Goal: Task Accomplishment & Management: Manage account settings

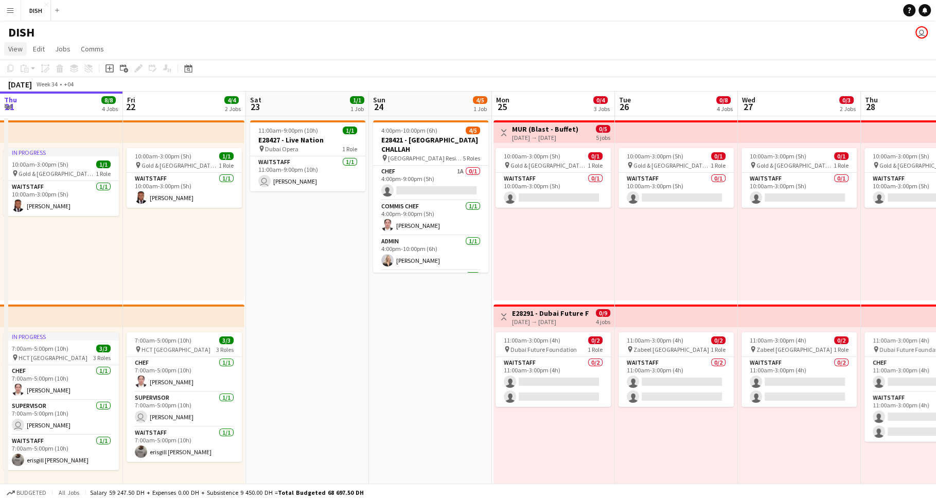
scroll to position [0, 347]
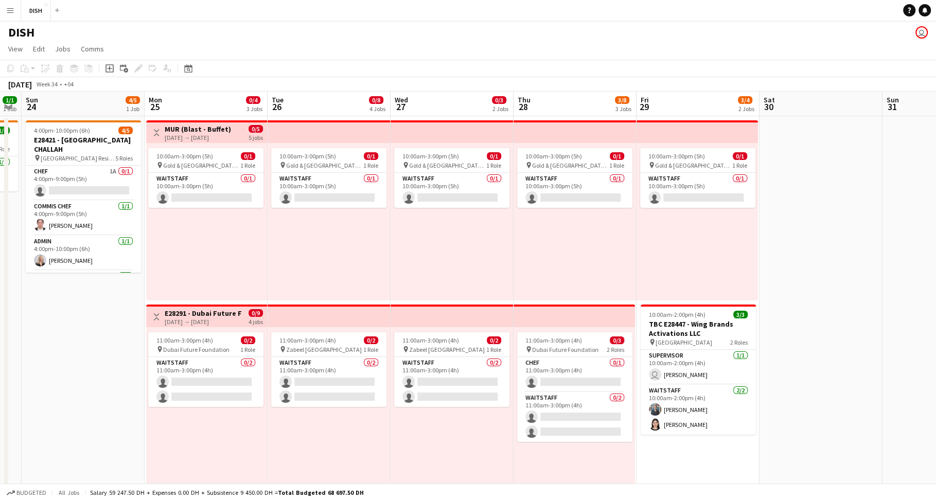
click at [6, 12] on app-icon "Menu" at bounding box center [10, 10] width 8 height 8
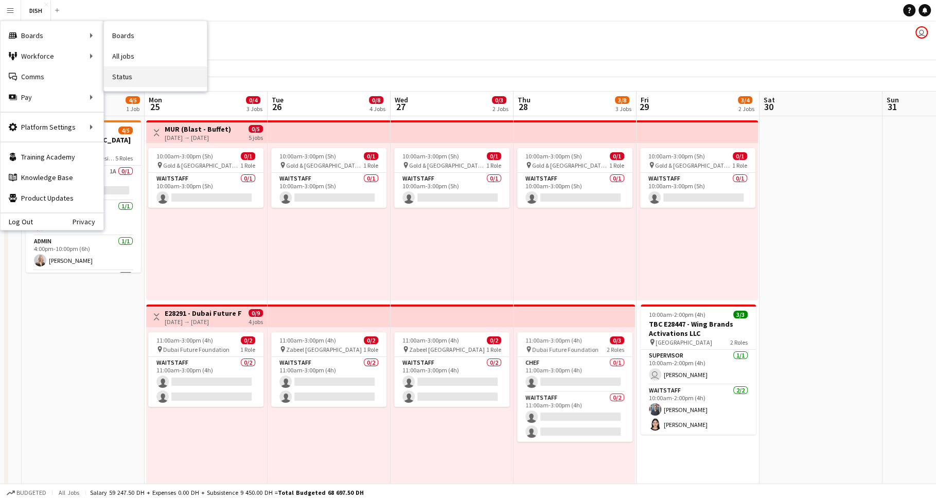
click at [128, 70] on link "Status" at bounding box center [155, 76] width 103 height 21
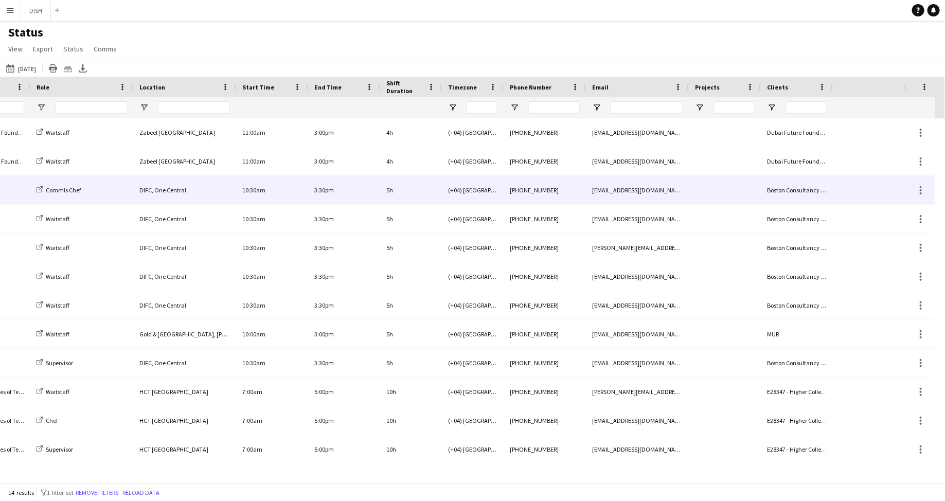
scroll to position [0, 237]
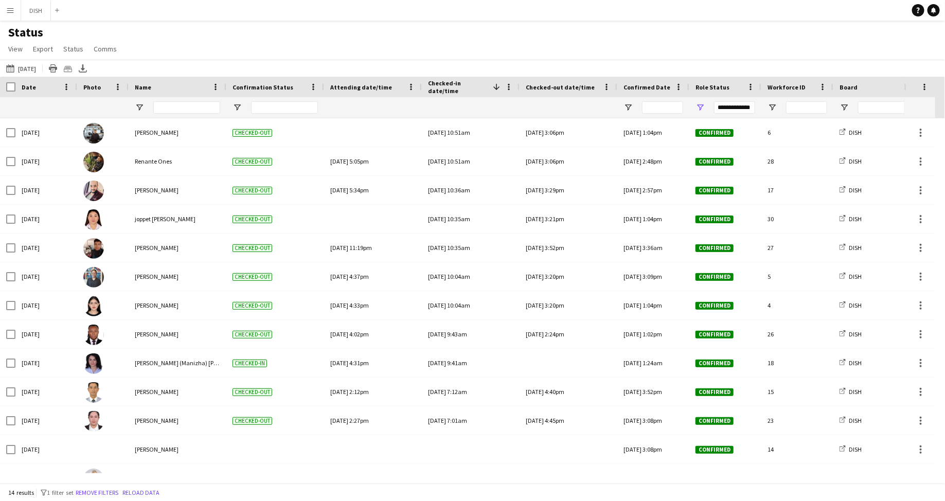
click at [10, 6] on app-icon "Menu" at bounding box center [10, 10] width 8 height 8
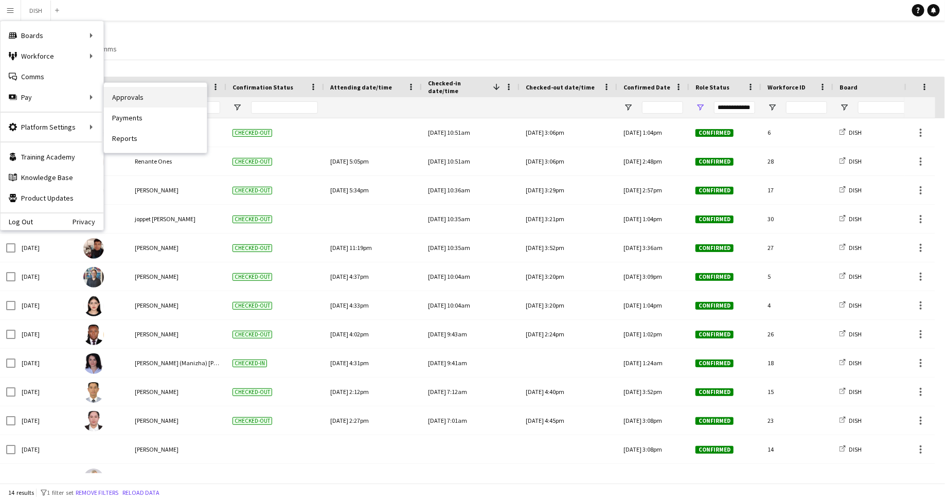
click at [119, 101] on link "Approvals" at bounding box center [155, 97] width 103 height 21
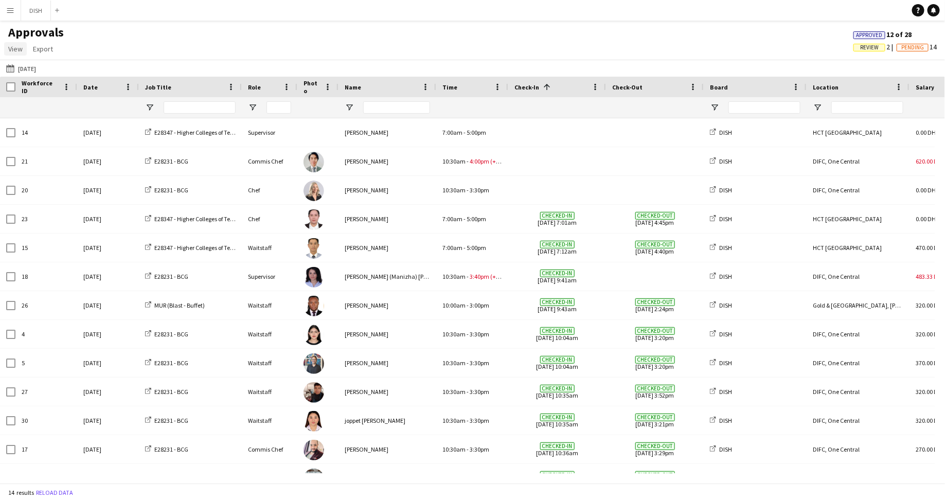
click at [15, 52] on span "View" at bounding box center [15, 48] width 14 height 9
click at [11, 10] on app-icon "Menu" at bounding box center [10, 10] width 8 height 8
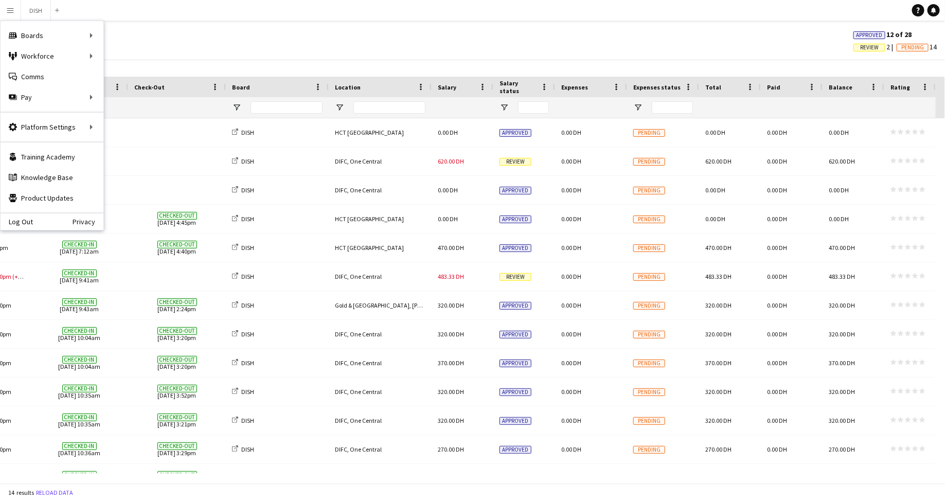
click at [558, 41] on div "Approvals View Customise view Customise filters Reset Filters Reset View Reset …" at bounding box center [472, 42] width 945 height 35
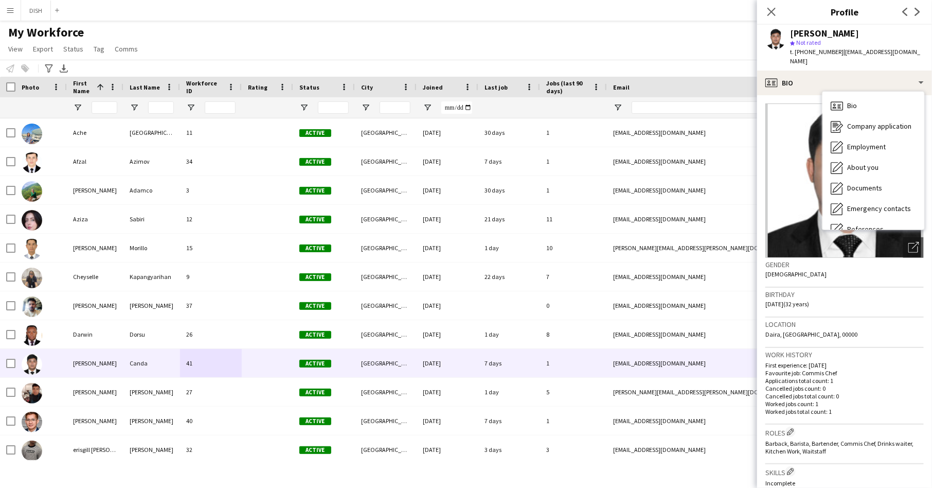
scroll to position [96, 0]
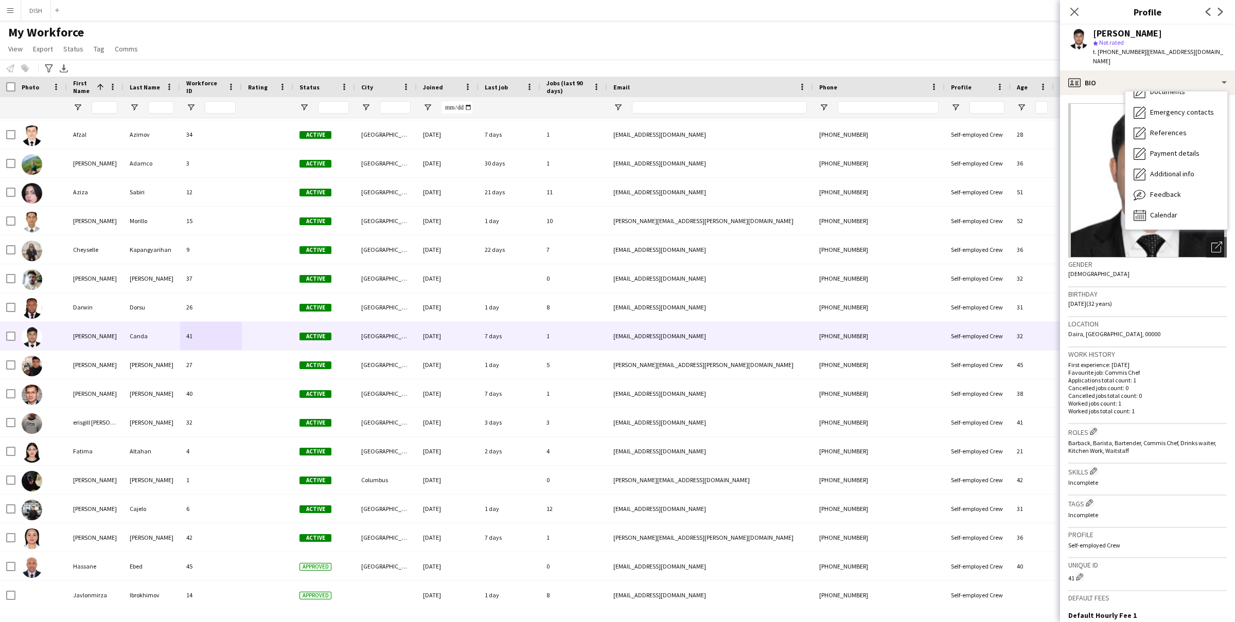
click at [6, 10] on app-icon "Menu" at bounding box center [10, 10] width 8 height 8
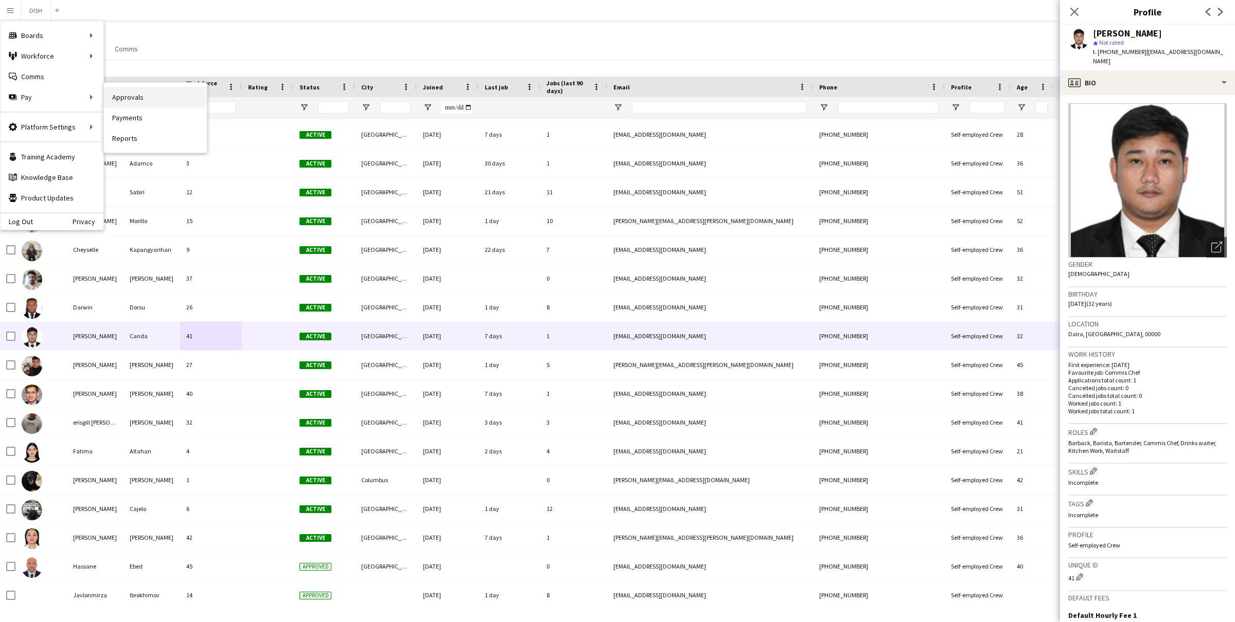
click at [130, 100] on link "Approvals" at bounding box center [155, 97] width 103 height 21
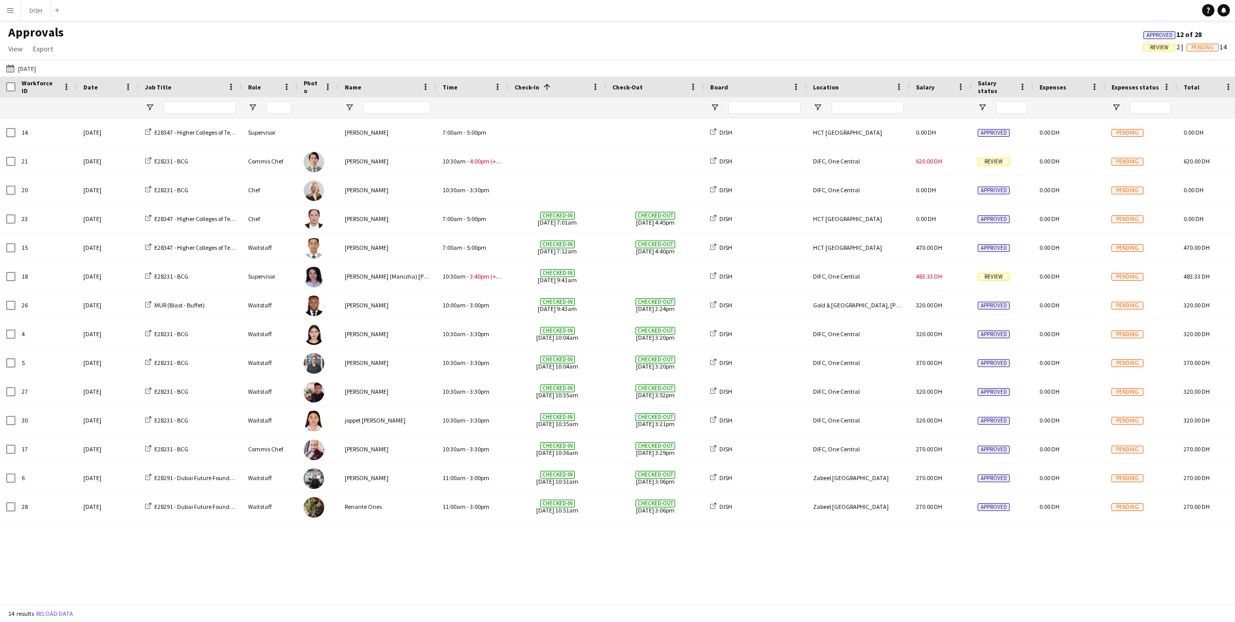
click at [5, 8] on button "Menu" at bounding box center [10, 10] width 21 height 21
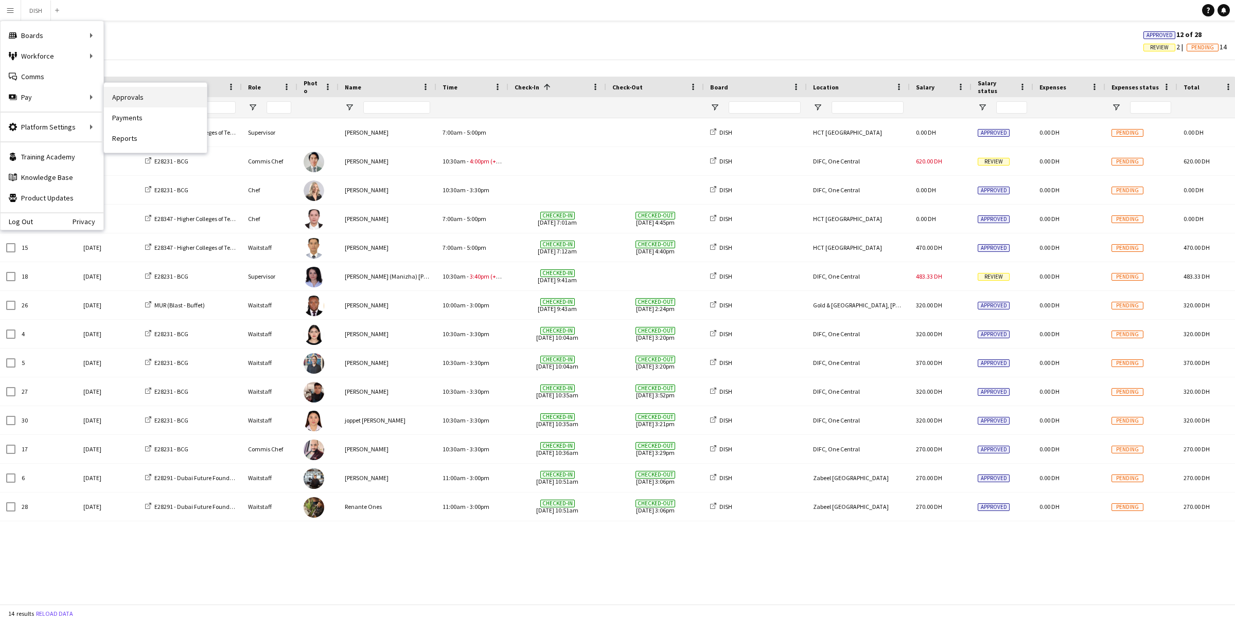
click at [154, 99] on link "Approvals" at bounding box center [155, 97] width 103 height 21
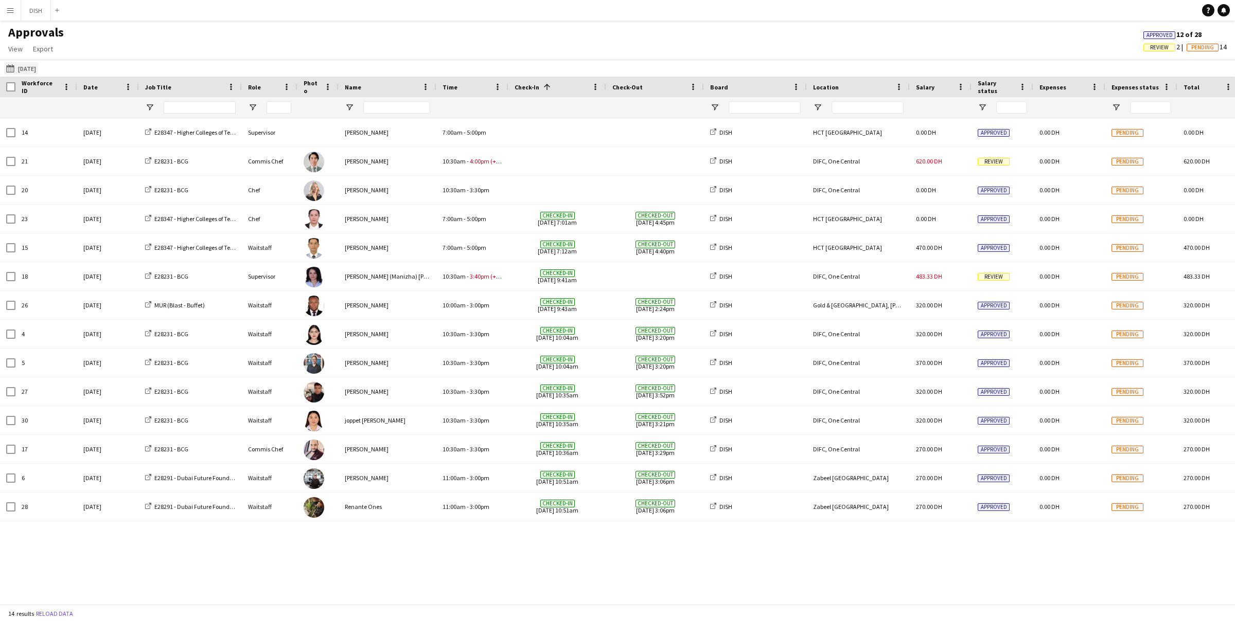
click at [26, 70] on button "19-08-2025 19-08-2025" at bounding box center [21, 68] width 34 height 12
click at [65, 180] on span "11" at bounding box center [66, 178] width 12 height 12
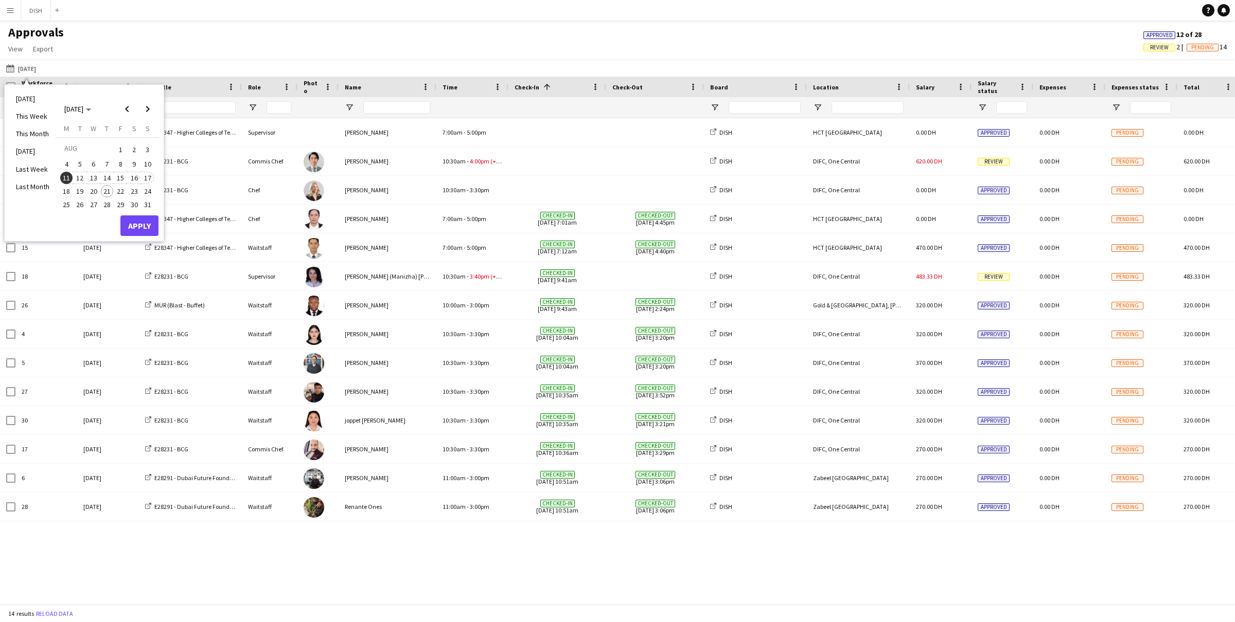
click at [145, 176] on span "17" at bounding box center [147, 178] width 12 height 12
click at [66, 165] on span "4" at bounding box center [66, 164] width 12 height 12
click at [148, 167] on span "10" at bounding box center [147, 164] width 12 height 12
click at [147, 229] on button "Apply" at bounding box center [139, 226] width 38 height 21
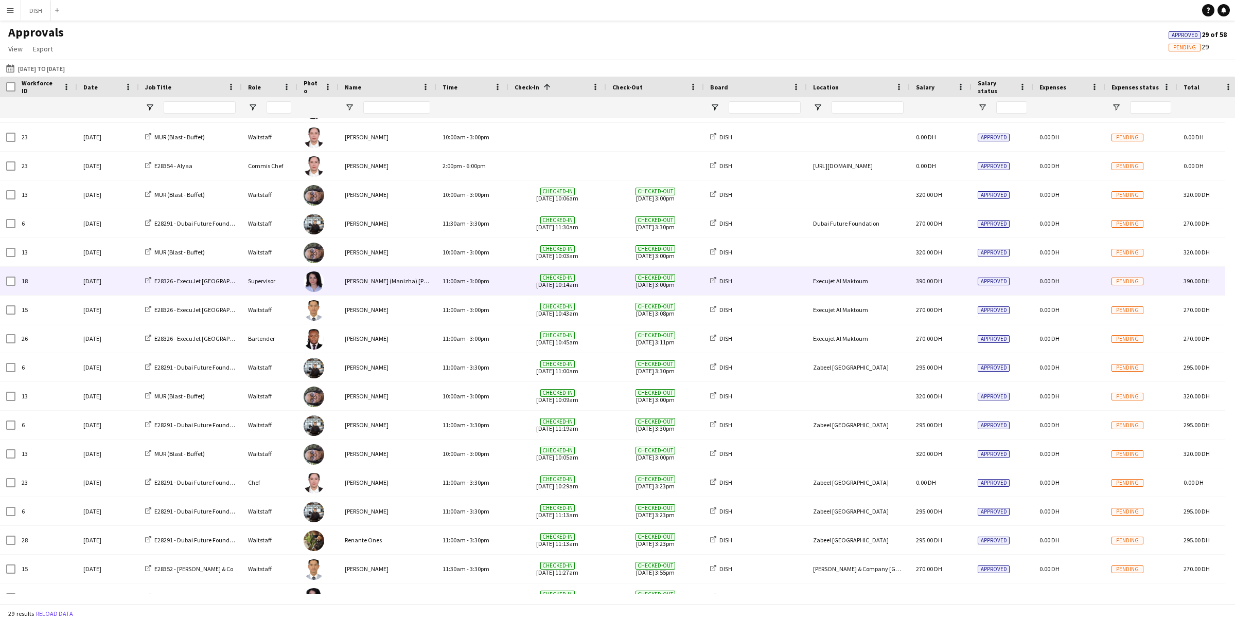
scroll to position [359, 0]
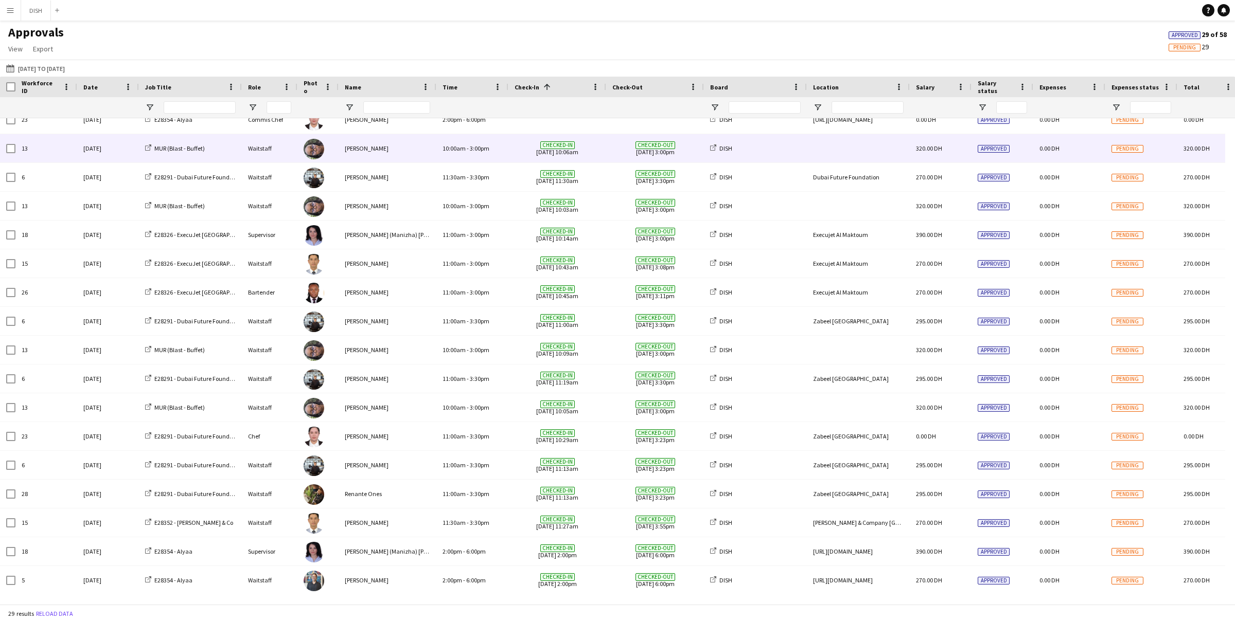
click at [654, 145] on span "Checked-out" at bounding box center [655, 145] width 40 height 8
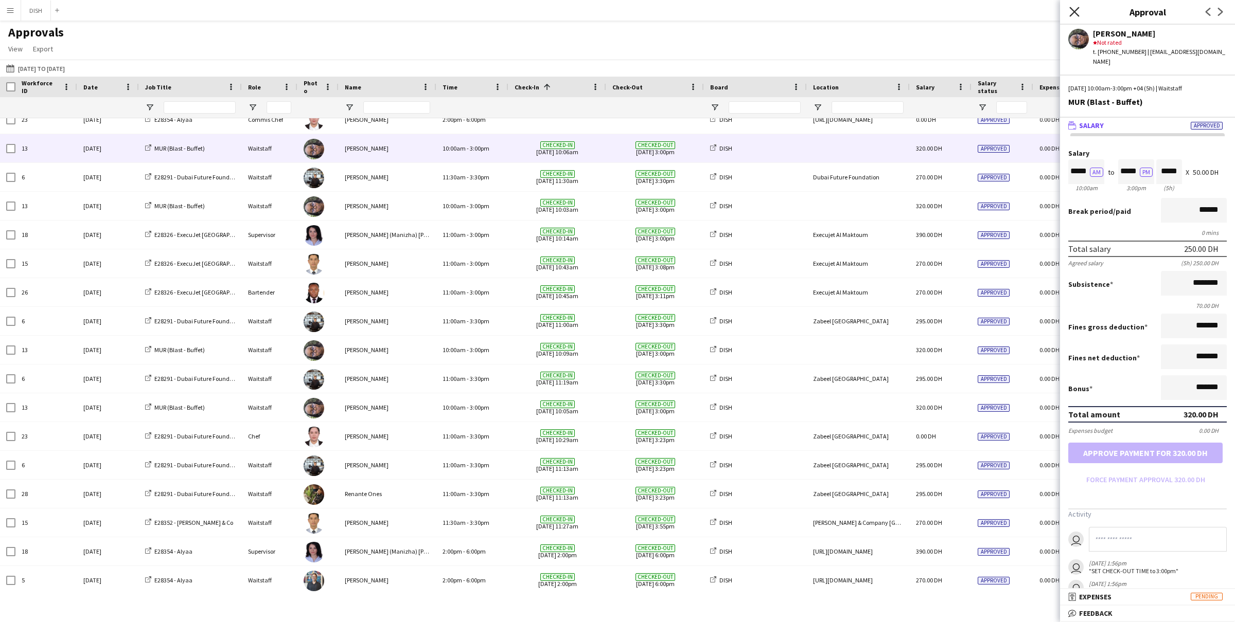
click at [932, 9] on icon "Close pop-in" at bounding box center [1074, 12] width 10 height 10
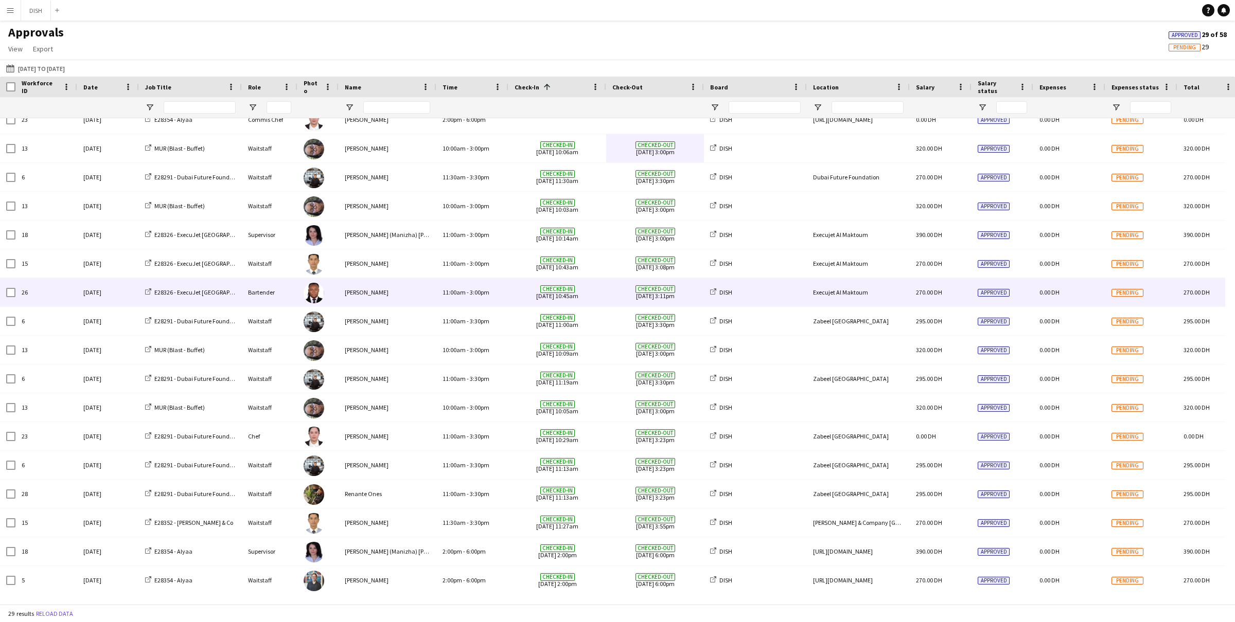
scroll to position [0, 0]
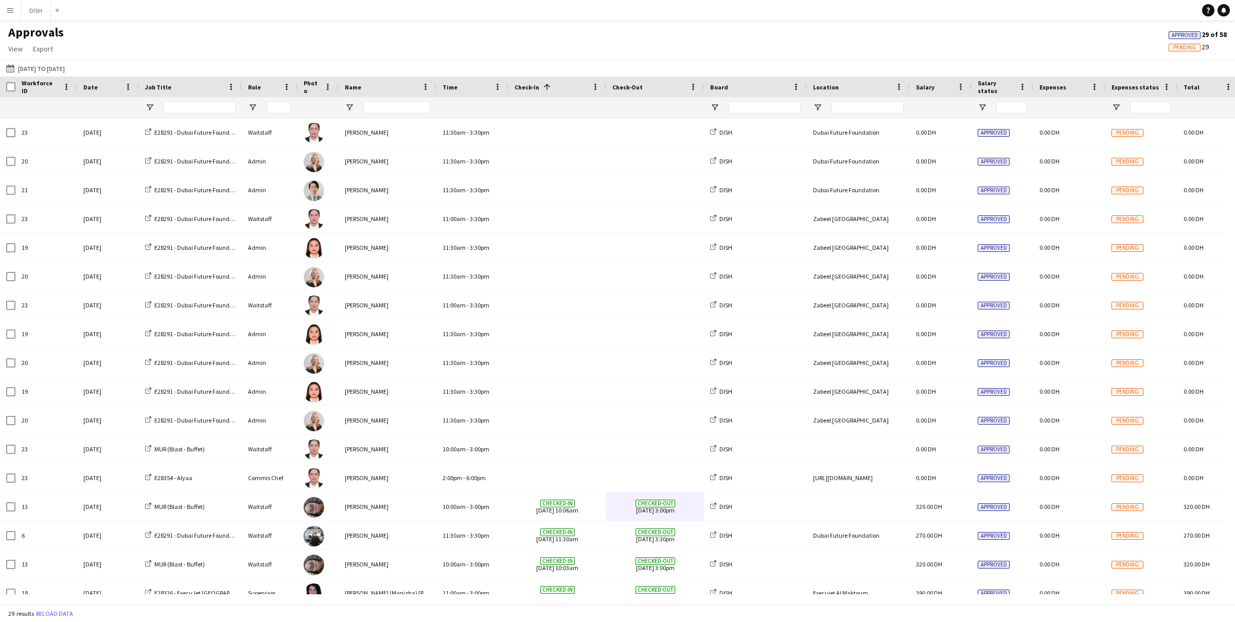
click at [11, 16] on button "Menu" at bounding box center [10, 10] width 21 height 21
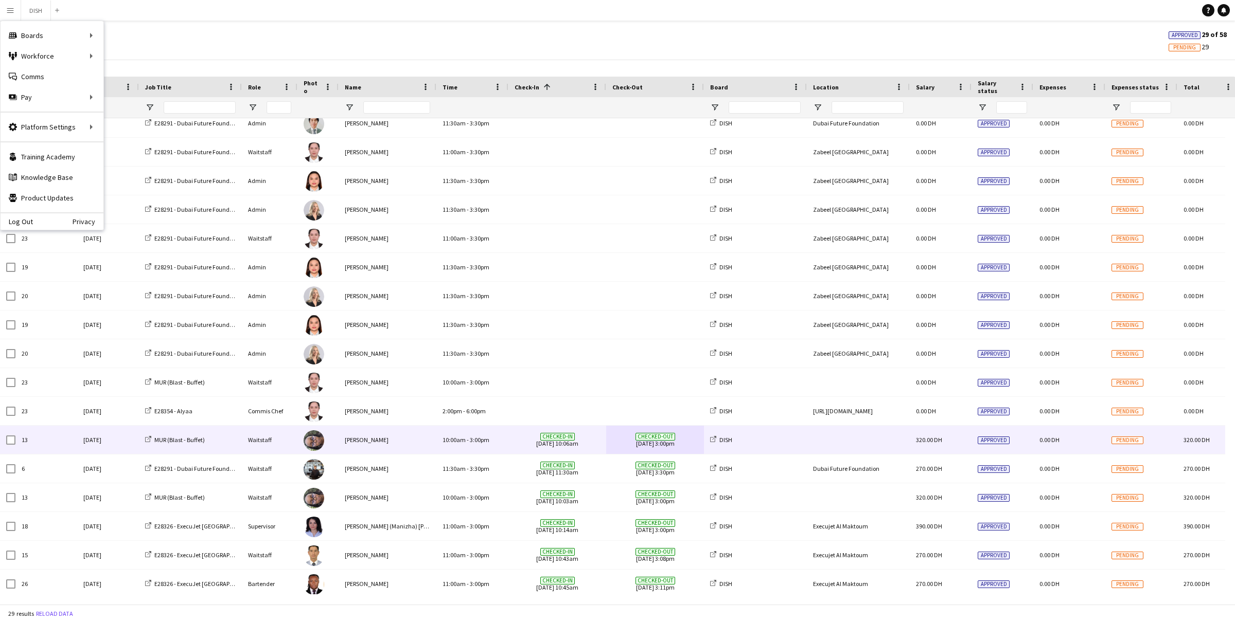
click at [932, 444] on span "320.00 DH" at bounding box center [929, 440] width 26 height 8
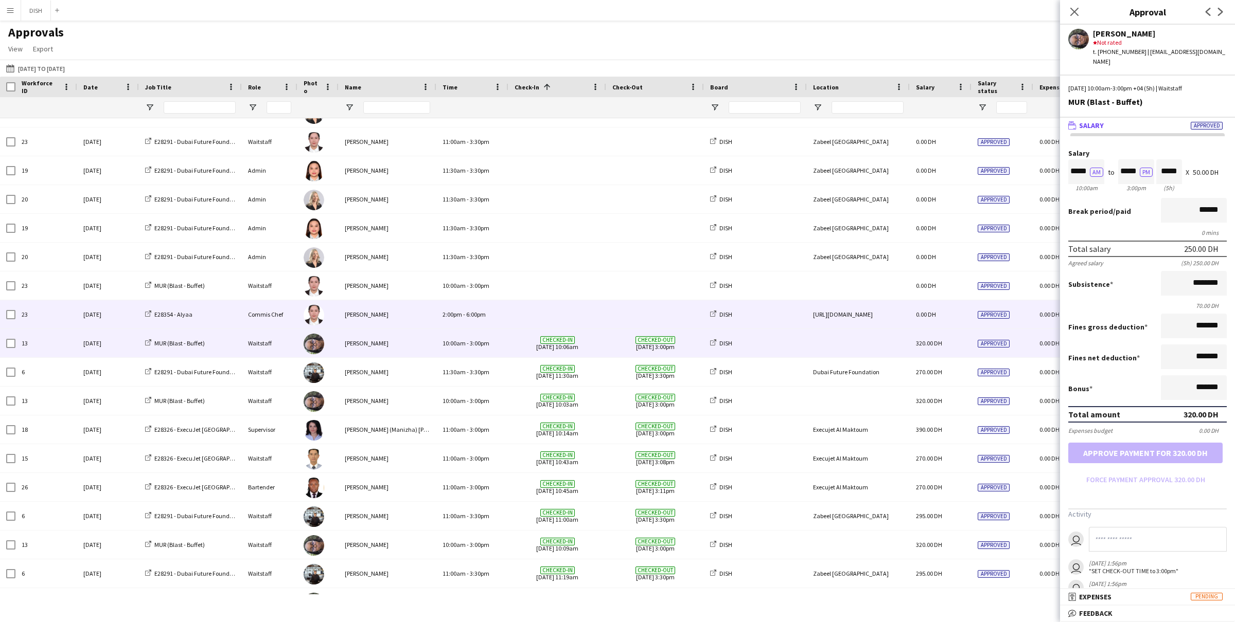
scroll to position [163, 0]
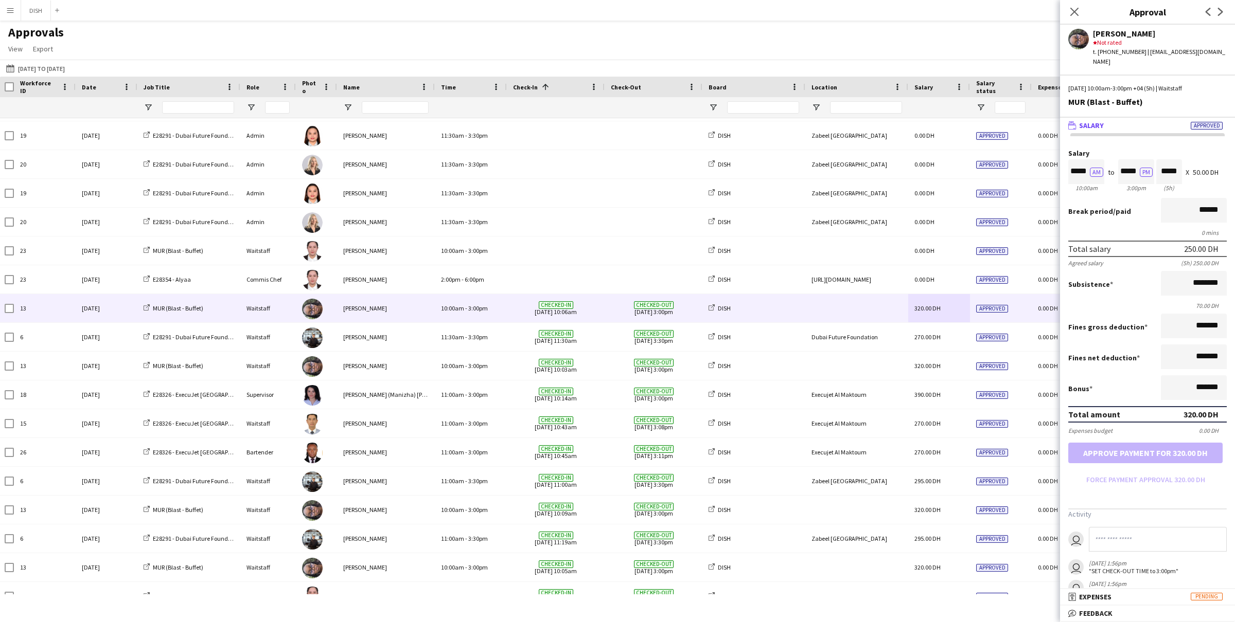
click at [10, 1] on button "Menu" at bounding box center [10, 10] width 21 height 21
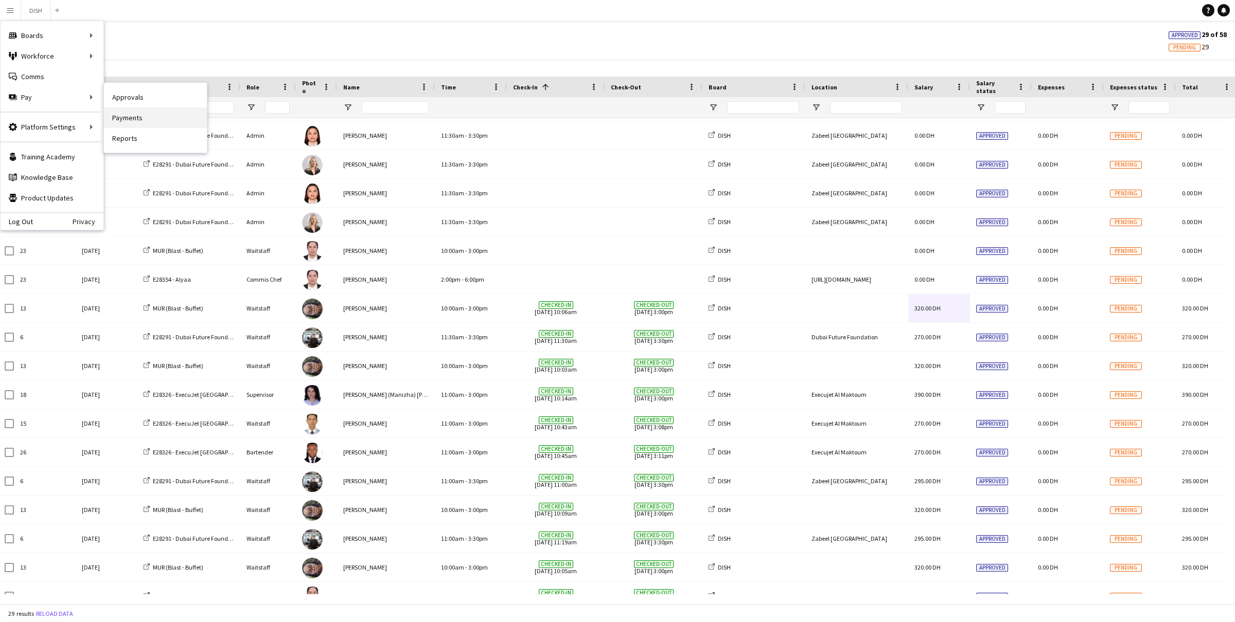
click at [129, 115] on link "Payments" at bounding box center [155, 118] width 103 height 21
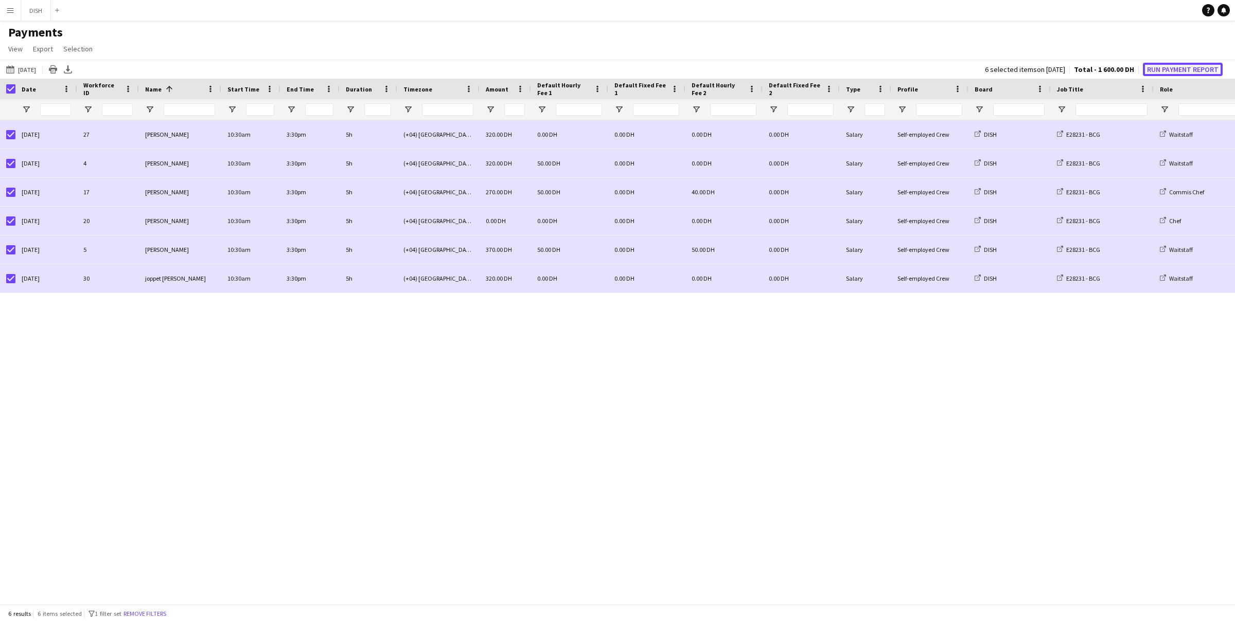
click at [932, 64] on button "Run Payment Report" at bounding box center [1183, 69] width 80 height 13
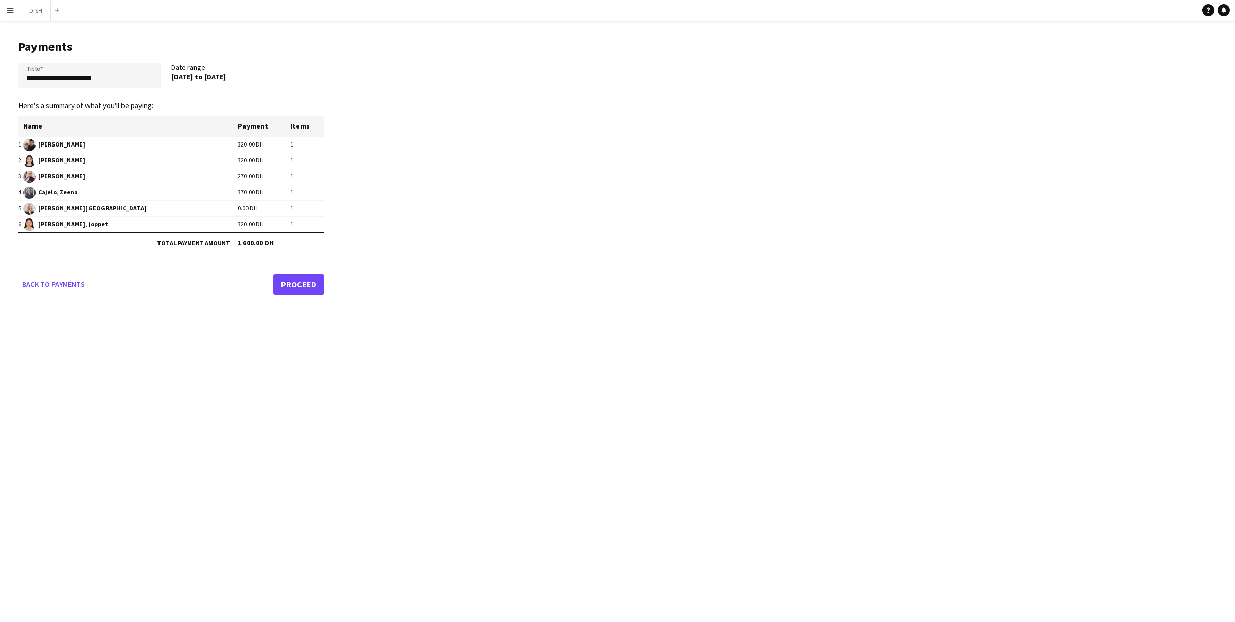
click at [11, 10] on app-icon "Menu" at bounding box center [10, 10] width 8 height 8
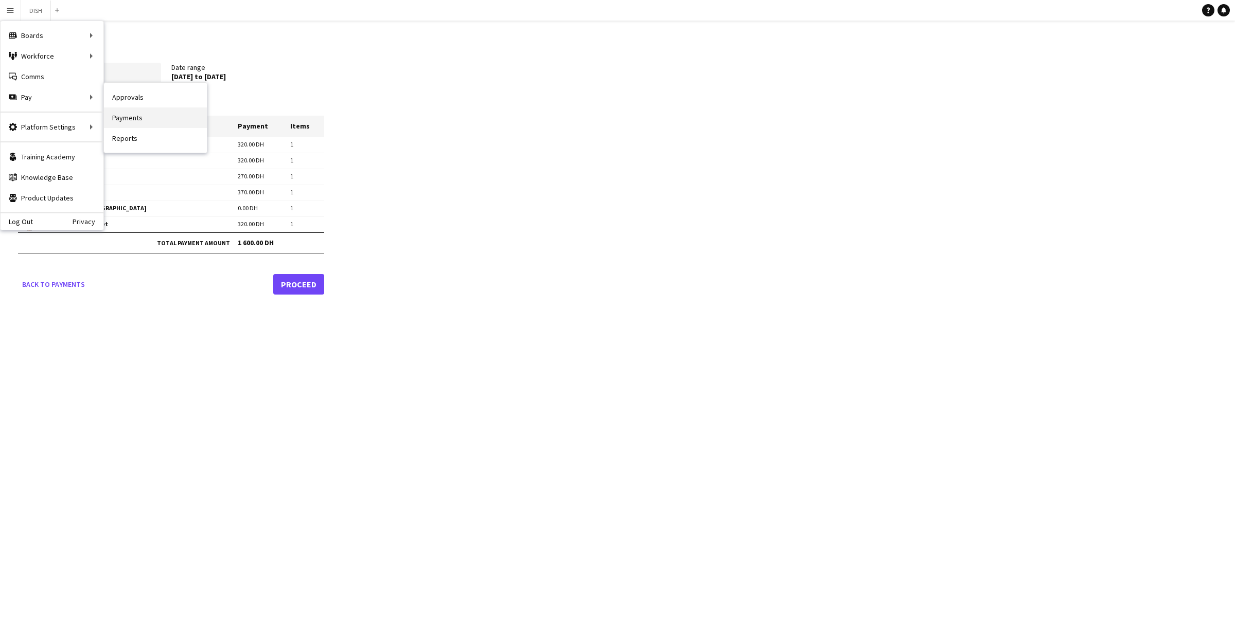
click at [137, 118] on link "Payments" at bounding box center [155, 118] width 103 height 21
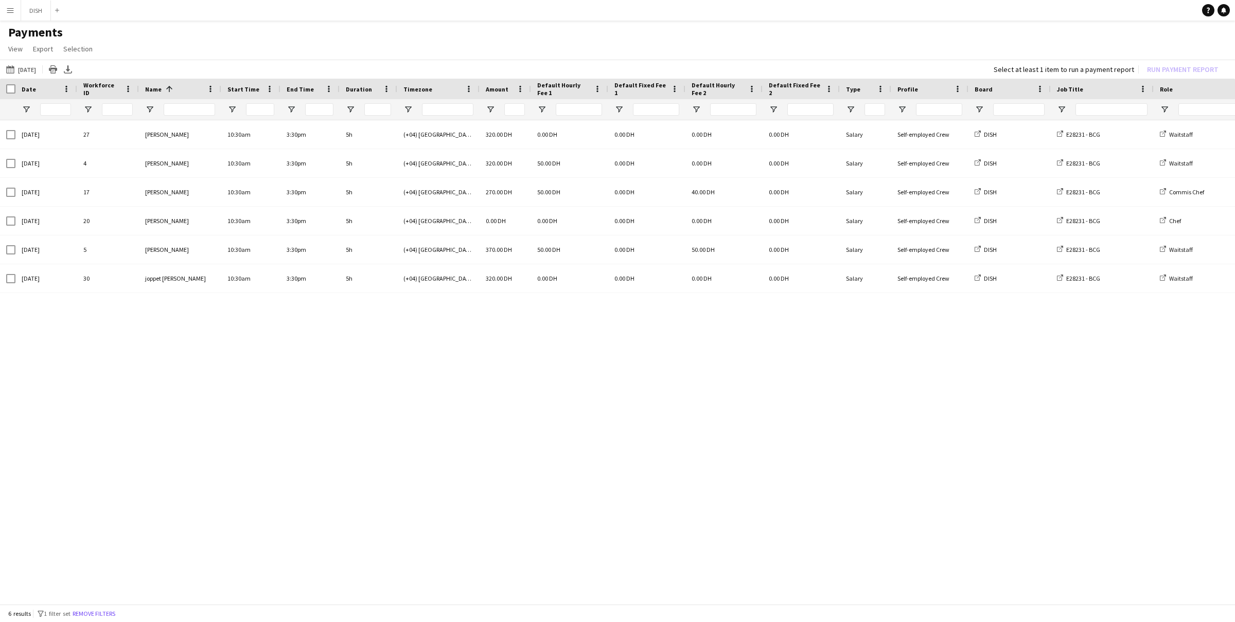
click at [8, 4] on button "Menu" at bounding box center [10, 10] width 21 height 21
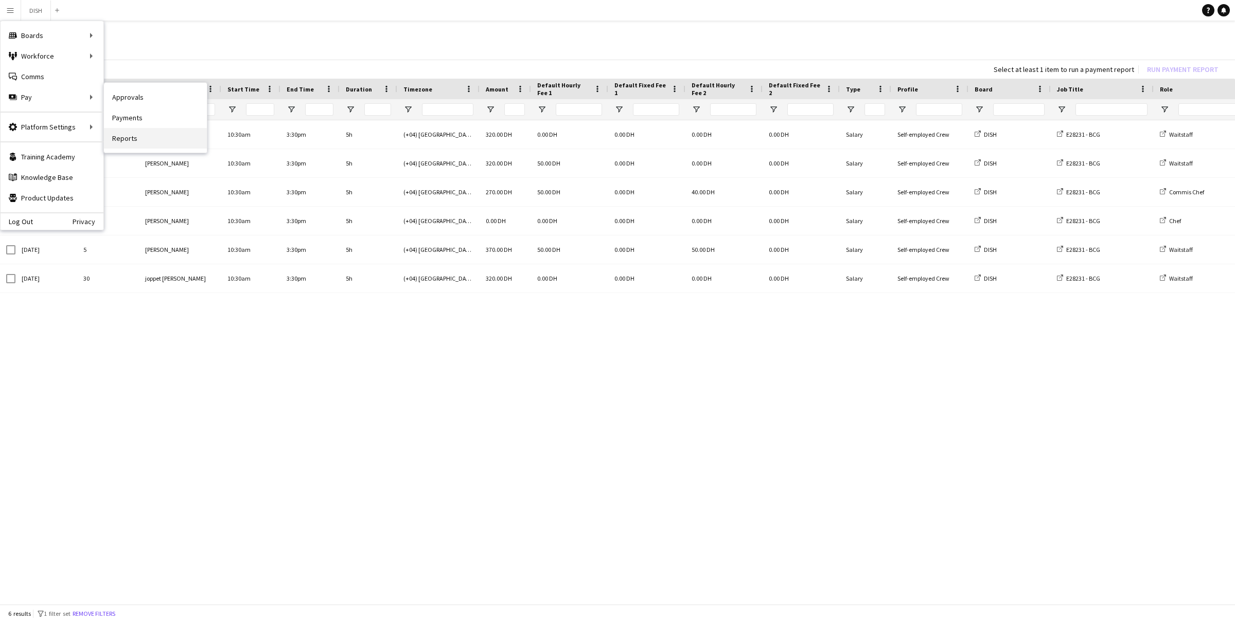
click at [162, 139] on link "Reports" at bounding box center [155, 138] width 103 height 21
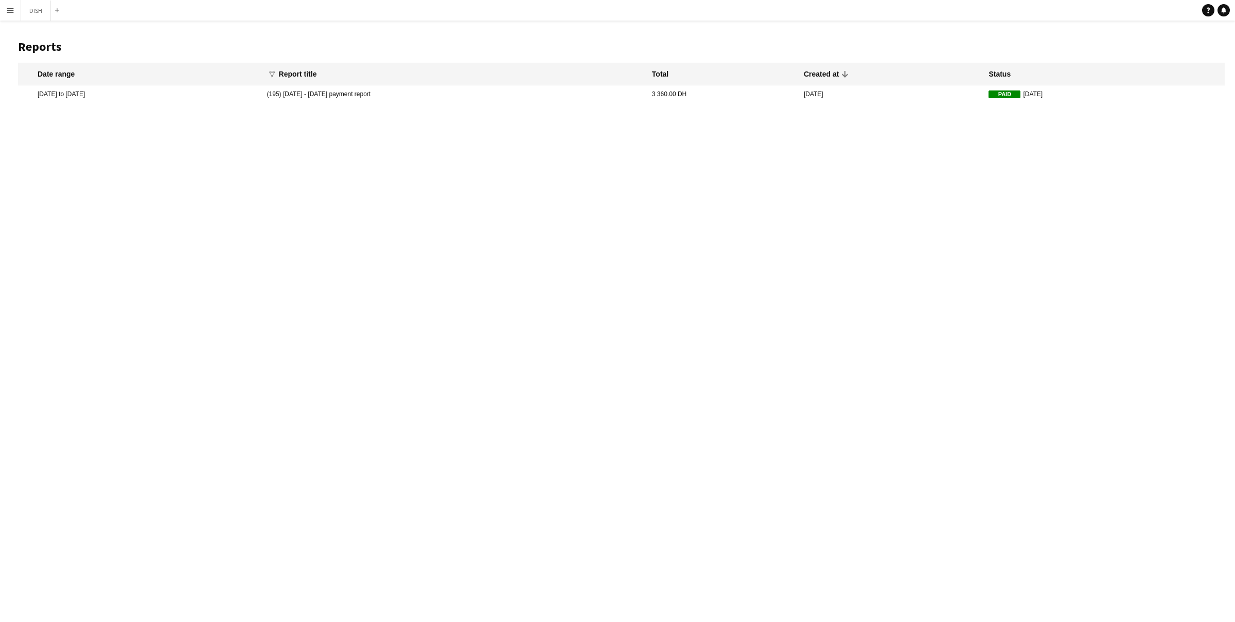
click at [208, 96] on mat-cell "29 Jul 2025 to 1 Aug 2025" at bounding box center [140, 93] width 244 height 17
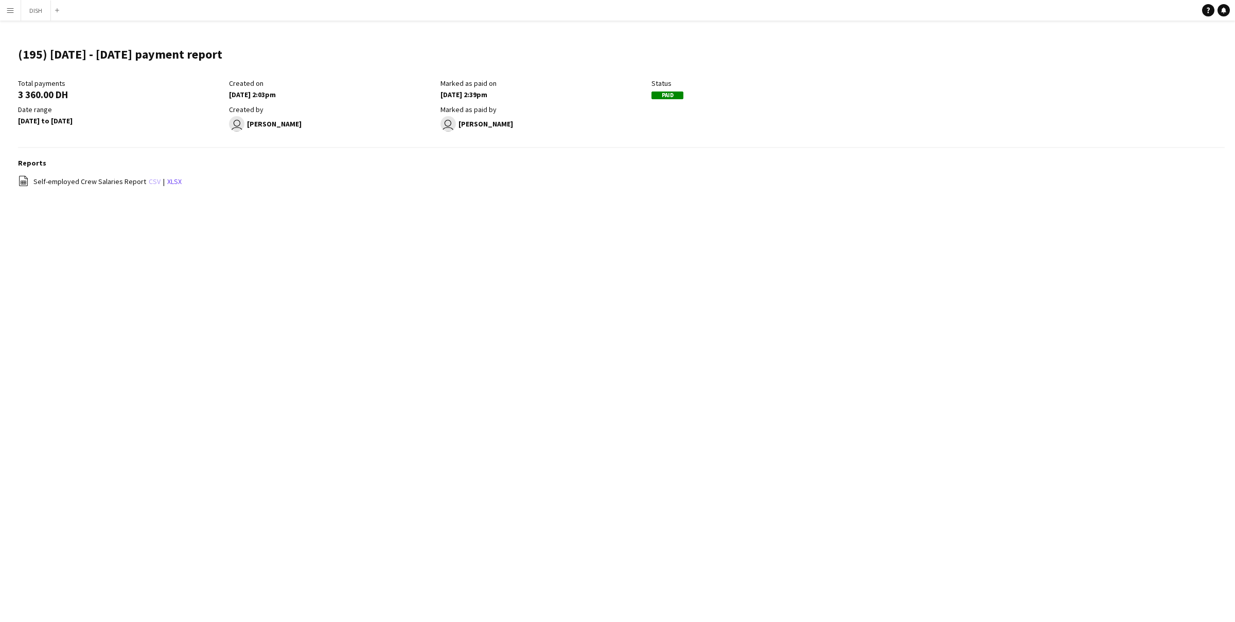
click at [149, 182] on link "csv" at bounding box center [155, 181] width 12 height 9
click at [167, 182] on link "xlsx" at bounding box center [174, 181] width 14 height 9
click at [33, 10] on button "DISH Close" at bounding box center [36, 11] width 30 height 20
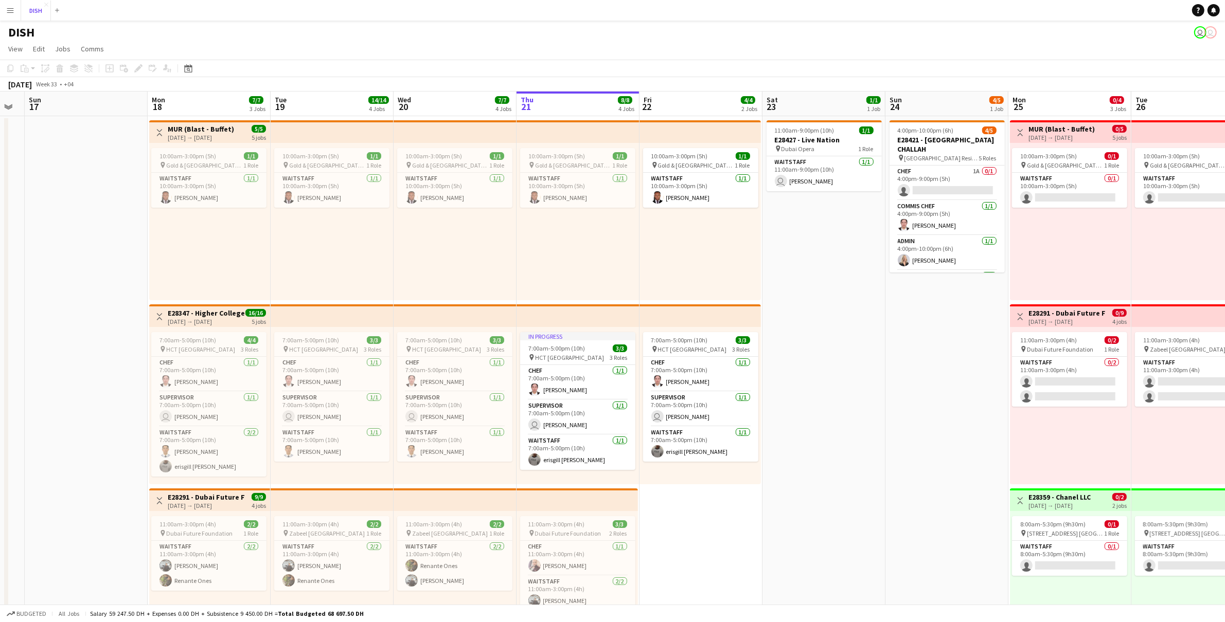
scroll to position [0, 222]
click at [21, 50] on span "View" at bounding box center [15, 48] width 14 height 9
click at [851, 379] on app-date-cell "11:00am-9:00pm (10h) 1/1 E28427 - Live Nation pin Dubai Opera 1 Role Waitstaff …" at bounding box center [822, 482] width 123 height 733
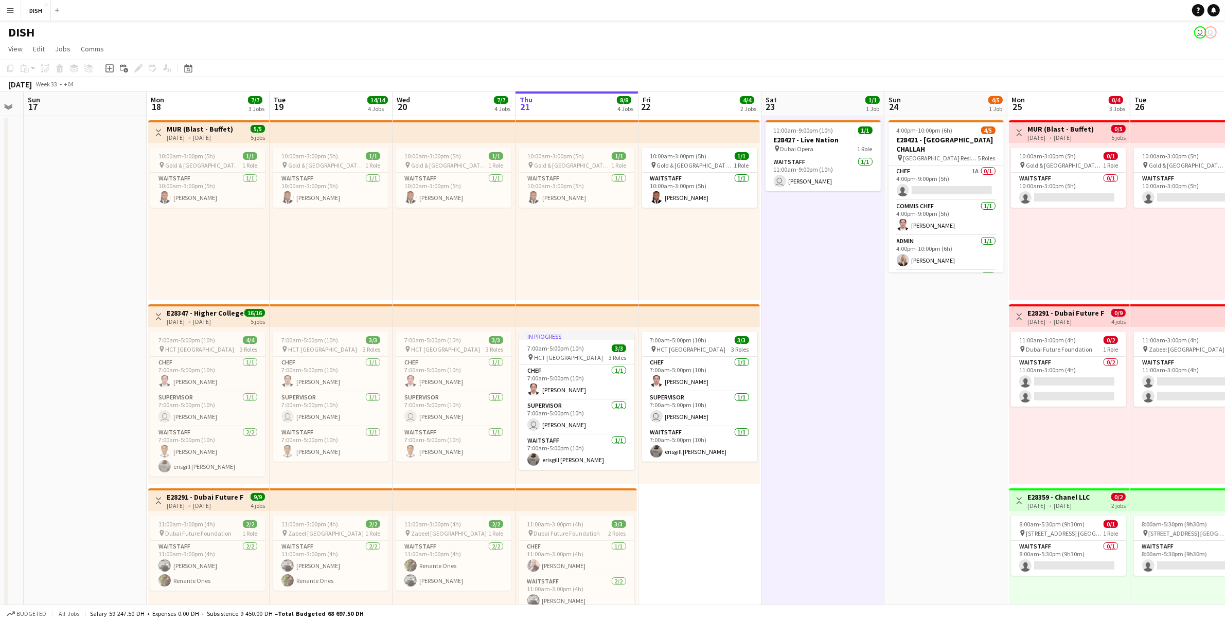
click at [732, 315] on app-top-bar at bounding box center [698, 316] width 121 height 23
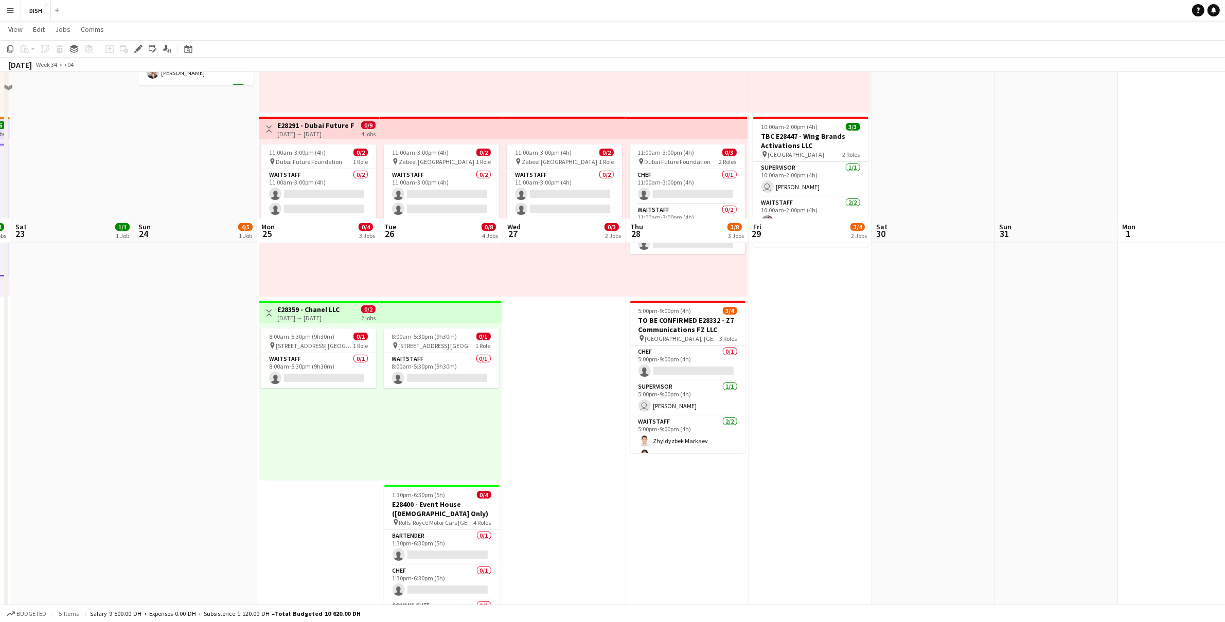
scroll to position [0, 0]
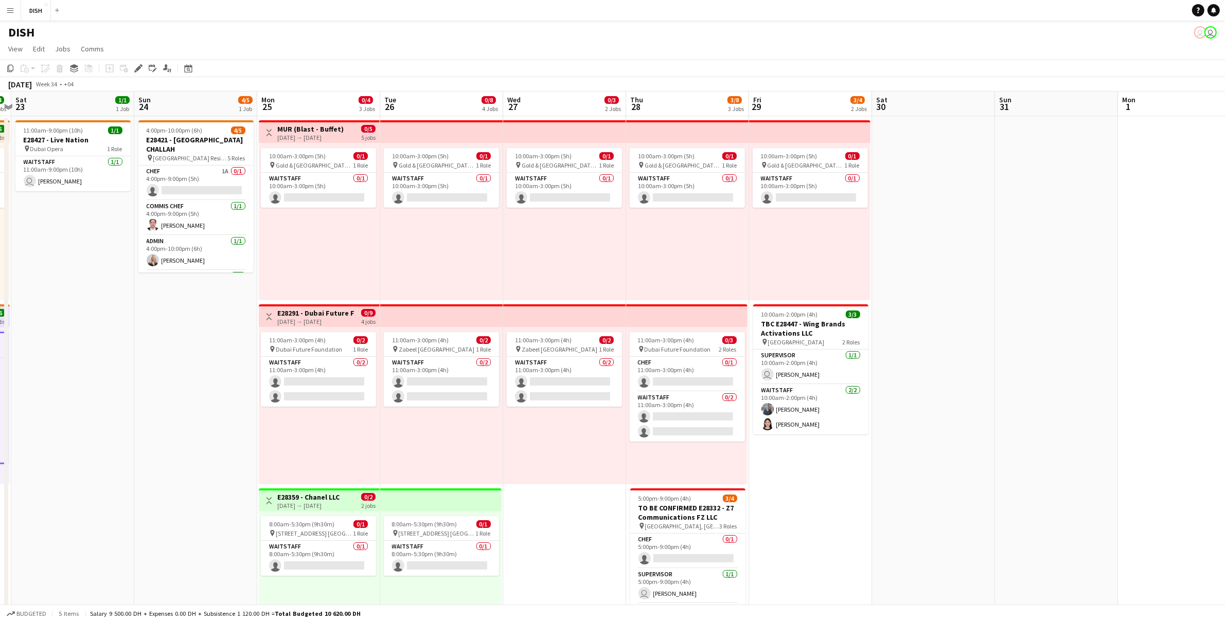
click at [579, 471] on div "11:00am-3:00pm (4h) 0/2 pin Zabeel Dubai 1 Role Waitstaff 0/2 11:00am-3:00pm (4…" at bounding box center [564, 405] width 123 height 157
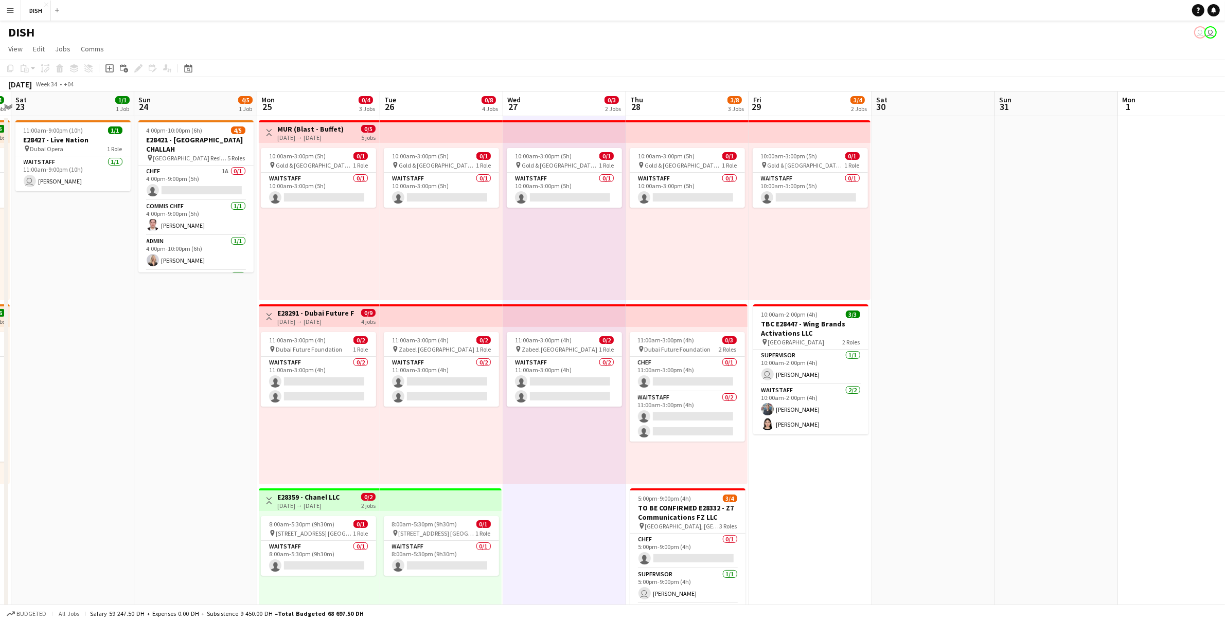
click at [457, 451] on div "11:00am-3:00pm (4h) 0/2 pin Zabeel Dubai 1 Role Waitstaff 0/2 11:00am-3:00pm (4…" at bounding box center [441, 405] width 123 height 157
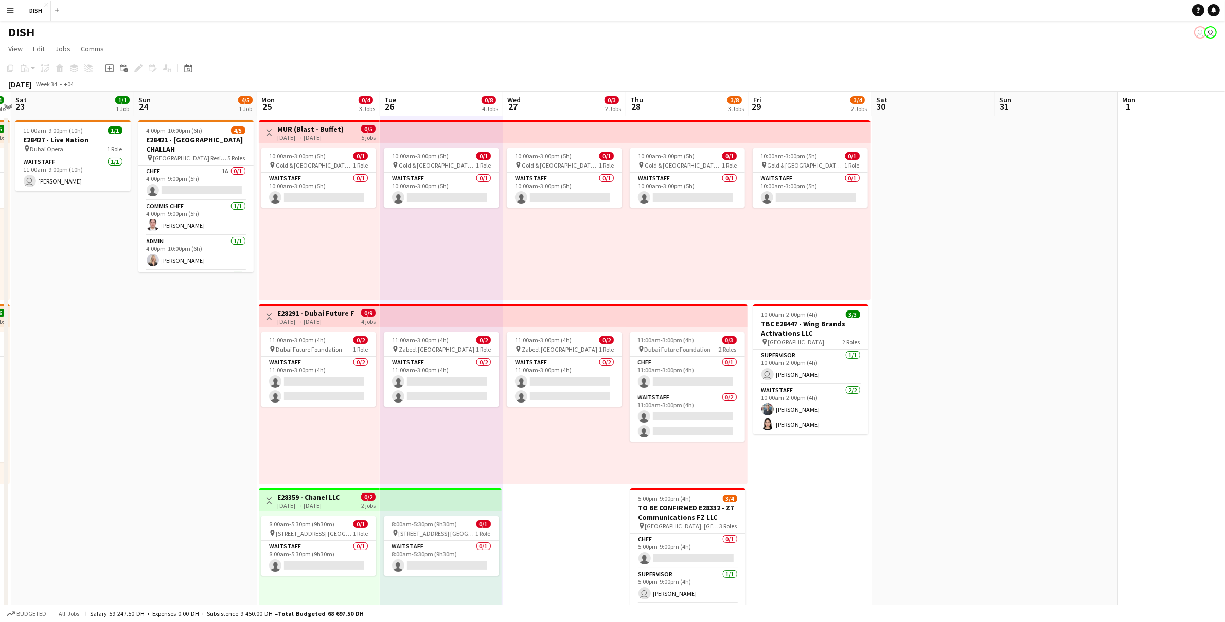
click at [803, 487] on app-date-cell "10:00am-3:00pm (5h) 0/1 pin Gold & Diamond Park, Sheikh Zayed Rd - Al Quoz - Al…" at bounding box center [810, 482] width 123 height 733
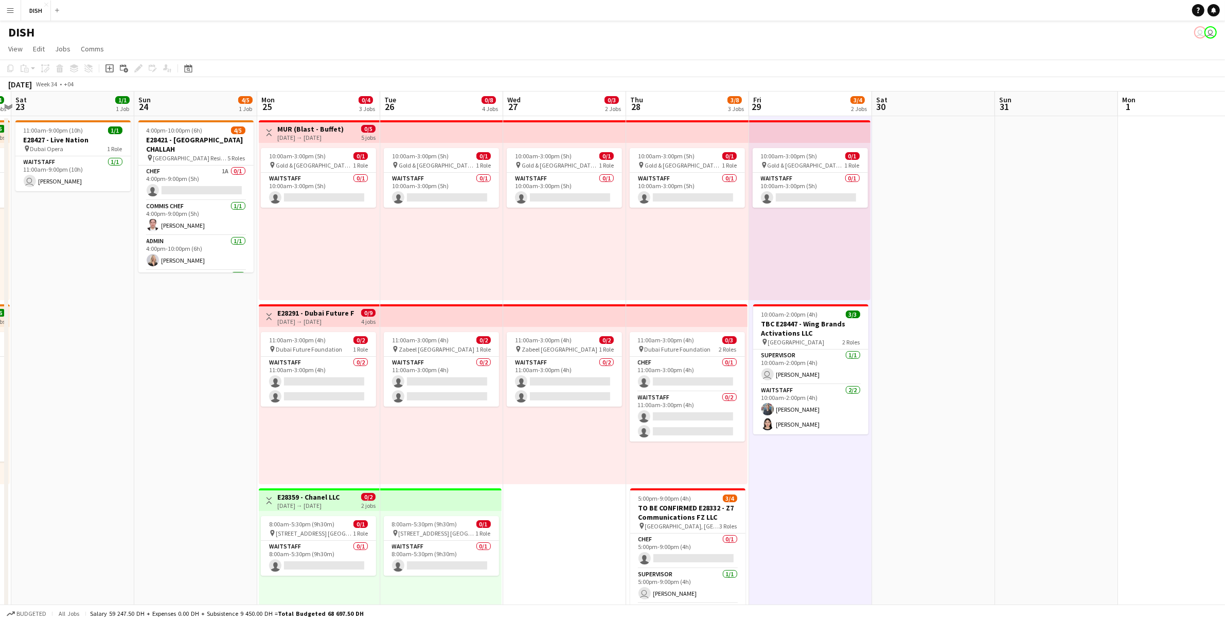
click at [476, 487] on app-top-bar at bounding box center [440, 500] width 121 height 23
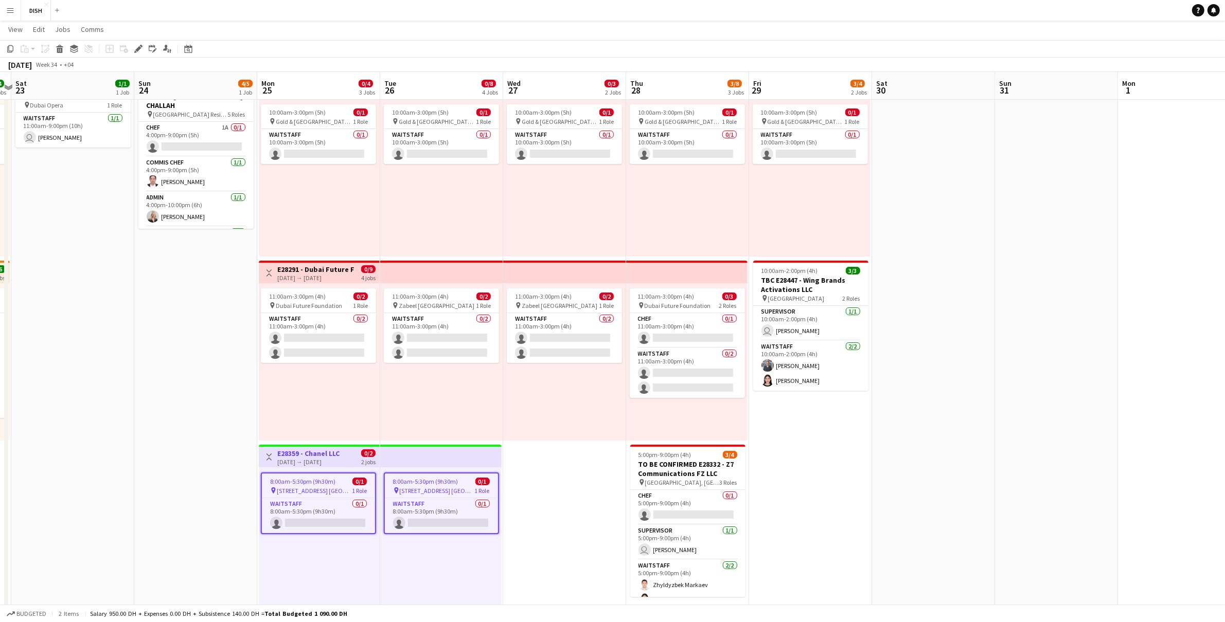
scroll to position [45, 0]
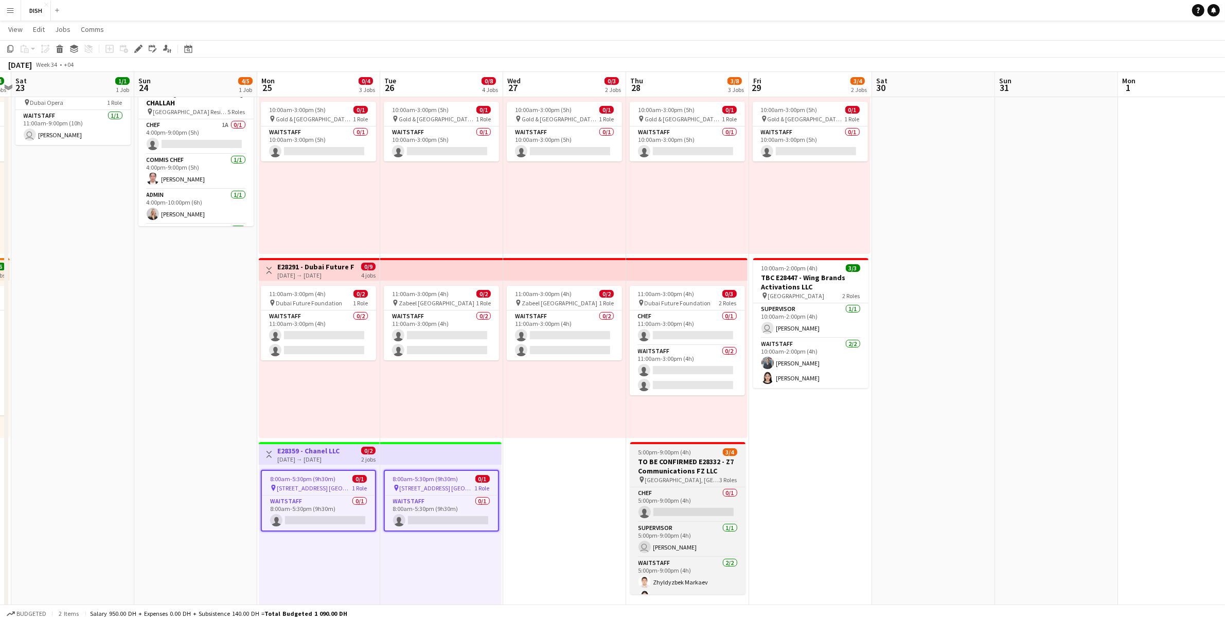
click at [661, 457] on h3 "TO BE CONFIRMED E28332 - Z7 Communications FZ LLC" at bounding box center [687, 466] width 115 height 19
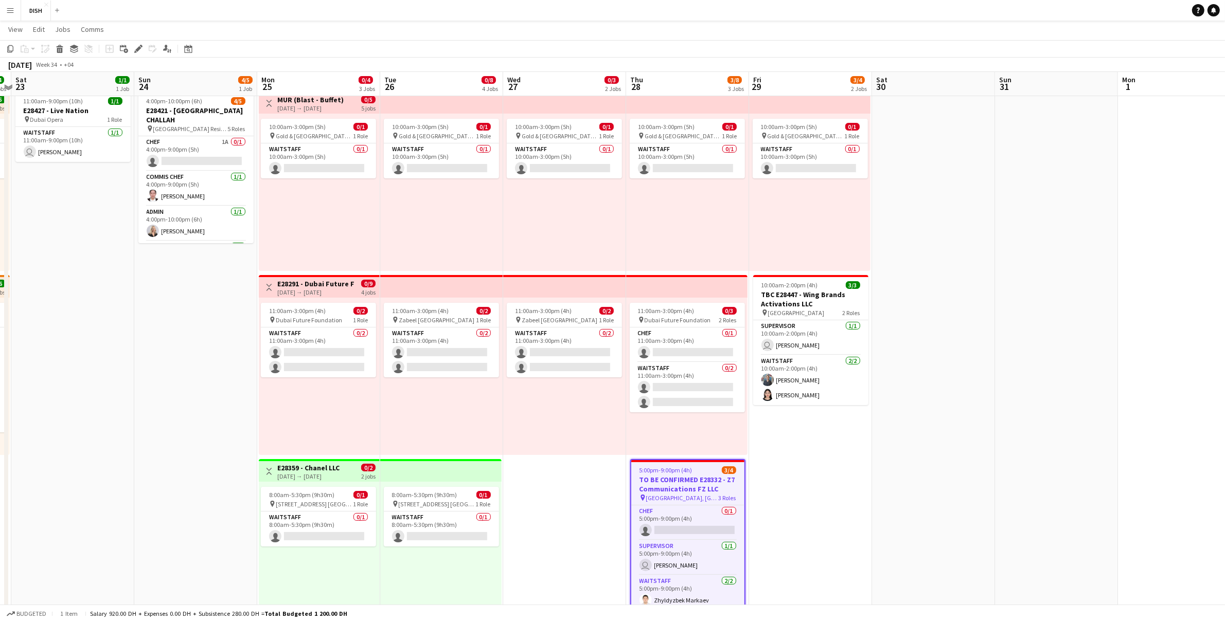
scroll to position [0, 0]
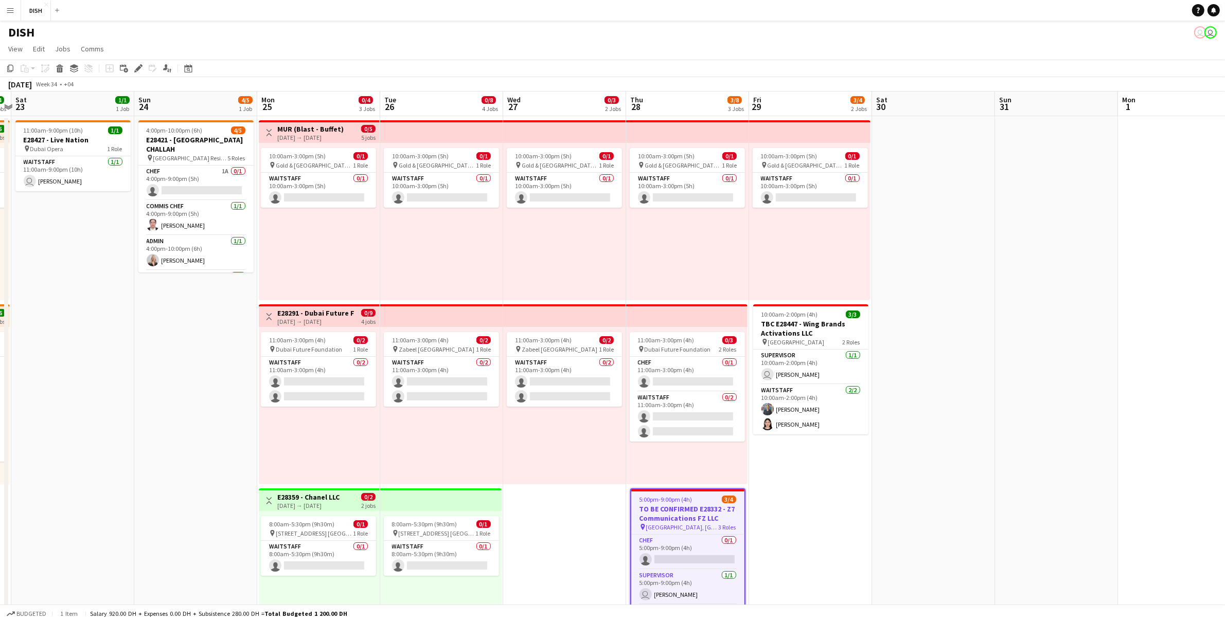
click at [349, 259] on div "10:00am-3:00pm (5h) 0/1 pin Gold & Diamond Park, Sheikh Zayed Rd - Al Quoz - Al…" at bounding box center [319, 221] width 121 height 157
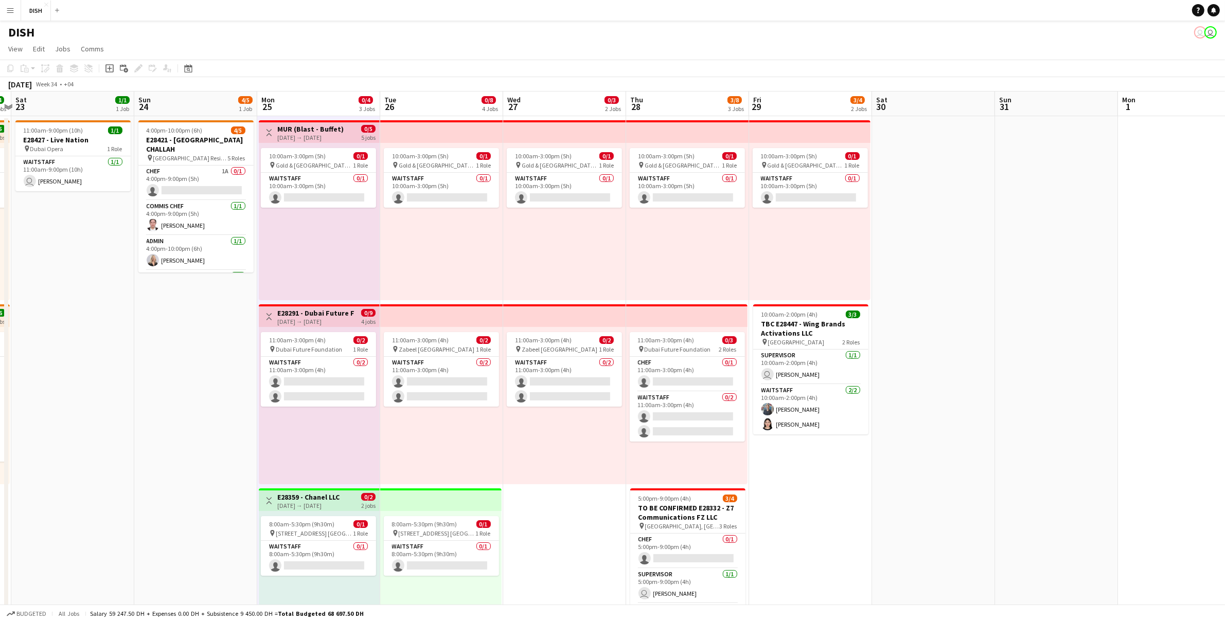
click at [333, 243] on div "10:00am-3:00pm (5h) 0/1 pin Gold & Diamond Park, Sheikh Zayed Rd - Al Quoz - Al…" at bounding box center [319, 221] width 121 height 157
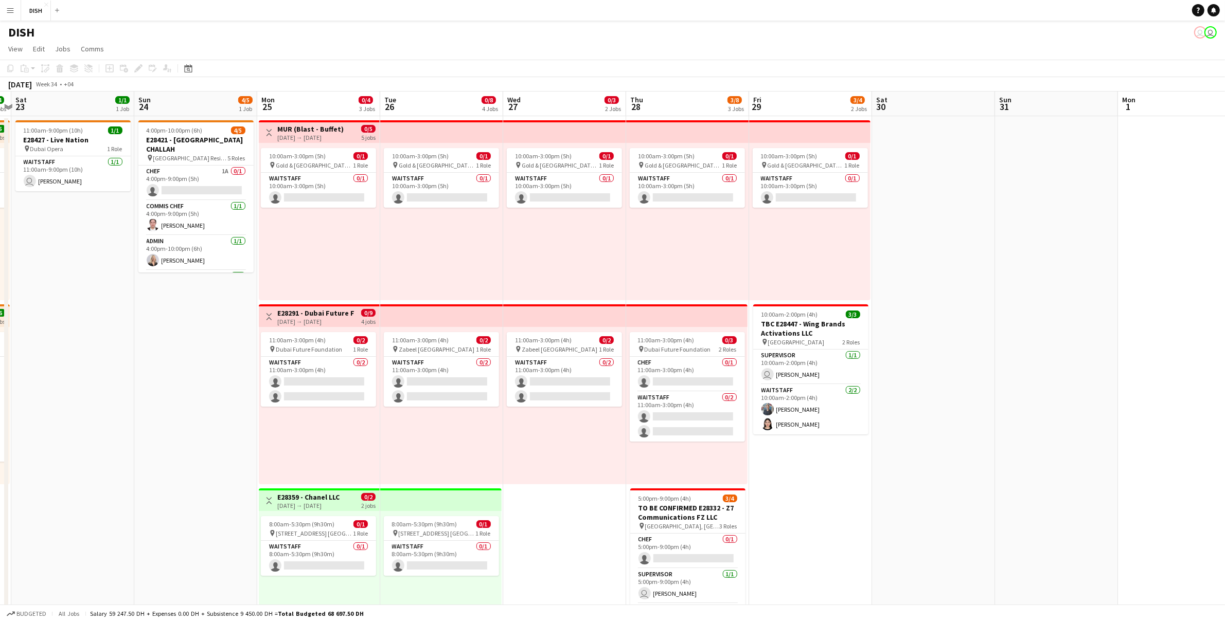
click at [859, 260] on div "10:00am-3:00pm (5h) 0/1 pin Gold & Diamond Park, Sheikh Zayed Rd - Al Quoz - Al…" at bounding box center [809, 221] width 121 height 157
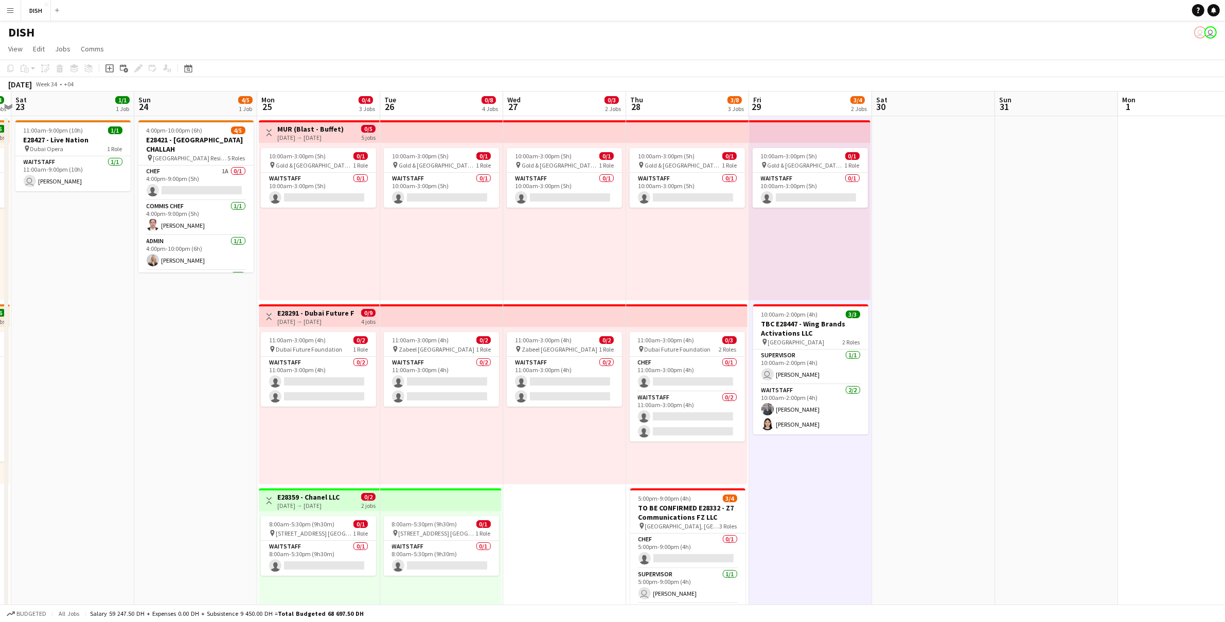
click at [631, 310] on app-top-bar at bounding box center [686, 316] width 121 height 23
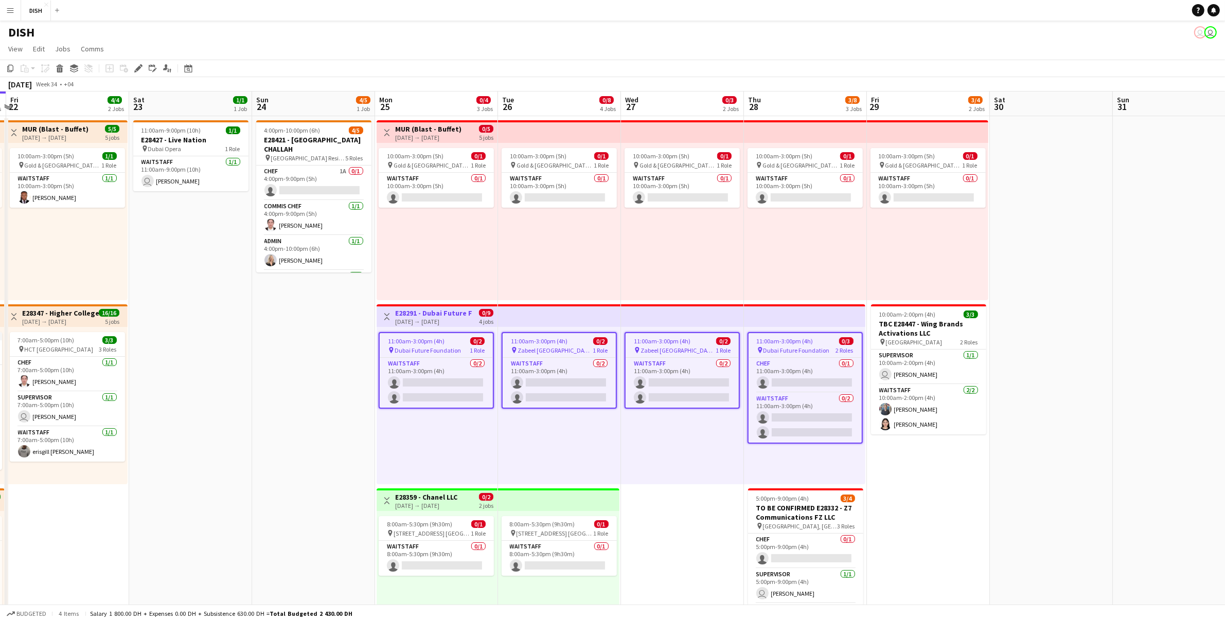
scroll to position [0, 229]
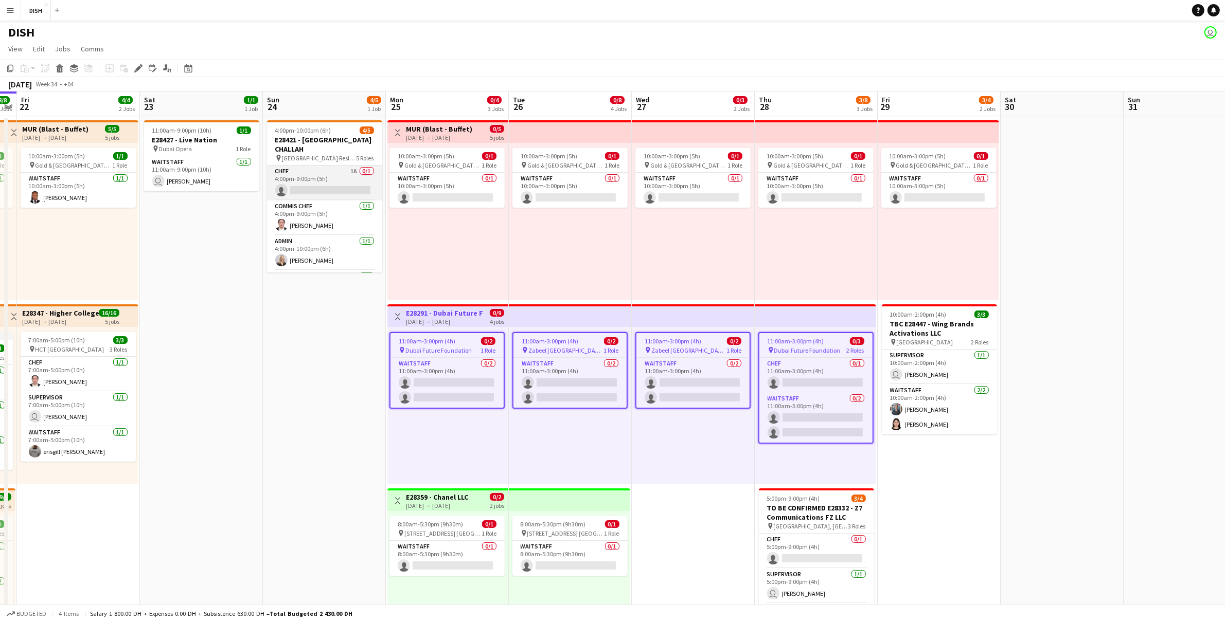
click at [308, 166] on app-card-role "Chef 1A 0/1 4:00pm-9:00pm (5h) single-neutral-actions" at bounding box center [324, 183] width 115 height 35
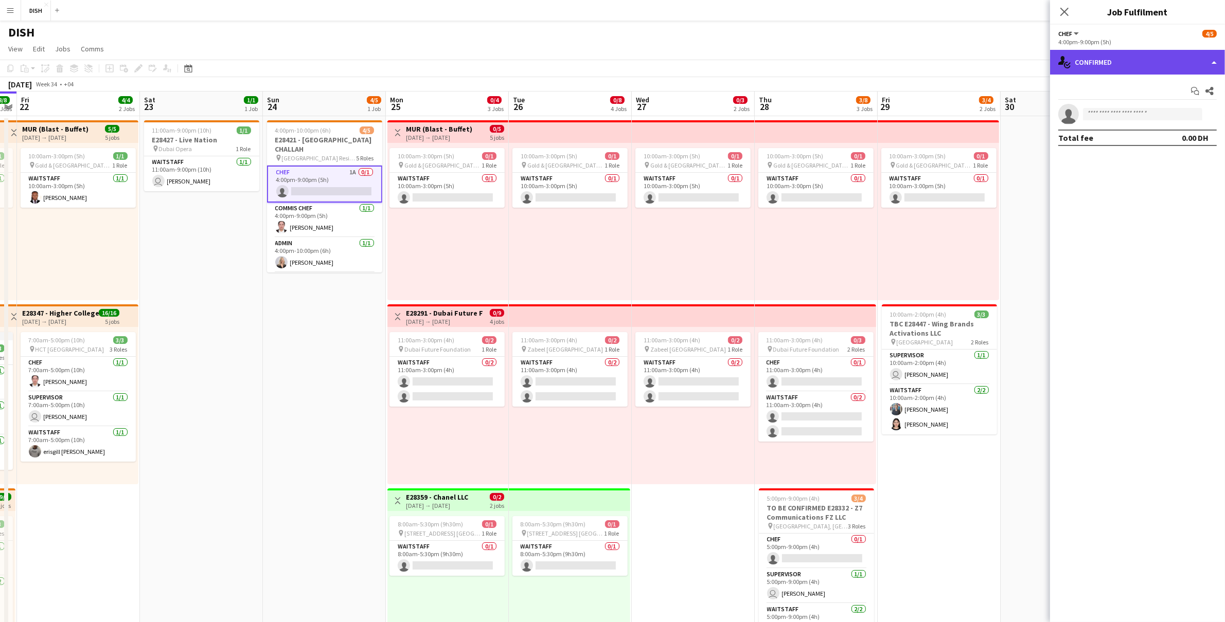
click at [932, 55] on div "single-neutral-actions-check-2 Confirmed" at bounding box center [1137, 62] width 175 height 25
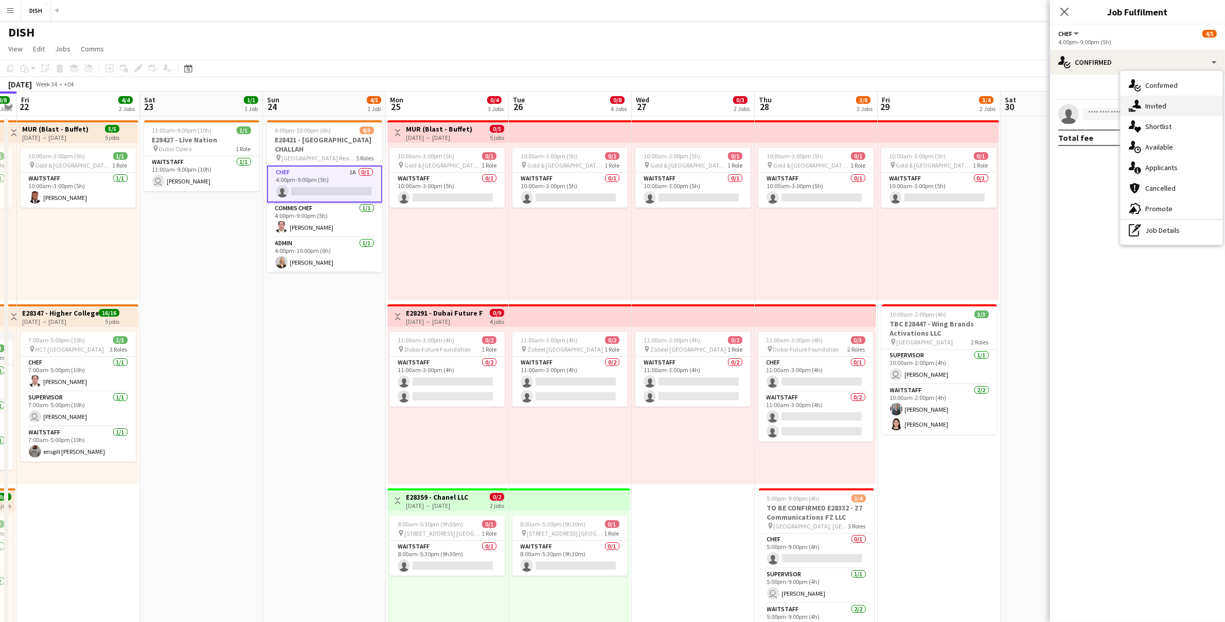
click at [932, 111] on div "single-neutral-actions-share-1 Invited" at bounding box center [1171, 106] width 102 height 21
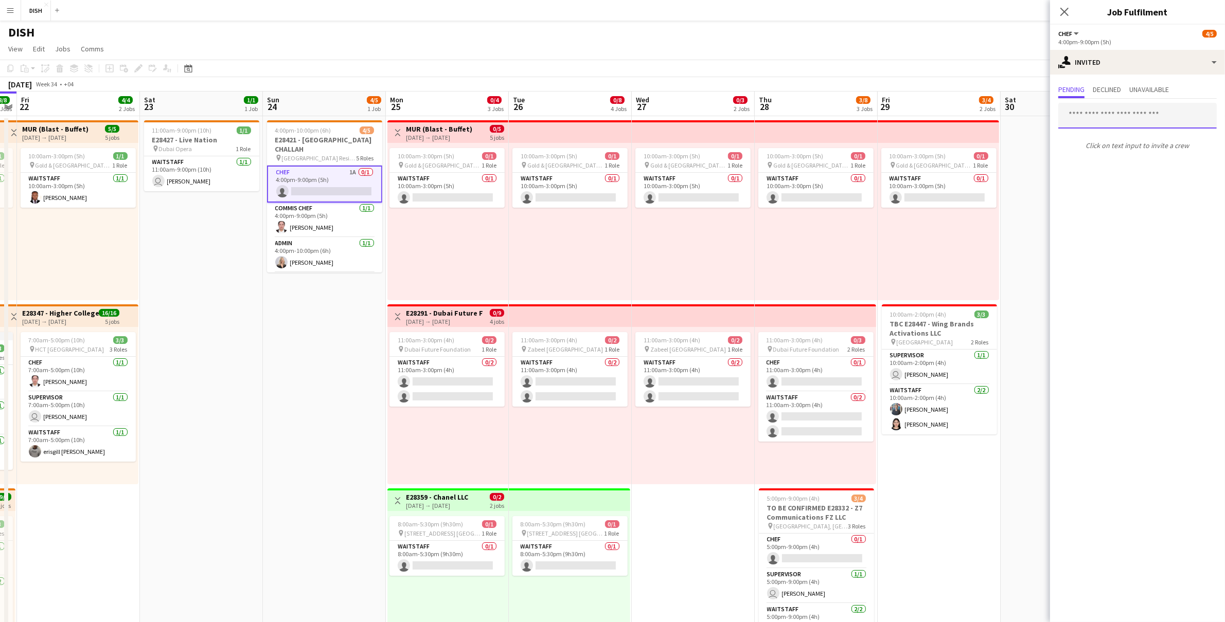
click at [932, 118] on input "text" at bounding box center [1137, 116] width 158 height 26
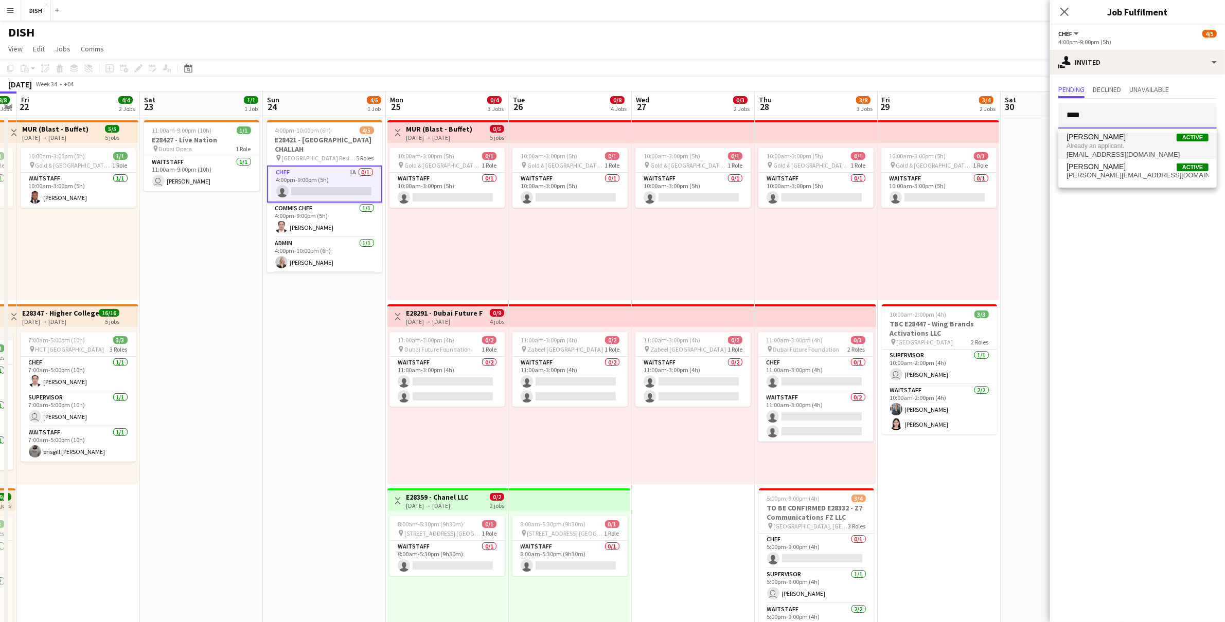
type input "****"
click at [932, 140] on span "[PERSON_NAME]" at bounding box center [1095, 137] width 59 height 9
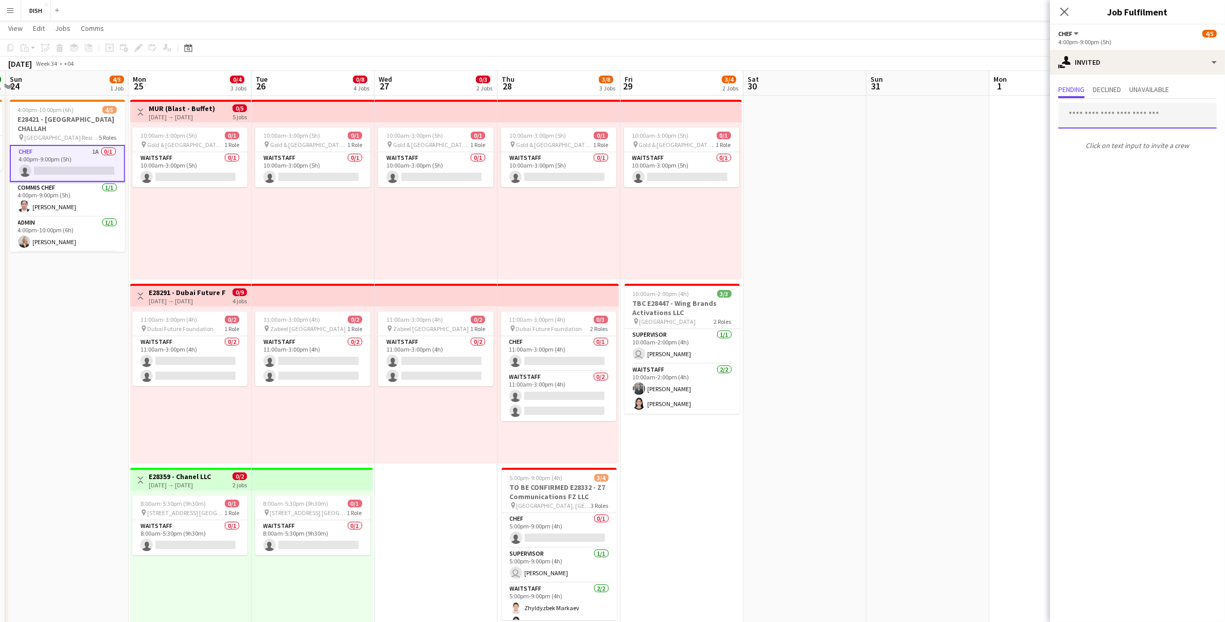
scroll to position [0, 0]
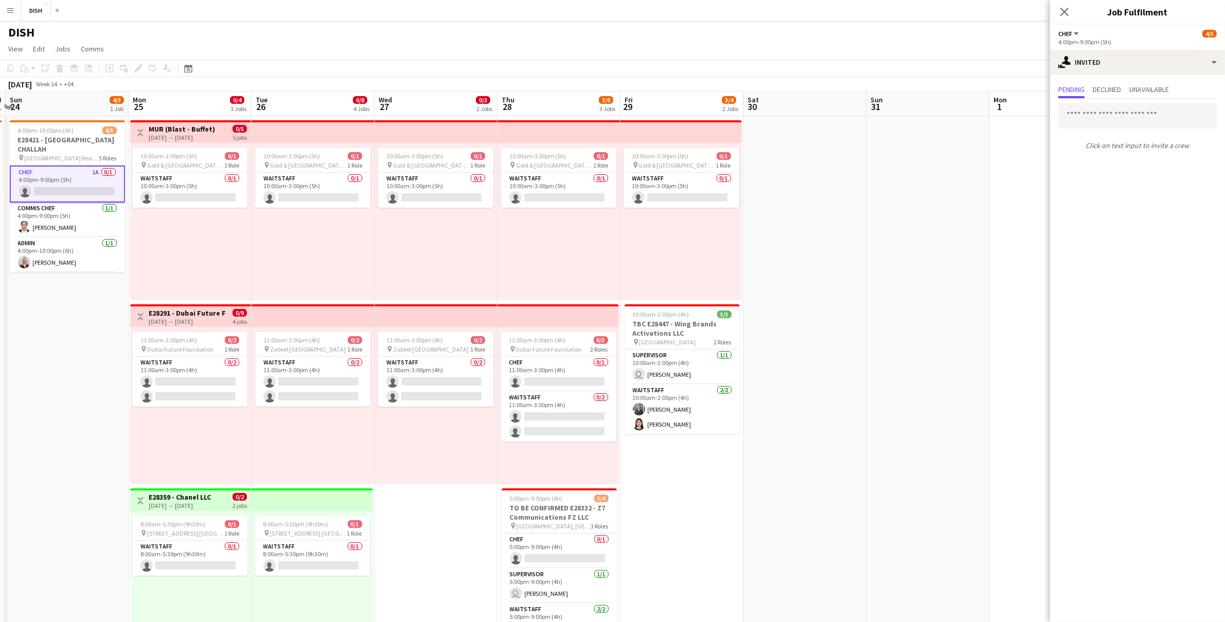
click at [337, 243] on div "10:00am-3:00pm (5h) 0/1 pin Gold & Diamond Park, Sheikh Zayed Rd - Al Quoz - Al…" at bounding box center [313, 221] width 123 height 157
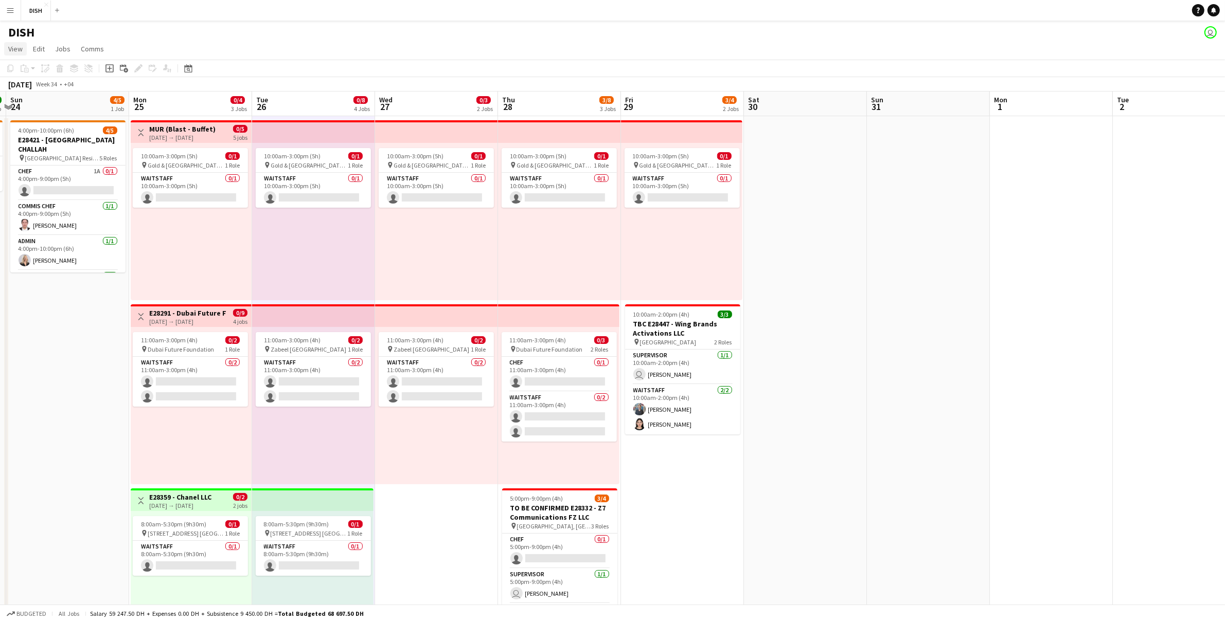
click at [19, 50] on span "View" at bounding box center [15, 48] width 14 height 9
click at [52, 93] on span "Day view collapsed" at bounding box center [42, 92] width 59 height 9
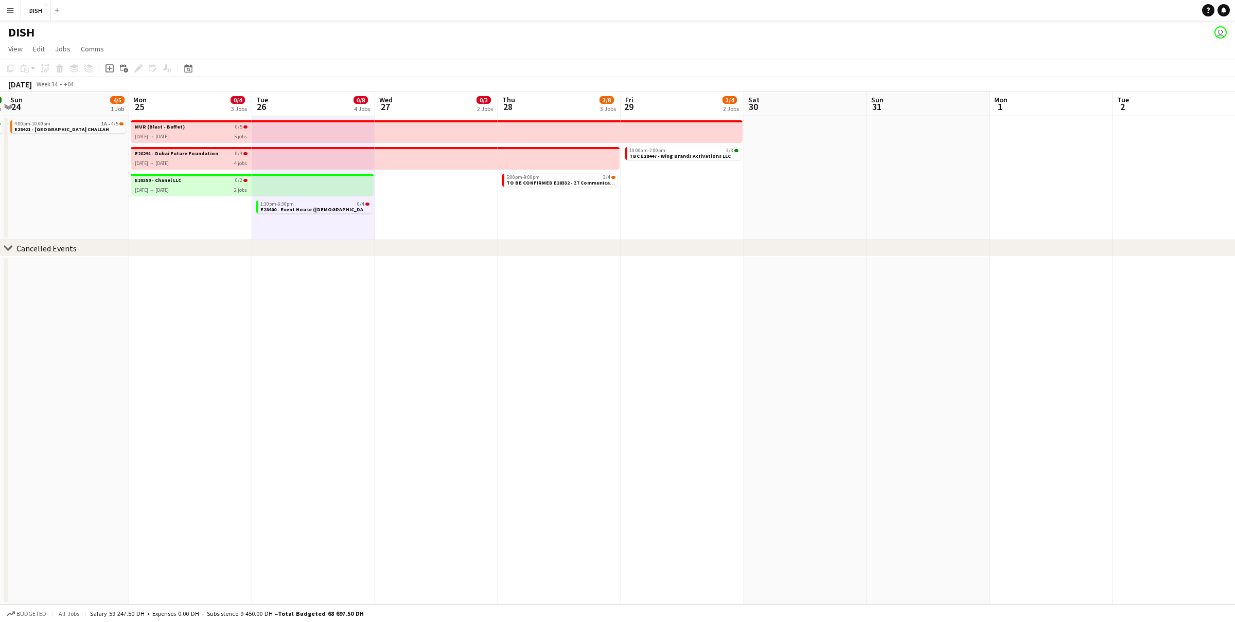
click at [399, 318] on app-date-cell at bounding box center [436, 431] width 123 height 348
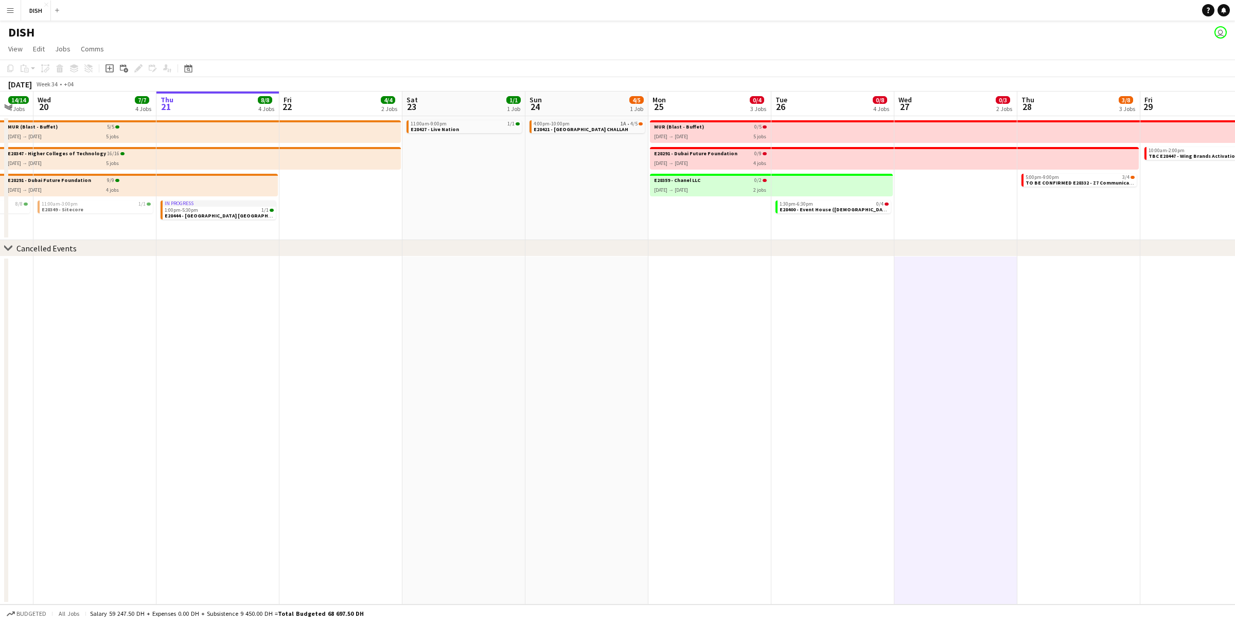
scroll to position [0, 327]
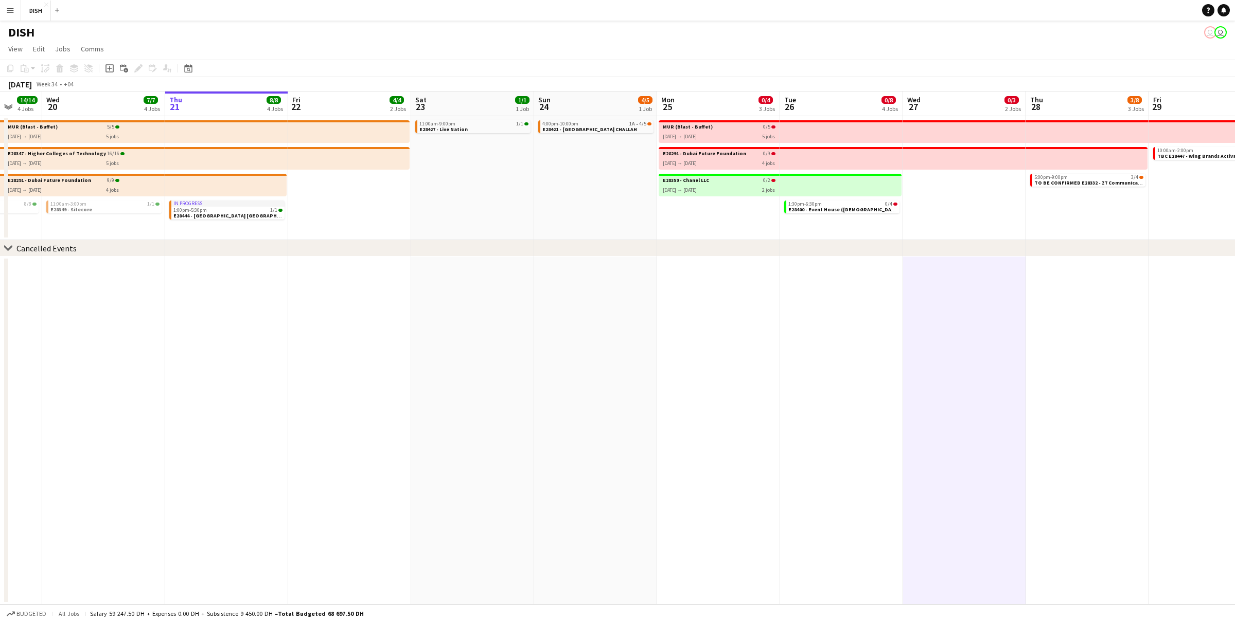
click at [9, 10] on app-icon "Menu" at bounding box center [10, 10] width 8 height 8
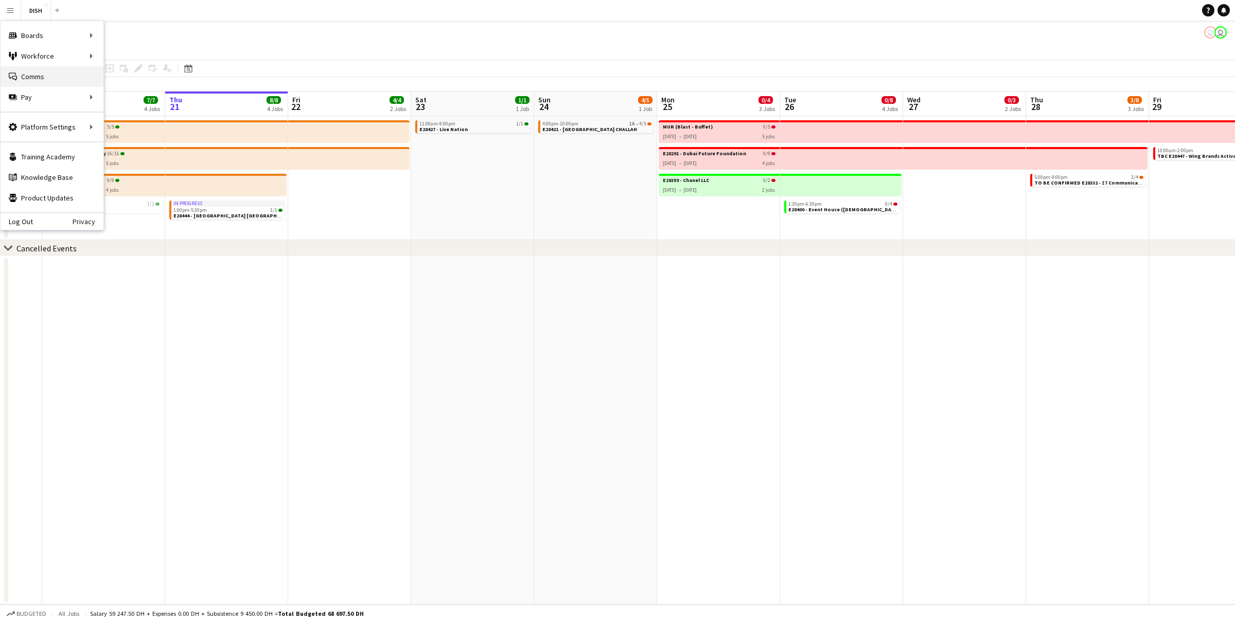
click at [71, 80] on link "Comms Comms" at bounding box center [52, 76] width 103 height 21
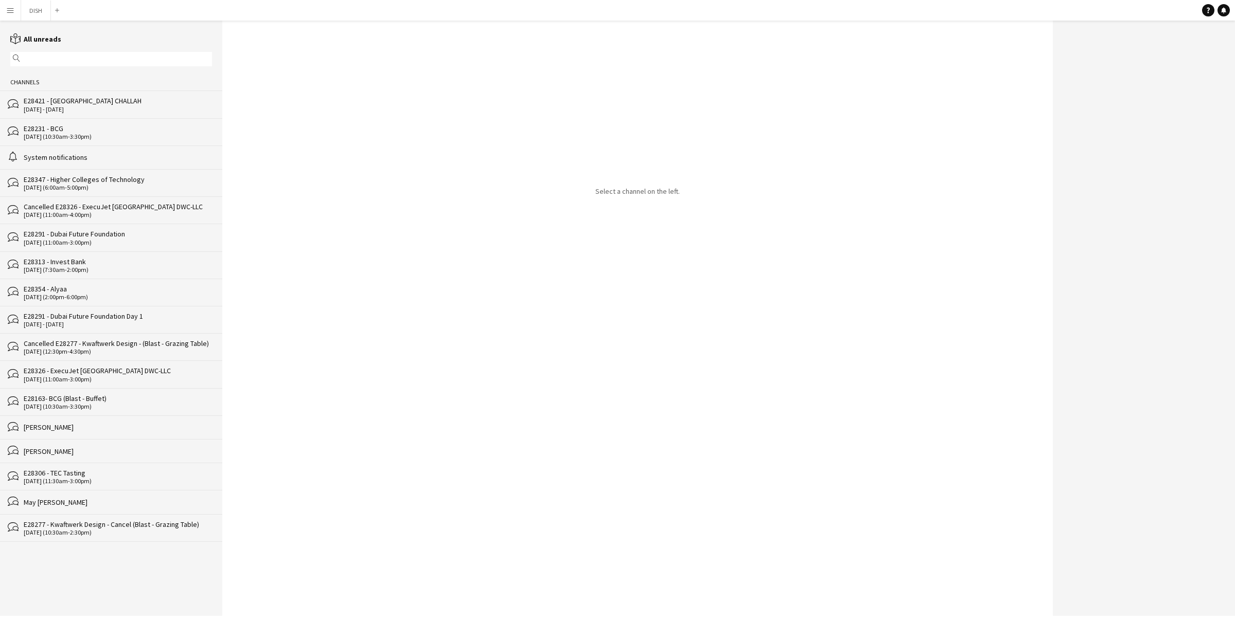
click at [135, 98] on div "E28421 - [GEOGRAPHIC_DATA] CHALLAH" at bounding box center [118, 100] width 188 height 9
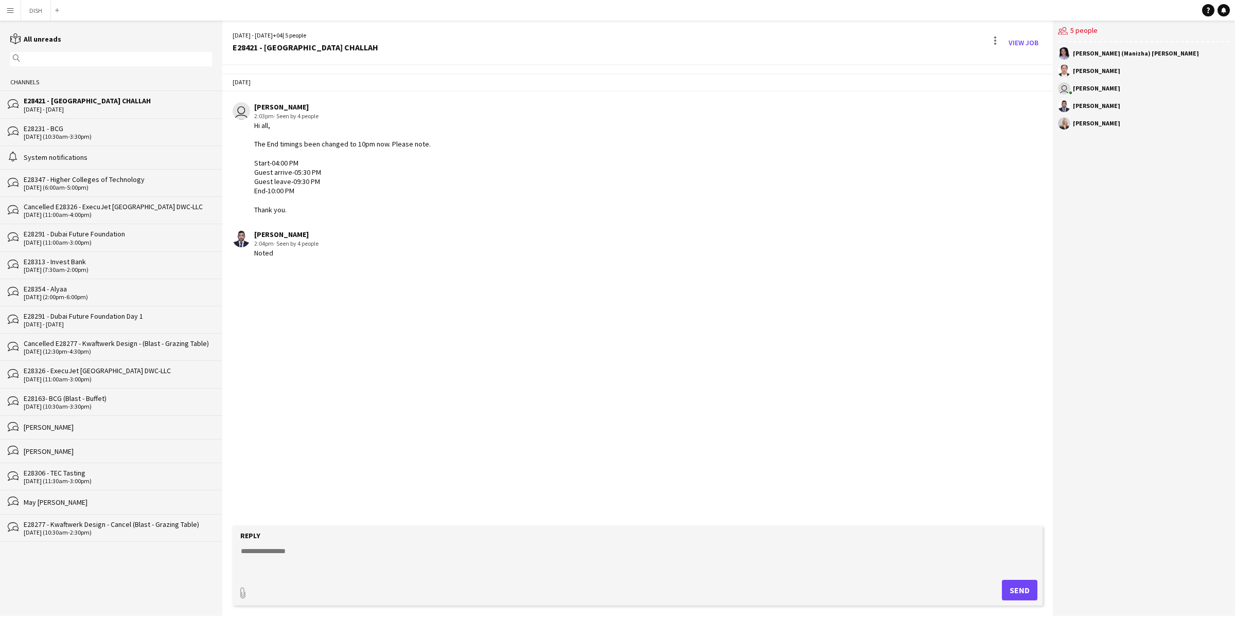
click at [77, 58] on input "text" at bounding box center [116, 59] width 187 height 9
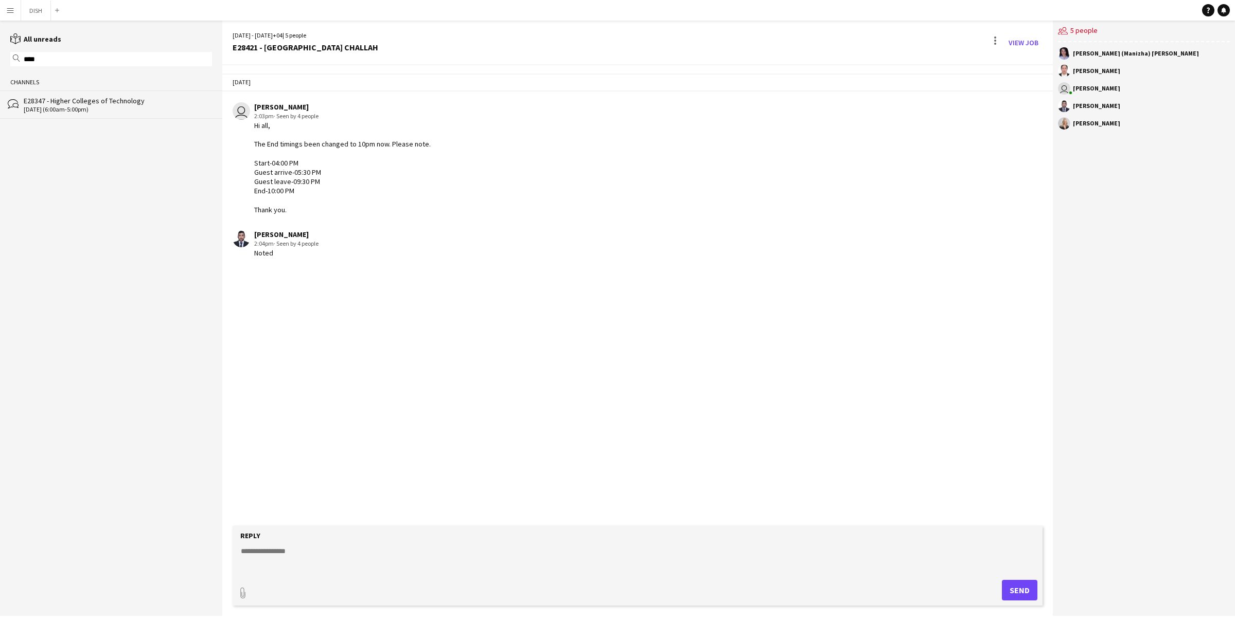
type input "****"
click at [90, 115] on div "bubbles E28347 - Higher Colleges of Technology 14-08-2025 (6:00am-5:00pm)" at bounding box center [111, 105] width 222 height 28
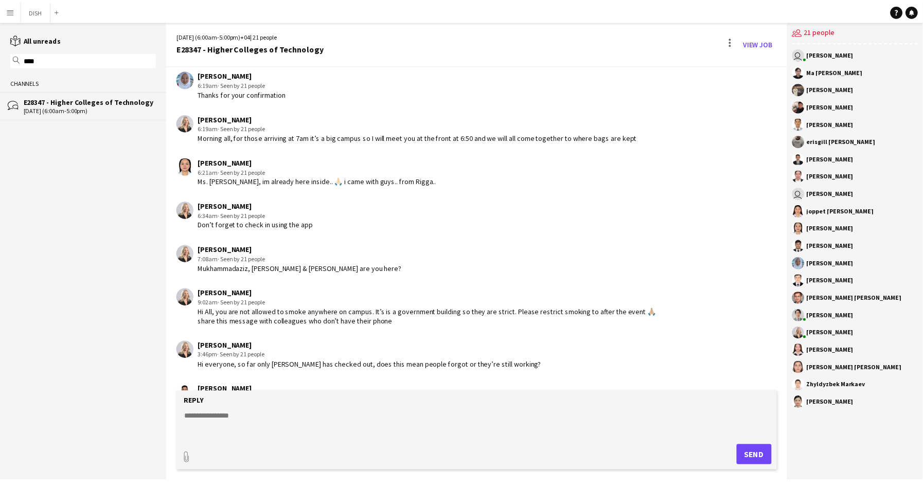
scroll to position [1593, 0]
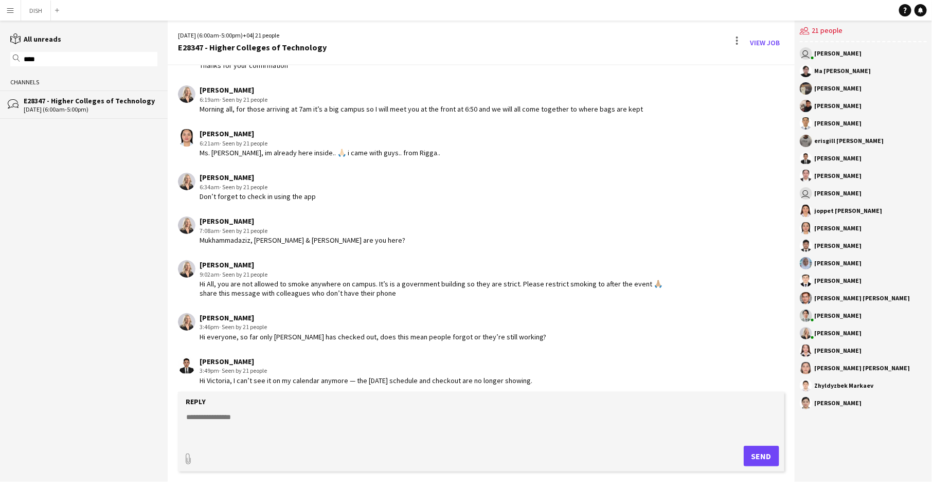
click at [9, 8] on app-icon "Menu" at bounding box center [10, 10] width 8 height 8
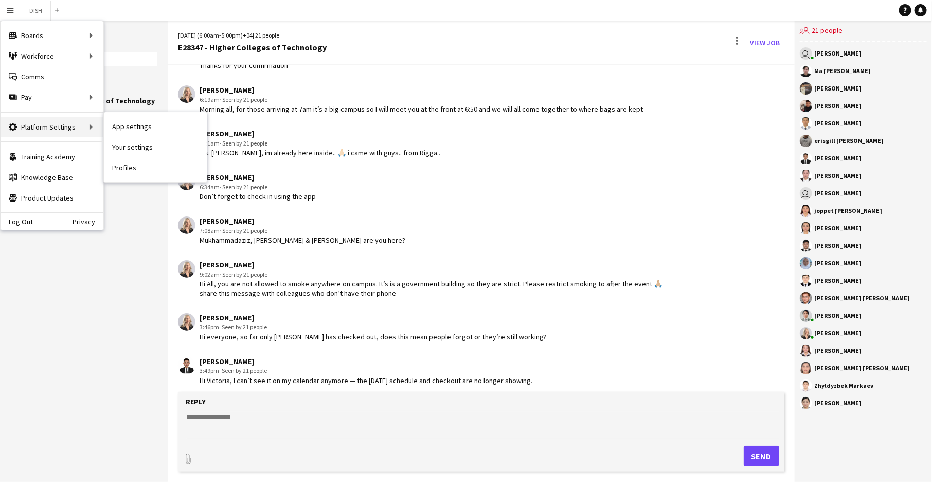
click at [67, 128] on div "Platform Settings Platform Settings" at bounding box center [52, 127] width 103 height 21
click at [117, 125] on link "App settings" at bounding box center [155, 126] width 103 height 21
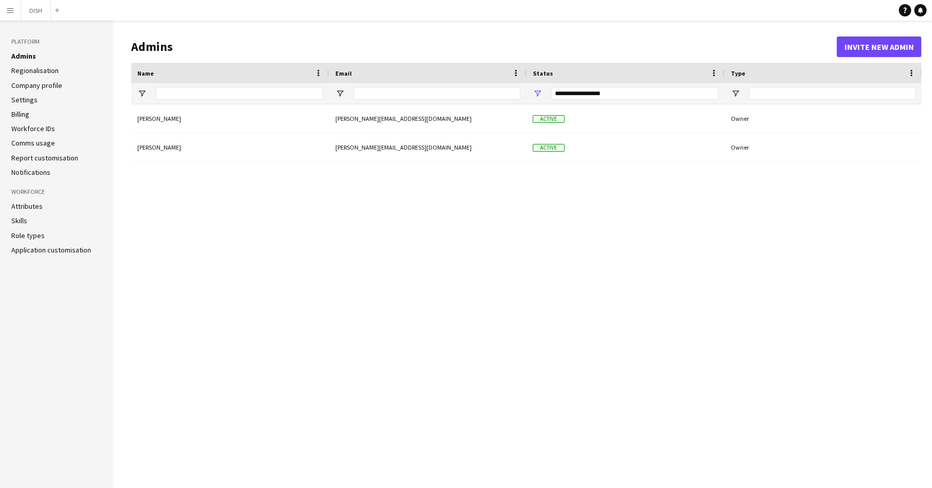
click at [46, 225] on li "Skills" at bounding box center [56, 220] width 91 height 9
click at [26, 220] on link "Skills" at bounding box center [19, 220] width 16 height 9
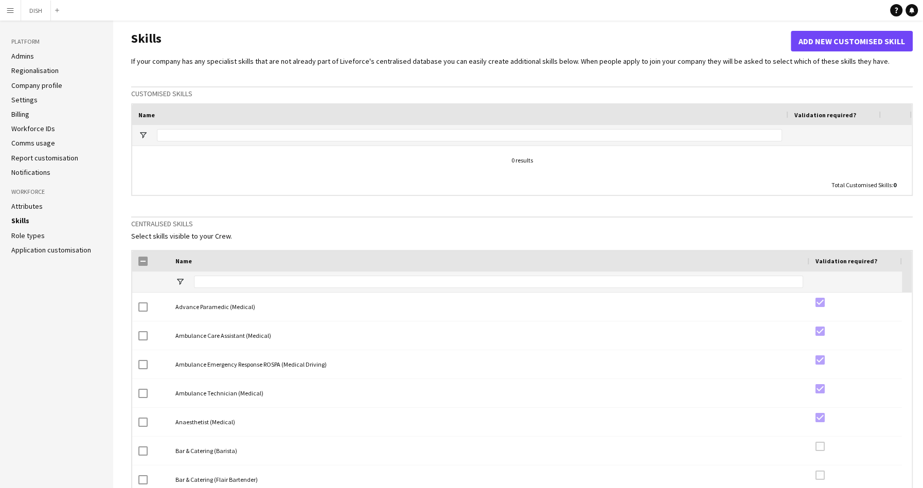
click at [41, 235] on link "Role types" at bounding box center [27, 235] width 33 height 9
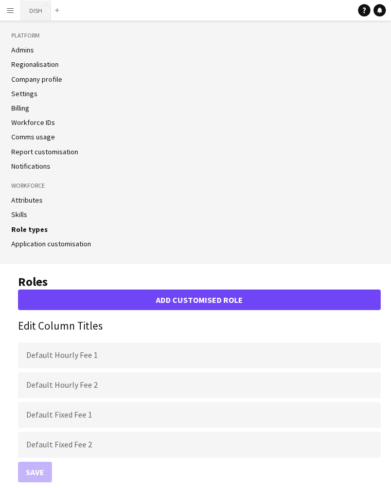
click at [32, 13] on button "DISH Close" at bounding box center [36, 11] width 30 height 20
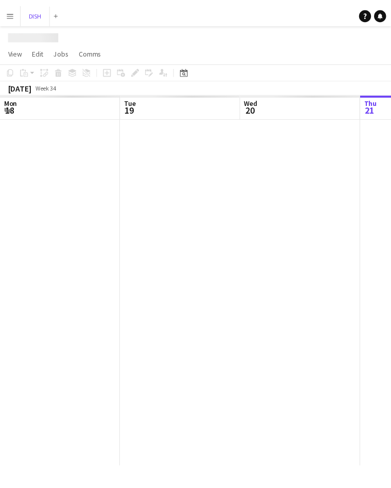
scroll to position [0, 246]
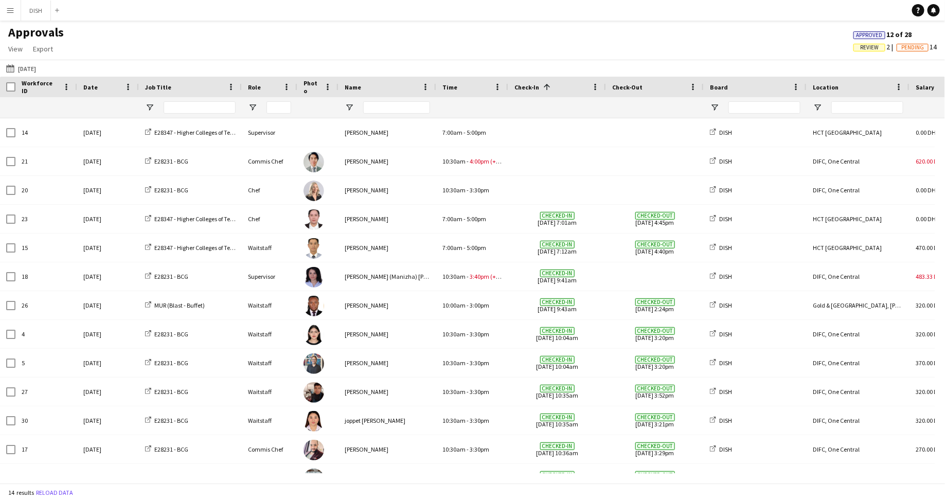
click at [855, 49] on span "Review" at bounding box center [869, 48] width 32 height 8
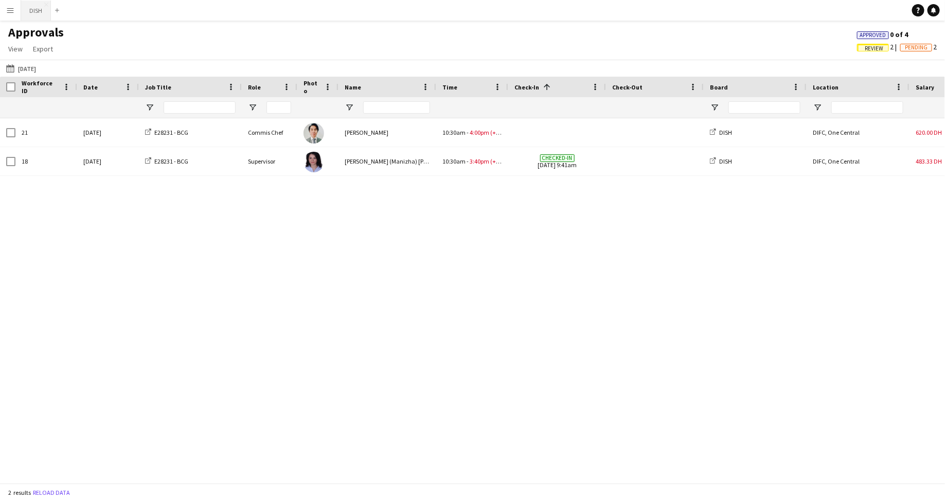
click at [27, 9] on button "DISH Close" at bounding box center [36, 11] width 30 height 20
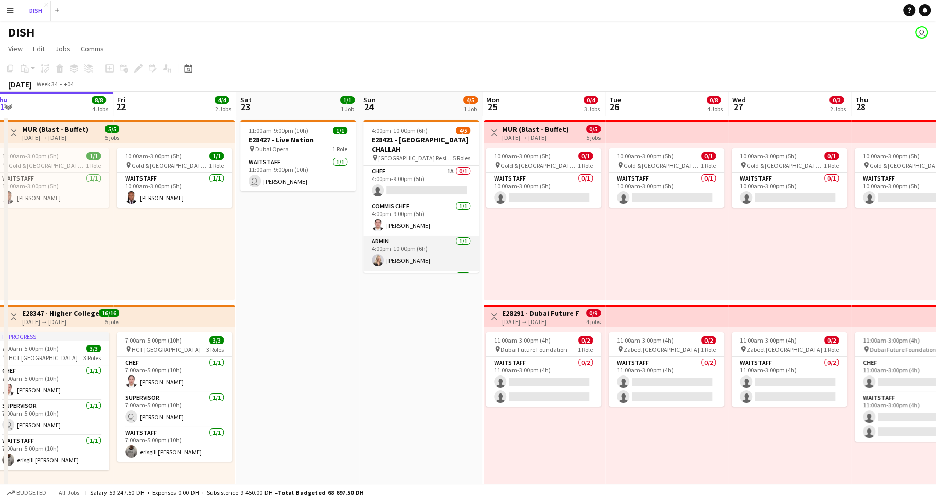
scroll to position [0, 297]
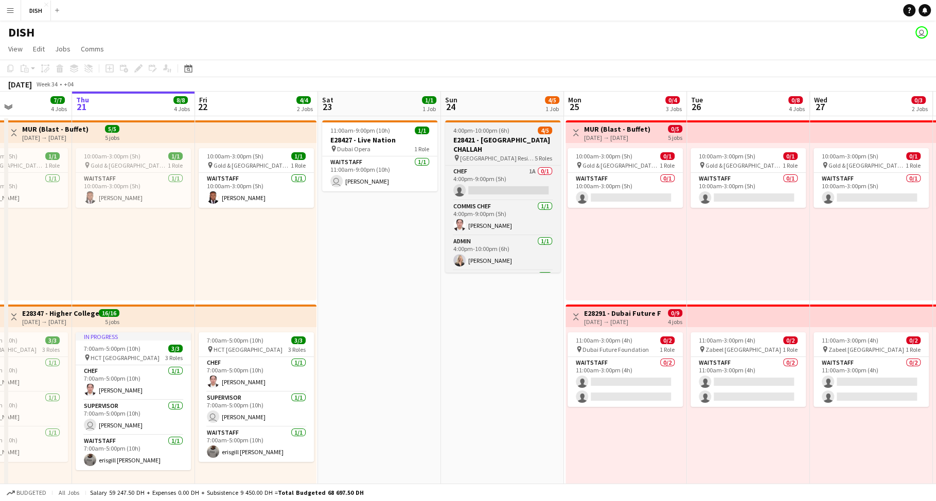
click at [484, 154] on span "[GEOGRAPHIC_DATA] Residence, JLT" at bounding box center [497, 158] width 75 height 8
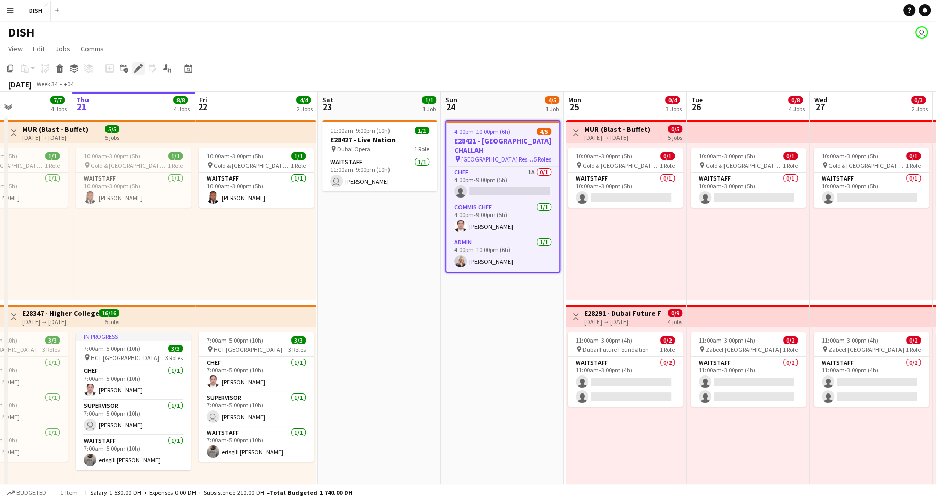
click at [137, 68] on icon at bounding box center [138, 69] width 6 height 6
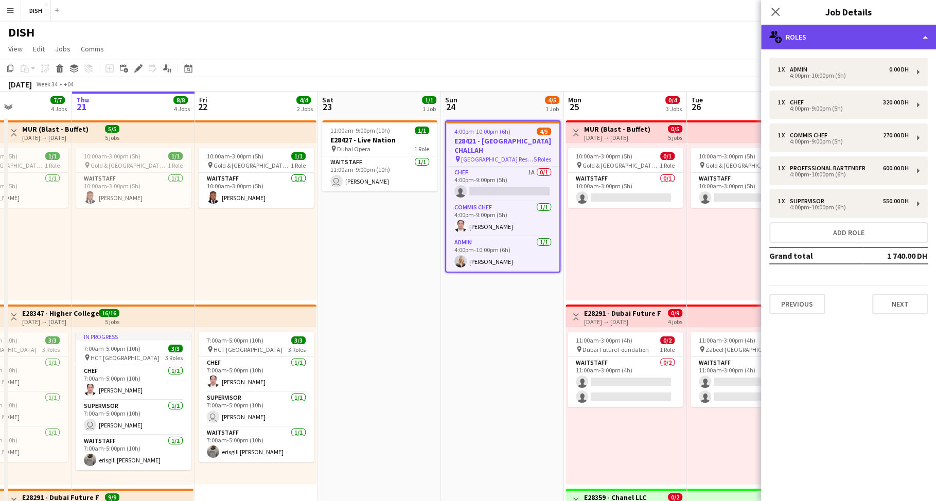
click at [815, 39] on div "multiple-users-add Roles" at bounding box center [848, 37] width 175 height 25
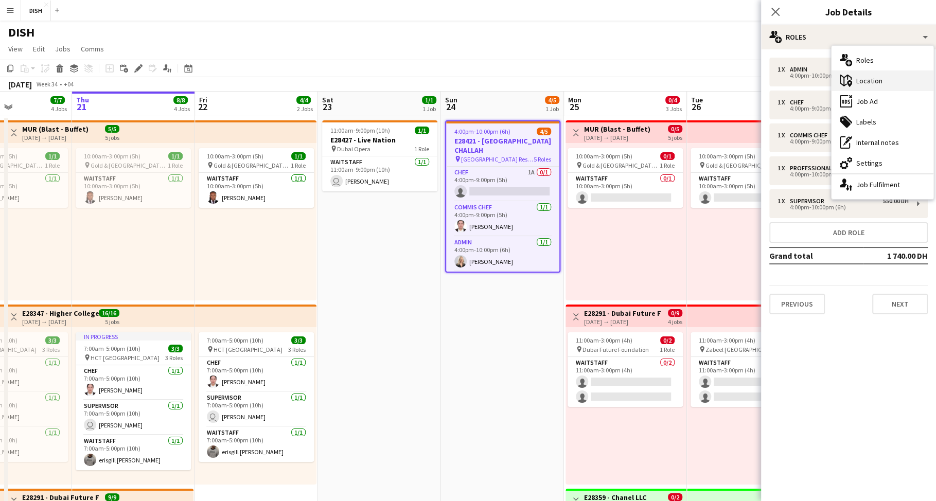
click at [844, 77] on icon at bounding box center [846, 81] width 12 height 12
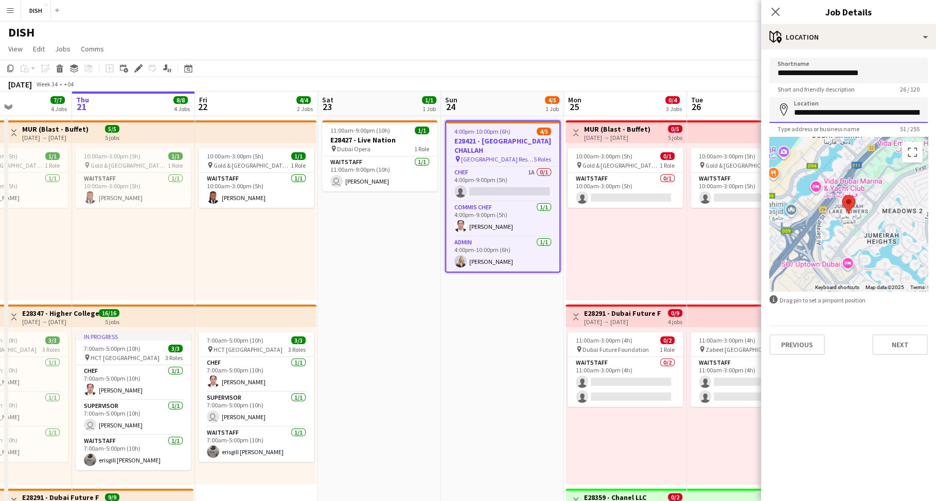
click at [869, 110] on input "**********" at bounding box center [848, 110] width 158 height 26
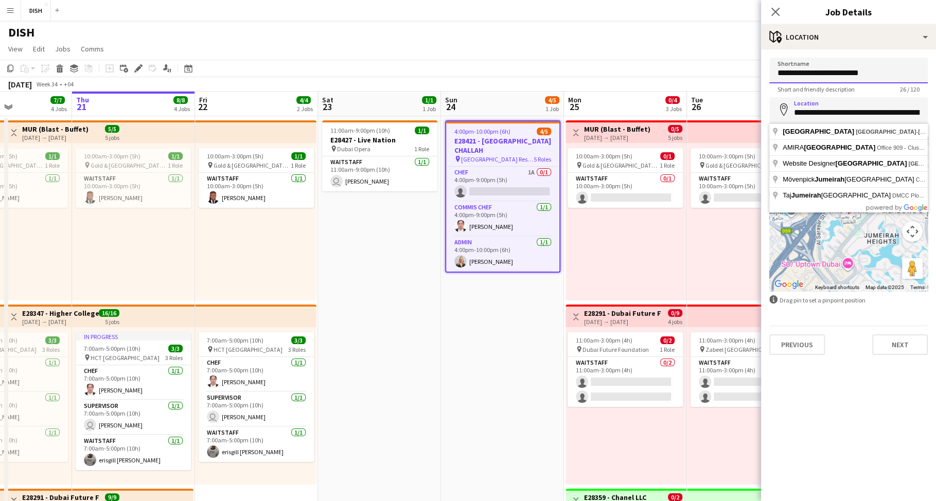
click at [870, 74] on input "**********" at bounding box center [848, 71] width 158 height 26
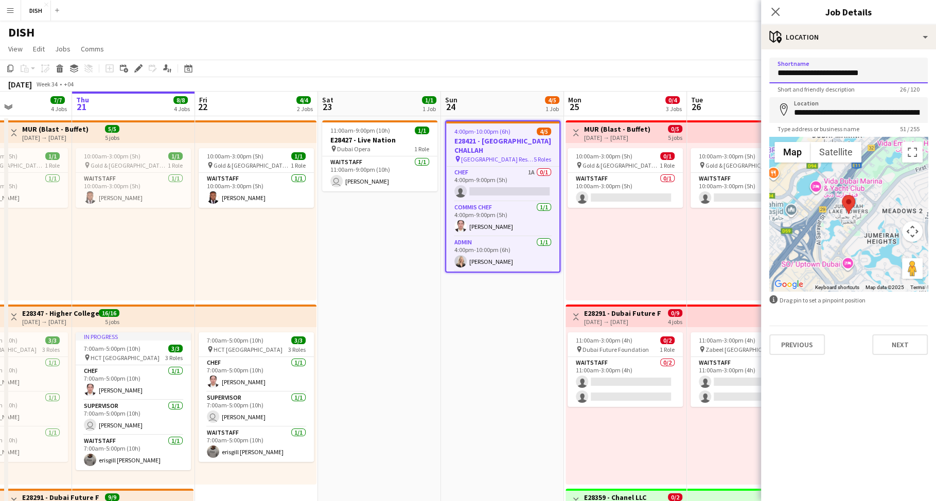
drag, startPoint x: 884, startPoint y: 71, endPoint x: 754, endPoint y: 72, distance: 130.2
click at [754, 72] on body "Menu Boards Boards Boards All jobs Status Workforce Workforce My Workforce Recr…" at bounding box center [468, 455] width 936 height 911
paste input "*******"
drag, startPoint x: 895, startPoint y: 75, endPoint x: 862, endPoint y: 77, distance: 32.5
click at [862, 77] on input "**********" at bounding box center [848, 71] width 158 height 26
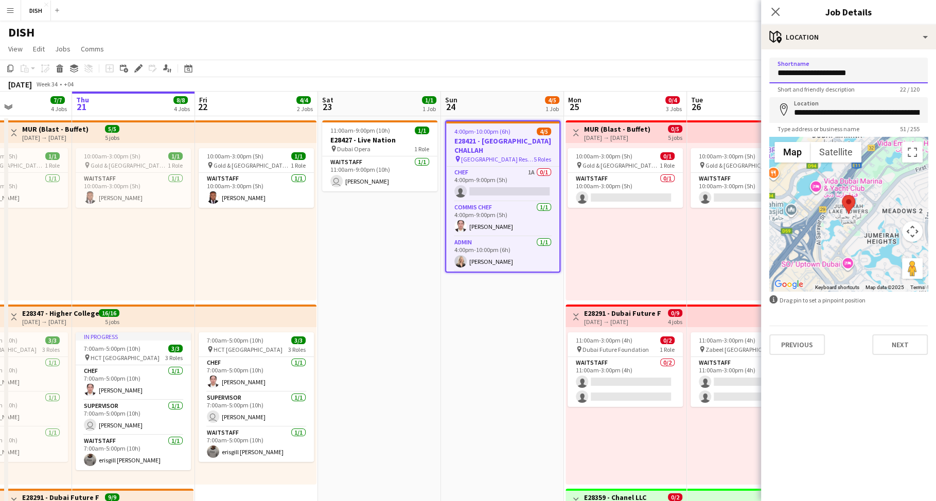
type input "**********"
click at [832, 113] on input "**********" at bounding box center [848, 110] width 158 height 26
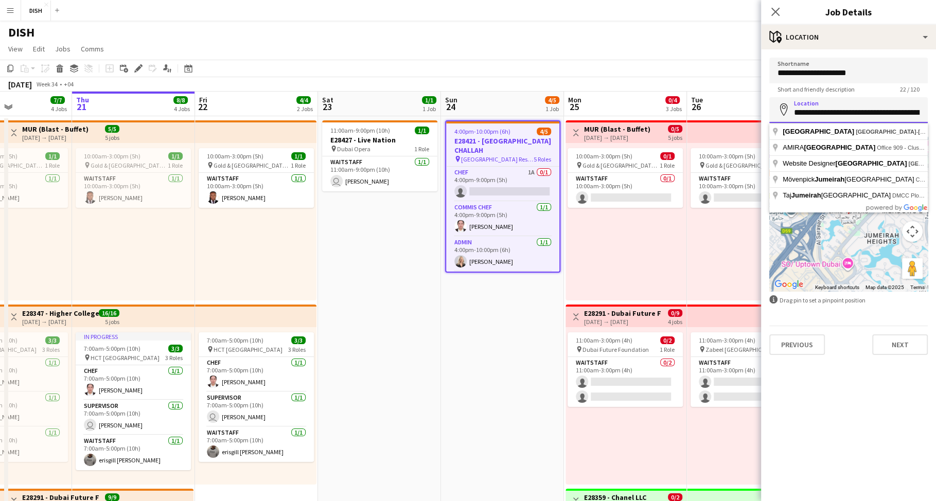
paste input
type input "**********"
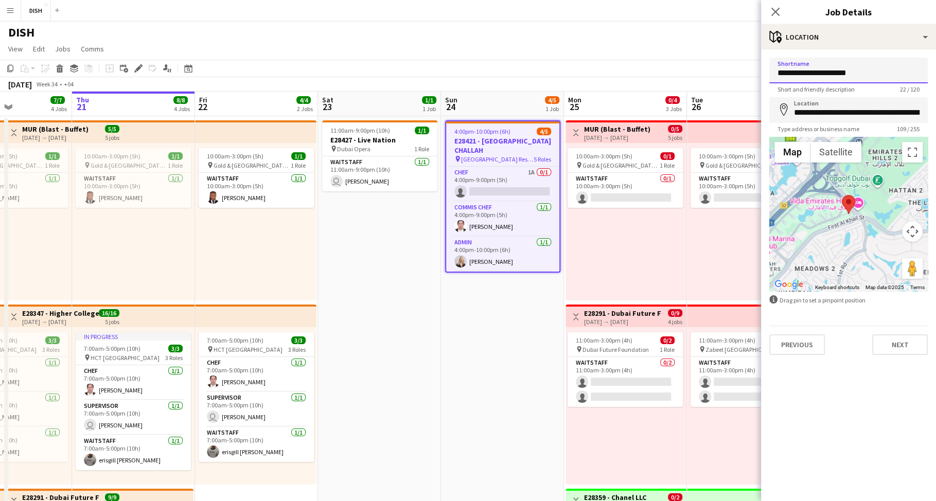
click at [866, 74] on input "**********" at bounding box center [848, 71] width 158 height 26
click at [778, 70] on input "**********" at bounding box center [848, 71] width 158 height 26
paste input "********"
type input "**********"
click at [908, 346] on button "Next" at bounding box center [900, 344] width 56 height 21
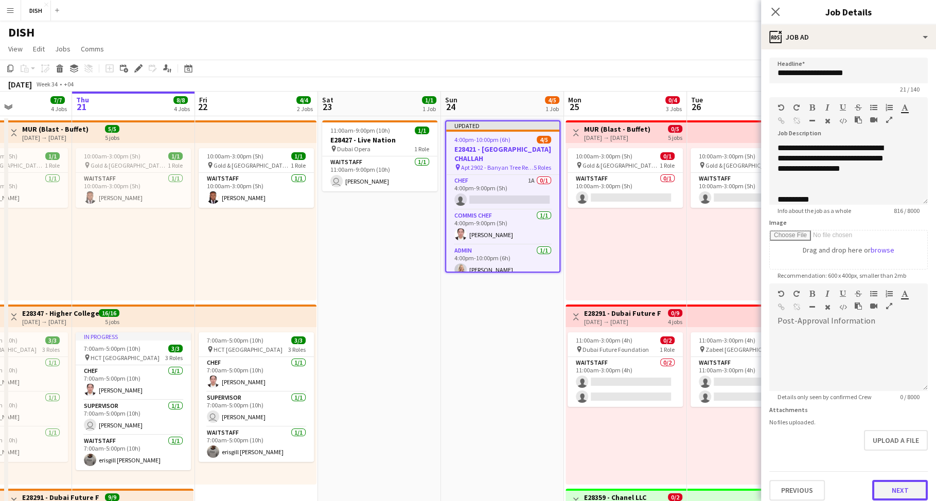
scroll to position [0, 0]
click at [890, 485] on button "Next" at bounding box center [900, 490] width 56 height 21
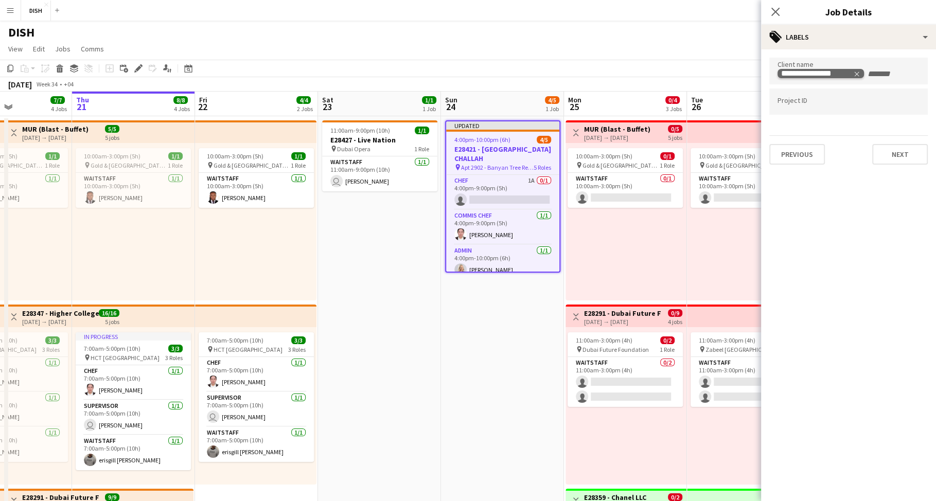
click at [857, 75] on icon "Remove tag" at bounding box center [856, 74] width 5 height 5
type input "**********"
click at [904, 153] on button "Next" at bounding box center [900, 154] width 56 height 21
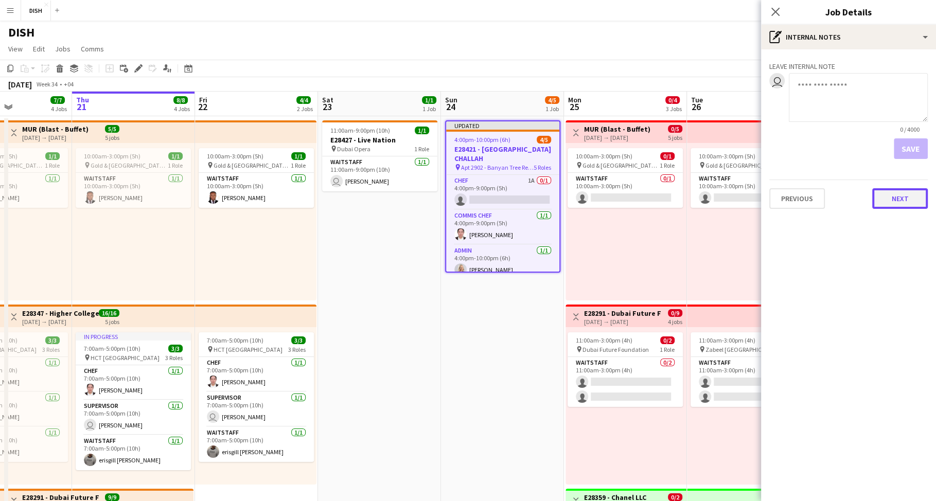
click at [902, 204] on button "Next" at bounding box center [900, 198] width 56 height 21
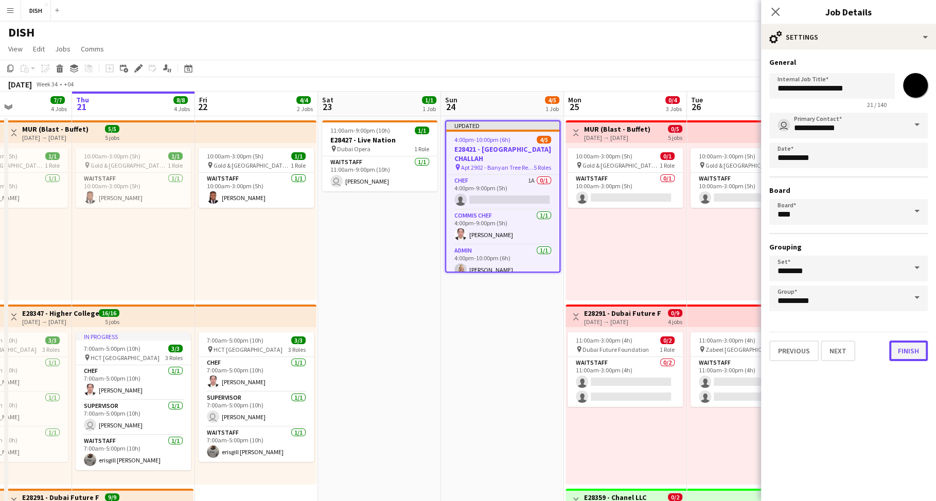
click at [905, 344] on button "Finish" at bounding box center [908, 351] width 39 height 21
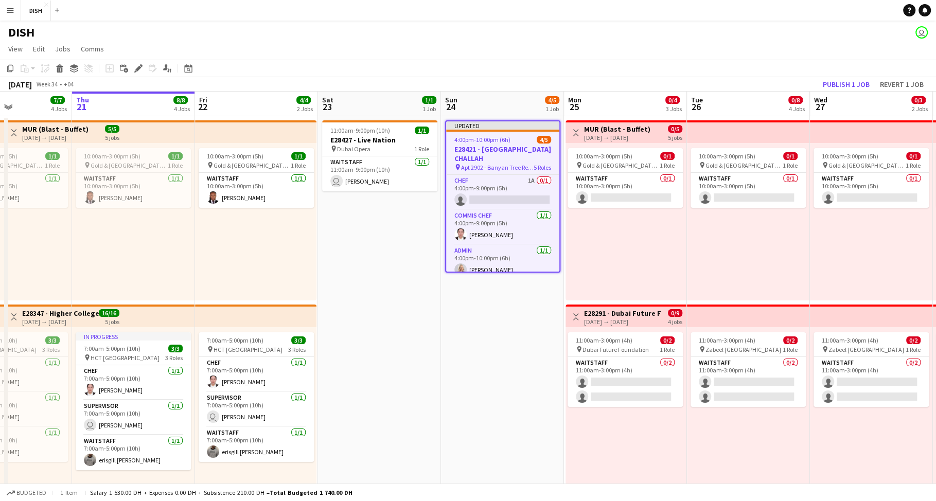
click at [461, 112] on app-board-header-date "Sun 24 4/5 1 Job" at bounding box center [502, 104] width 123 height 25
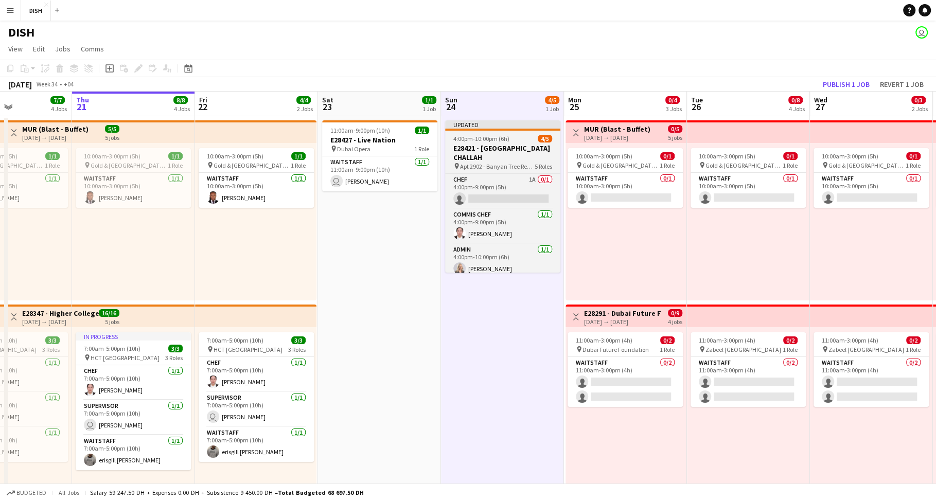
click at [472, 133] on app-job-card "Updated 4:00pm-10:00pm (6h) 4/5 E28421 - DOHA CHALLAH pin Apt 2902 - Banyan Tre…" at bounding box center [502, 196] width 115 height 152
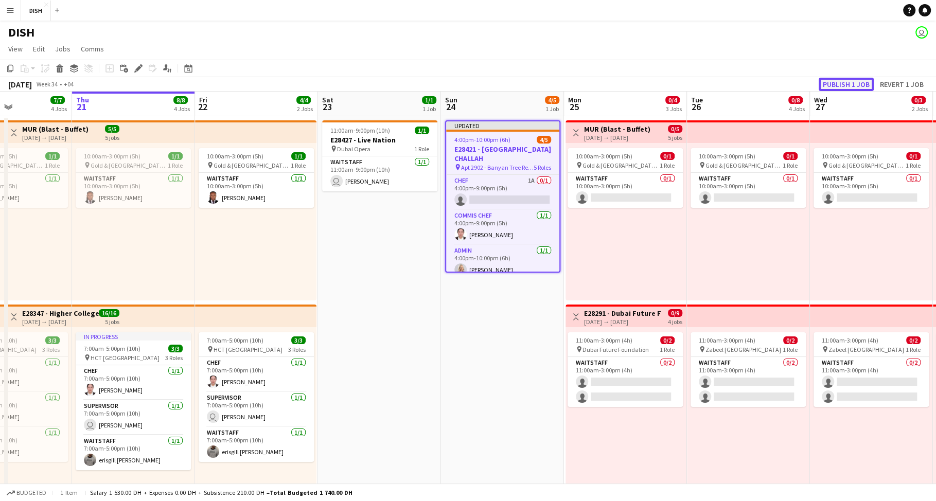
click at [844, 84] on button "Publish 1 job" at bounding box center [845, 84] width 55 height 13
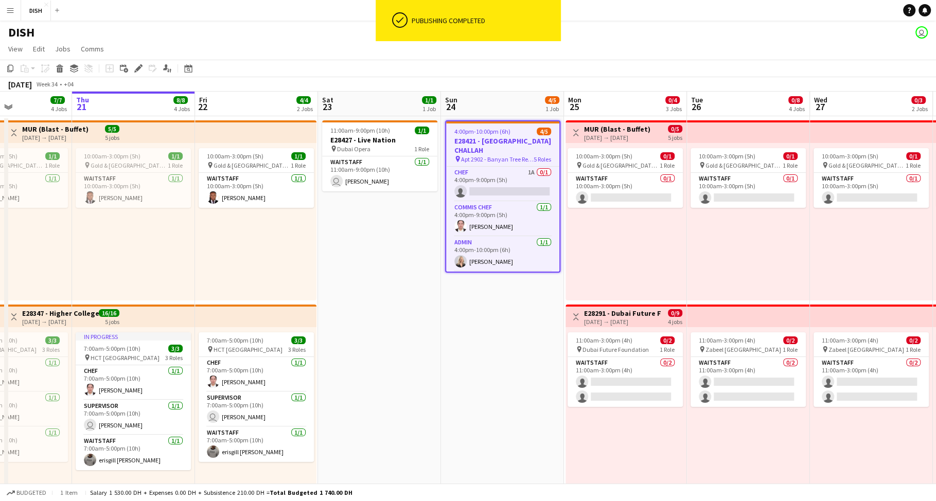
click at [478, 311] on app-date-cell "4:00pm-10:00pm (6h) 4/5 E28421 - DOHA CHALLAH pin Apt 2902 - Banyan Tree Reside…" at bounding box center [502, 480] width 123 height 729
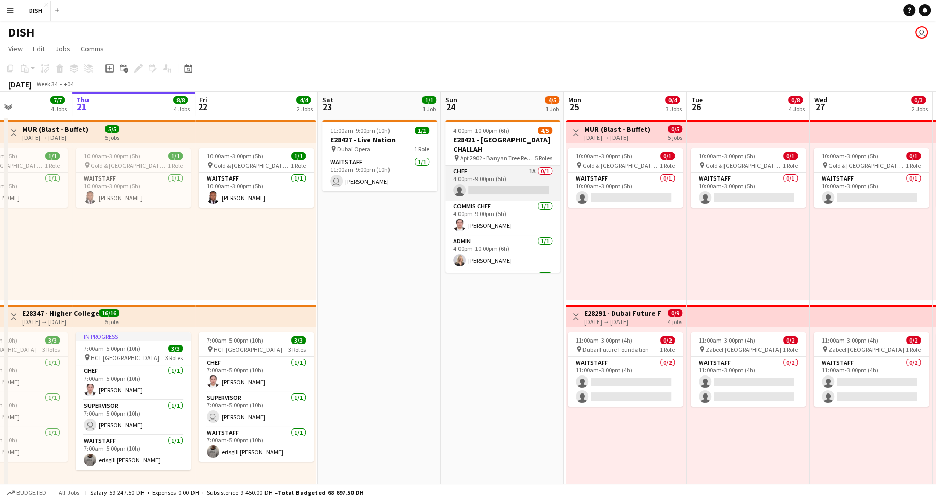
click at [492, 170] on app-card-role "Chef 1A 0/1 4:00pm-9:00pm (5h) single-neutral-actions" at bounding box center [502, 183] width 115 height 35
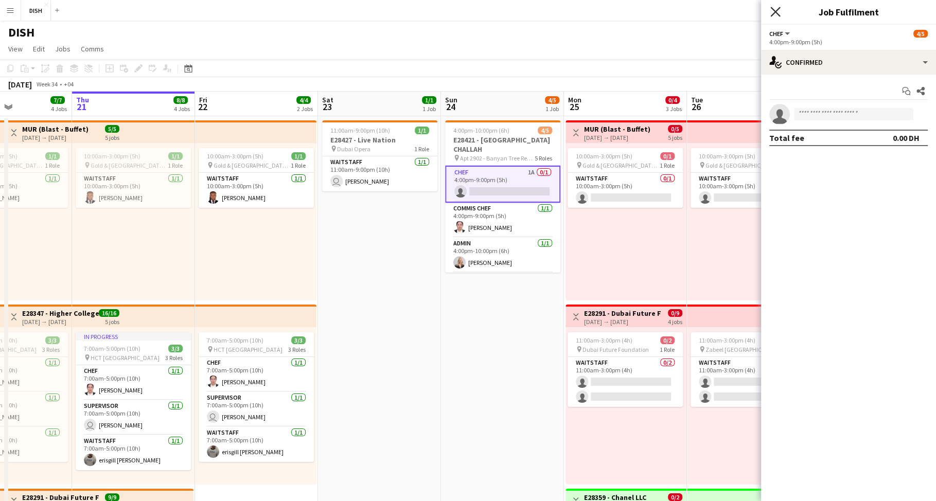
click at [773, 14] on icon at bounding box center [775, 12] width 10 height 10
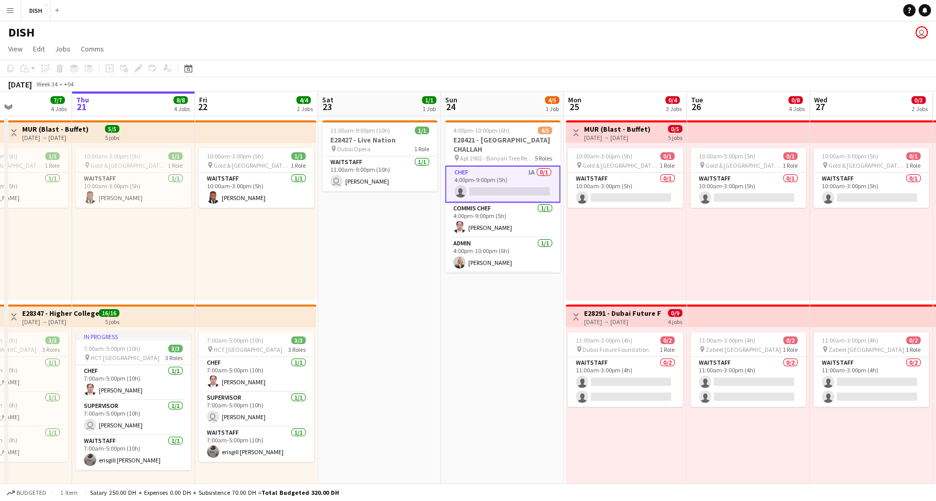
click at [513, 306] on app-date-cell "4:00pm-10:00pm (6h) 4/5 E28421 - DOHA CHALLAH pin Apt 2902 - Banyan Tree Reside…" at bounding box center [502, 480] width 123 height 729
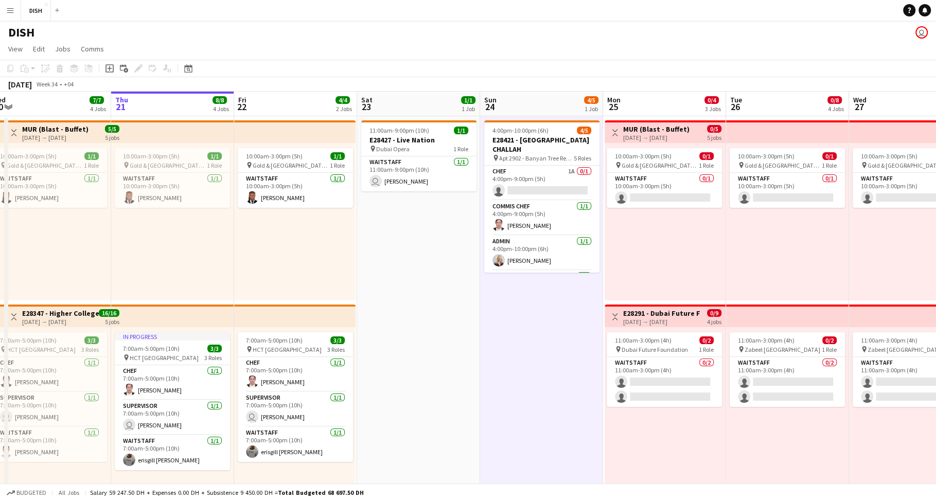
scroll to position [0, 260]
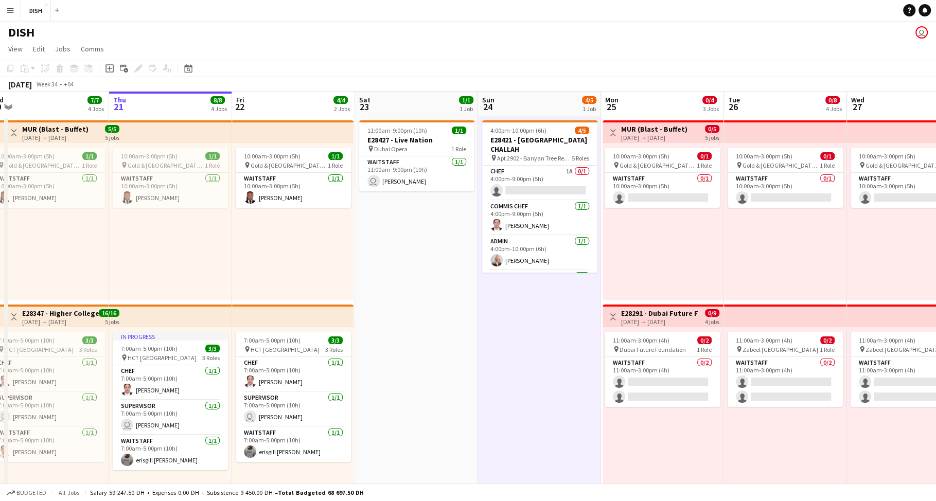
click at [443, 299] on app-date-cell "11:00am-9:00pm (10h) 1/1 E28427 - Live Nation pin Dubai Opera 1 Role Waitstaff …" at bounding box center [416, 480] width 123 height 729
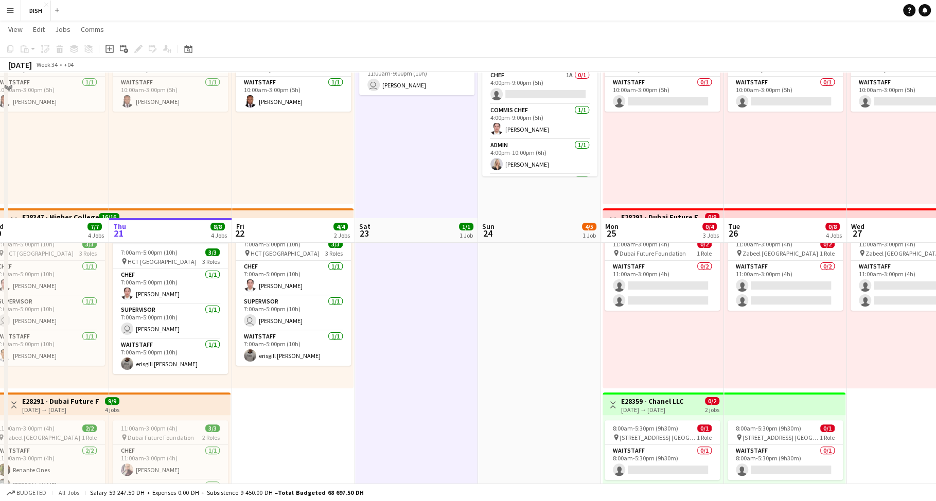
scroll to position [0, 0]
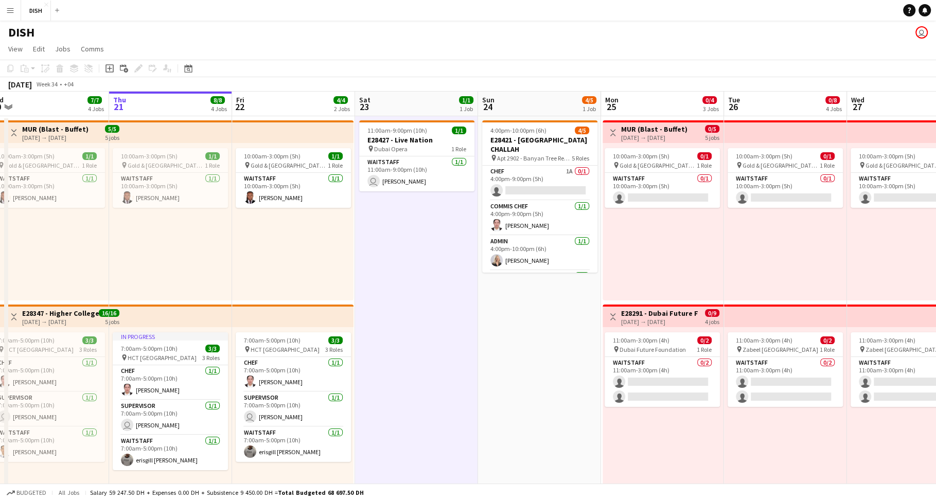
click at [509, 318] on app-date-cell "4:00pm-10:00pm (6h) 4/5 E28421 - DOHA CHALLAH pin Apt 2902 - Banyan Tree Reside…" at bounding box center [539, 480] width 123 height 729
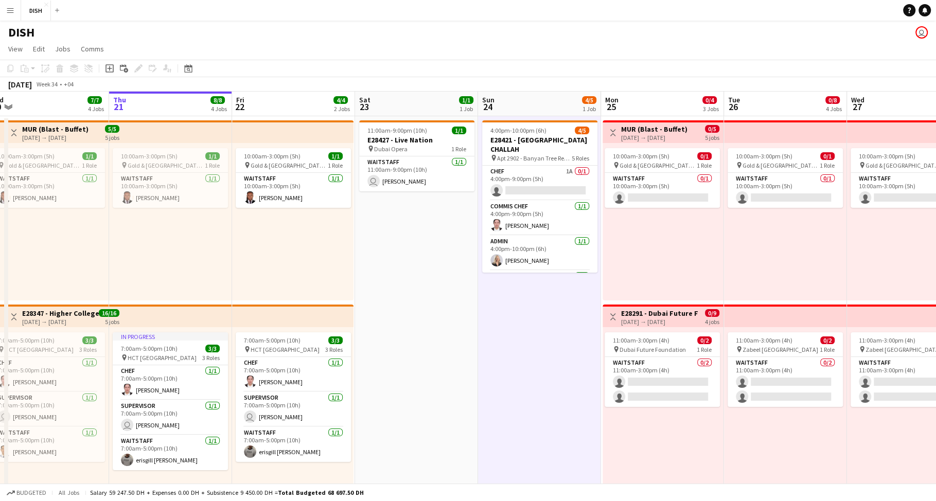
click at [429, 307] on app-date-cell "11:00am-9:00pm (10h) 1/1 E28427 - Live Nation pin Dubai Opera 1 Role Waitstaff …" at bounding box center [416, 480] width 123 height 729
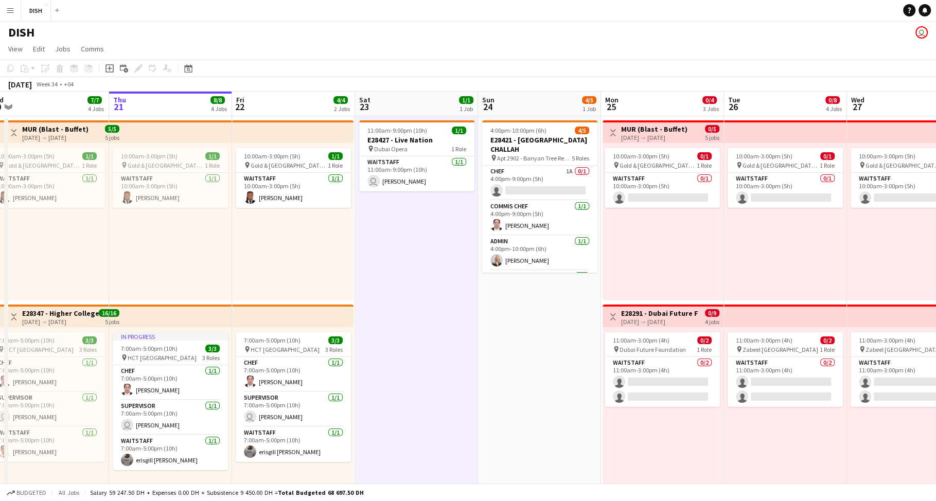
click at [441, 291] on app-date-cell "11:00am-9:00pm (10h) 1/1 E28427 - Live Nation pin Dubai Opera 1 Role Waitstaff …" at bounding box center [416, 480] width 123 height 729
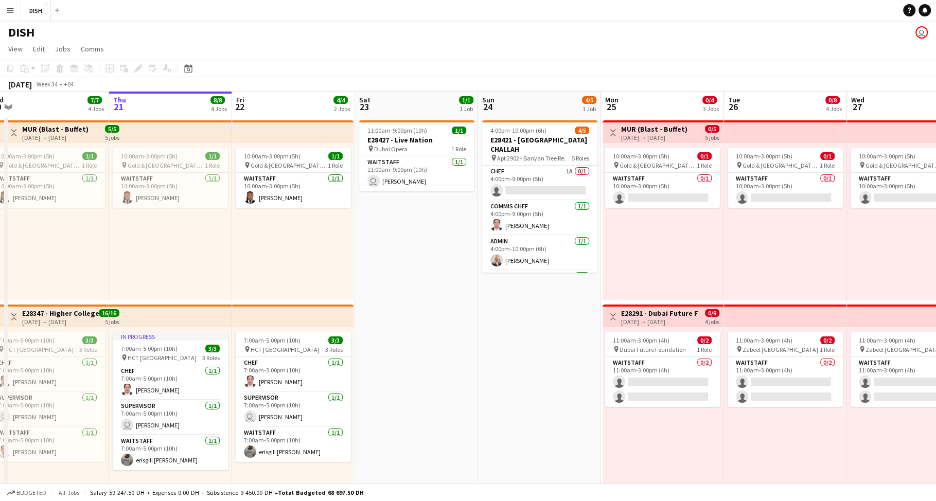
click at [503, 322] on app-date-cell "4:00pm-10:00pm (6h) 4/5 E28421 - DOHA CHALLAH pin Apt 2902 - Banyan Tree Reside…" at bounding box center [539, 480] width 123 height 729
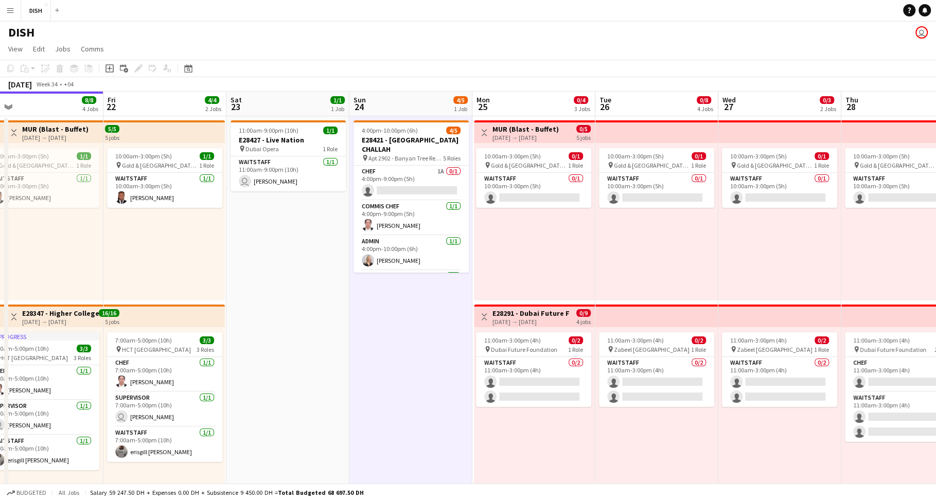
scroll to position [392, 0]
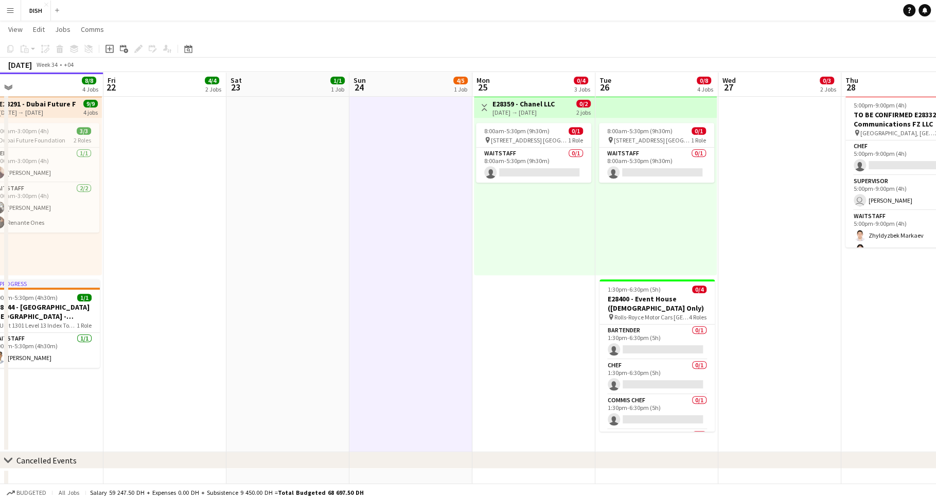
click at [515, 318] on app-date-cell "Toggle View MUR (Blast - Buffet) 25-08-2025 → 29-08-2025 0/5 5 jobs 10:00am-3:0…" at bounding box center [533, 87] width 123 height 729
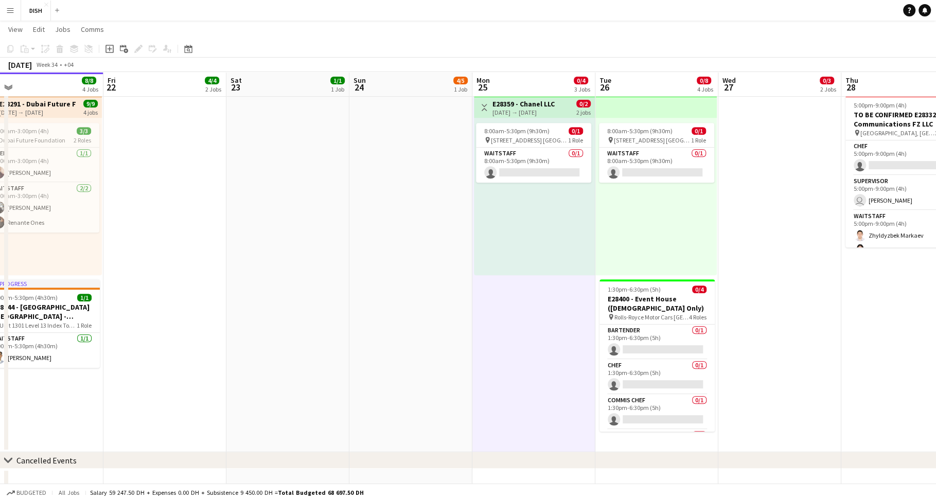
scroll to position [0, 394]
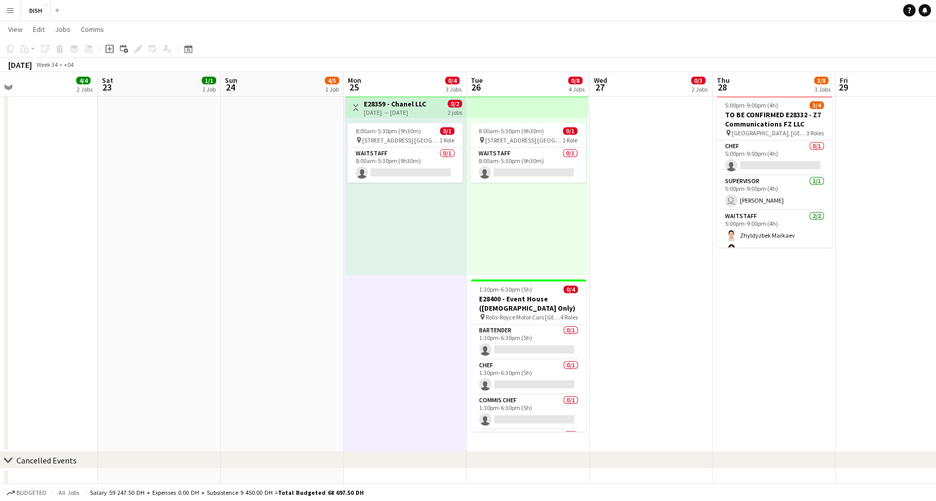
click at [632, 260] on app-date-cell "10:00am-3:00pm (5h) 0/1 pin Gold & Diamond Park, Sheikh Zayed Rd - Al Quoz - Al…" at bounding box center [651, 87] width 123 height 729
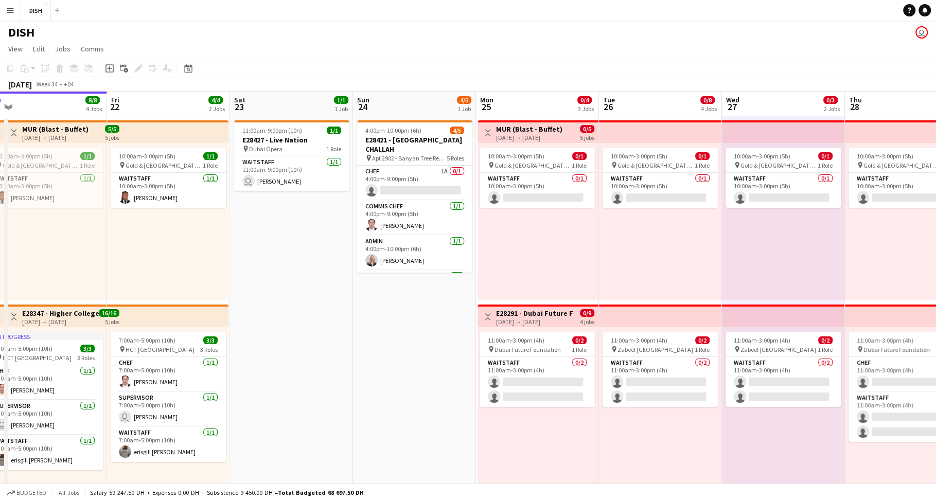
scroll to position [0, 285]
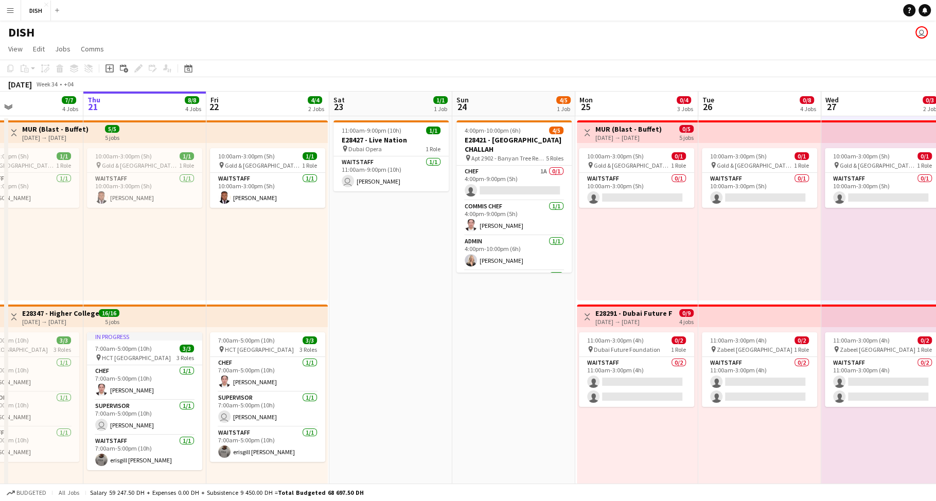
click at [391, 245] on app-date-cell "11:00am-9:00pm (10h) 1/1 E28427 - Live Nation pin Dubai Opera 1 Role Waitstaff …" at bounding box center [390, 480] width 123 height 729
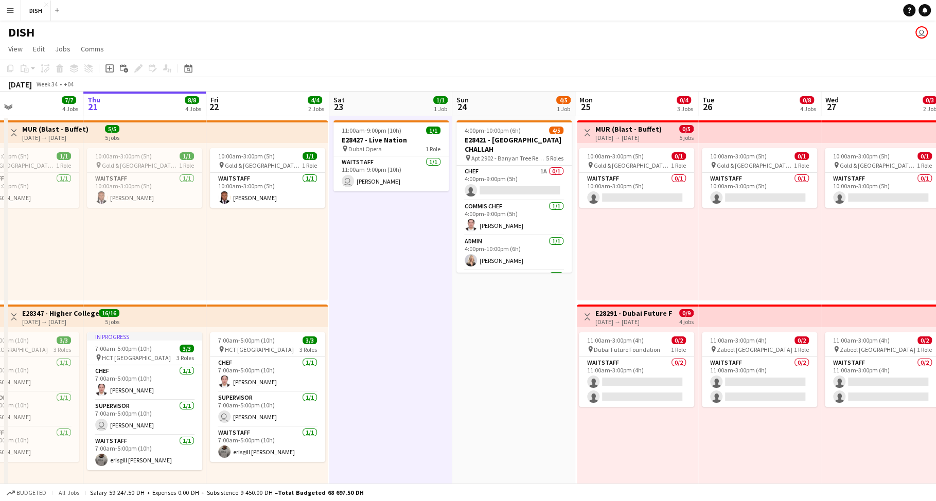
click at [512, 319] on app-date-cell "4:00pm-10:00pm (6h) 4/5 E28421 - DOHA CHALLAH pin Apt 2902 - Banyan Tree Reside…" at bounding box center [513, 480] width 123 height 729
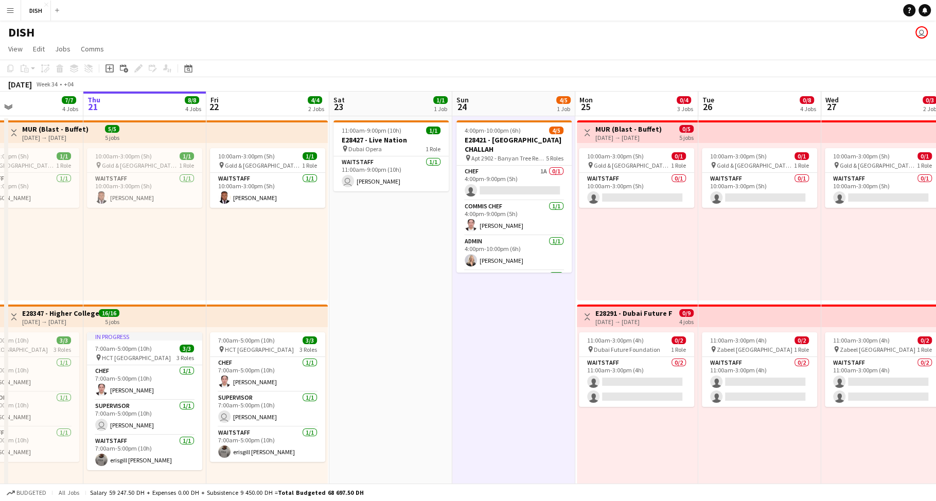
click at [374, 247] on app-date-cell "11:00am-9:00pm (10h) 1/1 E28427 - Live Nation pin Dubai Opera 1 Role Waitstaff …" at bounding box center [390, 480] width 123 height 729
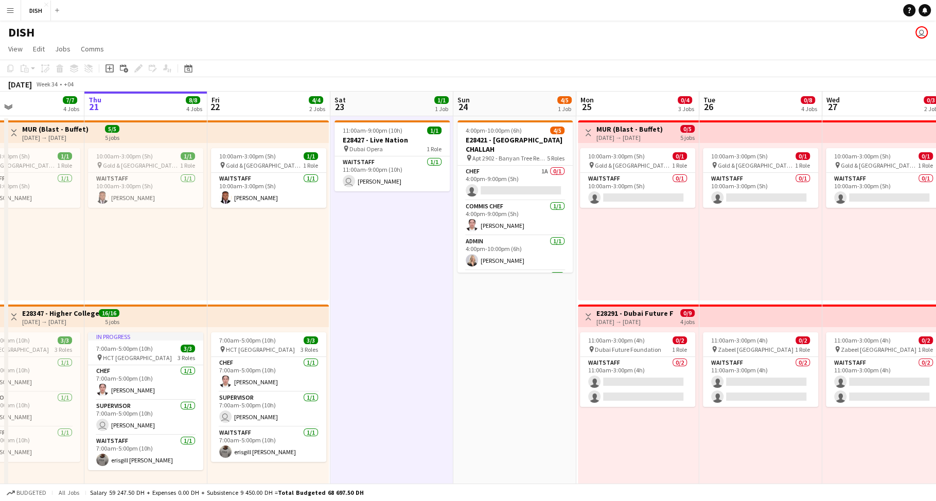
click at [513, 100] on app-board-header-date "Sun 24 4/5 1 Job" at bounding box center [514, 104] width 123 height 25
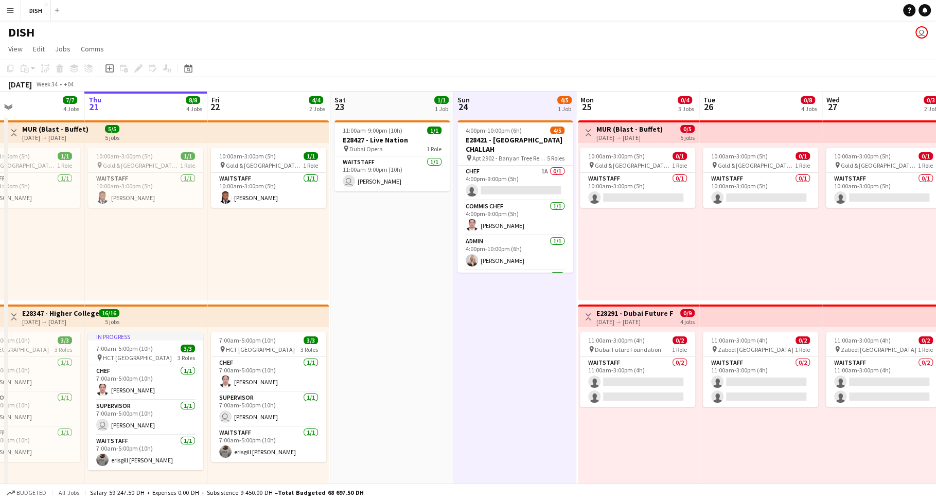
click at [370, 253] on app-date-cell "11:00am-9:00pm (10h) 1/1 E28427 - Live Nation pin Dubai Opera 1 Role Waitstaff …" at bounding box center [391, 480] width 123 height 729
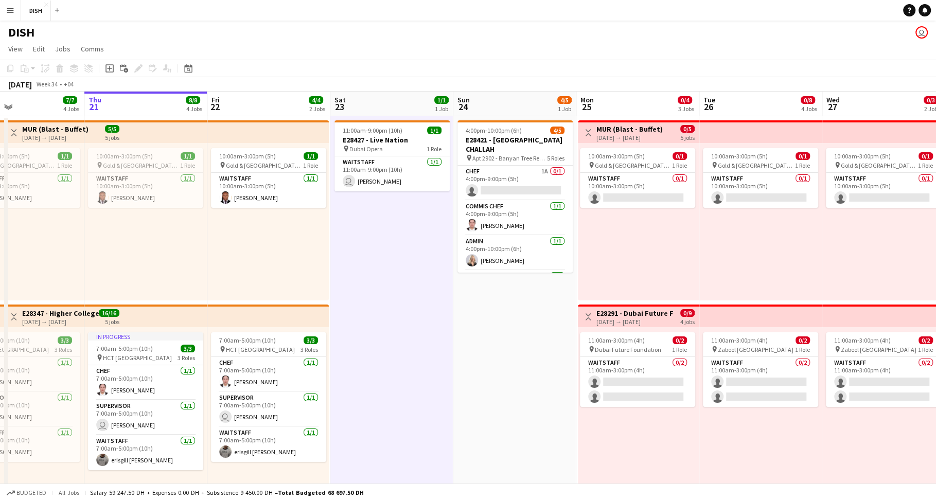
click at [536, 397] on app-date-cell "4:00pm-10:00pm (6h) 4/5 E28421 - DOHA CHALLAH pin Apt 2902 - Banyan Tree Reside…" at bounding box center [514, 480] width 123 height 729
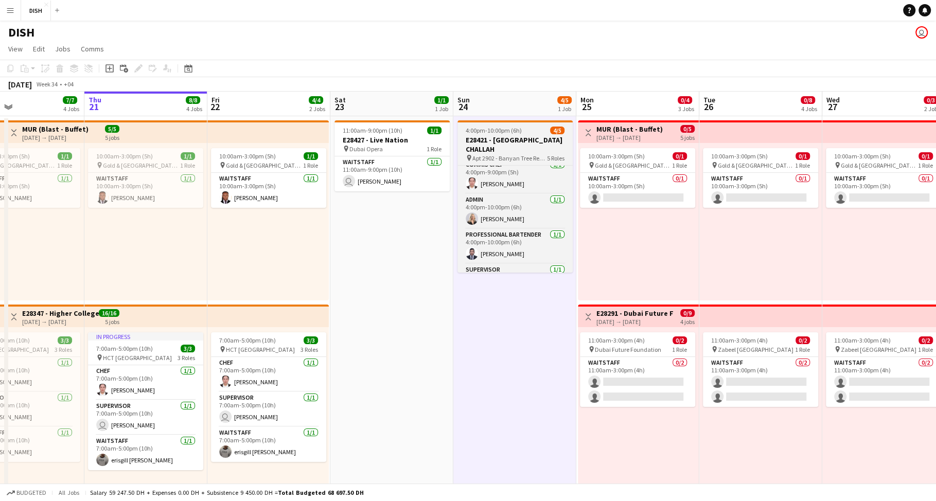
scroll to position [42, 0]
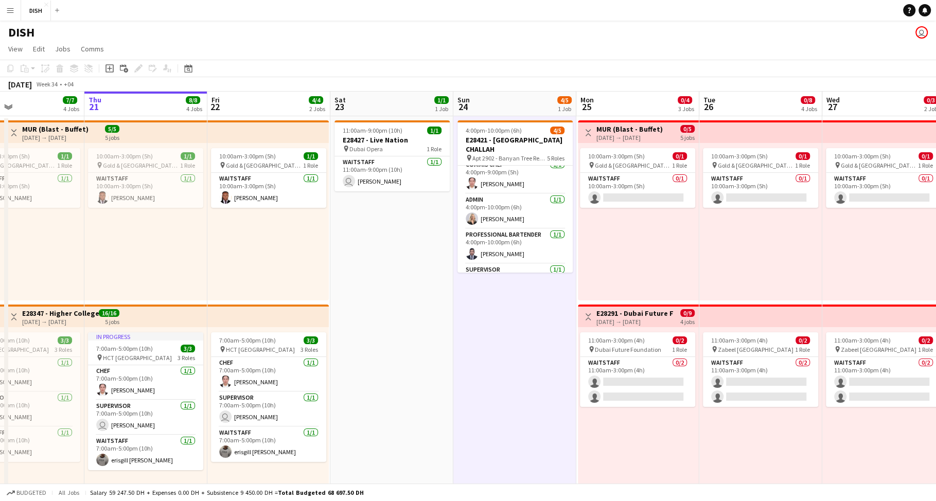
click at [7, 12] on app-icon "Menu" at bounding box center [10, 10] width 8 height 8
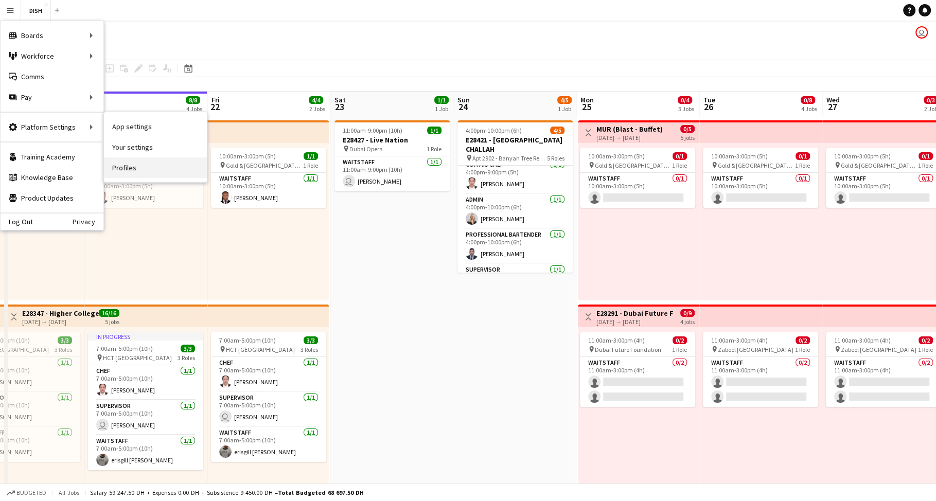
click at [134, 164] on link "Profiles" at bounding box center [155, 167] width 103 height 21
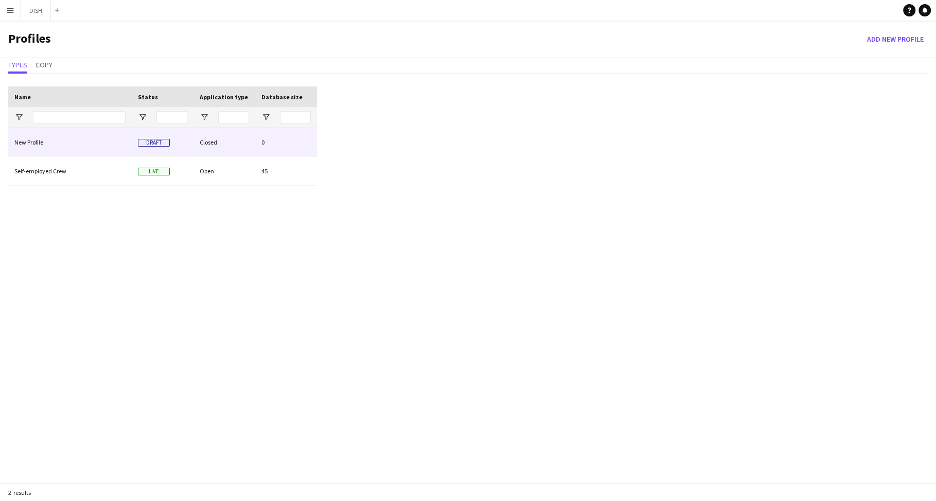
click at [95, 142] on div "New Profile" at bounding box center [69, 142] width 123 height 28
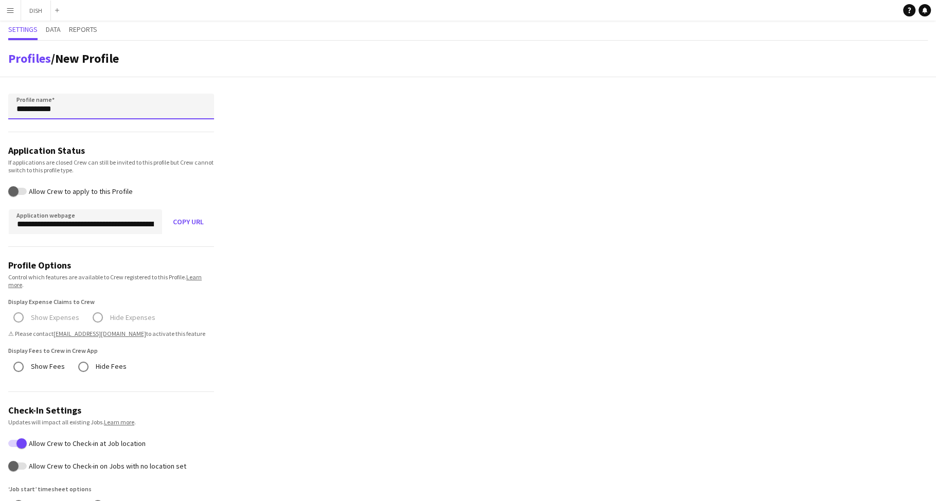
click at [62, 117] on input "**********" at bounding box center [111, 107] width 206 height 26
drag, startPoint x: 81, startPoint y: 108, endPoint x: 0, endPoint y: 101, distance: 81.6
click at [0, 101] on form "**********" at bounding box center [111, 468] width 222 height 782
click at [23, 110] on input "**********" at bounding box center [111, 107] width 206 height 26
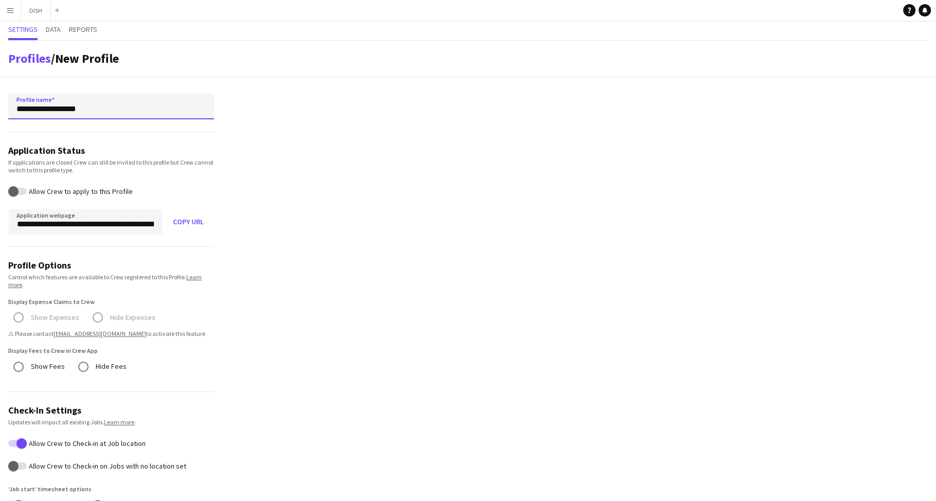
click at [41, 109] on input "**********" at bounding box center [111, 107] width 206 height 26
click at [20, 109] on input "**********" at bounding box center [111, 107] width 206 height 26
drag, startPoint x: 53, startPoint y: 109, endPoint x: 8, endPoint y: 111, distance: 45.3
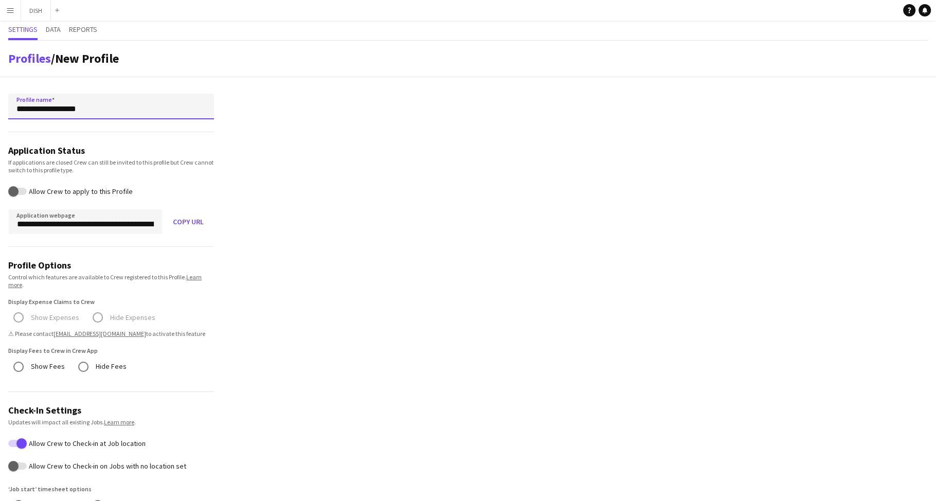
click at [8, 111] on input "**********" at bounding box center [111, 107] width 206 height 26
type input "**********"
click at [149, 101] on input "**********" at bounding box center [111, 107] width 206 height 26
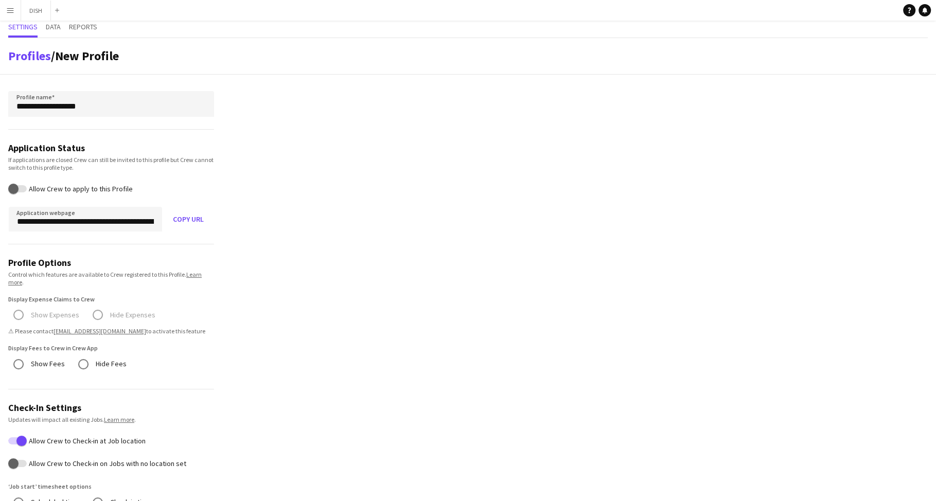
click at [28, 185] on label "Allow Crew to apply to this Profile" at bounding box center [80, 189] width 106 height 8
click at [27, 185] on button "Allow Crew to apply to this Profile" at bounding box center [17, 188] width 19 height 7
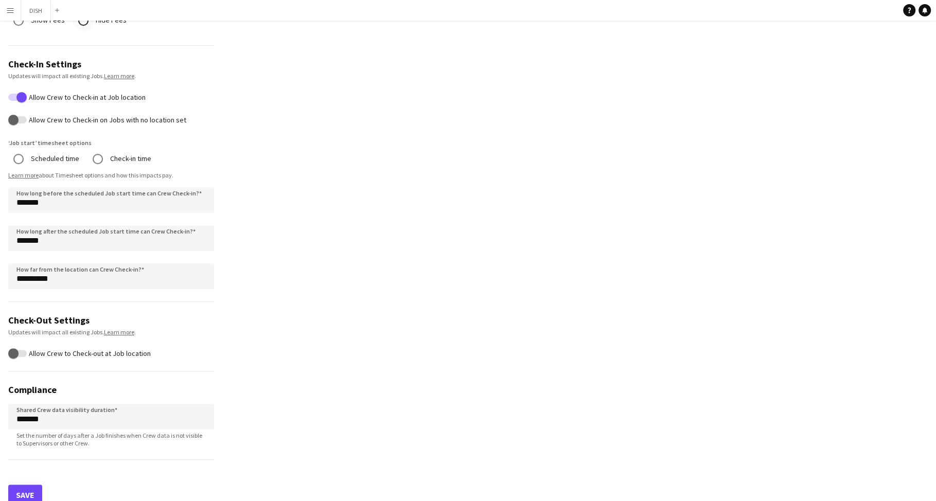
scroll to position [355, 0]
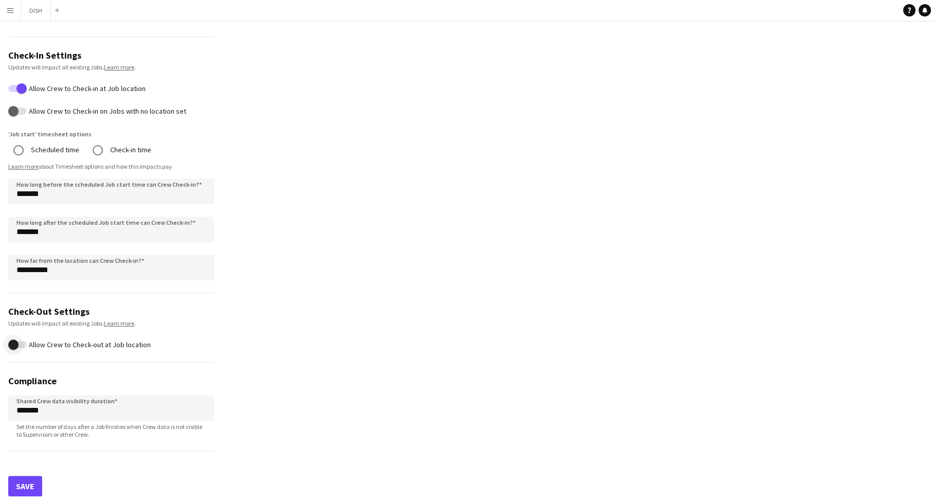
click at [23, 344] on span "button" at bounding box center [13, 344] width 21 height 21
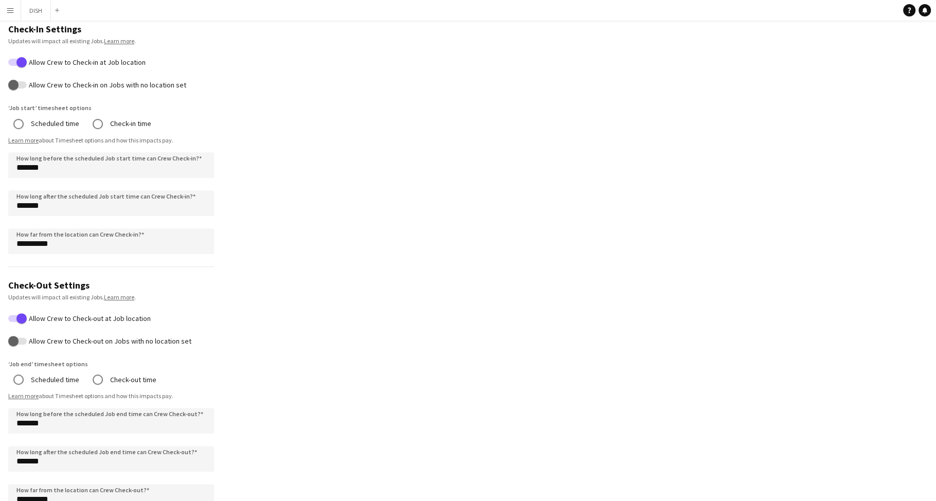
scroll to position [541, 0]
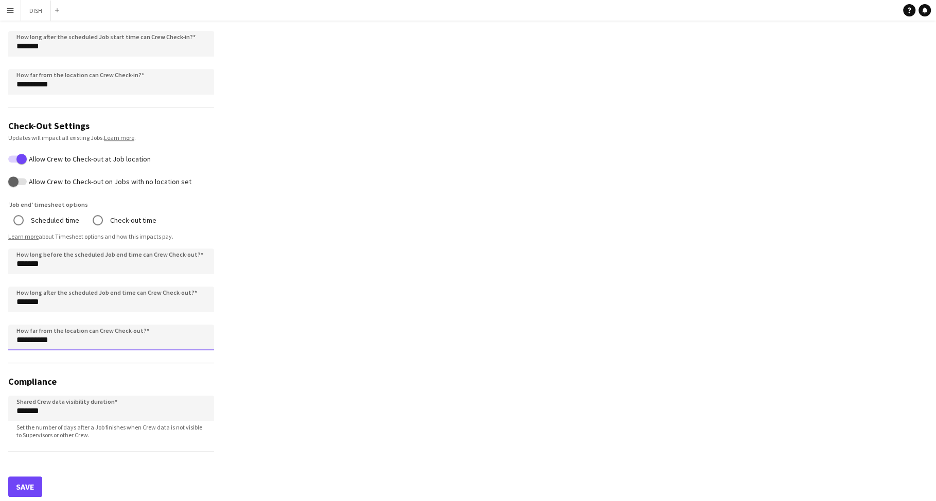
click at [28, 337] on input "**********" at bounding box center [111, 338] width 206 height 26
type input "**********"
click at [366, 330] on app-profile-settings "**********" at bounding box center [468, 2] width 936 height 1005
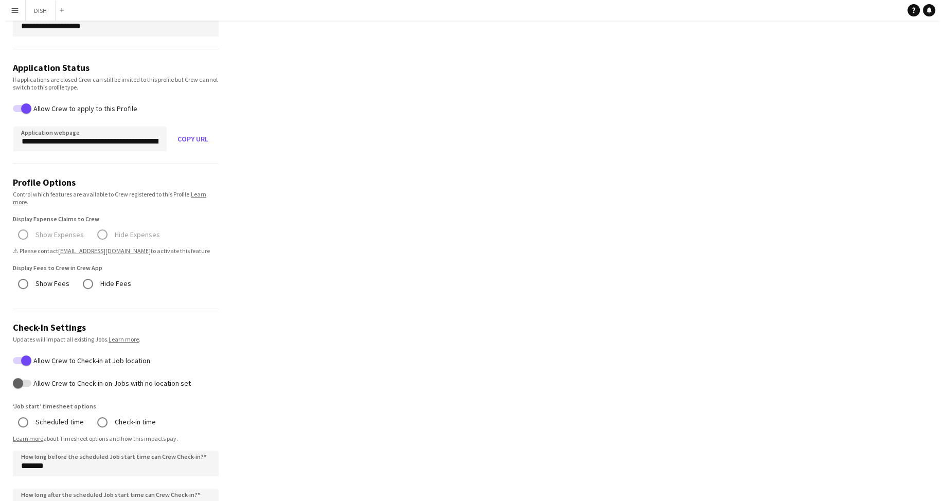
scroll to position [0, 0]
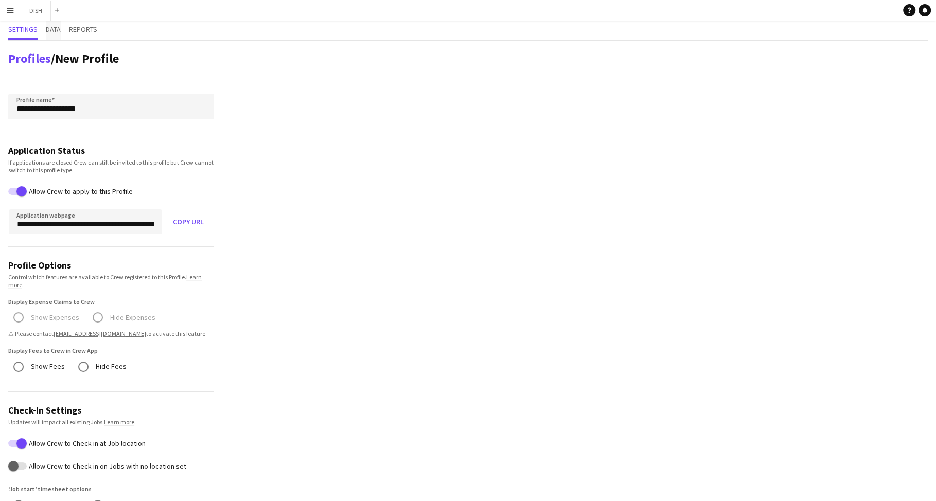
click at [58, 30] on span "Data" at bounding box center [53, 29] width 15 height 7
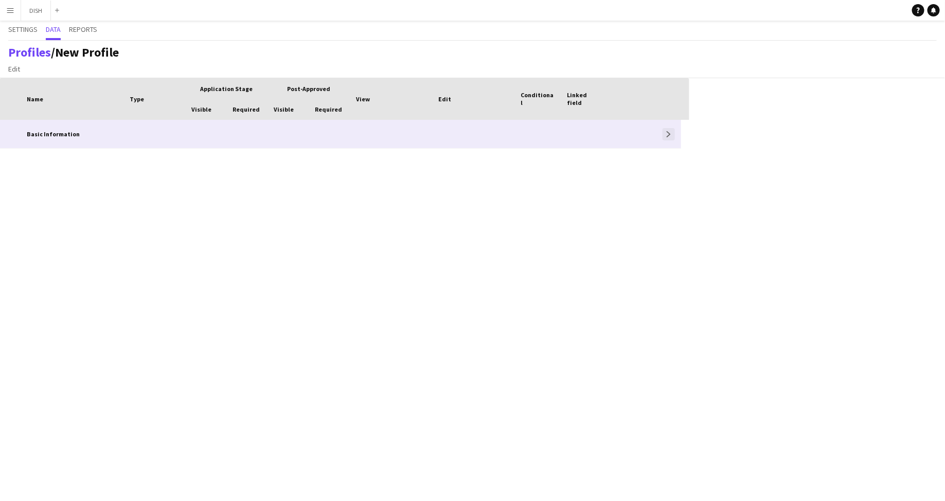
click at [668, 133] on app-icon "Expand" at bounding box center [669, 134] width 6 height 6
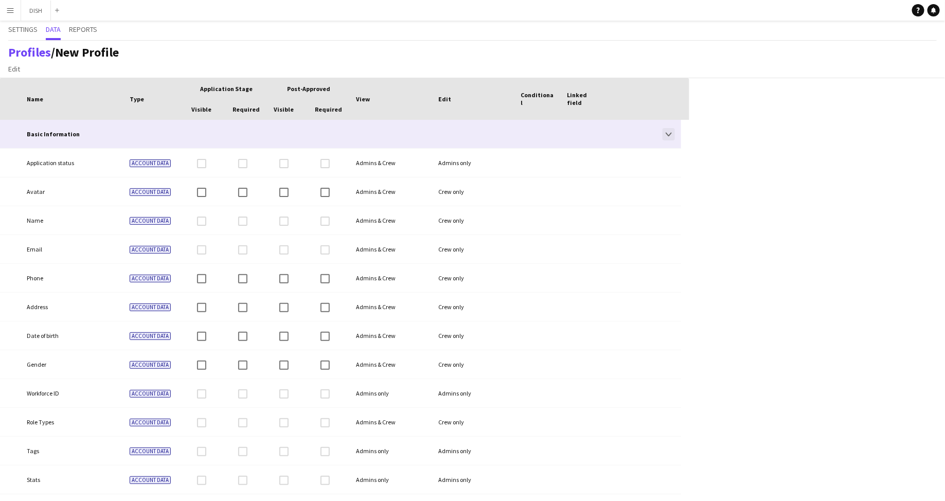
click at [668, 133] on app-icon "Collapse" at bounding box center [669, 134] width 6 height 6
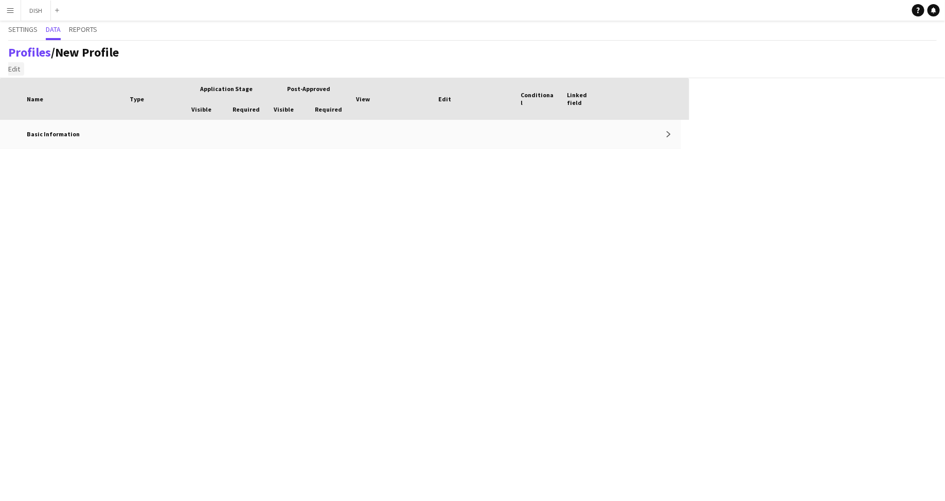
click at [17, 72] on span "Edit" at bounding box center [14, 68] width 12 height 9
click at [48, 95] on link "Add section" at bounding box center [41, 91] width 72 height 22
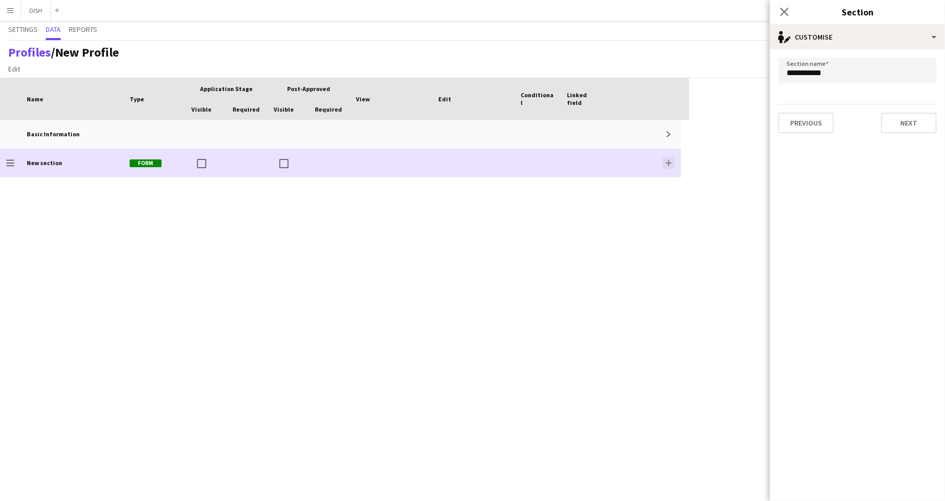
click at [671, 158] on button "Add" at bounding box center [669, 163] width 12 height 12
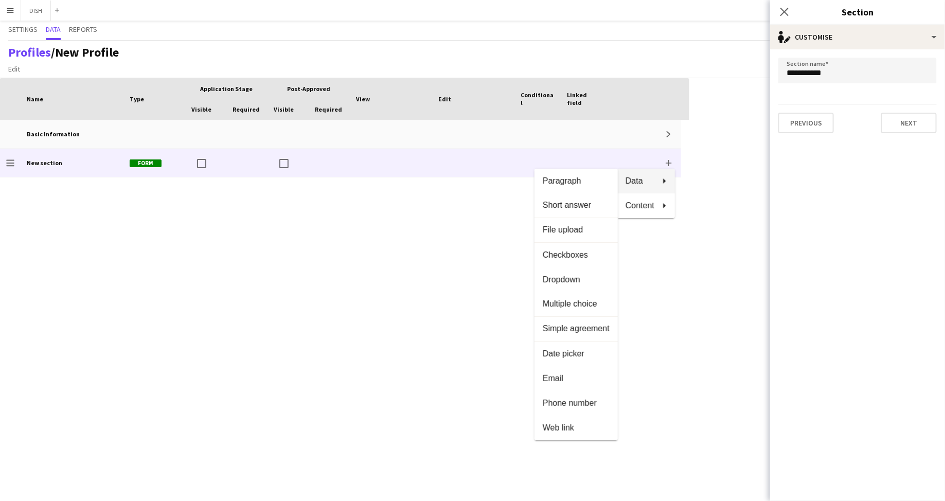
click at [679, 272] on div at bounding box center [472, 250] width 945 height 501
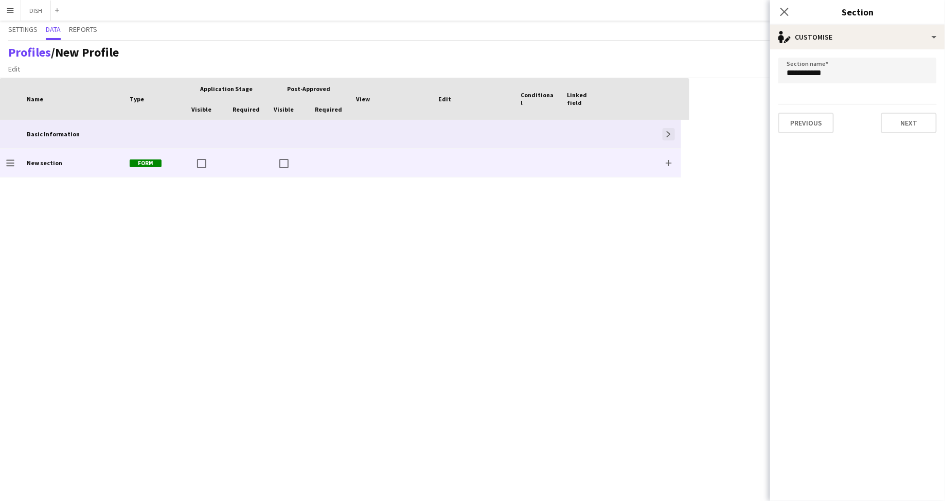
click at [667, 134] on app-icon "Expand" at bounding box center [669, 134] width 6 height 6
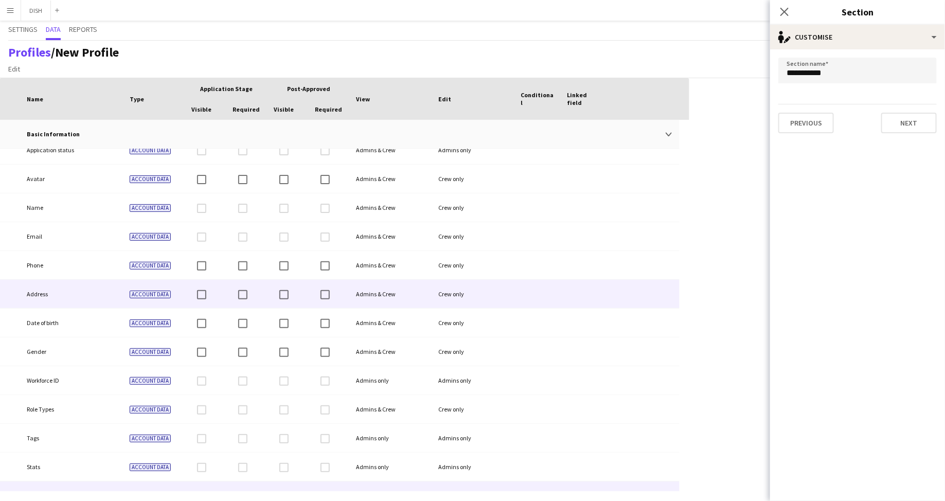
scroll to position [31, 0]
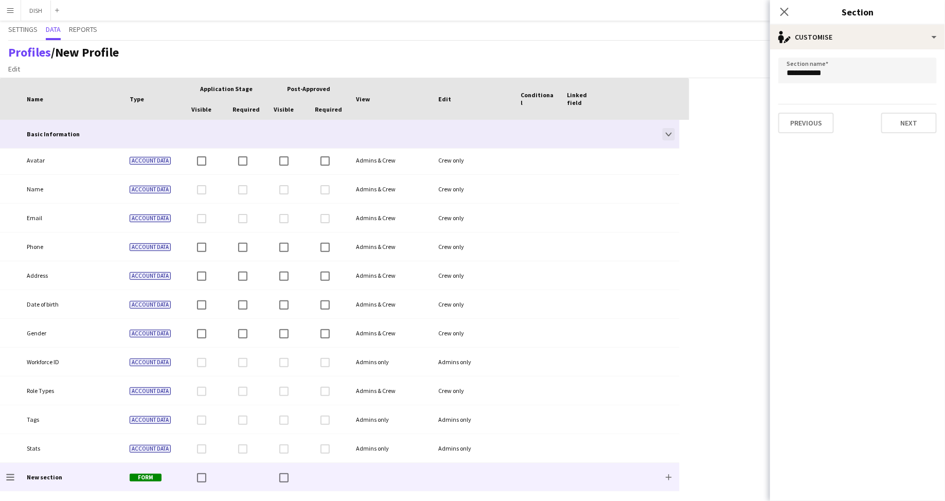
click at [668, 131] on app-icon "Collapse" at bounding box center [669, 134] width 6 height 6
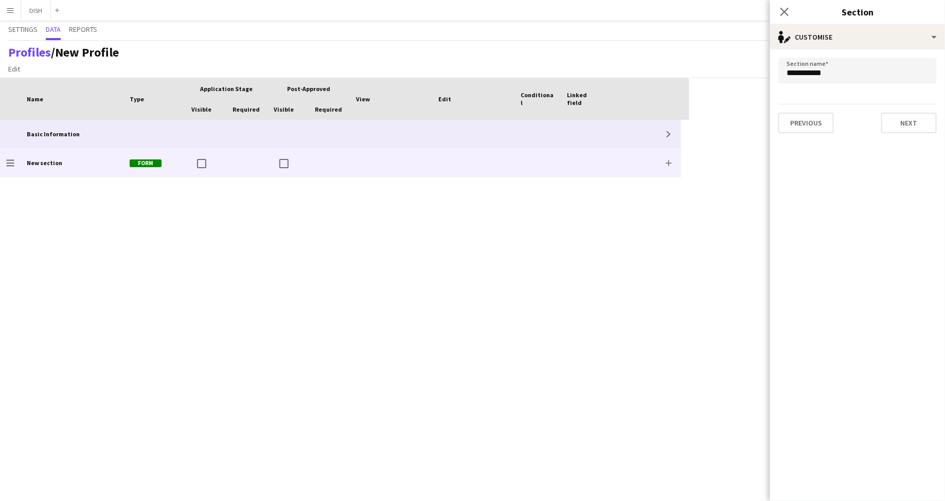
scroll to position [0, 0]
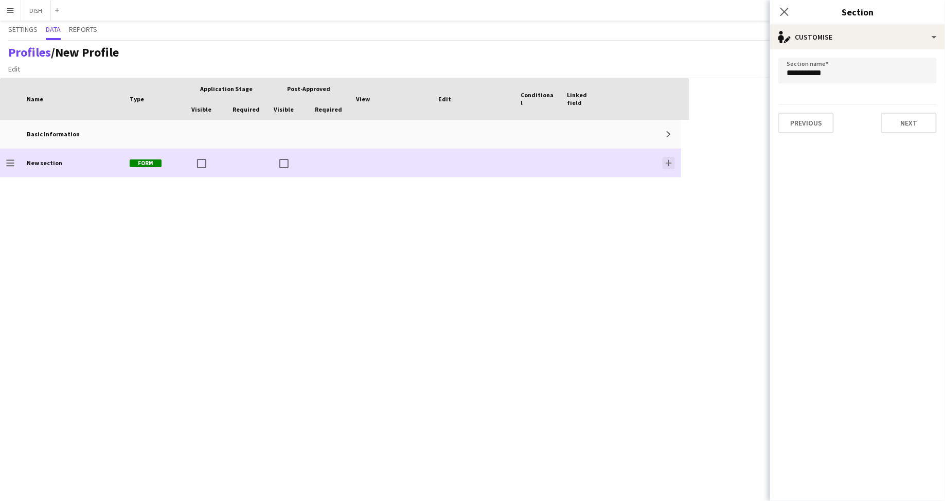
click at [669, 162] on app-icon "Add" at bounding box center [669, 163] width 6 height 6
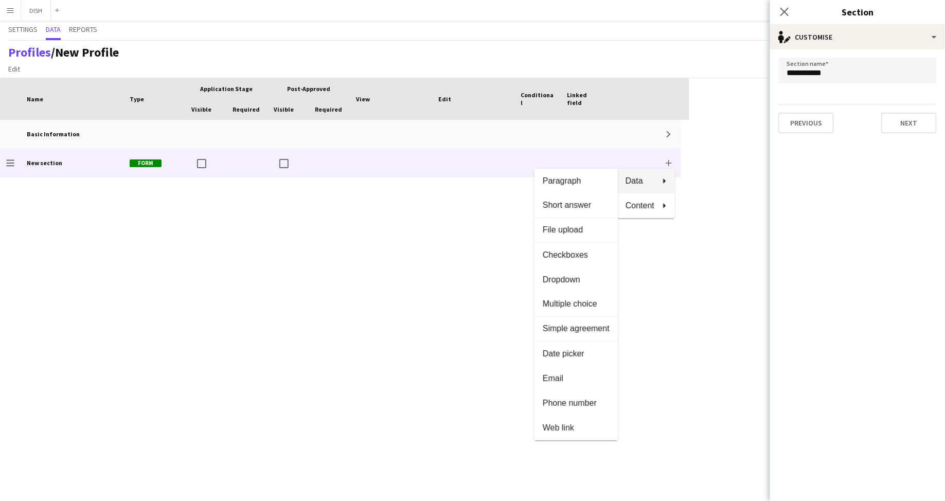
click at [367, 279] on div at bounding box center [472, 250] width 945 height 501
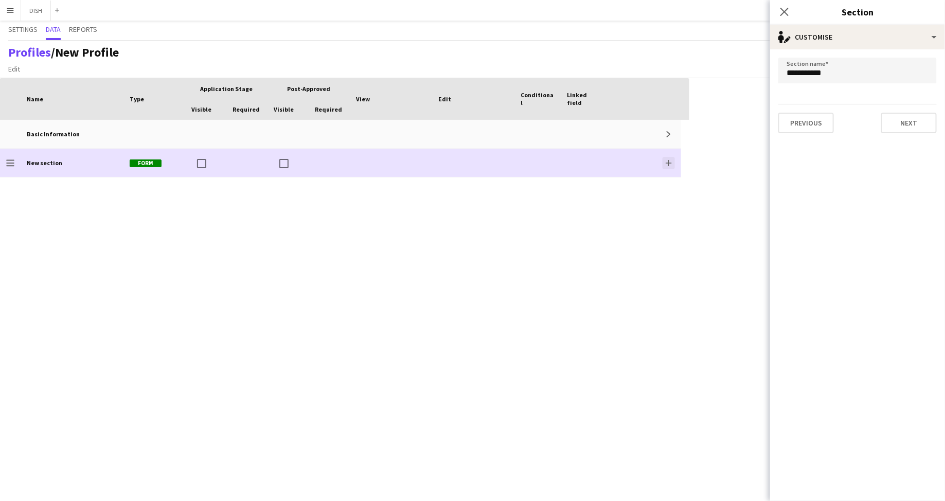
click at [670, 160] on app-icon "Add" at bounding box center [669, 163] width 6 height 6
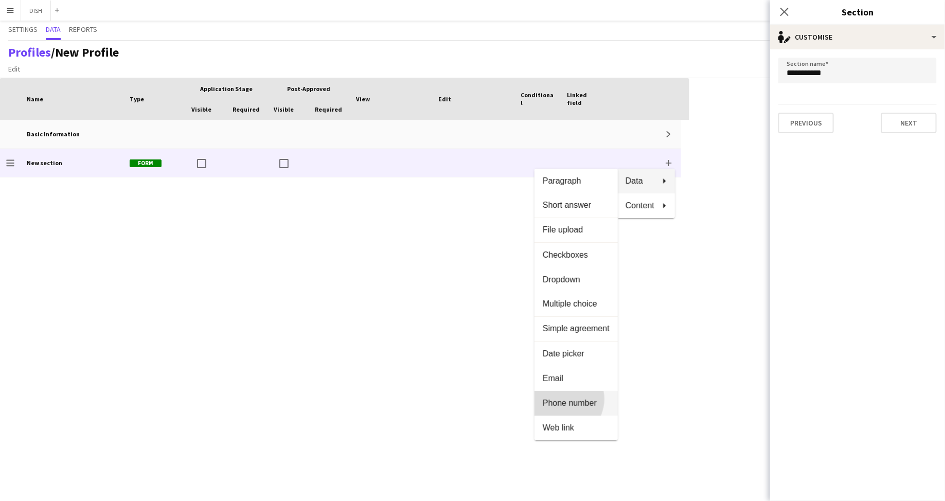
click at [580, 399] on span "Phone number" at bounding box center [576, 403] width 67 height 9
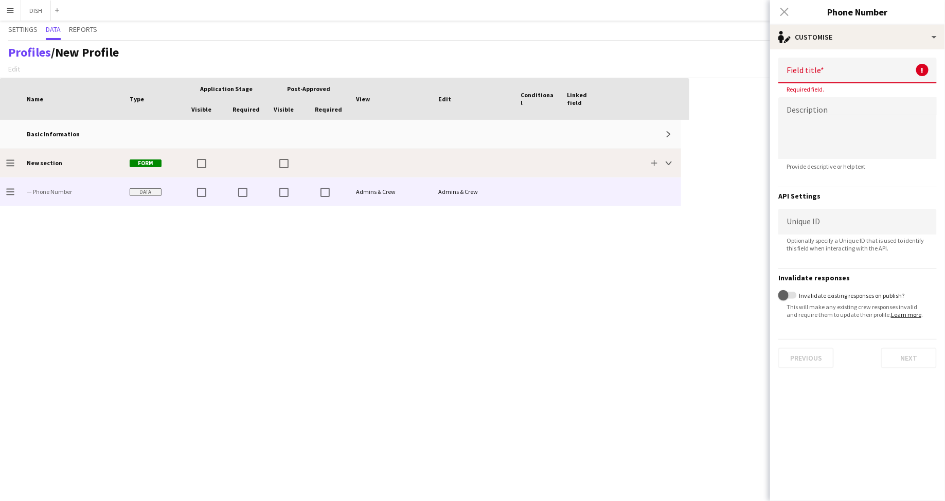
click at [427, 163] on div at bounding box center [391, 163] width 82 height 28
click at [74, 162] on div "New section" at bounding box center [72, 163] width 103 height 28
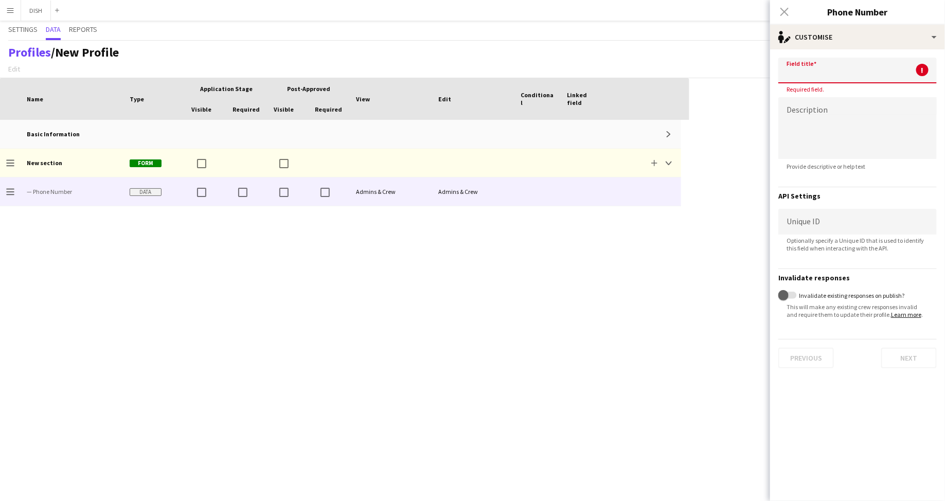
click at [836, 70] on input at bounding box center [857, 71] width 158 height 26
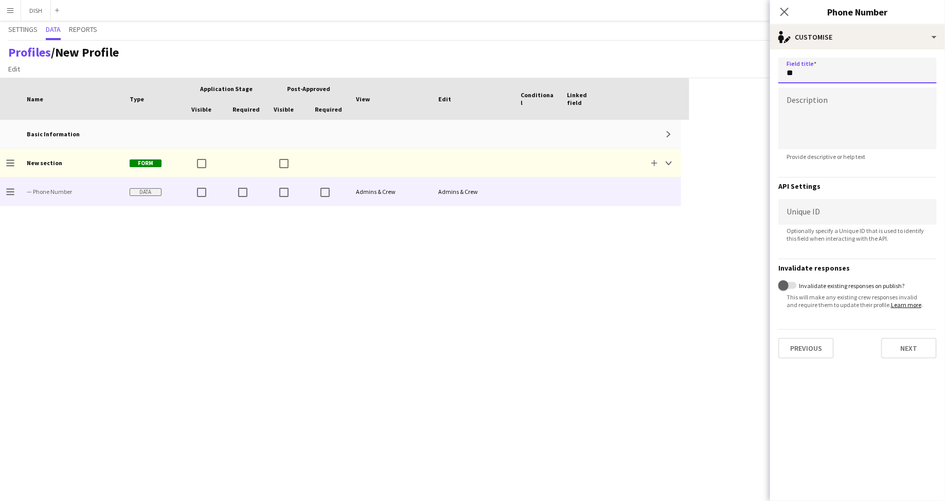
type input "*"
type input "***"
click at [912, 113] on textarea at bounding box center [857, 118] width 158 height 62
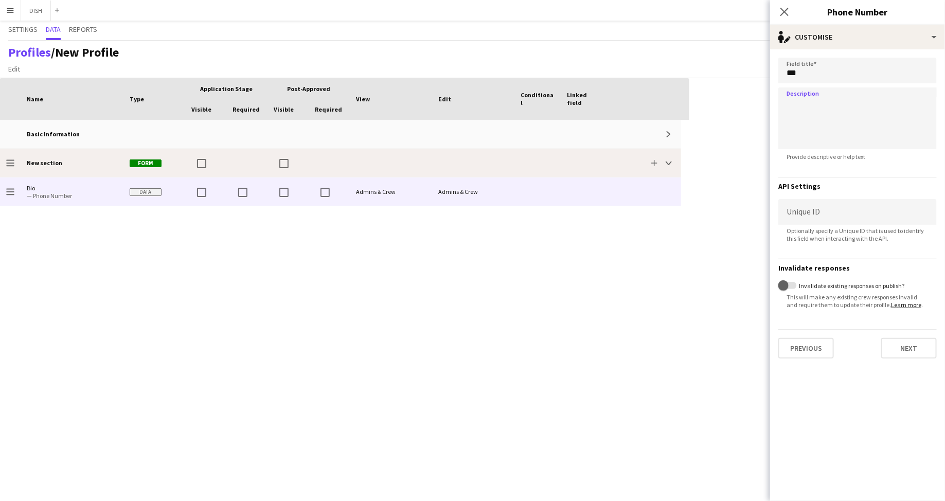
click at [579, 163] on div at bounding box center [584, 163] width 46 height 28
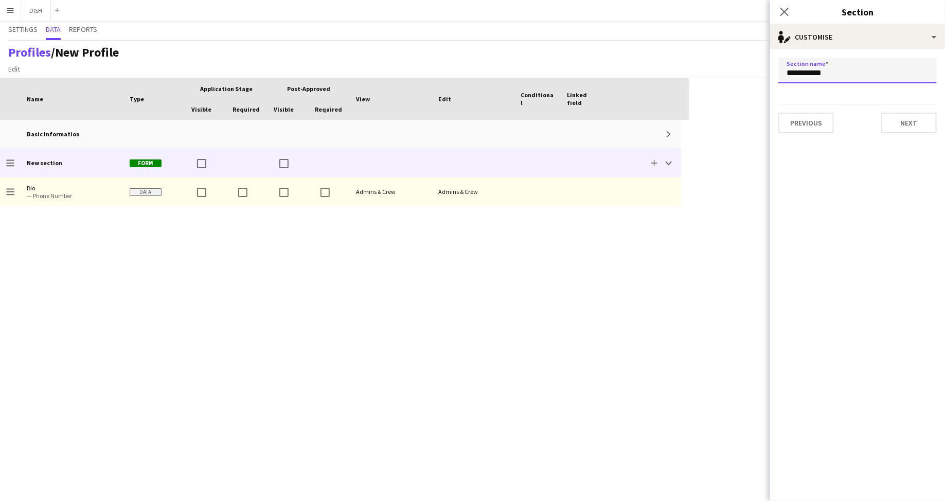
drag, startPoint x: 850, startPoint y: 75, endPoint x: 758, endPoint y: 75, distance: 91.6
click at [758, 75] on body "Menu Boards Boards Boards All jobs Status Workforce Workforce My Workforce Recr…" at bounding box center [472, 250] width 945 height 501
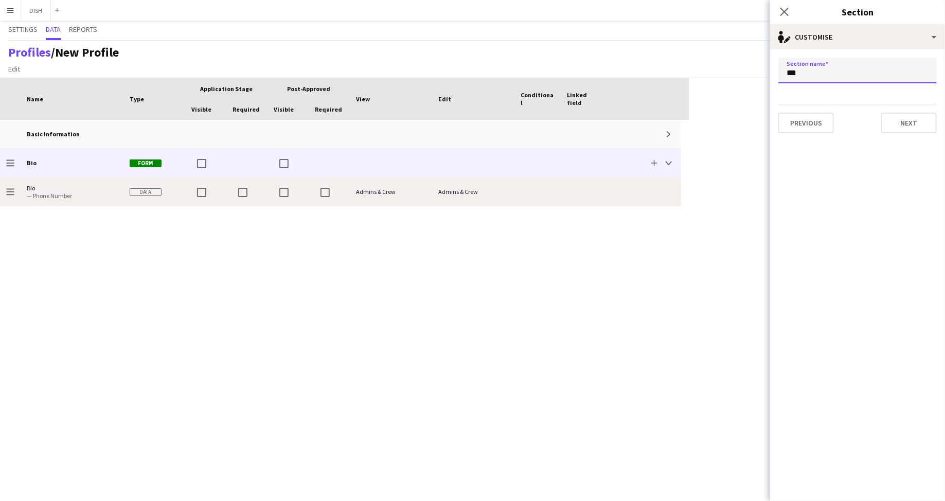
type input "***"
click at [567, 204] on div at bounding box center [584, 191] width 46 height 28
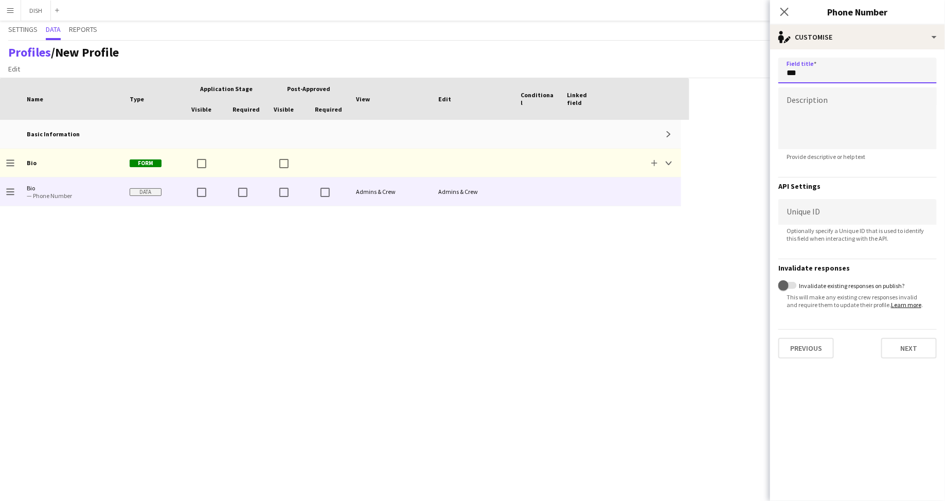
drag, startPoint x: 828, startPoint y: 74, endPoint x: 784, endPoint y: 75, distance: 43.7
click at [784, 75] on input "***" at bounding box center [857, 71] width 158 height 26
type input "*"
type input "**********"
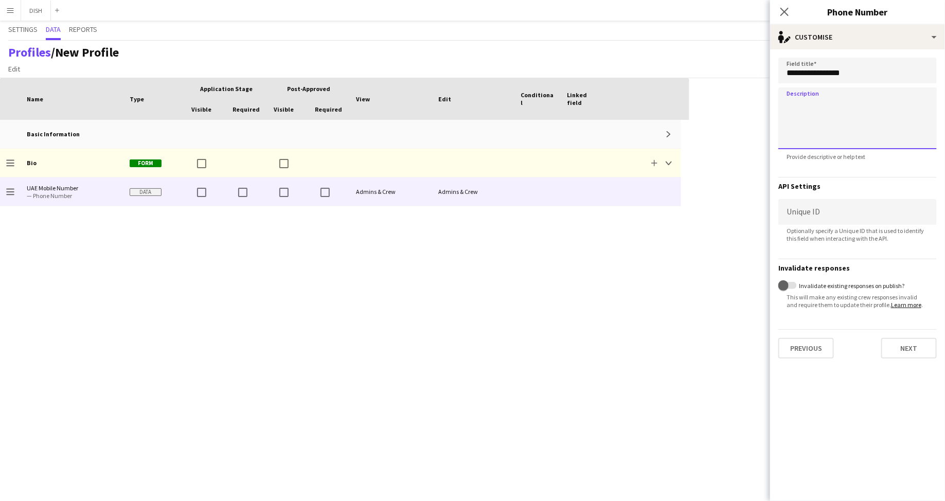
click at [803, 105] on textarea at bounding box center [857, 118] width 158 height 62
click at [899, 343] on button "Next" at bounding box center [909, 348] width 56 height 21
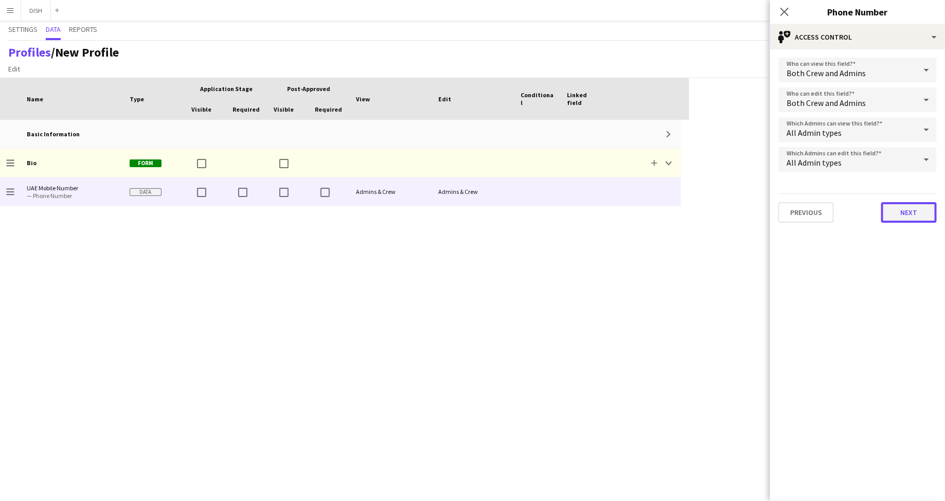
click at [910, 220] on button "Next" at bounding box center [909, 212] width 56 height 21
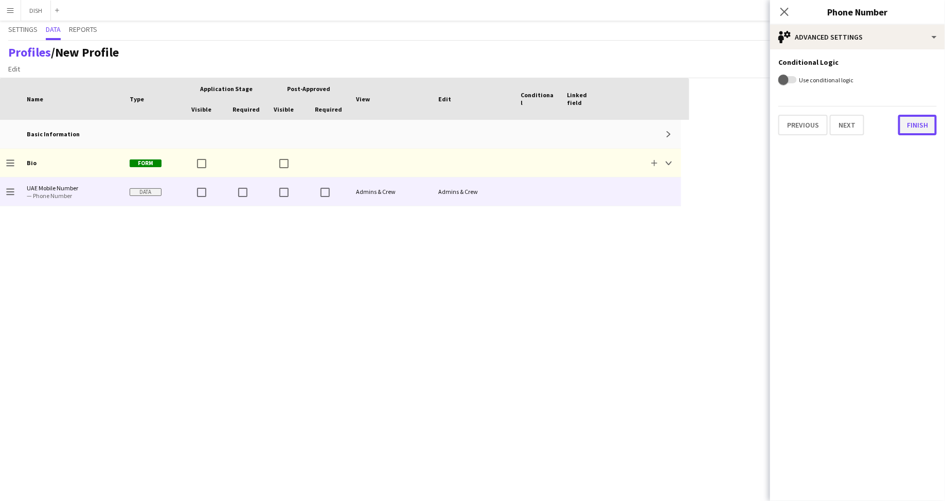
click at [916, 124] on button "Finish" at bounding box center [917, 125] width 39 height 21
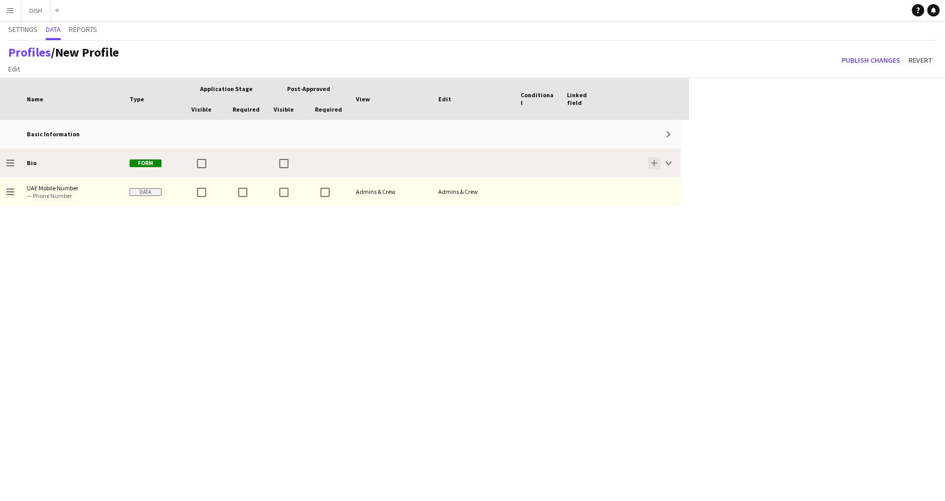
click at [654, 163] on app-icon "Add" at bounding box center [654, 163] width 6 height 6
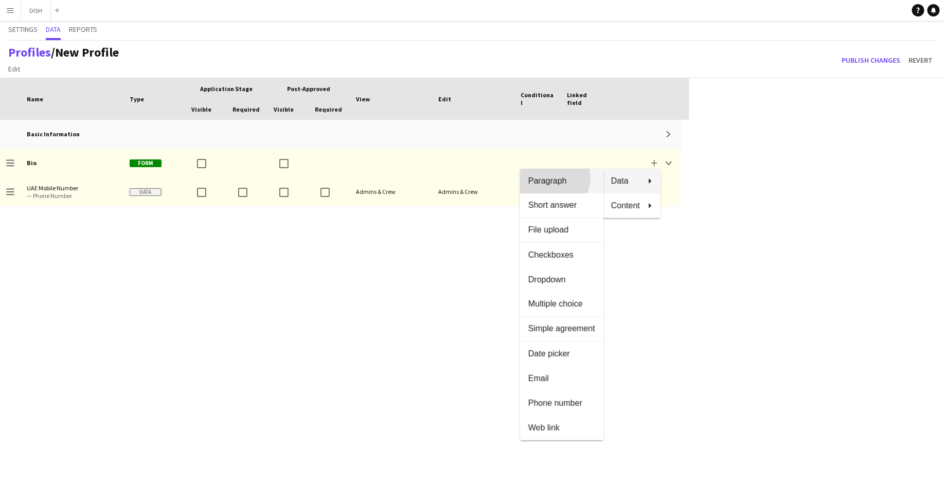
click at [570, 178] on span "Paragraph" at bounding box center [561, 180] width 67 height 9
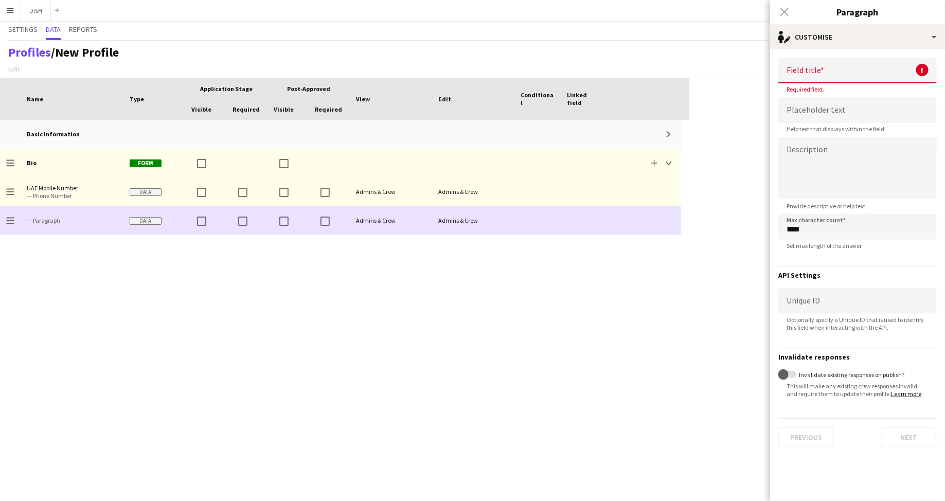
click at [525, 222] on div at bounding box center [537, 220] width 46 height 28
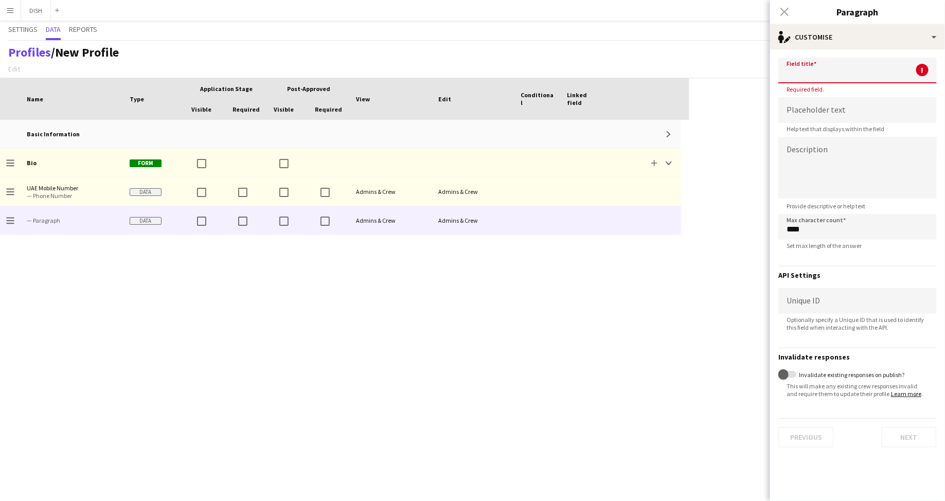
click at [818, 72] on input at bounding box center [857, 71] width 158 height 26
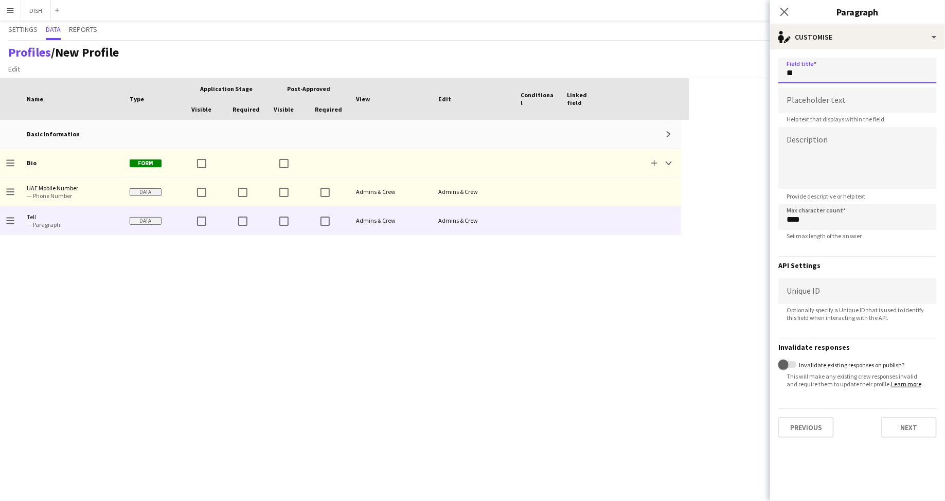
type input "*"
type input "****"
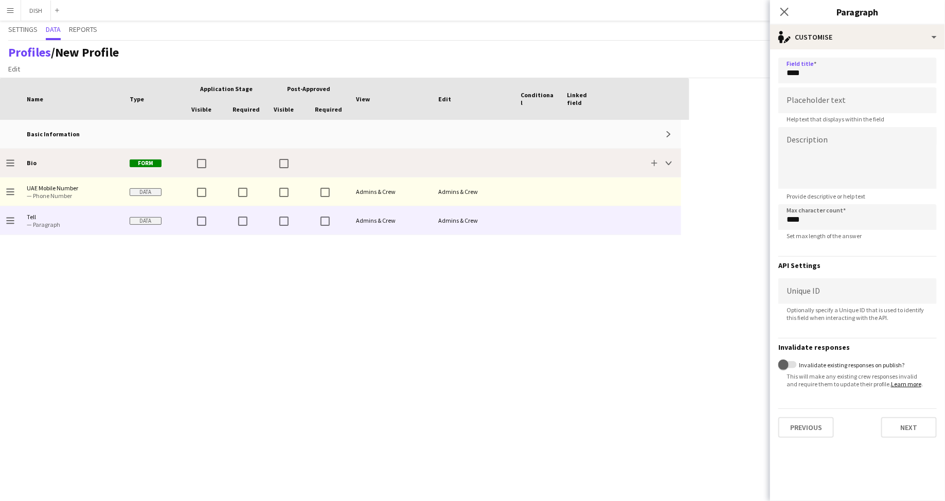
click at [63, 160] on div "Bio" at bounding box center [72, 163] width 103 height 28
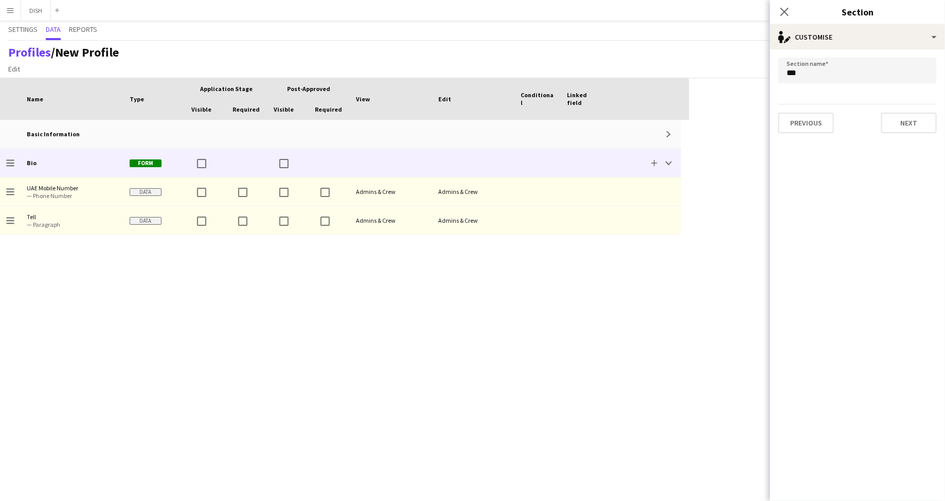
click at [280, 242] on div "Drag to change order Bio Form Add Collapse Basic Information Expand Drag to cha…" at bounding box center [344, 310] width 689 height 381
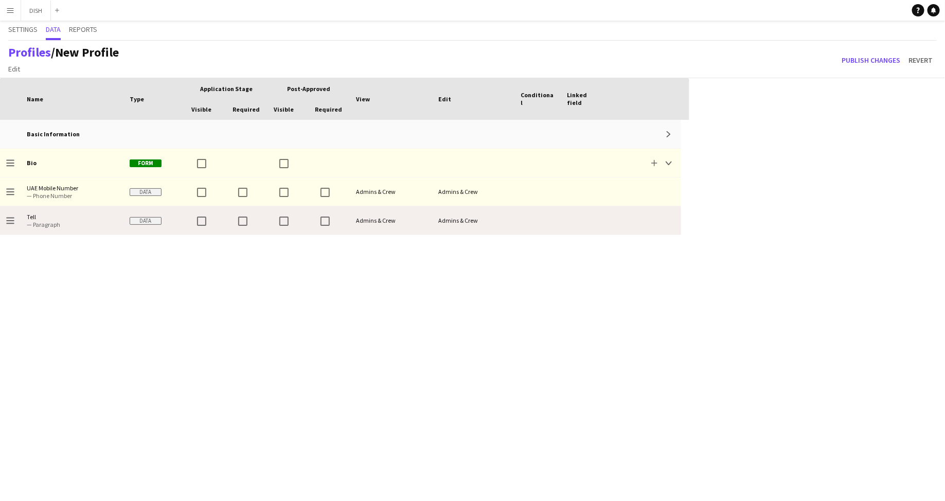
click at [81, 210] on span "Tell — Paragraph" at bounding box center [72, 220] width 91 height 28
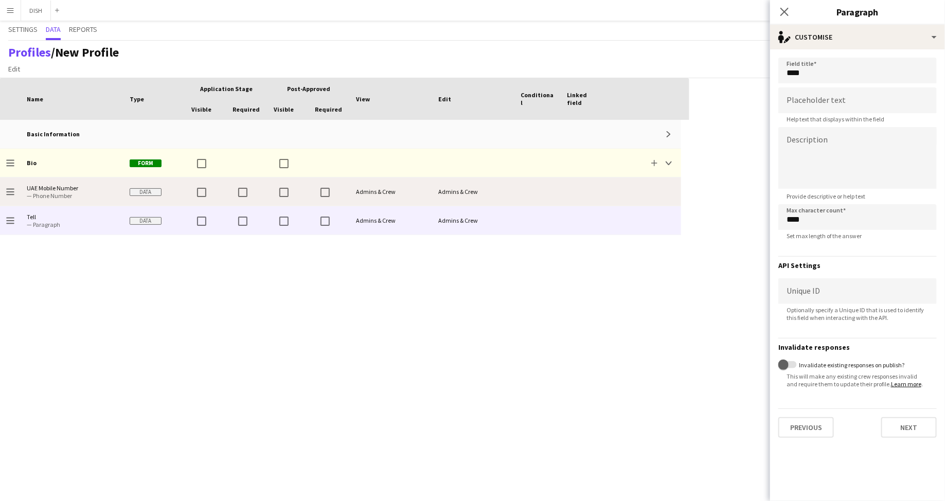
click at [85, 195] on span "— Phone Number" at bounding box center [72, 196] width 91 height 8
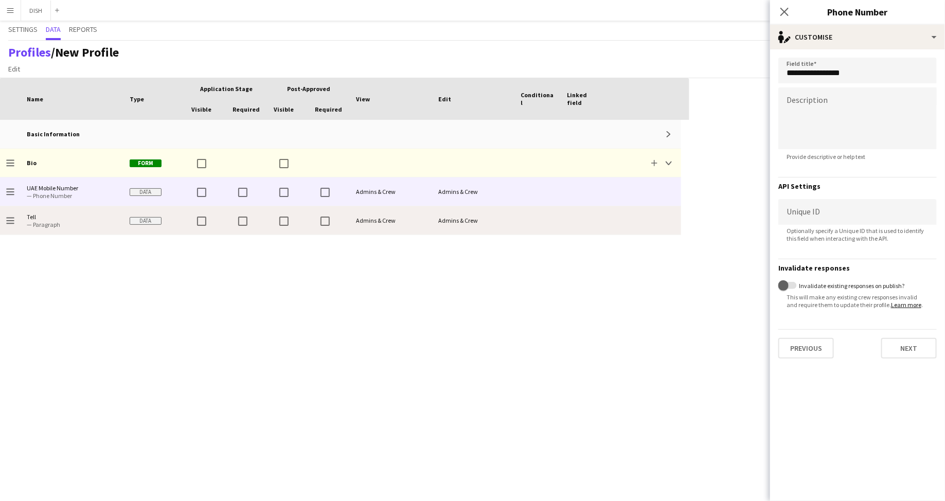
click at [85, 224] on span "— Paragraph" at bounding box center [72, 225] width 91 height 8
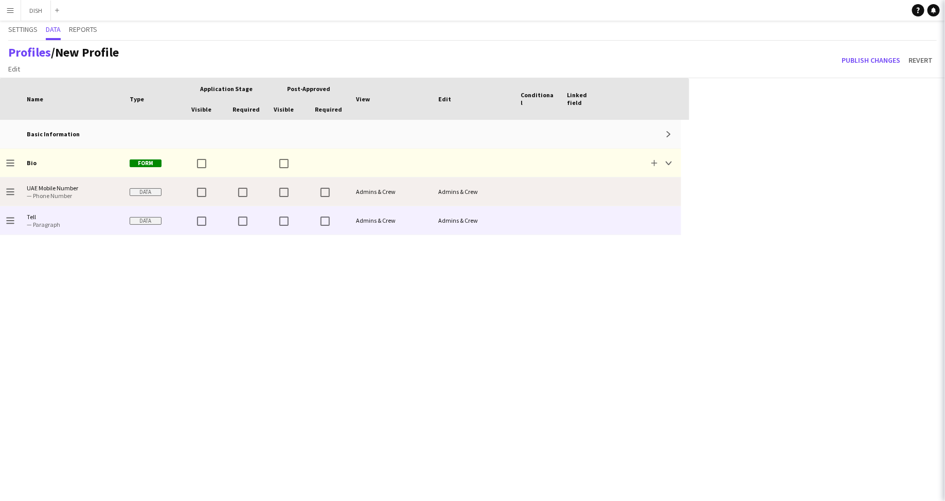
click at [82, 187] on span "UAE Mobile Number" at bounding box center [72, 188] width 91 height 8
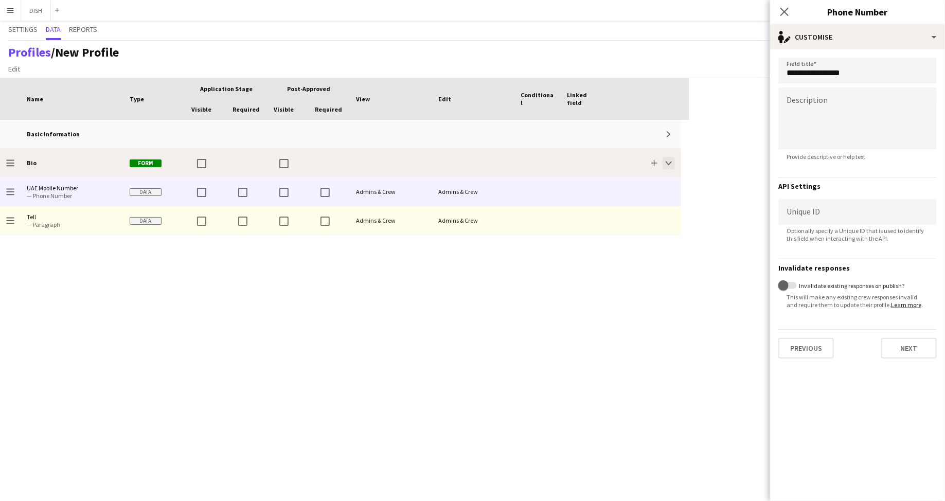
click at [669, 161] on app-icon "Collapse" at bounding box center [669, 163] width 6 height 6
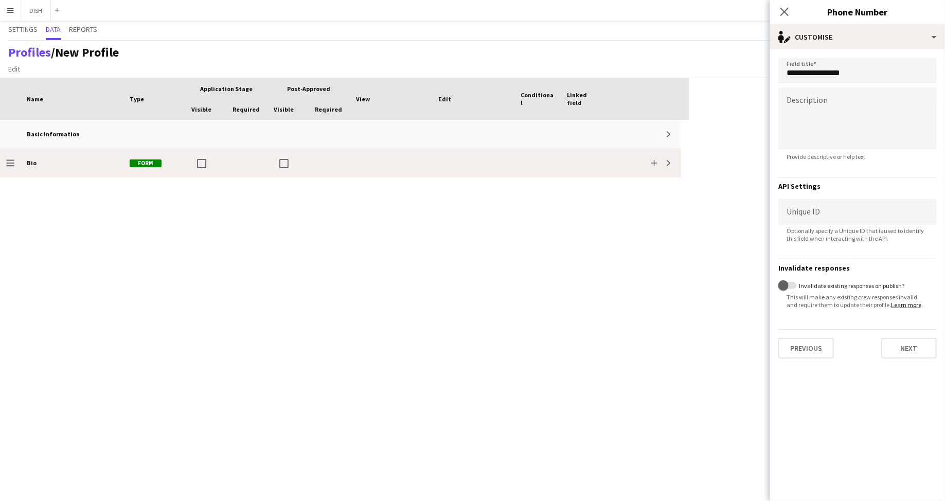
click at [580, 154] on div at bounding box center [584, 163] width 46 height 28
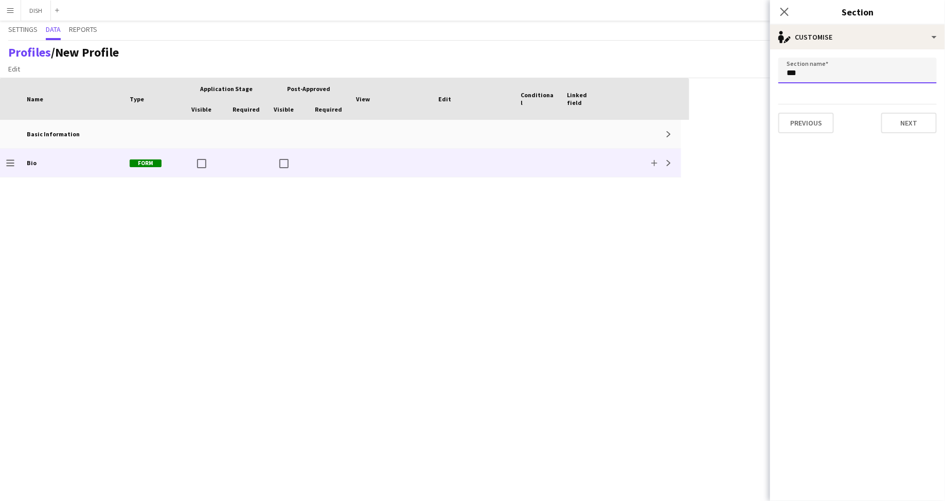
click at [802, 81] on input "***" at bounding box center [857, 71] width 158 height 26
drag, startPoint x: 811, startPoint y: 74, endPoint x: 776, endPoint y: 72, distance: 34.5
click at [776, 72] on form "Section name *** Previous Next" at bounding box center [857, 95] width 175 height 92
type input "*********"
click at [894, 119] on button "Next" at bounding box center [909, 123] width 56 height 21
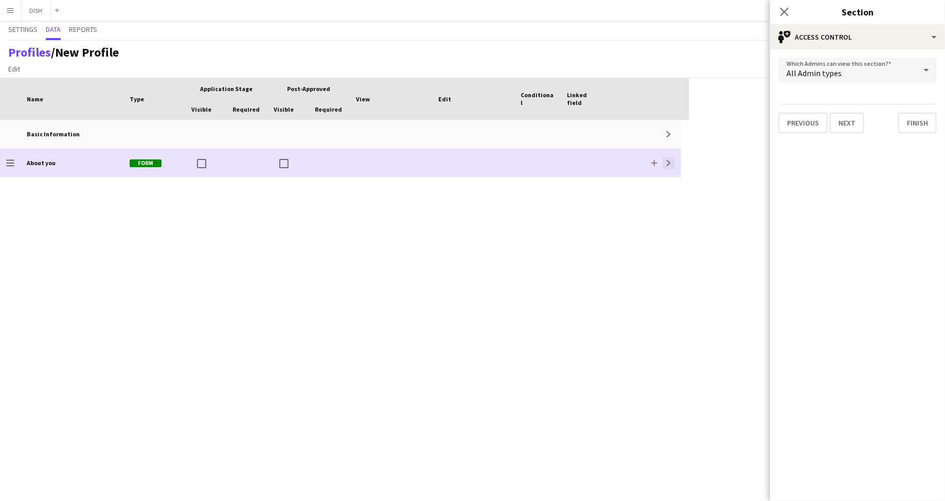
click at [669, 164] on app-icon "Expand" at bounding box center [669, 163] width 6 height 6
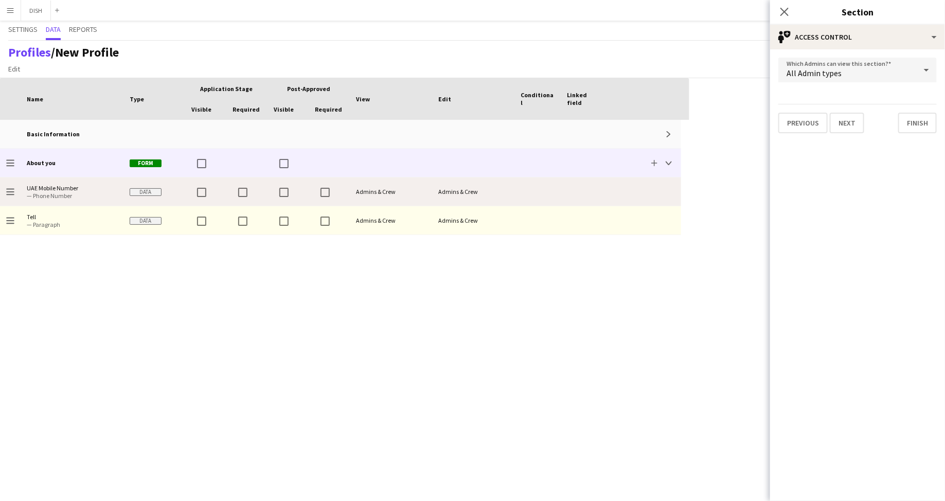
click at [63, 195] on span "— Phone Number" at bounding box center [72, 196] width 91 height 8
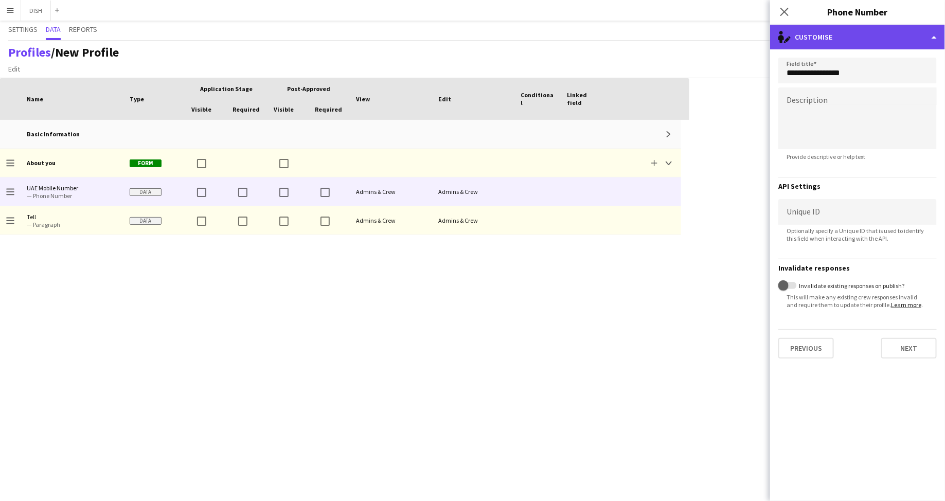
click at [882, 33] on div "single-neutral-actions-edit-1 Customise" at bounding box center [857, 37] width 175 height 25
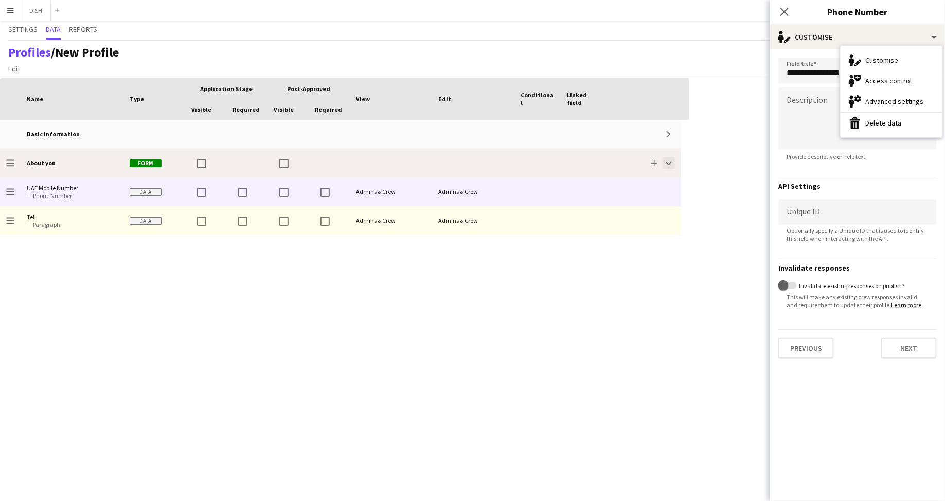
click at [672, 164] on button "Collapse" at bounding box center [669, 163] width 12 height 12
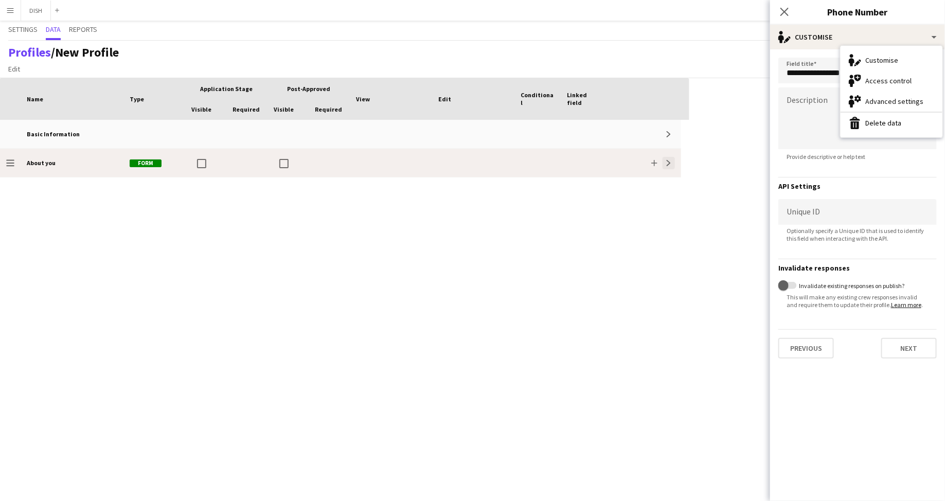
click at [672, 165] on button "Expand" at bounding box center [669, 163] width 12 height 12
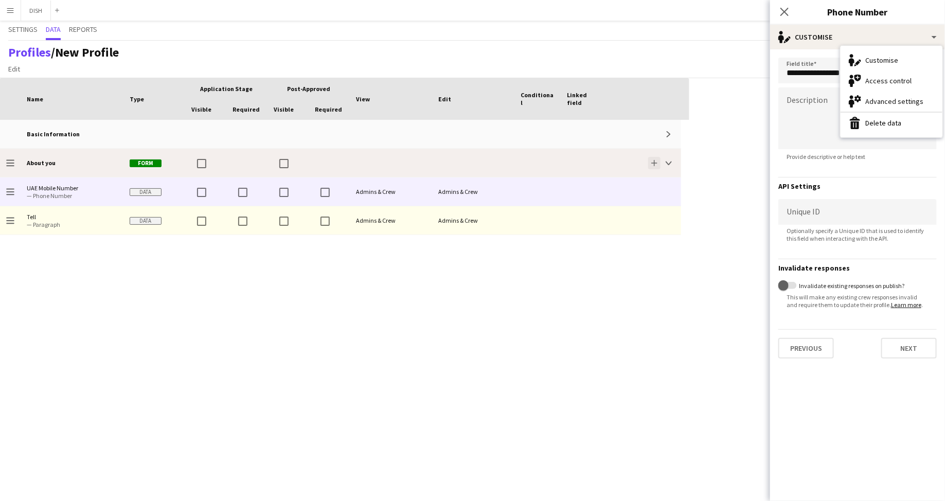
click at [655, 162] on app-icon "Add" at bounding box center [654, 163] width 6 height 6
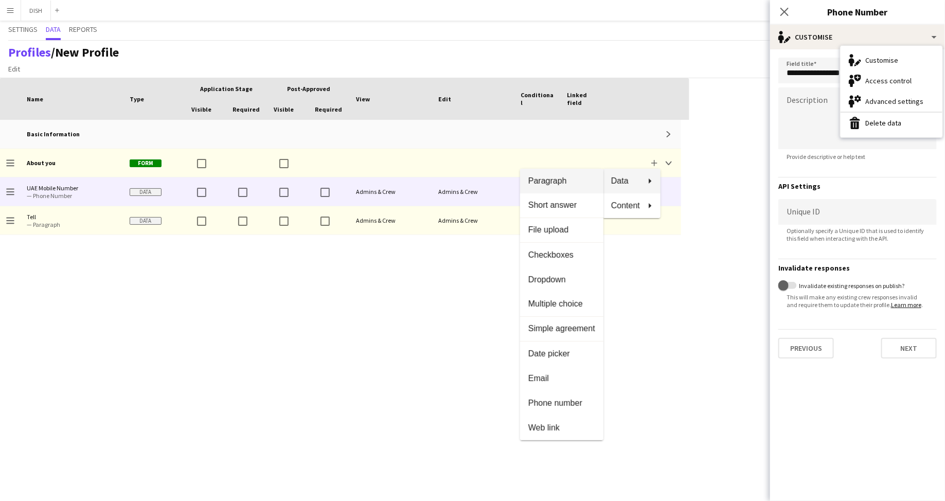
click at [586, 175] on button "Paragraph" at bounding box center [561, 181] width 83 height 25
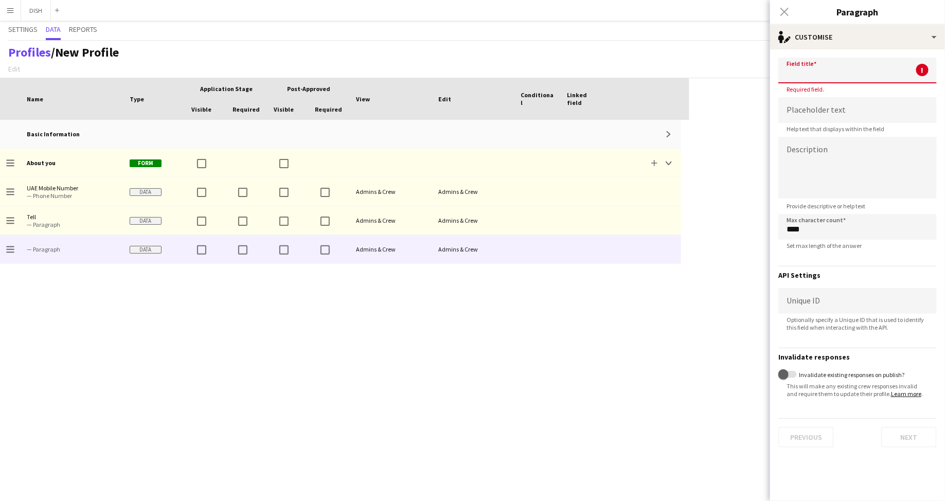
click at [804, 61] on input at bounding box center [857, 71] width 158 height 26
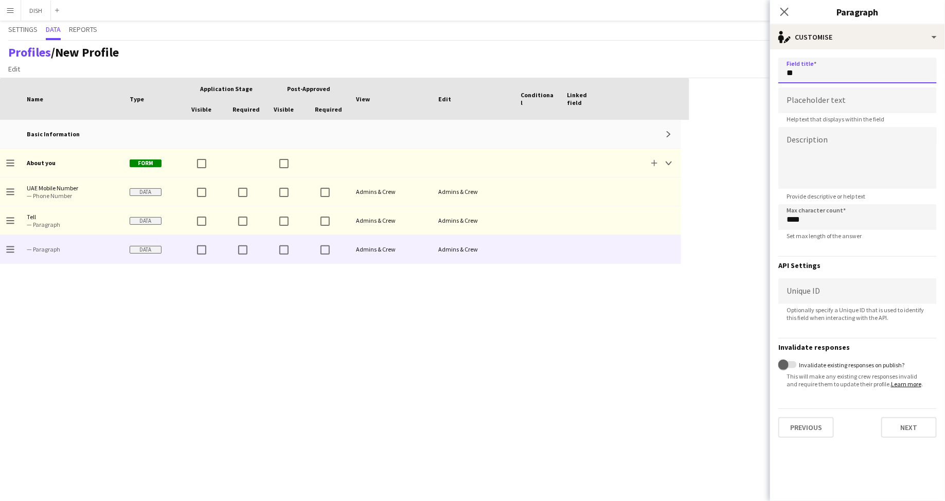
type input "*"
drag, startPoint x: 871, startPoint y: 73, endPoint x: 770, endPoint y: 73, distance: 101.9
click at [769, 73] on body "Menu Boards Boards Boards All jobs Status Workforce Workforce My Workforce Recr…" at bounding box center [472, 250] width 945 height 501
type input "*"
type input "***"
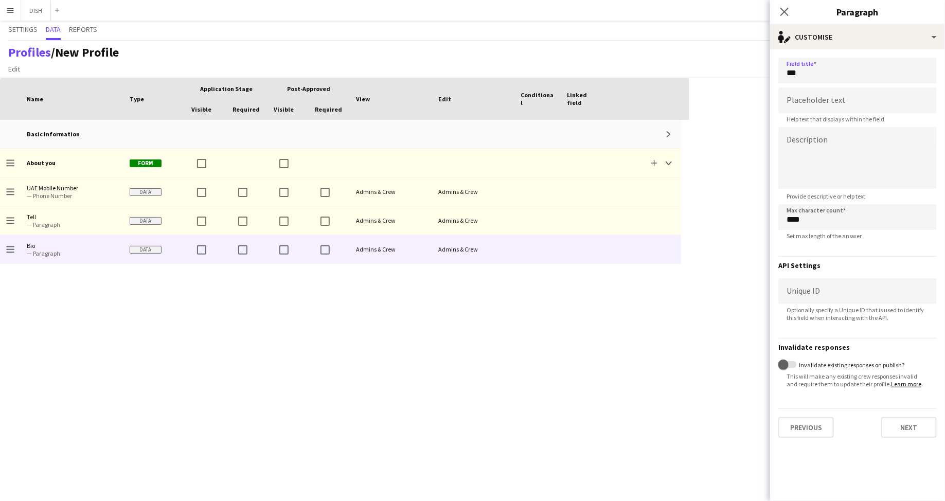
drag, startPoint x: 378, startPoint y: 313, endPoint x: 255, endPoint y: 270, distance: 130.6
click at [378, 313] on div "Drag to change order About you Form Add Collapse Basic Information Expand Drag …" at bounding box center [344, 310] width 689 height 381
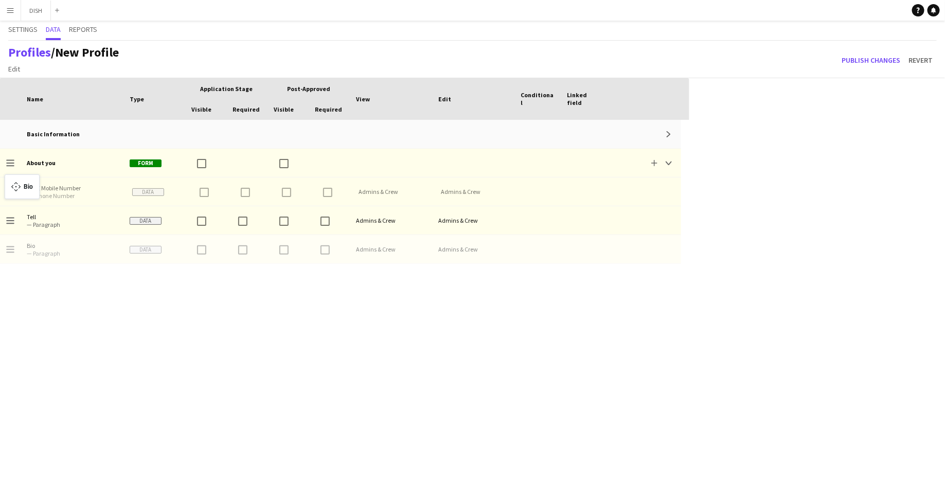
drag, startPoint x: 9, startPoint y: 249, endPoint x: 10, endPoint y: 181, distance: 68.4
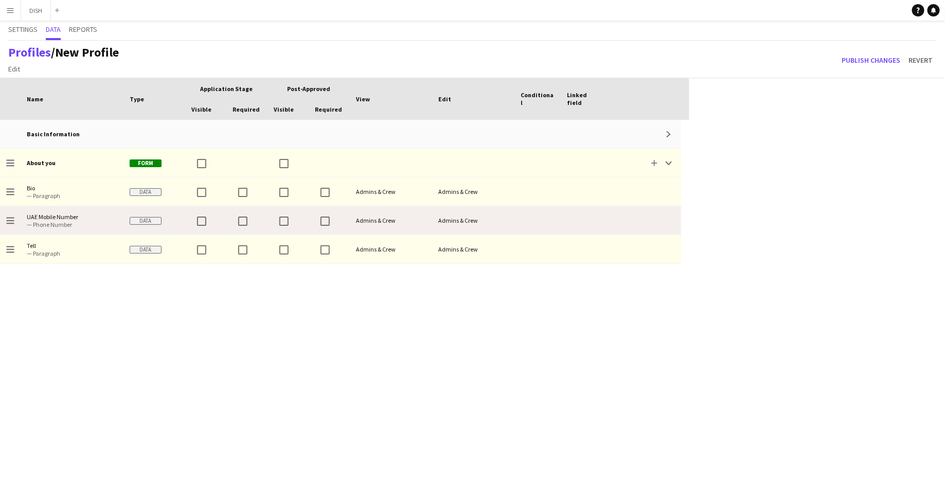
click at [31, 213] on span "UAE Mobile Number" at bounding box center [72, 217] width 91 height 8
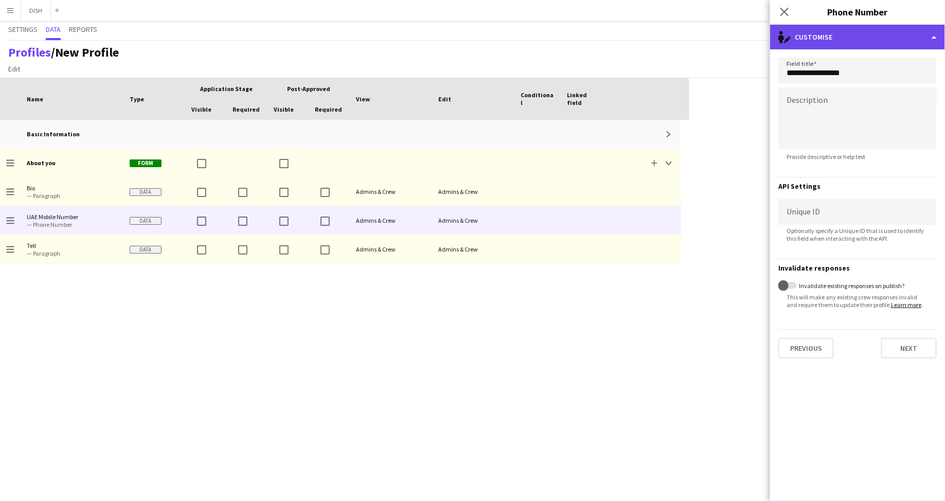
click at [799, 35] on div "single-neutral-actions-edit-1 Customise" at bounding box center [857, 37] width 175 height 25
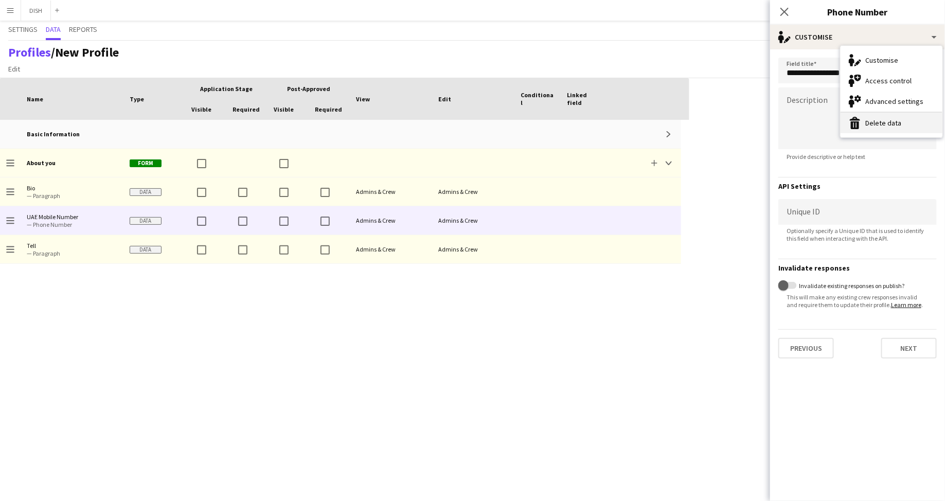
click at [884, 121] on button "Delete data Delete data" at bounding box center [892, 123] width 102 height 21
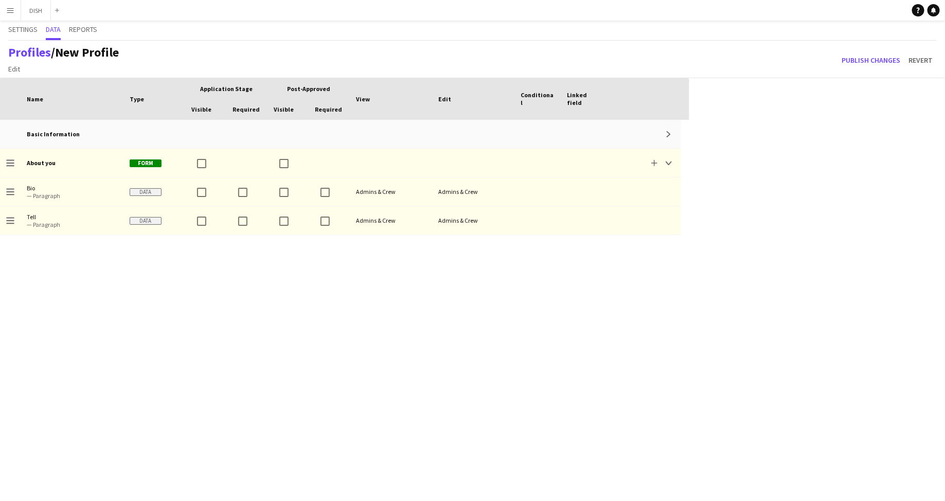
click at [312, 281] on div "Drag to change order About you Form Add Collapse Basic Information Expand Drag …" at bounding box center [344, 310] width 689 height 381
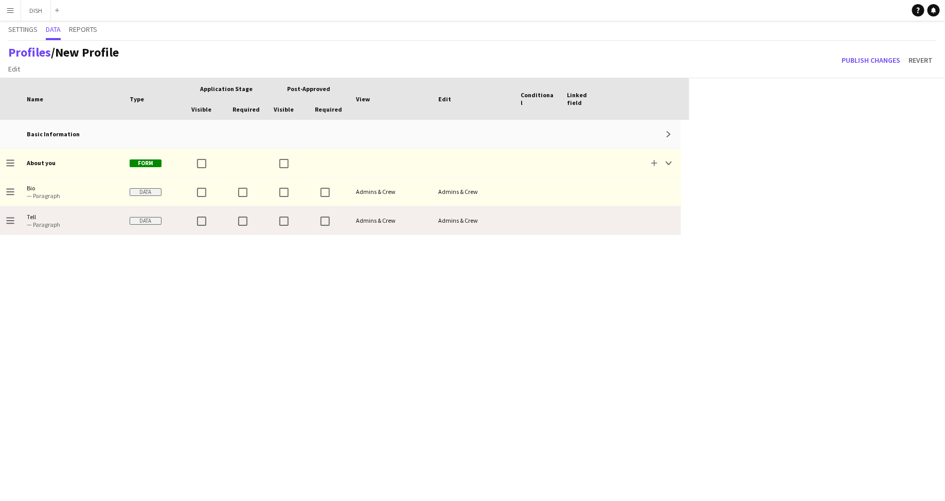
click at [100, 223] on span "— Paragraph" at bounding box center [72, 225] width 91 height 8
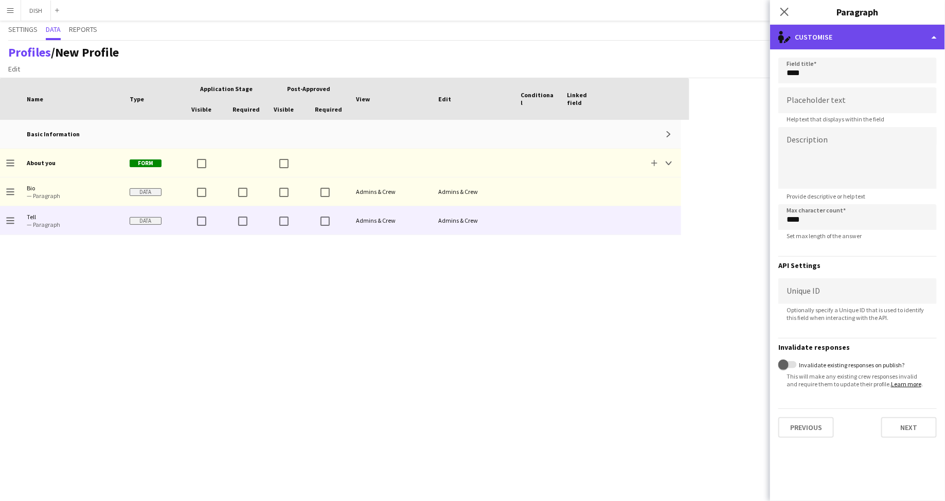
click at [875, 27] on div "single-neutral-actions-edit-1 Customise" at bounding box center [857, 37] width 175 height 25
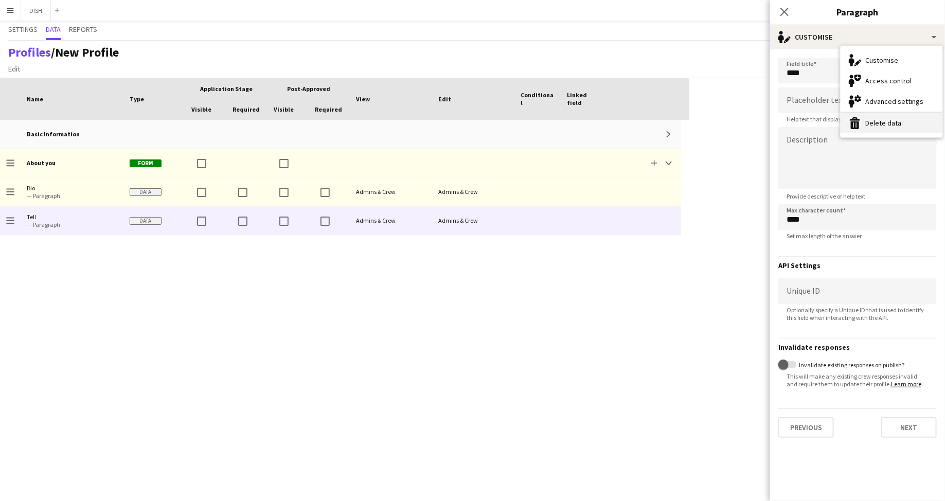
click at [901, 120] on button "Delete data Delete data" at bounding box center [892, 123] width 102 height 21
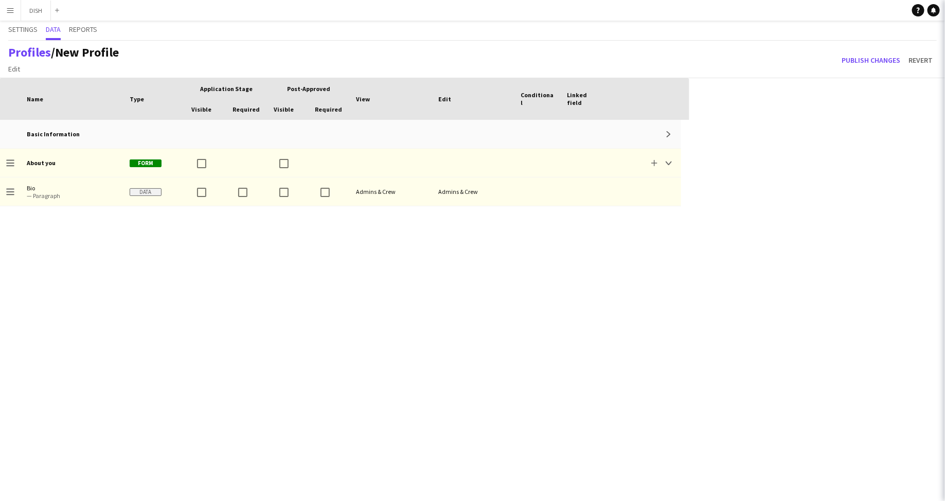
click at [590, 307] on div "Drag to change order About you Form Add Collapse Basic Information Expand Drag …" at bounding box center [344, 310] width 689 height 381
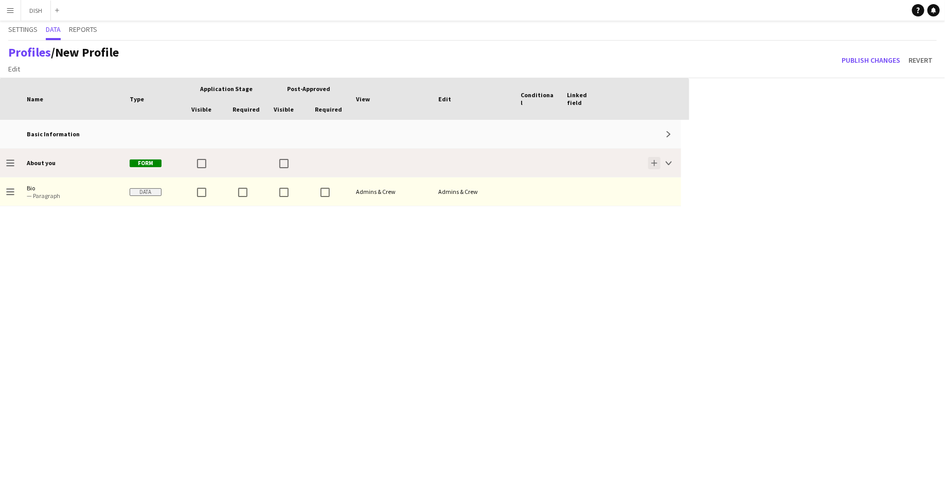
click at [656, 162] on app-icon "Add" at bounding box center [654, 163] width 6 height 6
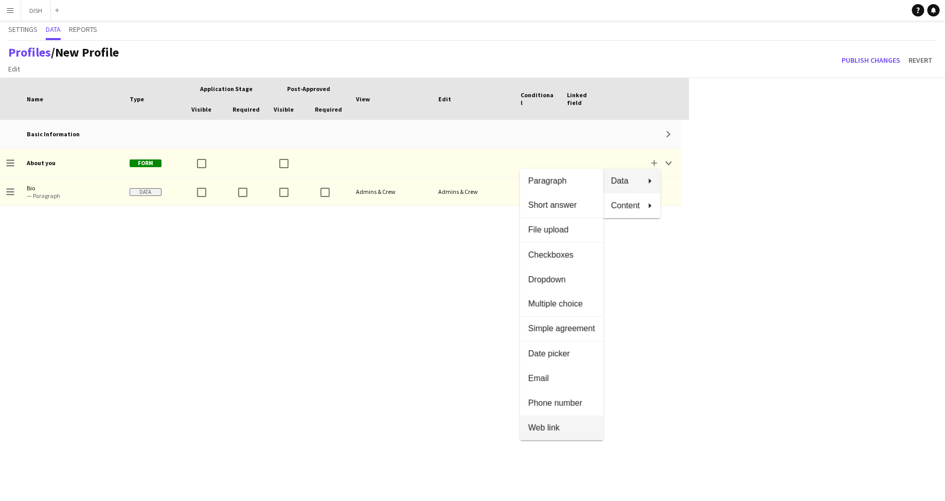
click at [566, 430] on span "Web link" at bounding box center [561, 427] width 67 height 9
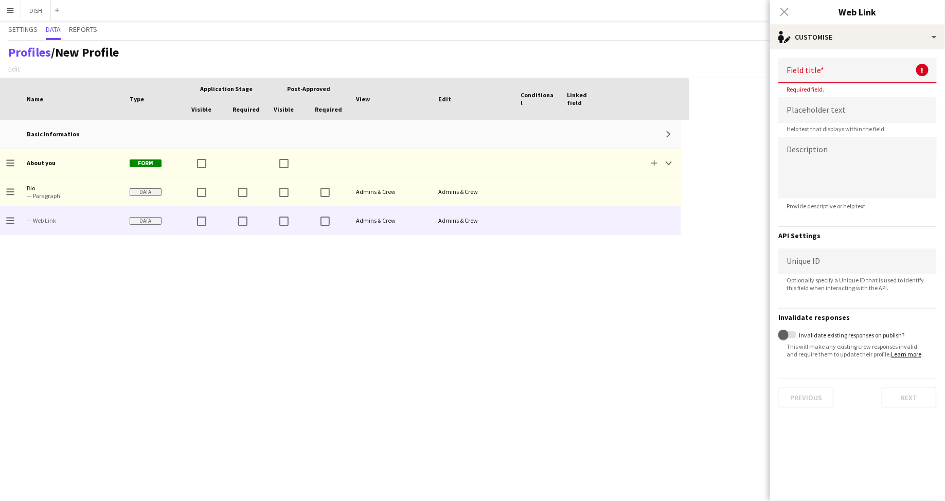
click at [819, 76] on input at bounding box center [857, 71] width 158 height 26
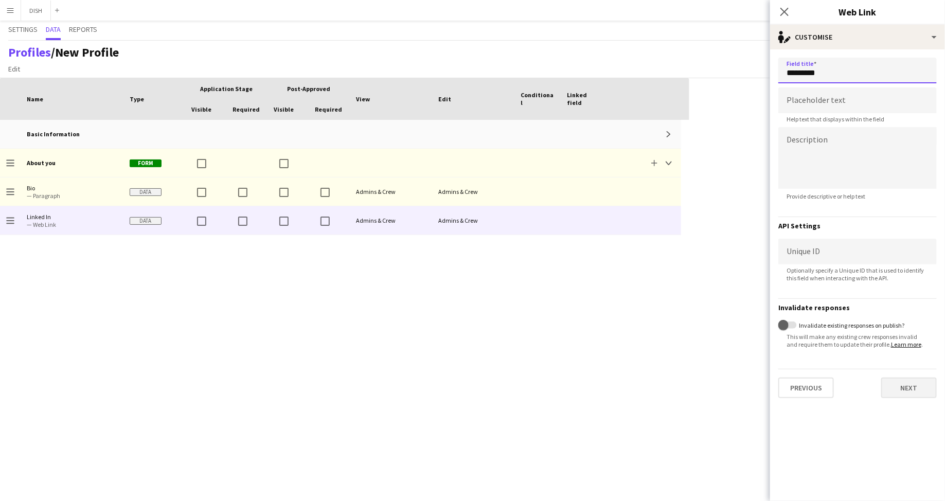
type input "*********"
click at [909, 382] on button "Next" at bounding box center [909, 388] width 56 height 21
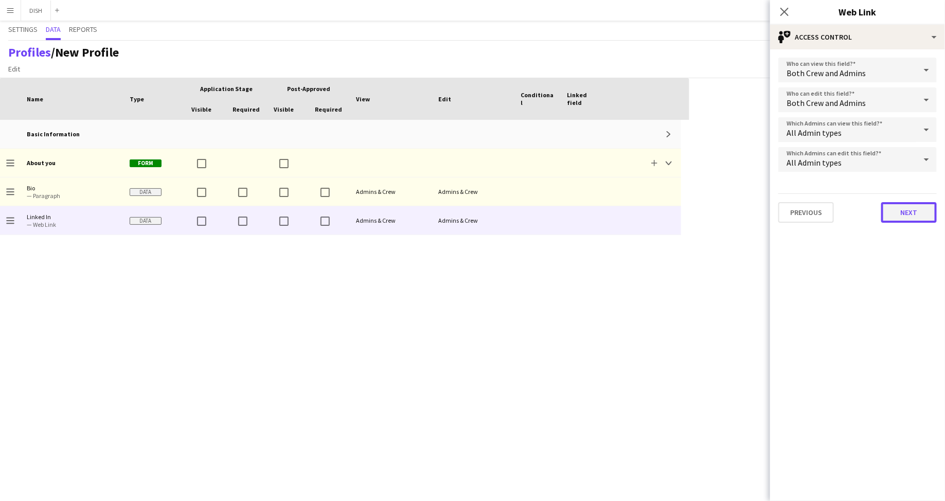
click at [906, 211] on button "Next" at bounding box center [909, 212] width 56 height 21
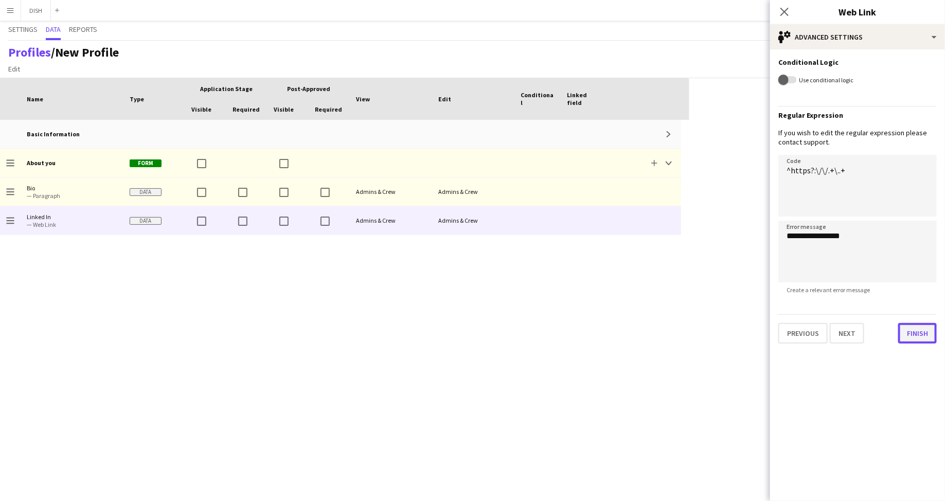
click at [915, 331] on button "Finish" at bounding box center [917, 333] width 39 height 21
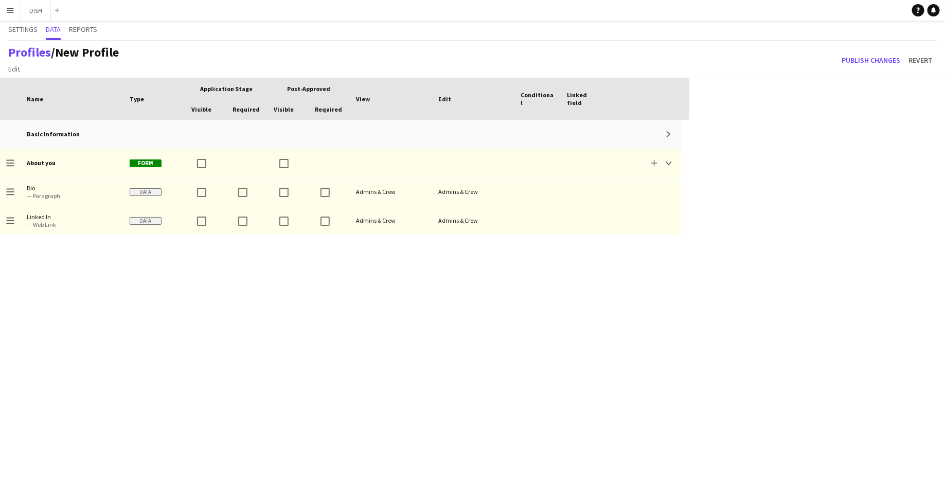
click at [623, 306] on div "Drag to change order About you Form Add Collapse Basic Information Expand Drag …" at bounding box center [344, 310] width 689 height 381
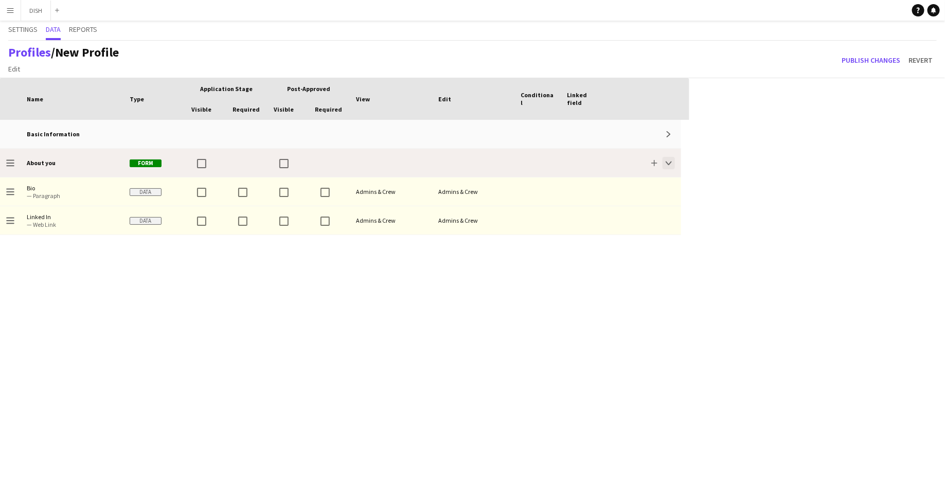
click at [669, 166] on app-icon "Collapse" at bounding box center [669, 163] width 6 height 6
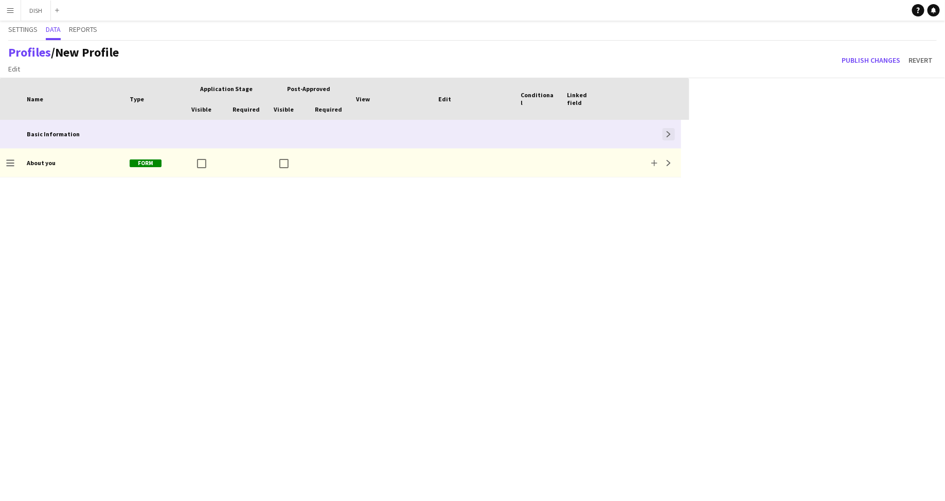
click at [665, 136] on button "Expand" at bounding box center [669, 134] width 12 height 12
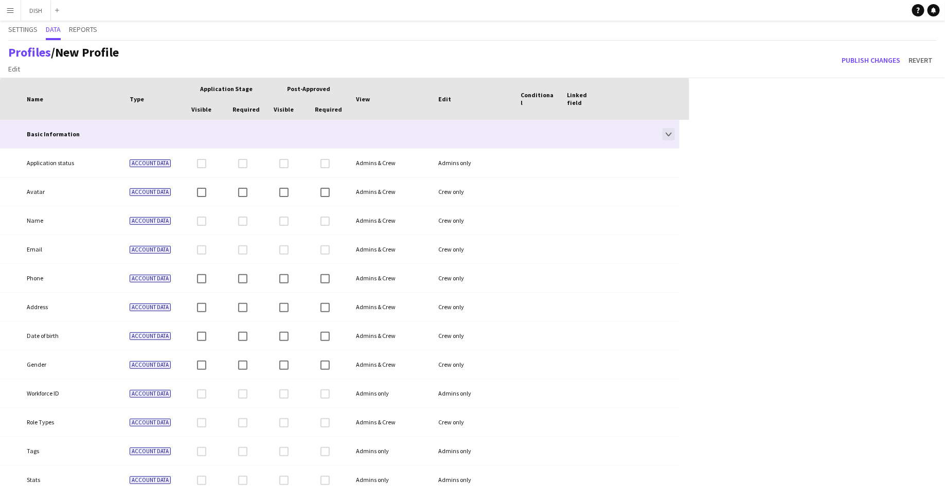
click at [669, 135] on app-icon "Collapse" at bounding box center [669, 134] width 6 height 6
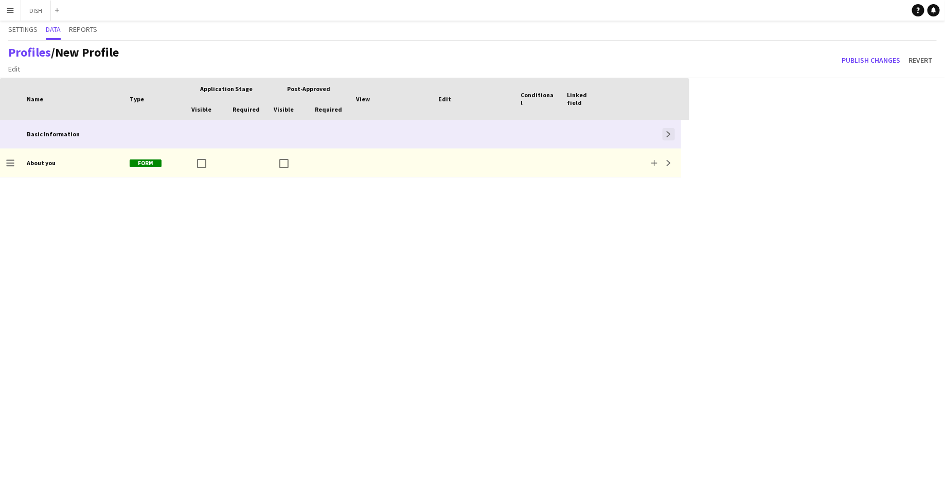
click at [669, 135] on app-icon "Expand" at bounding box center [669, 134] width 6 height 6
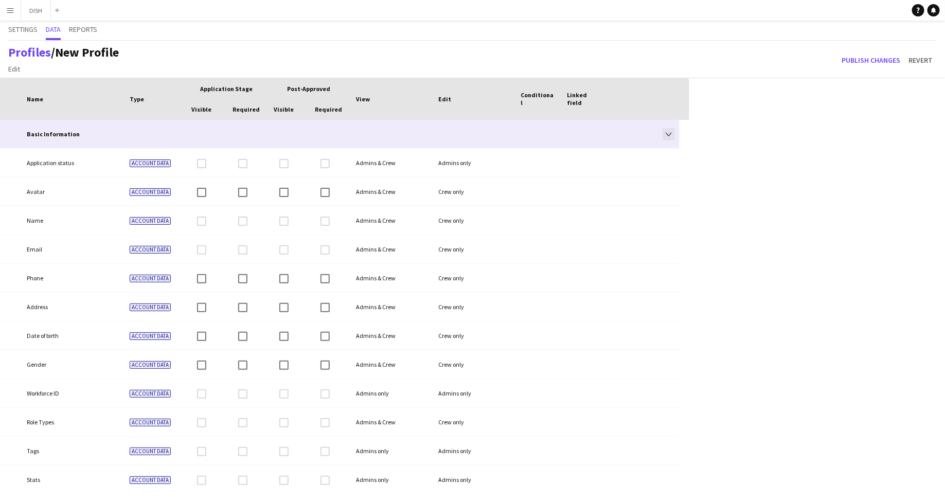
click at [669, 135] on app-icon "Collapse" at bounding box center [669, 134] width 6 height 6
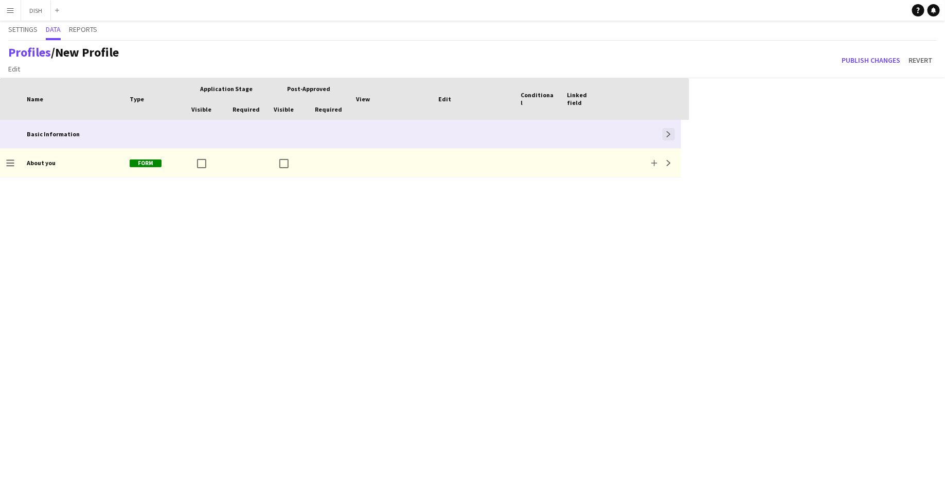
click at [670, 134] on app-icon "Expand" at bounding box center [669, 134] width 6 height 6
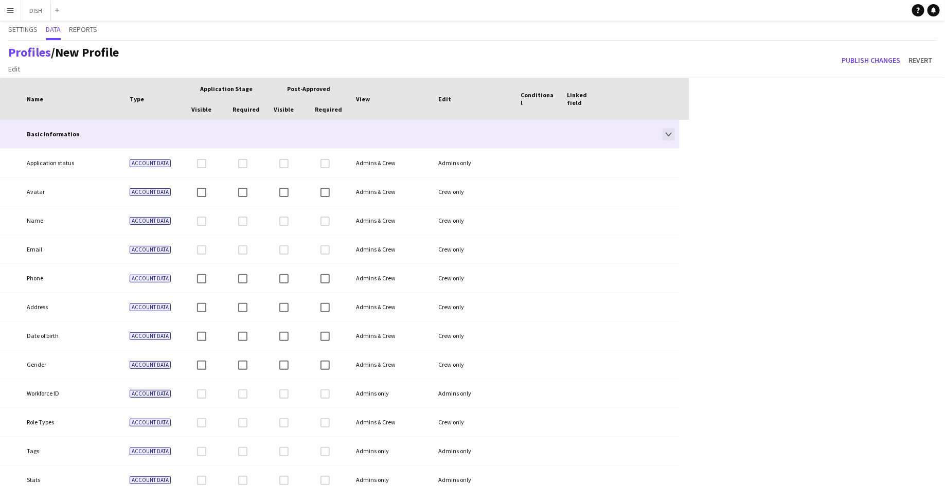
click at [669, 136] on app-icon "Collapse" at bounding box center [669, 134] width 6 height 6
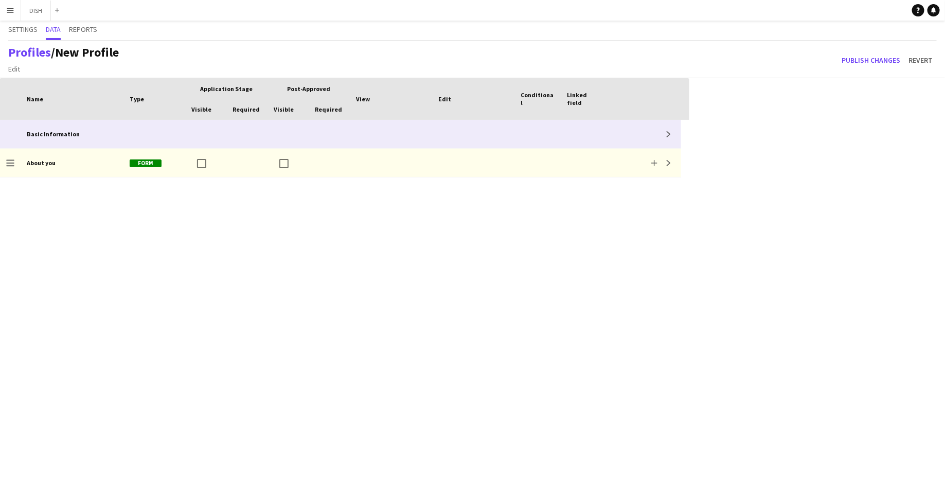
click at [575, 134] on div at bounding box center [584, 134] width 46 height 28
click at [671, 131] on app-icon "Expand" at bounding box center [669, 134] width 6 height 6
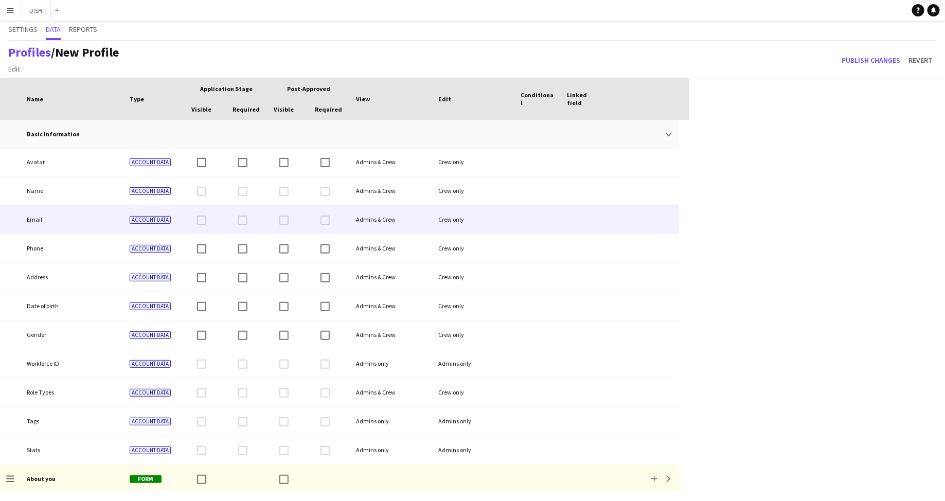
scroll to position [31, 0]
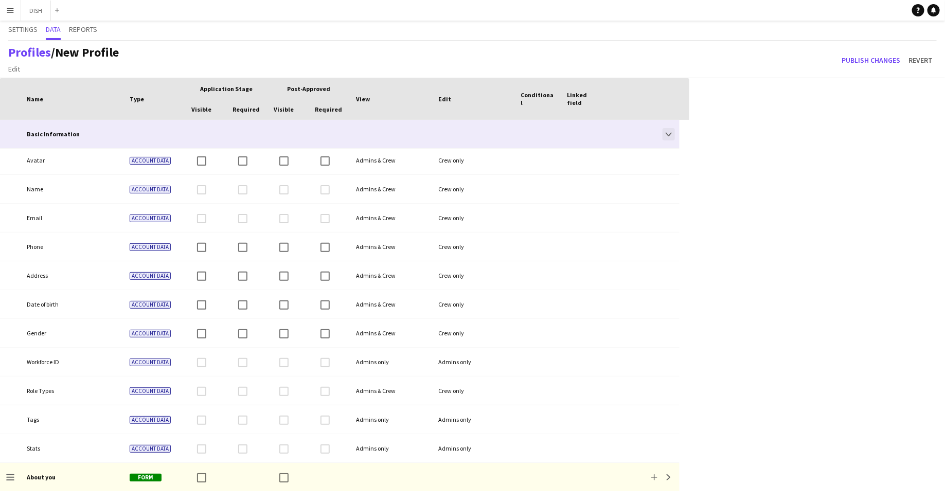
click at [669, 134] on app-icon "Collapse" at bounding box center [669, 134] width 6 height 6
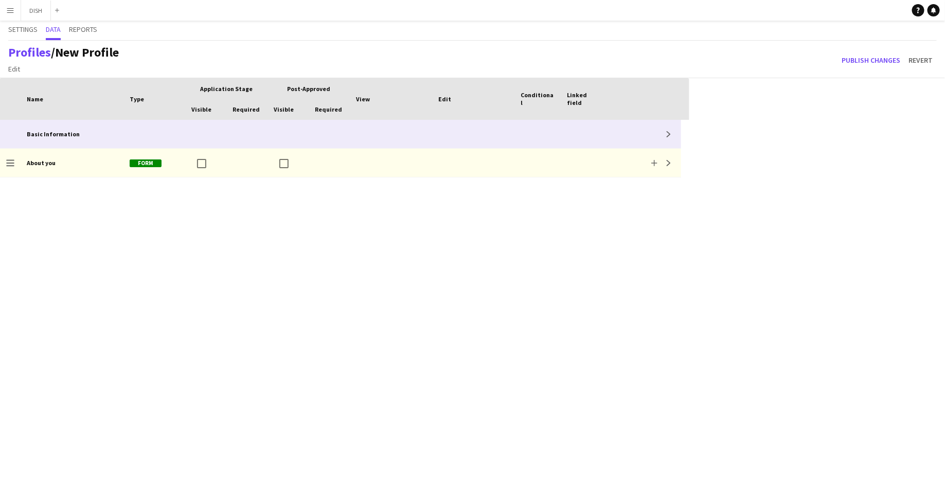
scroll to position [0, 0]
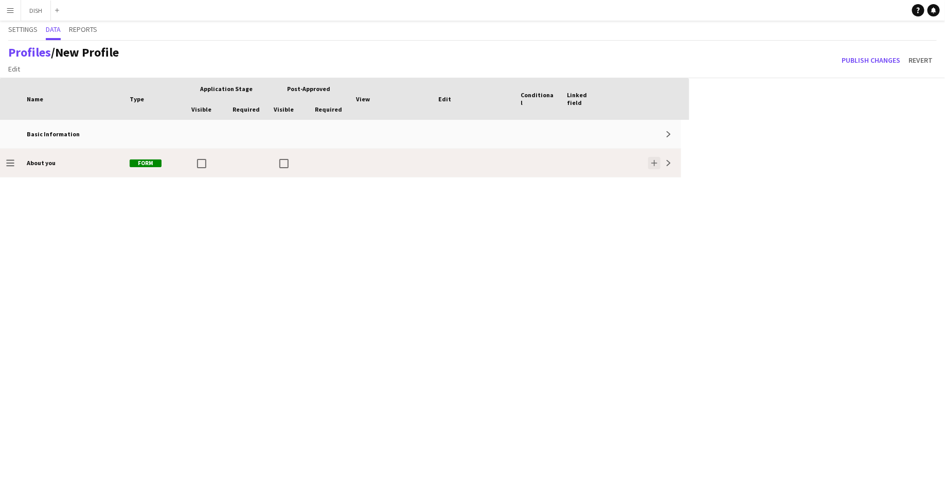
click at [655, 160] on app-icon "Add" at bounding box center [654, 163] width 6 height 6
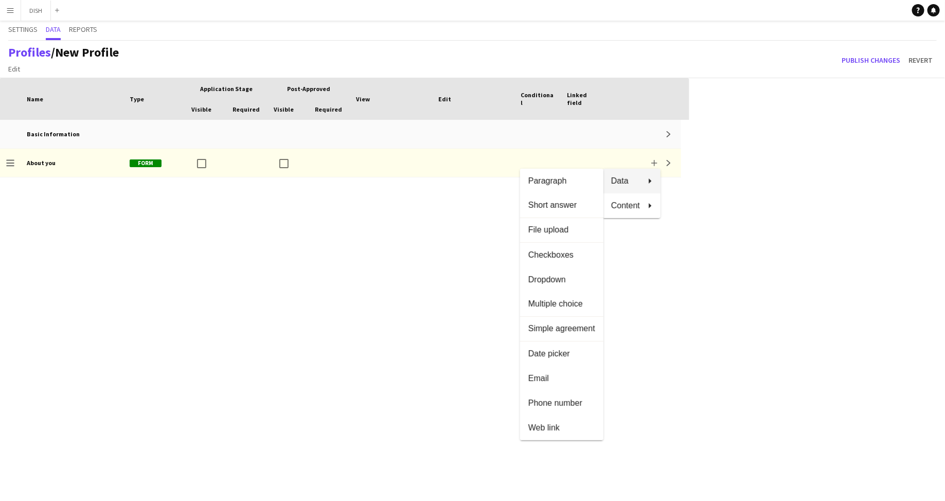
click at [761, 155] on div at bounding box center [472, 250] width 945 height 501
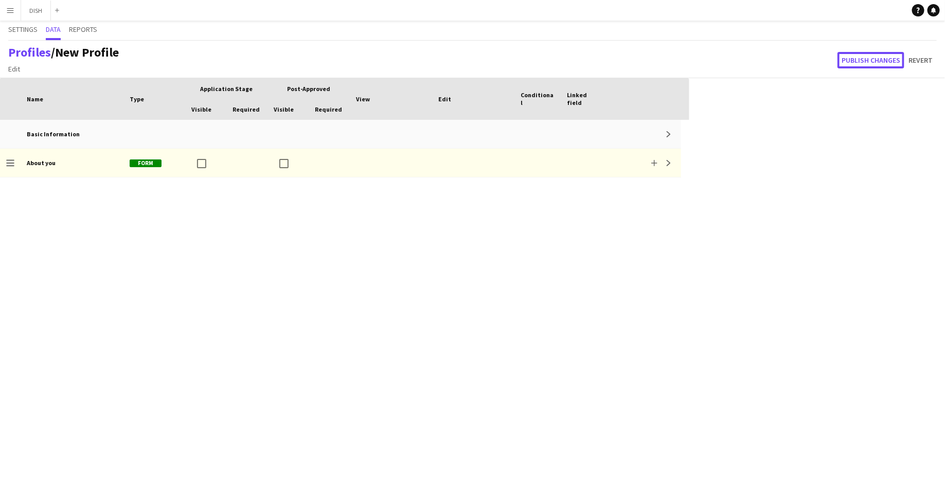
click at [863, 59] on button "Publish changes" at bounding box center [870, 60] width 67 height 16
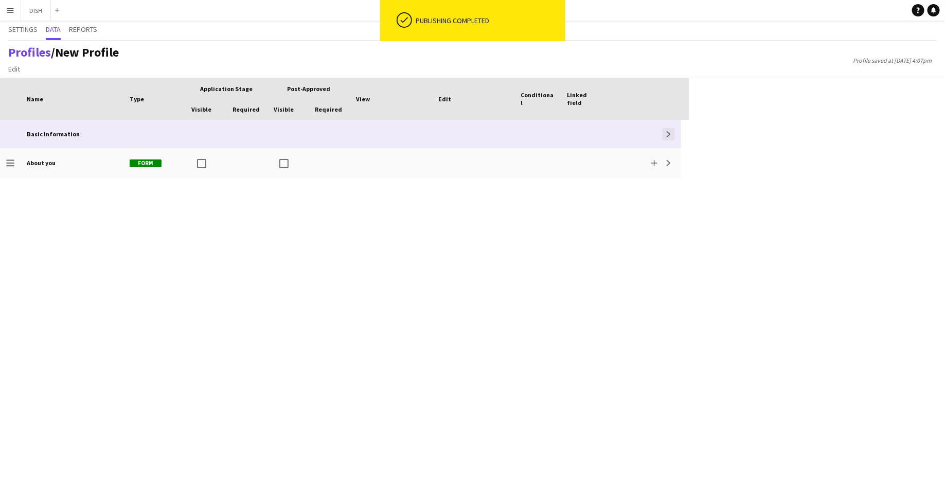
click at [673, 128] on button "Expand" at bounding box center [669, 134] width 12 height 12
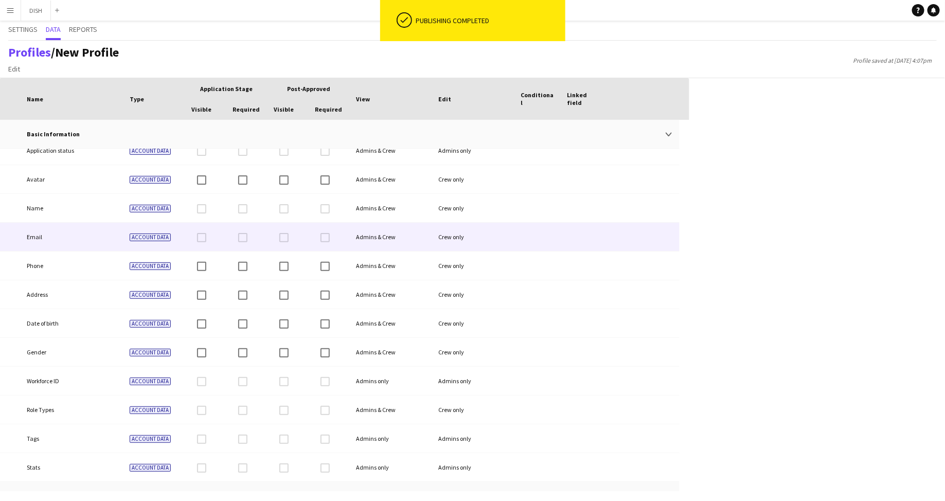
scroll to position [31, 0]
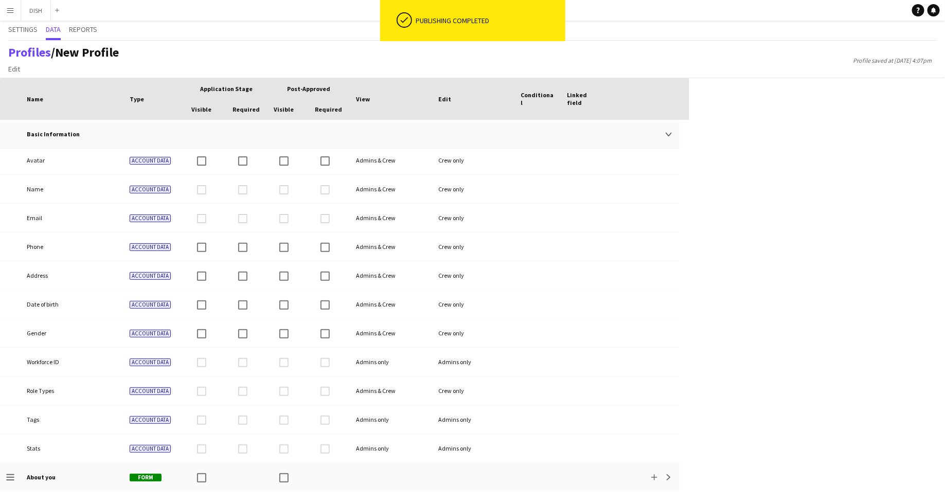
click at [763, 204] on div "Press SPACE to select this row. Drag here to set row groups Drag here to set co…" at bounding box center [472, 289] width 945 height 423
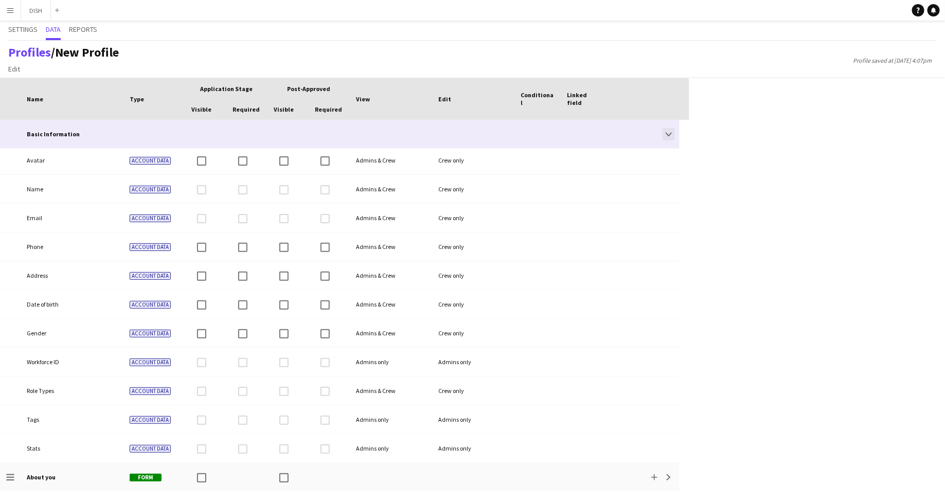
click at [668, 135] on app-icon "Collapse" at bounding box center [669, 134] width 6 height 6
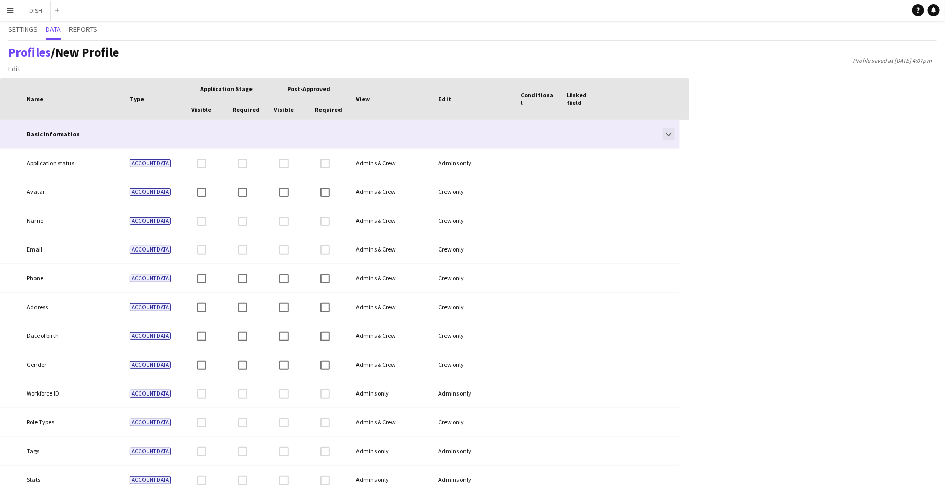
scroll to position [0, 0]
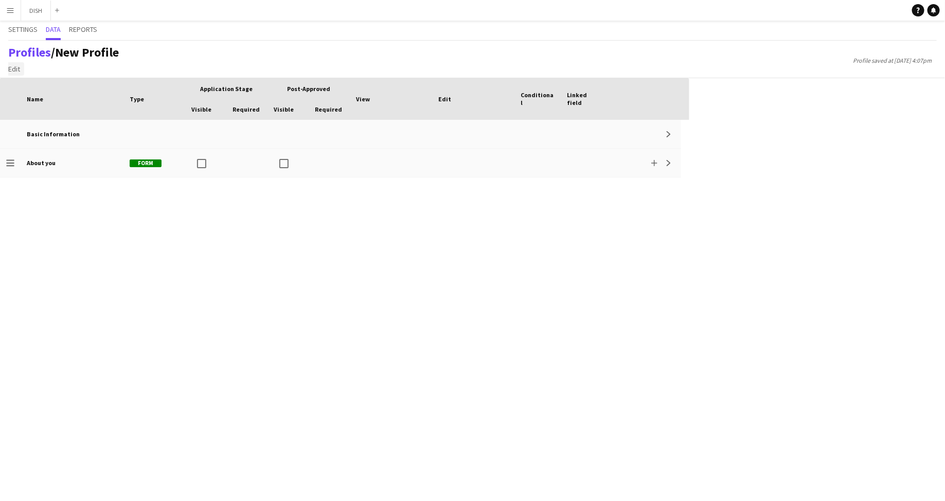
click at [8, 68] on span "Edit" at bounding box center [14, 68] width 12 height 9
click at [34, 83] on link "Add section" at bounding box center [41, 91] width 72 height 22
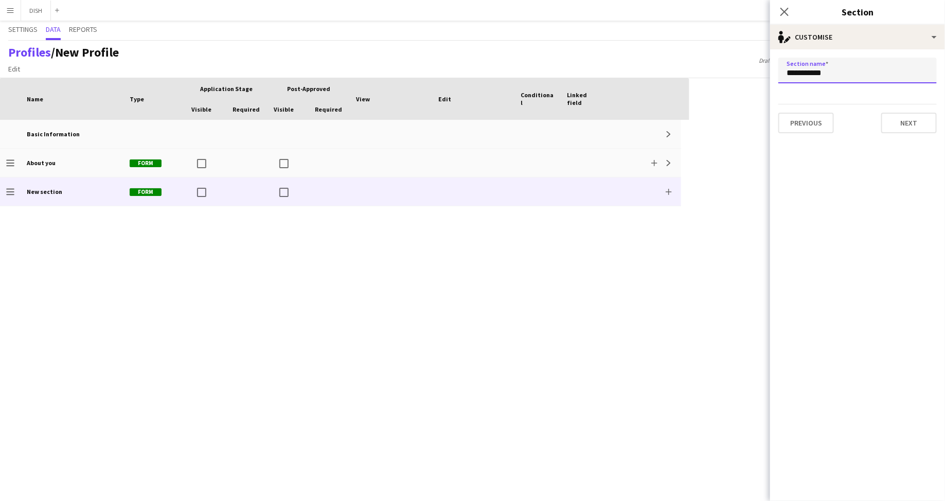
click at [804, 76] on input "**********" at bounding box center [857, 71] width 158 height 26
drag, startPoint x: 829, startPoint y: 78, endPoint x: 783, endPoint y: 69, distance: 47.1
click at [783, 69] on input "**********" at bounding box center [857, 71] width 158 height 26
type input "*"
type input "**********"
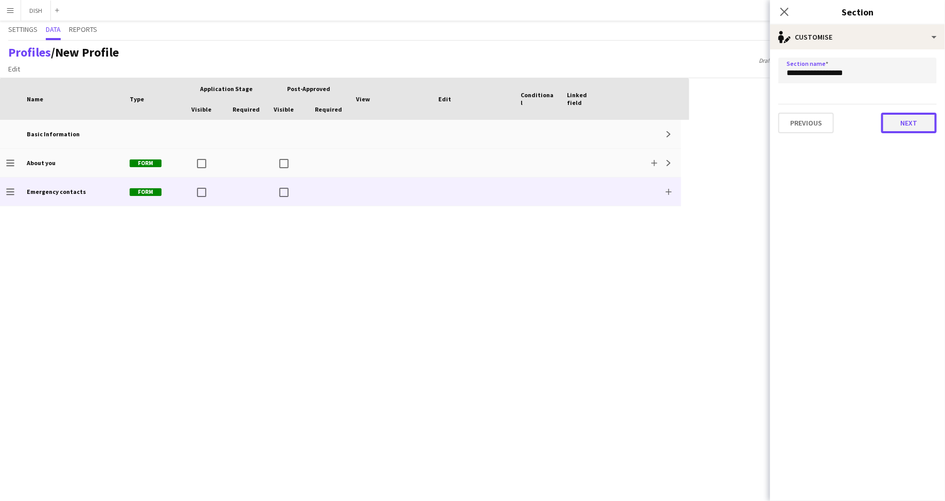
click at [890, 128] on button "Next" at bounding box center [909, 123] width 56 height 21
click at [926, 120] on button "Finish" at bounding box center [917, 123] width 39 height 21
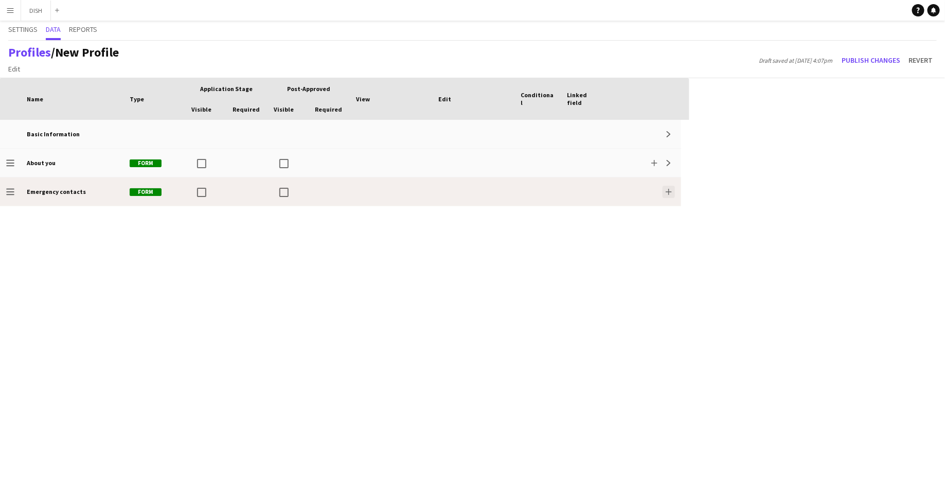
click at [667, 187] on button "Add" at bounding box center [669, 192] width 12 height 12
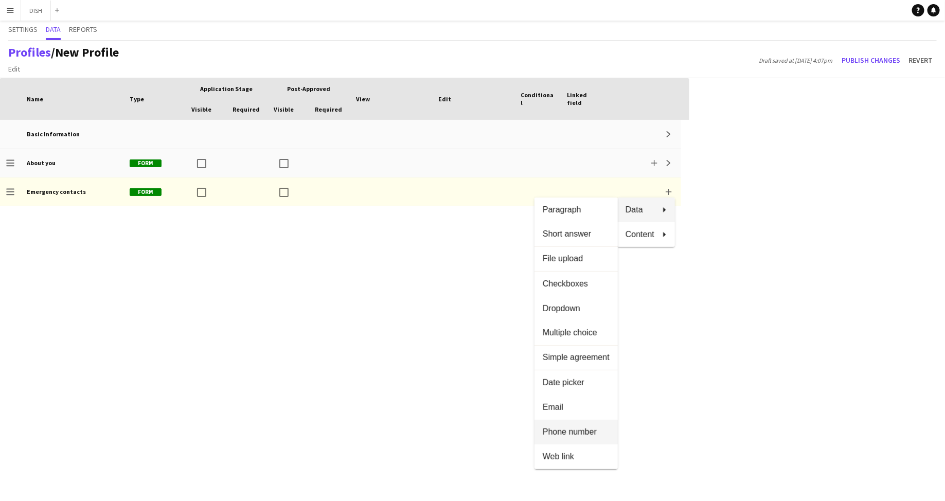
click at [590, 427] on button "Phone number" at bounding box center [575, 432] width 83 height 25
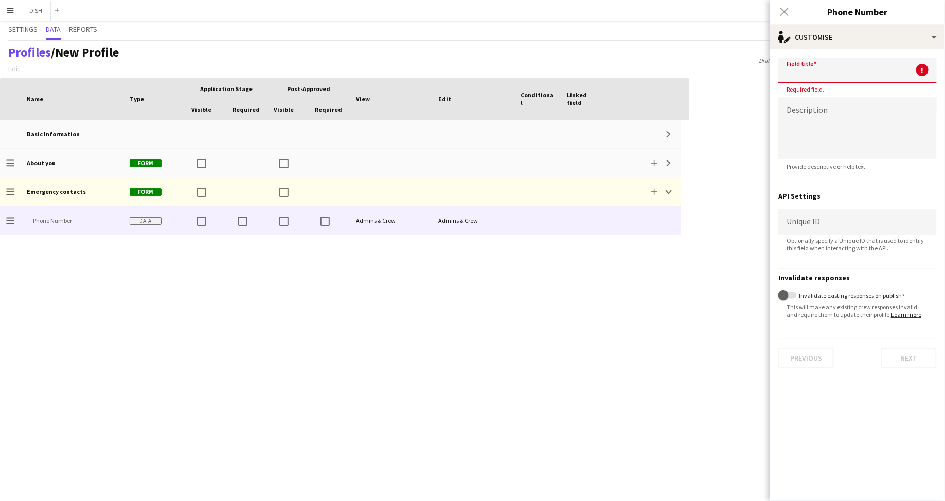
click at [824, 65] on input at bounding box center [857, 71] width 158 height 26
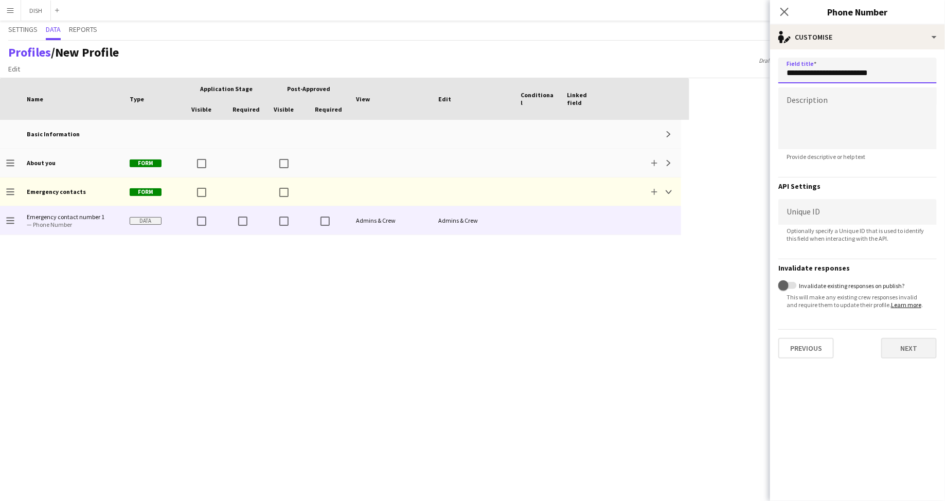
type input "**********"
click at [904, 344] on button "Next" at bounding box center [909, 348] width 56 height 21
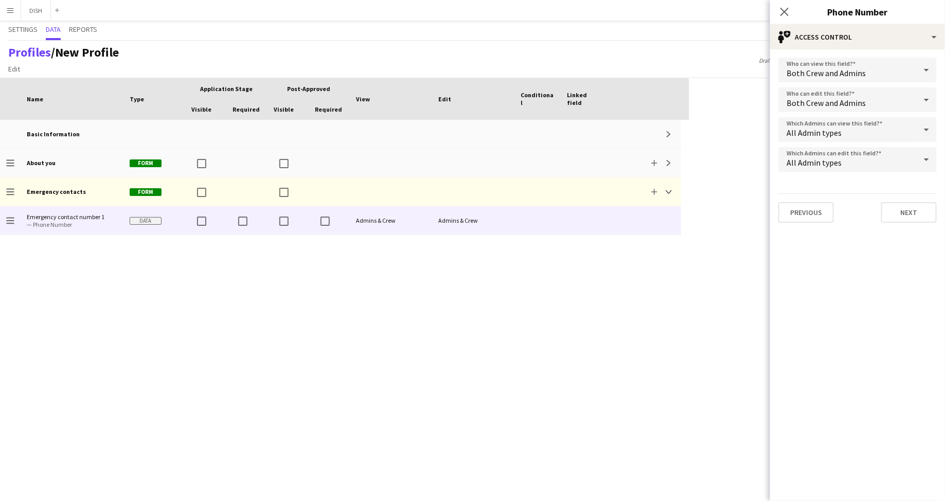
click at [903, 198] on div "Previous Next" at bounding box center [857, 207] width 158 height 29
click at [905, 212] on button "Next" at bounding box center [909, 212] width 56 height 21
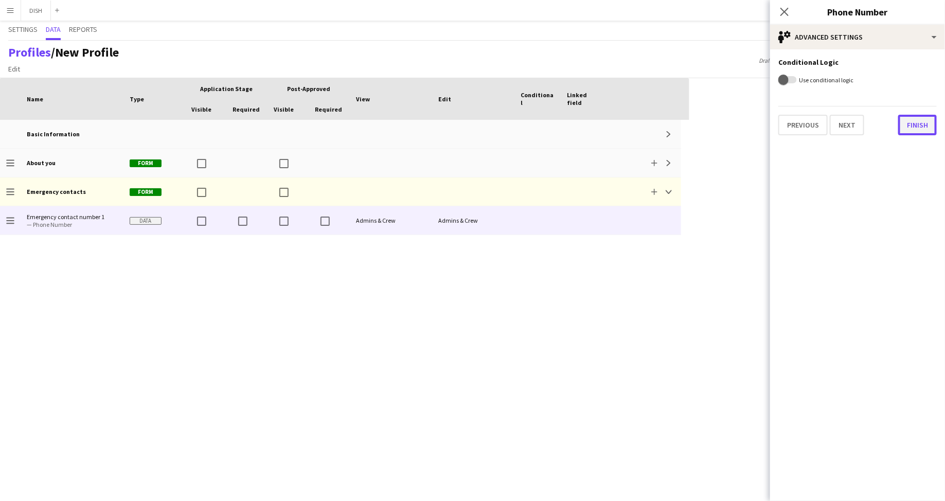
click at [922, 125] on button "Finish" at bounding box center [917, 125] width 39 height 21
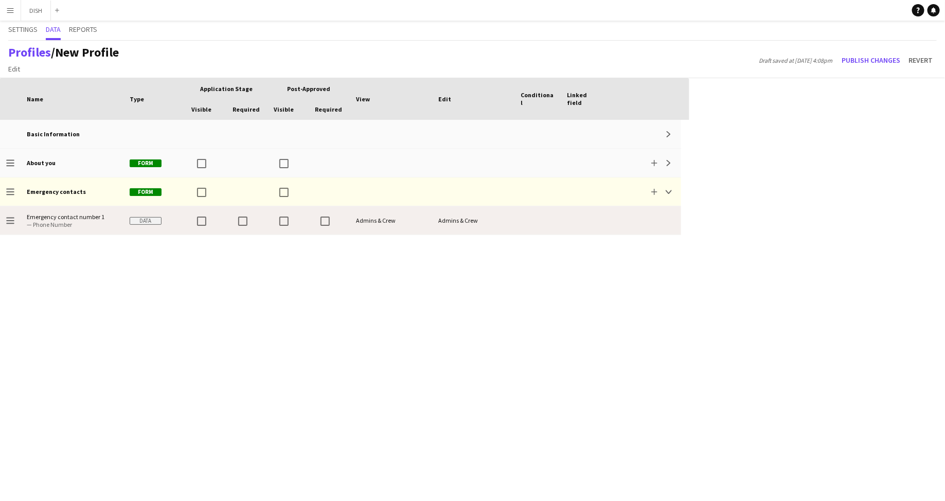
click at [626, 216] on div at bounding box center [644, 220] width 74 height 28
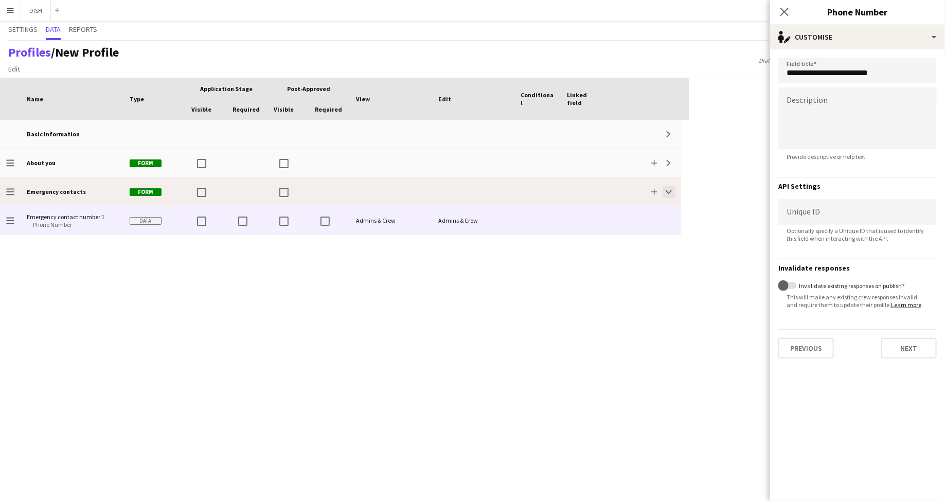
click at [671, 194] on button "Collapse" at bounding box center [669, 192] width 12 height 12
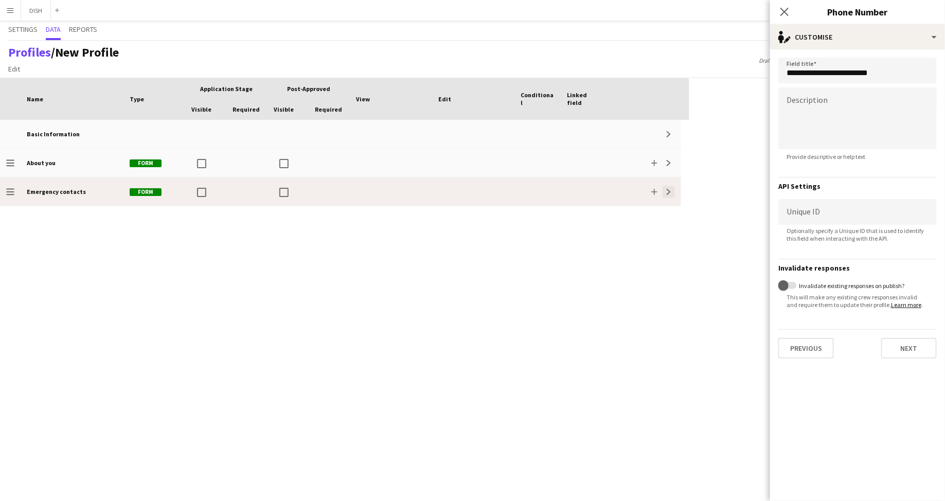
drag, startPoint x: 670, startPoint y: 192, endPoint x: 664, endPoint y: 192, distance: 5.7
click at [669, 192] on app-icon "Expand" at bounding box center [669, 192] width 6 height 6
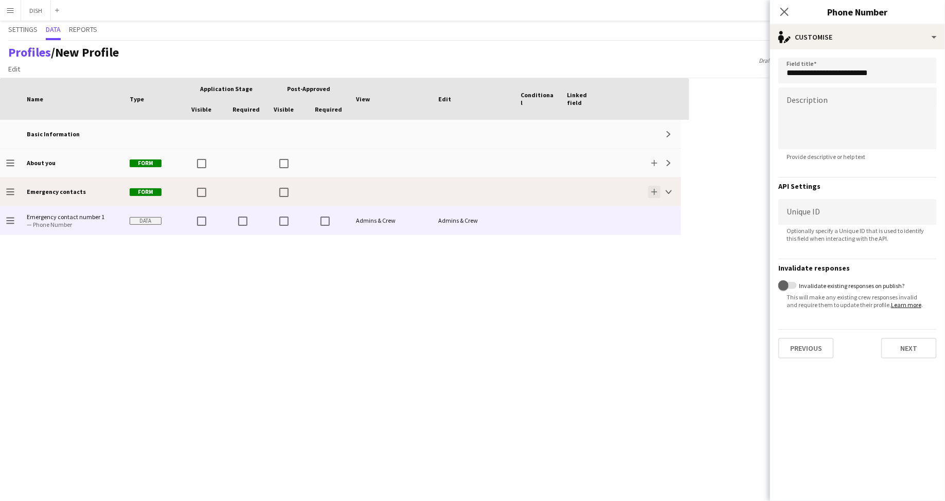
click at [656, 190] on app-icon "Add" at bounding box center [654, 192] width 6 height 6
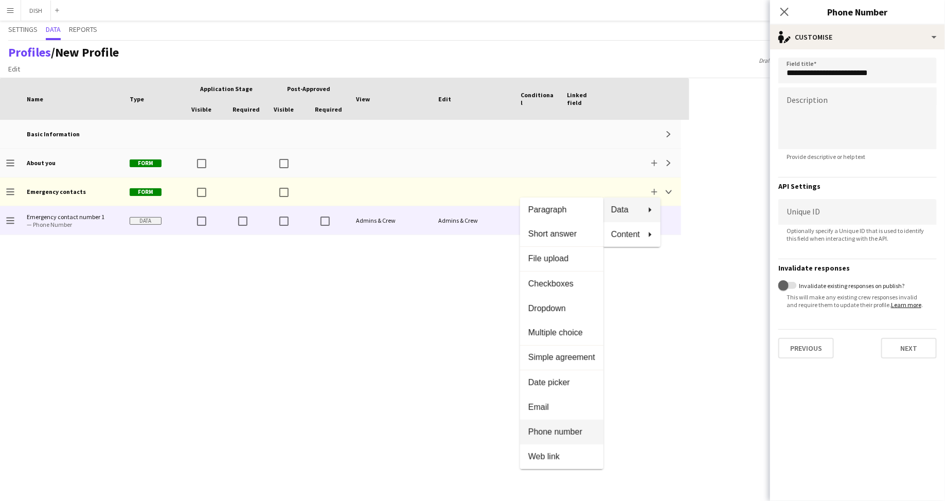
click at [561, 431] on span "Phone number" at bounding box center [561, 431] width 67 height 9
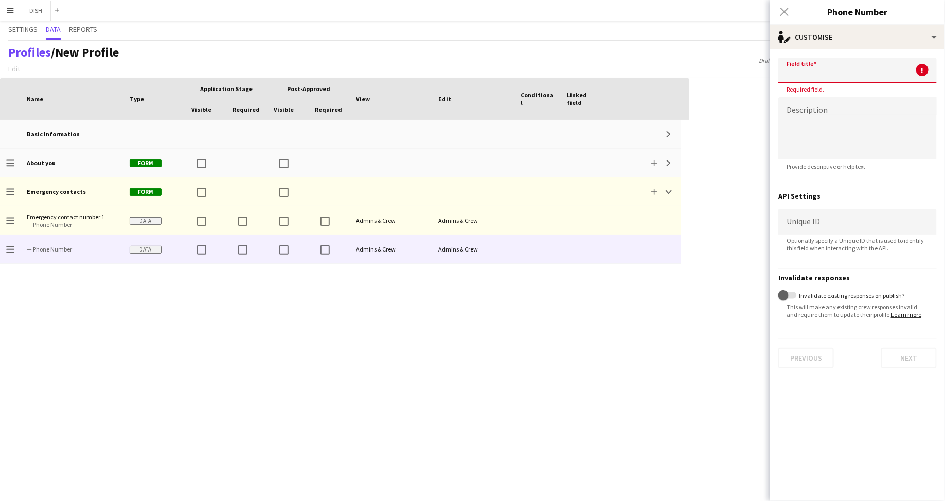
click at [845, 67] on input at bounding box center [857, 71] width 158 height 26
paste input "**********"
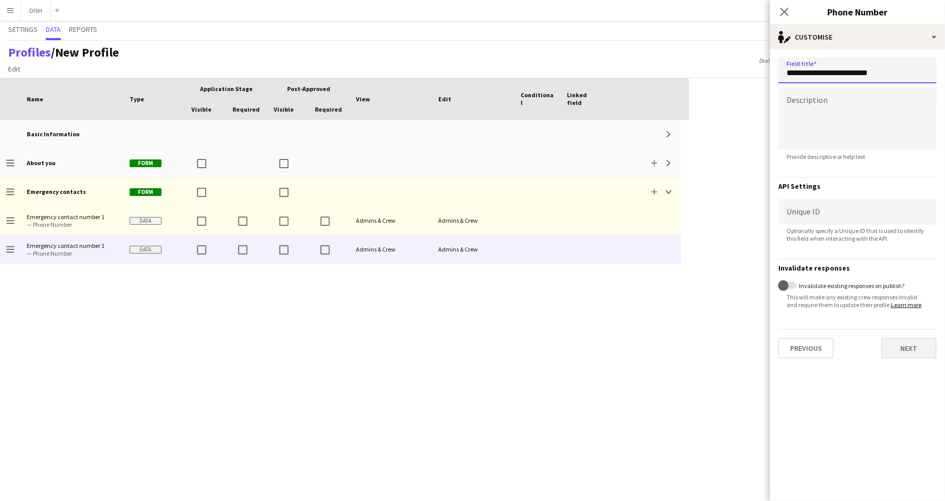
type input "**********"
click at [904, 346] on button "Next" at bounding box center [909, 348] width 56 height 21
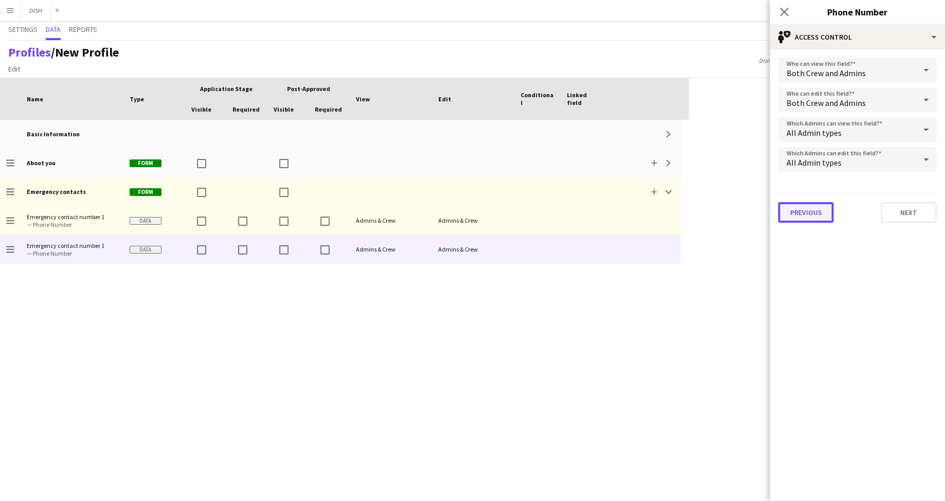
click at [785, 214] on button "Previous" at bounding box center [806, 212] width 56 height 21
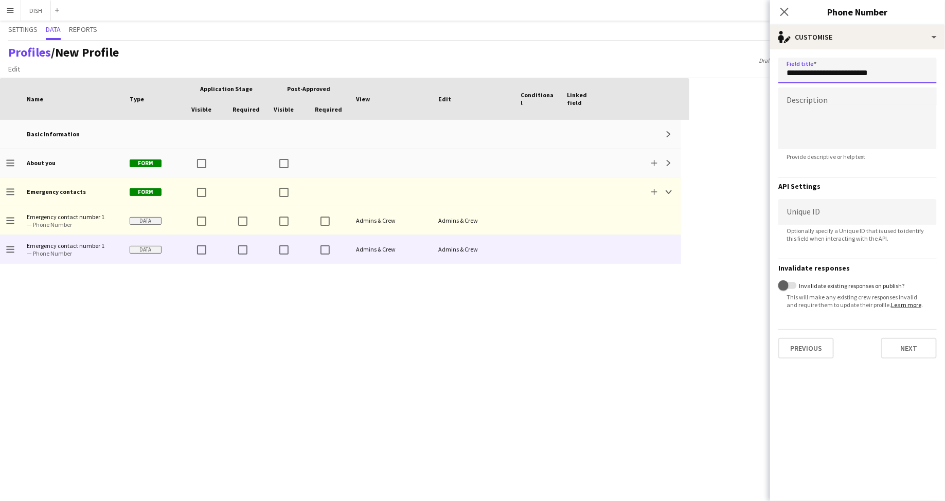
click at [901, 73] on input "**********" at bounding box center [857, 71] width 158 height 26
type input "**********"
click at [903, 345] on button "Next" at bounding box center [909, 348] width 56 height 21
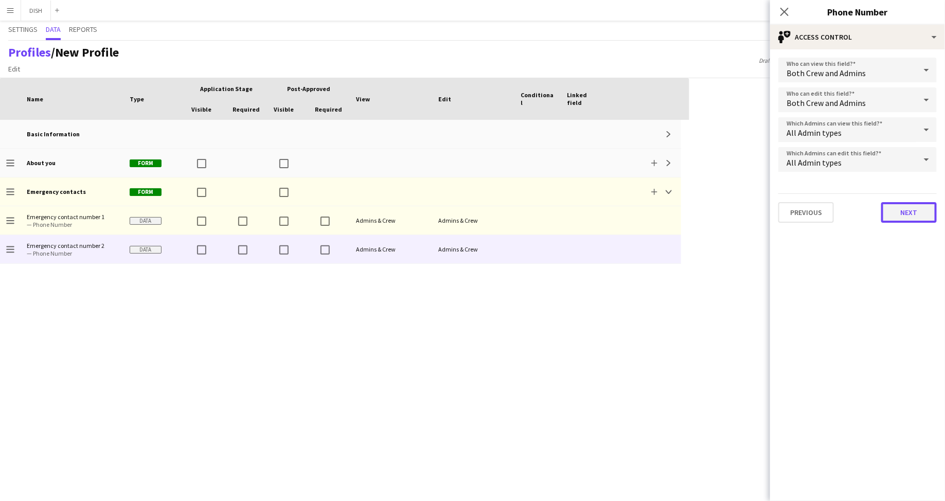
click at [904, 217] on button "Next" at bounding box center [909, 212] width 56 height 21
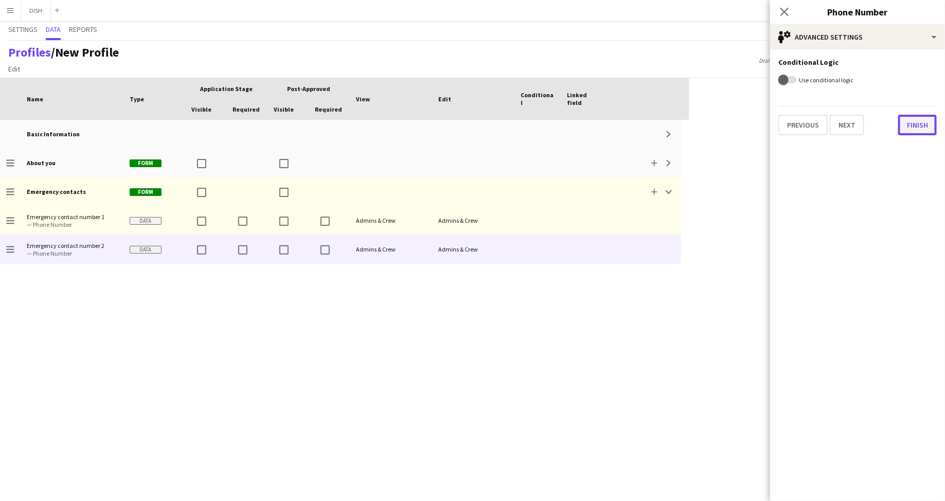
click at [910, 123] on button "Finish" at bounding box center [917, 125] width 39 height 21
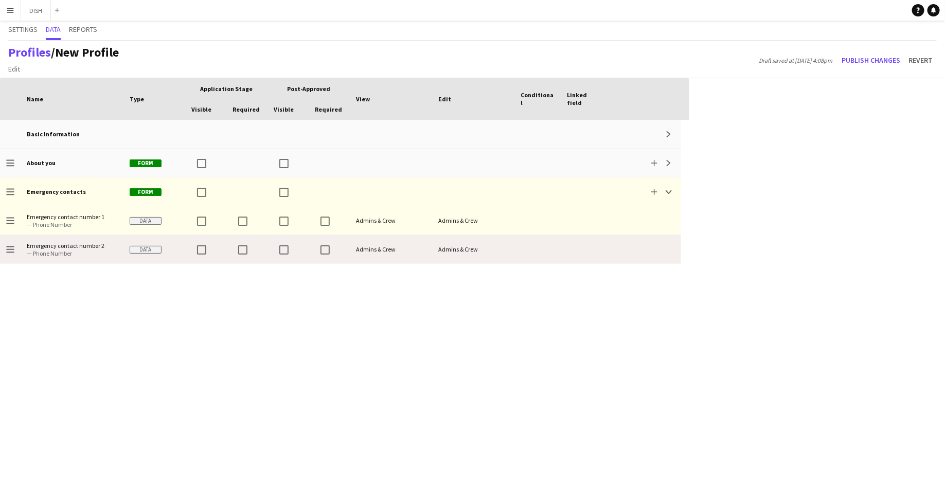
click at [524, 253] on div at bounding box center [537, 249] width 46 height 28
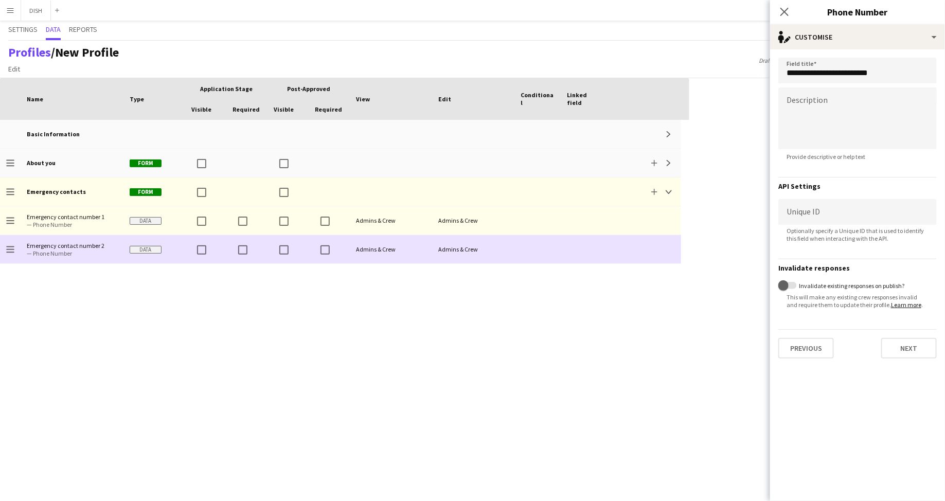
click at [556, 250] on div at bounding box center [537, 249] width 46 height 28
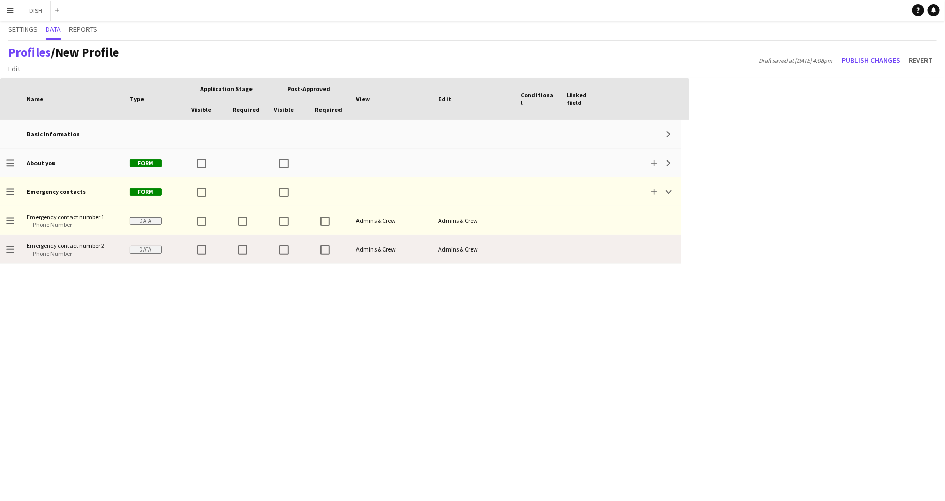
click at [543, 244] on div at bounding box center [537, 249] width 46 height 28
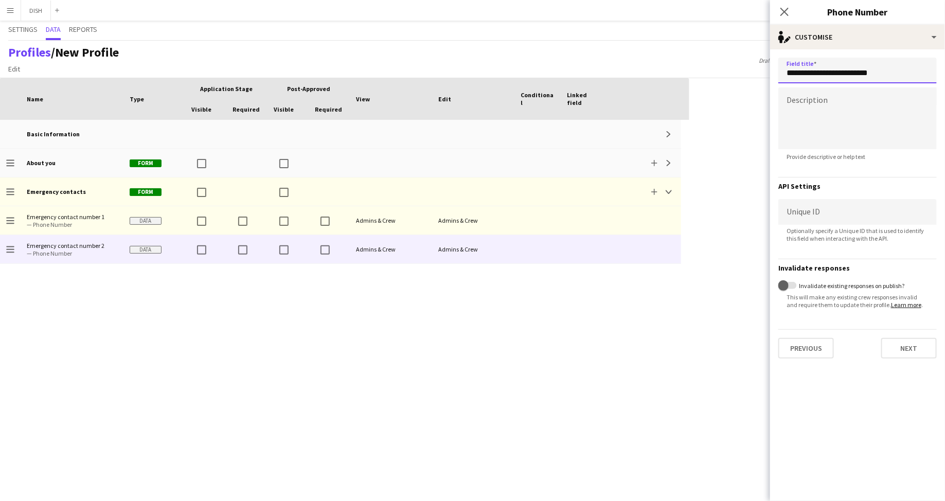
drag, startPoint x: 879, startPoint y: 61, endPoint x: 886, endPoint y: 64, distance: 8.5
click at [879, 61] on input "**********" at bounding box center [857, 71] width 158 height 26
drag, startPoint x: 903, startPoint y: 68, endPoint x: 855, endPoint y: 74, distance: 48.7
click at [855, 73] on input "**********" at bounding box center [857, 71] width 158 height 26
type input "**********"
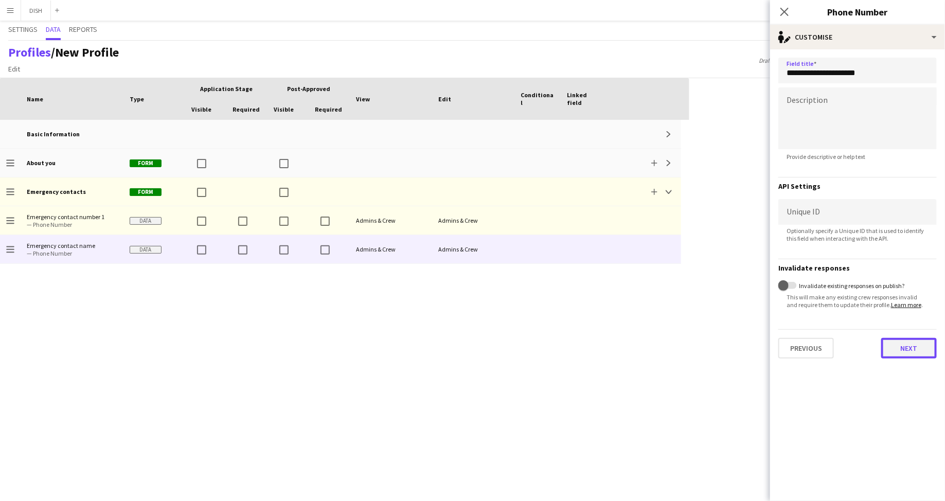
click at [909, 348] on button "Next" at bounding box center [909, 348] width 56 height 21
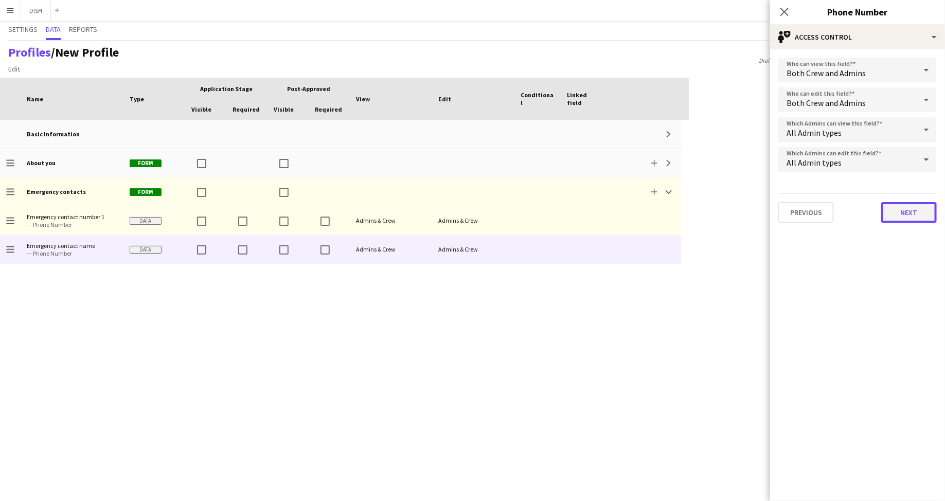
click at [908, 218] on button "Next" at bounding box center [909, 212] width 56 height 21
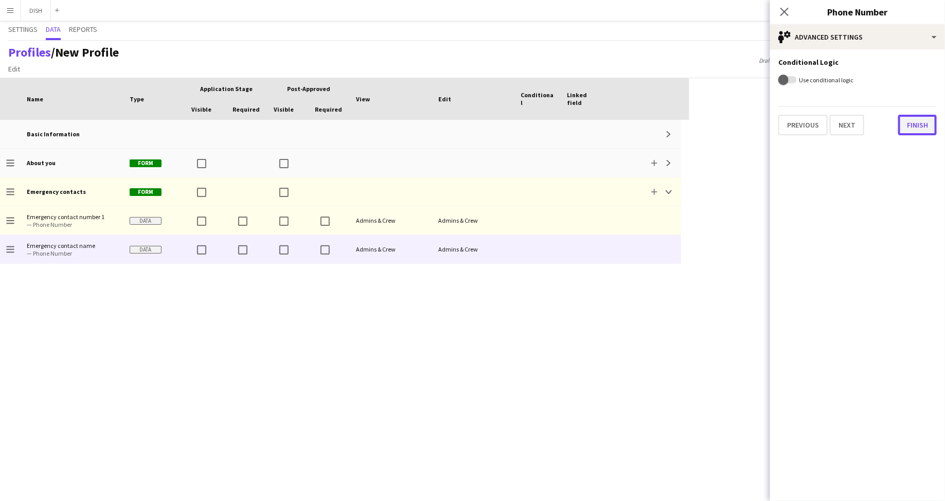
click at [911, 123] on button "Finish" at bounding box center [917, 125] width 39 height 21
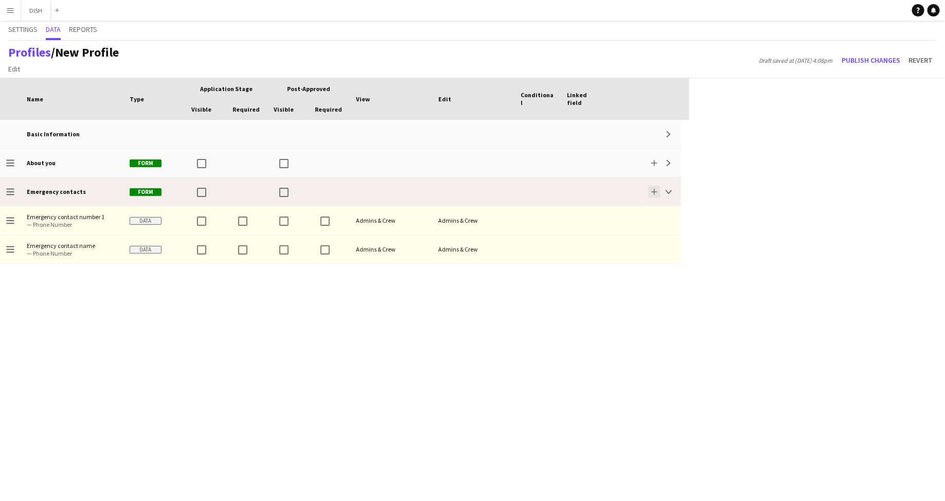
click at [651, 188] on button "Add" at bounding box center [654, 192] width 12 height 12
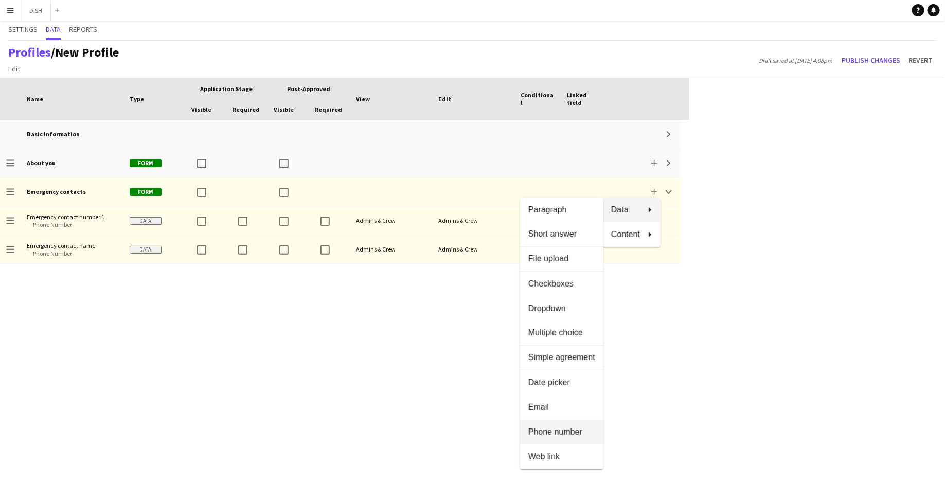
click at [567, 437] on button "Phone number" at bounding box center [561, 432] width 83 height 25
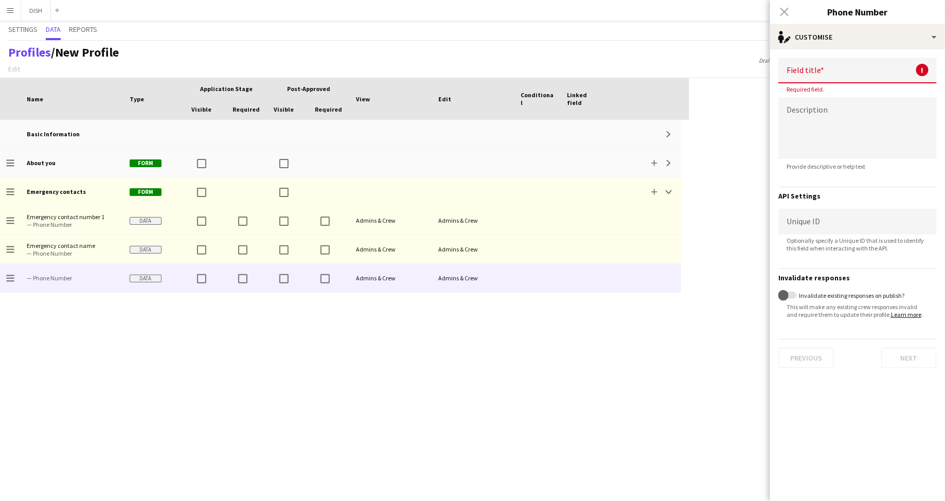
click at [865, 75] on input at bounding box center [857, 71] width 158 height 26
paste input "**********"
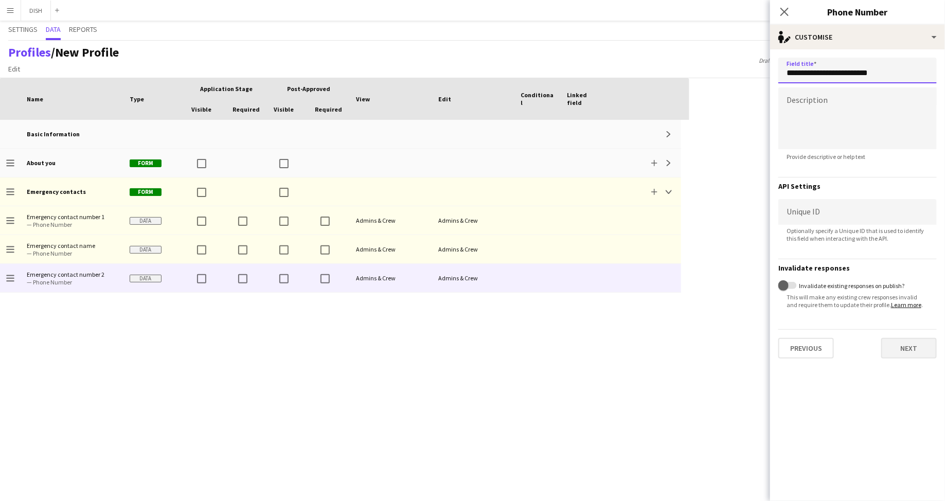
type input "**********"
click at [893, 348] on button "Next" at bounding box center [909, 348] width 56 height 21
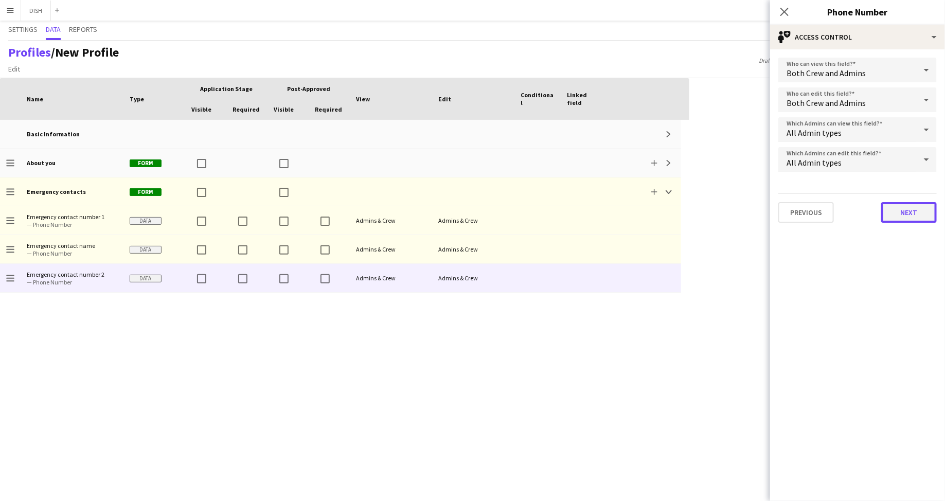
click at [905, 212] on button "Next" at bounding box center [909, 212] width 56 height 21
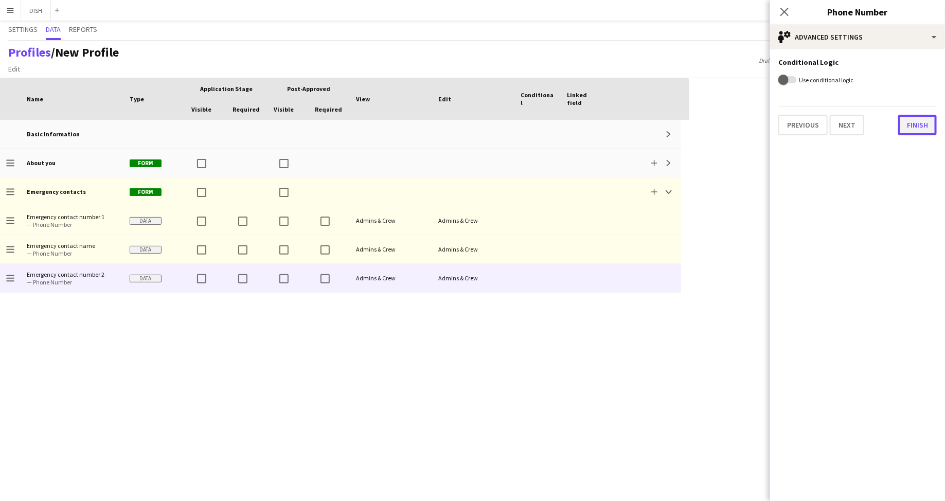
click at [923, 128] on button "Finish" at bounding box center [917, 125] width 39 height 21
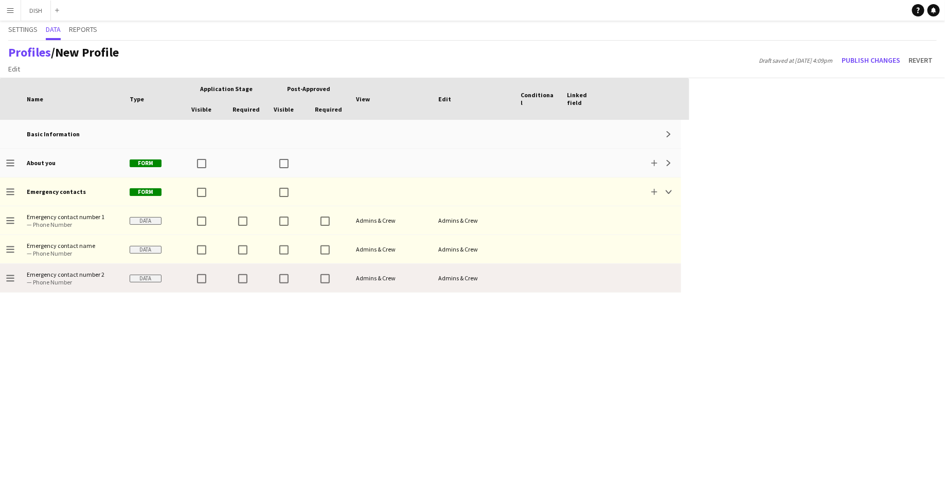
click at [519, 279] on div at bounding box center [537, 278] width 46 height 28
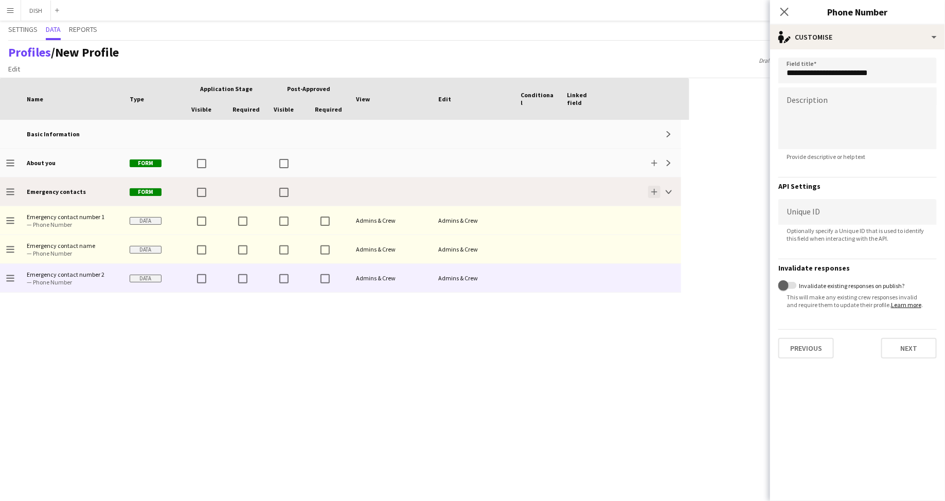
click at [651, 191] on app-icon "Add" at bounding box center [654, 192] width 6 height 6
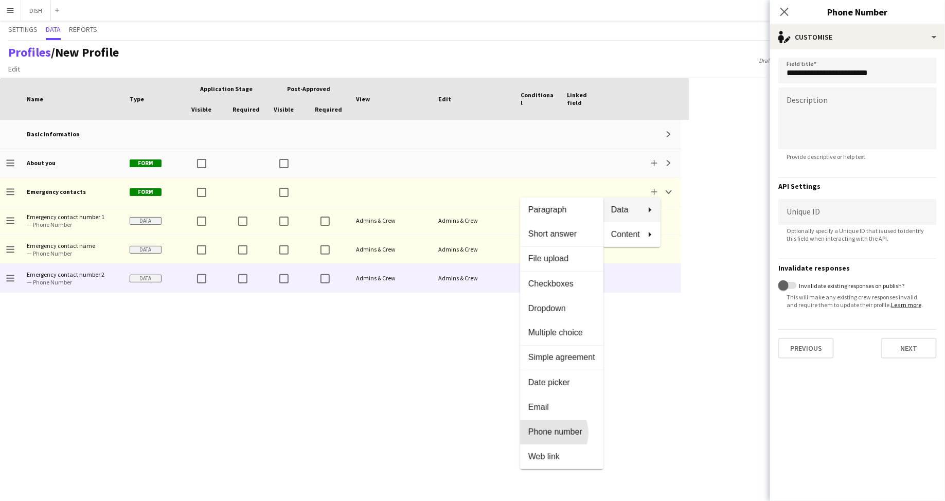
click at [561, 433] on span "Phone number" at bounding box center [561, 431] width 67 height 9
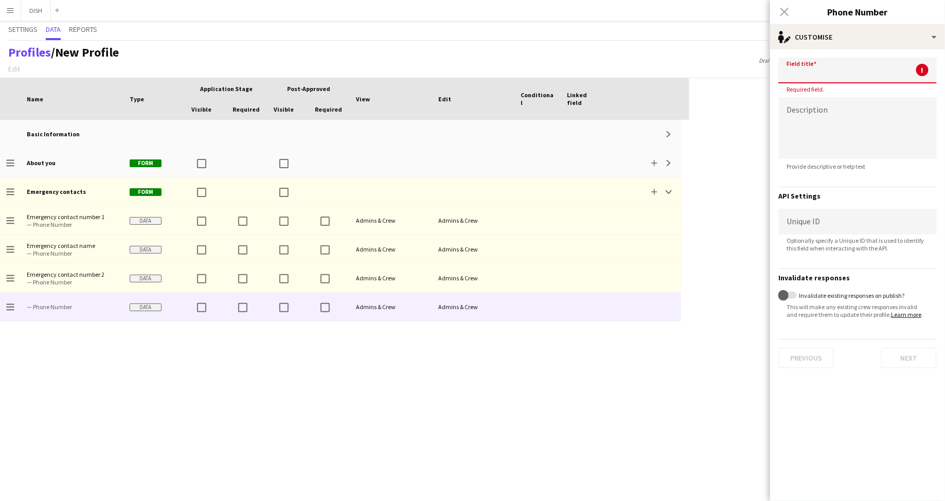
click at [826, 76] on input at bounding box center [857, 71] width 158 height 26
paste input "**********"
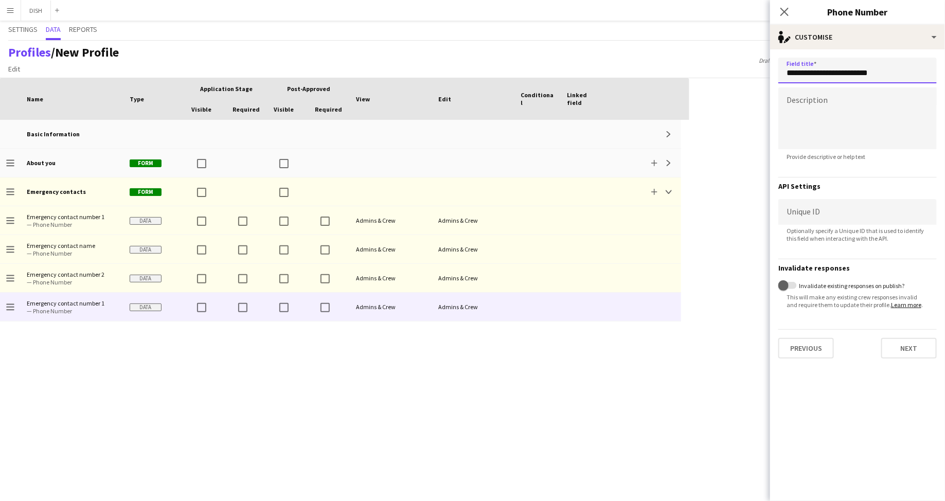
drag, startPoint x: 898, startPoint y: 68, endPoint x: 864, endPoint y: 74, distance: 34.9
click at [864, 74] on input "**********" at bounding box center [857, 71] width 158 height 26
click at [867, 75] on input "**********" at bounding box center [857, 71] width 158 height 26
drag, startPoint x: 888, startPoint y: 70, endPoint x: 855, endPoint y: 72, distance: 33.5
click at [855, 72] on input "**********" at bounding box center [857, 71] width 158 height 26
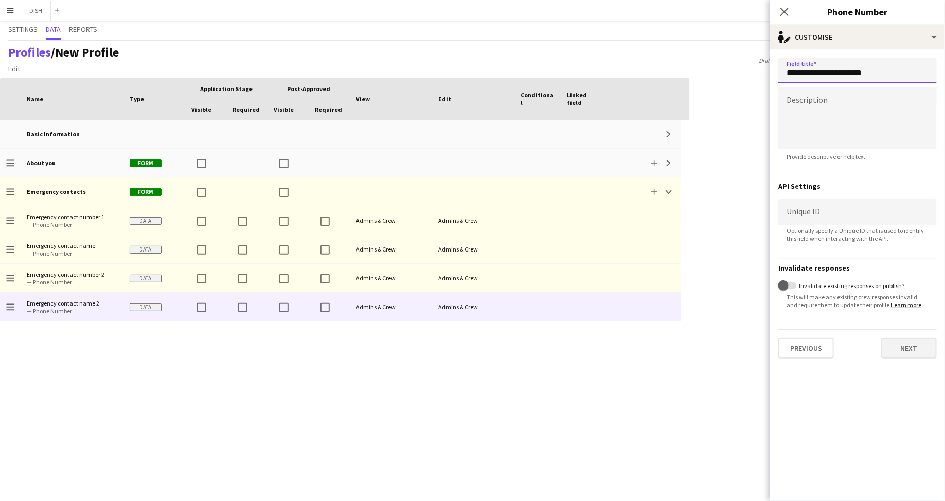
type input "**********"
click at [920, 348] on button "Next" at bounding box center [909, 348] width 56 height 21
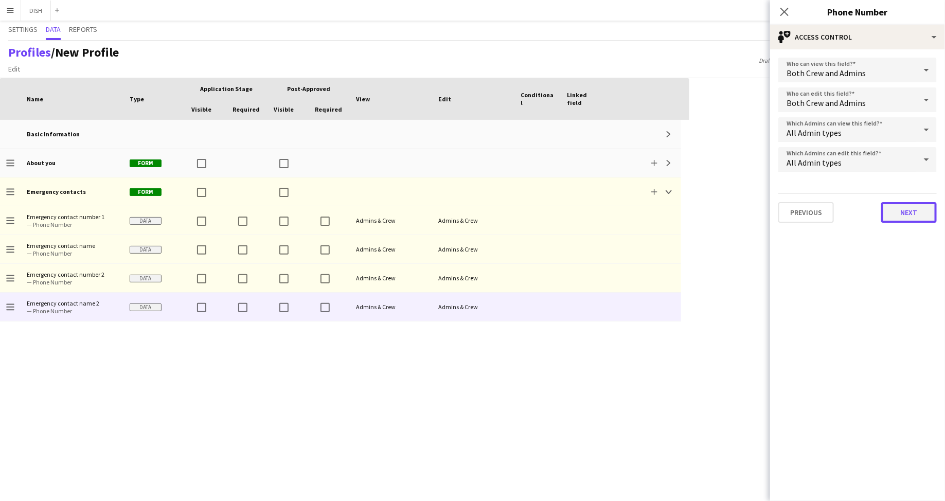
click at [922, 213] on button "Next" at bounding box center [909, 212] width 56 height 21
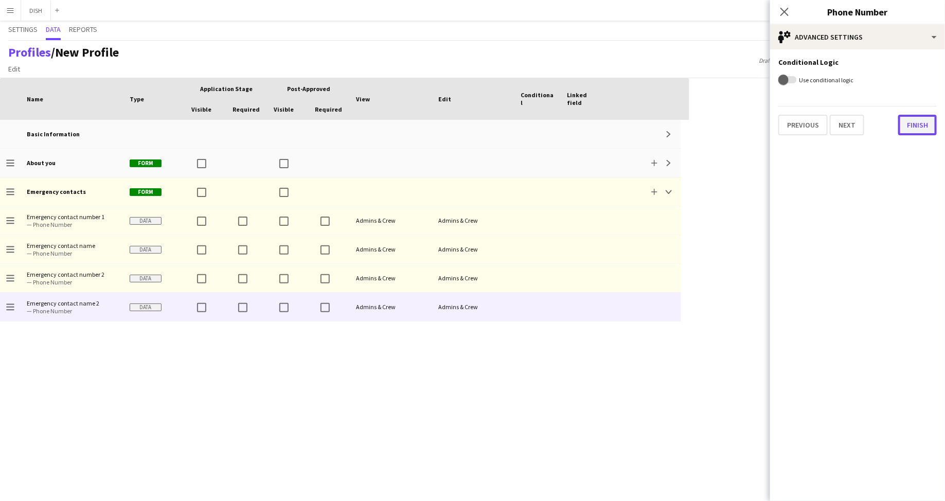
click at [926, 124] on button "Finish" at bounding box center [917, 125] width 39 height 21
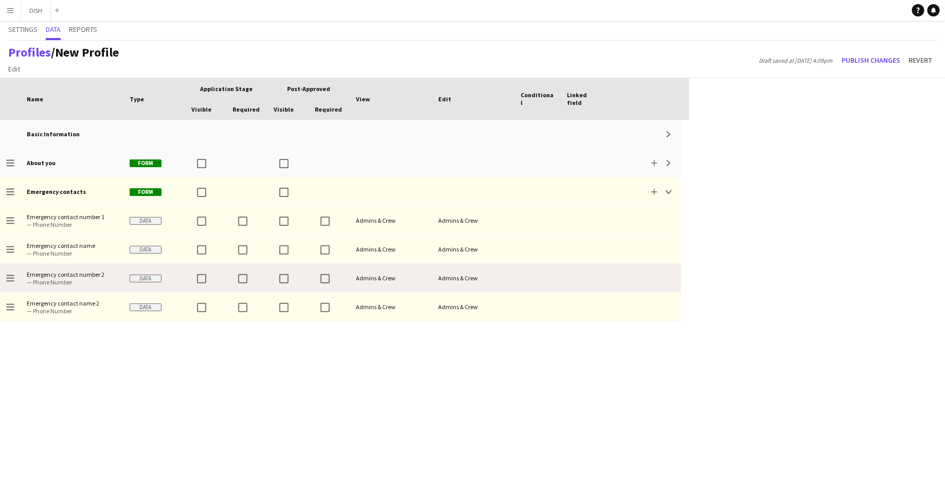
click at [579, 276] on div at bounding box center [584, 278] width 46 height 28
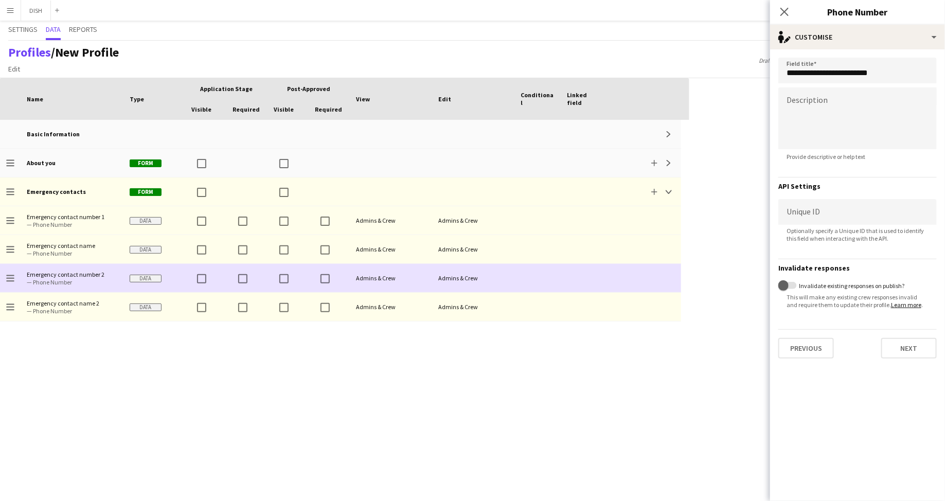
drag, startPoint x: 345, startPoint y: 366, endPoint x: 351, endPoint y: 365, distance: 6.8
click at [344, 366] on div "Drag to change order About you Form Add Expand Basic Information Expand Drag to…" at bounding box center [344, 310] width 689 height 381
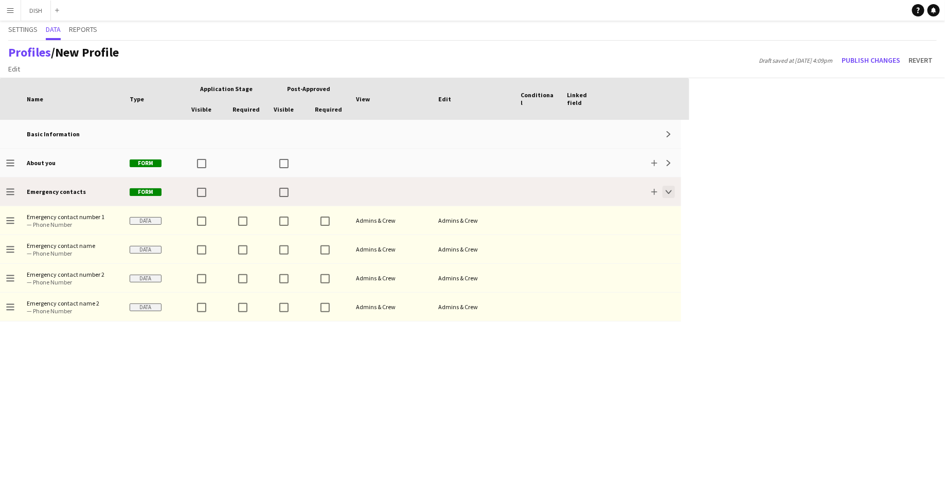
click at [668, 191] on app-icon "Collapse" at bounding box center [669, 192] width 6 height 6
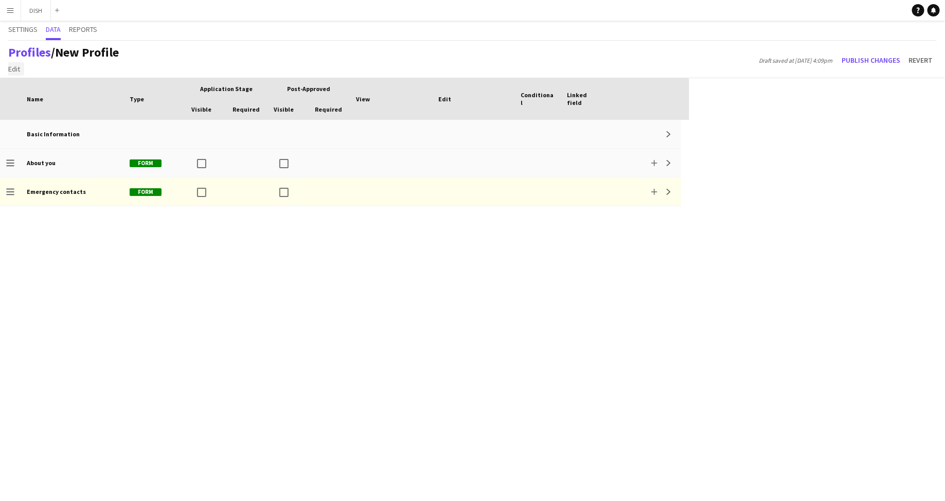
click at [16, 71] on span "Edit" at bounding box center [14, 68] width 12 height 9
click at [62, 93] on link "Add section" at bounding box center [41, 91] width 72 height 22
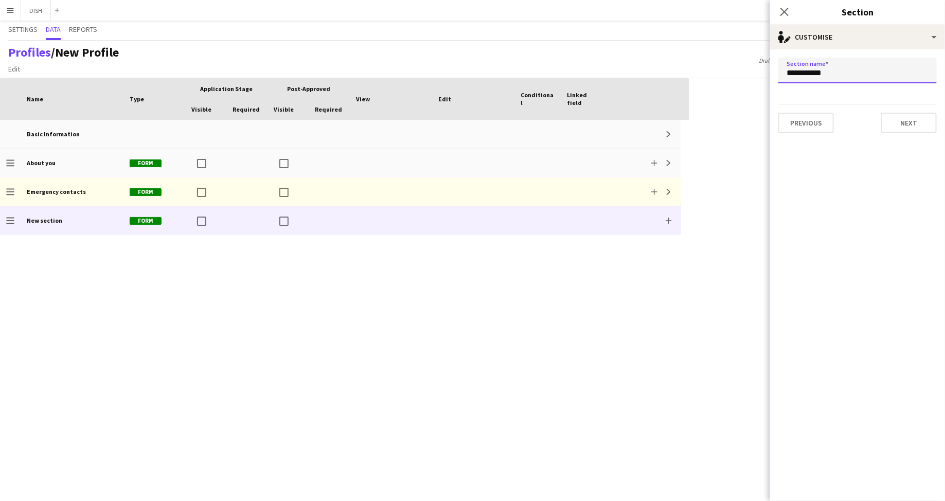
drag, startPoint x: 835, startPoint y: 76, endPoint x: 761, endPoint y: 75, distance: 73.6
click at [777, 73] on form "**********" at bounding box center [857, 95] width 175 height 92
type input "*****"
click at [914, 121] on button "Next" at bounding box center [909, 123] width 56 height 21
click at [922, 123] on button "Finish" at bounding box center [917, 123] width 39 height 21
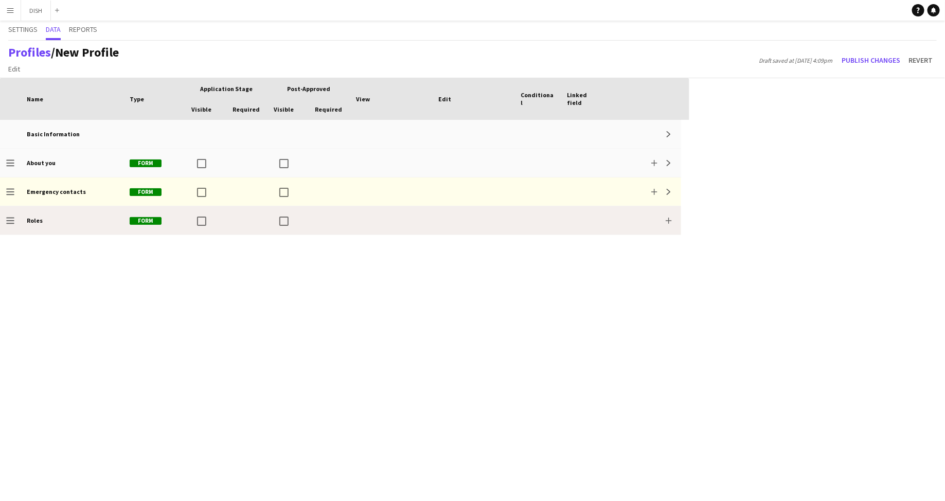
click at [329, 223] on div at bounding box center [329, 220] width 41 height 28
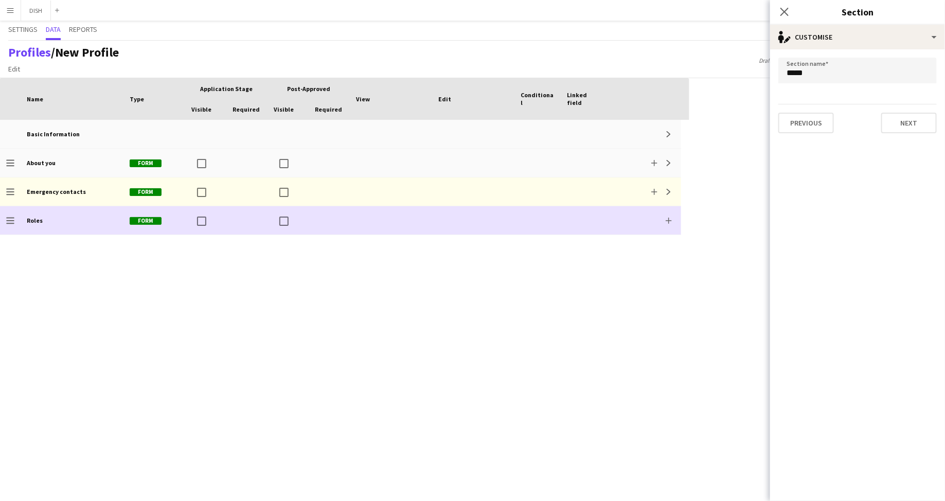
click at [679, 209] on div "Add" at bounding box center [644, 220] width 74 height 28
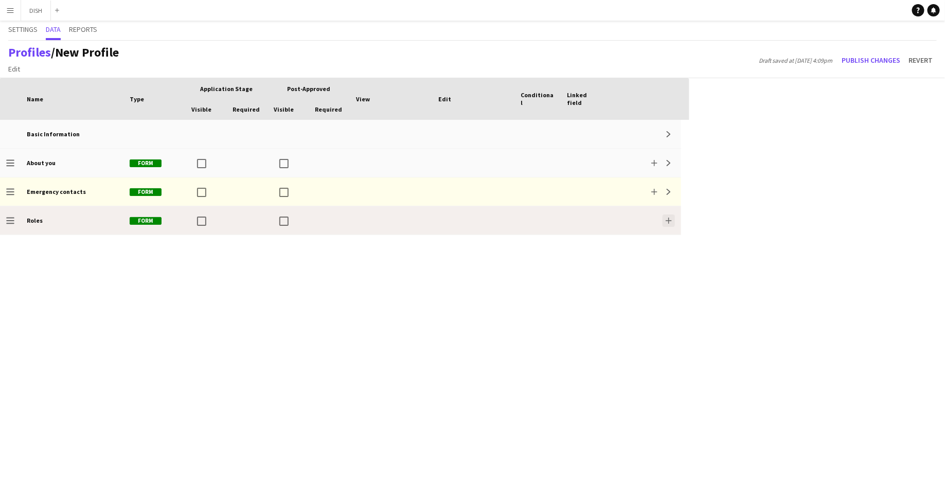
click at [666, 218] on app-icon "Add" at bounding box center [669, 221] width 6 height 6
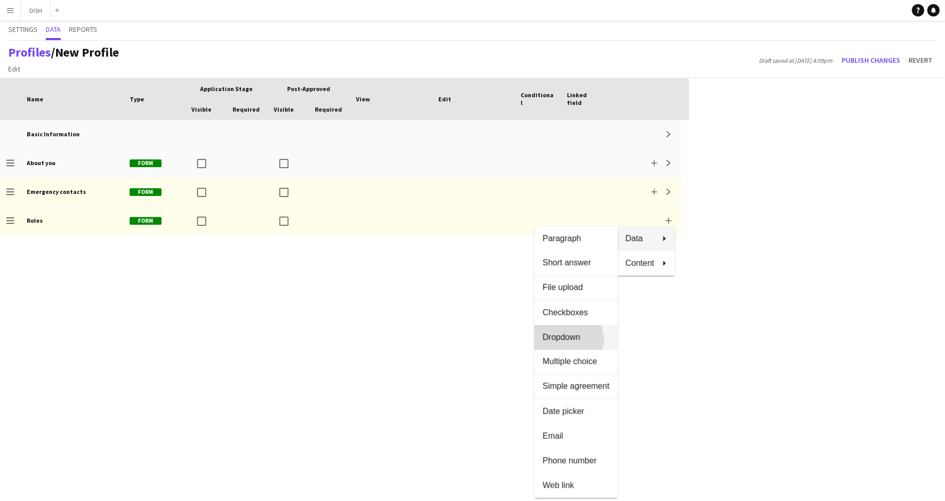
click at [583, 340] on span "Dropdown" at bounding box center [576, 337] width 67 height 9
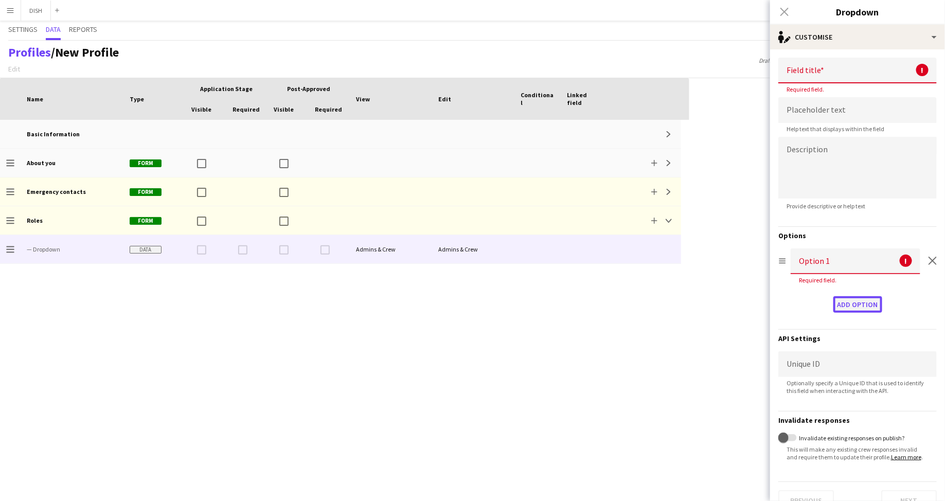
click at [852, 300] on button "Add option" at bounding box center [857, 304] width 49 height 16
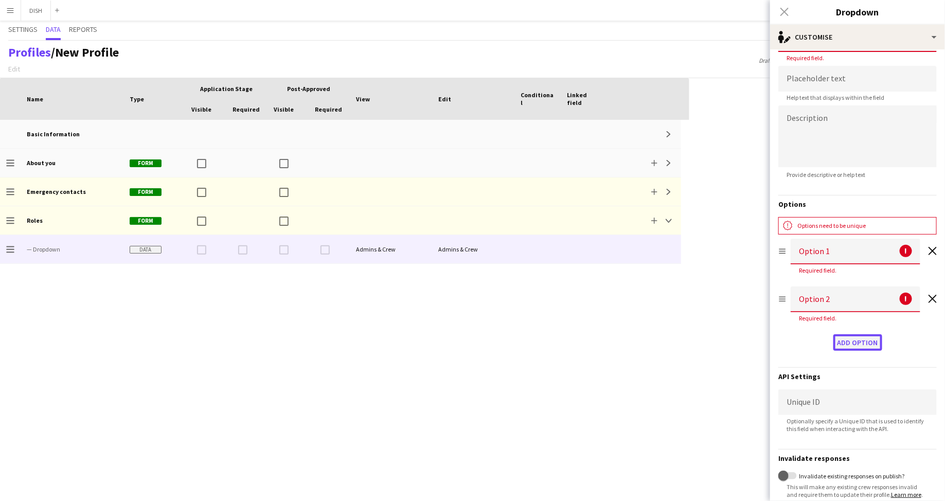
scroll to position [61, 0]
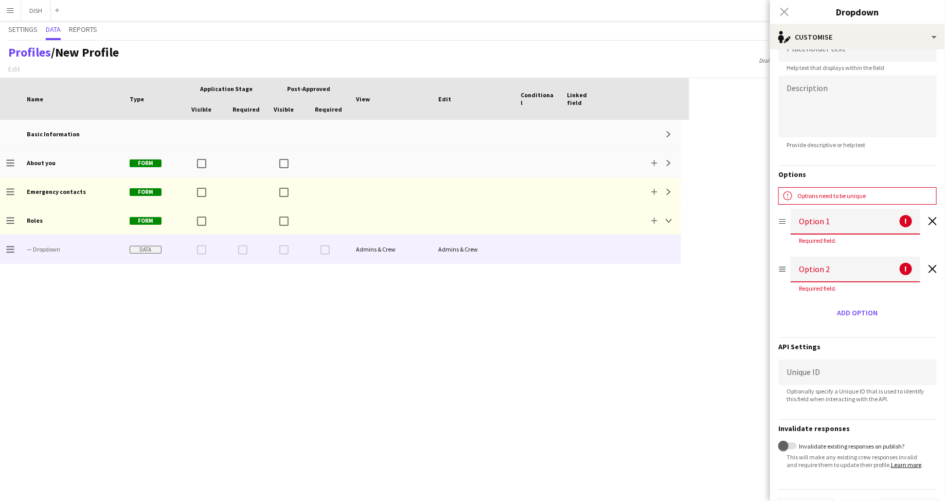
click at [901, 201] on app-errors-summary "notification Options need to be unique" at bounding box center [857, 195] width 158 height 17
click at [929, 221] on icon at bounding box center [933, 221] width 8 height 8
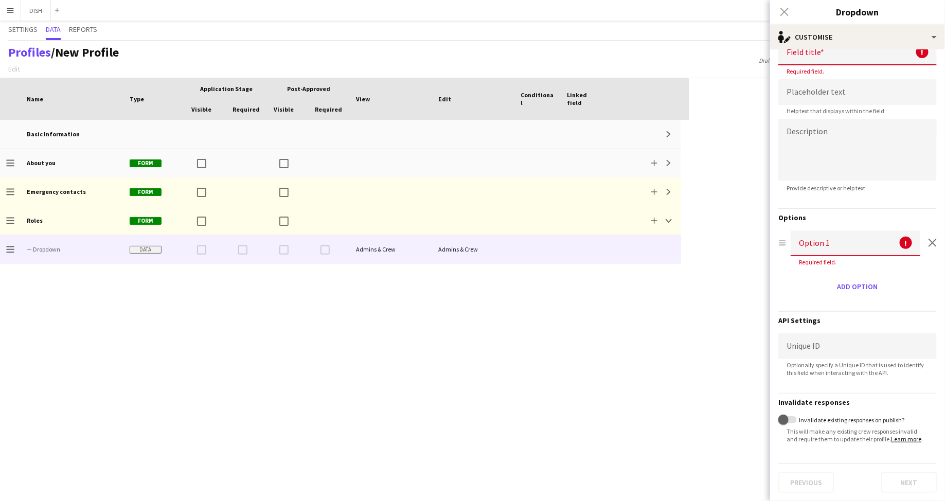
click at [921, 237] on div "Drag option Option 1 ! Required field. Remove option" at bounding box center [857, 250] width 158 height 40
click at [703, 309] on div "Press SPACE to select this row Drag here to set row groups Drag here to set col…" at bounding box center [472, 289] width 945 height 423
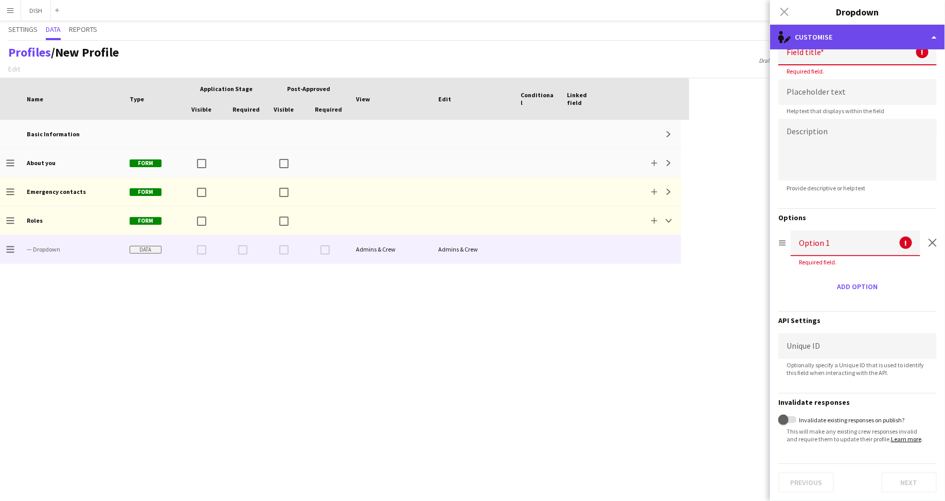
click at [807, 40] on div "single-neutral-actions-edit-1 Customise" at bounding box center [857, 37] width 175 height 25
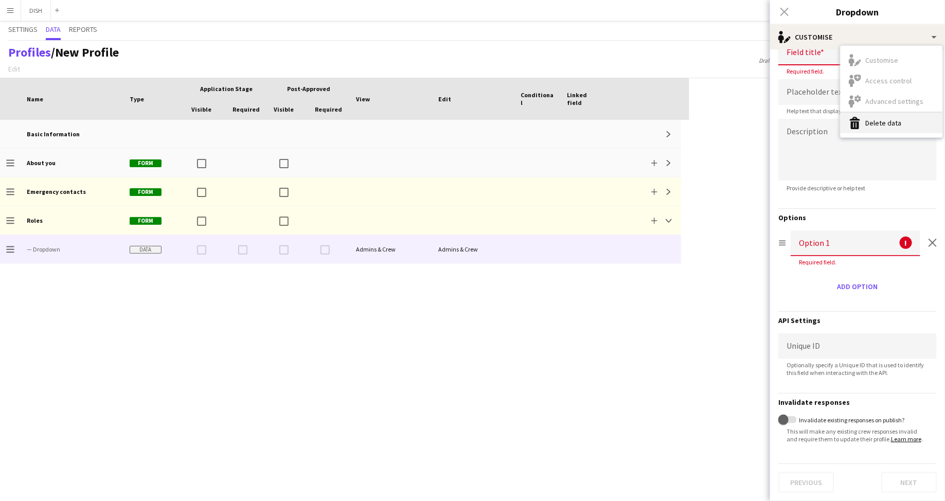
click at [875, 124] on button "Delete data Delete data" at bounding box center [892, 123] width 102 height 21
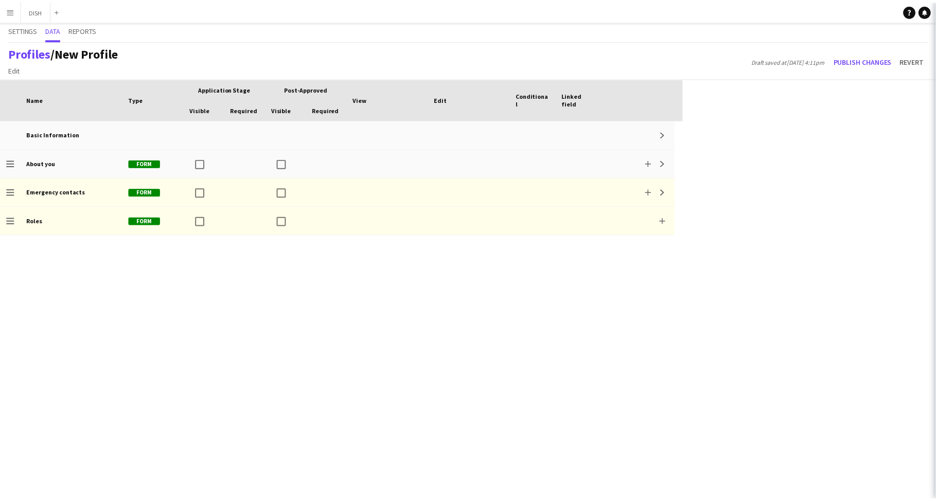
scroll to position [0, 0]
click at [620, 290] on div "Drag to change order About you Form Add Expand Basic Information Expand Drag to…" at bounding box center [344, 310] width 689 height 381
click at [640, 281] on div "Drag to change order About you Form Add Expand Basic Information Expand Drag to…" at bounding box center [344, 310] width 689 height 381
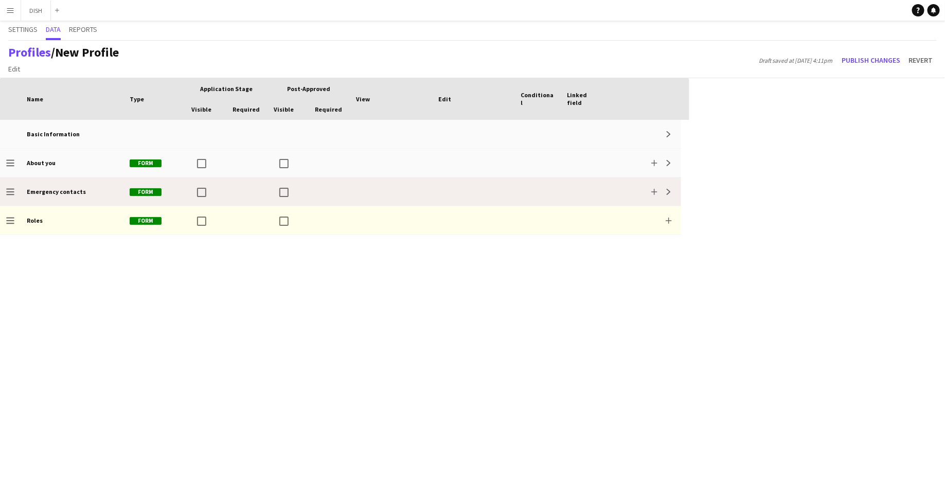
click at [239, 187] on div at bounding box center [246, 191] width 41 height 28
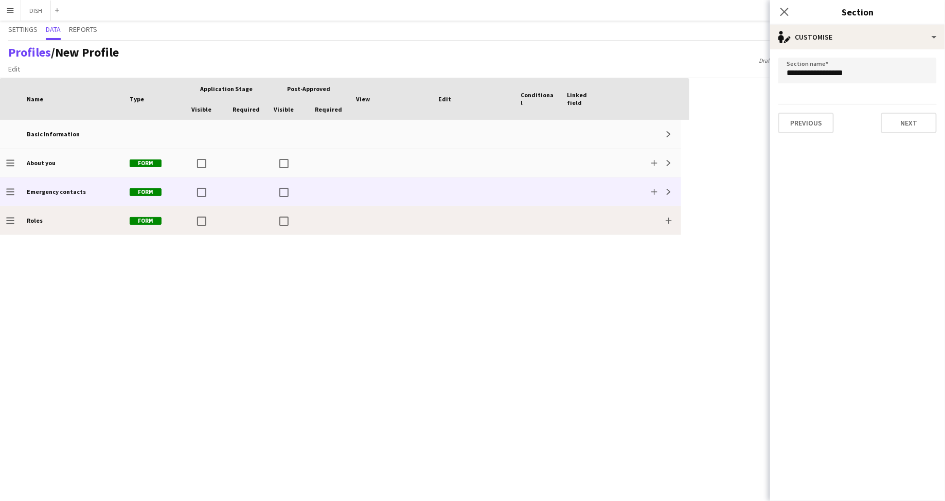
click at [241, 229] on div at bounding box center [246, 220] width 41 height 28
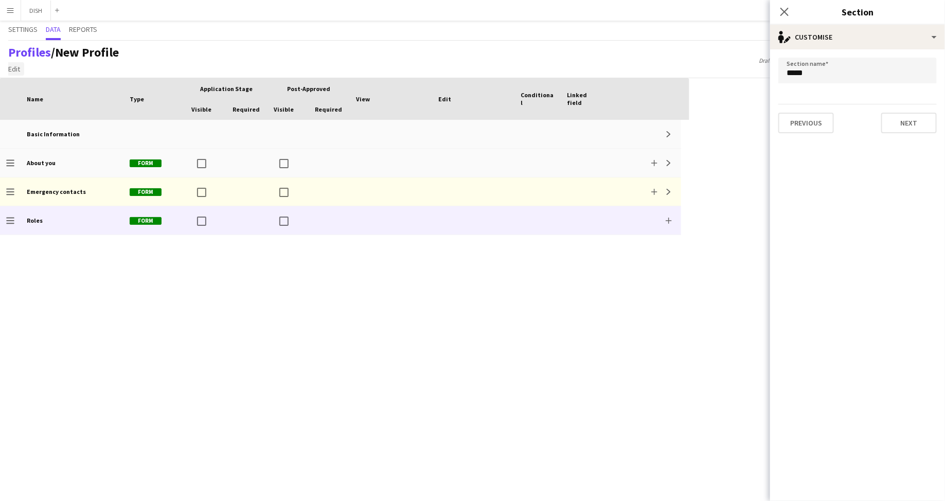
click at [14, 68] on span "Edit" at bounding box center [14, 68] width 12 height 9
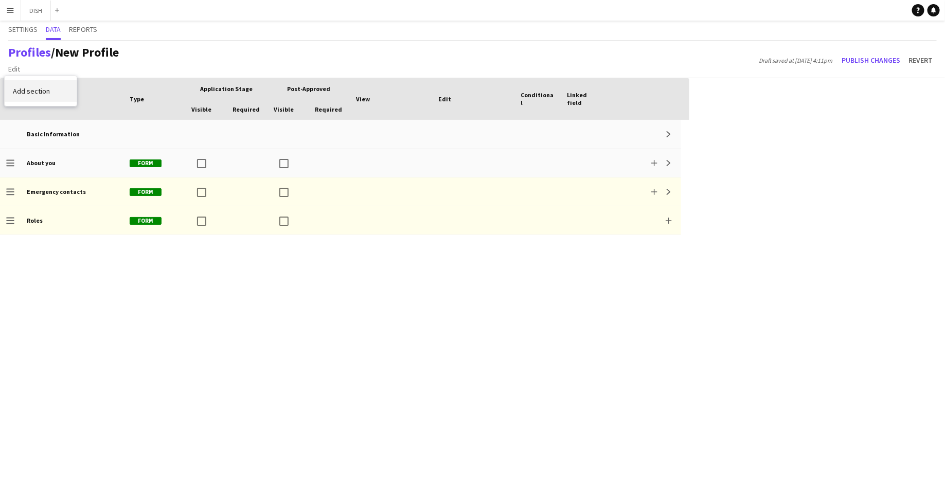
click at [46, 84] on link "Add section" at bounding box center [41, 91] width 72 height 22
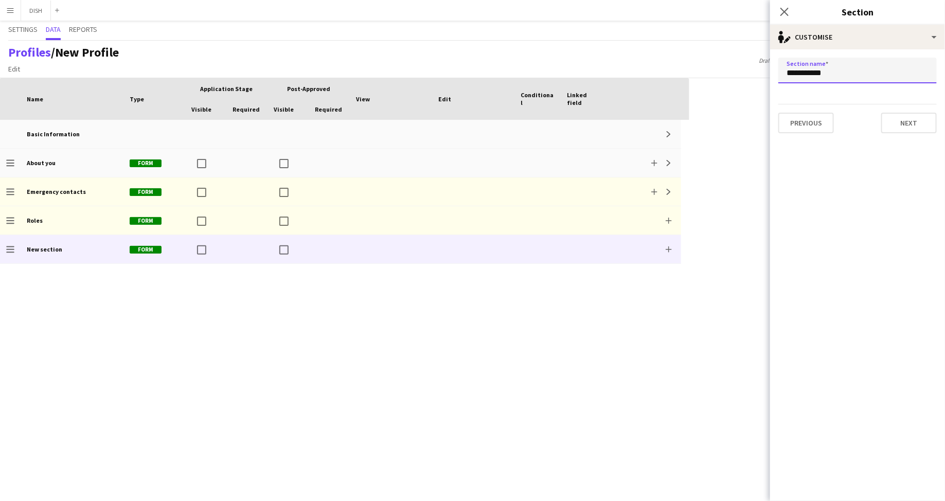
drag, startPoint x: 831, startPoint y: 77, endPoint x: 766, endPoint y: 75, distance: 64.3
click at [766, 75] on body "Menu Boards Boards Boards All jobs Status Workforce Workforce My Workforce Recr…" at bounding box center [472, 250] width 945 height 501
type input "******"
click at [909, 121] on button "Next" at bounding box center [909, 123] width 56 height 21
click at [921, 126] on button "Finish" at bounding box center [917, 123] width 39 height 21
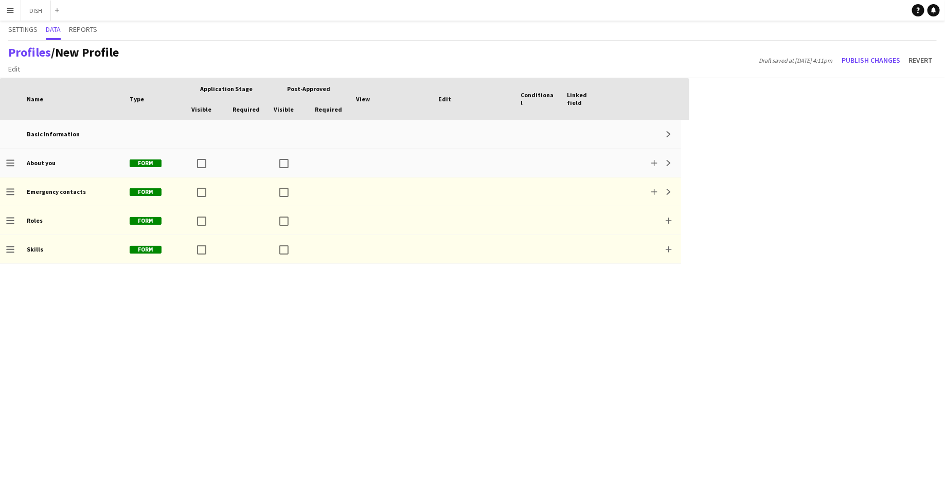
click at [228, 284] on div "Drag to change order About you Form Add Expand Basic Information Expand Drag to…" at bounding box center [344, 310] width 689 height 381
click at [877, 58] on button "Publish changes" at bounding box center [870, 60] width 67 height 16
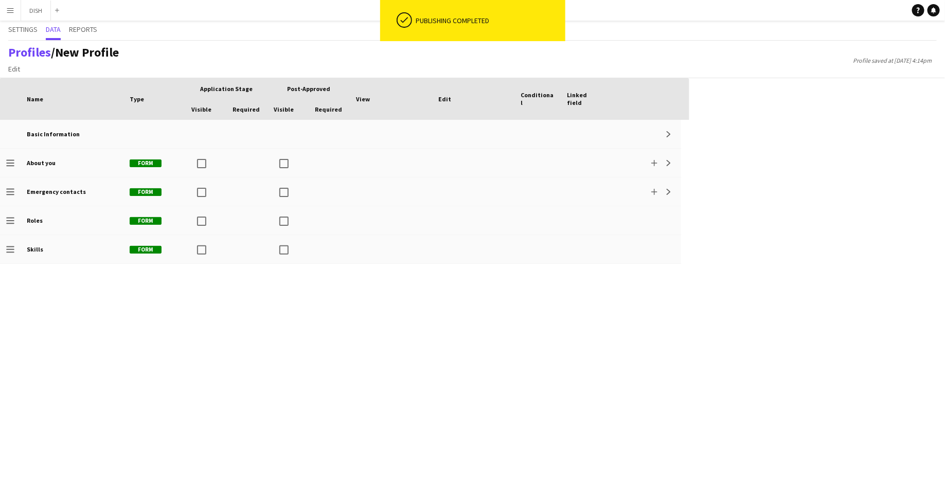
click at [579, 98] on span "Linked field" at bounding box center [584, 98] width 34 height 15
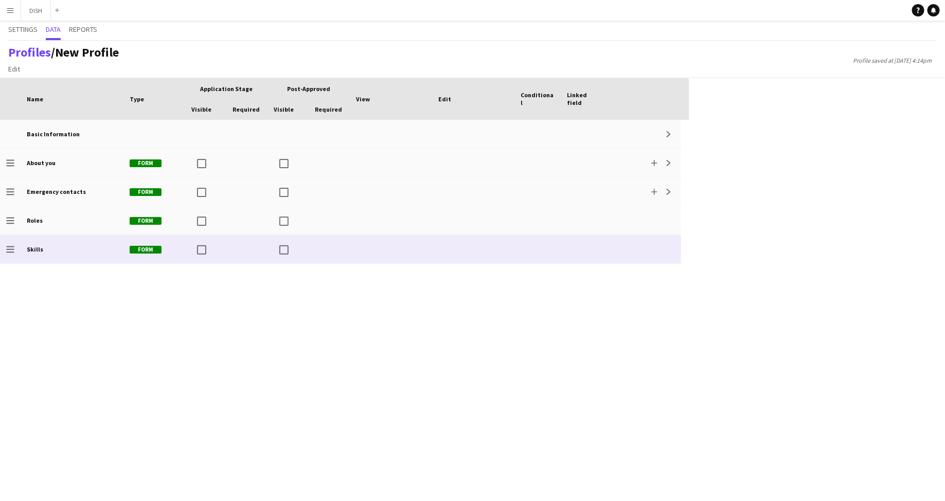
click at [647, 247] on div at bounding box center [644, 249] width 74 height 28
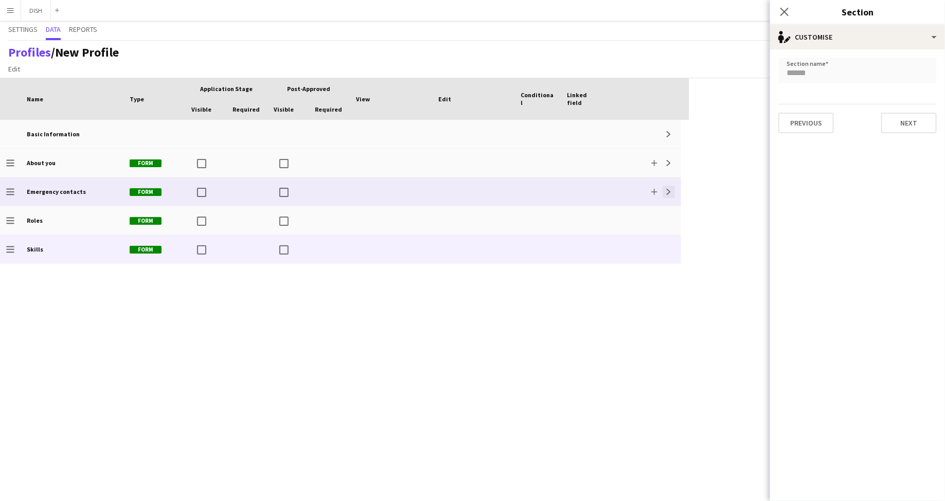
click at [668, 193] on app-icon "Expand" at bounding box center [669, 192] width 6 height 6
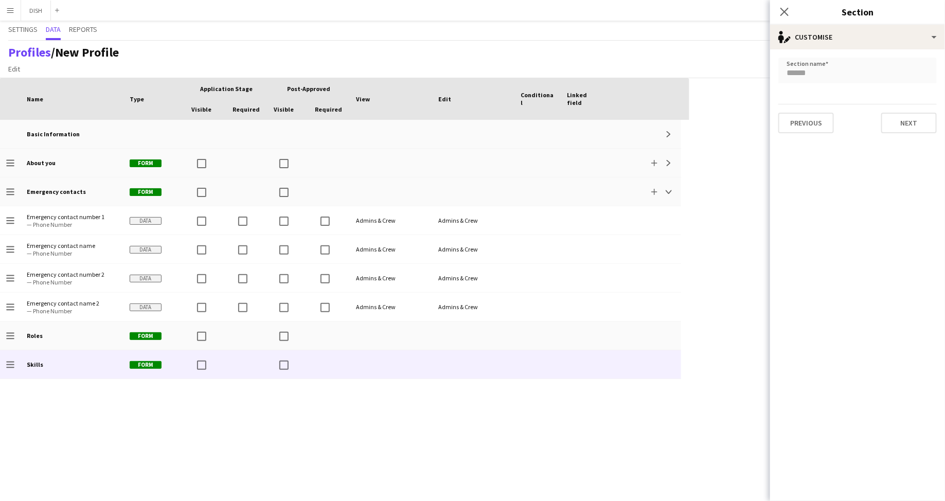
click at [581, 101] on span "Linked field" at bounding box center [584, 98] width 34 height 15
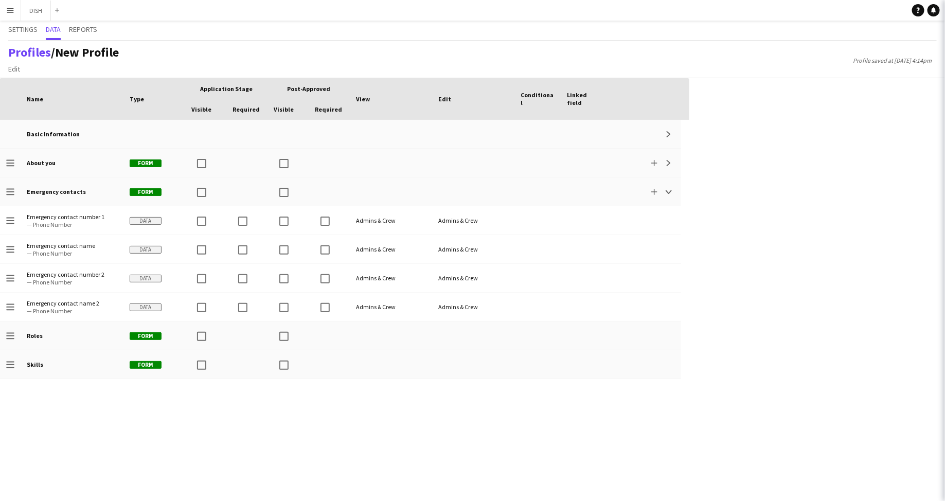
click at [579, 96] on span "Linked field" at bounding box center [584, 98] width 34 height 15
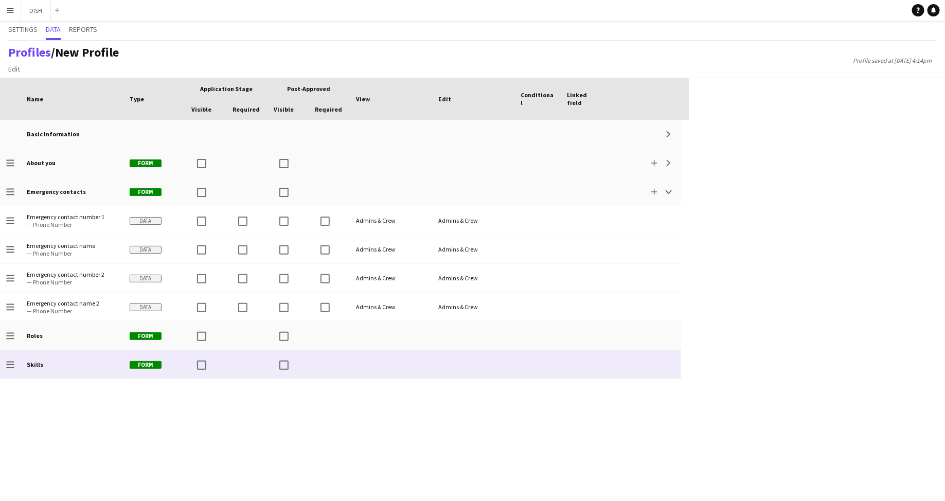
click at [552, 367] on div at bounding box center [537, 364] width 46 height 28
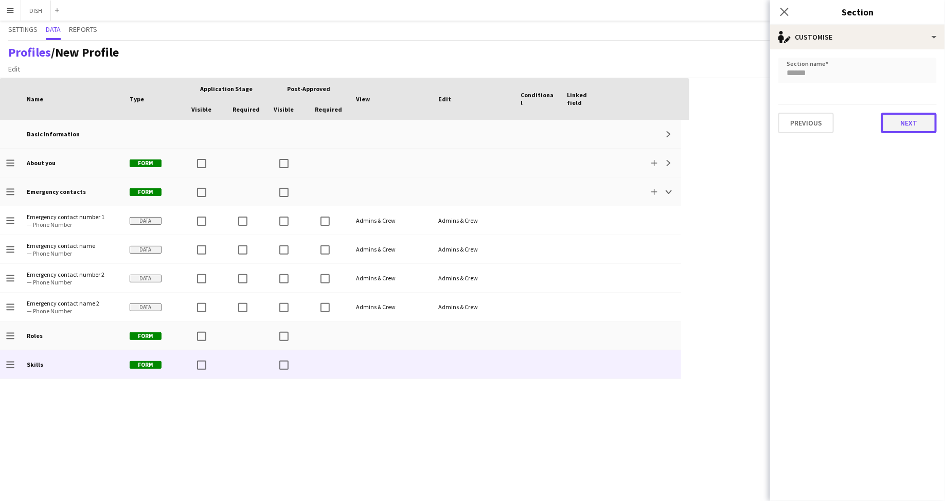
click at [910, 128] on button "Next" at bounding box center [909, 123] width 56 height 21
click at [913, 120] on button "Finish" at bounding box center [917, 123] width 39 height 21
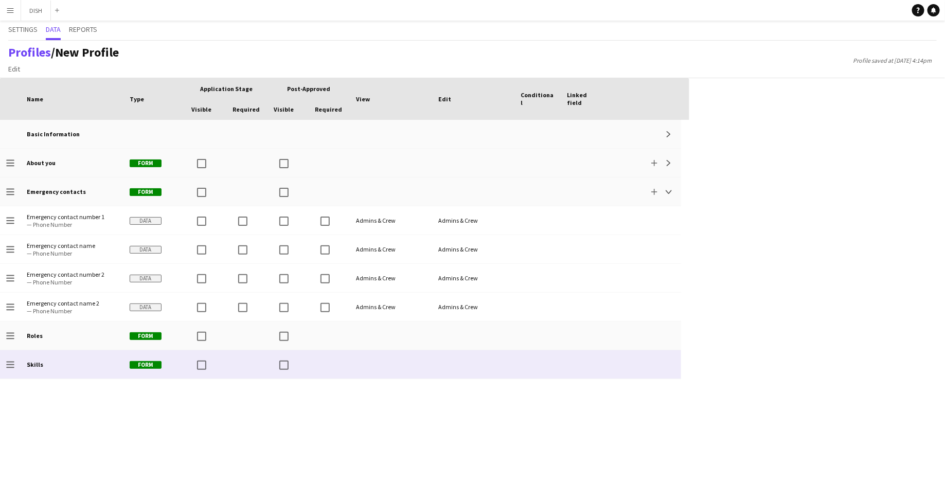
click at [53, 365] on div "Skills" at bounding box center [72, 364] width 103 height 28
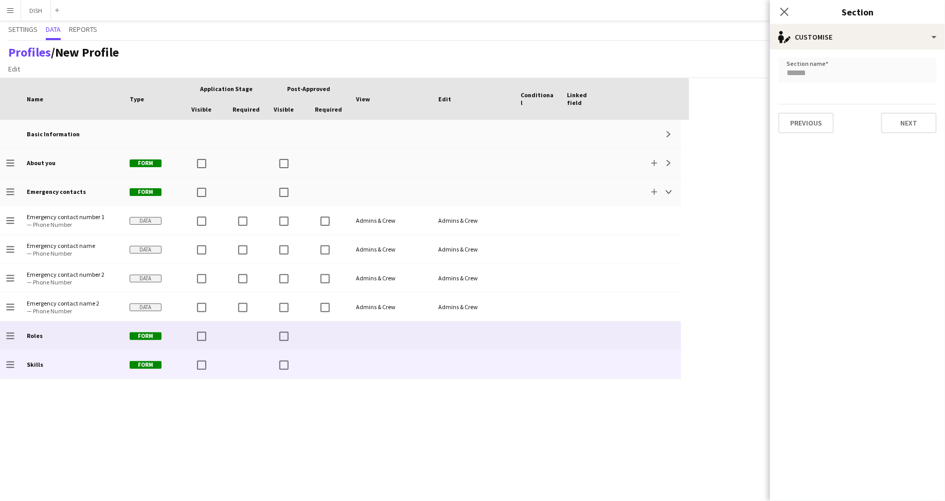
click at [62, 334] on div "Roles" at bounding box center [72, 336] width 103 height 28
click at [59, 358] on div "Skills" at bounding box center [72, 364] width 103 height 28
click at [62, 342] on div "Roles" at bounding box center [72, 336] width 103 height 28
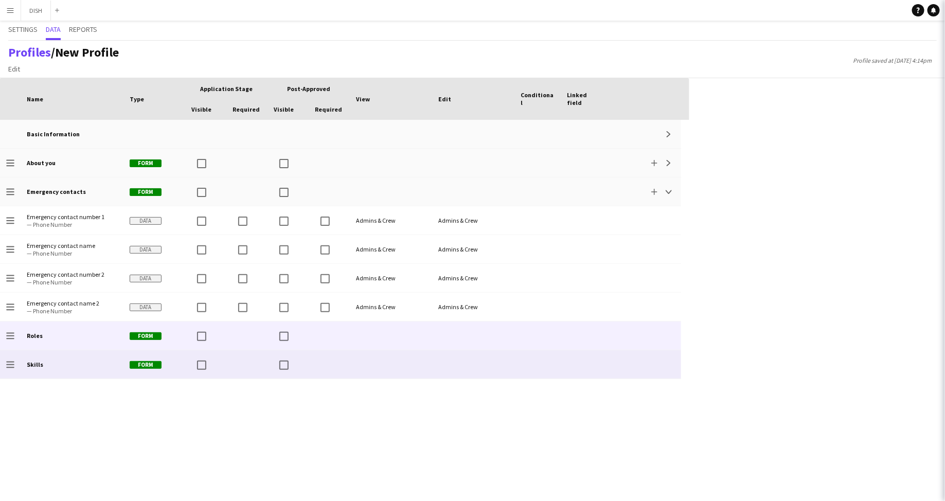
click at [62, 360] on div "Skills" at bounding box center [72, 364] width 103 height 28
click at [62, 339] on div "Roles" at bounding box center [72, 336] width 103 height 28
click at [62, 361] on div "Skills" at bounding box center [72, 364] width 103 height 28
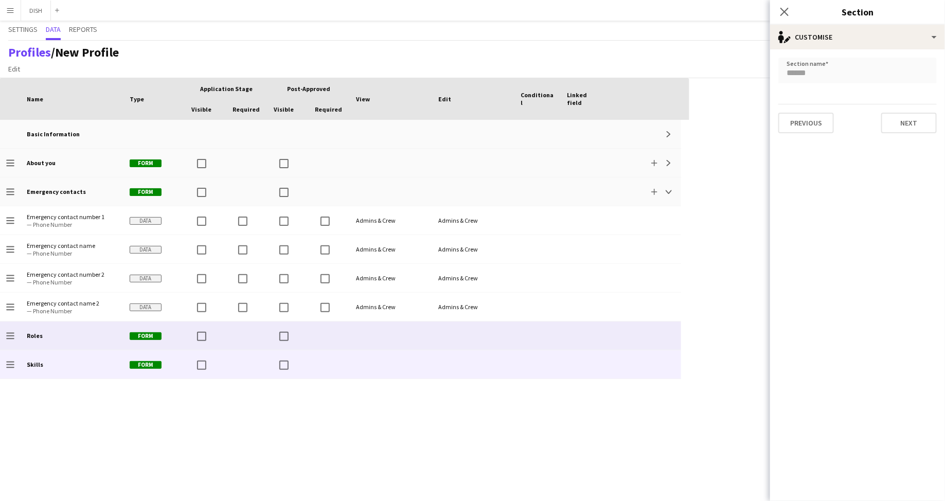
click at [63, 344] on div "Roles" at bounding box center [72, 336] width 103 height 28
click at [62, 364] on div "Skills" at bounding box center [72, 364] width 103 height 28
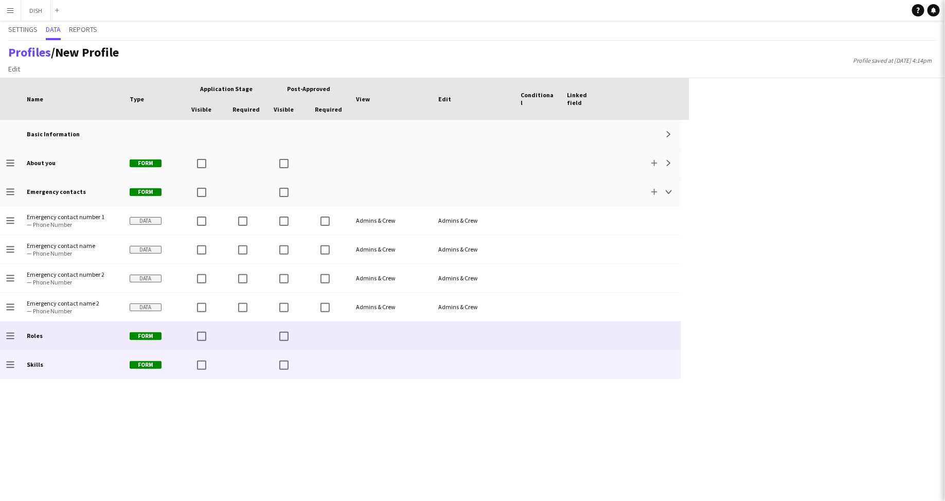
click at [64, 331] on div "Roles" at bounding box center [72, 336] width 103 height 28
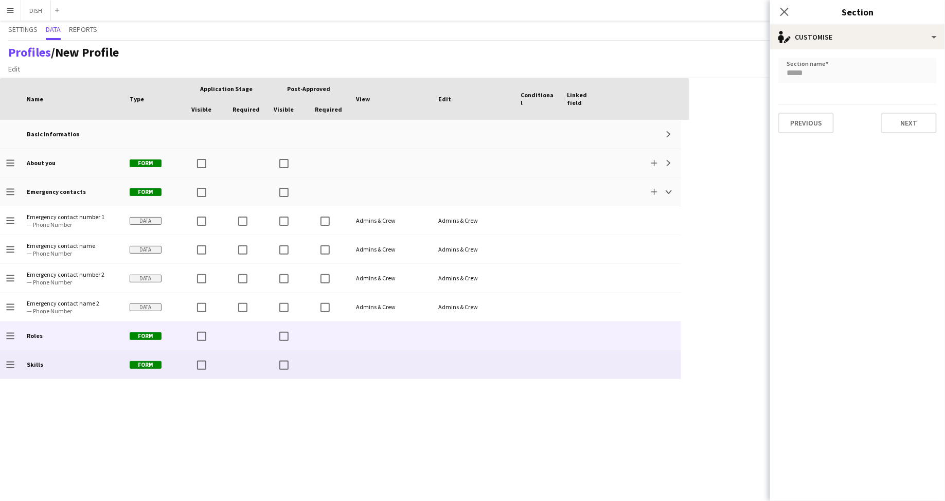
click at [64, 356] on div "Skills" at bounding box center [72, 364] width 103 height 28
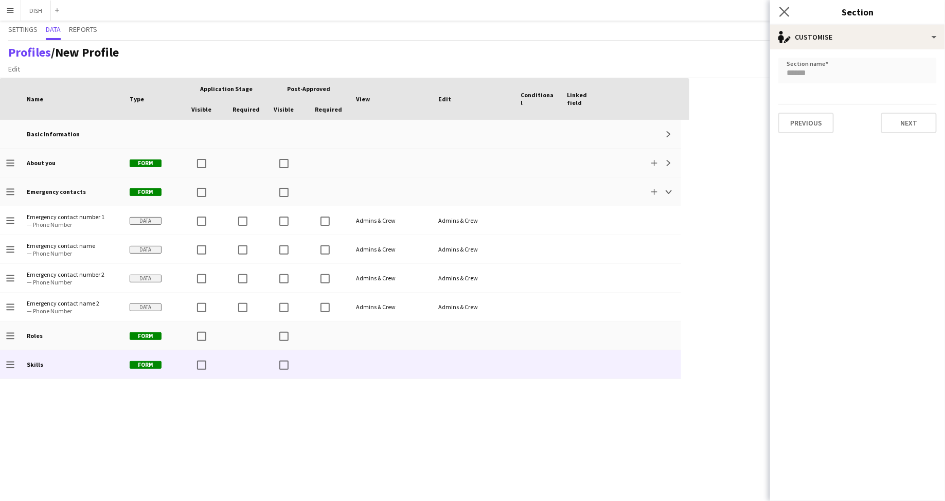
click at [790, 11] on app-icon "Close pop-in" at bounding box center [784, 12] width 15 height 15
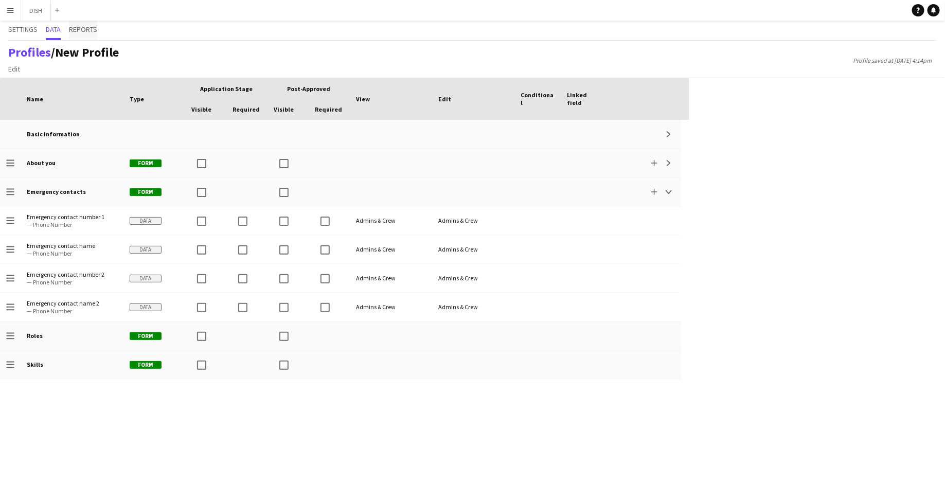
click at [77, 27] on span "Reports" at bounding box center [83, 29] width 28 height 7
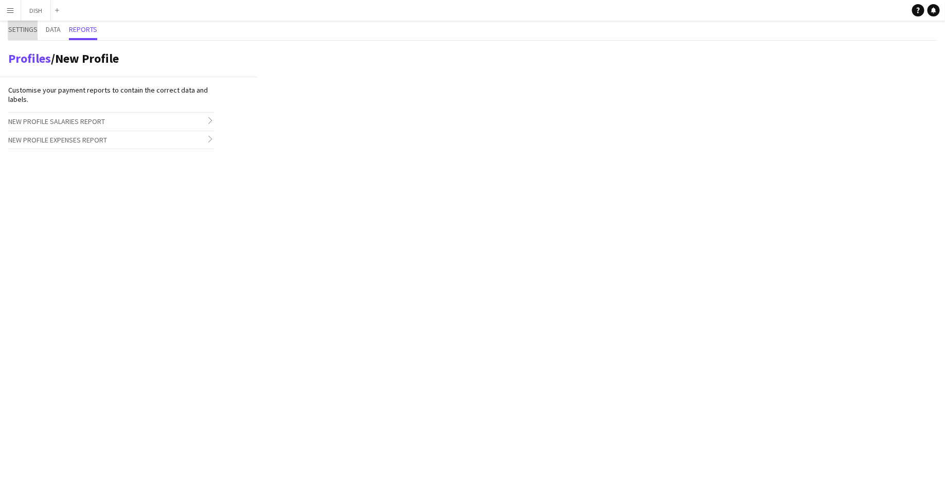
click at [15, 28] on span "Settings" at bounding box center [22, 29] width 29 height 7
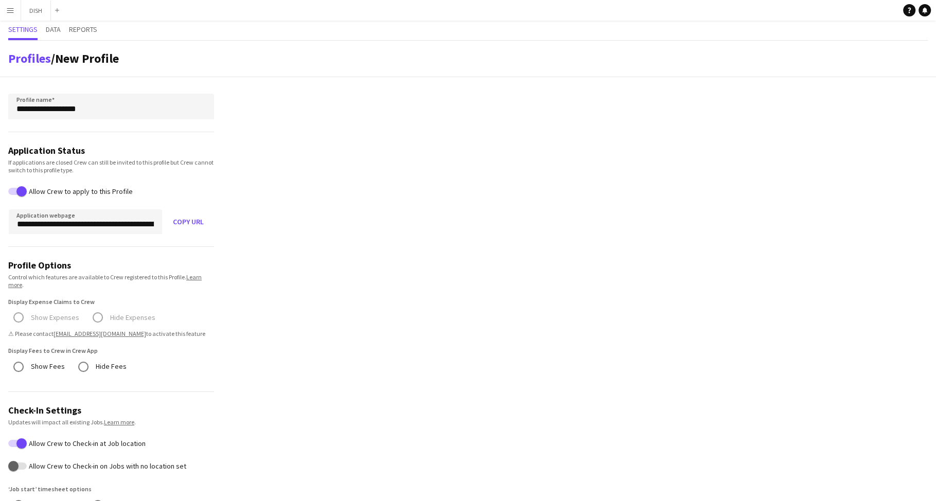
click at [11, 11] on app-icon "Menu" at bounding box center [10, 10] width 8 height 8
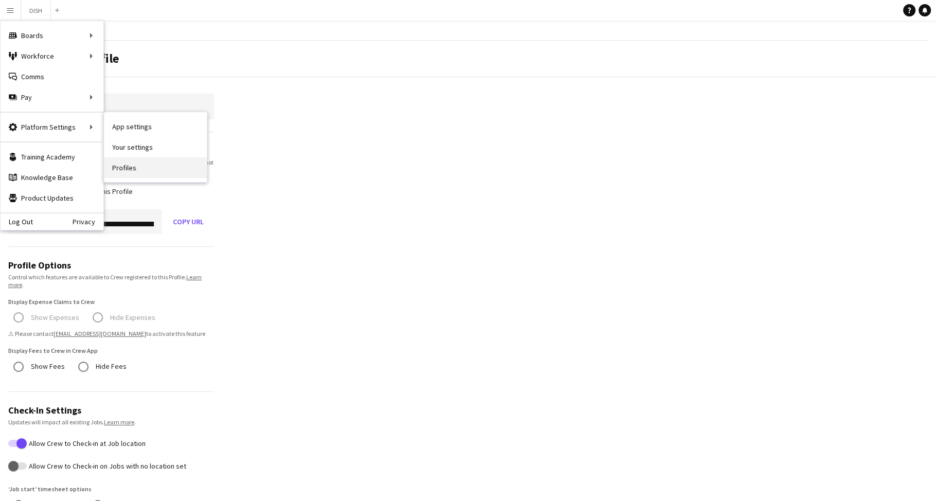
click at [137, 168] on link "Profiles" at bounding box center [155, 167] width 103 height 21
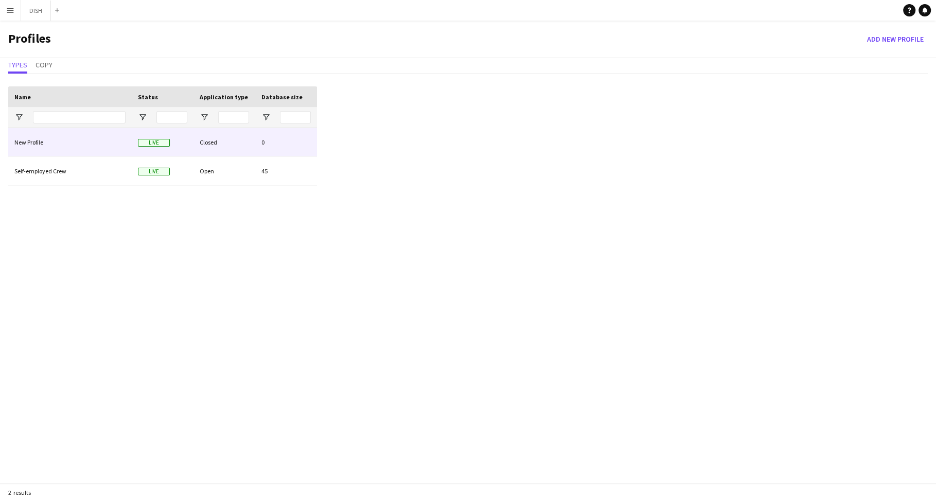
click at [251, 146] on div "Closed" at bounding box center [224, 142] width 62 height 28
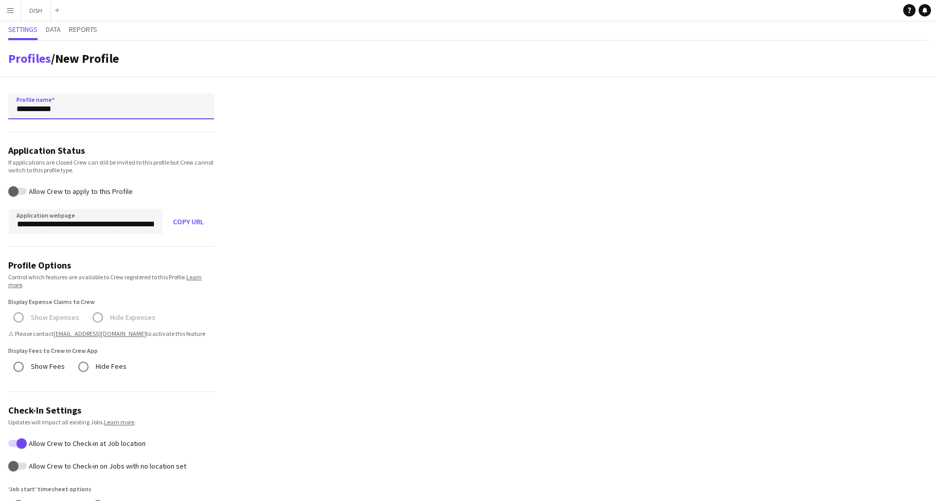
drag, startPoint x: 68, startPoint y: 113, endPoint x: 6, endPoint y: 105, distance: 62.7
click at [6, 105] on form "**********" at bounding box center [111, 468] width 222 height 782
type input "*"
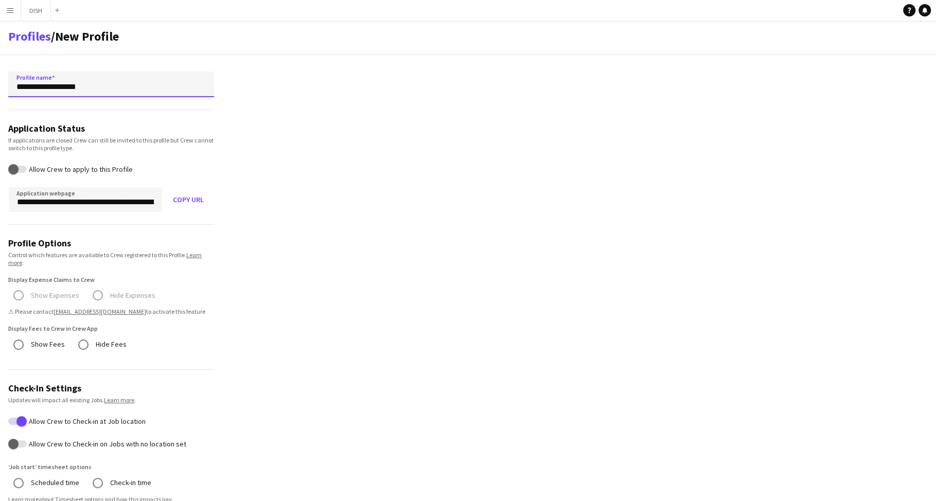
scroll to position [23, 0]
click at [30, 90] on input "**********" at bounding box center [111, 83] width 206 height 26
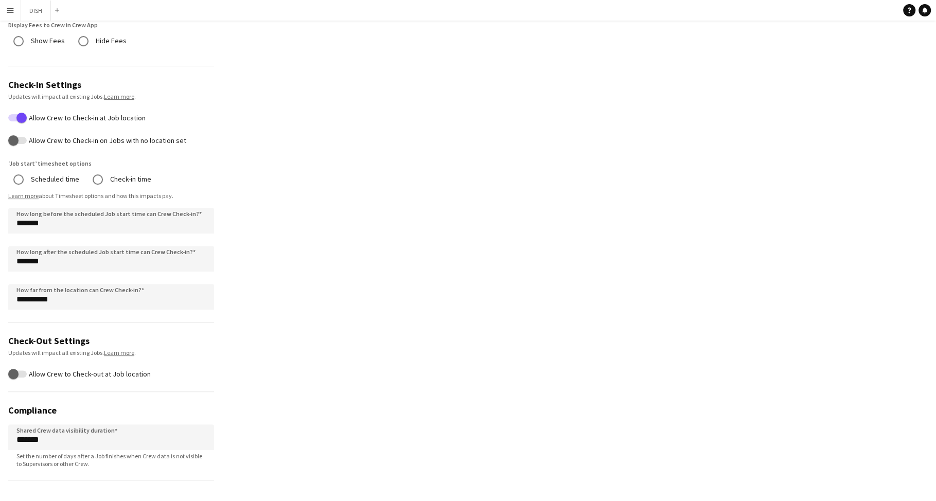
scroll to position [355, 0]
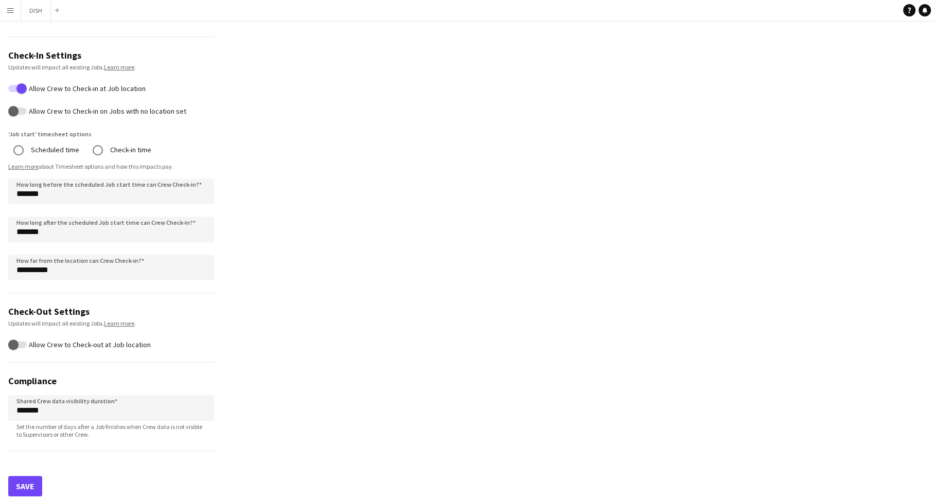
type input "**********"
click at [25, 476] on button "Save" at bounding box center [25, 486] width 34 height 21
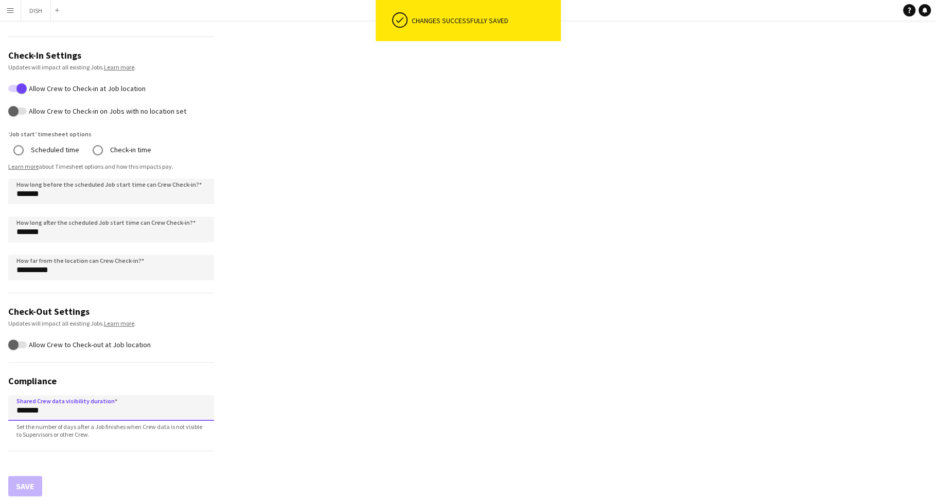
drag, startPoint x: 68, startPoint y: 412, endPoint x: 9, endPoint y: 407, distance: 59.9
click at [9, 407] on input "*******" at bounding box center [111, 408] width 206 height 26
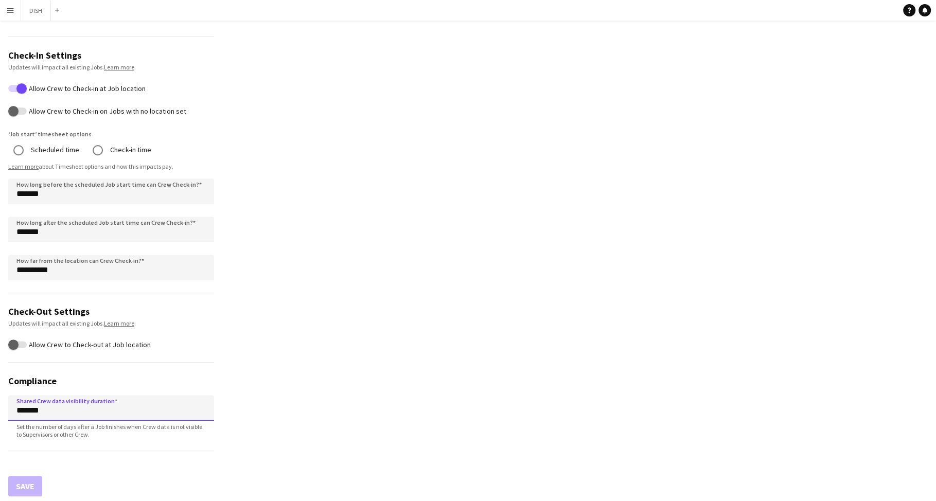
click at [17, 409] on input "*******" at bounding box center [111, 408] width 206 height 26
click at [20, 411] on input "*******" at bounding box center [111, 408] width 206 height 26
type input "*******"
click at [337, 374] on app-profile-settings "**********" at bounding box center [468, 95] width 936 height 819
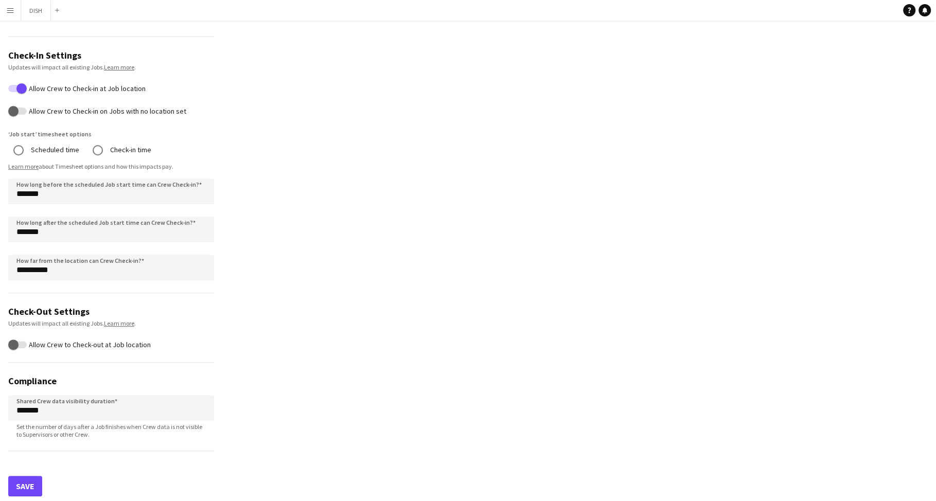
scroll to position [332, 0]
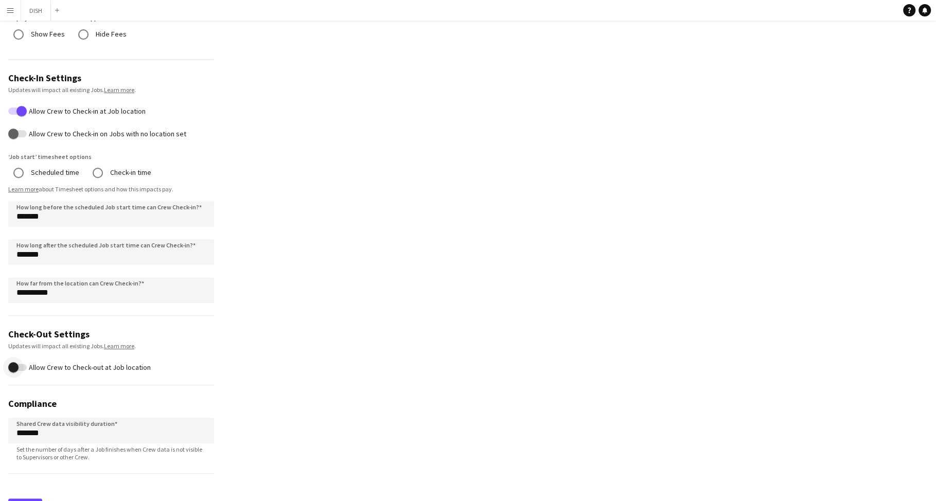
click at [15, 367] on span "button" at bounding box center [13, 367] width 10 height 10
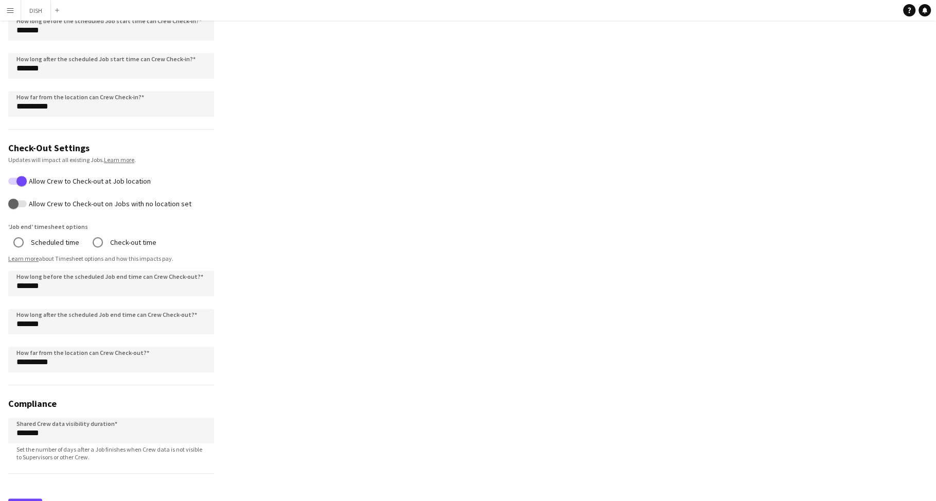
scroll to position [541, 0]
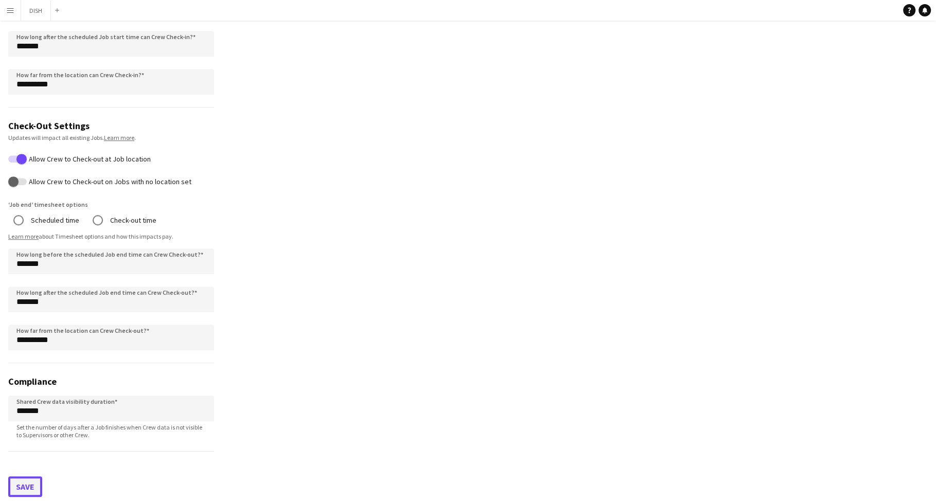
click at [26, 482] on button "Save" at bounding box center [25, 486] width 34 height 21
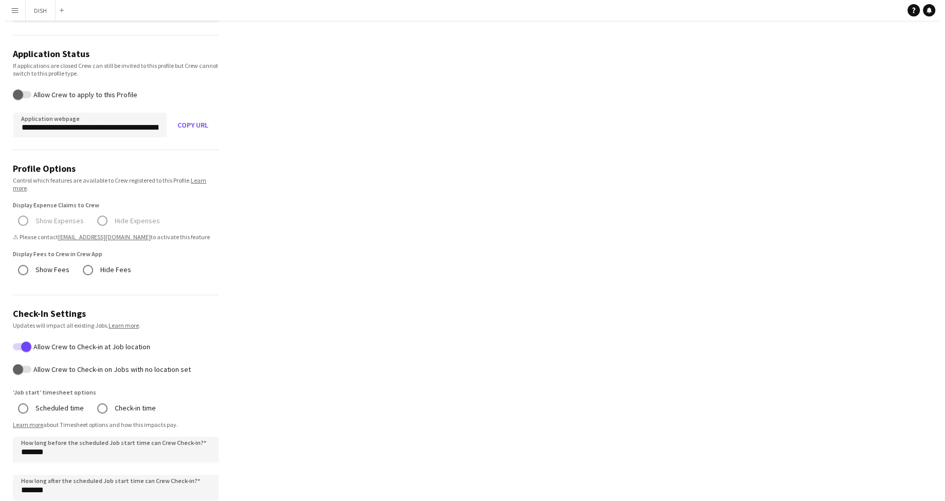
scroll to position [0, 0]
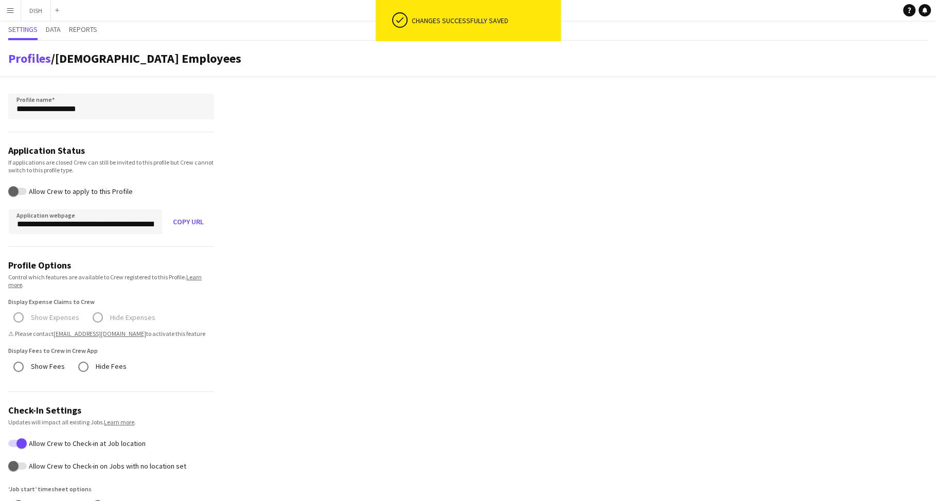
click at [12, 13] on app-icon "Menu" at bounding box center [10, 10] width 8 height 8
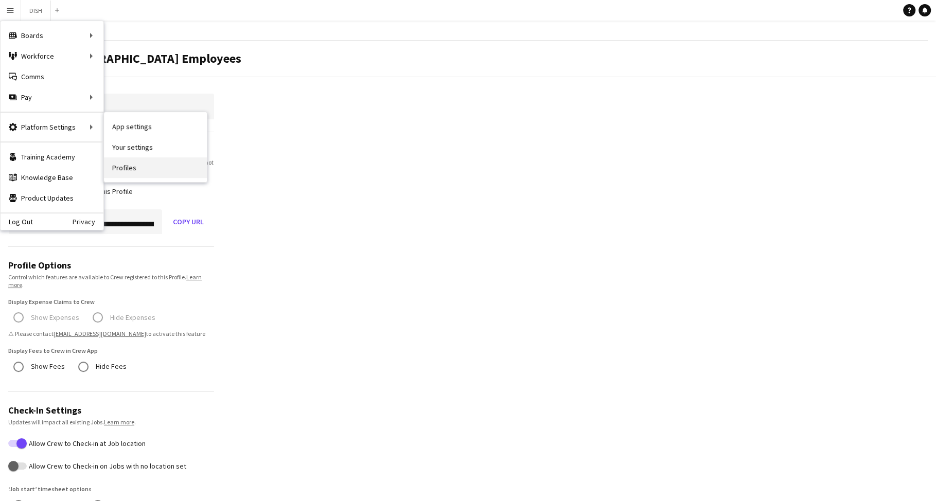
click at [122, 170] on link "Profiles" at bounding box center [155, 167] width 103 height 21
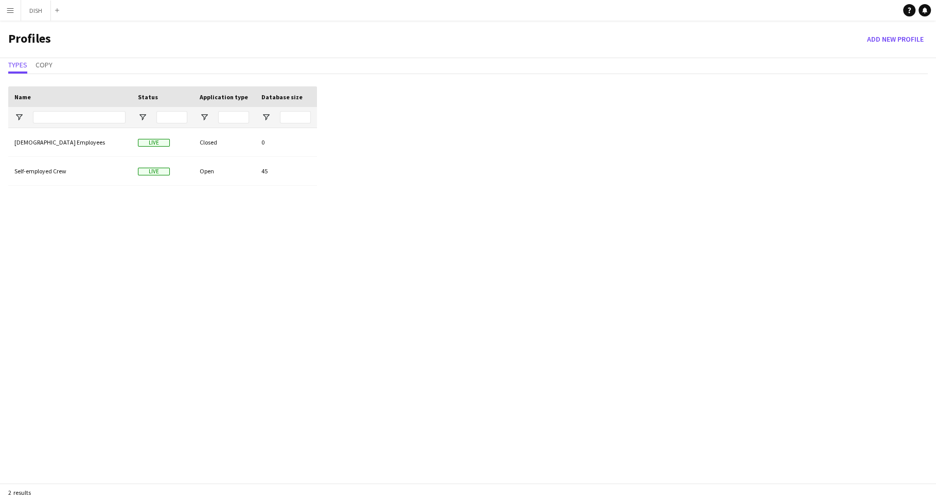
click at [12, 7] on app-icon "Menu" at bounding box center [10, 10] width 8 height 8
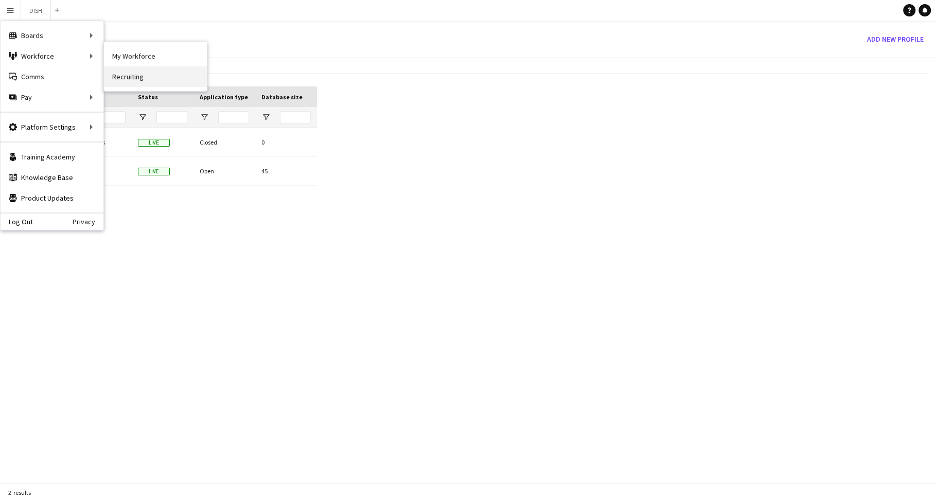
click at [122, 76] on link "Recruiting" at bounding box center [155, 76] width 103 height 21
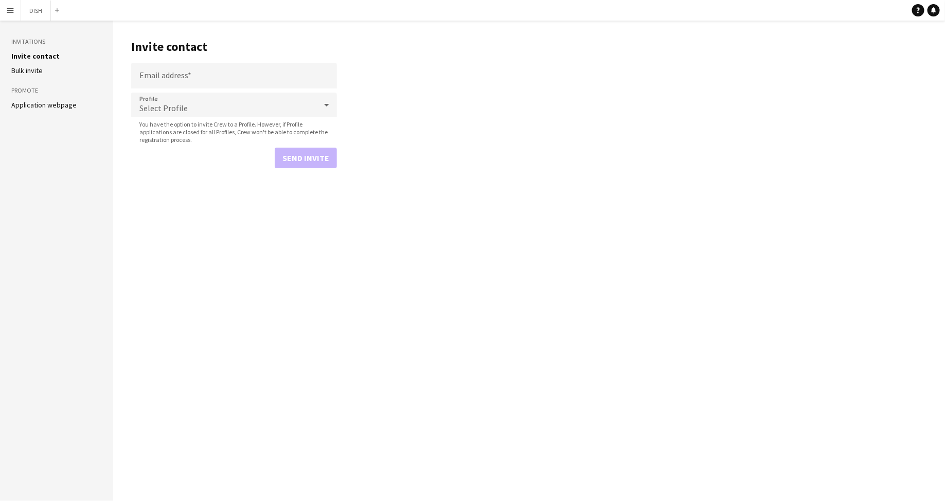
click at [187, 99] on div "Select Profile" at bounding box center [223, 105] width 185 height 25
click at [434, 132] on div at bounding box center [472, 250] width 945 height 501
click at [202, 71] on input "Email address" at bounding box center [234, 76] width 206 height 26
click at [10, 14] on button "Menu" at bounding box center [10, 10] width 21 height 21
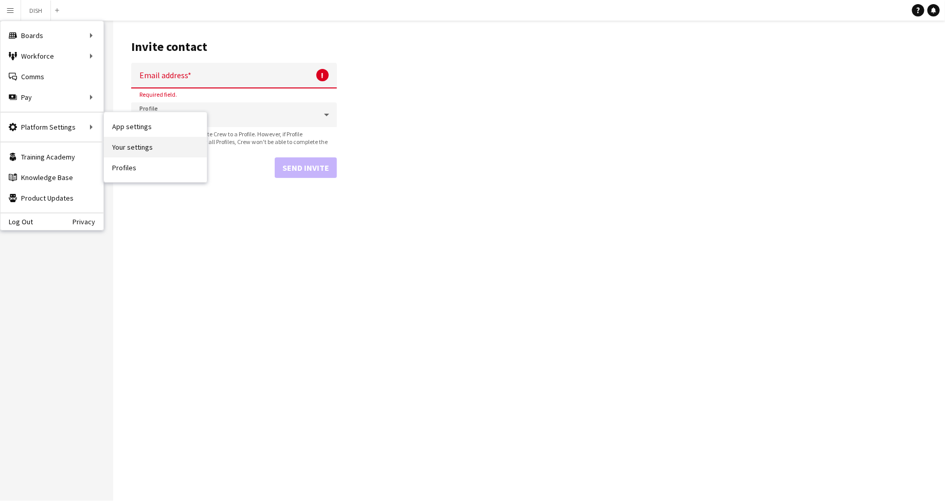
click at [123, 143] on link "Your settings" at bounding box center [155, 147] width 103 height 21
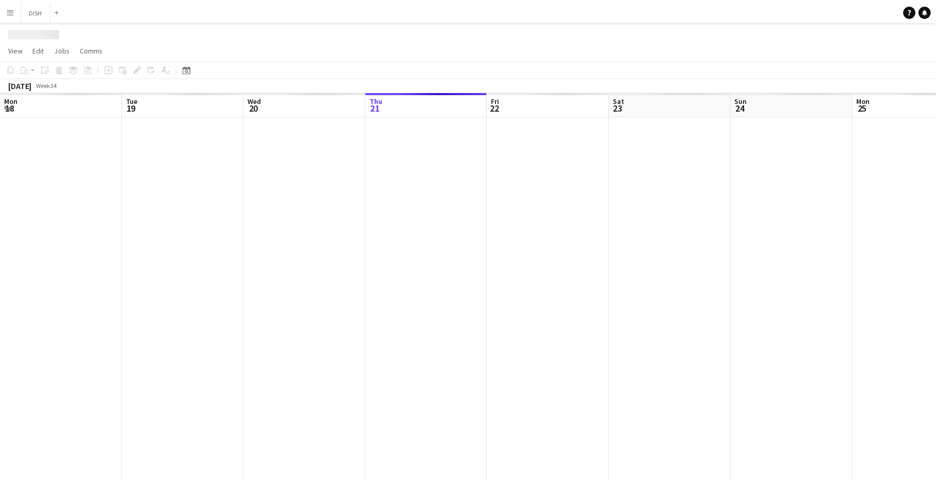
scroll to position [0, 246]
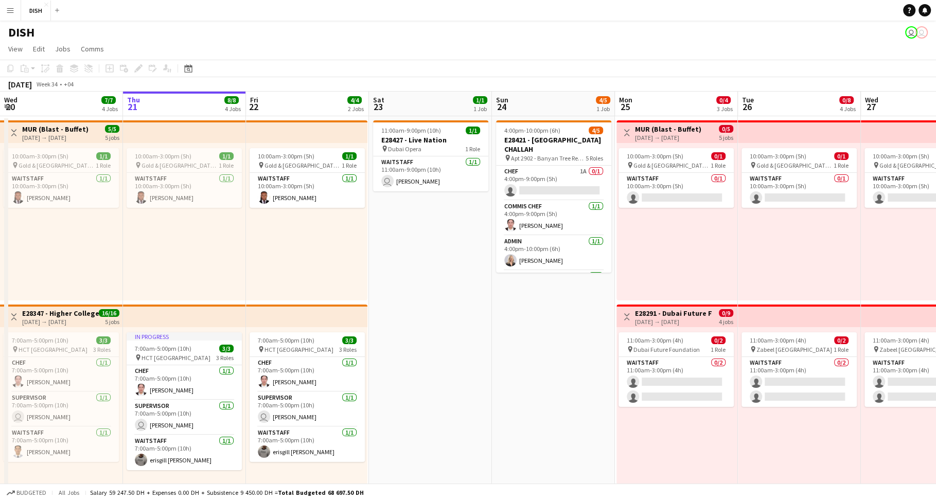
click at [6, 12] on app-icon "Menu" at bounding box center [10, 10] width 8 height 8
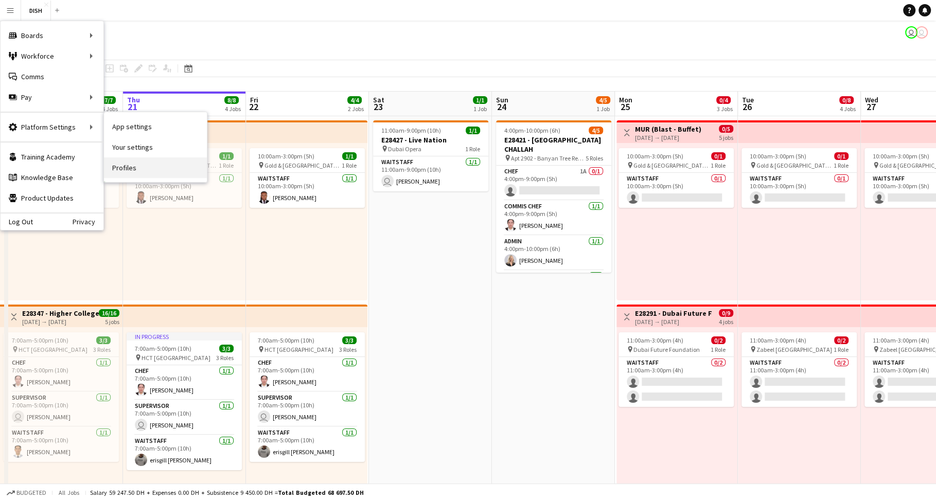
click at [135, 168] on link "Profiles" at bounding box center [155, 167] width 103 height 21
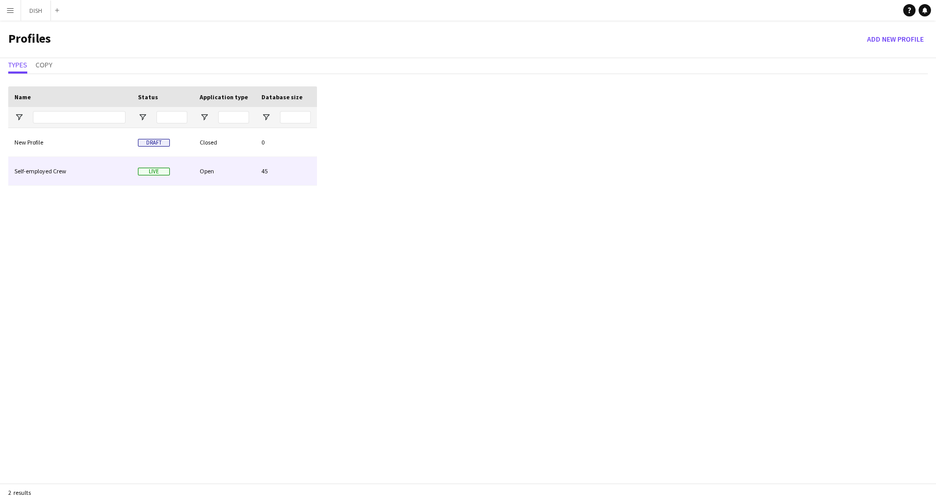
click at [54, 165] on div "Self-employed Crew" at bounding box center [69, 171] width 123 height 28
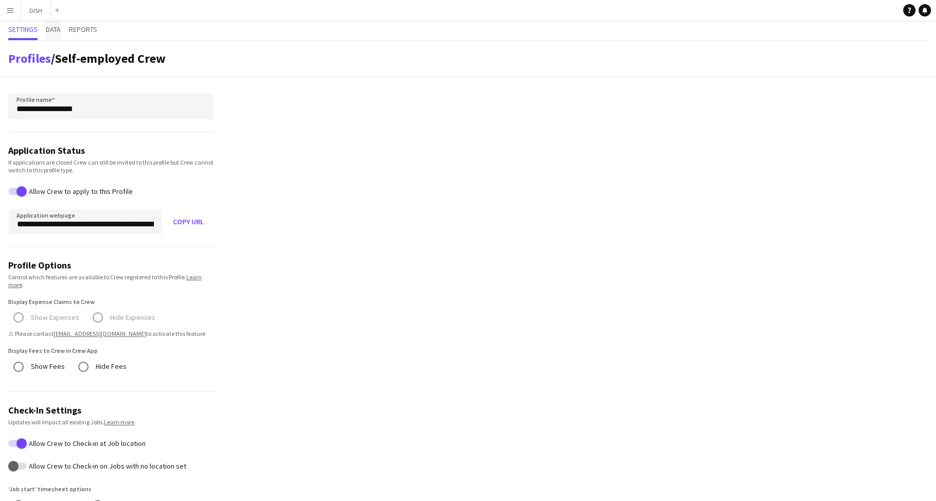
click at [55, 28] on span "Data" at bounding box center [53, 29] width 15 height 7
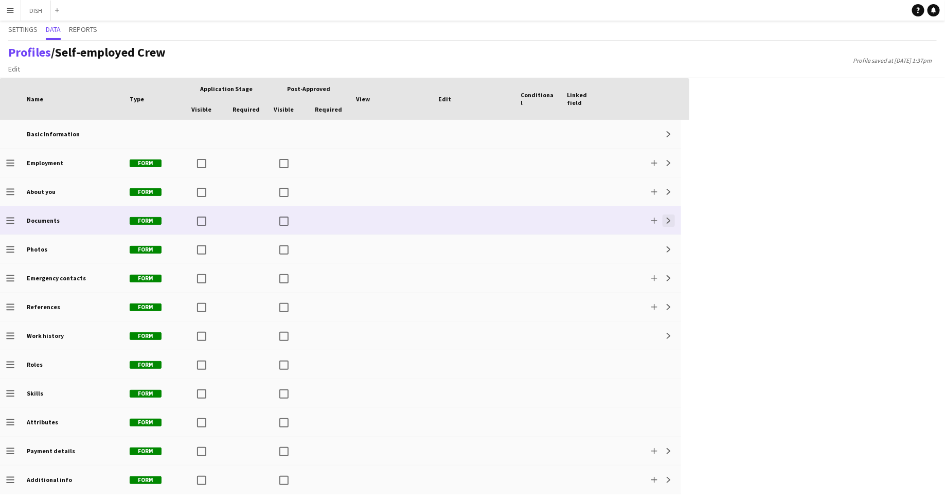
click at [669, 218] on app-icon "Expand" at bounding box center [669, 221] width 6 height 6
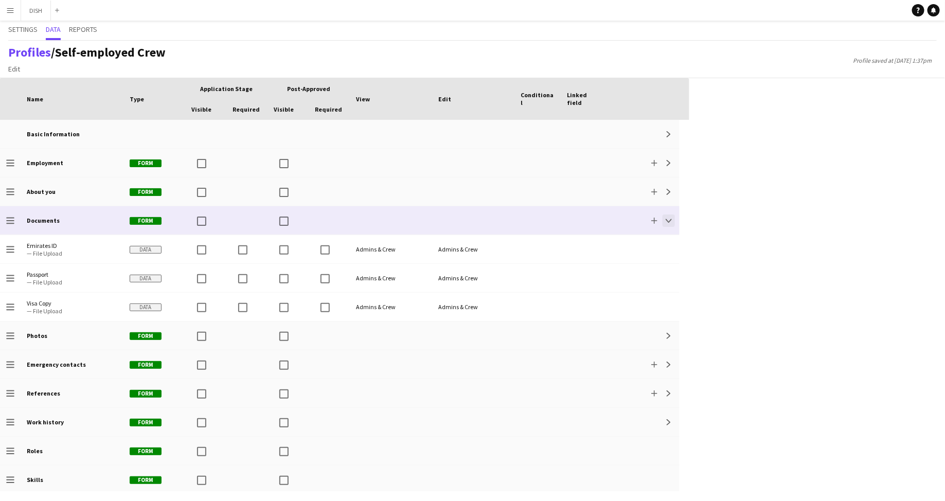
click at [669, 218] on app-icon "Collapse" at bounding box center [669, 221] width 6 height 6
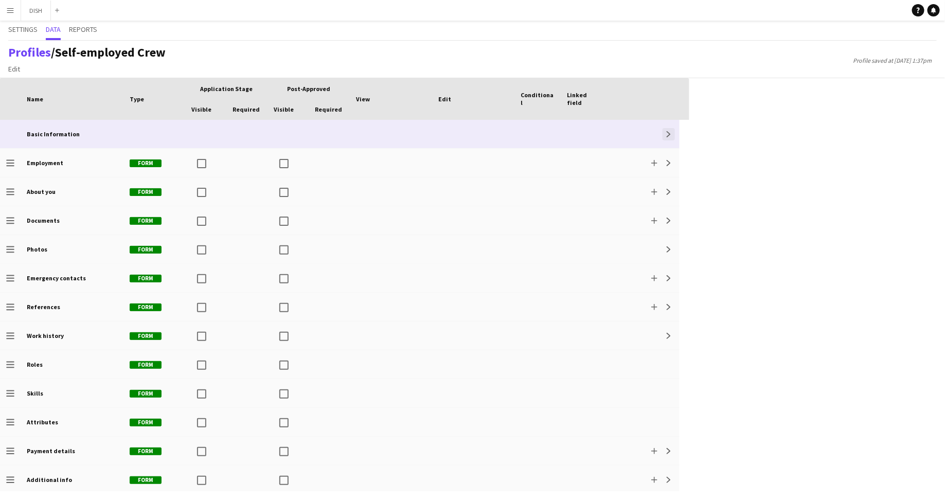
click at [670, 137] on button "Expand" at bounding box center [669, 134] width 12 height 12
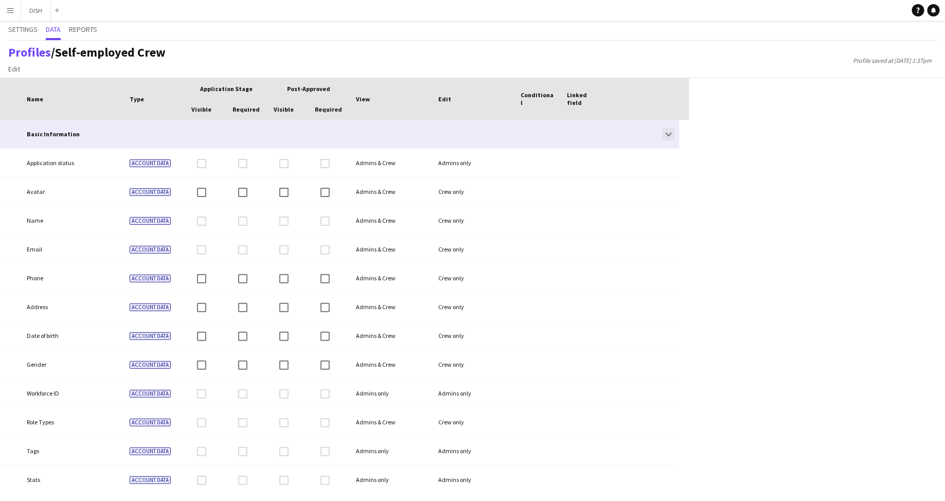
click at [670, 134] on app-icon "Collapse" at bounding box center [669, 134] width 6 height 6
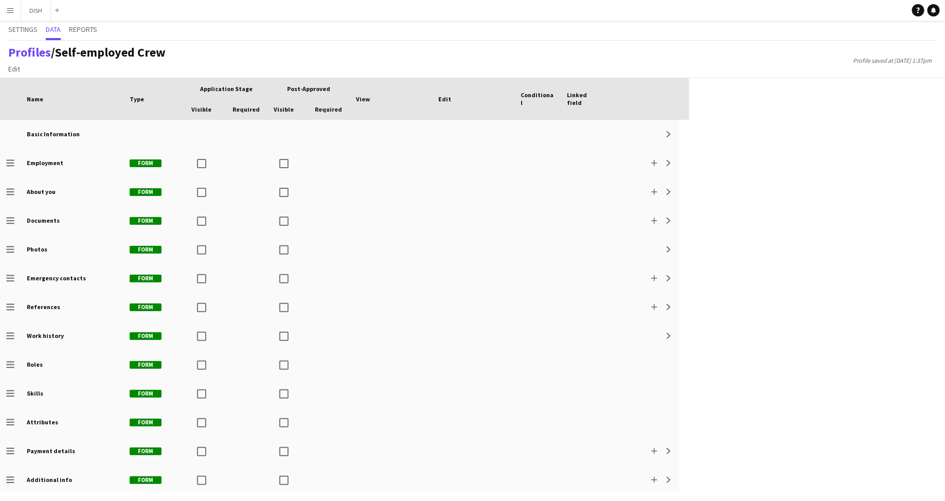
click at [13, 14] on app-icon "Menu" at bounding box center [10, 10] width 8 height 8
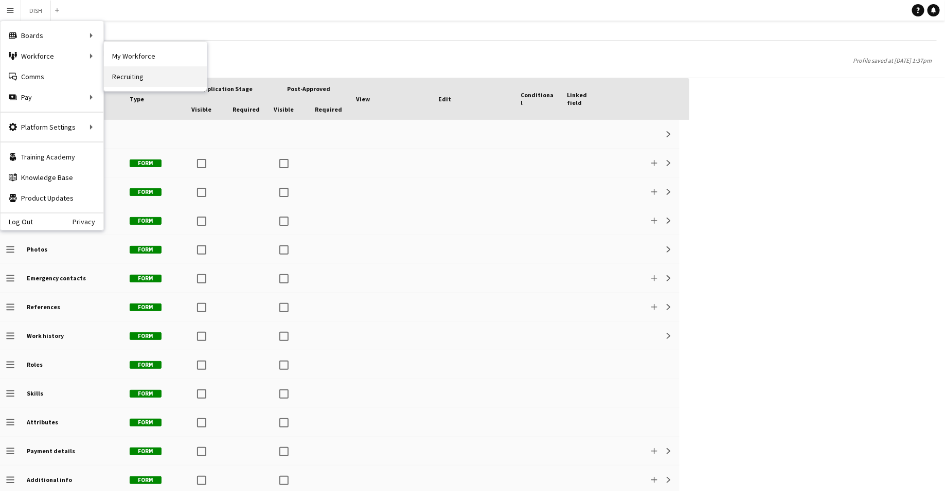
click at [130, 66] on link "Recruiting" at bounding box center [155, 76] width 103 height 21
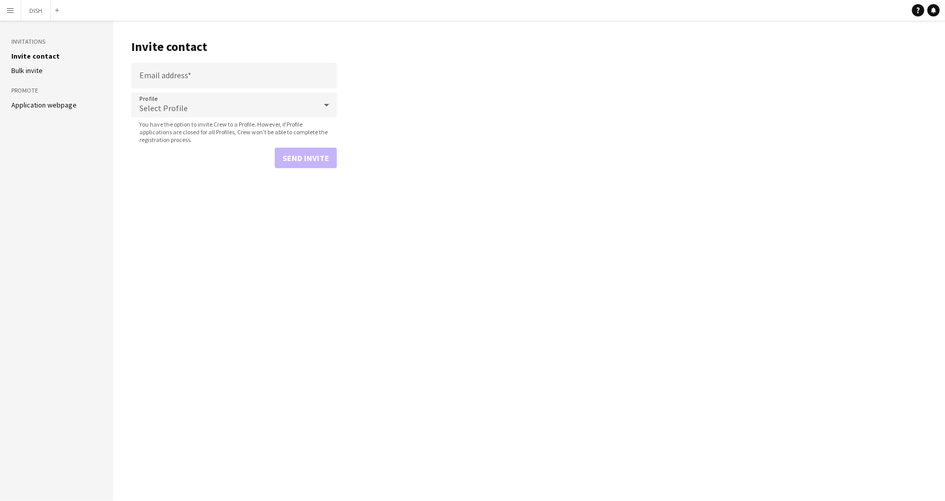
click at [11, 11] on app-icon "Menu" at bounding box center [10, 10] width 8 height 8
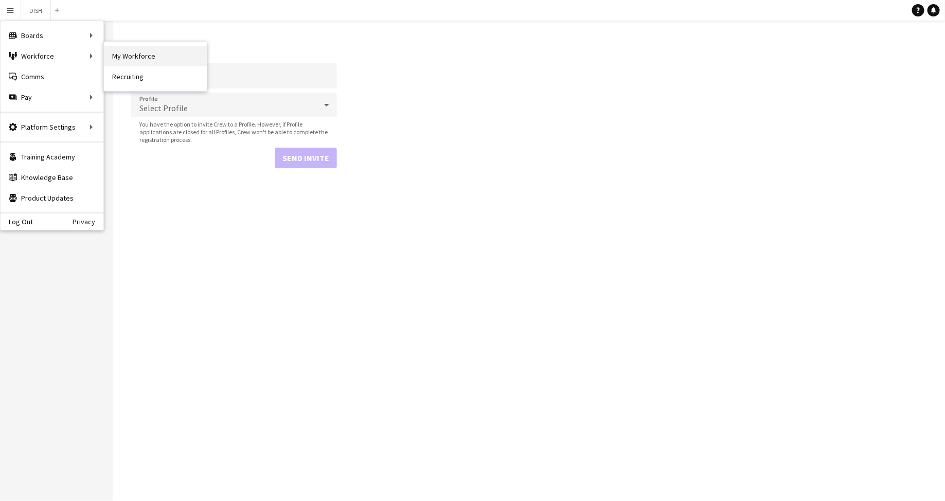
click at [118, 58] on link "My Workforce" at bounding box center [155, 56] width 103 height 21
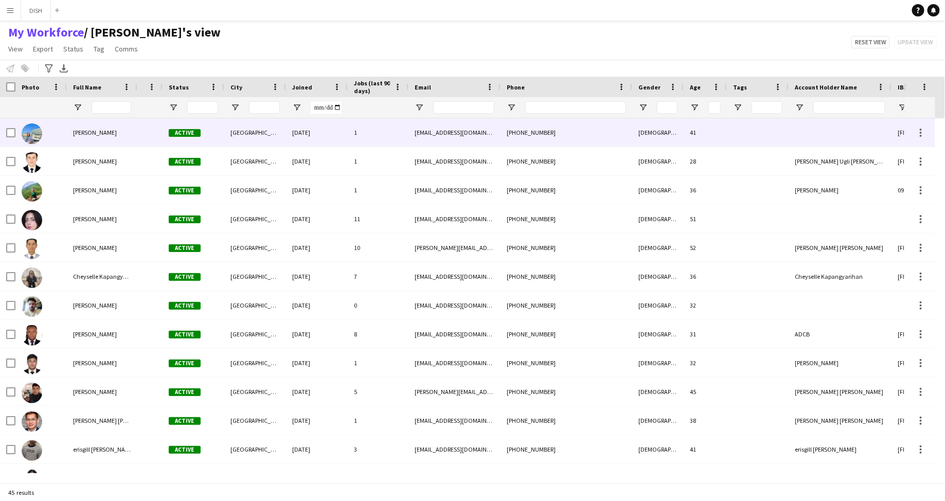
click at [274, 129] on div "[GEOGRAPHIC_DATA]" at bounding box center [255, 132] width 62 height 28
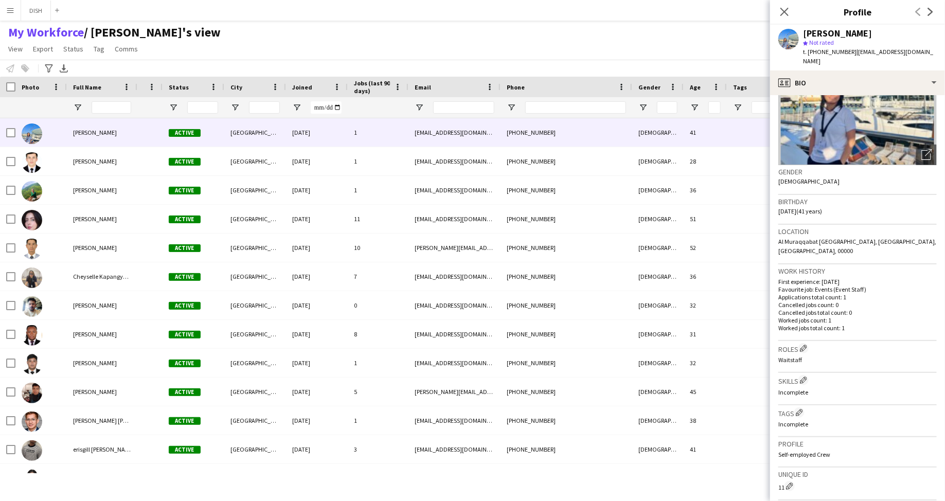
scroll to position [254, 0]
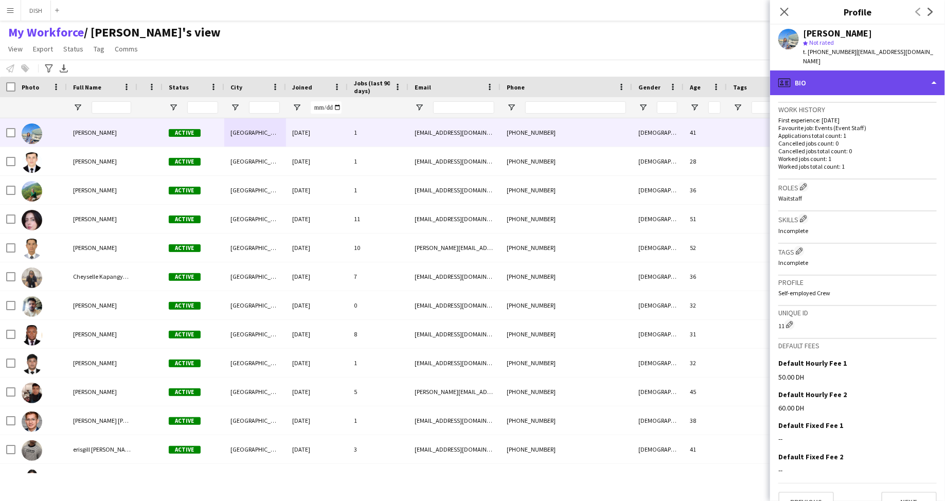
click at [865, 74] on div "profile Bio" at bounding box center [857, 82] width 175 height 25
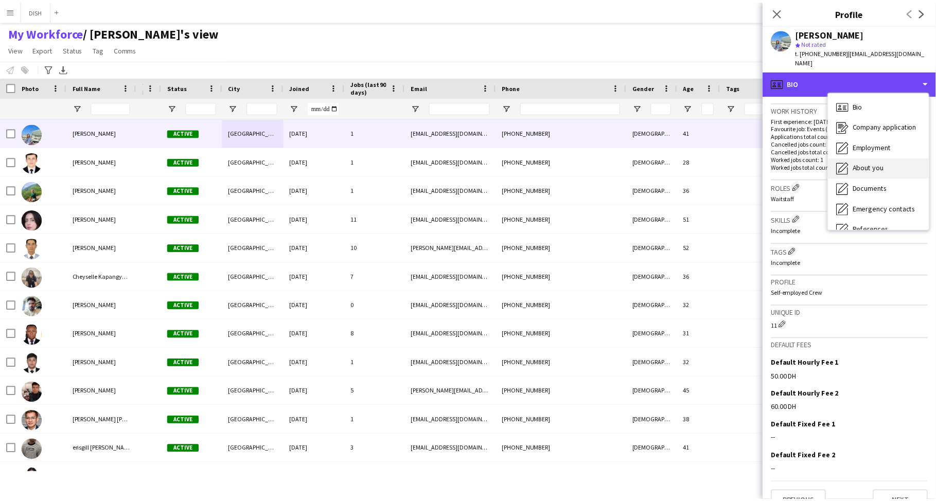
scroll to position [96, 0]
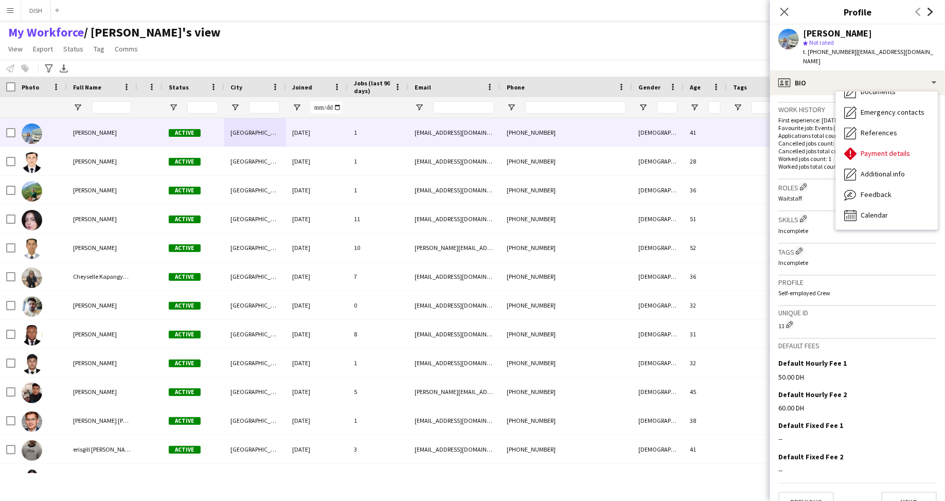
click at [932, 9] on icon "Next" at bounding box center [930, 12] width 8 height 8
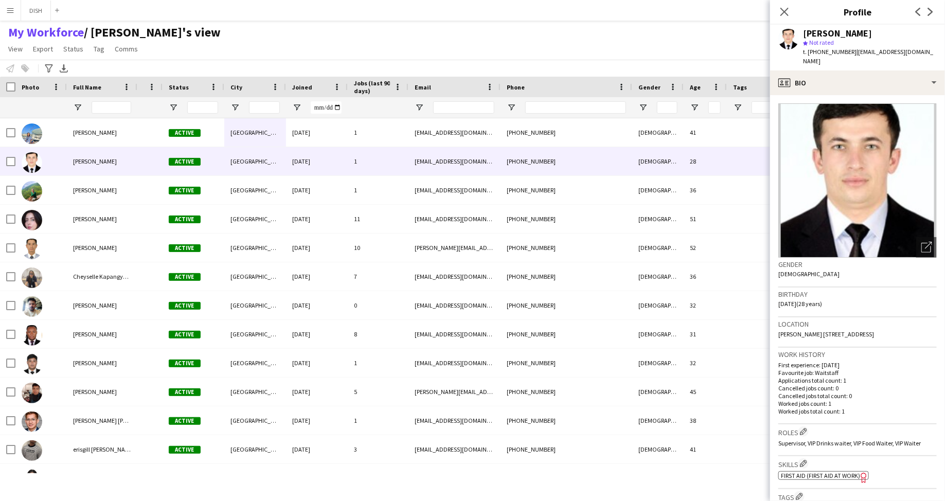
click at [14, 11] on button "Menu" at bounding box center [10, 10] width 21 height 21
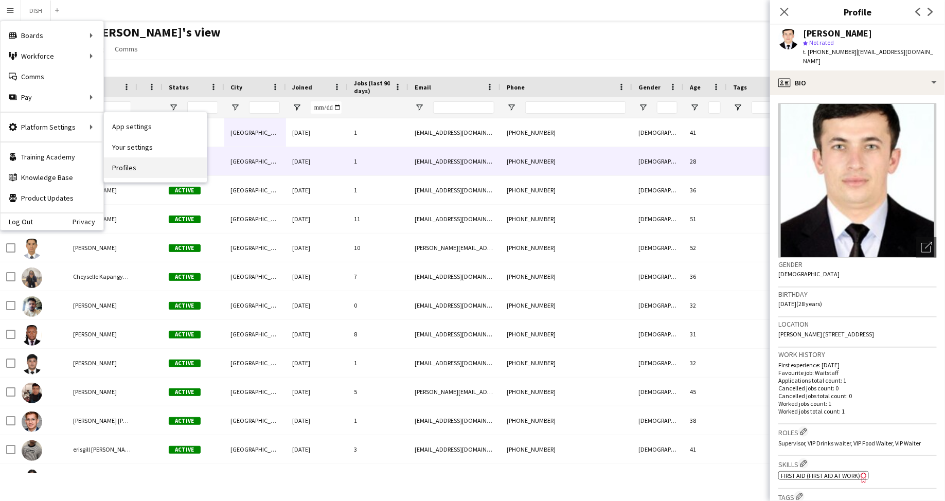
click at [143, 166] on link "Profiles" at bounding box center [155, 167] width 103 height 21
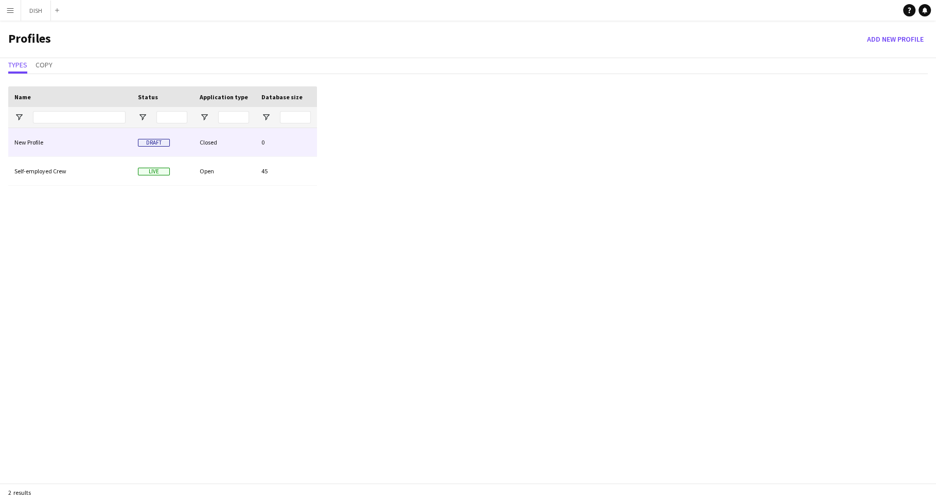
click at [86, 134] on div "New Profile" at bounding box center [69, 142] width 123 height 28
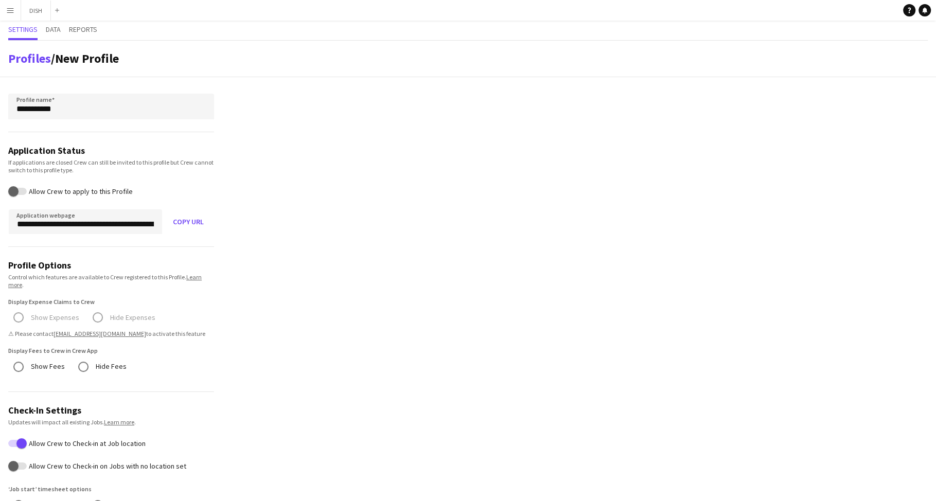
click at [10, 12] on app-icon "Menu" at bounding box center [10, 10] width 8 height 8
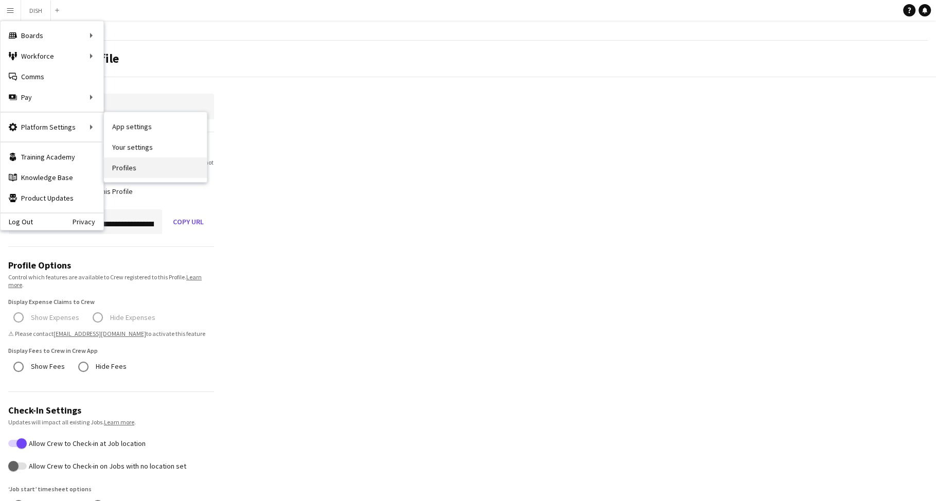
click at [139, 172] on link "Profiles" at bounding box center [155, 167] width 103 height 21
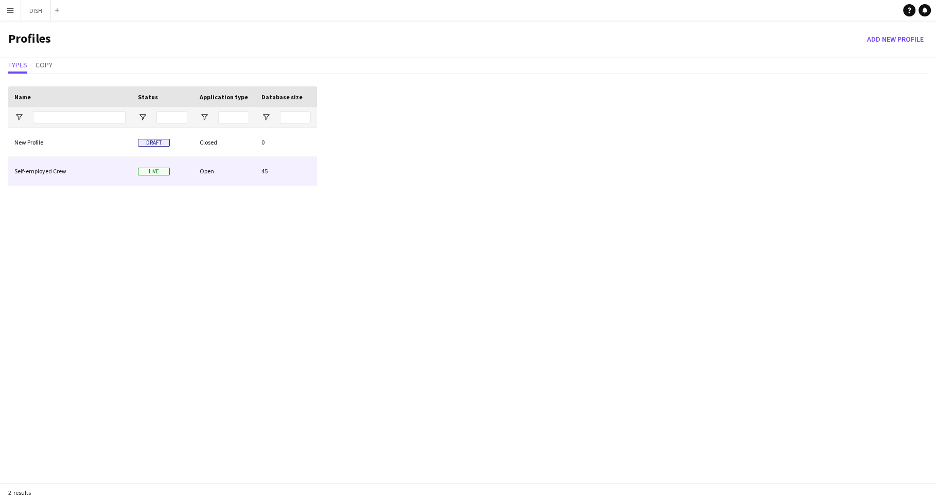
click at [123, 168] on div "Self-employed Crew" at bounding box center [69, 171] width 123 height 28
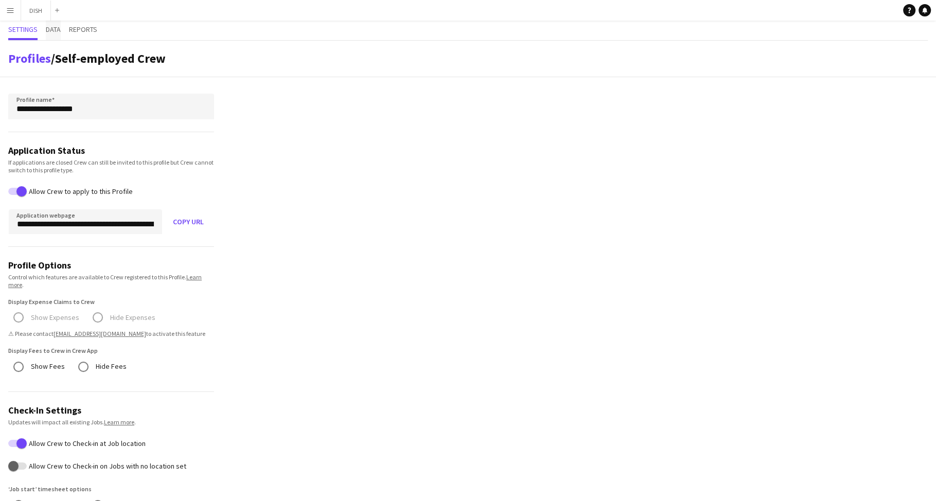
click at [56, 30] on span "Data" at bounding box center [53, 29] width 15 height 7
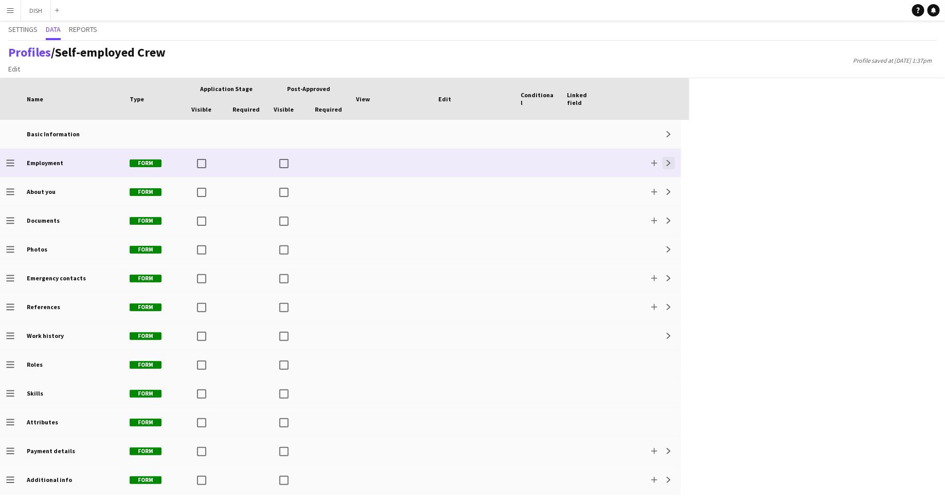
click at [672, 164] on button "Expand" at bounding box center [669, 163] width 12 height 12
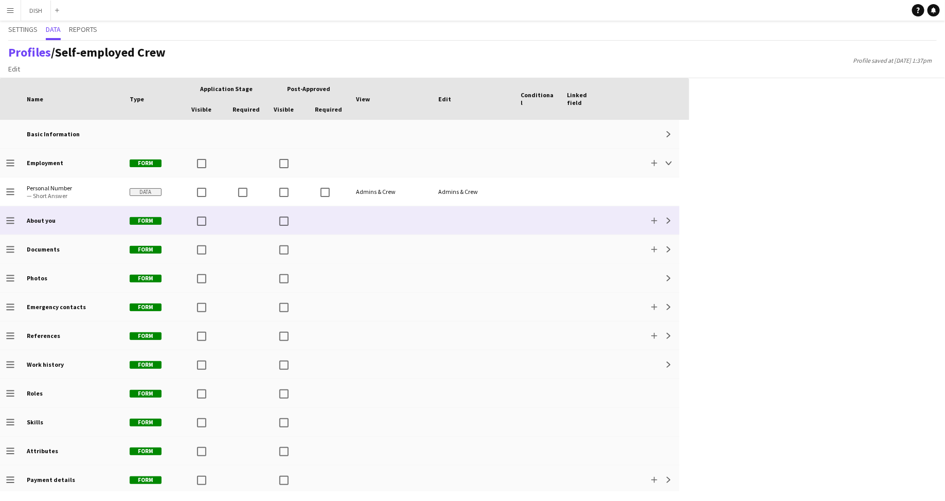
click at [75, 223] on div "About you" at bounding box center [72, 220] width 103 height 28
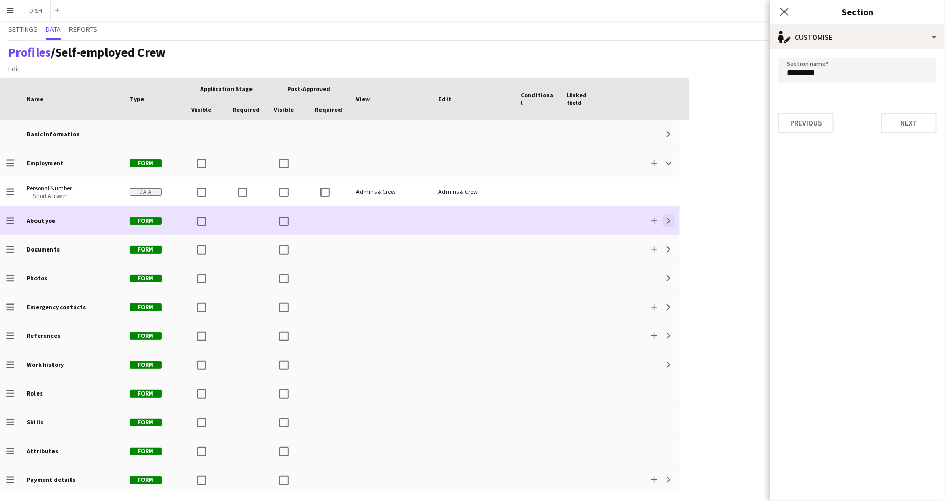
click at [670, 220] on app-icon "Expand" at bounding box center [669, 221] width 6 height 6
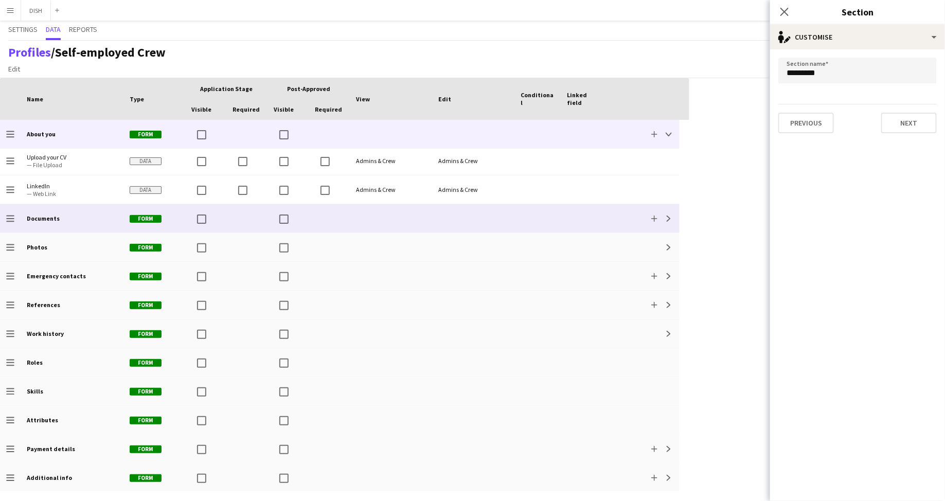
scroll to position [118, 0]
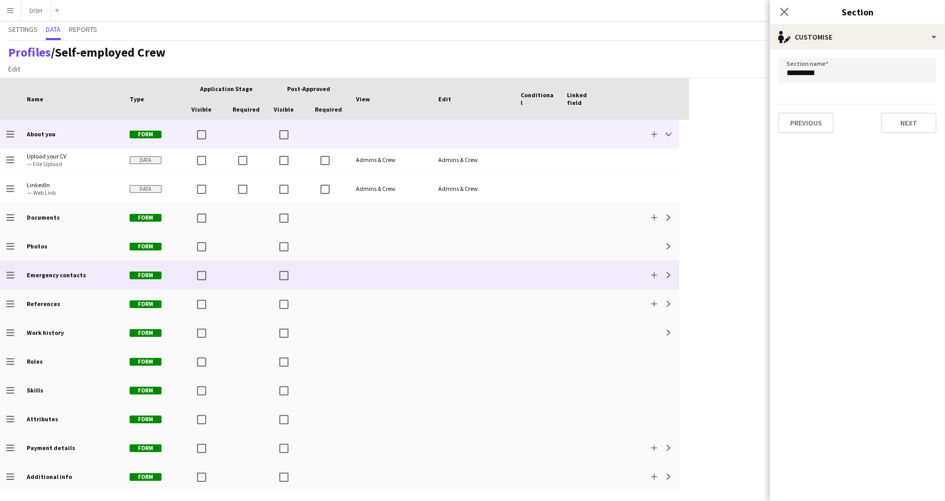
click at [59, 272] on b "Emergency contacts" at bounding box center [56, 275] width 59 height 8
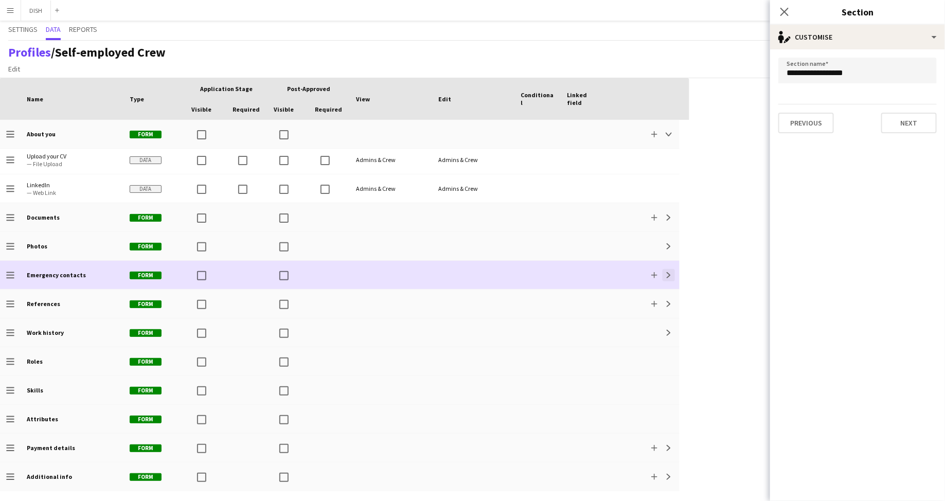
click at [669, 275] on app-icon "Expand" at bounding box center [669, 275] width 6 height 6
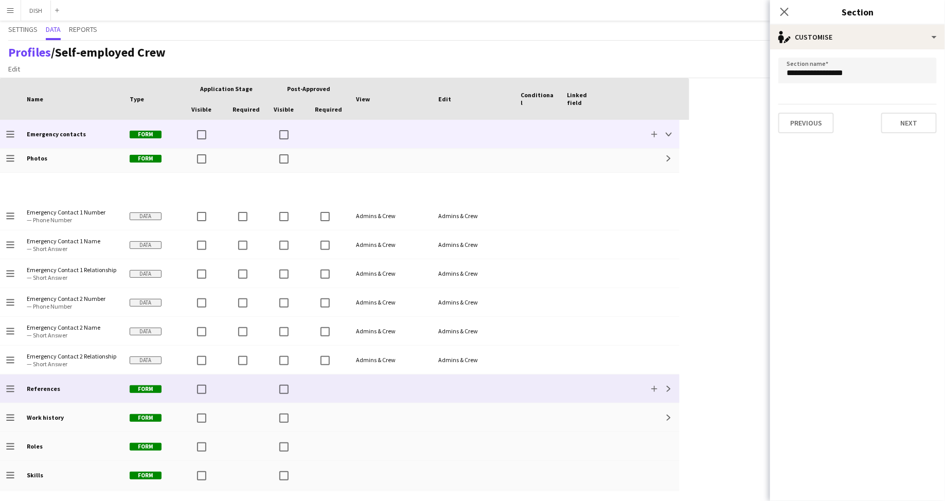
scroll to position [0, 0]
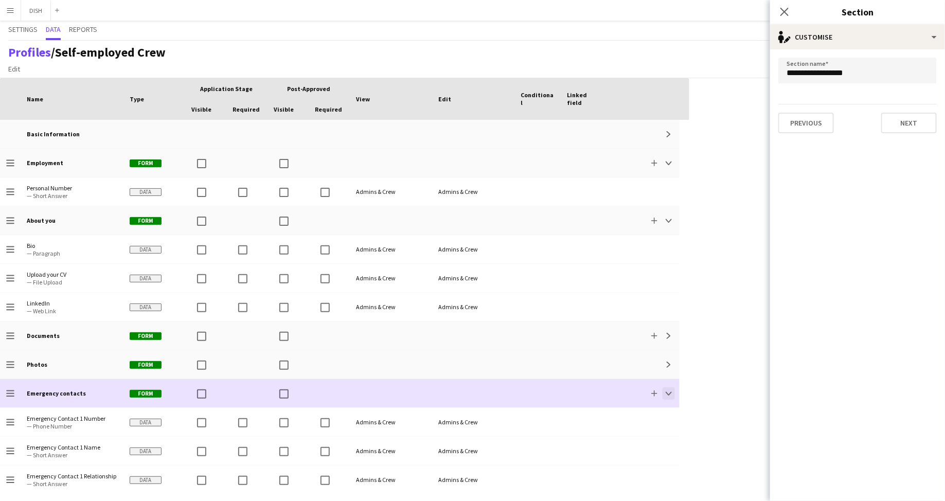
click at [668, 392] on app-icon "Collapse" at bounding box center [669, 393] width 6 height 6
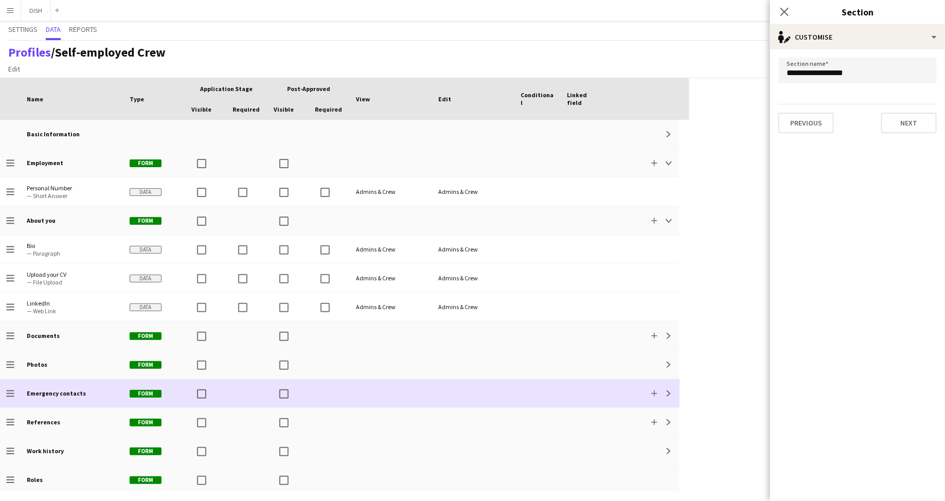
scroll to position [118, 0]
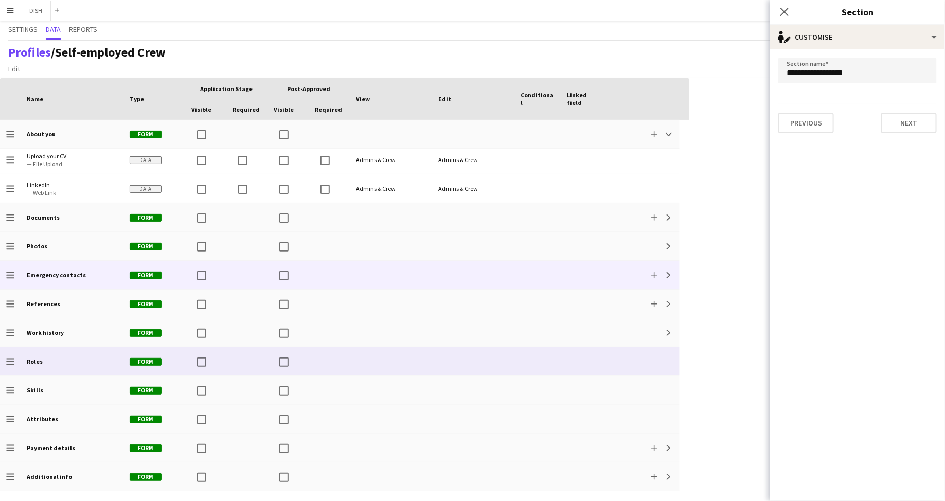
click at [332, 362] on div at bounding box center [329, 361] width 41 height 28
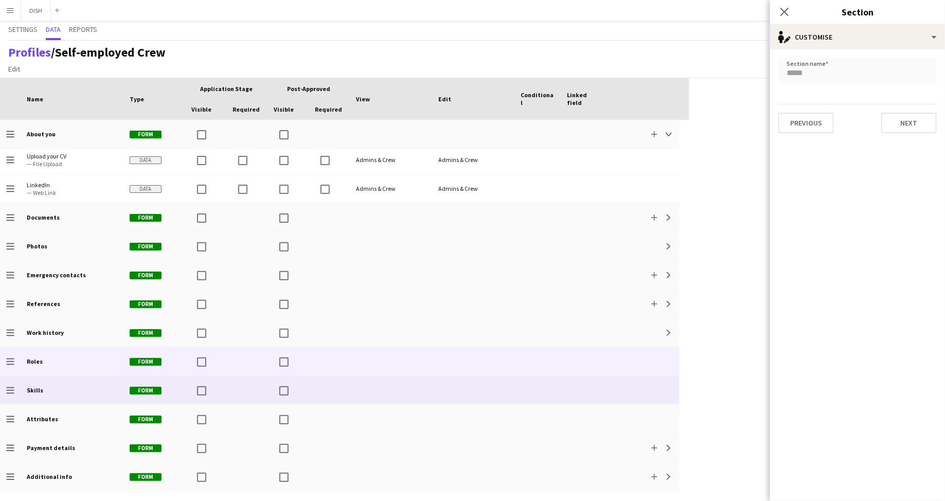
click at [329, 393] on div at bounding box center [329, 390] width 41 height 28
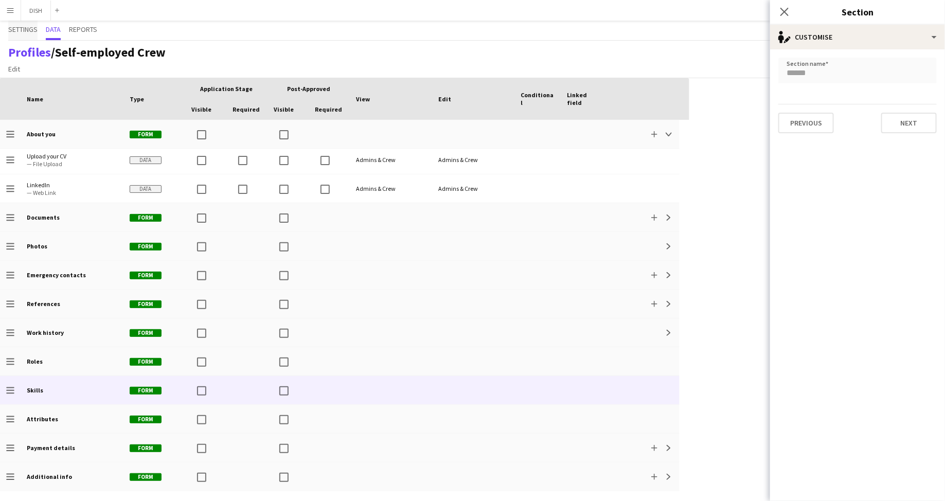
click at [24, 34] on span "Settings" at bounding box center [22, 31] width 29 height 20
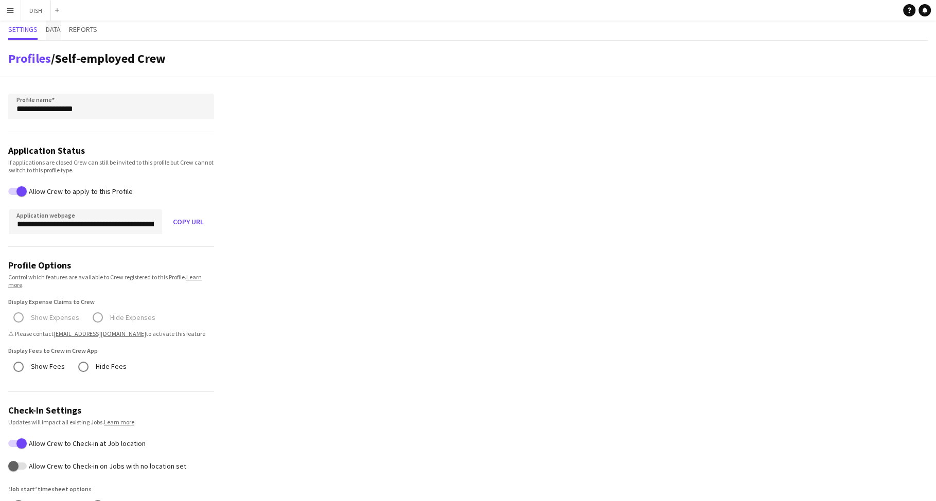
click at [48, 35] on span "Data" at bounding box center [53, 31] width 15 height 20
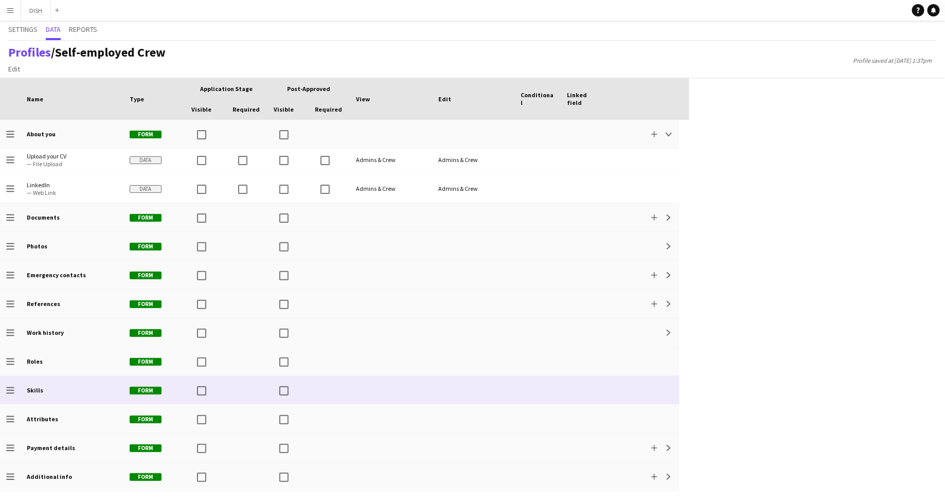
click at [344, 392] on div at bounding box center [329, 390] width 41 height 28
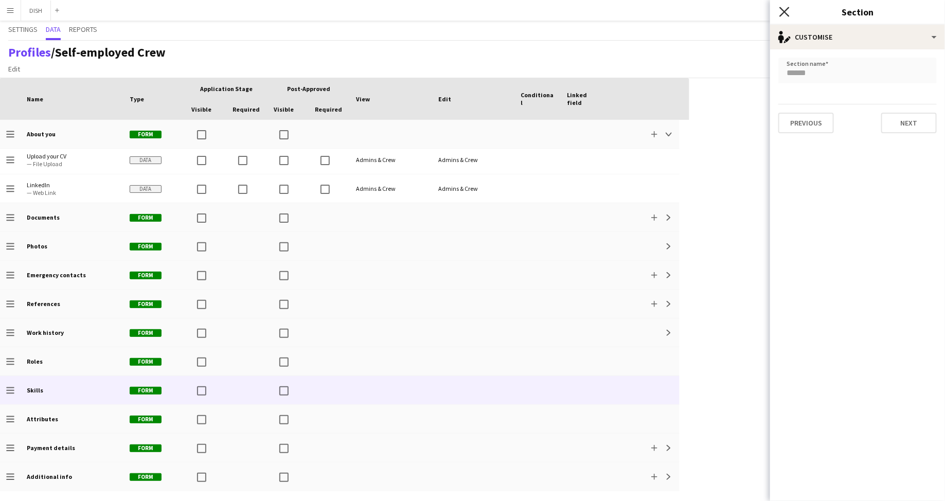
click at [786, 11] on icon at bounding box center [784, 12] width 10 height 10
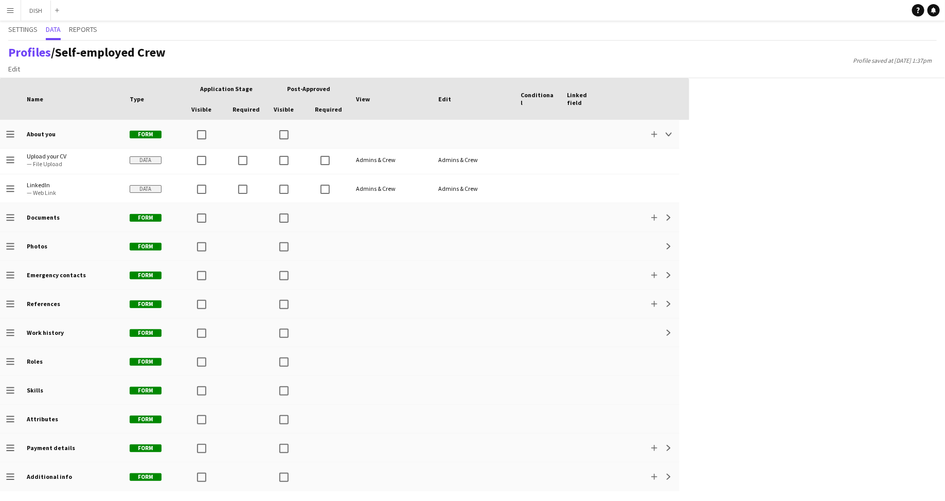
click at [11, 11] on app-icon "Menu" at bounding box center [10, 10] width 8 height 8
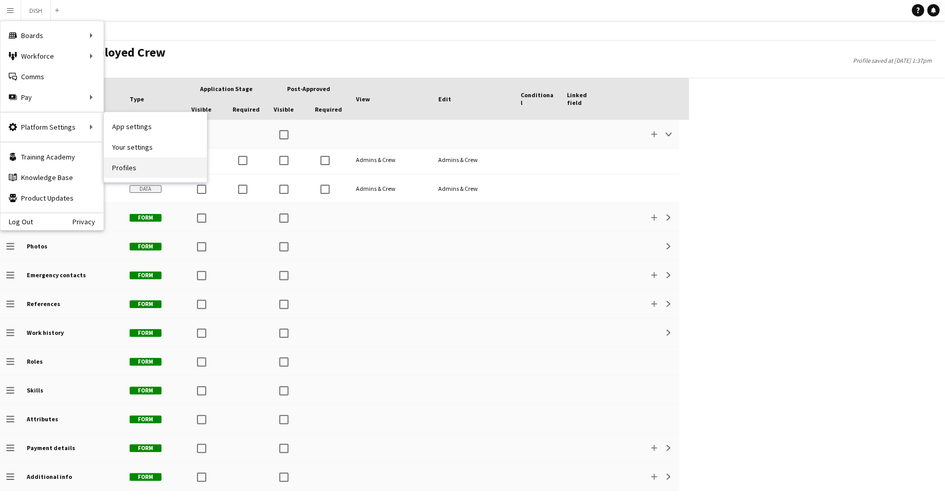
click at [131, 165] on link "Profiles" at bounding box center [155, 167] width 103 height 21
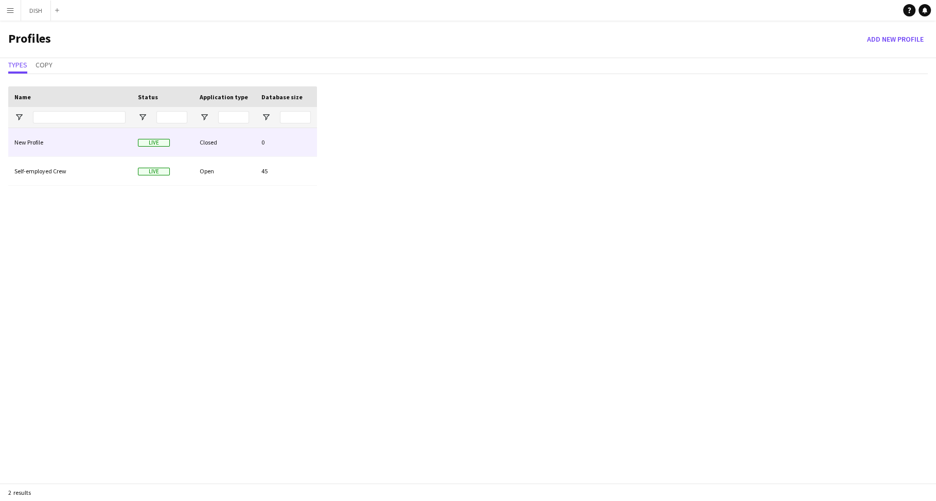
click at [192, 146] on div "Live" at bounding box center [163, 142] width 62 height 28
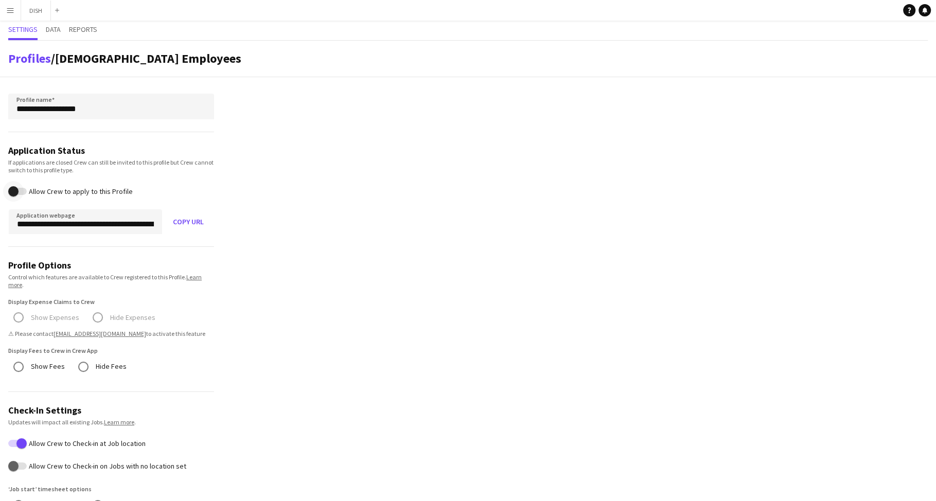
click at [23, 189] on span "button" at bounding box center [13, 191] width 21 height 21
click at [182, 211] on button "Copy URL" at bounding box center [188, 221] width 51 height 25
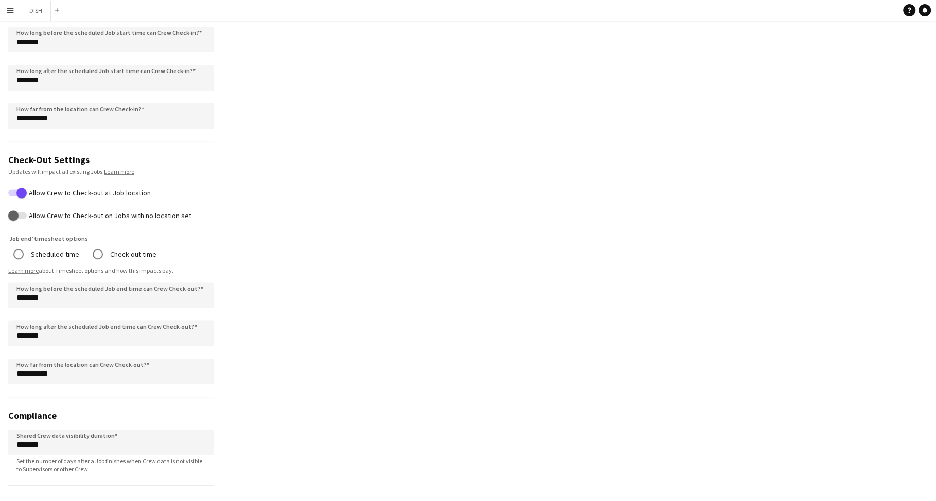
scroll to position [541, 0]
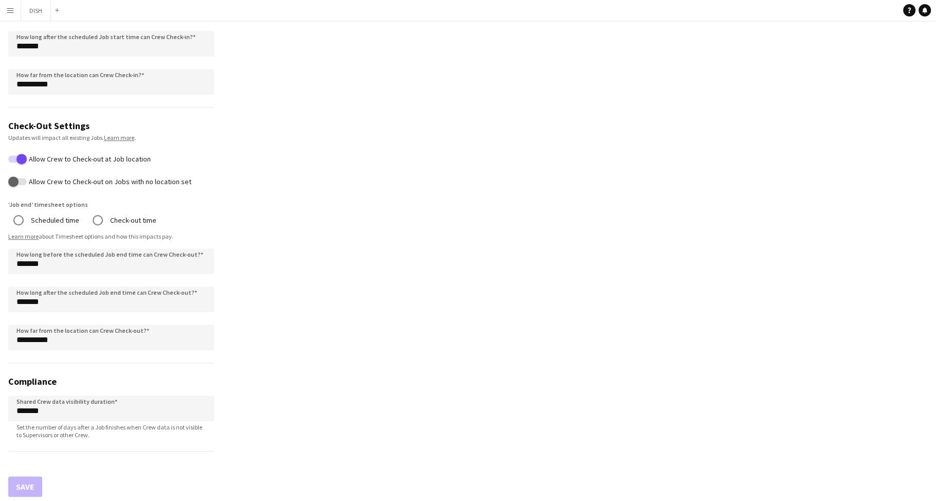
drag, startPoint x: 288, startPoint y: 266, endPoint x: 235, endPoint y: 340, distance: 91.0
click at [285, 269] on app-profile-settings "**********" at bounding box center [468, 2] width 936 height 1005
drag, startPoint x: 68, startPoint y: 407, endPoint x: 62, endPoint y: 406, distance: 6.8
click at [67, 407] on input "*******" at bounding box center [111, 409] width 206 height 26
click at [24, 408] on input "*******" at bounding box center [111, 409] width 206 height 26
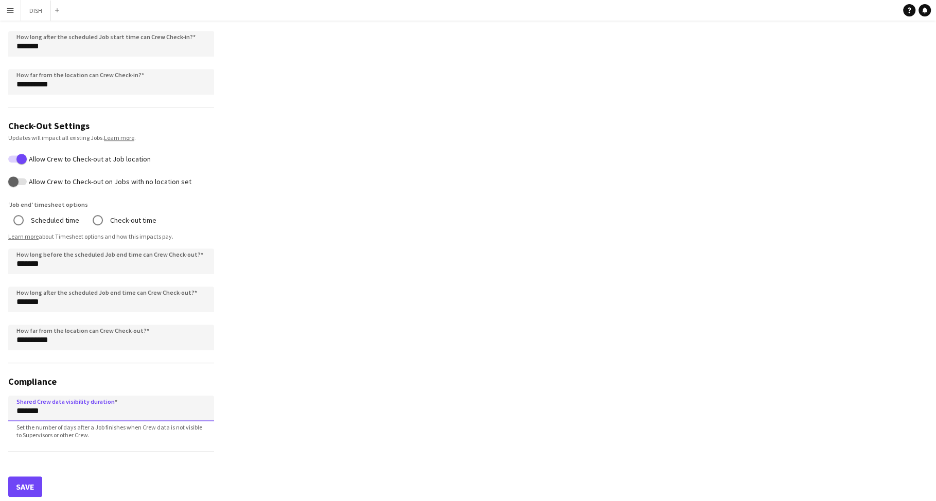
type input "******"
click at [26, 483] on button "Save" at bounding box center [25, 486] width 34 height 21
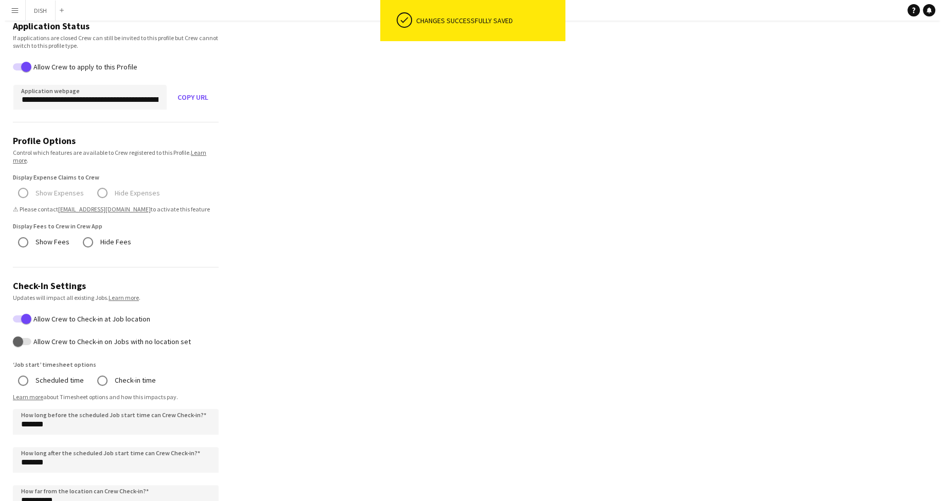
scroll to position [0, 0]
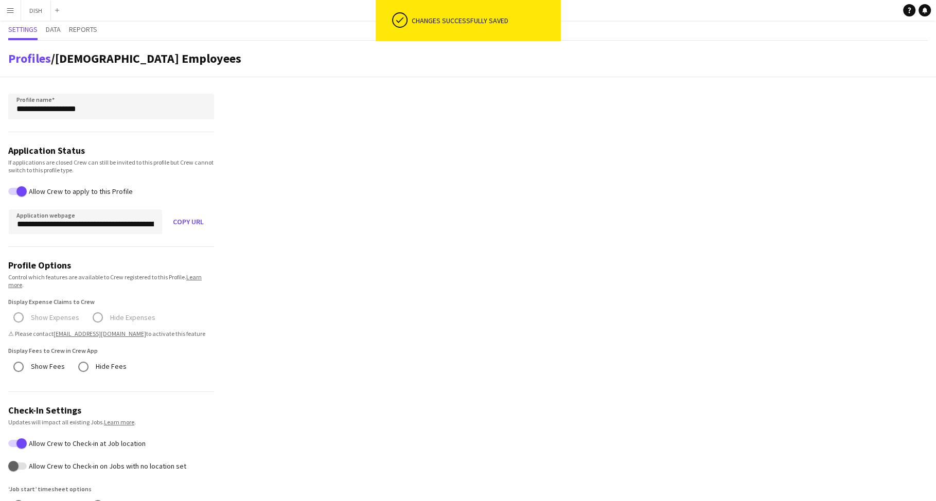
click at [8, 4] on button "Menu" at bounding box center [10, 10] width 21 height 21
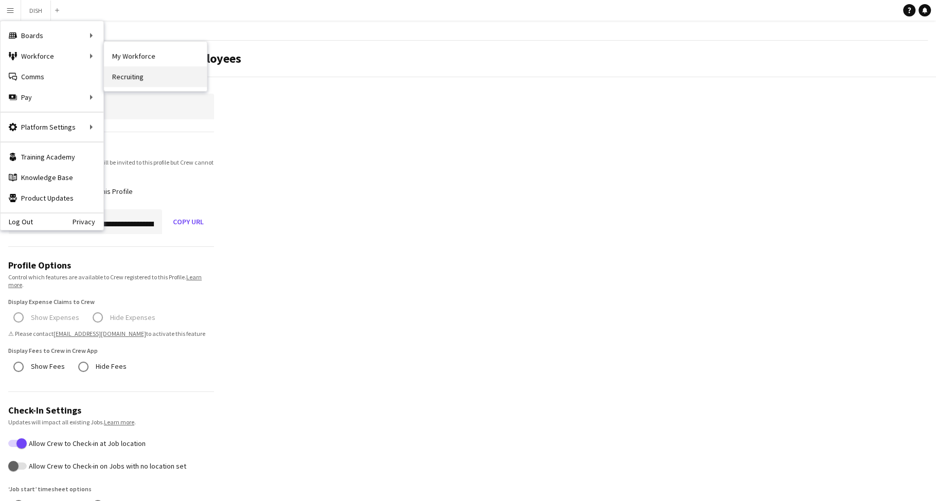
click at [116, 70] on link "Recruiting" at bounding box center [155, 76] width 103 height 21
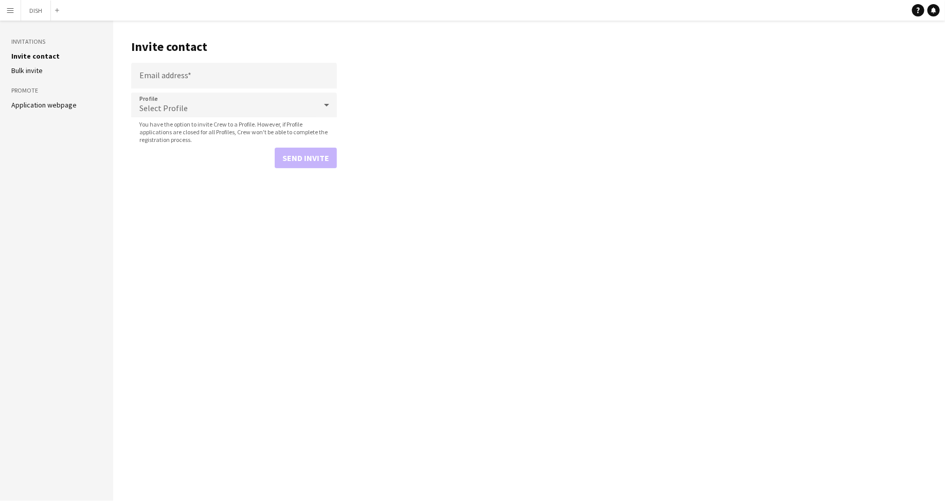
click at [209, 103] on div "Select Profile" at bounding box center [223, 105] width 185 height 25
click at [207, 103] on div at bounding box center [472, 250] width 945 height 501
click at [5, 10] on button "Menu" at bounding box center [10, 10] width 21 height 21
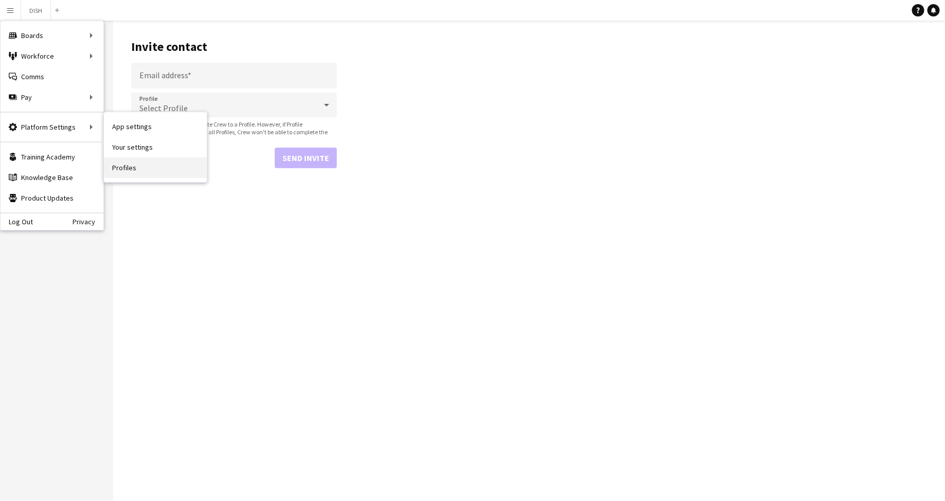
click at [125, 172] on link "Profiles" at bounding box center [155, 167] width 103 height 21
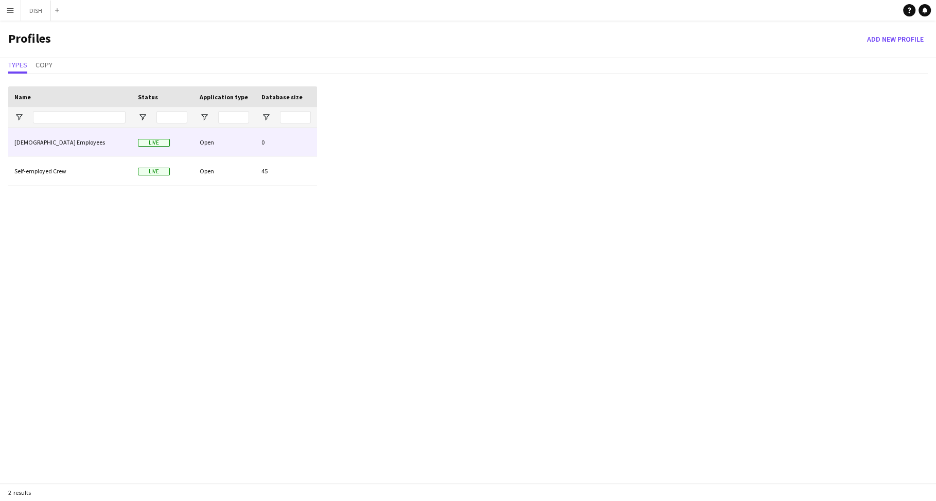
click at [105, 139] on div "Full-time Employees" at bounding box center [69, 142] width 123 height 28
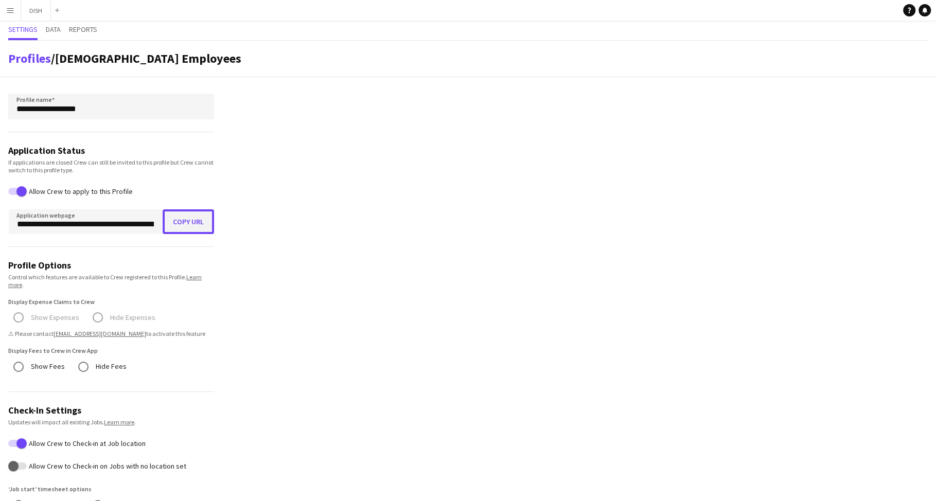
click at [191, 219] on button "Copy URL" at bounding box center [188, 221] width 51 height 25
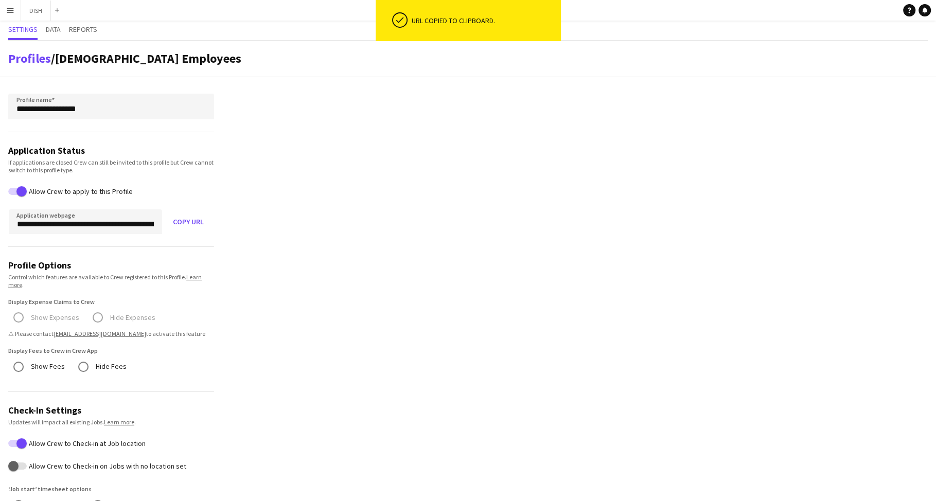
click at [7, 7] on app-icon "Menu" at bounding box center [10, 10] width 8 height 8
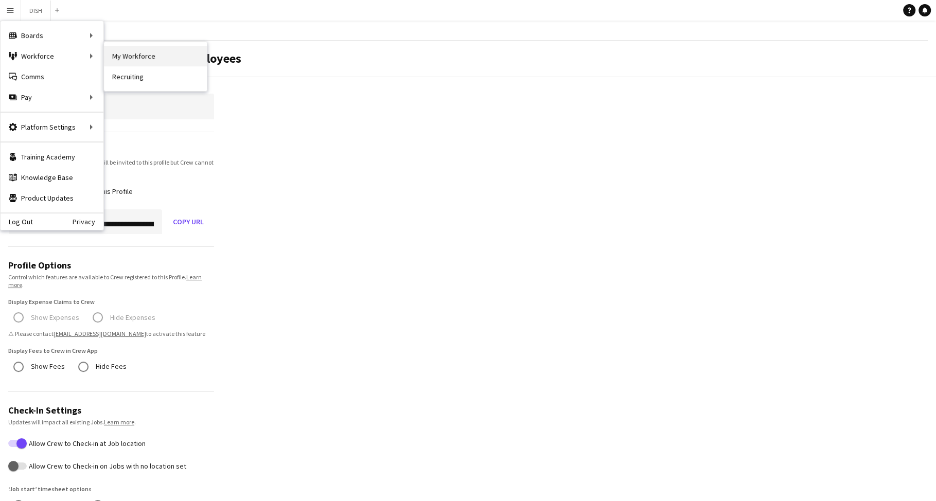
click at [121, 61] on link "My Workforce" at bounding box center [155, 56] width 103 height 21
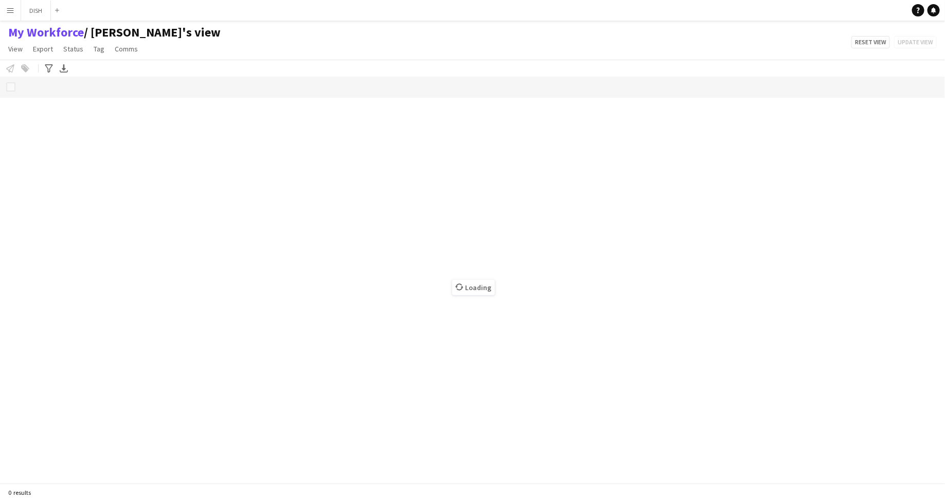
click at [10, 12] on app-icon "Menu" at bounding box center [10, 10] width 8 height 8
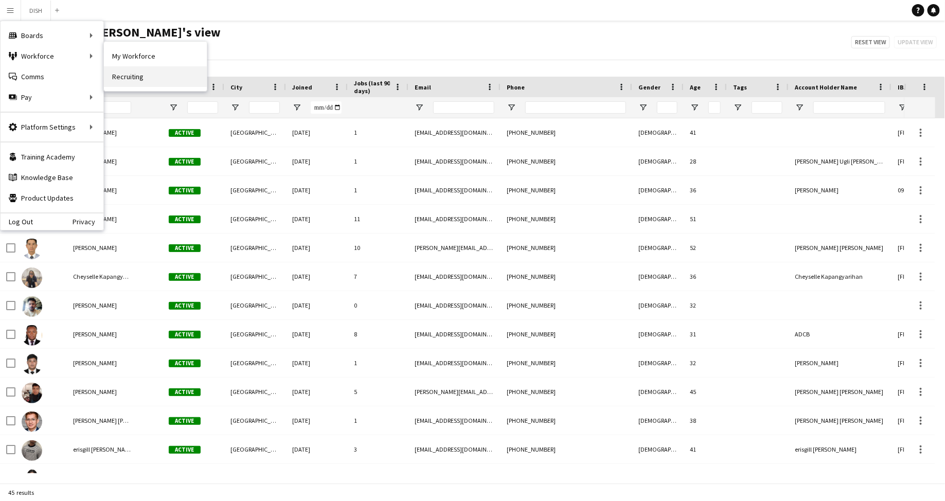
click at [117, 69] on link "Recruiting" at bounding box center [155, 76] width 103 height 21
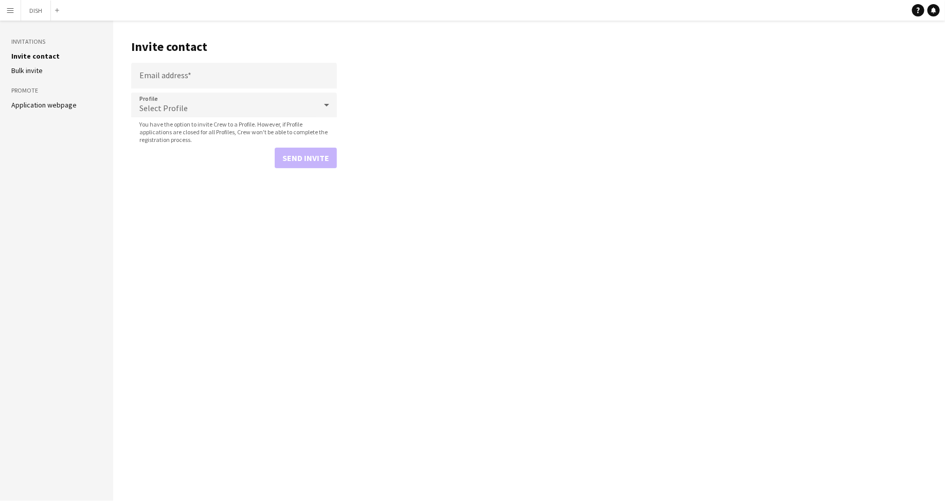
click at [187, 108] on div "Select Profile" at bounding box center [223, 105] width 185 height 25
click at [176, 76] on div at bounding box center [472, 250] width 945 height 501
click at [20, 69] on link "Bulk invite" at bounding box center [26, 70] width 31 height 9
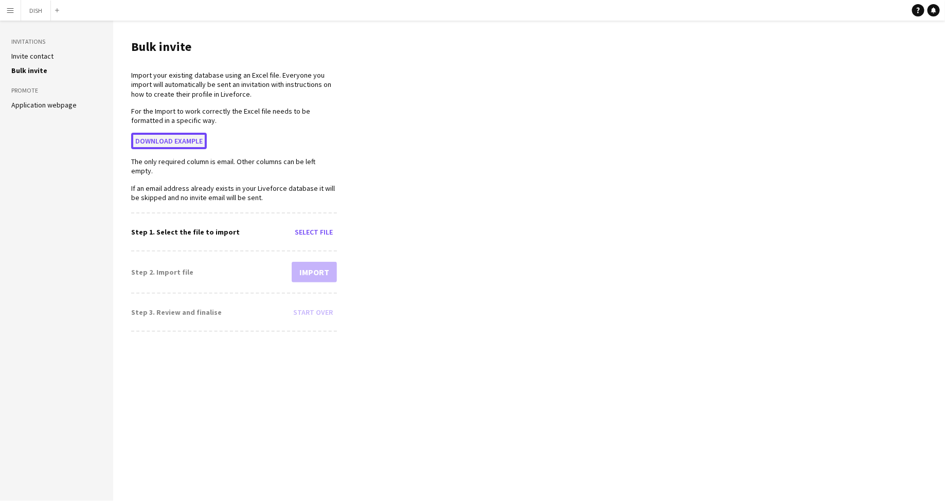
click at [157, 141] on button "Download example" at bounding box center [169, 141] width 76 height 16
click at [36, 52] on link "Invite contact" at bounding box center [32, 55] width 42 height 9
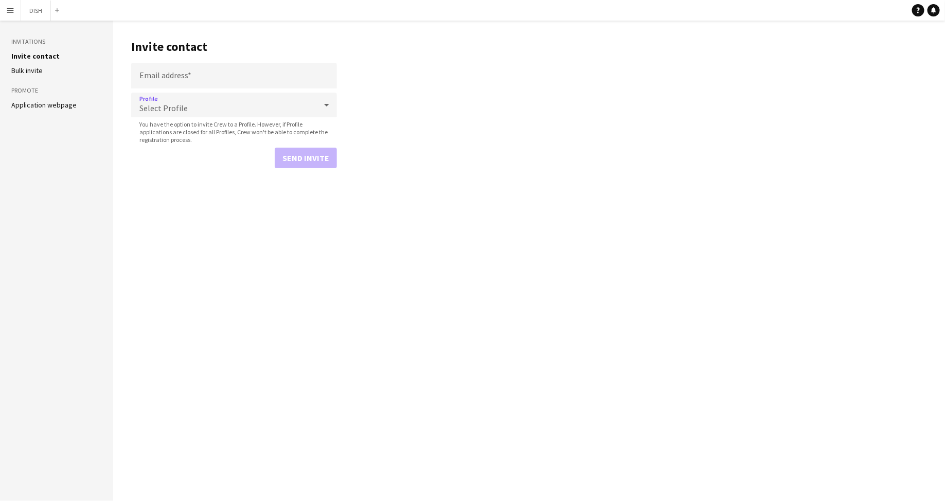
click at [193, 109] on div "Select Profile" at bounding box center [223, 105] width 185 height 25
click at [429, 104] on div at bounding box center [472, 250] width 945 height 501
click at [8, 11] on app-icon "Menu" at bounding box center [10, 10] width 8 height 8
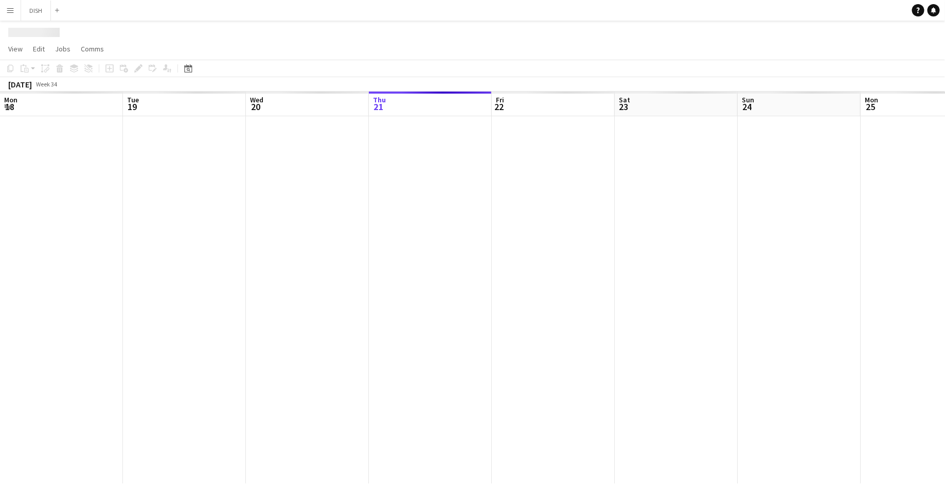
scroll to position [0, 246]
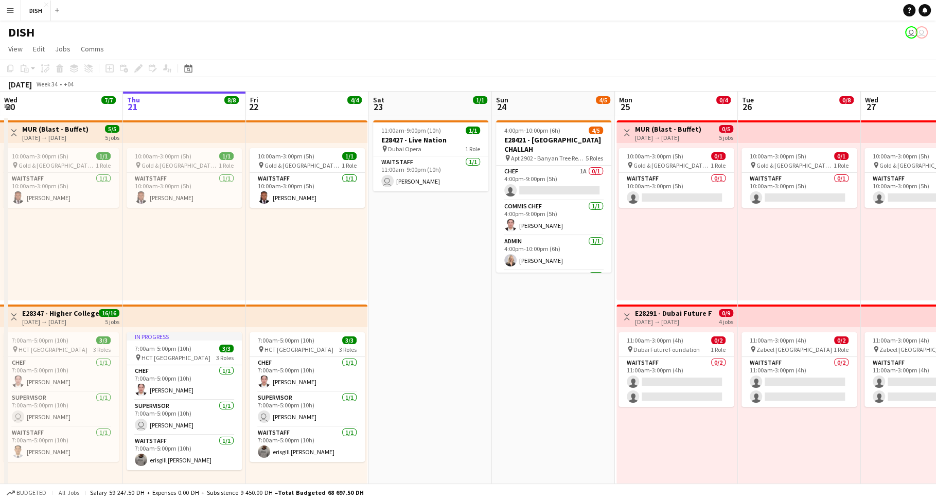
click app-icon "Menu"
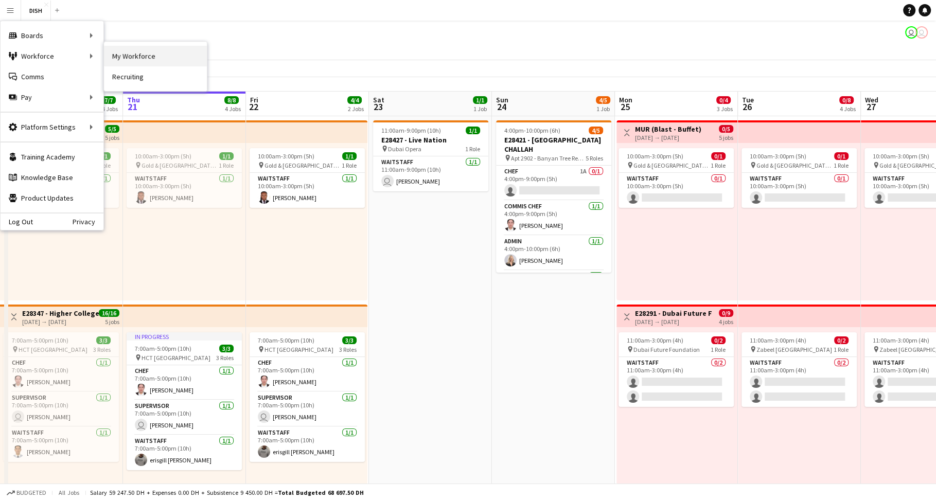
click link "My Workforce"
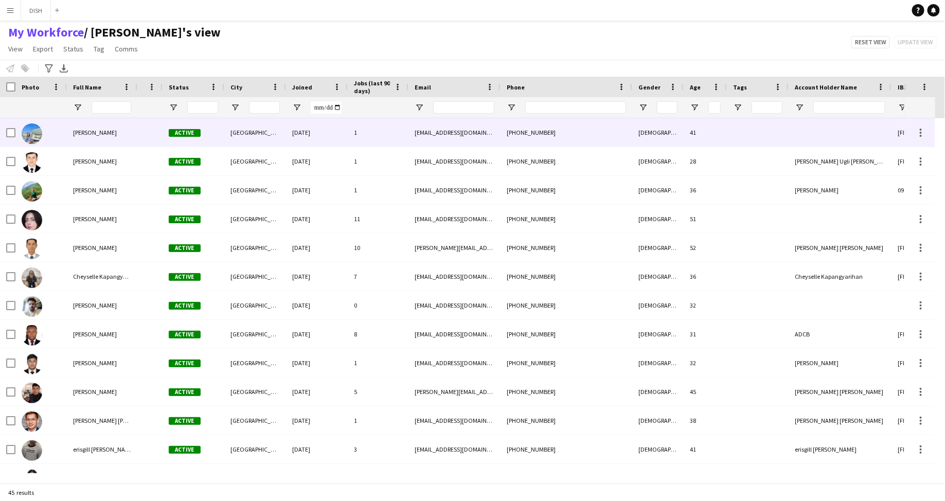
click div "[EMAIL_ADDRESS][DOMAIN_NAME]"
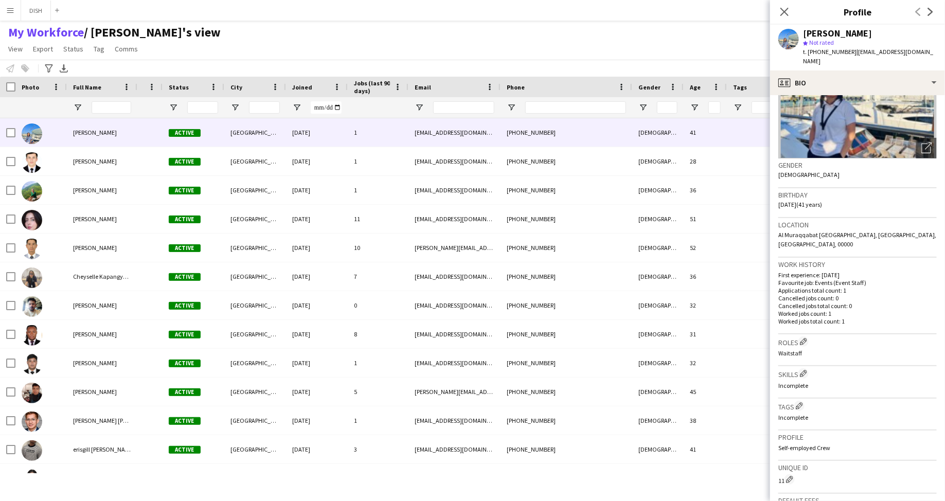
scroll to position [254, 0]
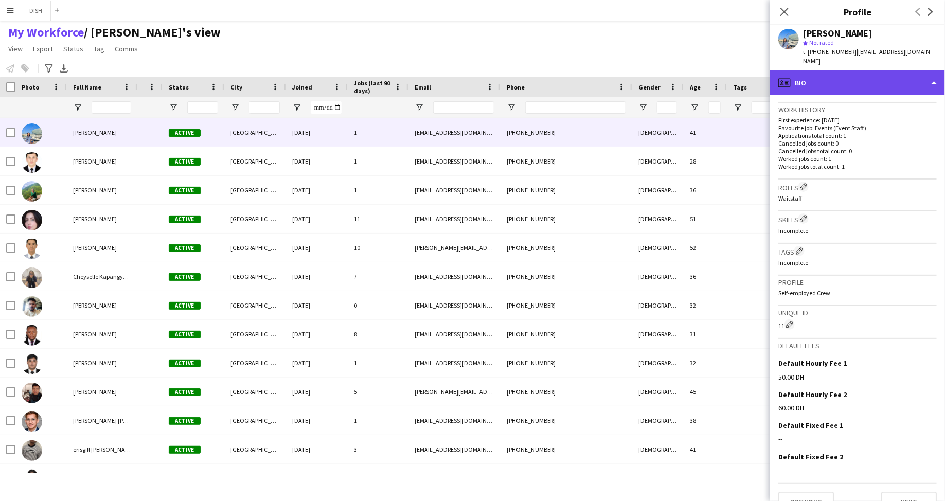
click div "profile Bio"
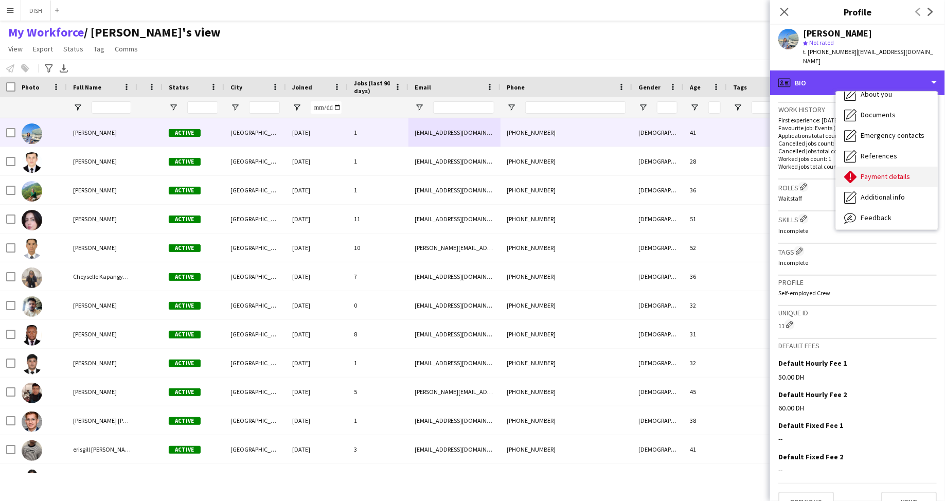
scroll to position [96, 0]
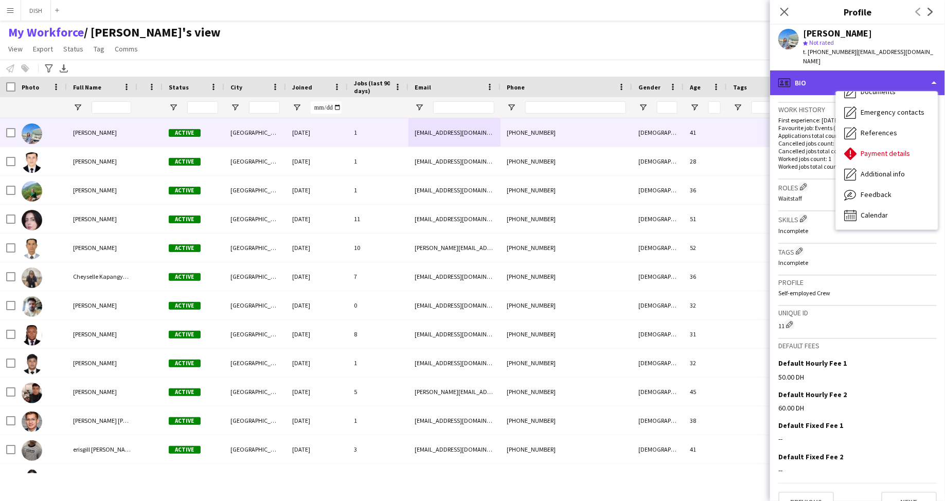
click div "profile Bio"
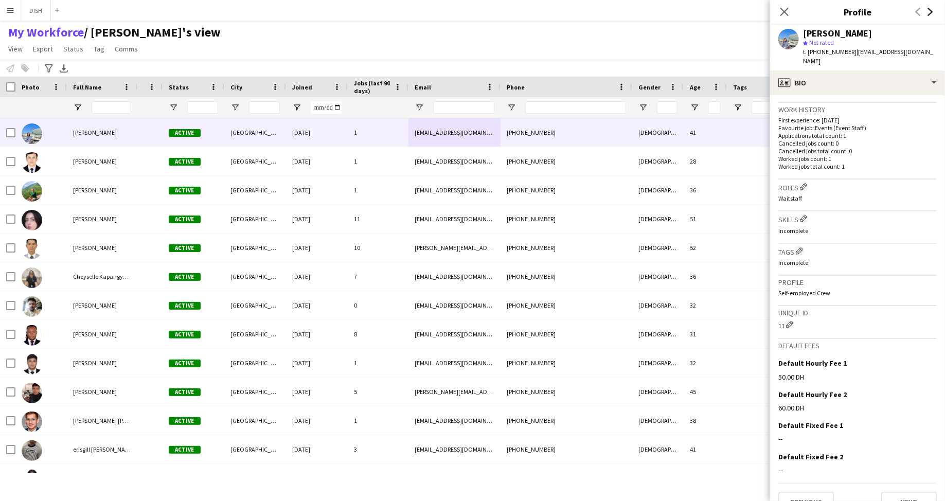
click icon "Next"
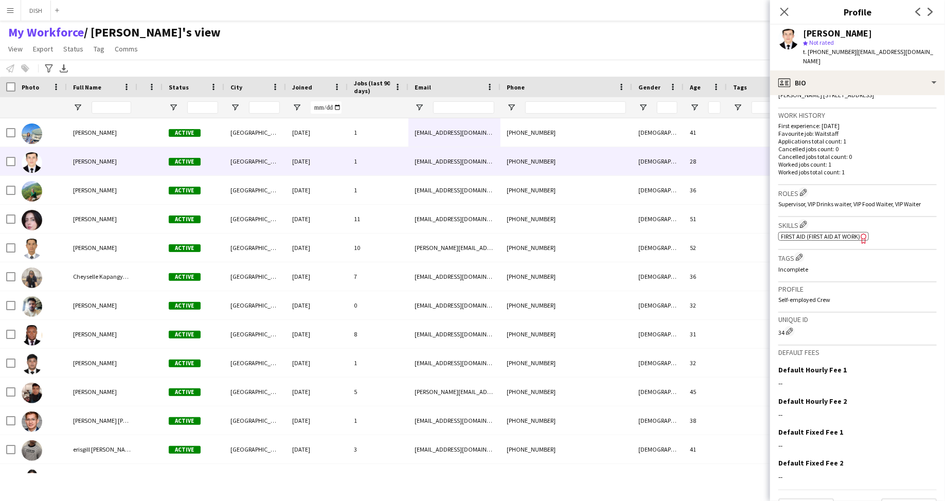
scroll to position [265, 0]
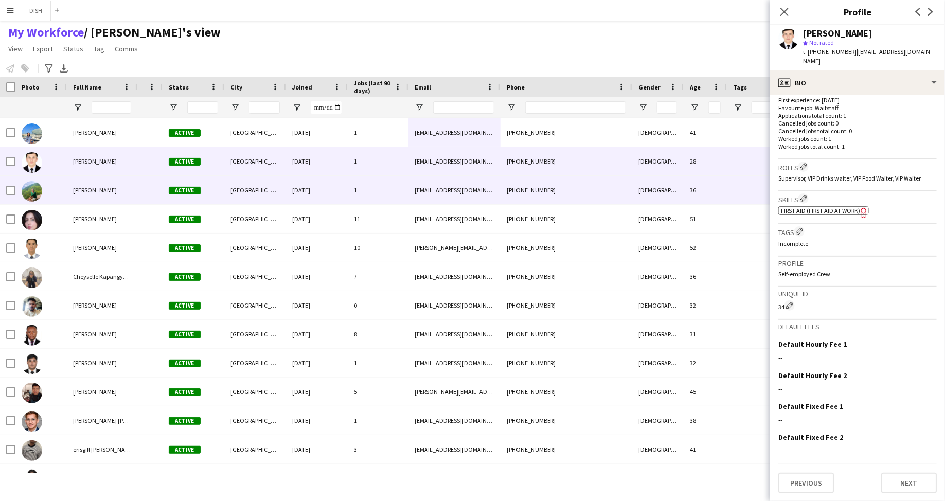
click div "[DEMOGRAPHIC_DATA]"
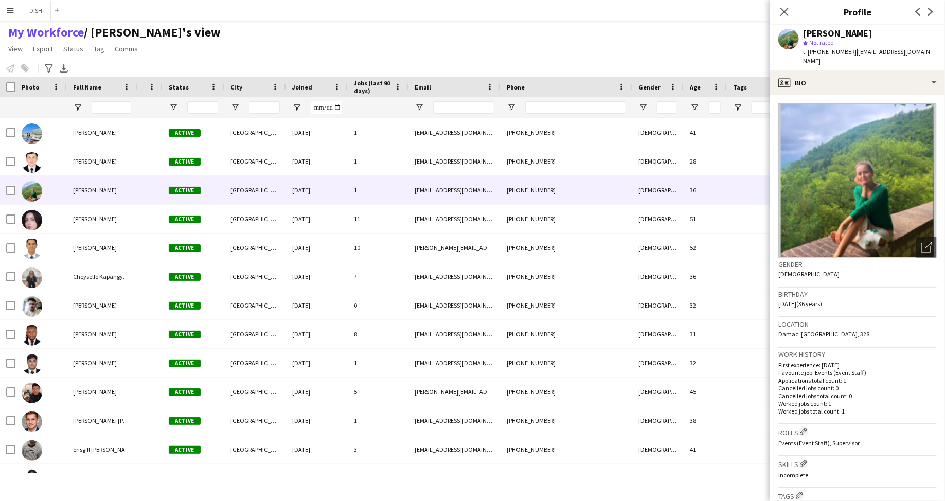
scroll to position [254, 0]
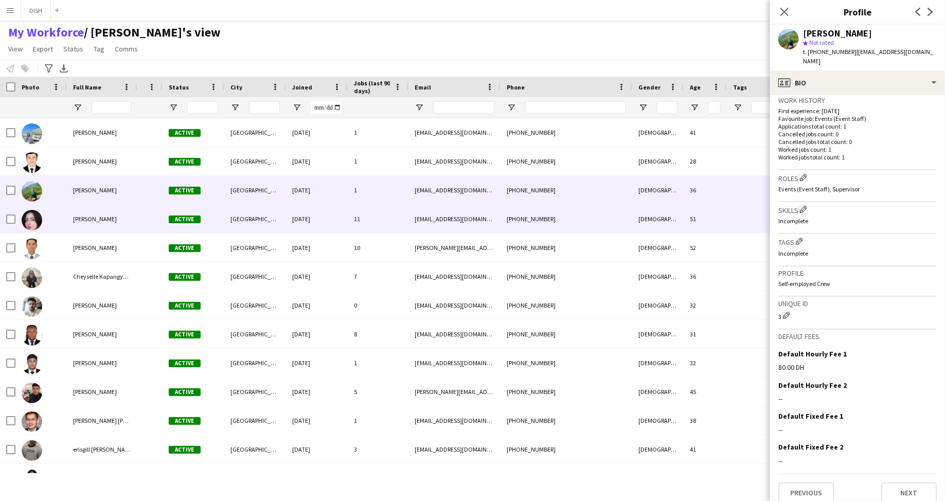
click div "[PHONE_NUMBER]"
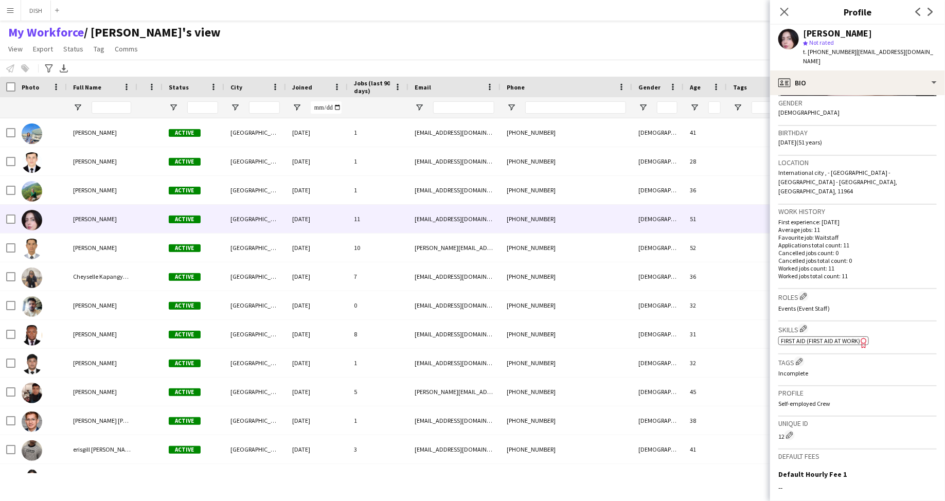
scroll to position [273, 0]
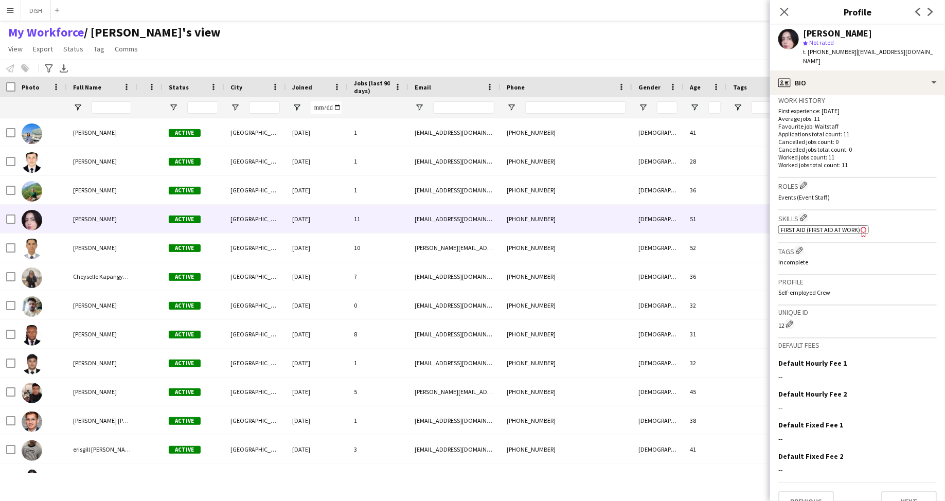
click button "Menu"
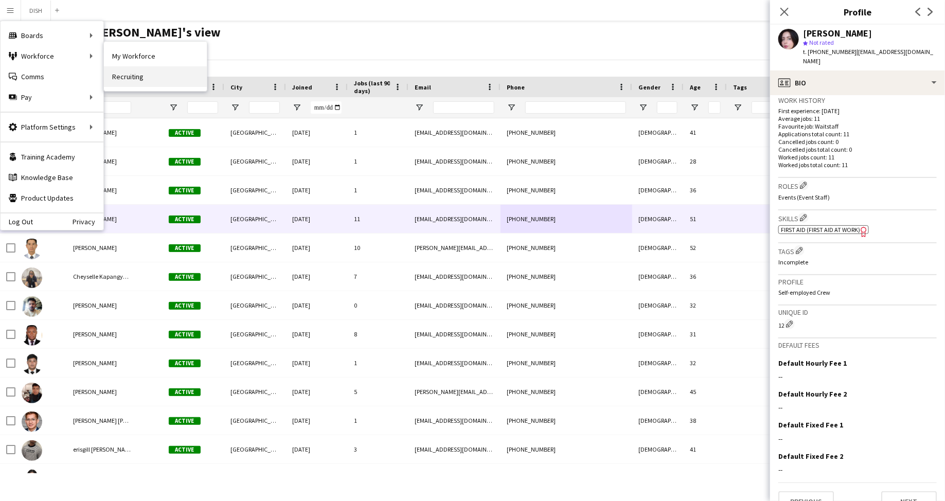
click link "Recruiting"
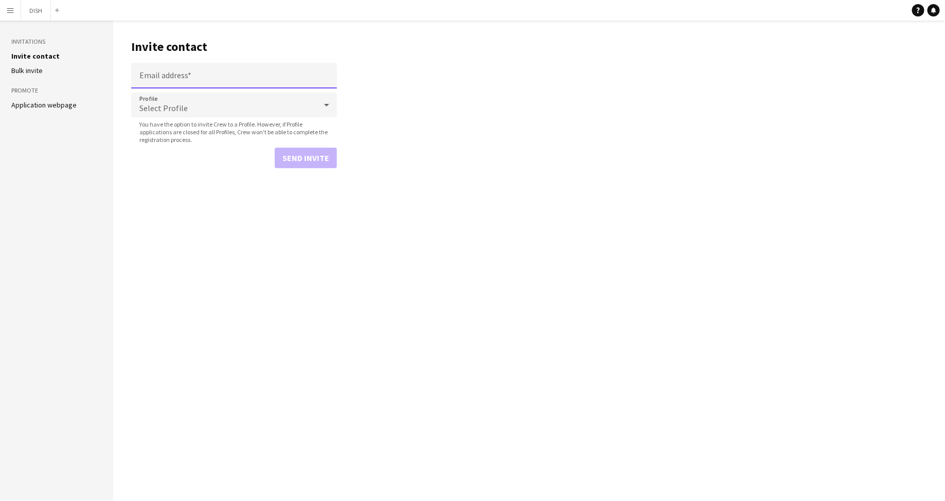
click input "Email address"
paste input "**********"
type input "**********"
click span "Select Profile"
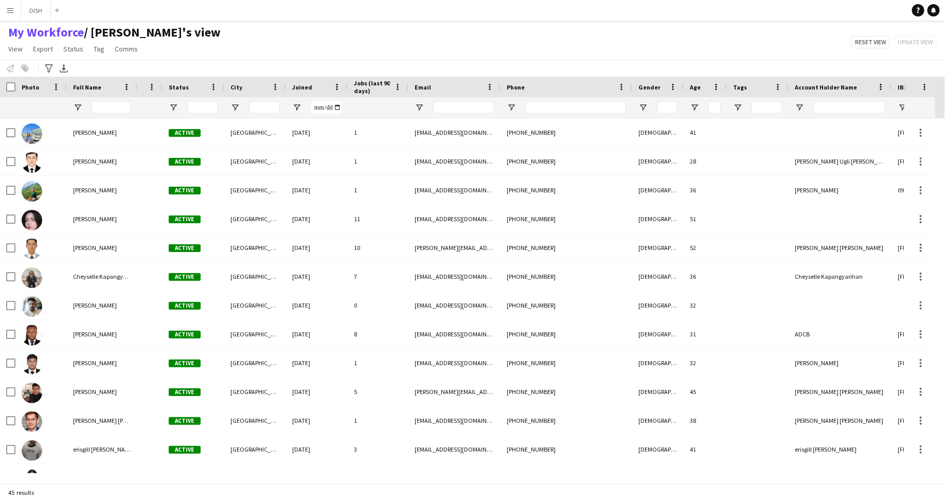
click at [11, 5] on button "Menu" at bounding box center [10, 10] width 21 height 21
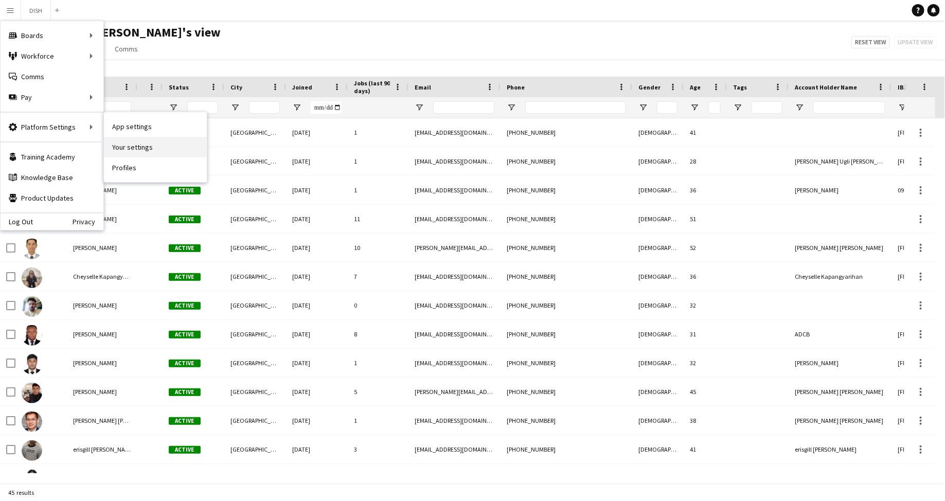
click at [110, 142] on link "Your settings" at bounding box center [155, 147] width 103 height 21
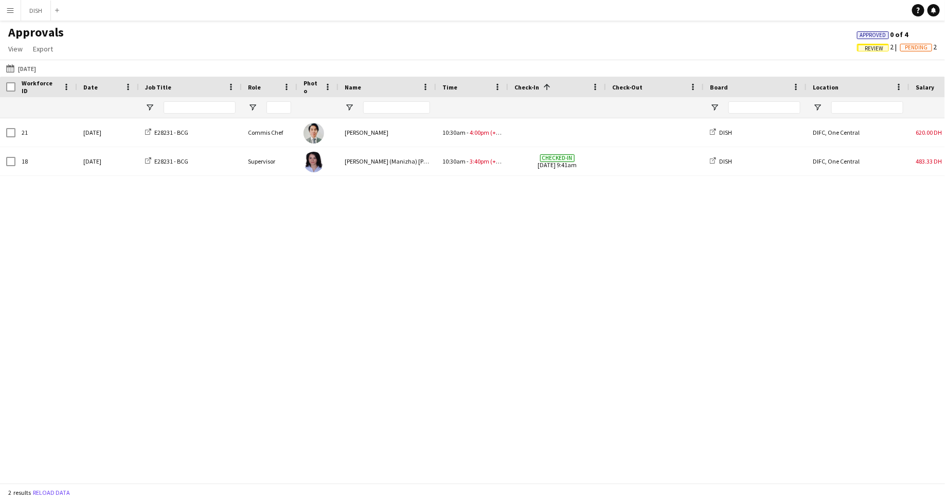
click at [12, 10] on app-icon "Menu" at bounding box center [10, 10] width 8 height 8
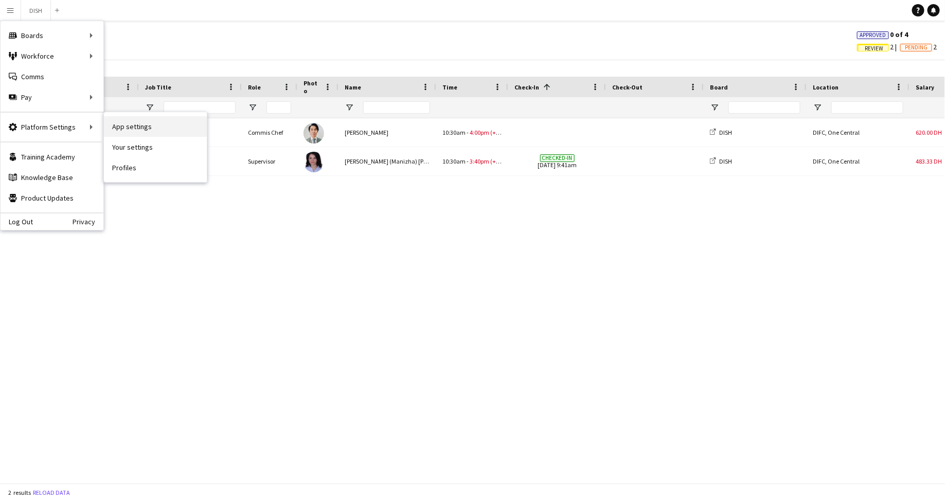
click at [113, 124] on link "App settings" at bounding box center [155, 126] width 103 height 21
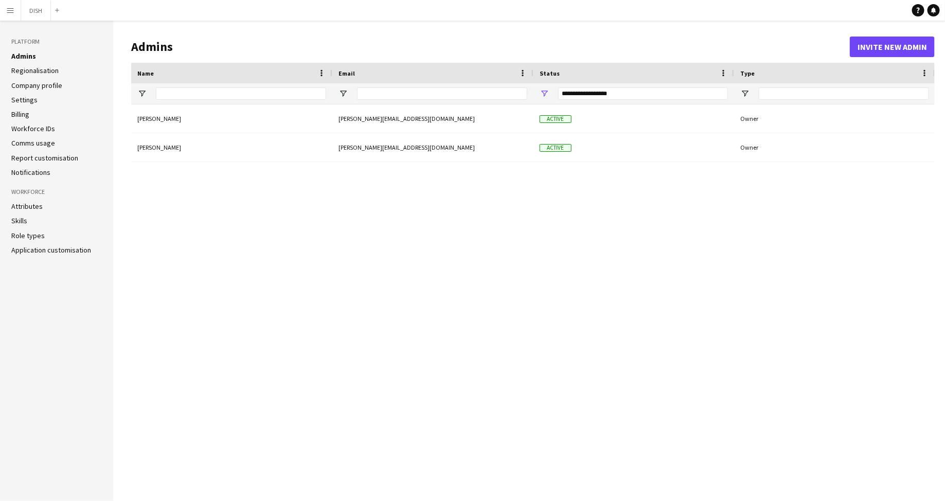
click at [25, 115] on link "Billing" at bounding box center [20, 114] width 18 height 9
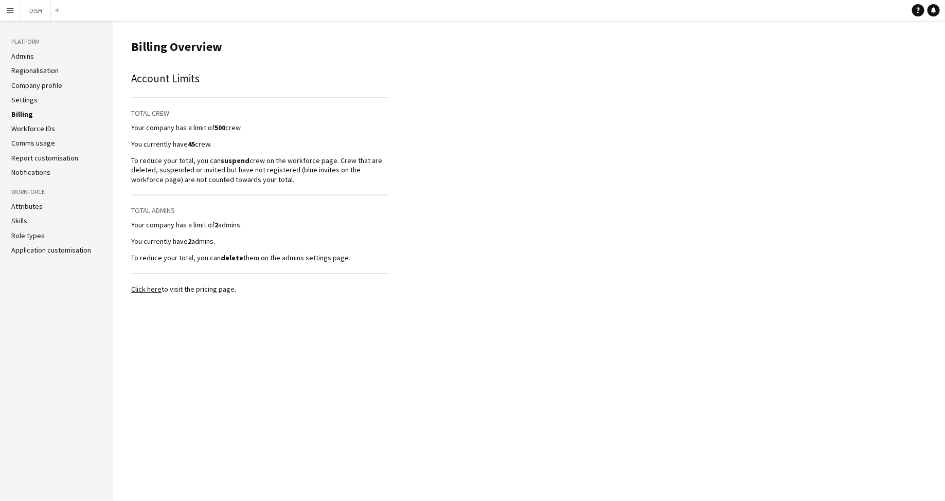
click at [17, 56] on link "Admins" at bounding box center [22, 55] width 23 height 9
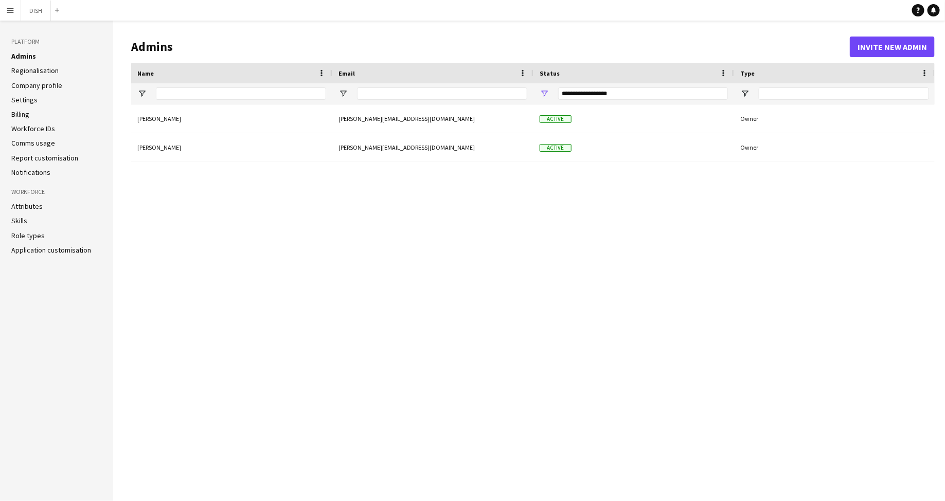
click at [28, 168] on link "Notifications" at bounding box center [30, 172] width 39 height 9
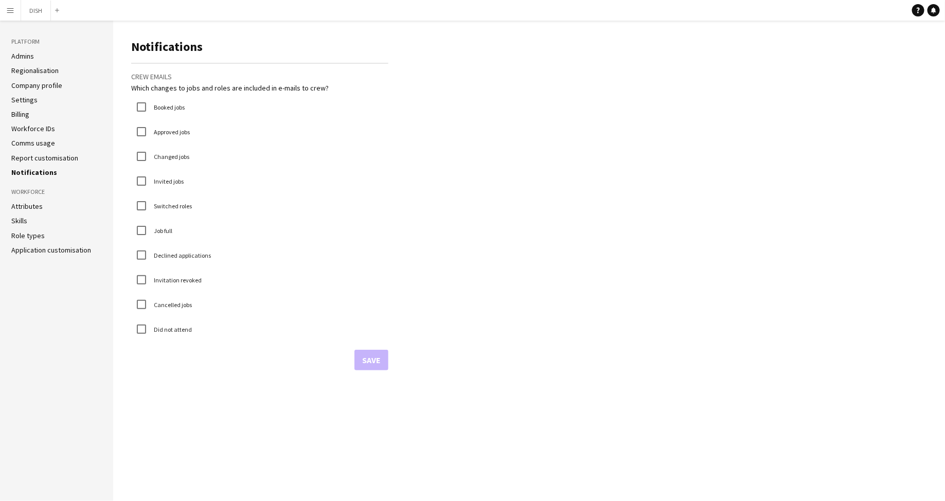
click at [27, 207] on link "Attributes" at bounding box center [26, 206] width 31 height 9
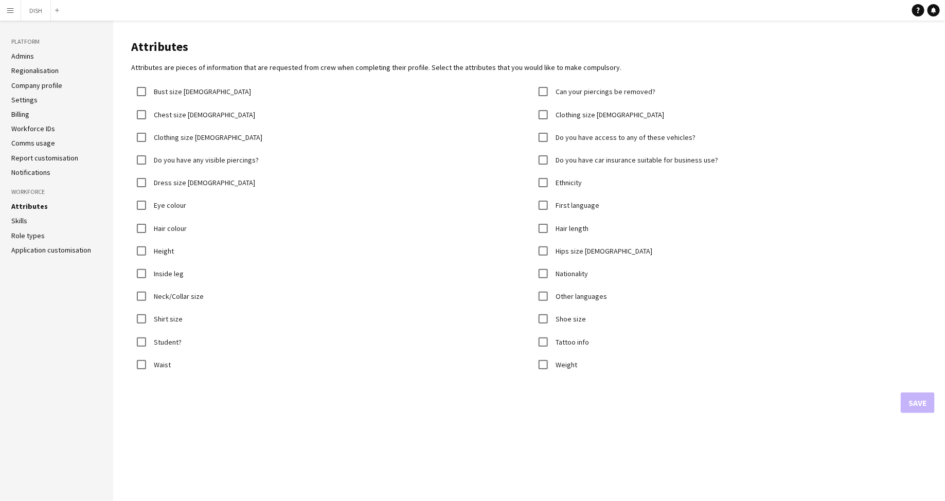
click at [22, 223] on link "Skills" at bounding box center [19, 220] width 16 height 9
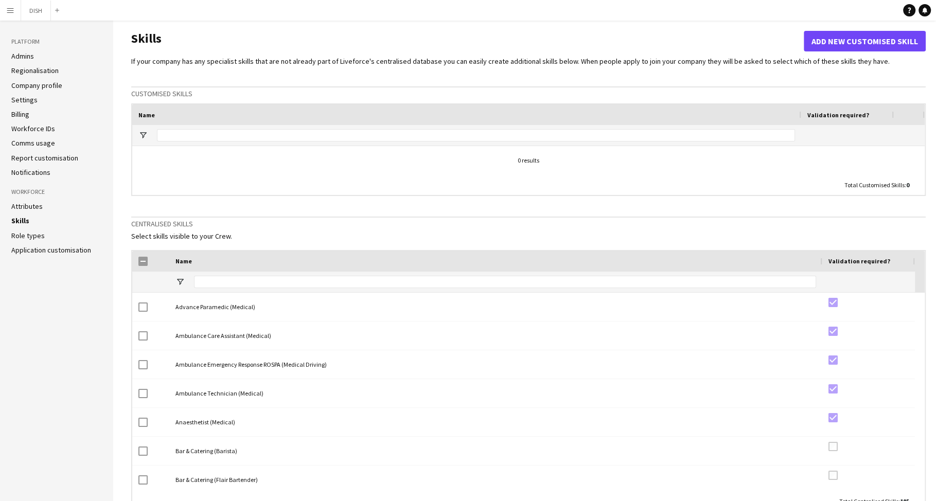
click at [23, 235] on link "Role types" at bounding box center [27, 235] width 33 height 9
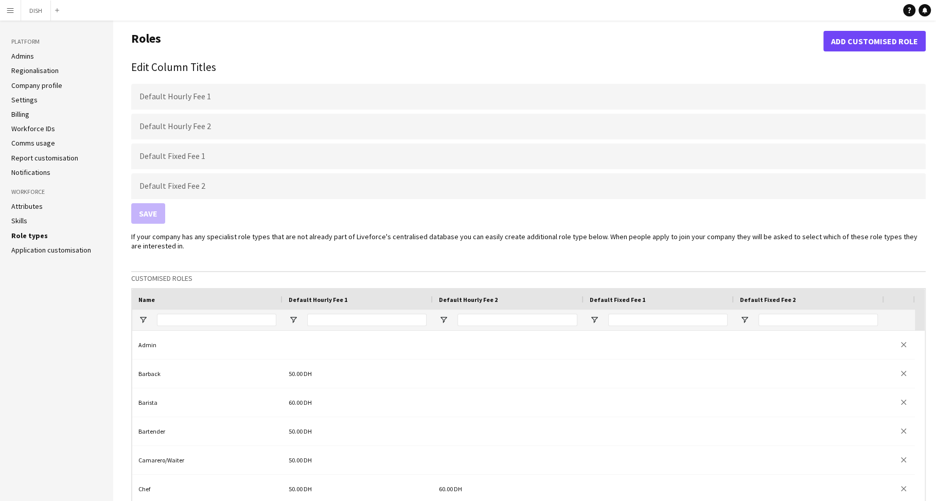
click at [25, 250] on link "Application customisation" at bounding box center [51, 249] width 80 height 9
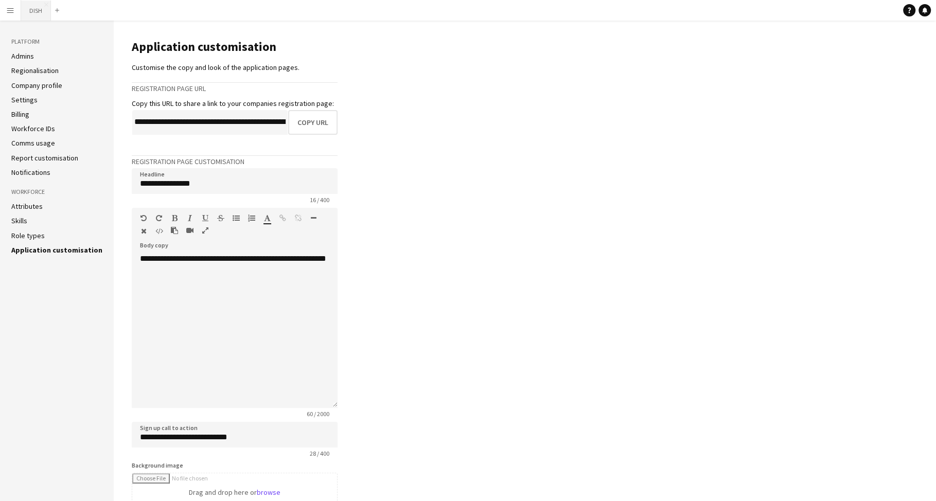
click at [34, 16] on button "DISH Close" at bounding box center [36, 11] width 30 height 20
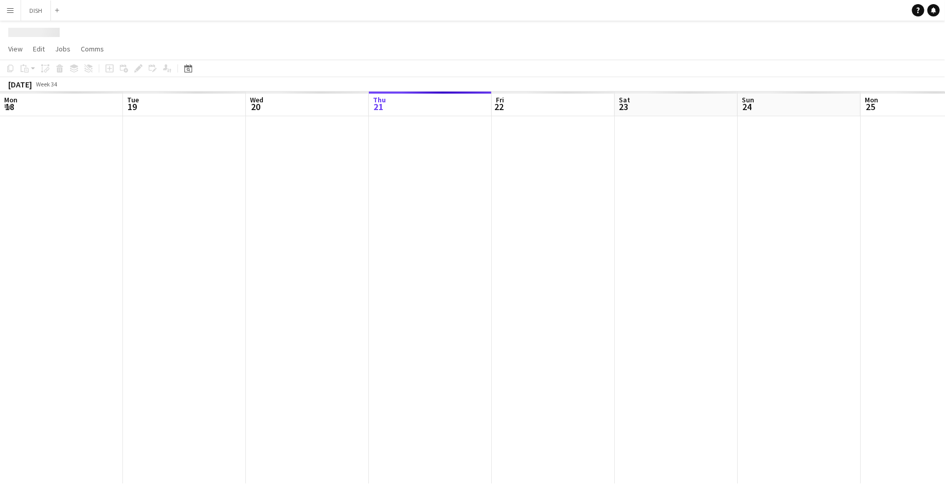
scroll to position [0, 246]
click at [9, 16] on button "Menu" at bounding box center [10, 10] width 21 height 21
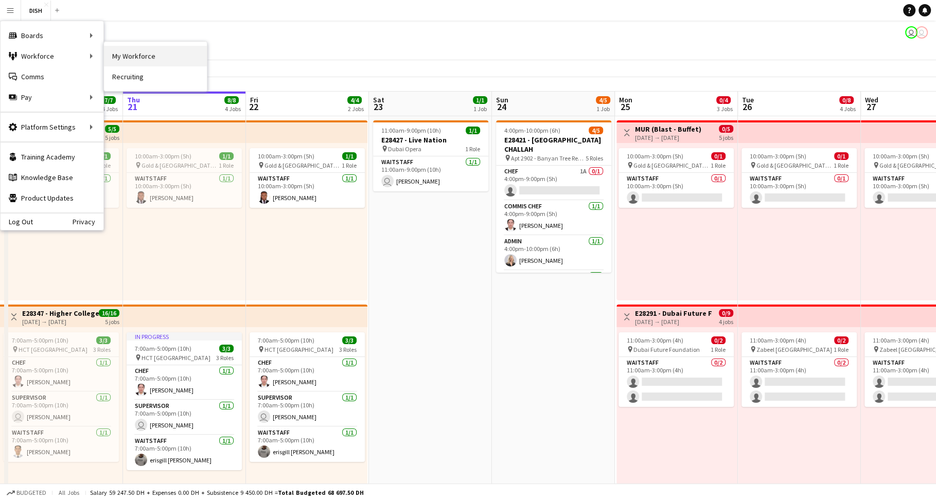
click at [133, 59] on link "My Workforce" at bounding box center [155, 56] width 103 height 21
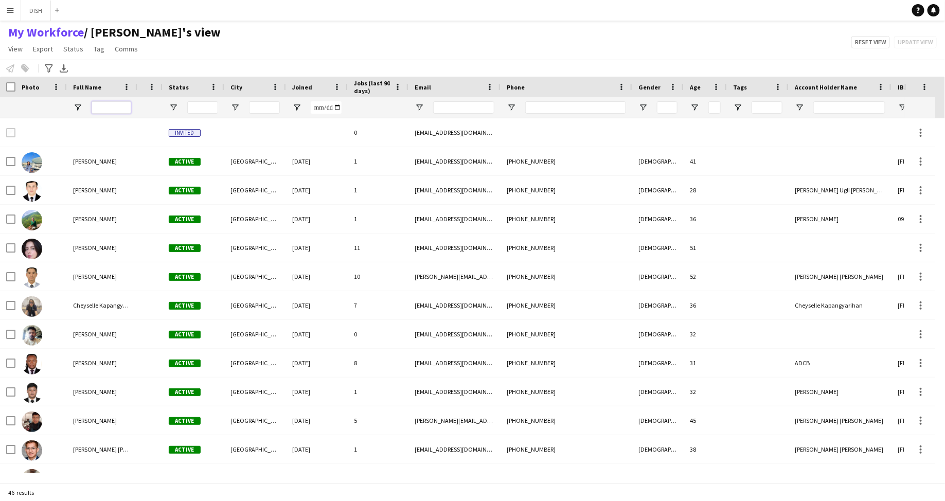
click at [111, 108] on input "Full Name Filter Input" at bounding box center [112, 107] width 40 height 12
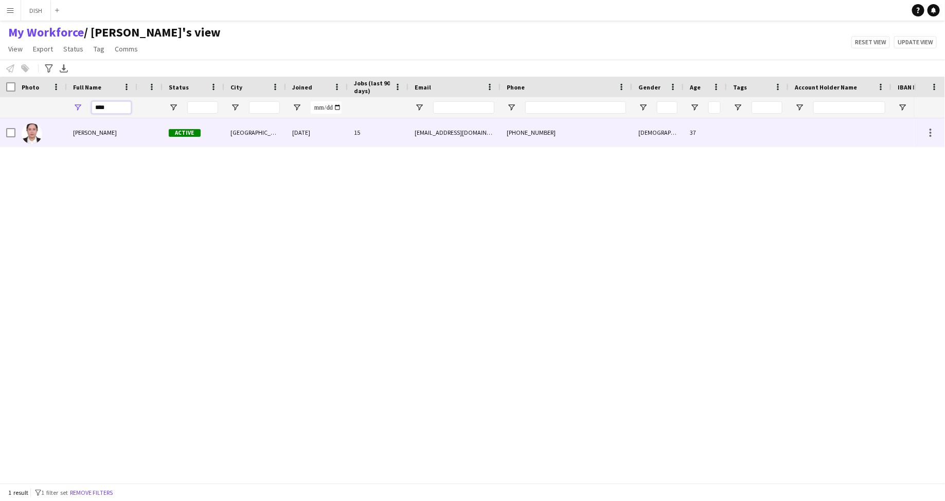
type input "****"
click at [634, 131] on div "Female" at bounding box center [657, 132] width 51 height 28
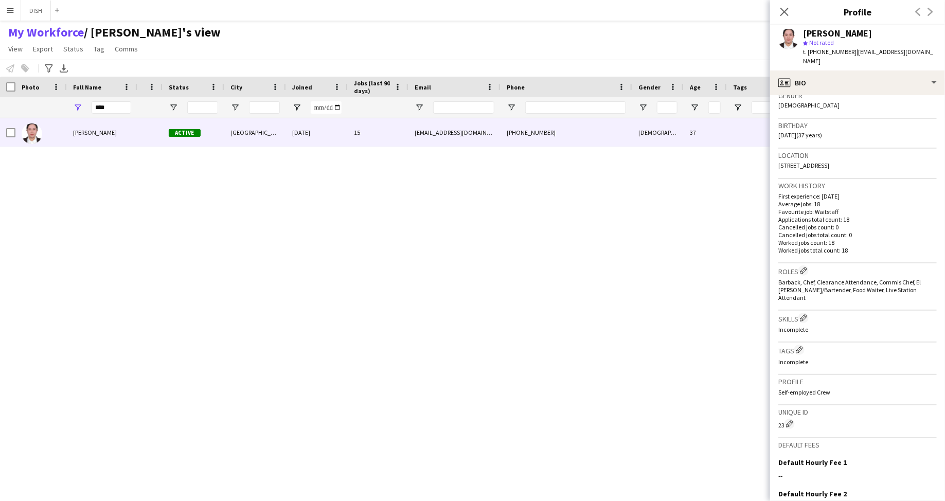
scroll to position [270, 0]
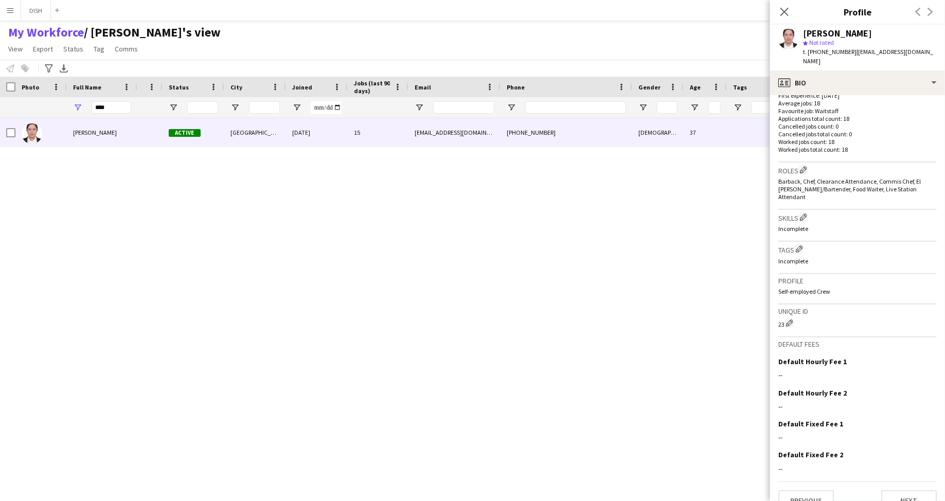
click at [853, 288] on p "Self-employed Crew" at bounding box center [857, 292] width 158 height 8
click at [842, 274] on div "Profile Self-employed Crew" at bounding box center [857, 289] width 158 height 30
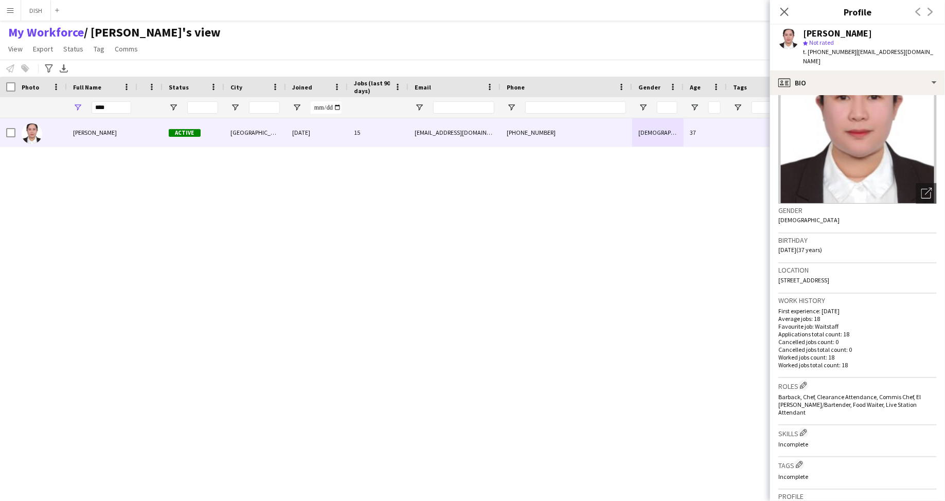
scroll to position [0, 0]
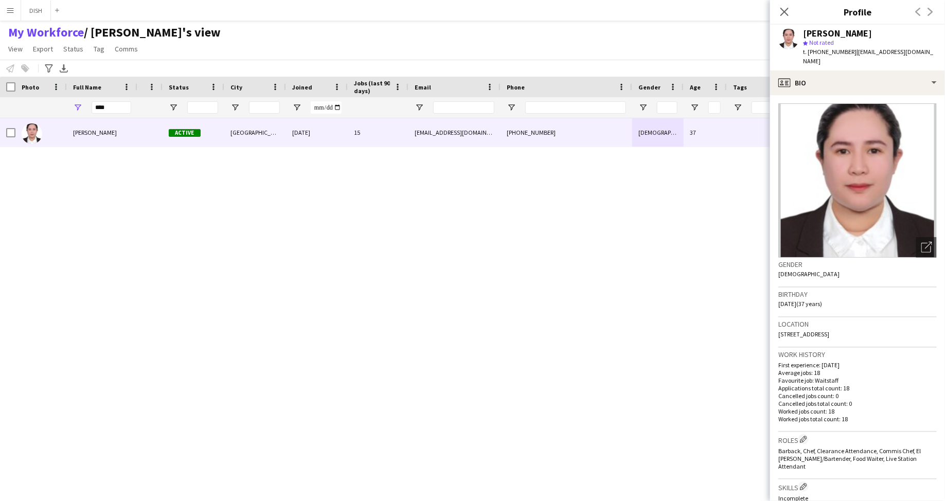
click at [929, 12] on div "Previous Next" at bounding box center [924, 12] width 41 height 24
click at [784, 11] on icon at bounding box center [784, 12] width 10 height 10
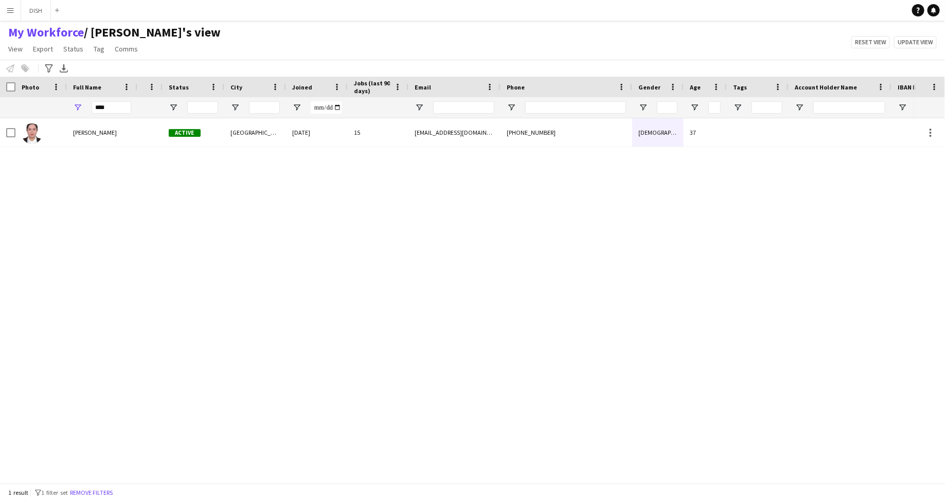
click at [6, 14] on button "Menu" at bounding box center [10, 10] width 21 height 21
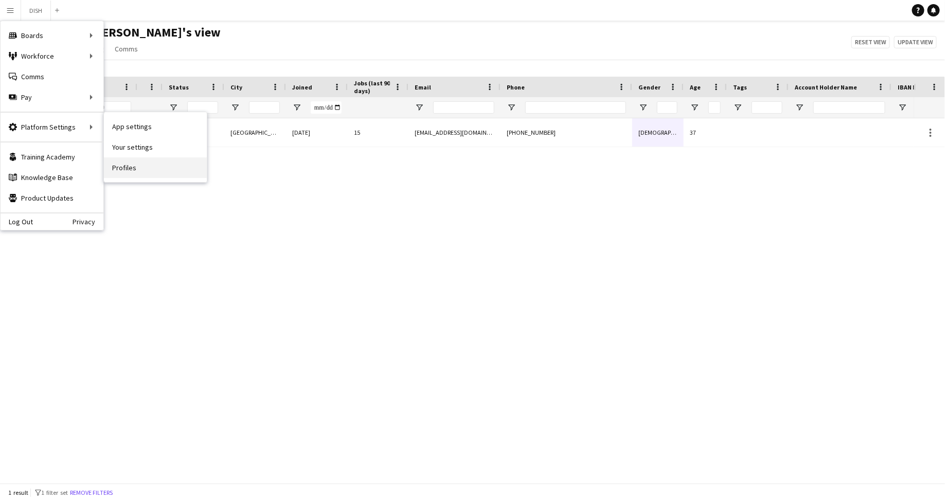
click at [135, 165] on link "Profiles" at bounding box center [155, 167] width 103 height 21
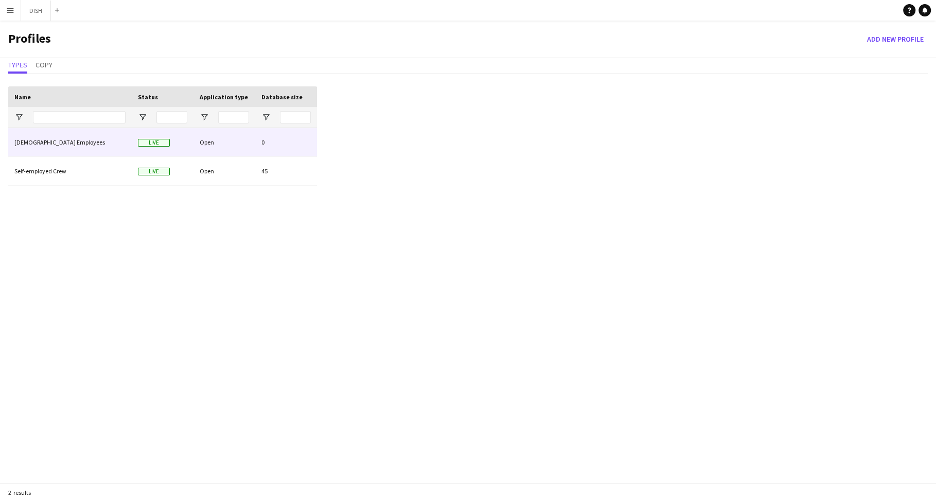
click at [84, 147] on div "[DEMOGRAPHIC_DATA] Employees" at bounding box center [69, 142] width 123 height 28
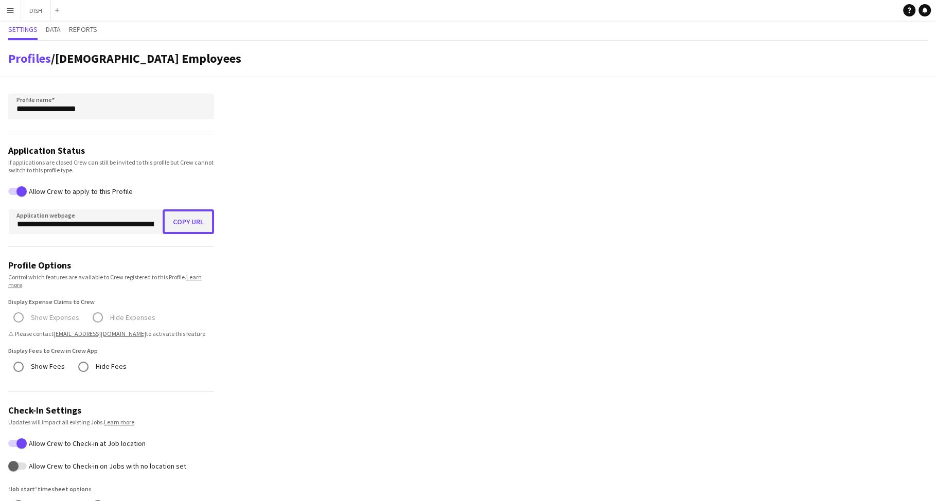
click at [182, 216] on button "Copy URL" at bounding box center [188, 221] width 51 height 25
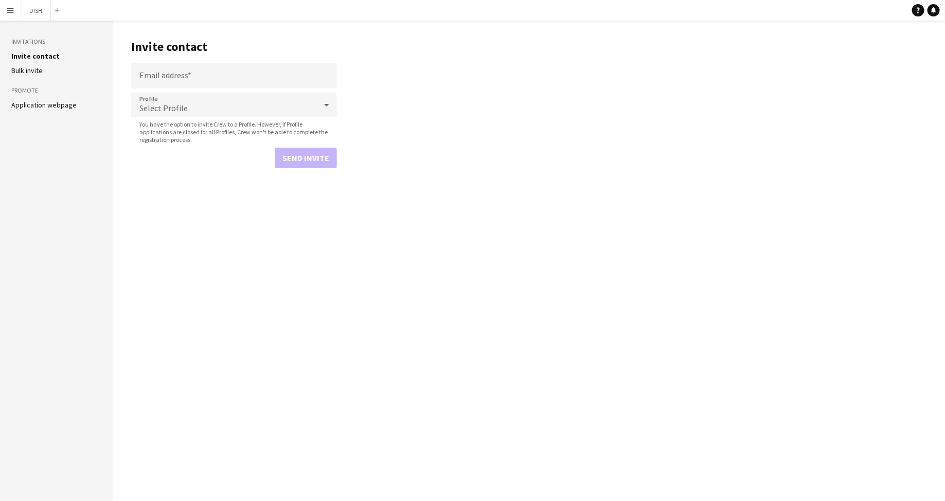
click at [147, 98] on div "Select Profile" at bounding box center [223, 105] width 185 height 25
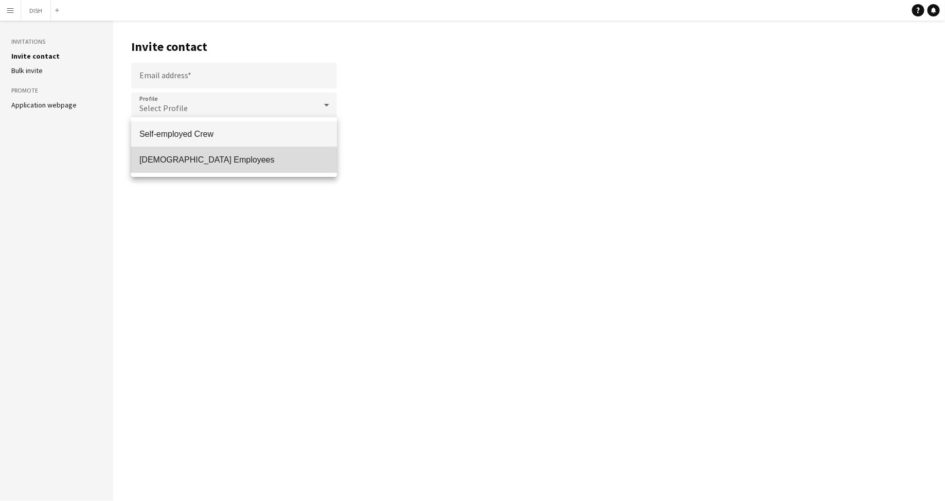
click at [170, 161] on span "[DEMOGRAPHIC_DATA] Employees" at bounding box center [233, 160] width 189 height 10
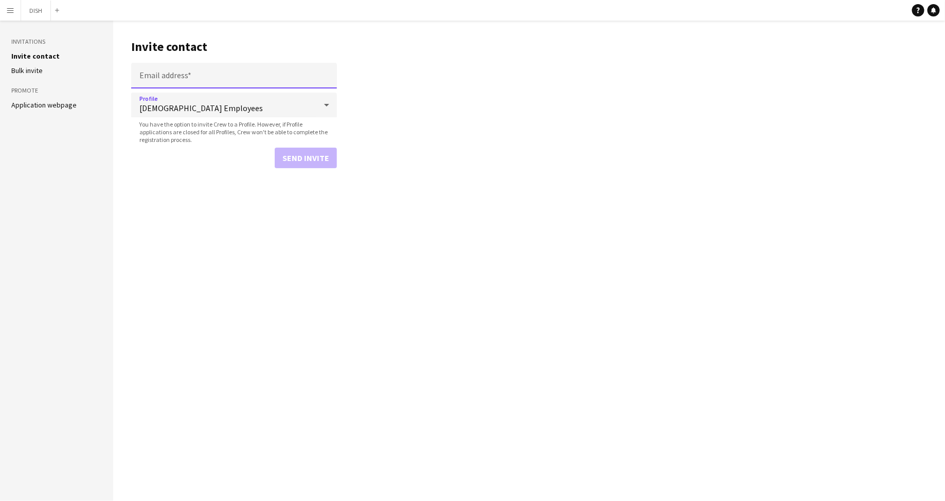
click at [175, 81] on input "Email address" at bounding box center [234, 76] width 206 height 26
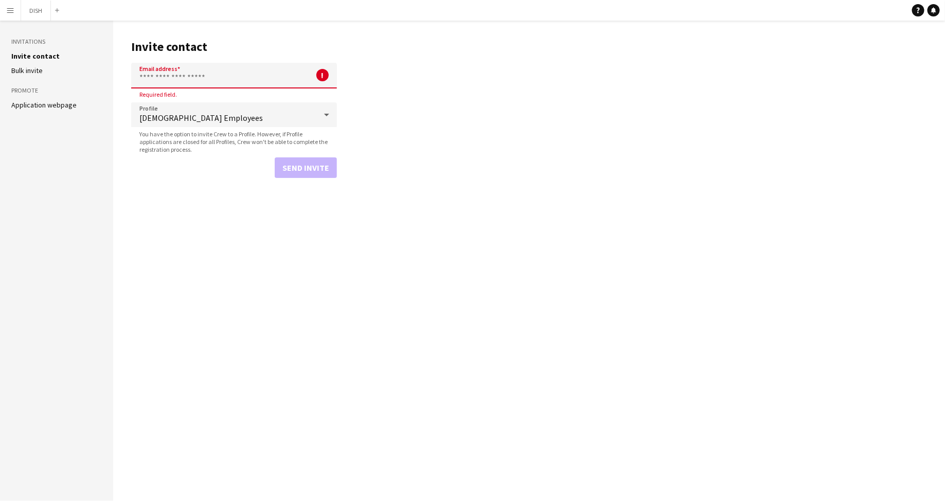
paste input "**********"
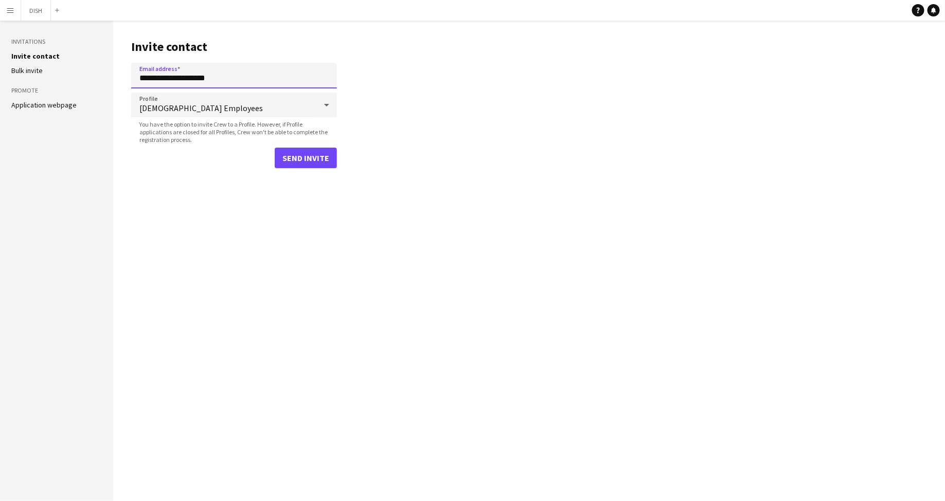
type input "**********"
click at [302, 157] on button "Send invite" at bounding box center [306, 158] width 62 height 21
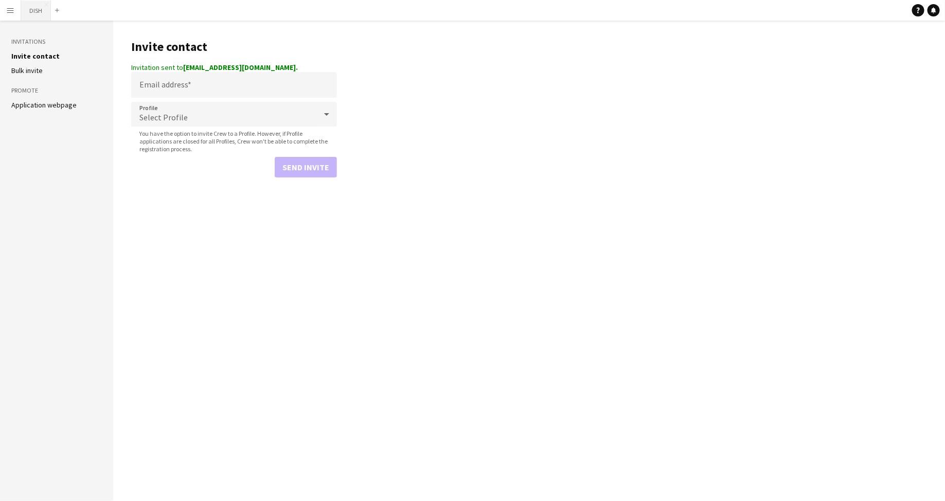
click at [31, 4] on button "DISH Close" at bounding box center [36, 11] width 30 height 20
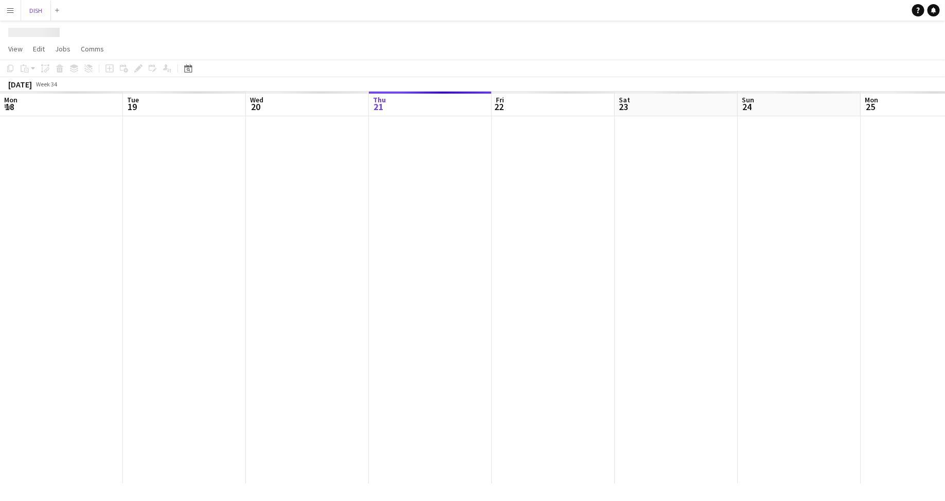
scroll to position [0, 246]
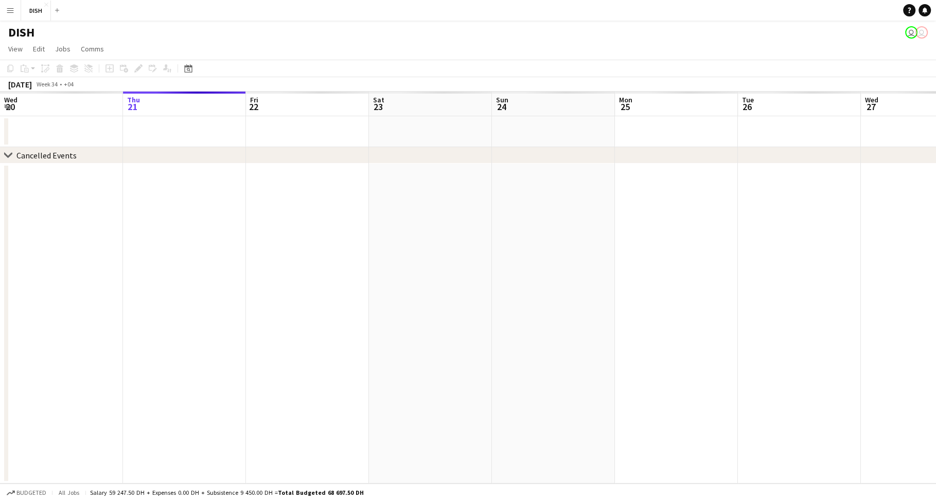
click at [9, 6] on button "Menu" at bounding box center [10, 10] width 21 height 21
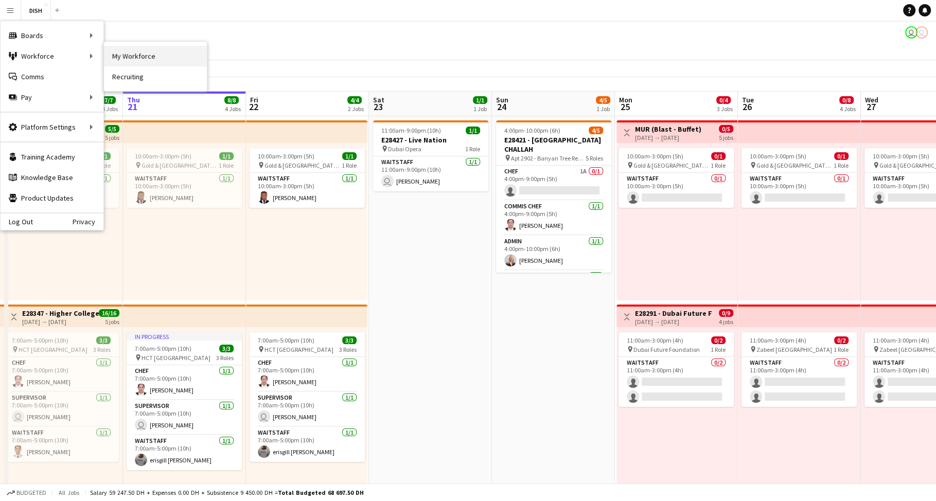
click at [117, 56] on link "My Workforce" at bounding box center [155, 56] width 103 height 21
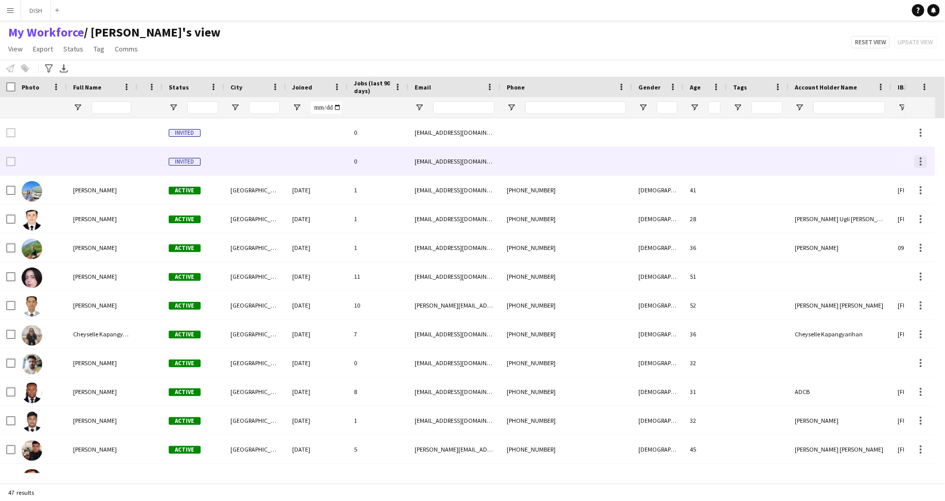
click at [921, 159] on div at bounding box center [921, 161] width 12 height 12
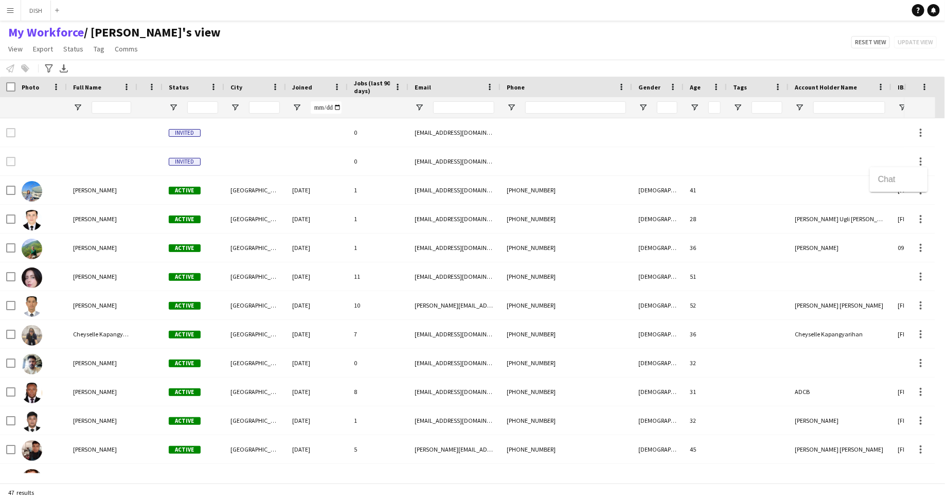
click at [859, 158] on div at bounding box center [472, 250] width 945 height 501
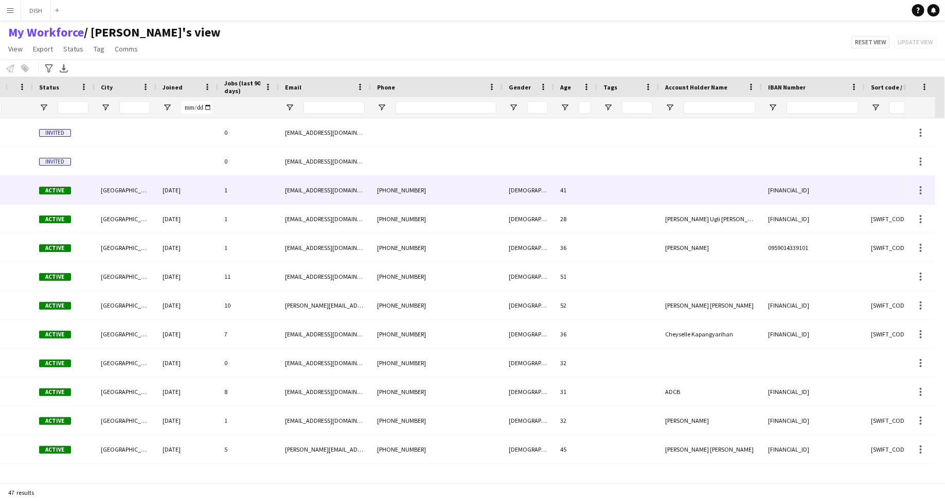
scroll to position [0, 295]
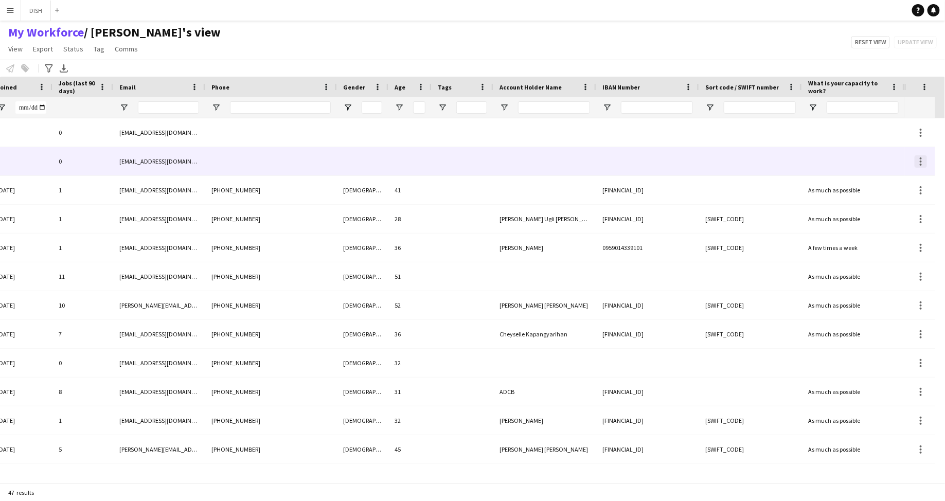
click at [921, 160] on div at bounding box center [921, 161] width 2 height 2
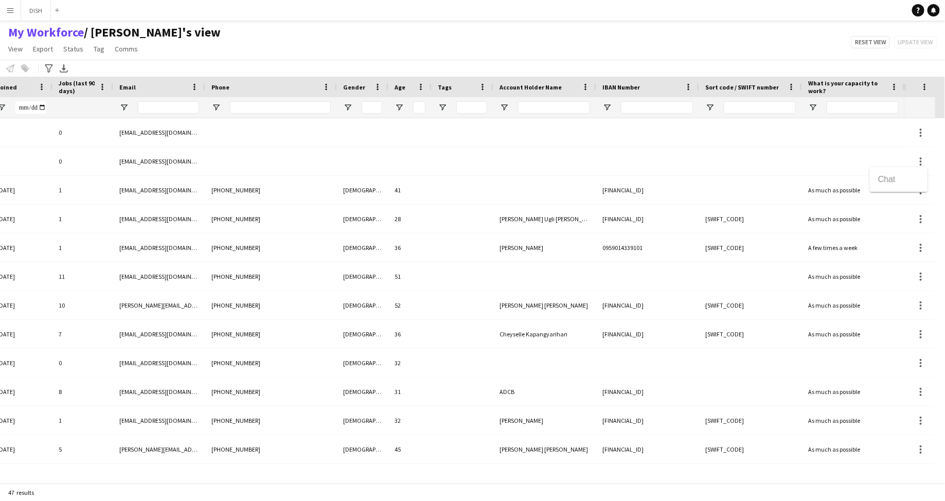
click at [285, 192] on div at bounding box center [472, 250] width 945 height 501
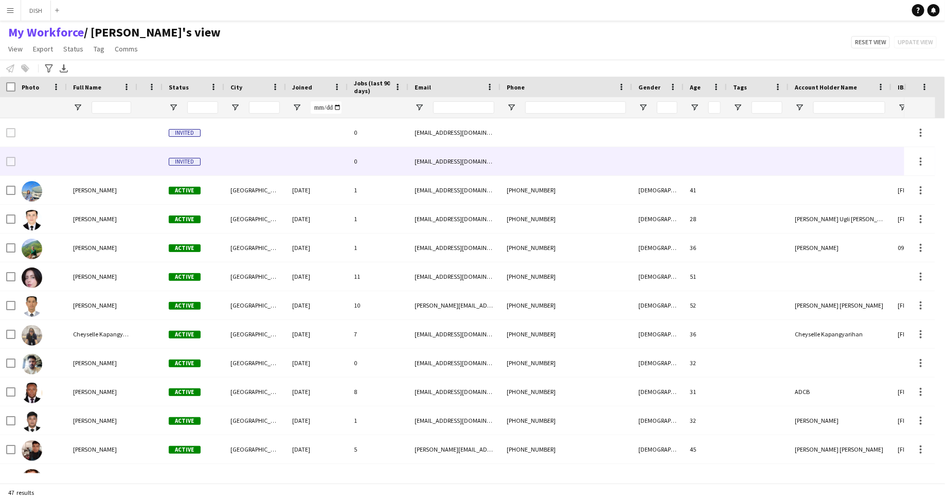
scroll to position [0, 0]
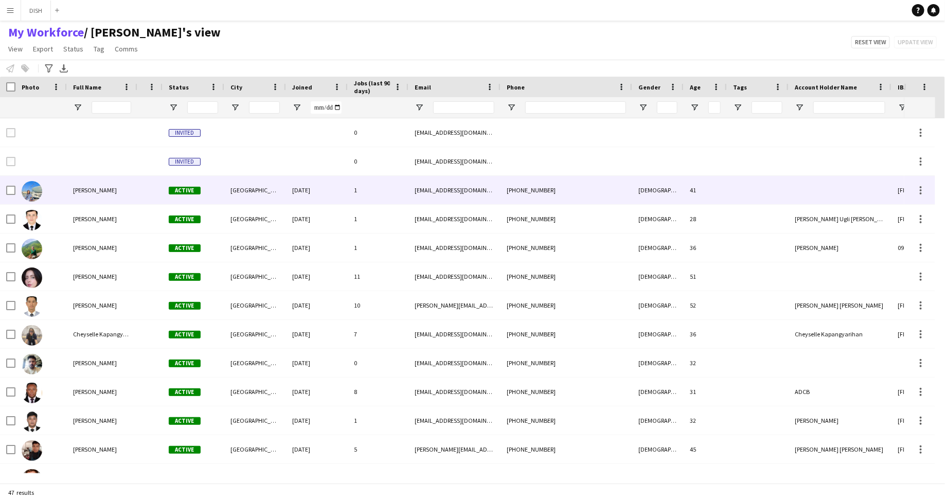
click at [280, 188] on div "[GEOGRAPHIC_DATA]" at bounding box center [255, 190] width 62 height 28
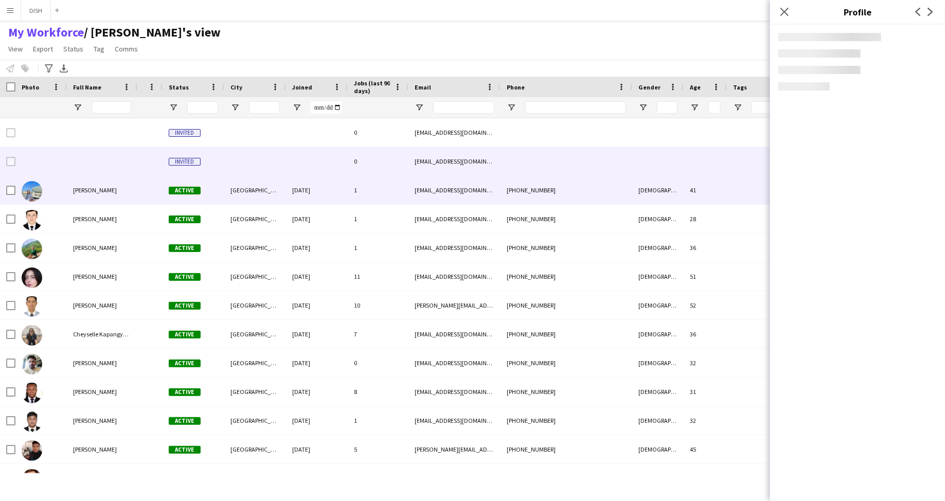
click at [64, 159] on div at bounding box center [40, 161] width 51 height 28
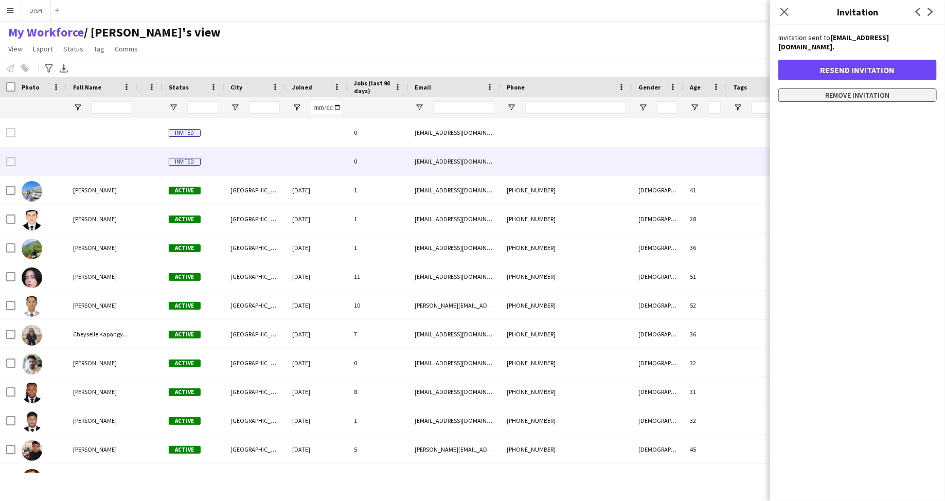
click at [854, 88] on button "Remove invitation" at bounding box center [857, 94] width 158 height 13
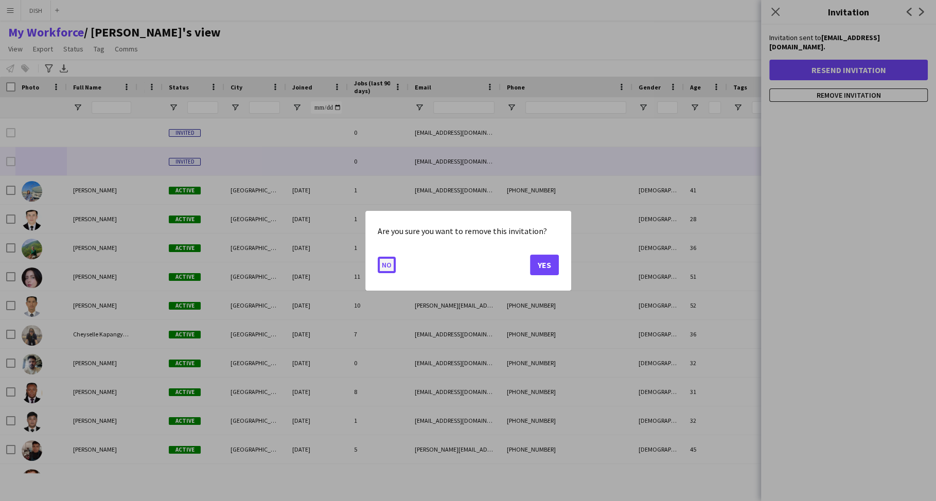
click at [387, 262] on button "No" at bounding box center [387, 264] width 18 height 16
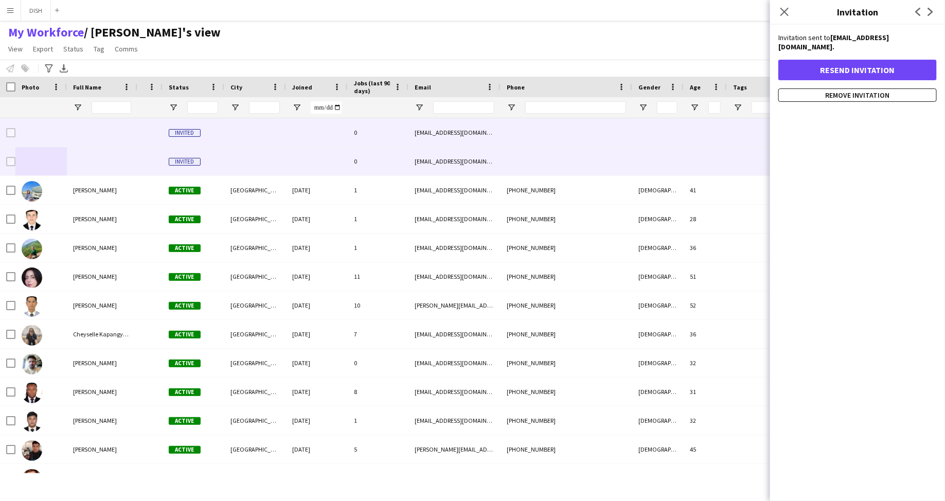
click at [455, 131] on div "[EMAIL_ADDRESS][DOMAIN_NAME]" at bounding box center [454, 132] width 92 height 28
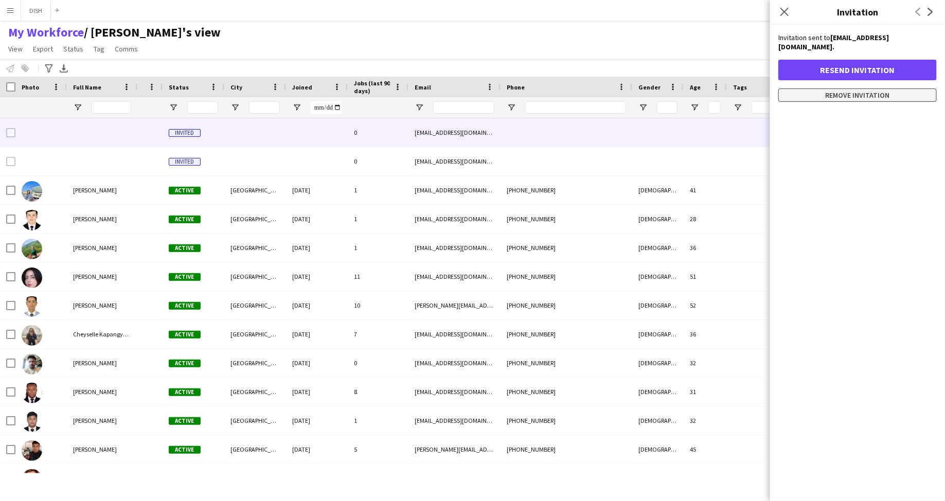
click at [817, 88] on button "Remove invitation" at bounding box center [857, 94] width 158 height 13
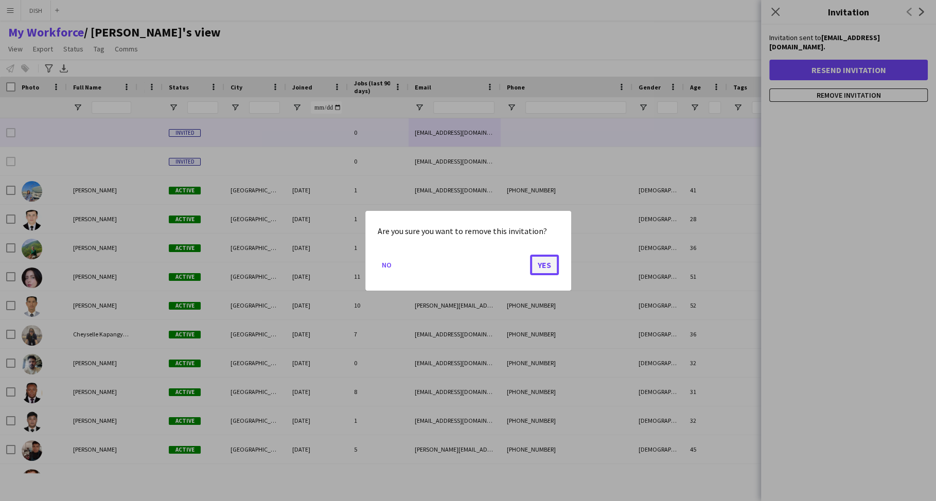
click at [539, 264] on button "Yes" at bounding box center [544, 264] width 29 height 21
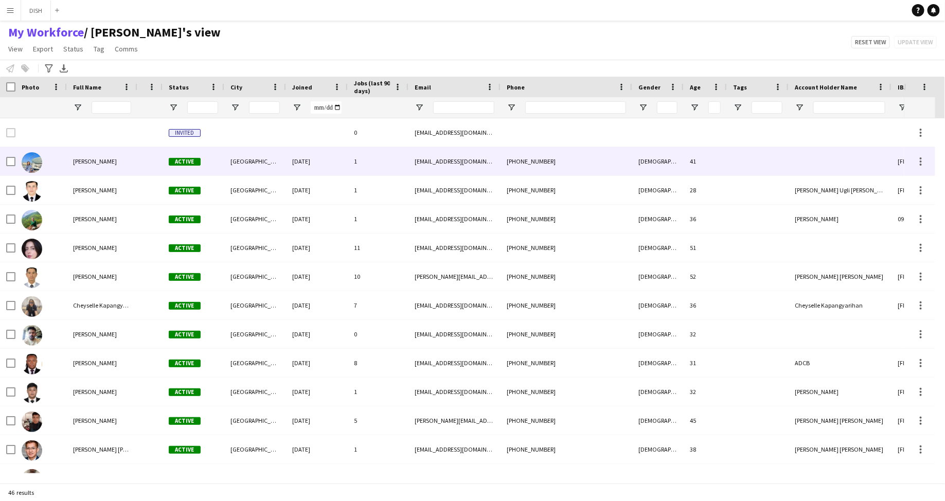
click at [509, 168] on div "[PHONE_NUMBER]" at bounding box center [567, 161] width 132 height 28
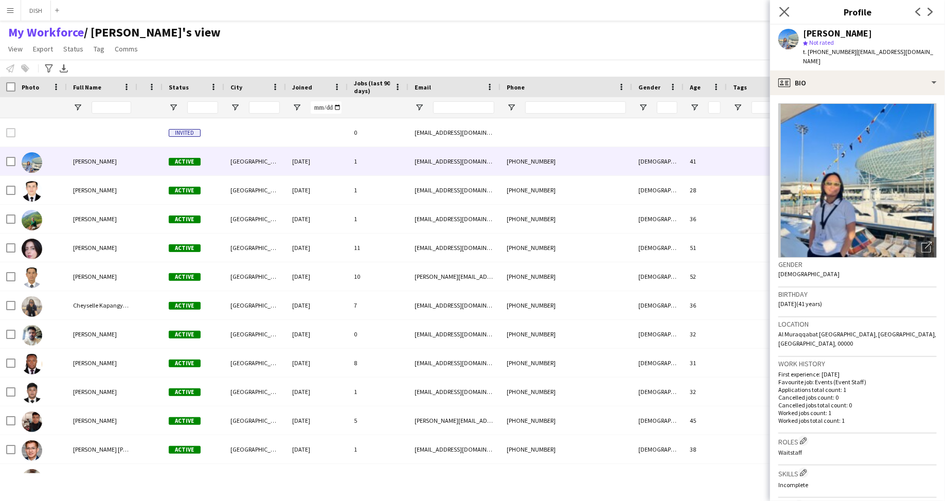
click at [778, 9] on app-icon "Close pop-in" at bounding box center [784, 12] width 15 height 15
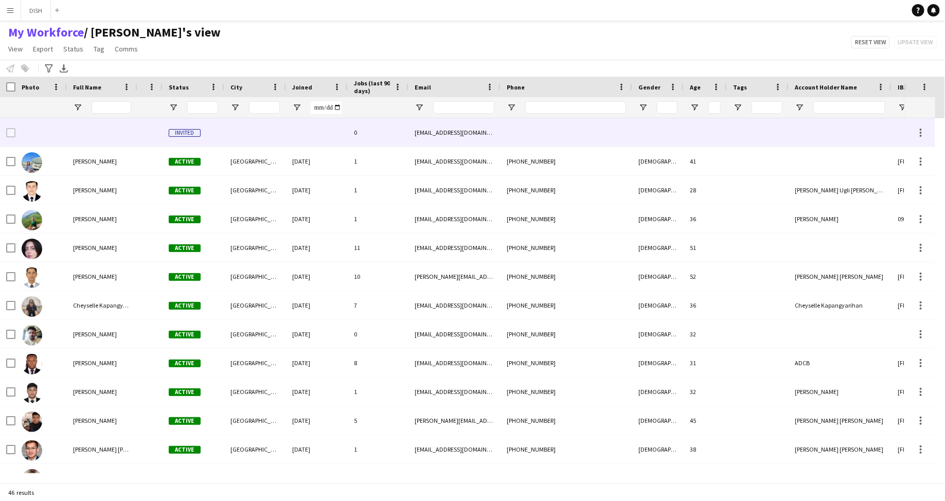
click at [501, 125] on div at bounding box center [567, 132] width 132 height 28
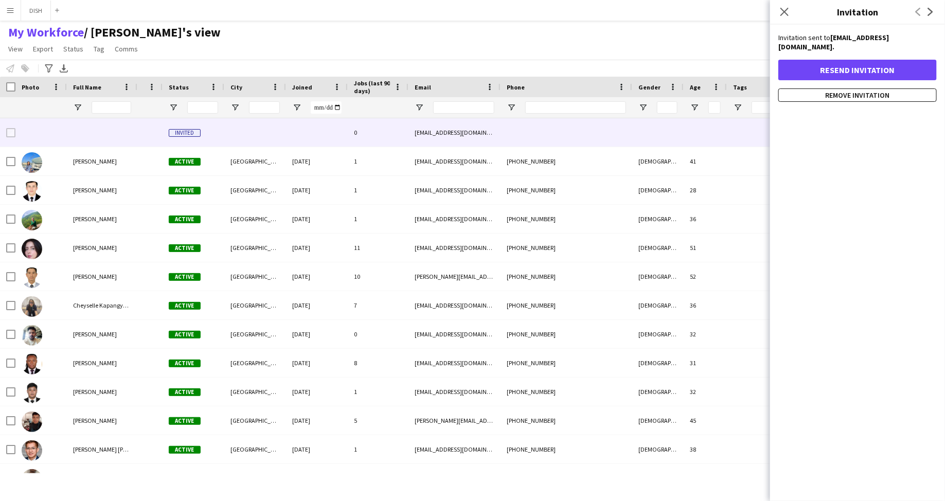
click at [195, 12] on app-navbar "Menu Boards Boards Boards All jobs Status Workforce Workforce My Workforce Recr…" at bounding box center [472, 10] width 945 height 21
click at [35, 9] on button "DISH Close" at bounding box center [36, 11] width 30 height 20
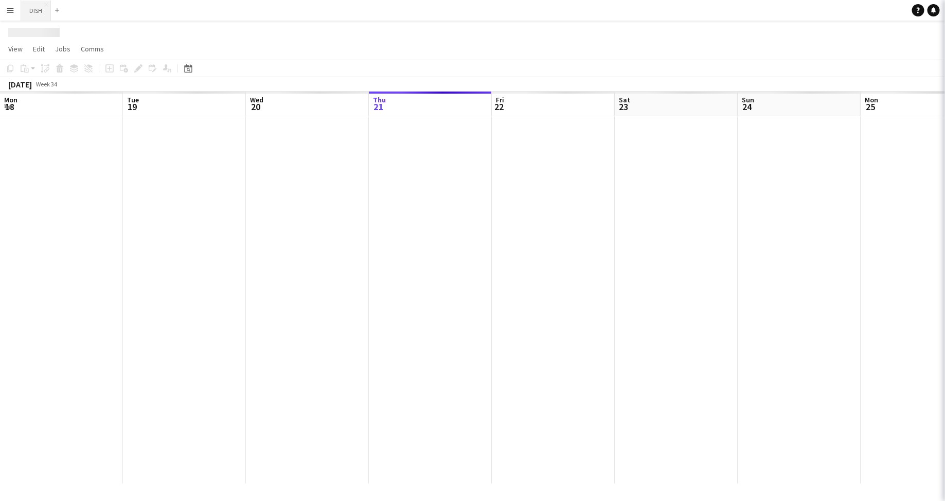
scroll to position [0, 246]
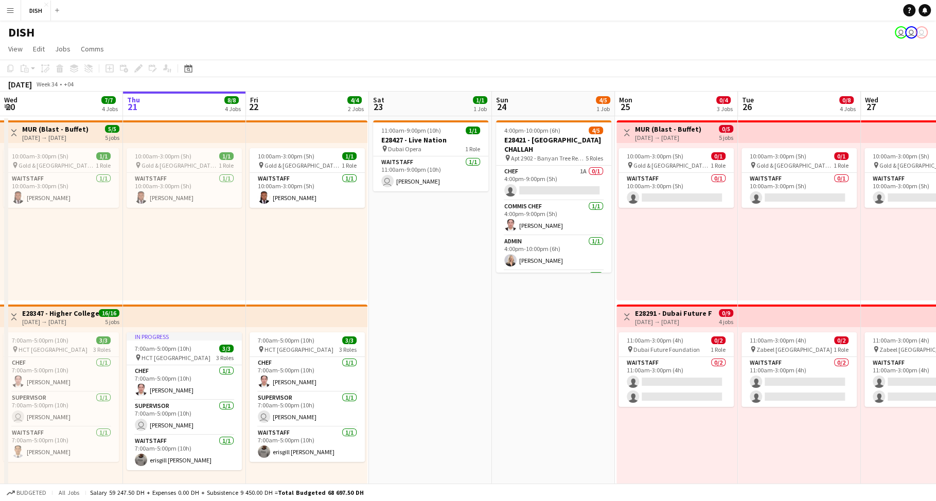
click at [10, 11] on app-icon "Menu" at bounding box center [10, 10] width 8 height 8
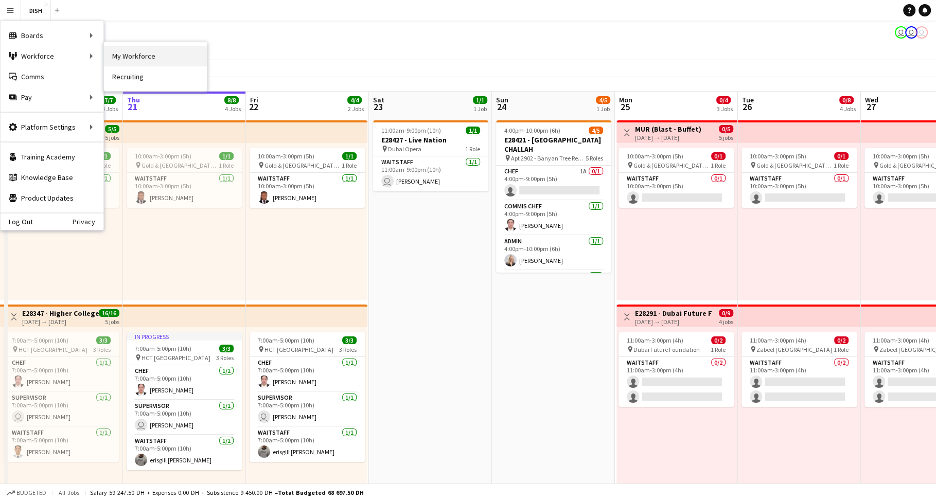
click at [159, 57] on link "My Workforce" at bounding box center [155, 56] width 103 height 21
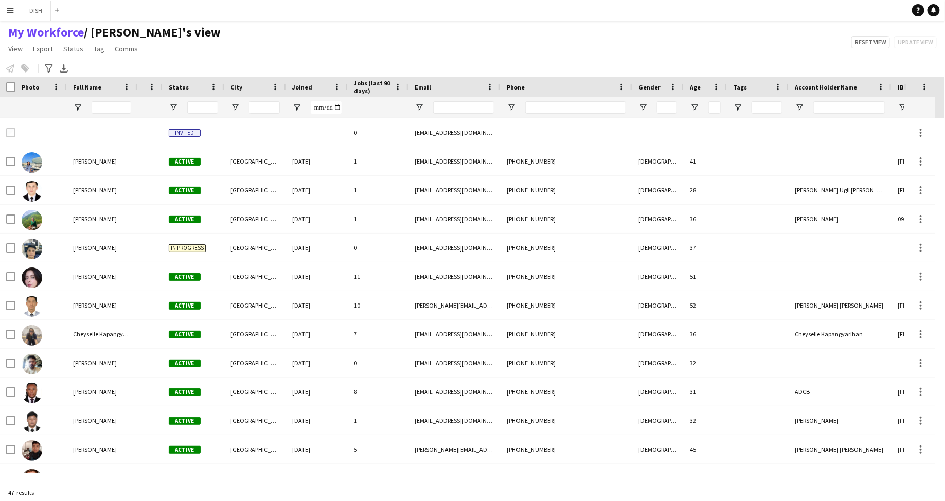
click at [12, 8] on app-icon "Menu" at bounding box center [10, 10] width 8 height 8
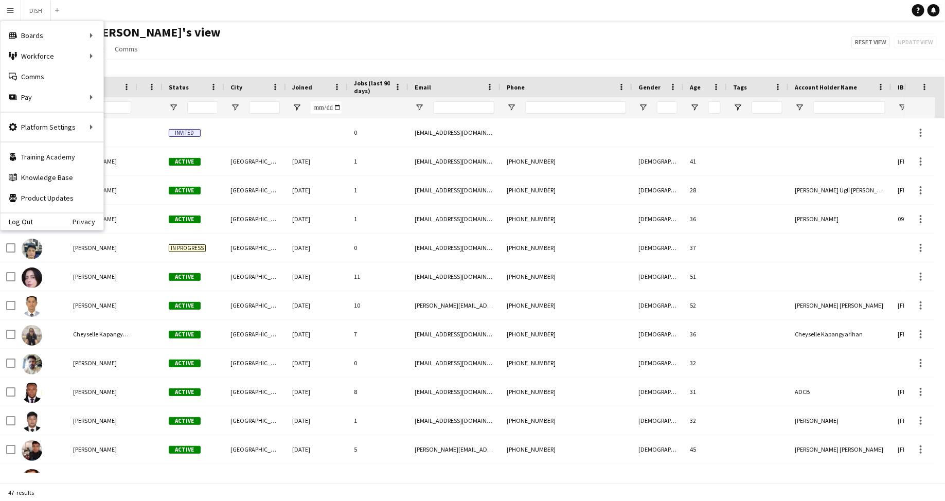
click at [279, 47] on div "My Workforce / john's view View Views Default view J.view john's view Test New …" at bounding box center [472, 42] width 945 height 35
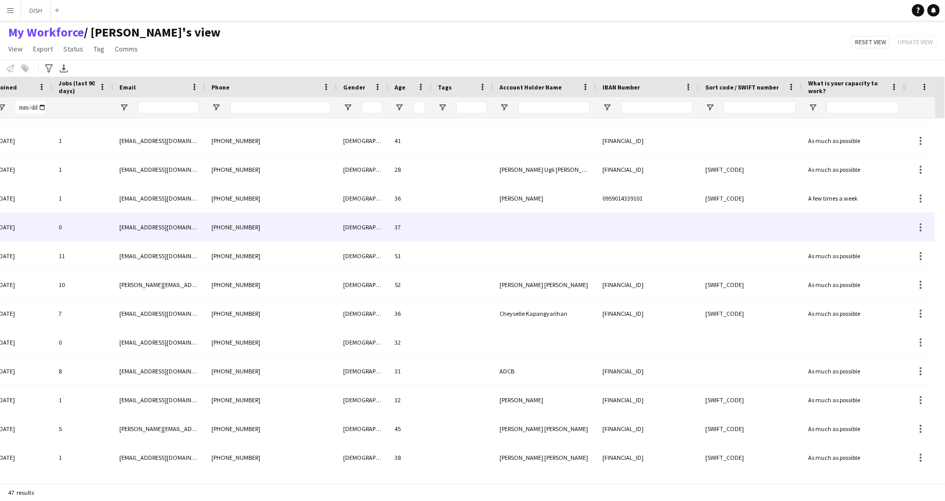
scroll to position [13, 0]
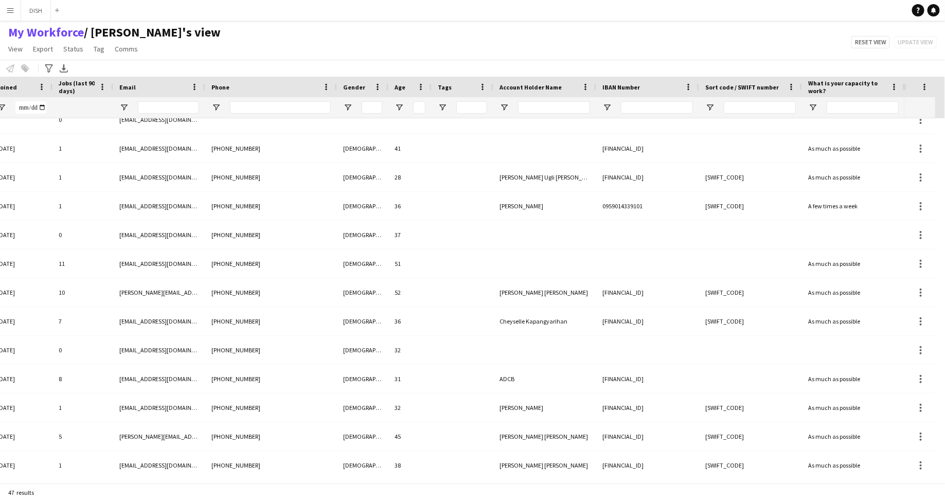
click at [15, 10] on button "Menu" at bounding box center [10, 10] width 21 height 21
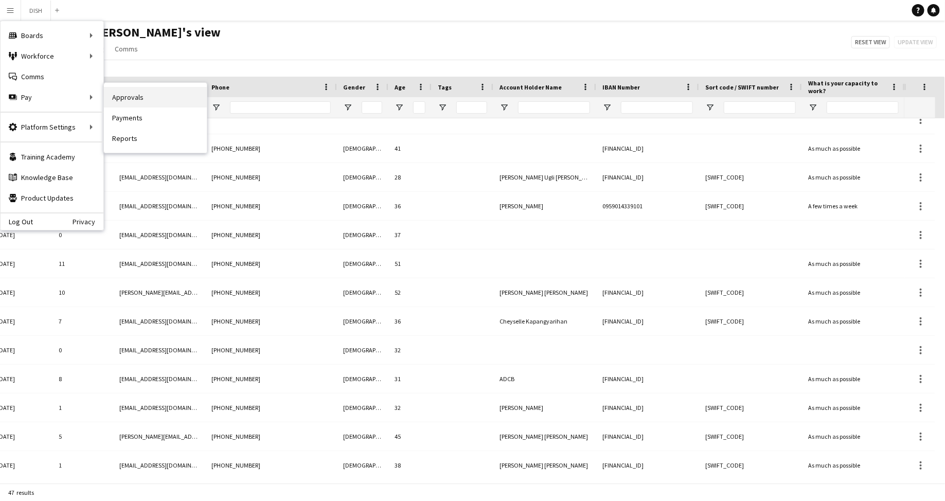
click at [104, 97] on link "Approvals" at bounding box center [155, 97] width 103 height 21
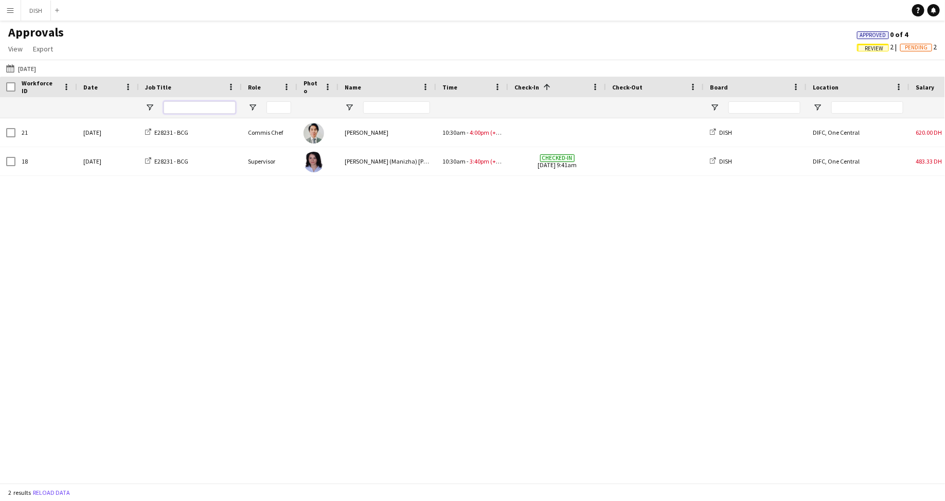
click at [177, 110] on input "Job Title Filter Input" at bounding box center [200, 107] width 72 height 12
click at [877, 38] on span "Approved" at bounding box center [873, 35] width 26 height 7
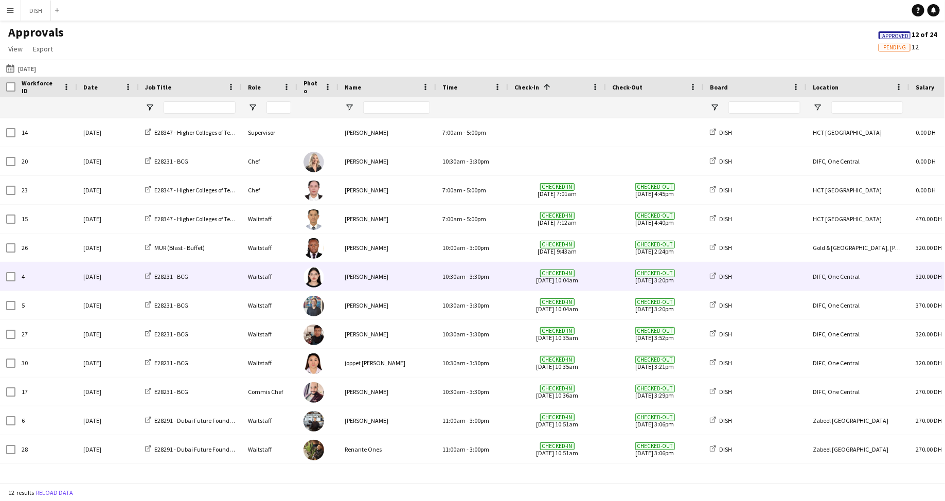
click at [377, 276] on div "Fatima Altahan" at bounding box center [387, 276] width 98 height 28
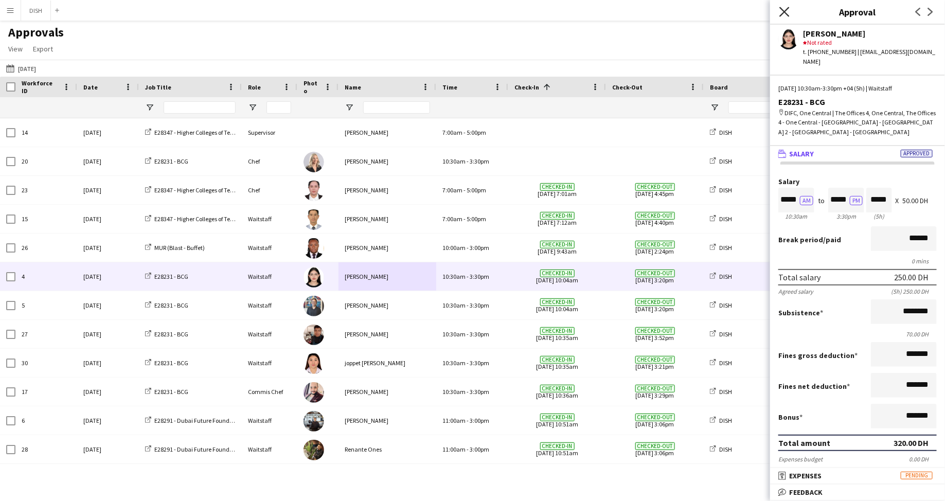
click at [785, 12] on icon at bounding box center [784, 12] width 10 height 10
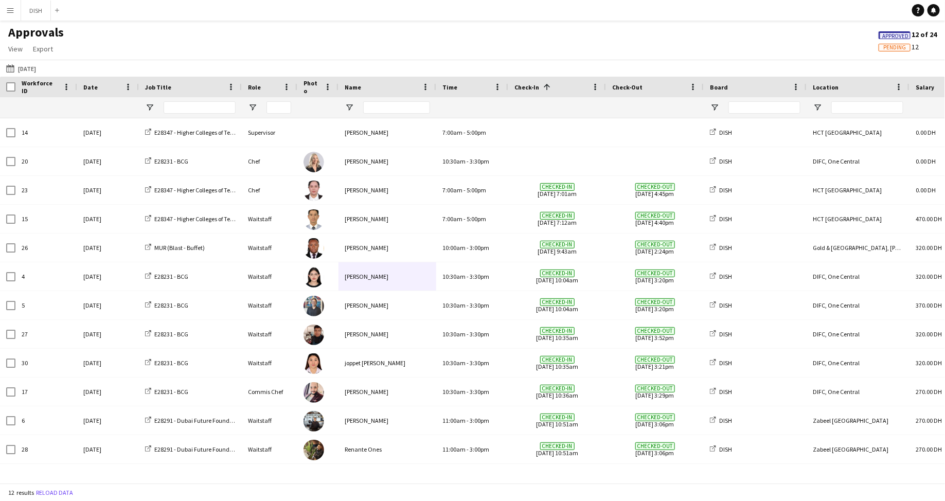
click at [10, 11] on app-icon "Menu" at bounding box center [10, 10] width 8 height 8
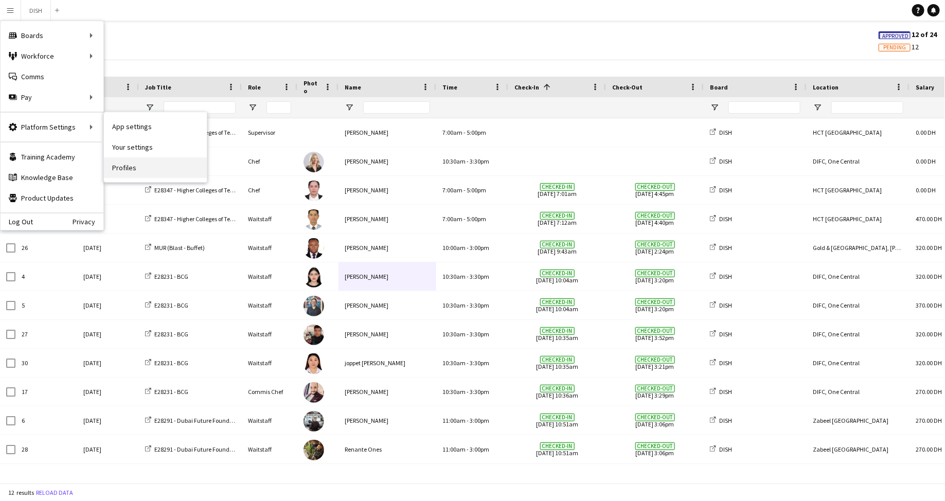
click at [132, 163] on link "Profiles" at bounding box center [155, 167] width 103 height 21
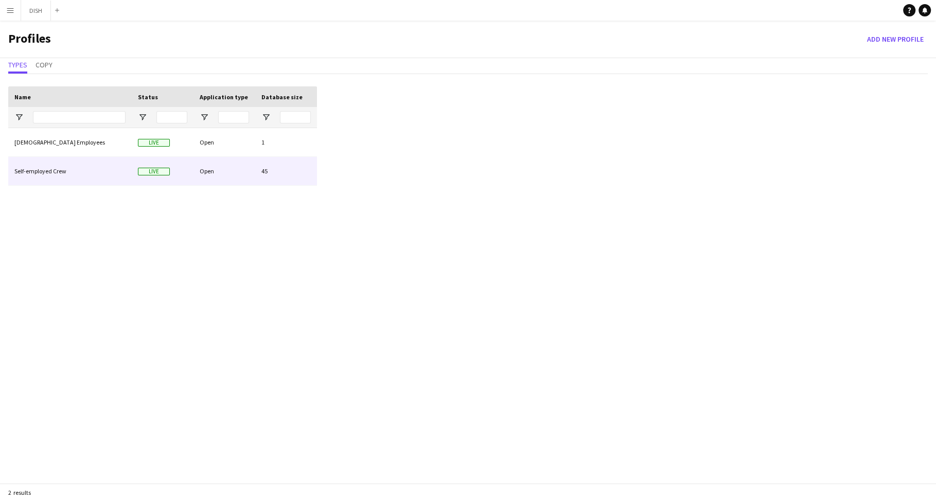
click at [59, 170] on div "Self-employed Crew" at bounding box center [69, 171] width 123 height 28
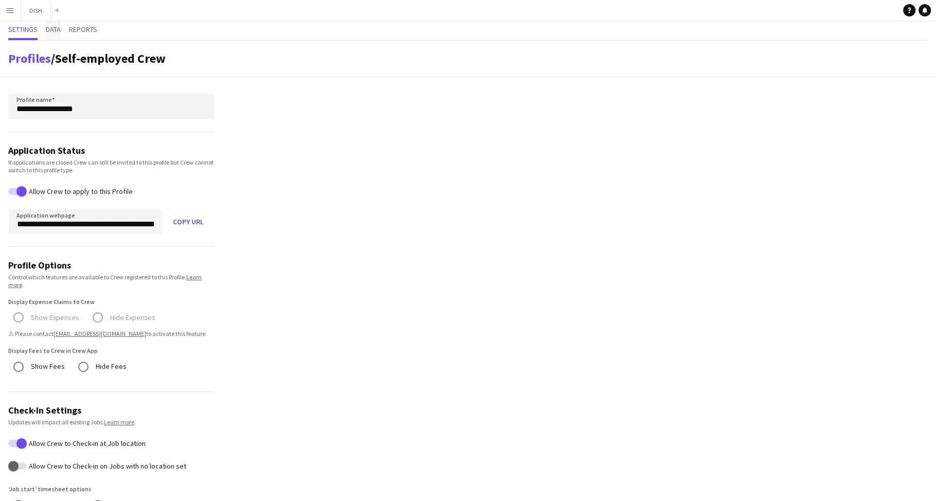
click at [53, 27] on span "Data" at bounding box center [53, 29] width 15 height 7
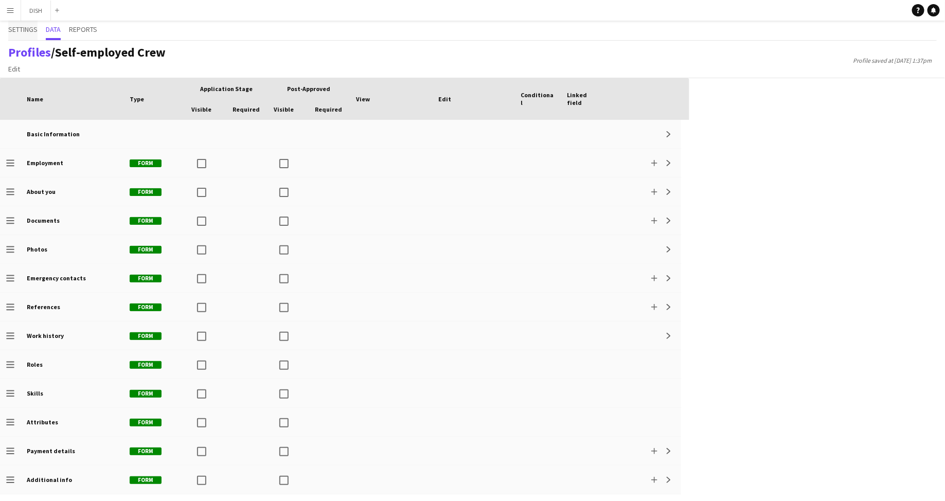
click at [22, 28] on span "Settings" at bounding box center [22, 29] width 29 height 7
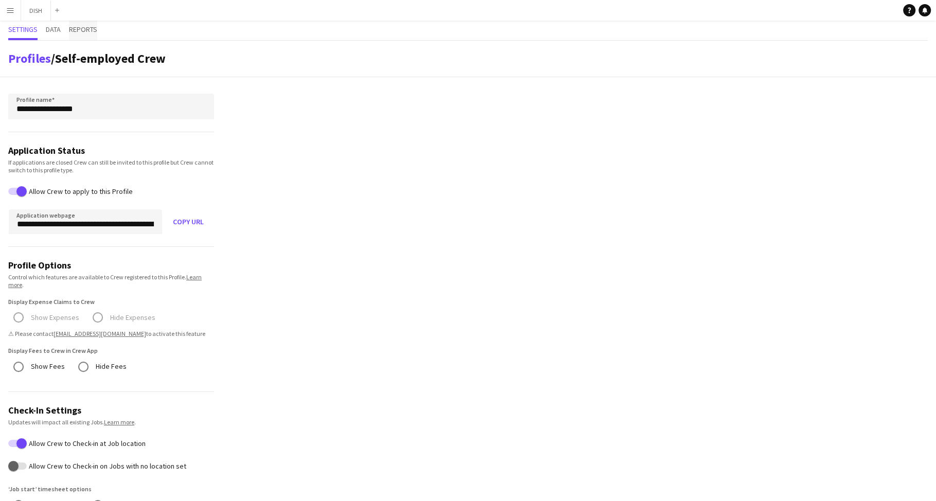
click at [90, 30] on span "Reports" at bounding box center [83, 29] width 28 height 7
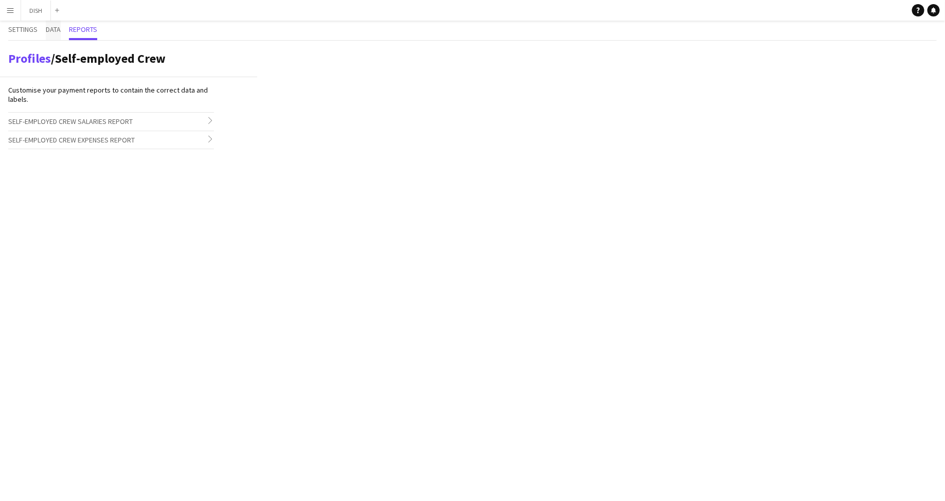
click at [57, 29] on span "Data" at bounding box center [53, 29] width 15 height 7
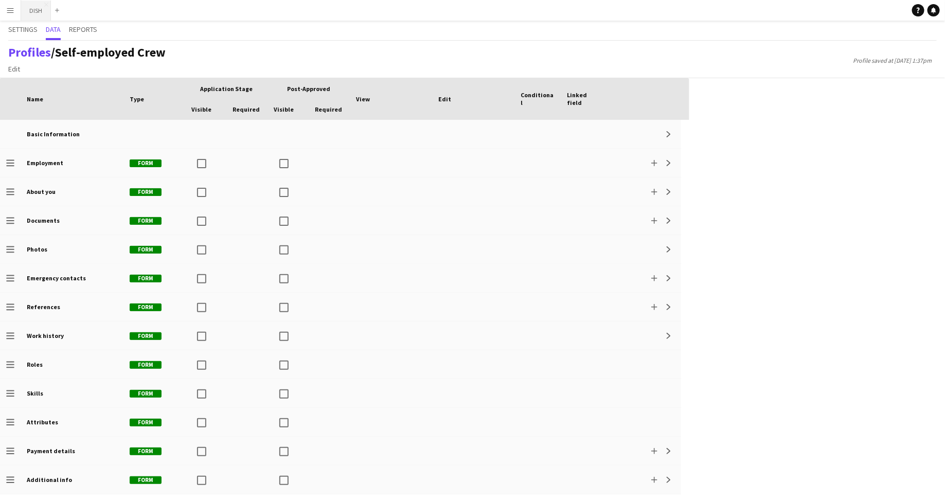
click at [32, 13] on button "DISH Close" at bounding box center [36, 11] width 30 height 20
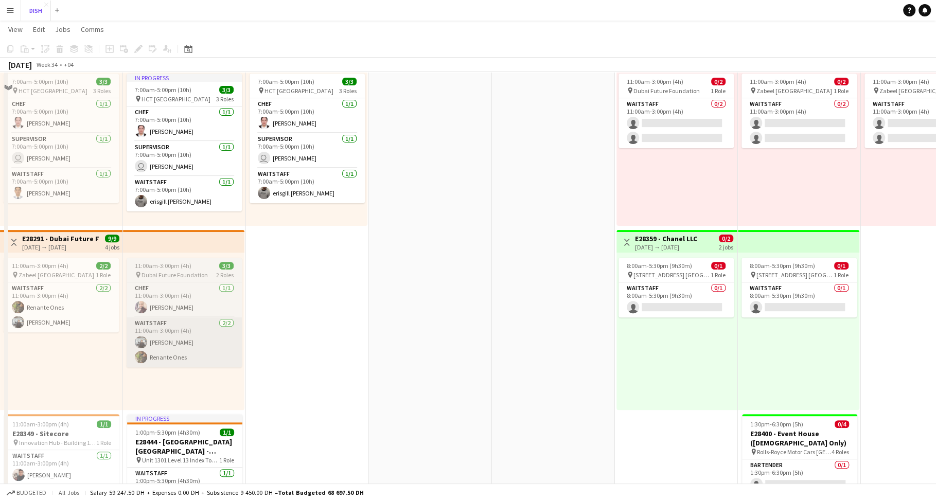
scroll to position [145, 0]
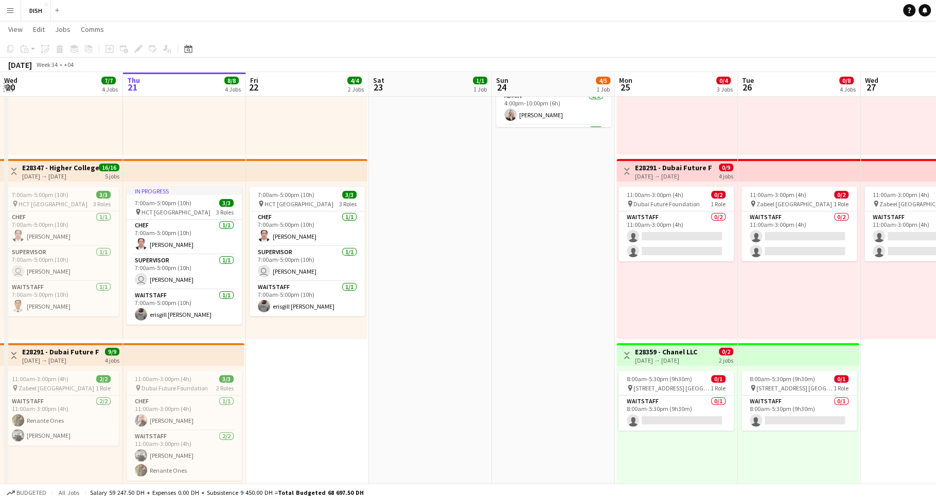
click at [9, 86] on app-icon "Expand/collapse" at bounding box center [8, 87] width 8 height 10
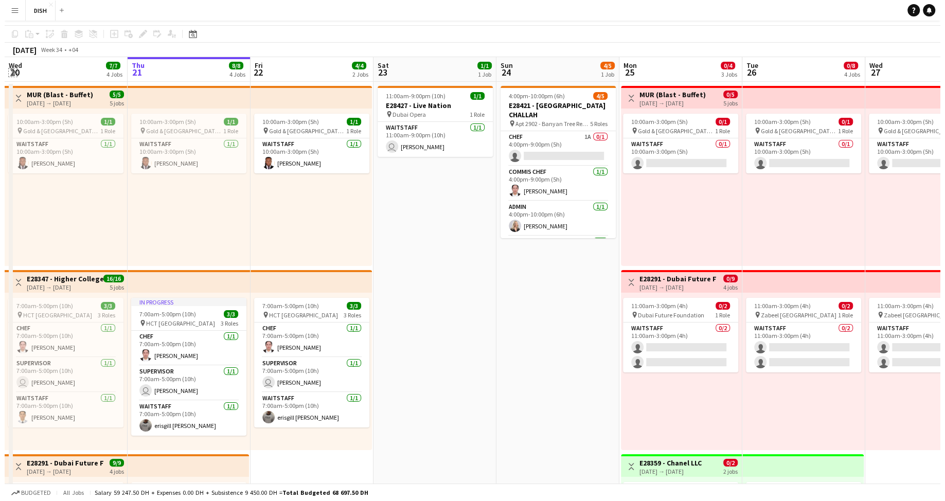
scroll to position [0, 0]
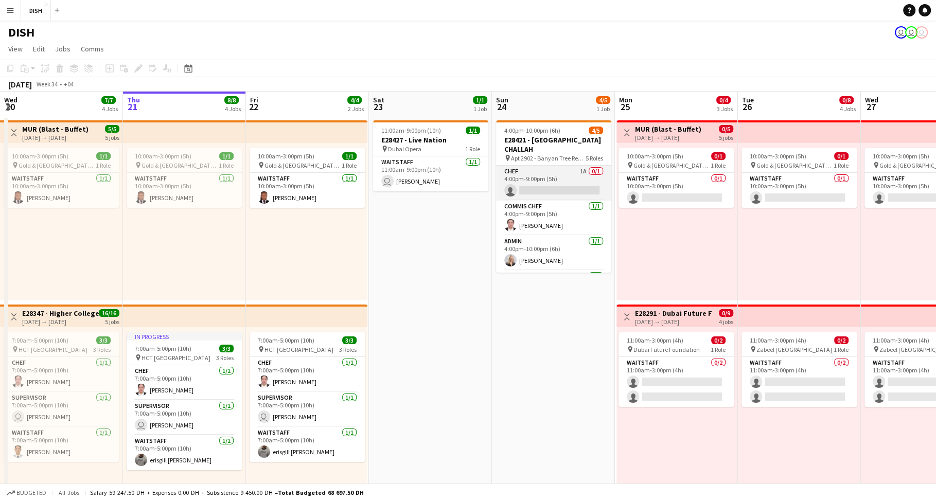
click at [544, 184] on app-card-role "Chef 1A 0/1 4:00pm-9:00pm (5h) single-neutral-actions" at bounding box center [553, 183] width 115 height 35
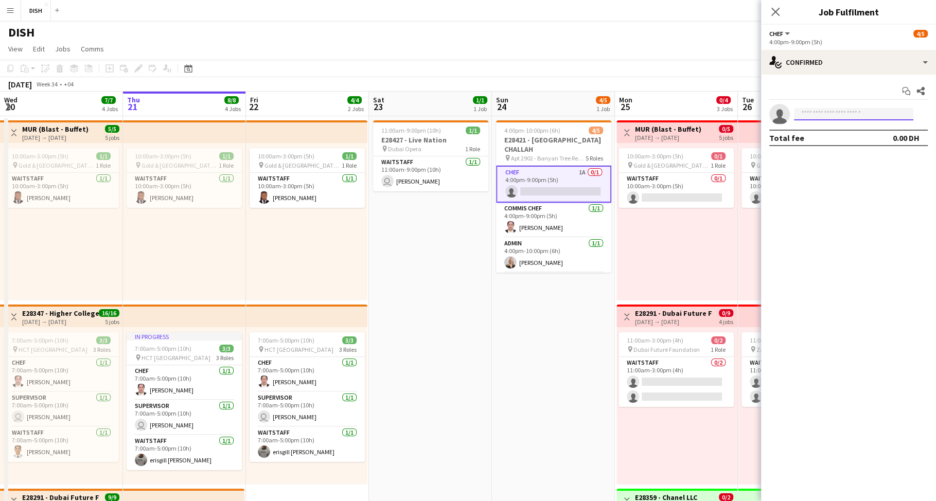
click at [810, 112] on input at bounding box center [853, 114] width 119 height 12
type input "****"
drag, startPoint x: 825, startPoint y: 115, endPoint x: 779, endPoint y: 101, distance: 48.0
click at [779, 101] on div "Start chat Share single-neutral-actions **** Total fee 0.00 DH" at bounding box center [848, 115] width 175 height 80
type input "**"
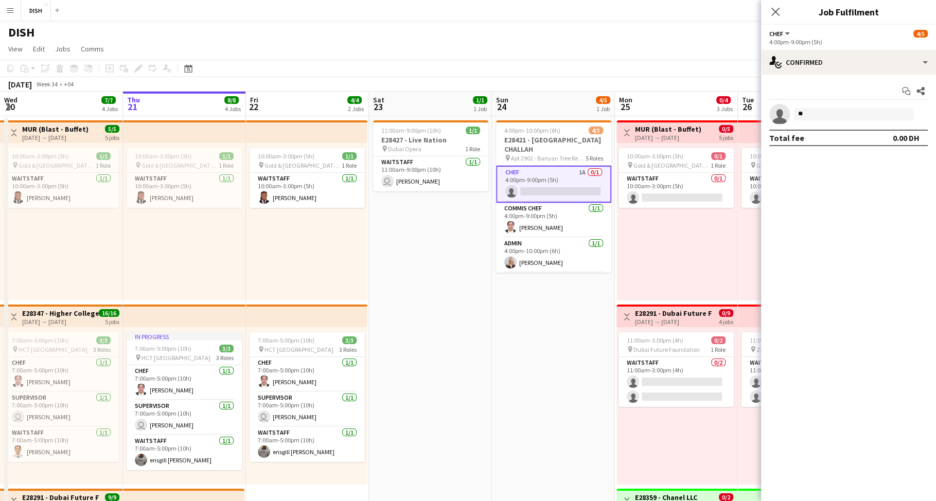
click at [10, 10] on app-icon "Menu" at bounding box center [10, 10] width 8 height 8
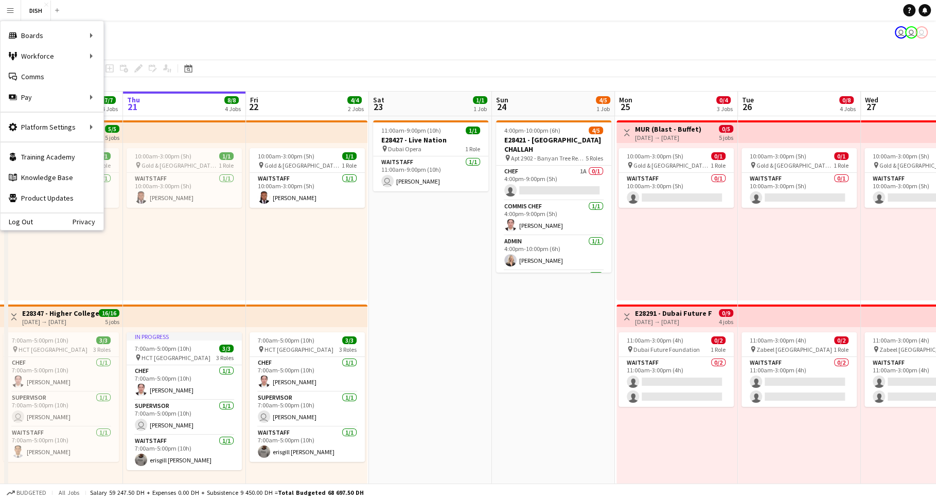
click at [420, 74] on app-toolbar "Copy Paste Paste Command V Paste with crew Command Shift V Paste linked Job Del…" at bounding box center [468, 68] width 936 height 17
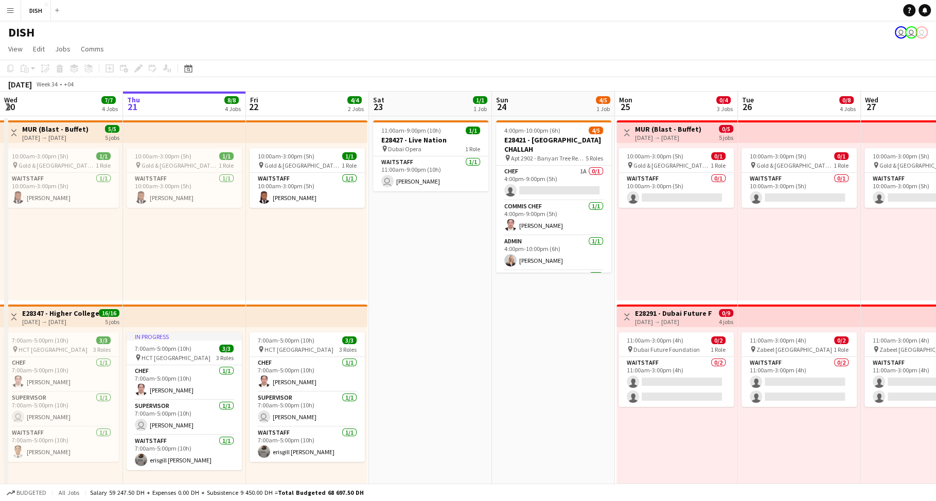
click at [5, 11] on button "Menu" at bounding box center [10, 10] width 21 height 21
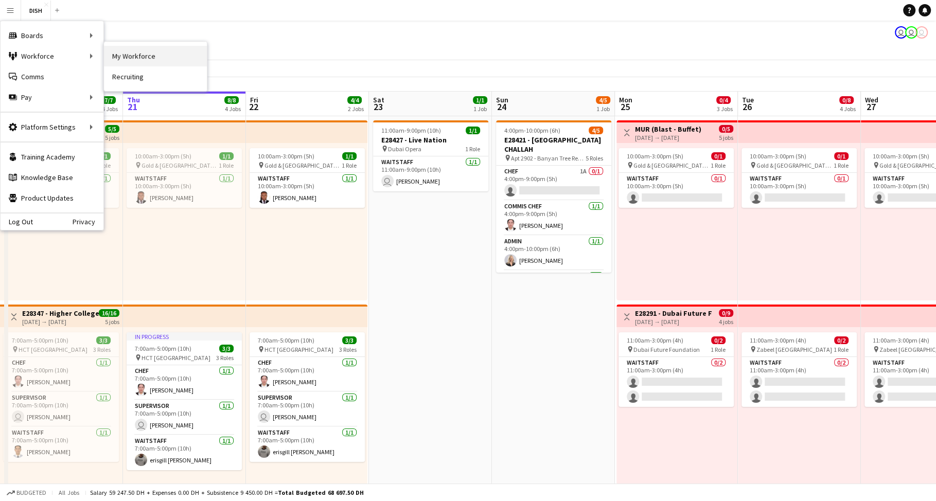
click at [119, 61] on link "My Workforce" at bounding box center [155, 56] width 103 height 21
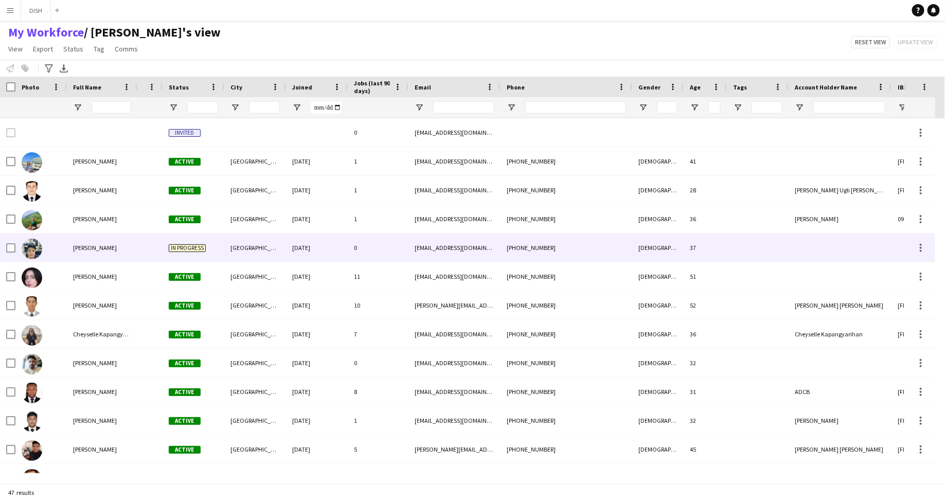
click at [289, 245] on div "21-08-2025" at bounding box center [317, 248] width 62 height 28
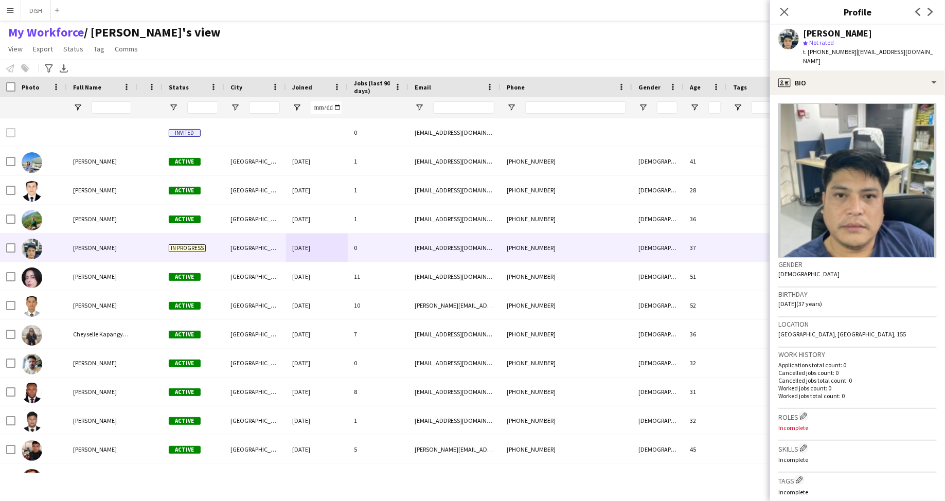
click at [861, 193] on img at bounding box center [857, 180] width 158 height 154
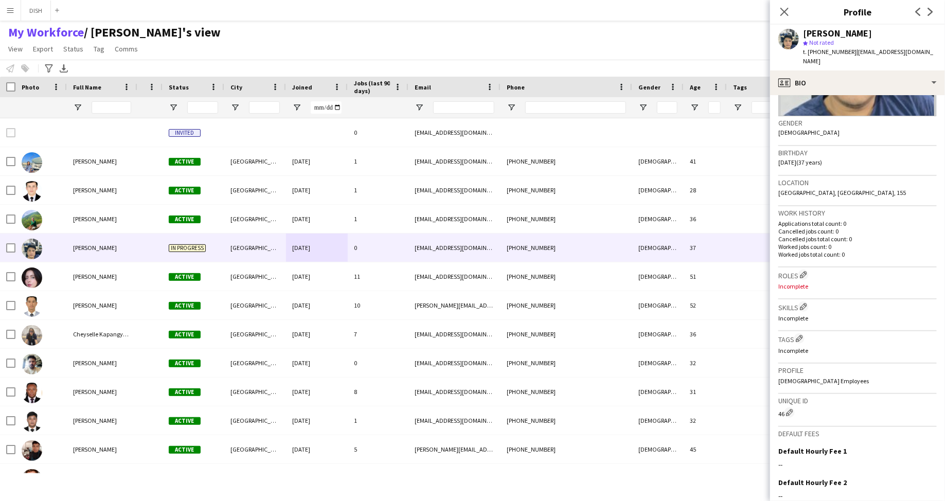
scroll to position [160, 0]
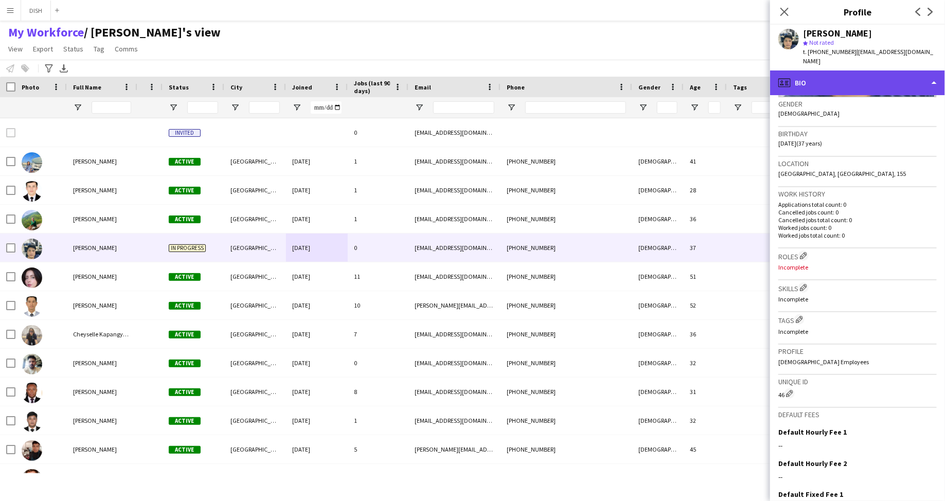
click at [823, 79] on div "profile Bio" at bounding box center [857, 82] width 175 height 25
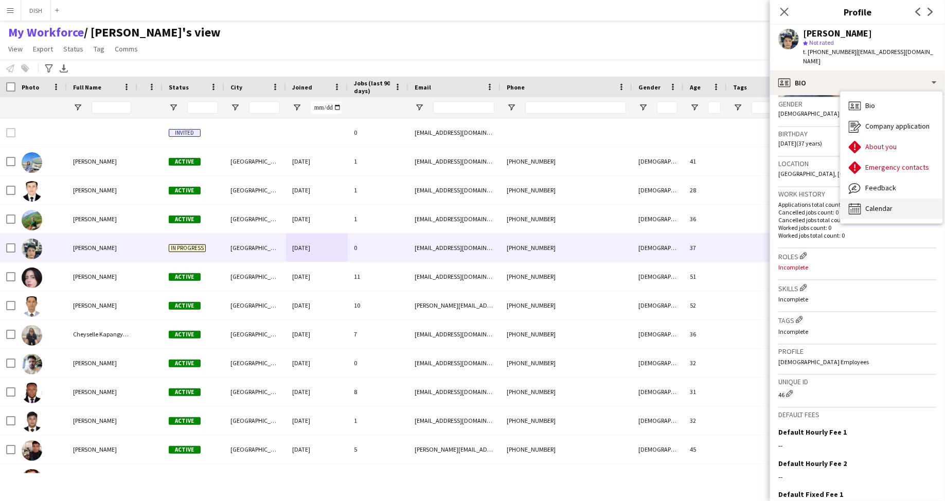
click at [894, 199] on div "Calendar Calendar" at bounding box center [892, 209] width 102 height 21
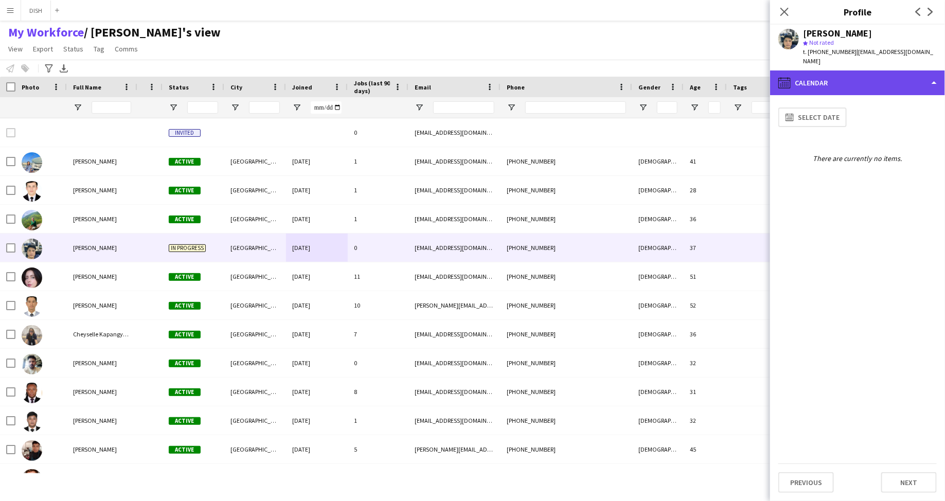
click at [846, 70] on div "calendar-full Calendar" at bounding box center [857, 82] width 175 height 25
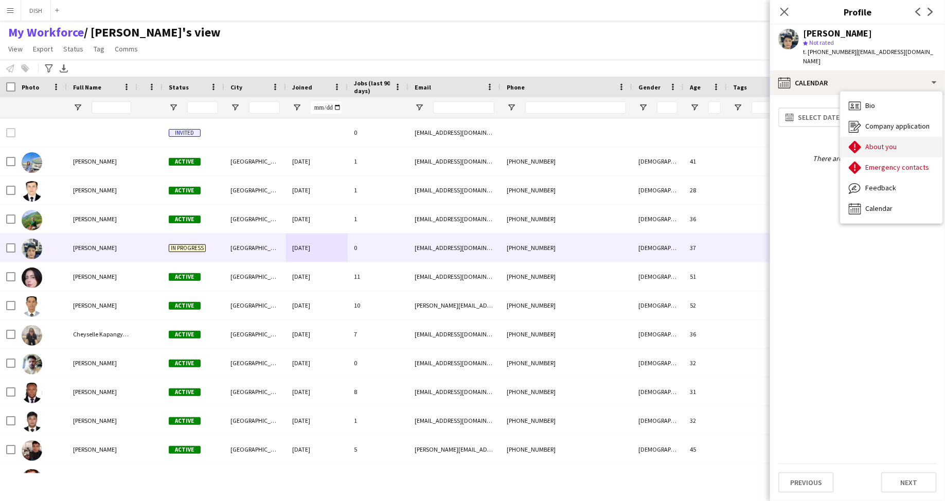
click at [893, 142] on span "About you" at bounding box center [880, 146] width 31 height 9
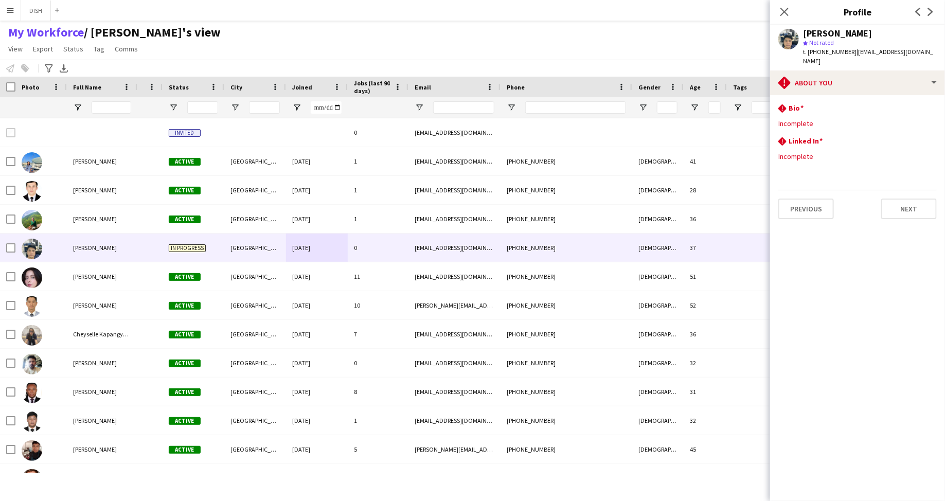
click at [2, 11] on button "Menu" at bounding box center [10, 10] width 21 height 21
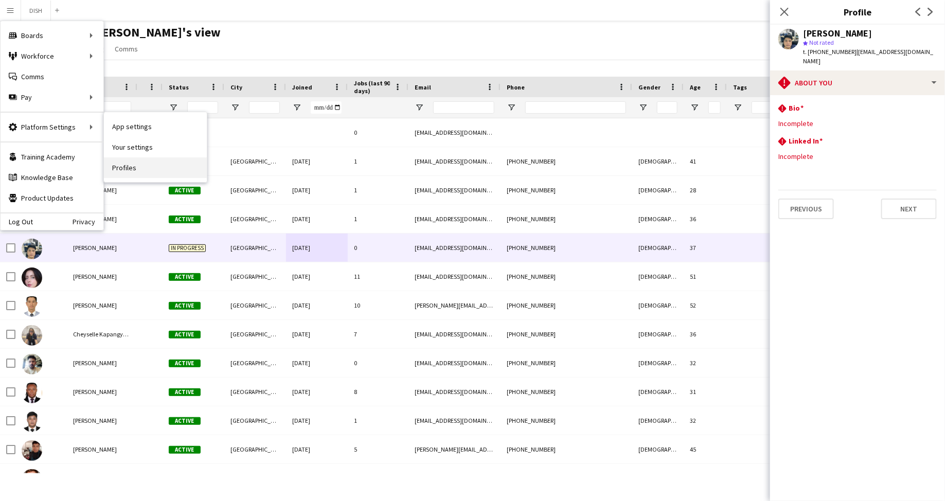
click at [144, 163] on link "Profiles" at bounding box center [155, 167] width 103 height 21
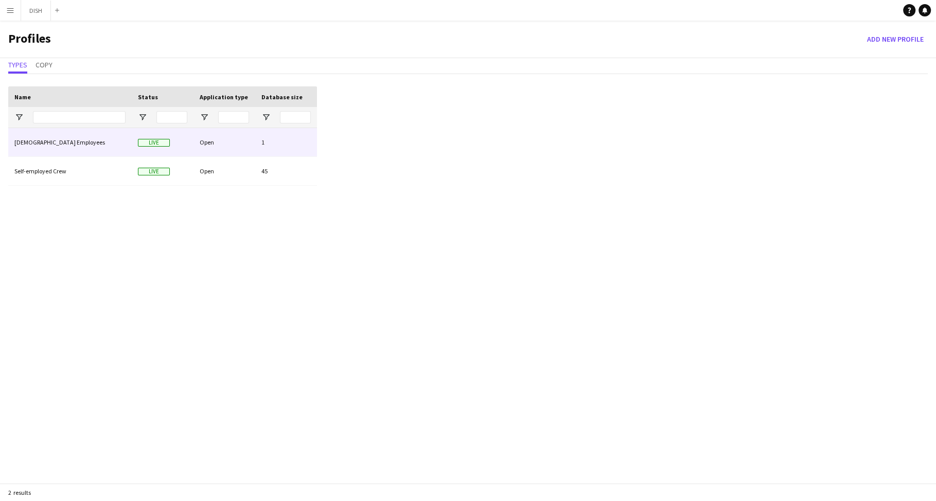
click at [133, 150] on div "Live" at bounding box center [163, 142] width 62 height 28
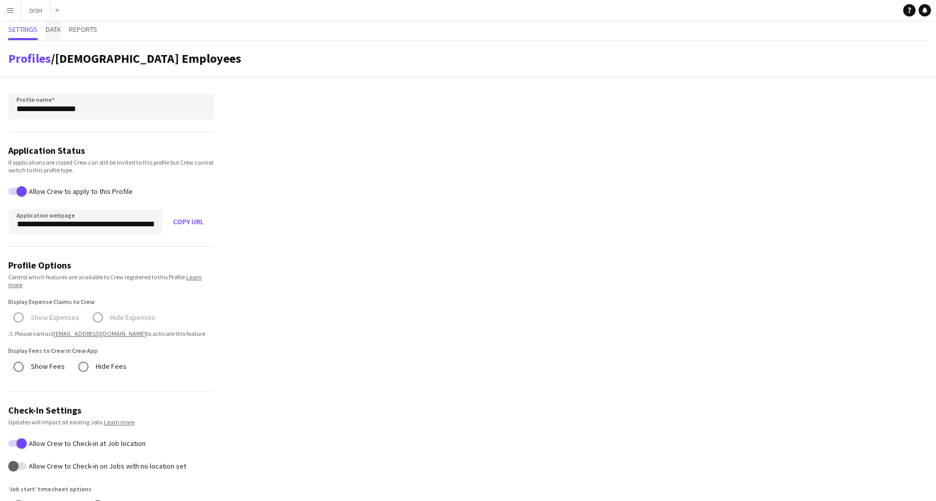
click at [51, 30] on span "Data" at bounding box center [53, 29] width 15 height 7
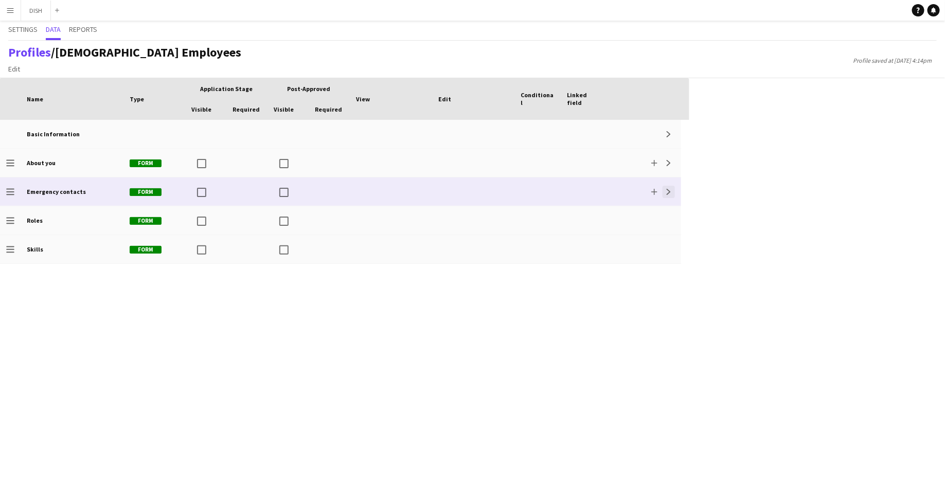
click at [670, 192] on app-icon "Expand" at bounding box center [669, 192] width 6 height 6
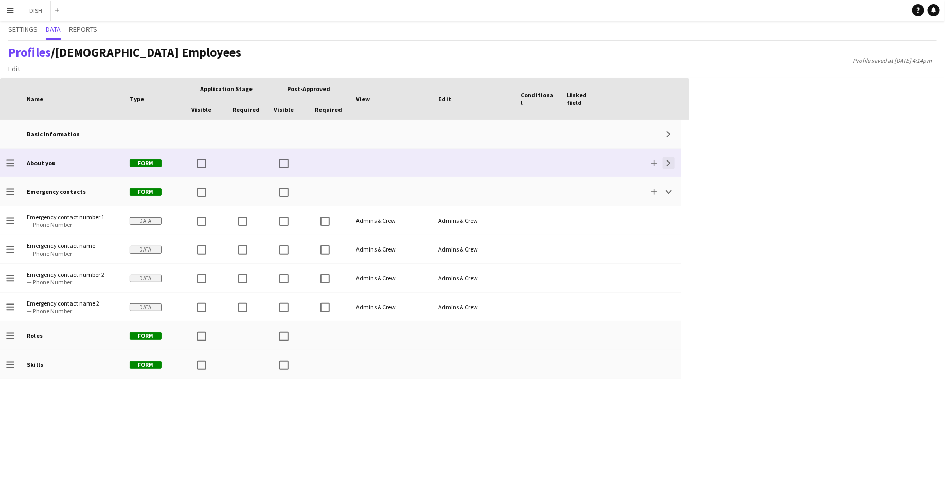
click at [668, 162] on app-icon "Expand" at bounding box center [669, 163] width 6 height 6
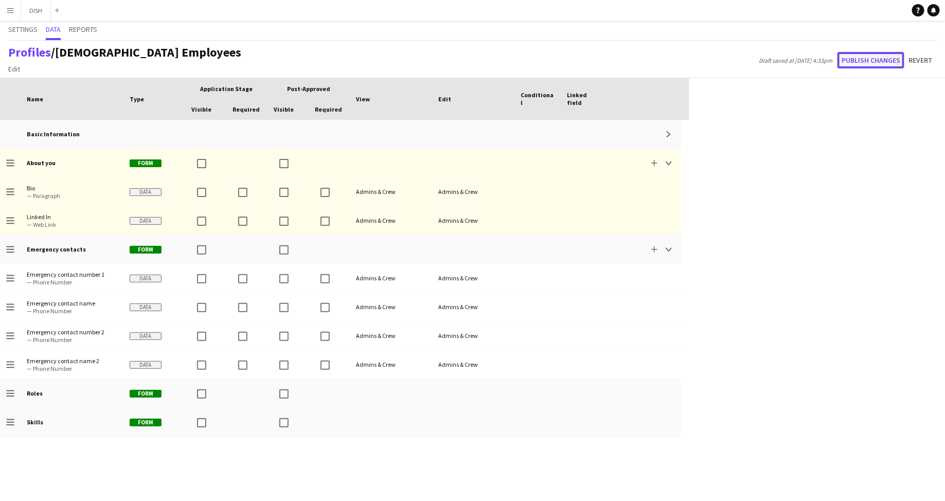
click at [849, 62] on button "Publish changes" at bounding box center [870, 60] width 67 height 16
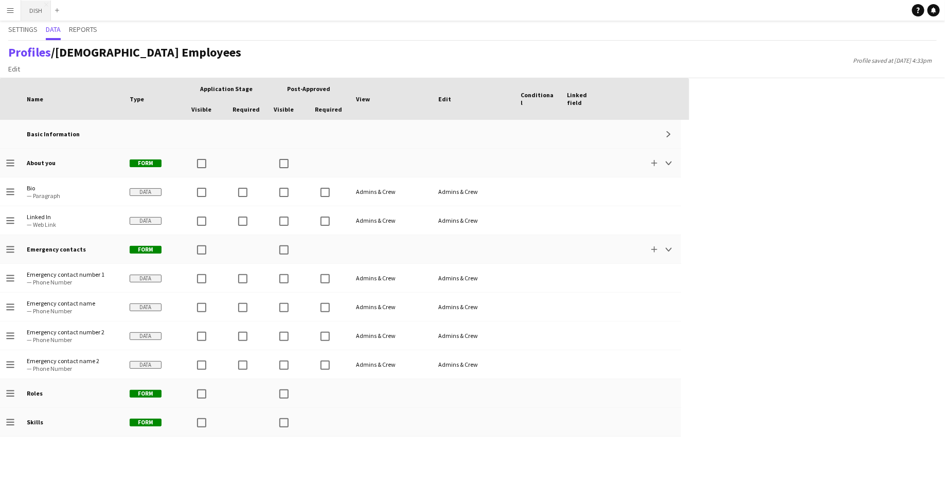
click at [30, 16] on button "DISH Close" at bounding box center [36, 11] width 30 height 20
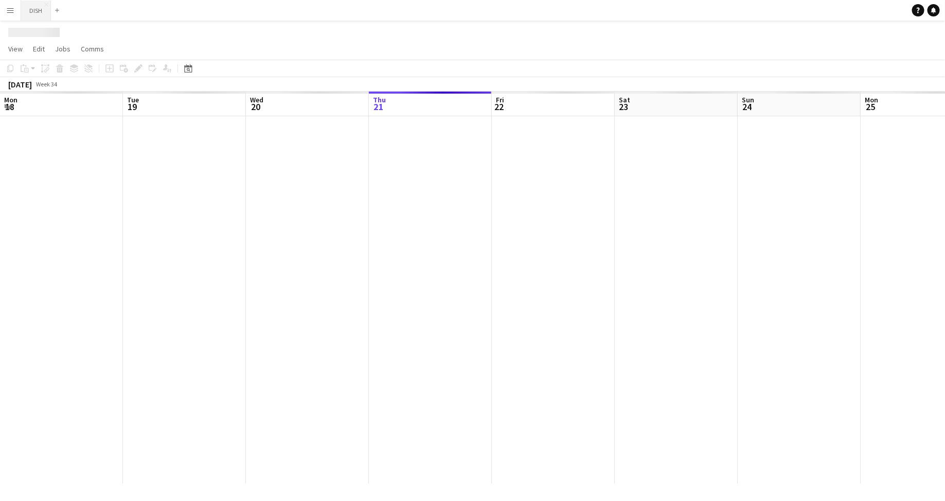
scroll to position [0, 246]
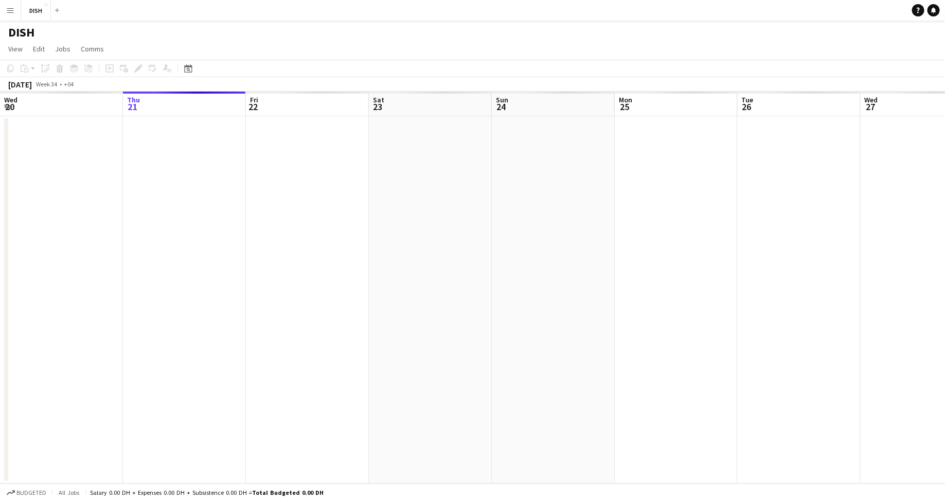
click at [14, 13] on app-icon "Menu" at bounding box center [10, 10] width 8 height 8
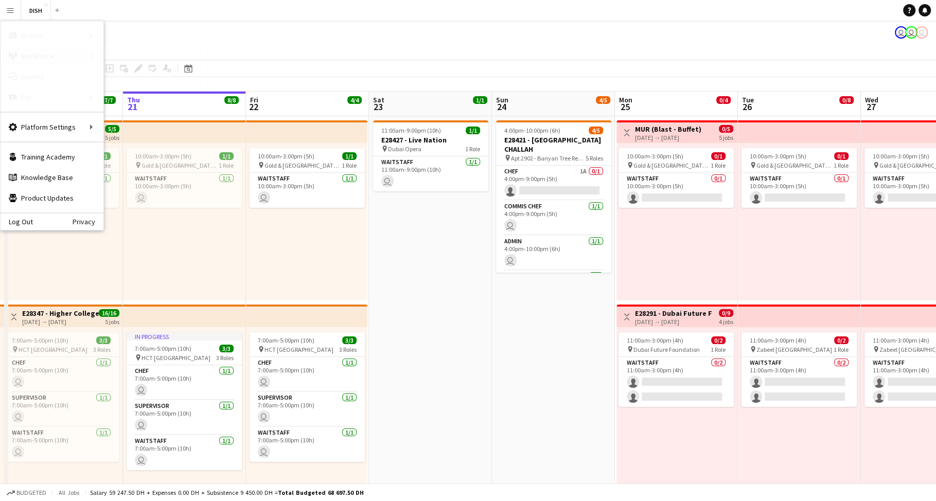
click at [44, 59] on div "Workforce Workforce" at bounding box center [52, 56] width 103 height 21
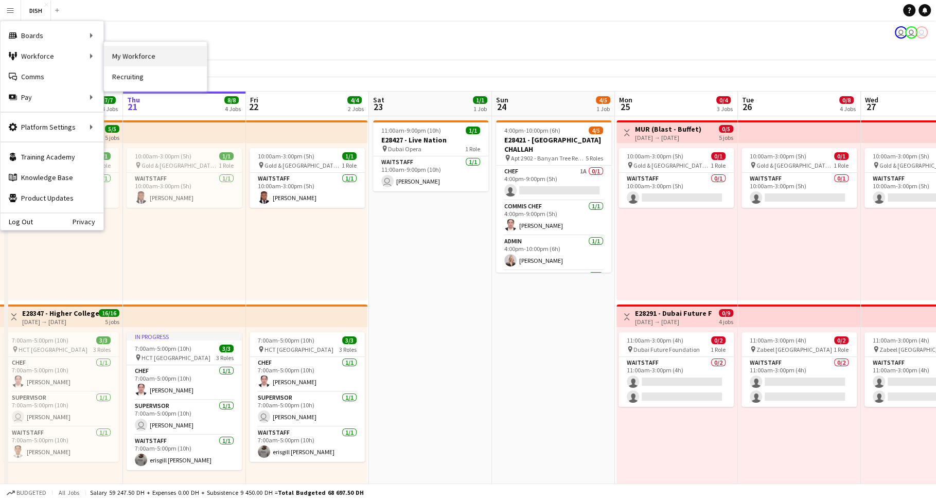
click at [122, 55] on link "My Workforce" at bounding box center [155, 56] width 103 height 21
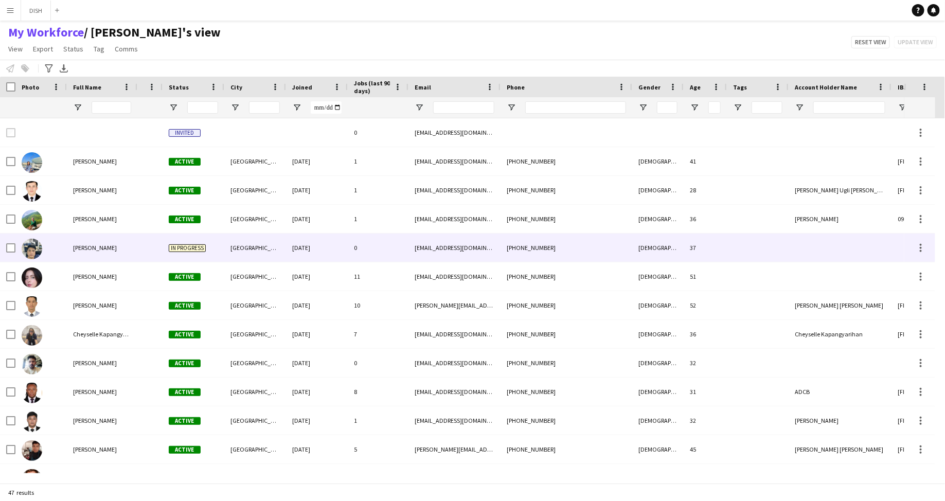
click at [734, 256] on div at bounding box center [758, 248] width 62 height 28
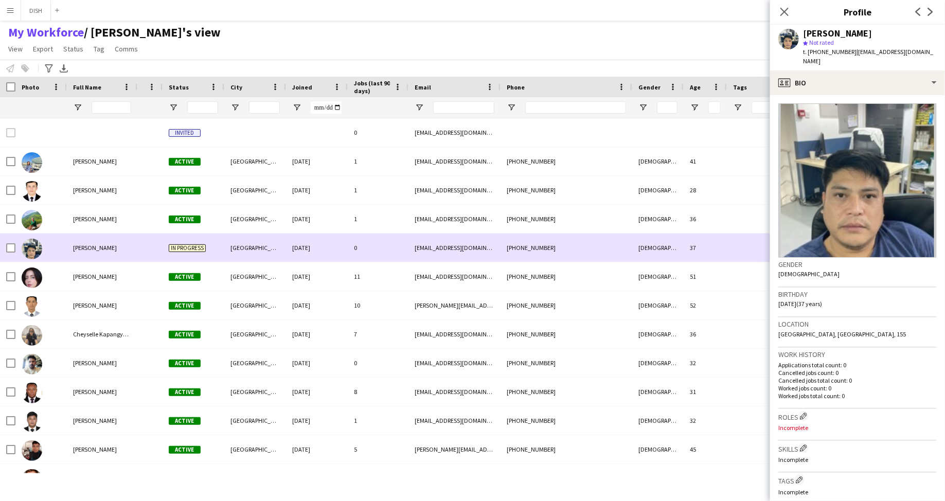
click at [706, 241] on div "37" at bounding box center [705, 248] width 43 height 28
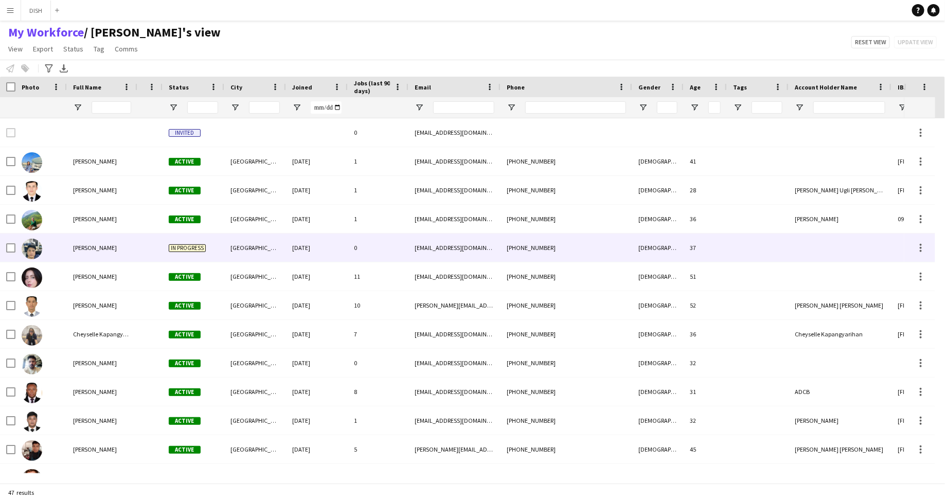
click at [901, 250] on div at bounding box center [942, 248] width 103 height 28
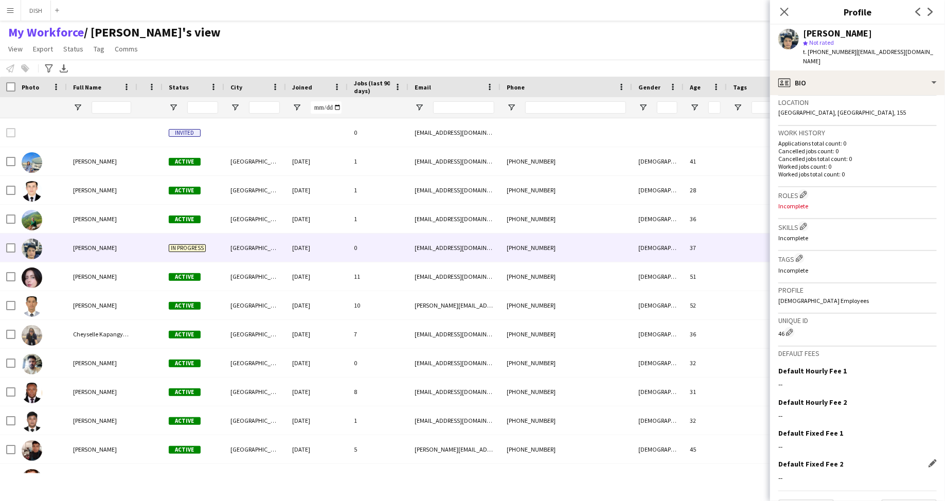
scroll to position [239, 0]
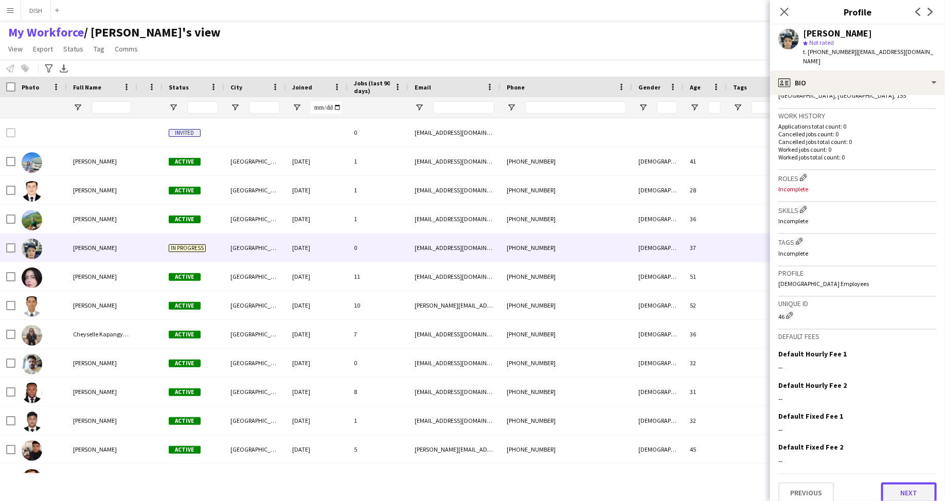
click at [900, 483] on button "Next" at bounding box center [909, 493] width 56 height 21
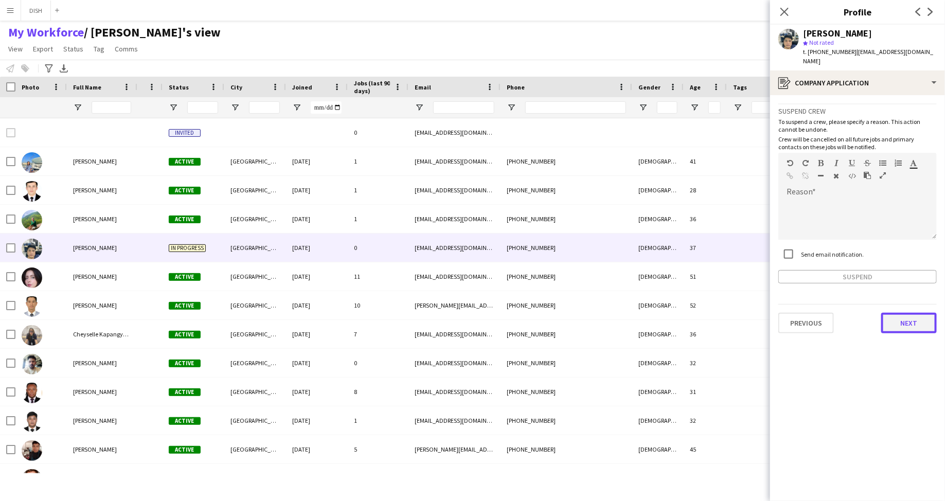
click at [903, 313] on button "Next" at bounding box center [909, 323] width 56 height 21
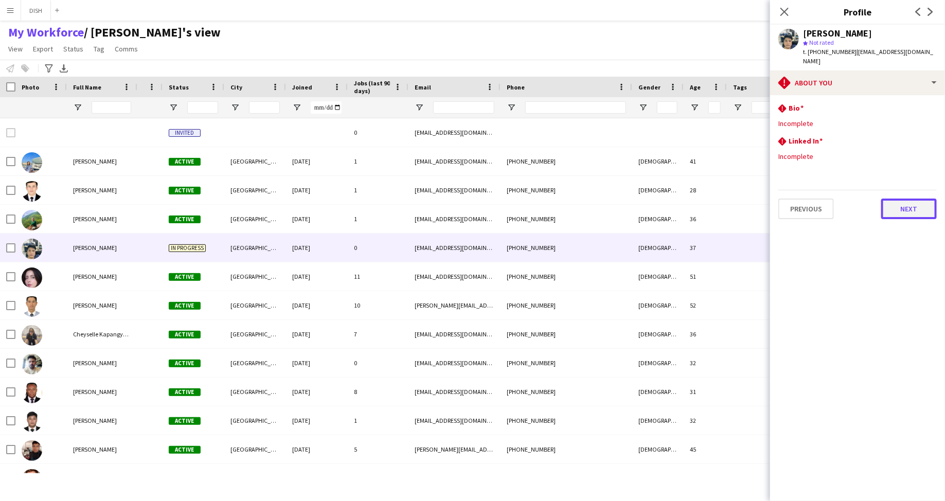
click at [911, 199] on button "Next" at bounding box center [909, 209] width 56 height 21
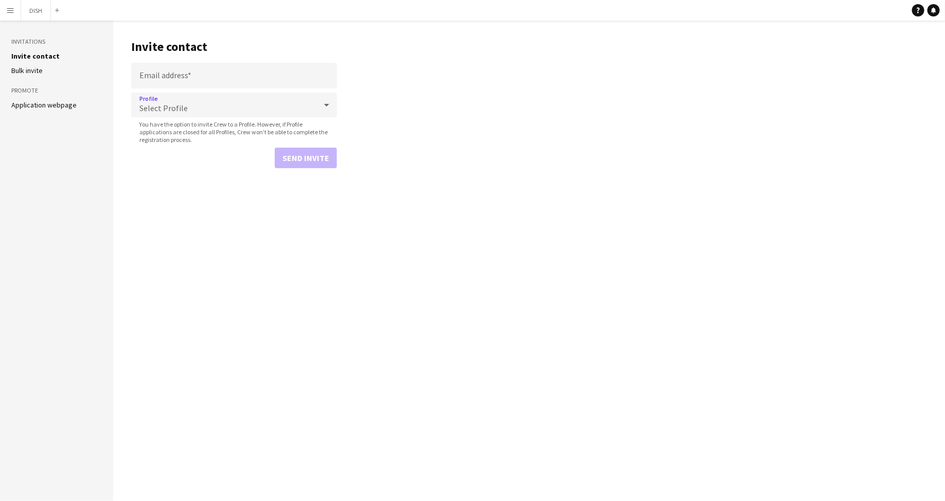
click at [229, 101] on div "Select Profile" at bounding box center [223, 105] width 185 height 25
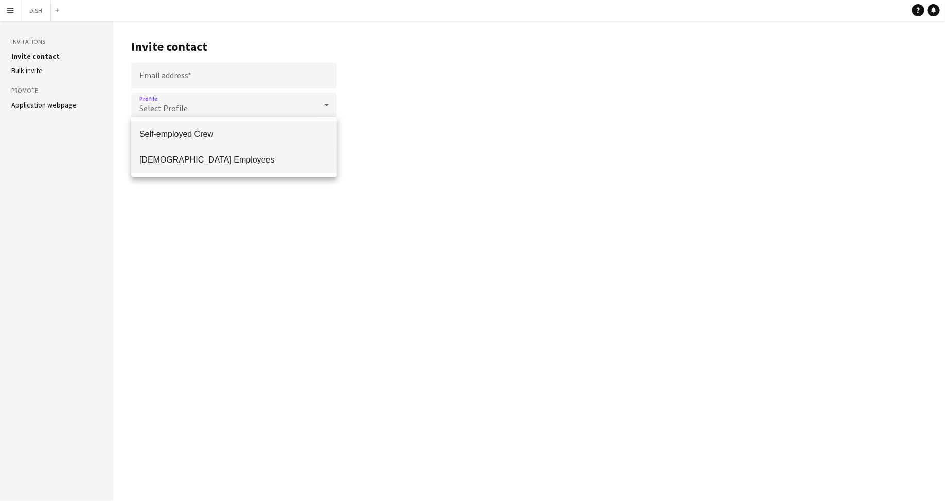
click at [216, 160] on span "[DEMOGRAPHIC_DATA] Employees" at bounding box center [233, 160] width 189 height 10
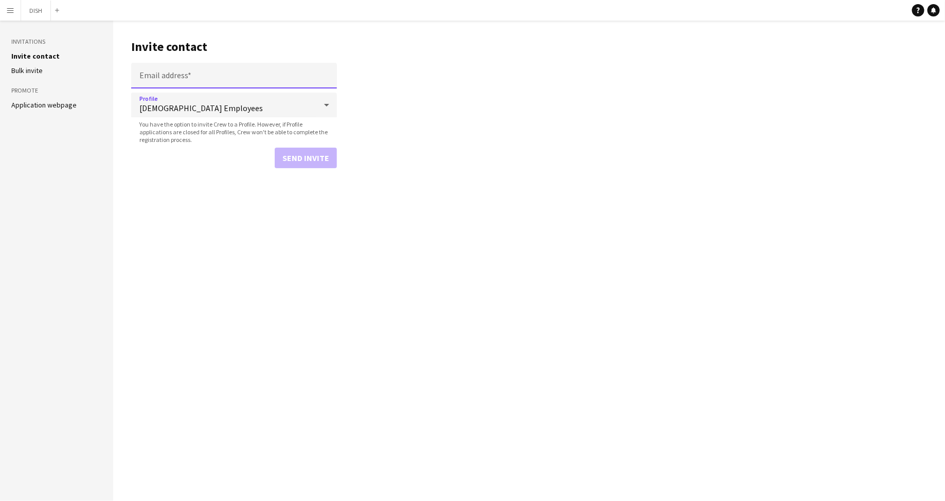
click at [210, 78] on input "Email address" at bounding box center [234, 76] width 206 height 26
paste input "**********"
type input "**********"
click at [309, 156] on button "Send invite" at bounding box center [306, 158] width 62 height 21
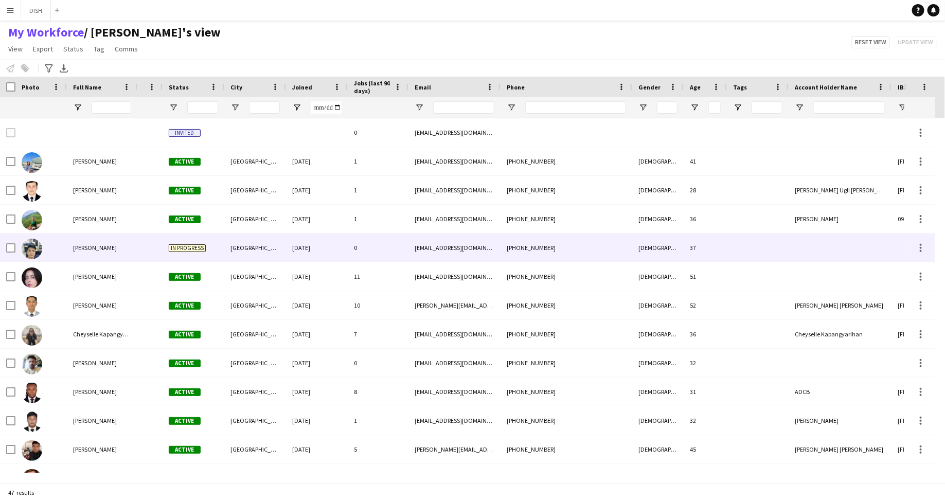
click at [504, 239] on div "[PHONE_NUMBER]" at bounding box center [567, 248] width 132 height 28
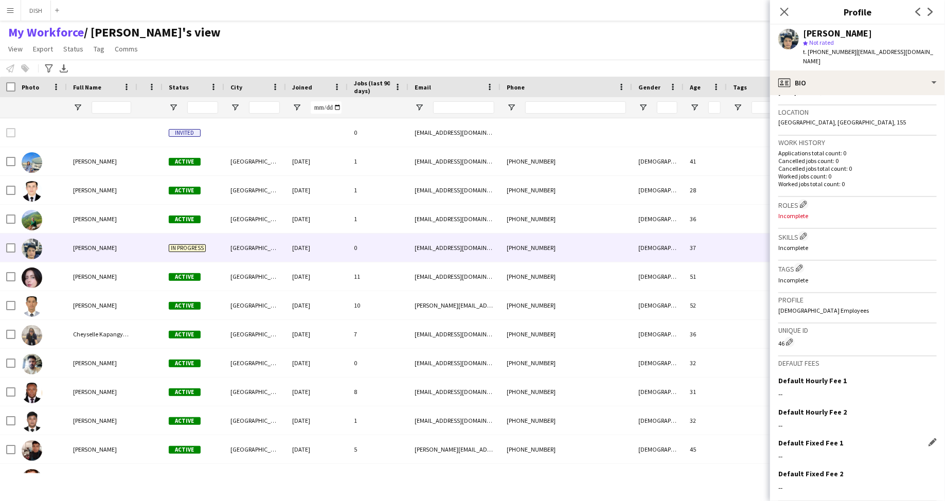
scroll to position [239, 0]
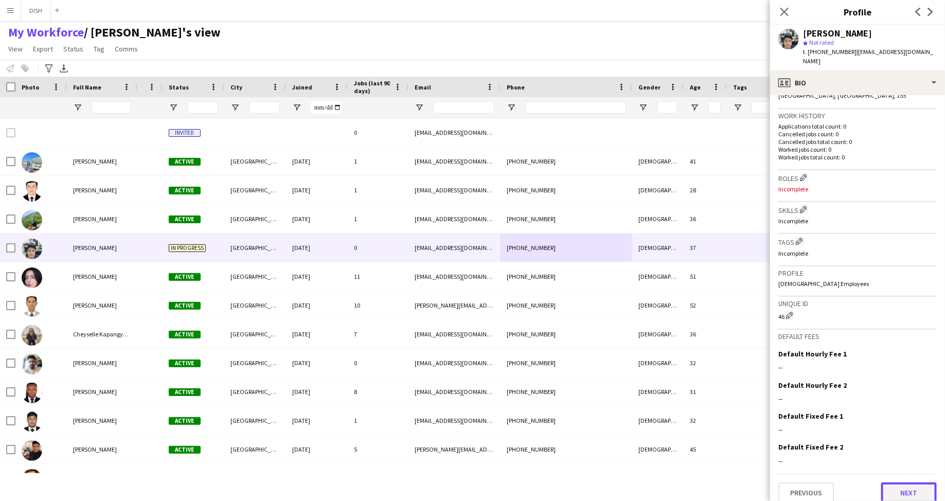
click at [909, 483] on button "Next" at bounding box center [909, 493] width 56 height 21
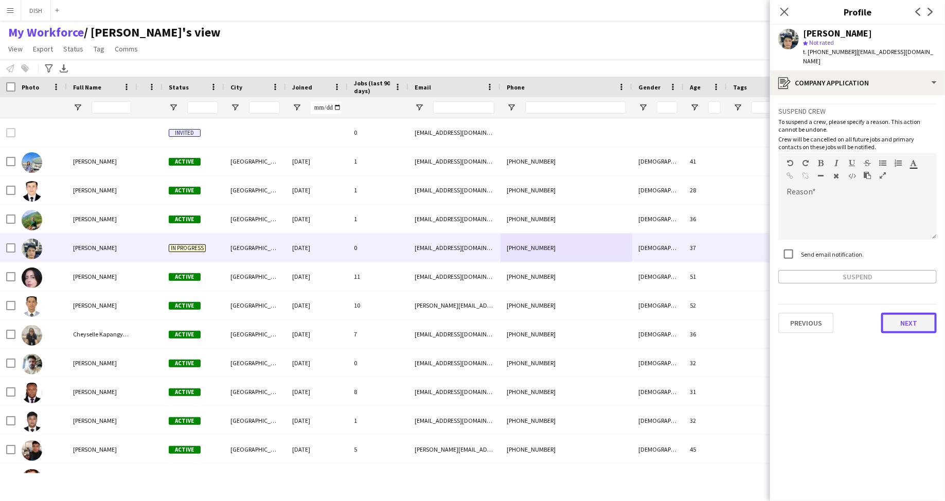
click at [903, 317] on button "Next" at bounding box center [909, 323] width 56 height 21
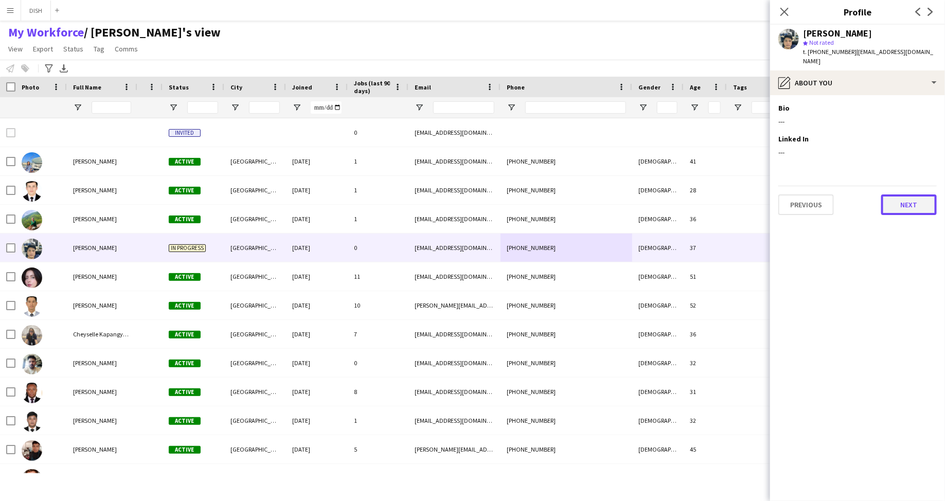
click at [895, 197] on button "Next" at bounding box center [909, 204] width 56 height 21
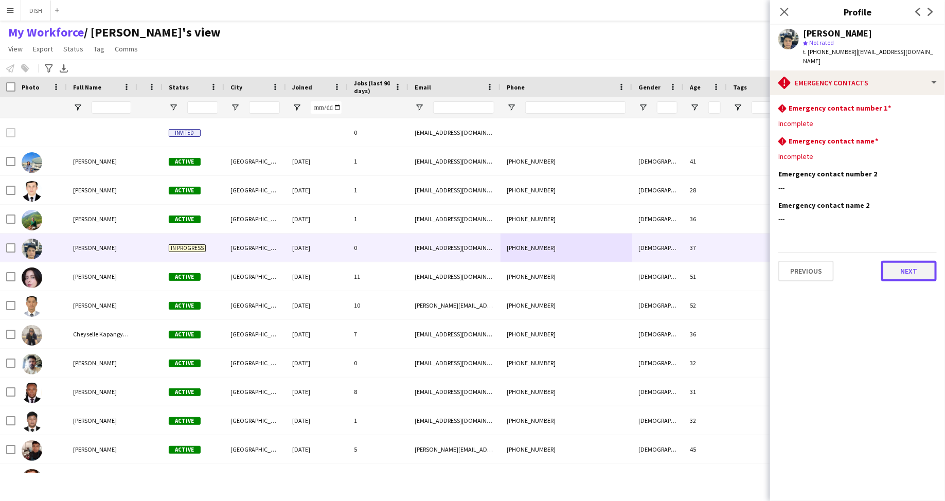
click at [914, 261] on button "Next" at bounding box center [909, 271] width 56 height 21
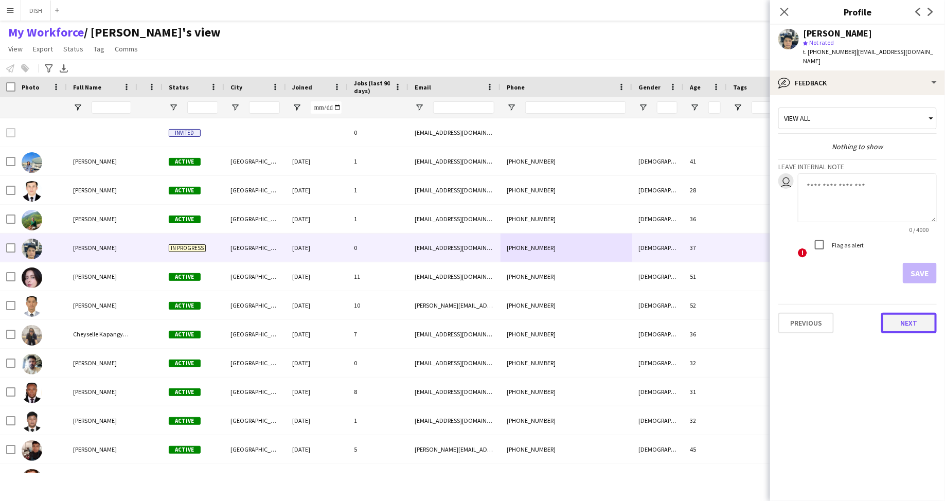
click at [918, 313] on button "Next" at bounding box center [909, 323] width 56 height 21
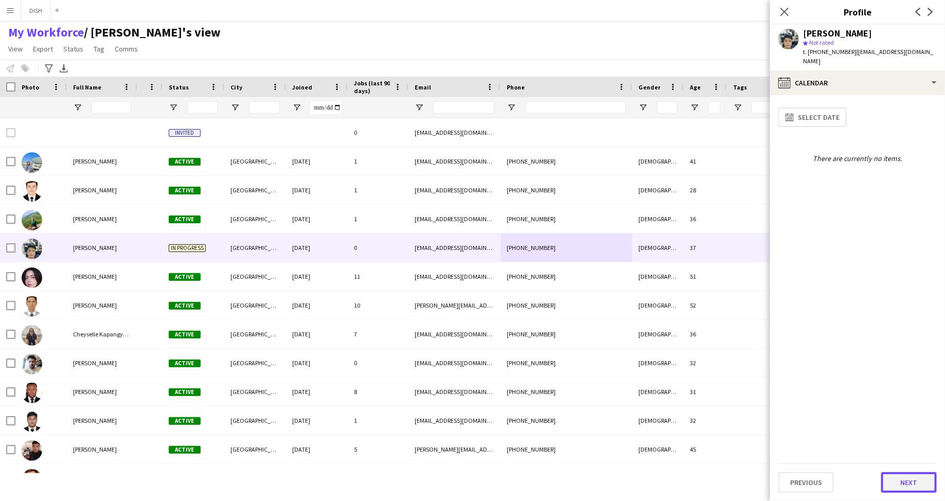
click at [903, 479] on button "Next" at bounding box center [909, 482] width 56 height 21
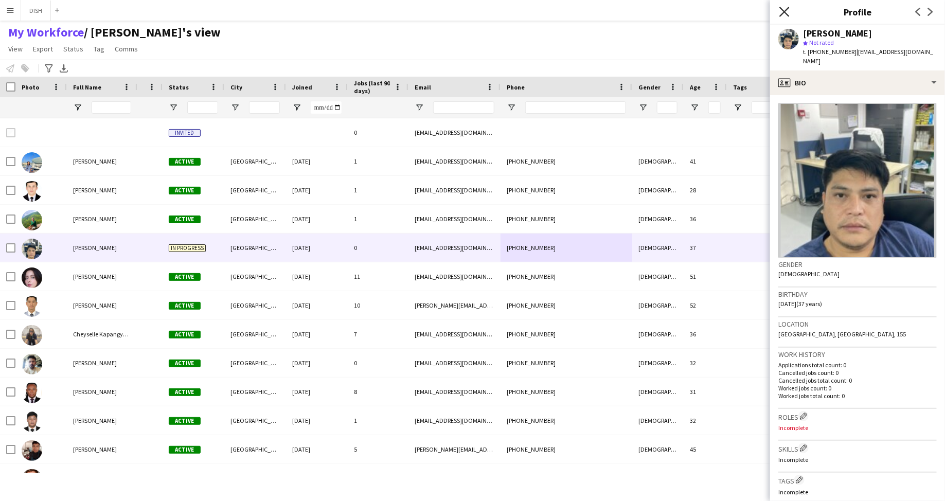
click at [788, 10] on icon "Close pop-in" at bounding box center [784, 12] width 10 height 10
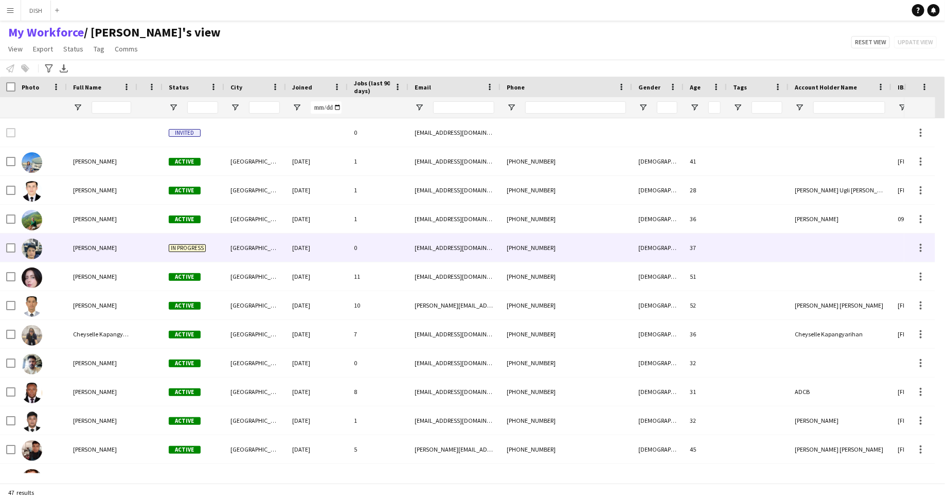
click at [209, 239] on div "In progress" at bounding box center [194, 248] width 62 height 28
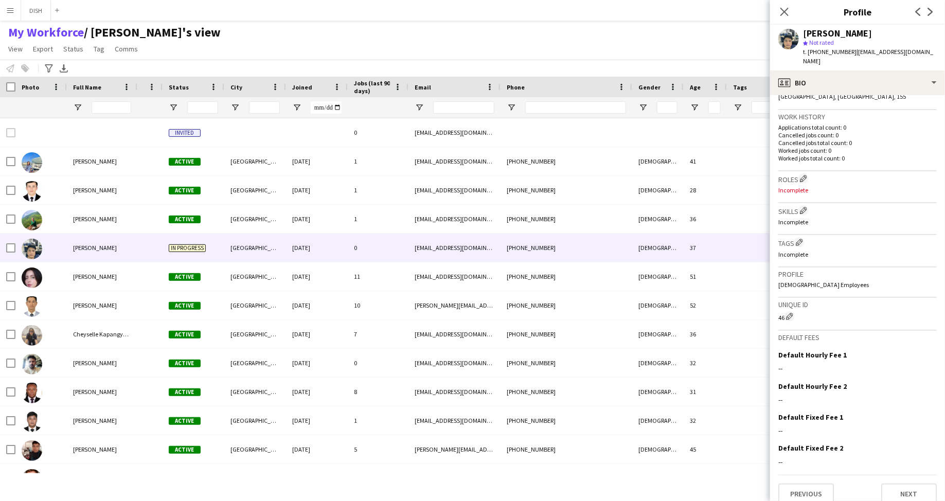
scroll to position [239, 0]
click at [905, 488] on button "Next" at bounding box center [909, 493] width 56 height 21
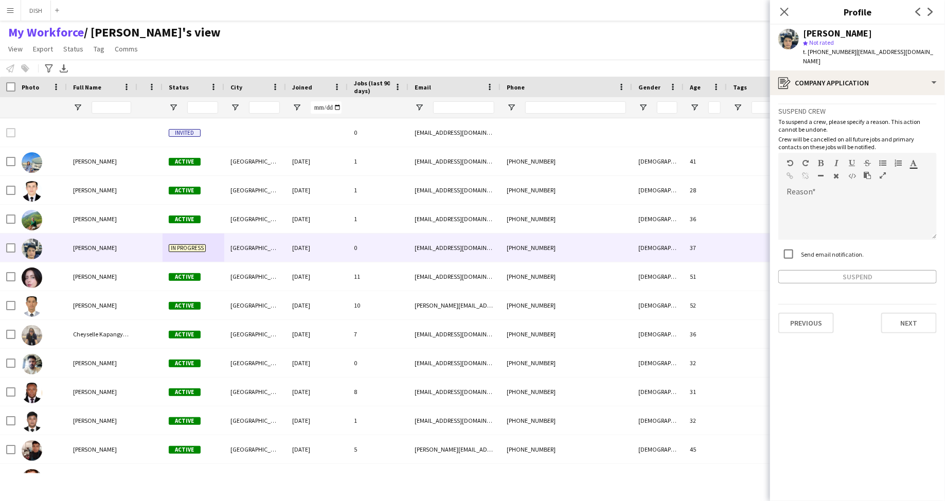
click at [901, 304] on div "Previous Next" at bounding box center [857, 318] width 158 height 29
click at [905, 315] on button "Next" at bounding box center [909, 323] width 56 height 21
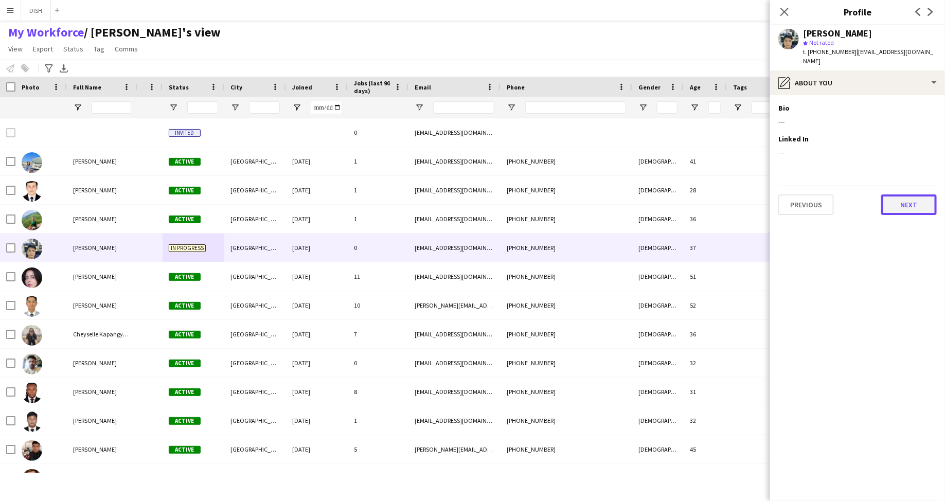
click at [913, 196] on button "Next" at bounding box center [909, 204] width 56 height 21
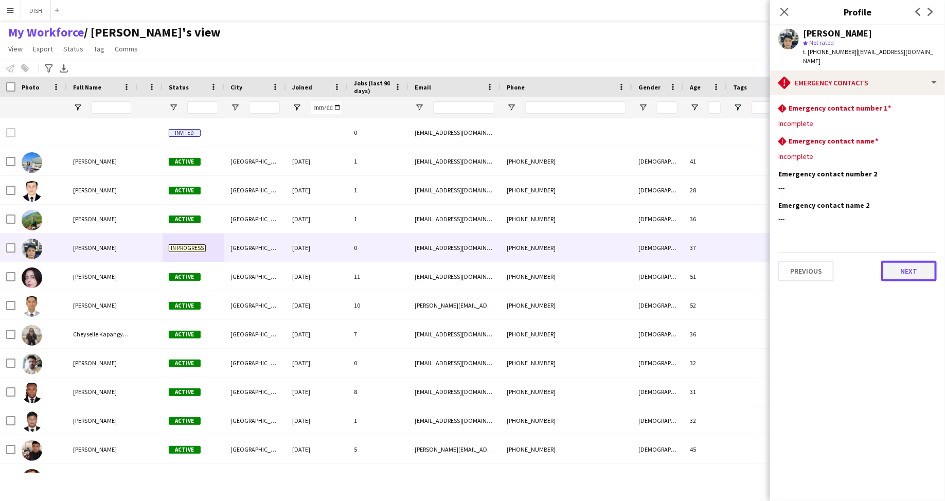
click at [912, 265] on button "Next" at bounding box center [909, 271] width 56 height 21
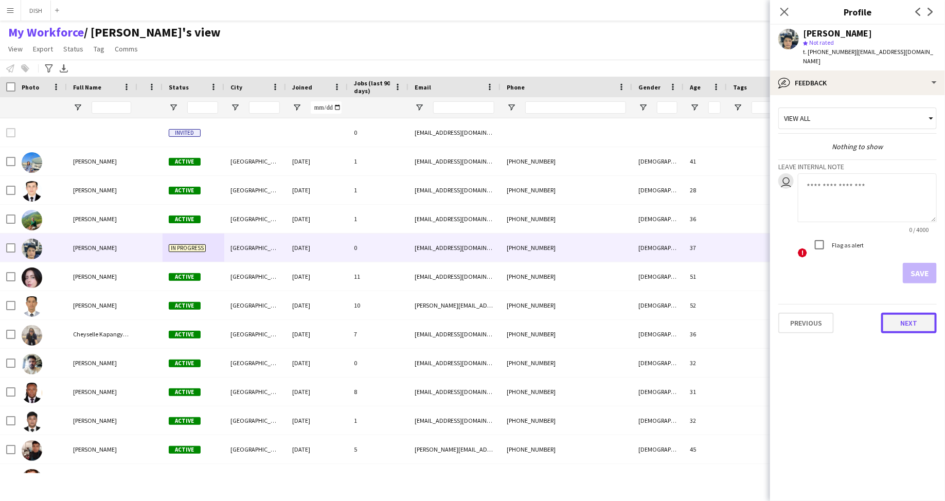
click at [918, 315] on button "Next" at bounding box center [909, 323] width 56 height 21
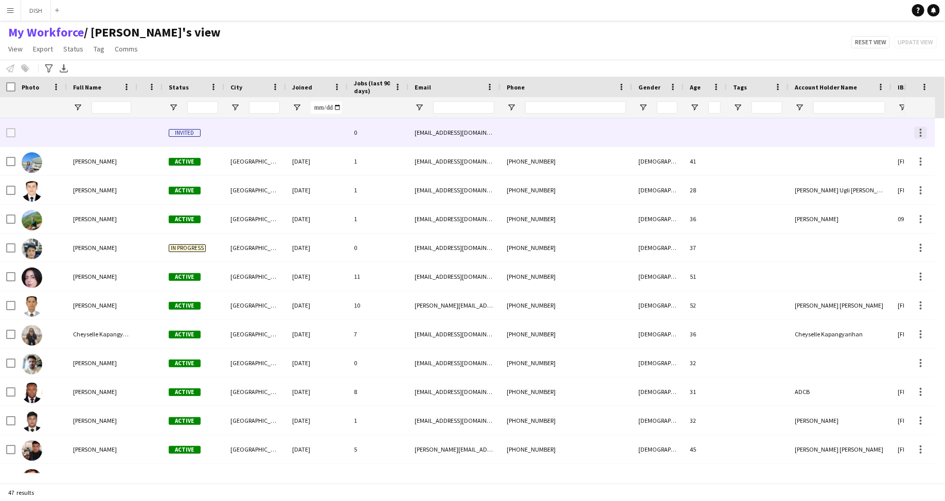
click at [918, 131] on div at bounding box center [921, 133] width 12 height 12
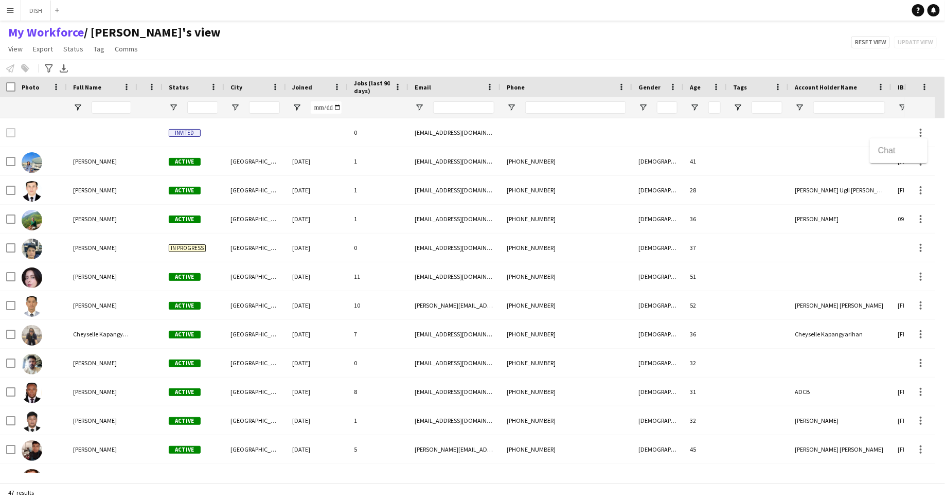
click at [62, 131] on div at bounding box center [472, 250] width 945 height 501
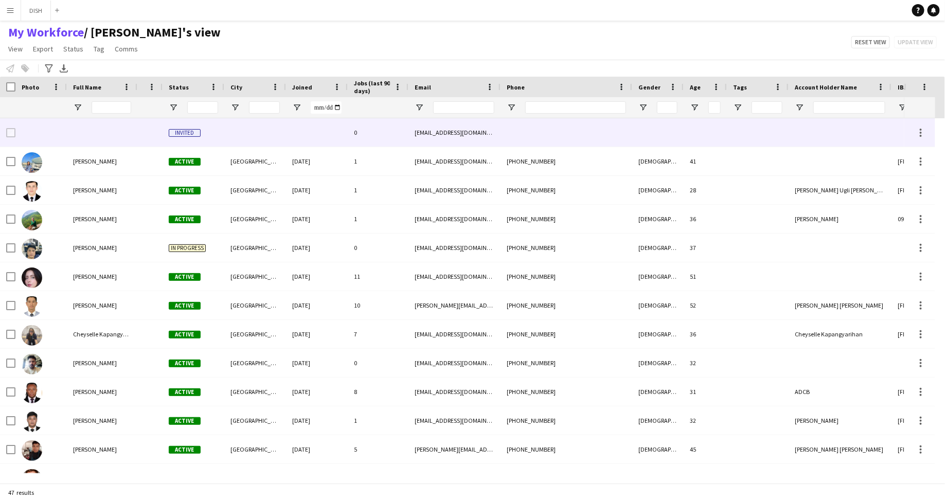
click at [385, 132] on div "0" at bounding box center [378, 132] width 61 height 28
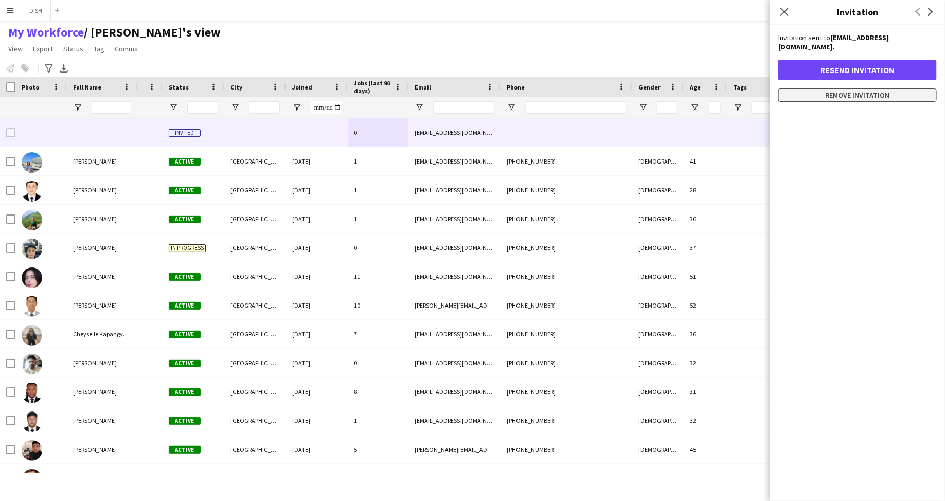
click at [804, 88] on button "Remove invitation" at bounding box center [857, 94] width 158 height 13
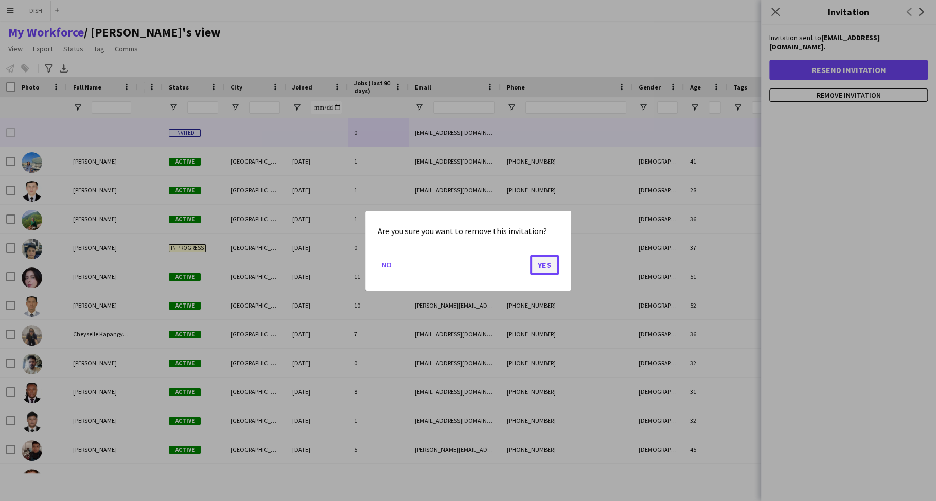
click at [540, 267] on button "Yes" at bounding box center [544, 264] width 29 height 21
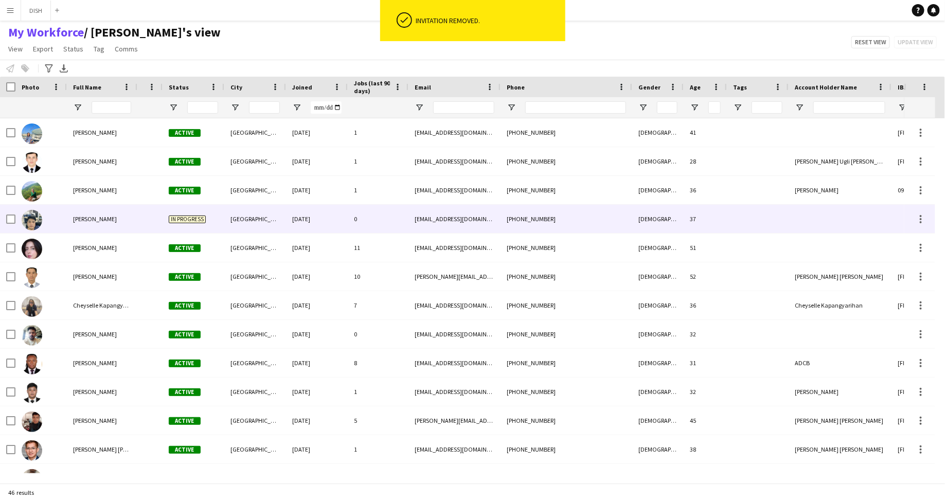
click at [294, 208] on div "[DATE]" at bounding box center [317, 219] width 62 height 28
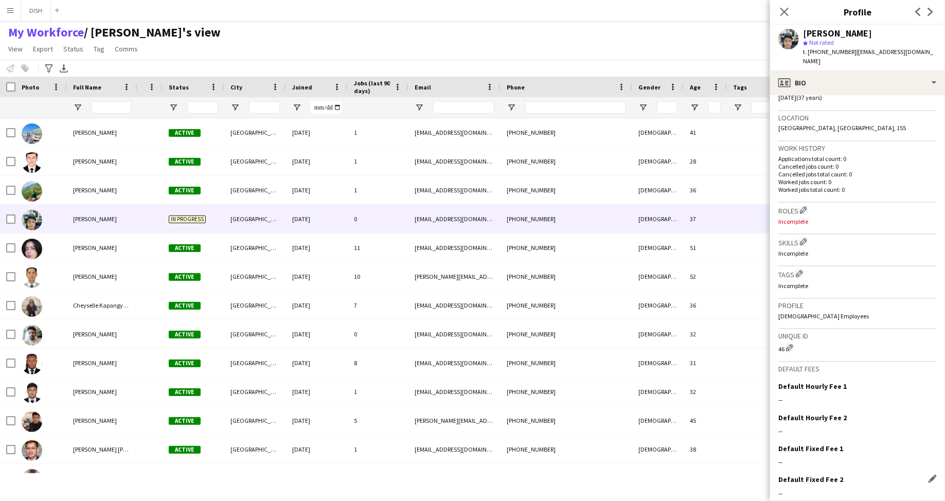
scroll to position [239, 0]
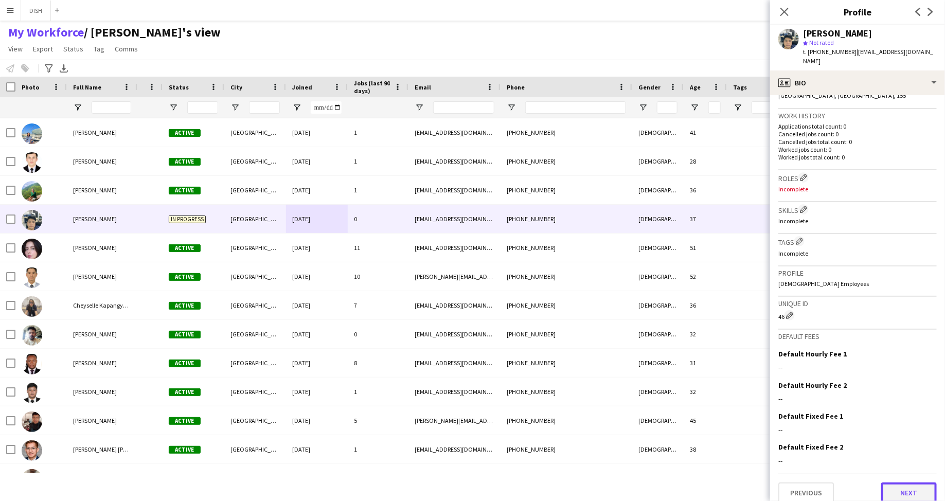
click at [891, 483] on button "Next" at bounding box center [909, 493] width 56 height 21
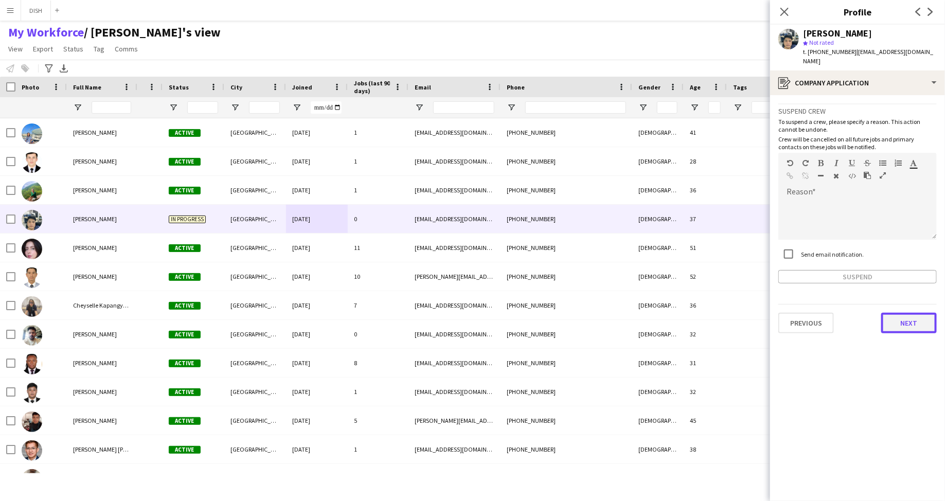
click at [904, 313] on button "Next" at bounding box center [909, 323] width 56 height 21
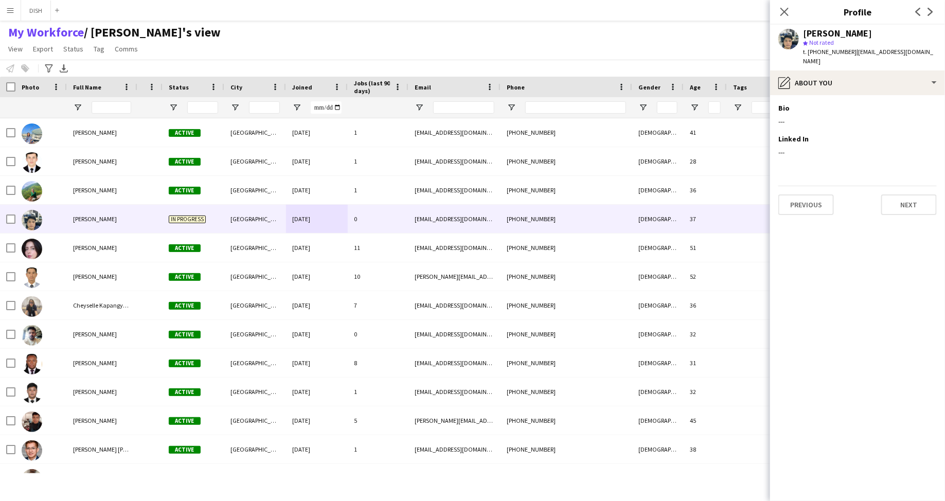
click at [911, 186] on div "Previous Next" at bounding box center [857, 200] width 158 height 29
click at [913, 196] on button "Next" at bounding box center [909, 204] width 56 height 21
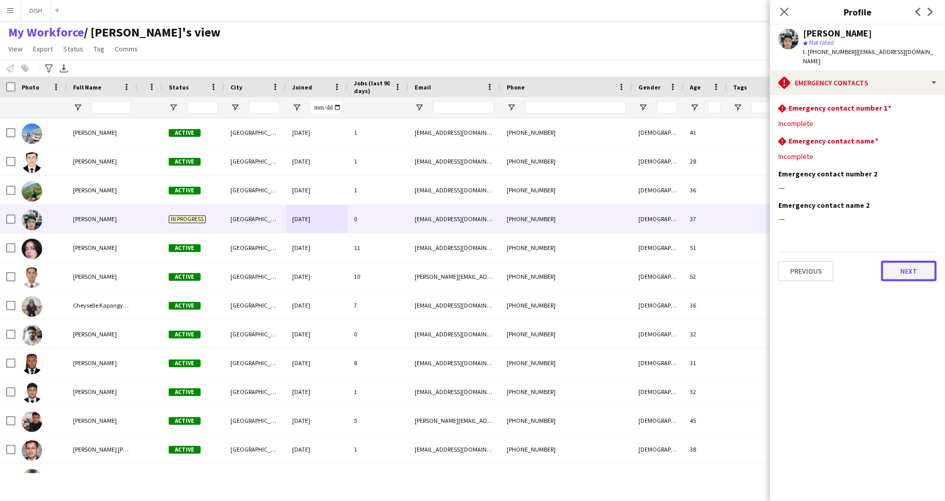
click at [911, 261] on button "Next" at bounding box center [909, 271] width 56 height 21
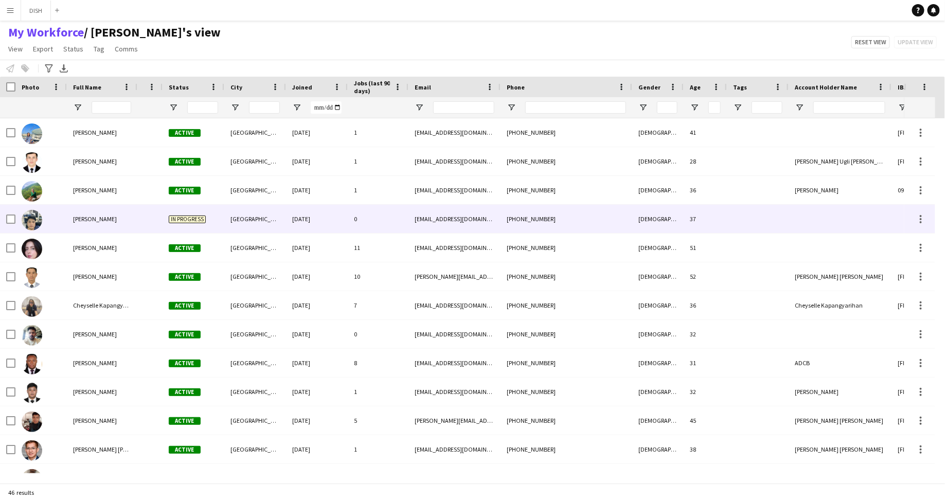
click at [229, 212] on div "[GEOGRAPHIC_DATA]" at bounding box center [255, 219] width 62 height 28
click at [259, 208] on div "[GEOGRAPHIC_DATA]" at bounding box center [255, 219] width 62 height 28
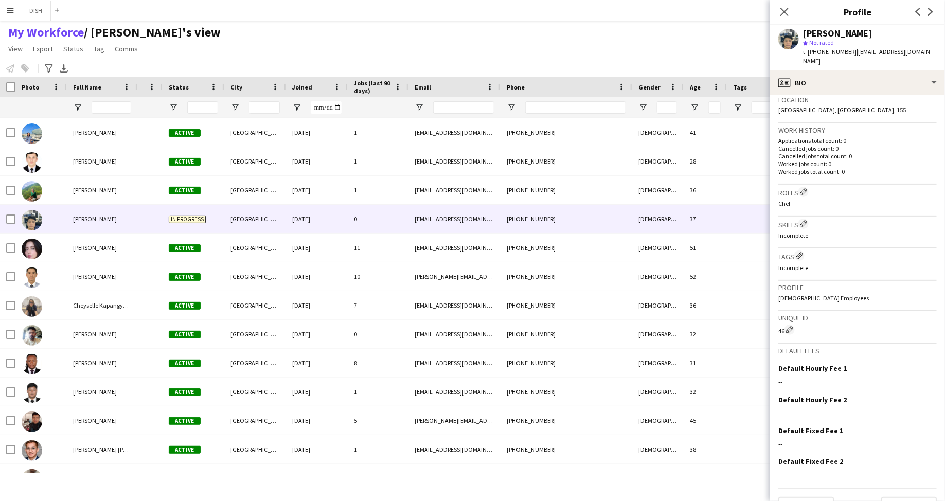
scroll to position [239, 0]
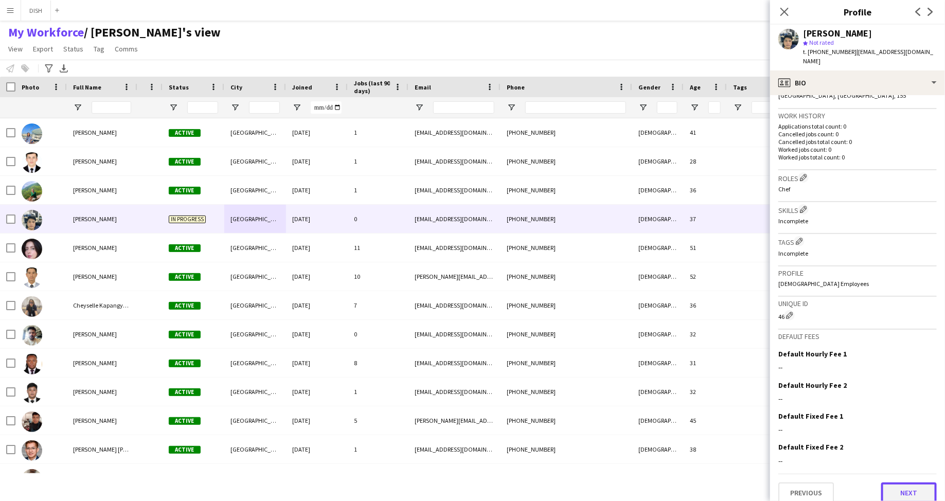
click at [892, 484] on button "Next" at bounding box center [909, 493] width 56 height 21
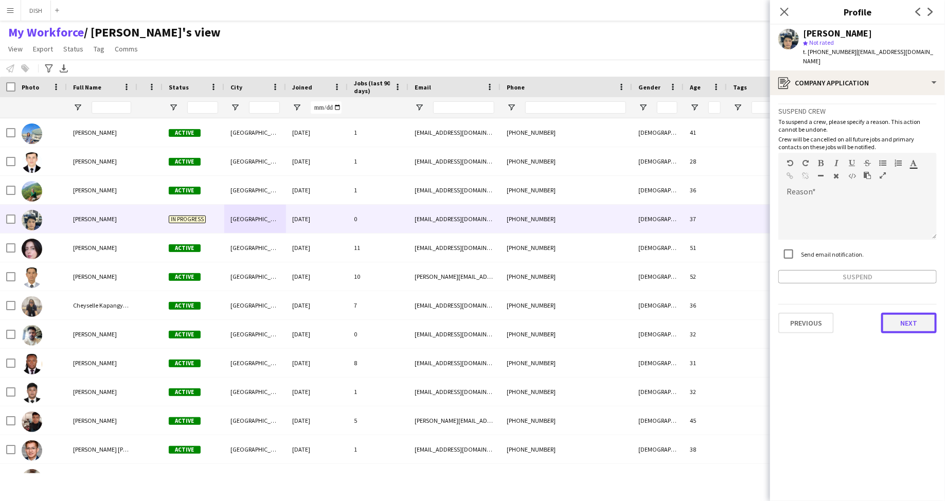
click at [904, 317] on button "Next" at bounding box center [909, 323] width 56 height 21
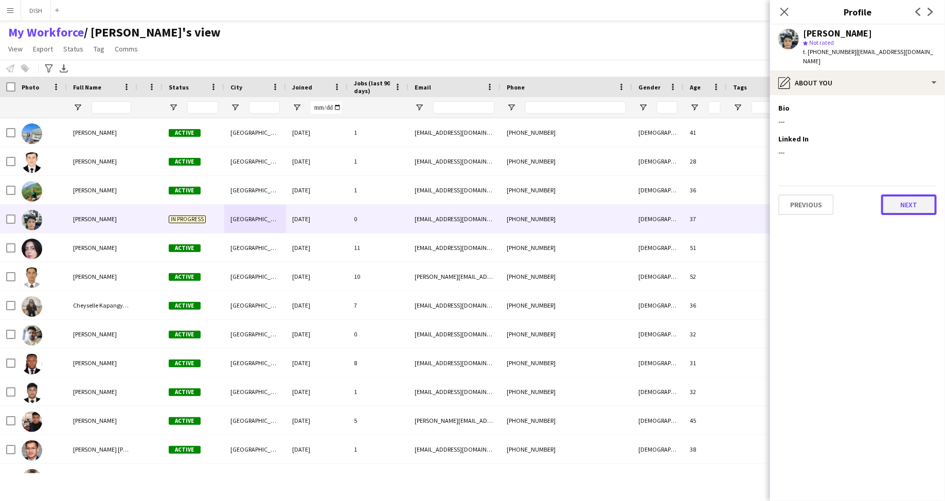
click at [899, 194] on button "Next" at bounding box center [909, 204] width 56 height 21
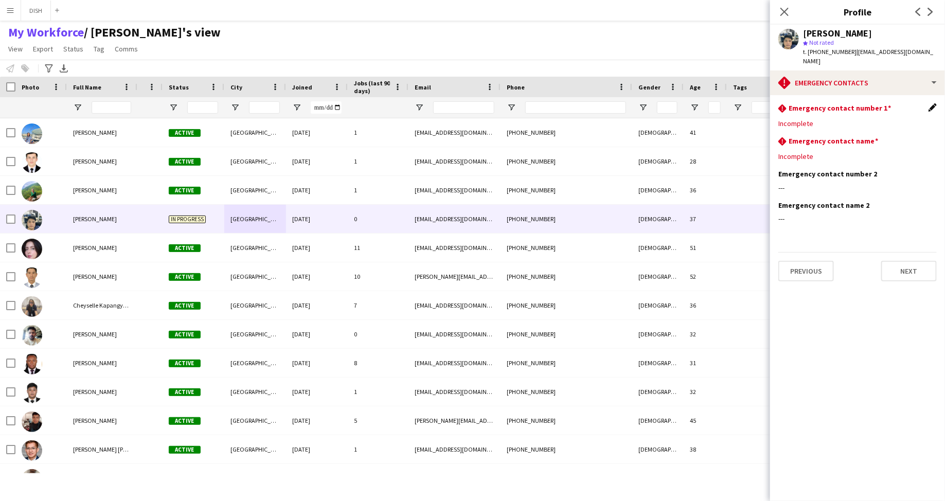
click at [933, 103] on app-icon "Edit this field" at bounding box center [933, 107] width 8 height 8
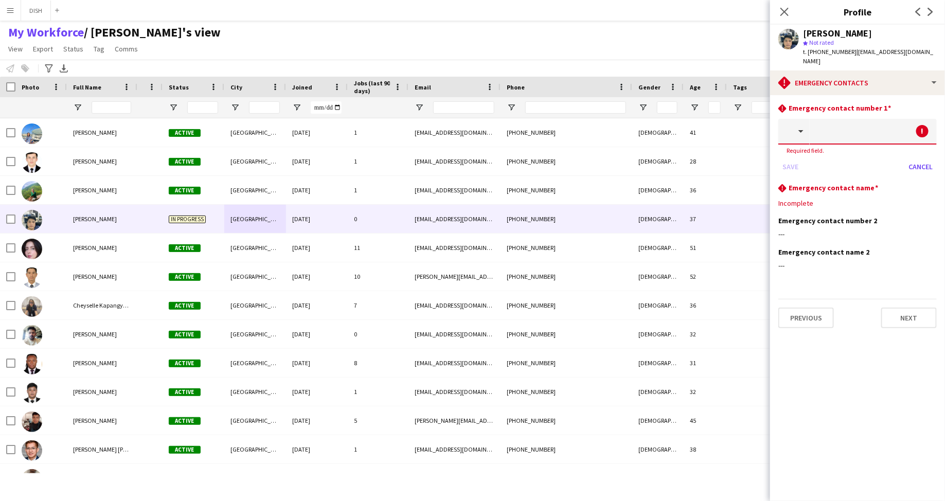
click at [877, 126] on input "text" at bounding box center [873, 132] width 127 height 26
click at [847, 123] on input "text" at bounding box center [873, 132] width 127 height 26
click at [797, 122] on button "button" at bounding box center [793, 132] width 31 height 26
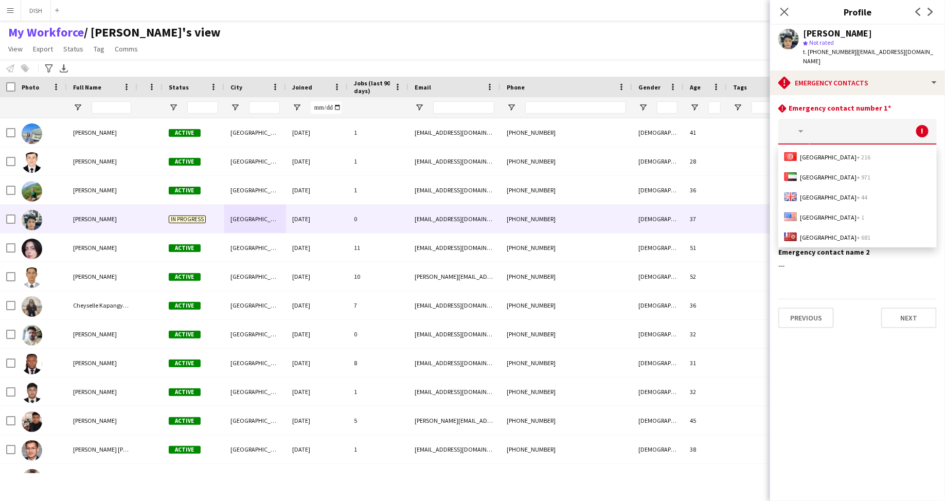
scroll to position [20, 0]
click at [846, 231] on span "United Arab Emirates + 971" at bounding box center [835, 235] width 70 height 8
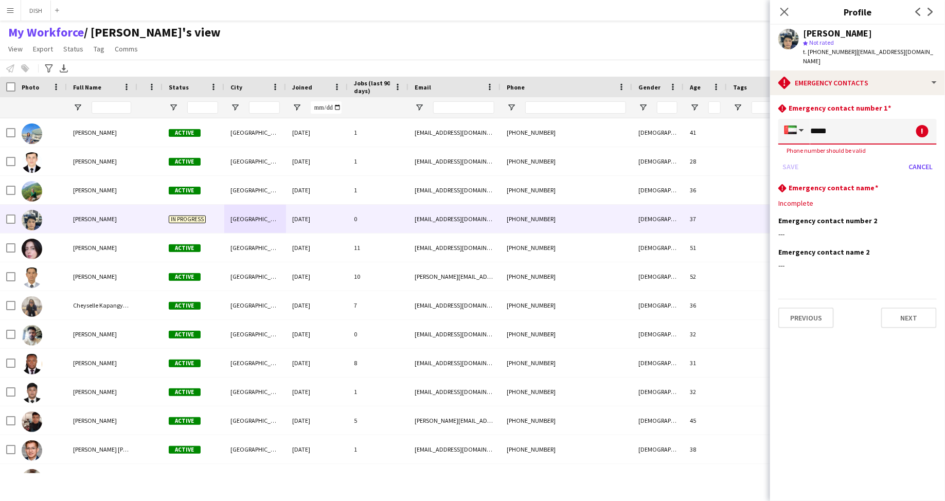
click at [849, 124] on input "****" at bounding box center [873, 132] width 127 height 26
click at [866, 121] on input "****" at bounding box center [873, 132] width 127 height 26
paste input "**"
click at [857, 125] on input "****" at bounding box center [873, 132] width 127 height 26
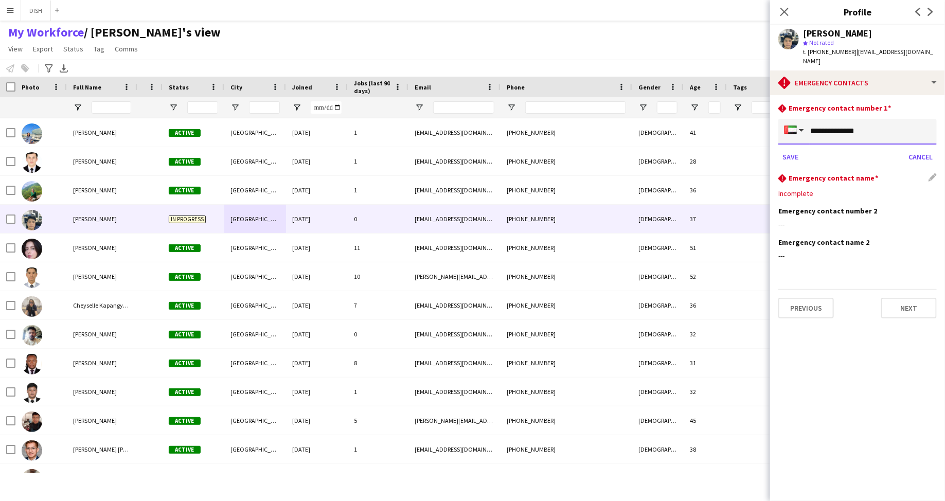
type input "**********"
click at [849, 189] on div "Incomplete" at bounding box center [857, 193] width 158 height 9
click at [929, 173] on div "rhombus-alert Emergency contact name Edit this field" at bounding box center [857, 178] width 158 height 11
click at [931, 173] on div "rhombus-alert Emergency contact name Edit this field" at bounding box center [857, 178] width 158 height 11
click at [794, 149] on button "Save" at bounding box center [790, 157] width 24 height 16
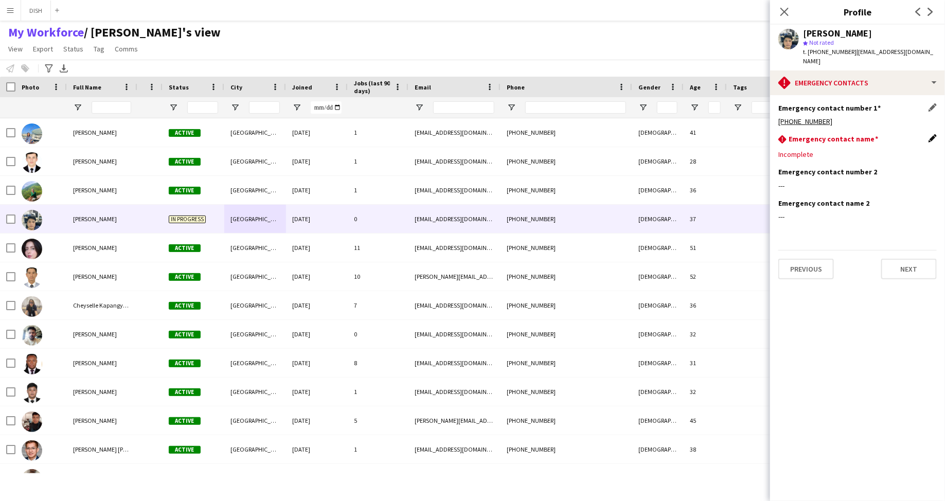
click at [935, 134] on app-icon "Edit this field" at bounding box center [933, 138] width 8 height 8
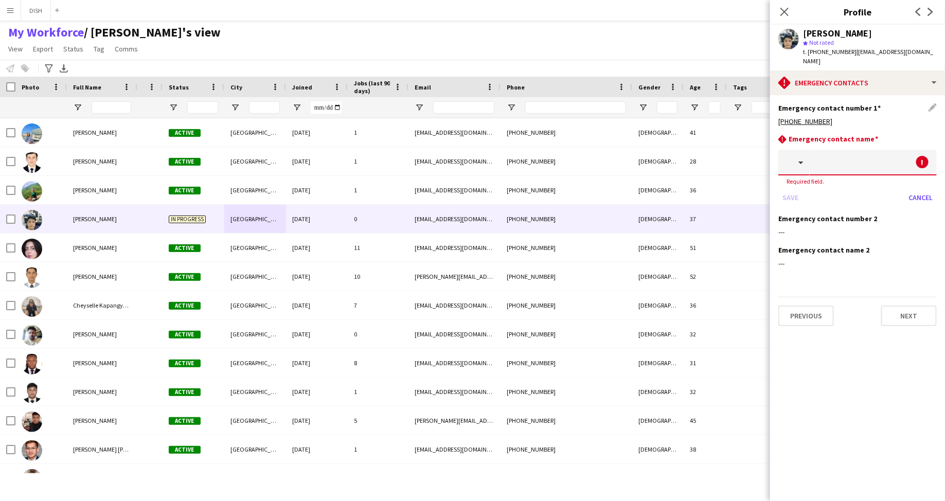
click at [880, 156] on input "text" at bounding box center [873, 163] width 127 height 26
click at [800, 159] on button "button" at bounding box center [793, 163] width 31 height 26
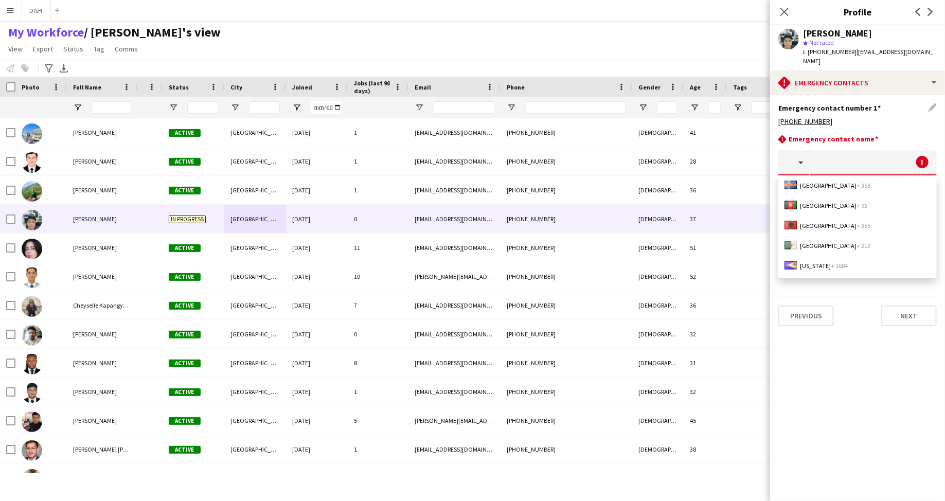
click at [846, 151] on input "text" at bounding box center [873, 163] width 127 height 26
click at [7, 10] on app-icon "Menu" at bounding box center [10, 10] width 8 height 8
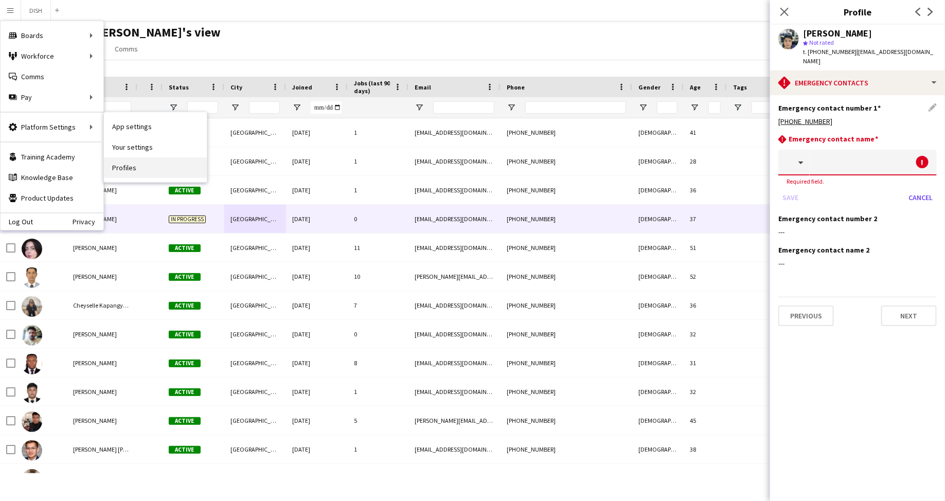
click at [120, 163] on link "Profiles" at bounding box center [155, 167] width 103 height 21
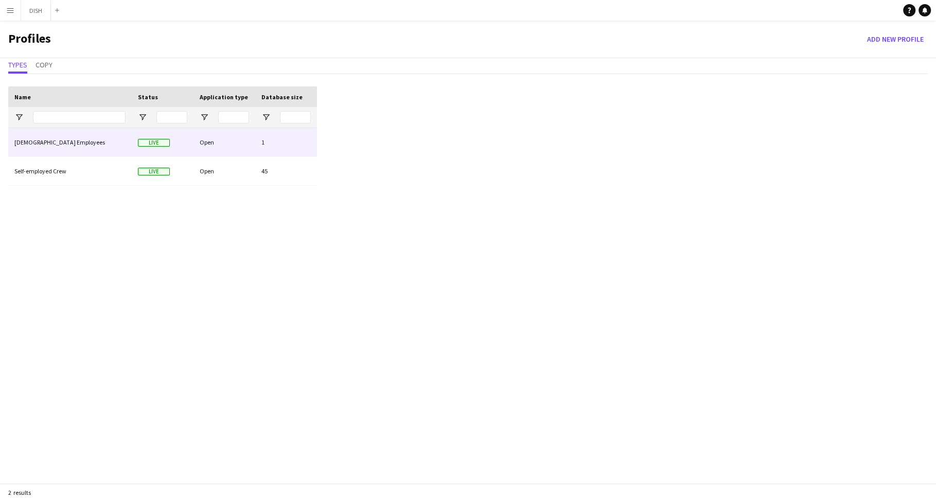
click at [55, 148] on div "[DEMOGRAPHIC_DATA] Employees" at bounding box center [69, 142] width 123 height 28
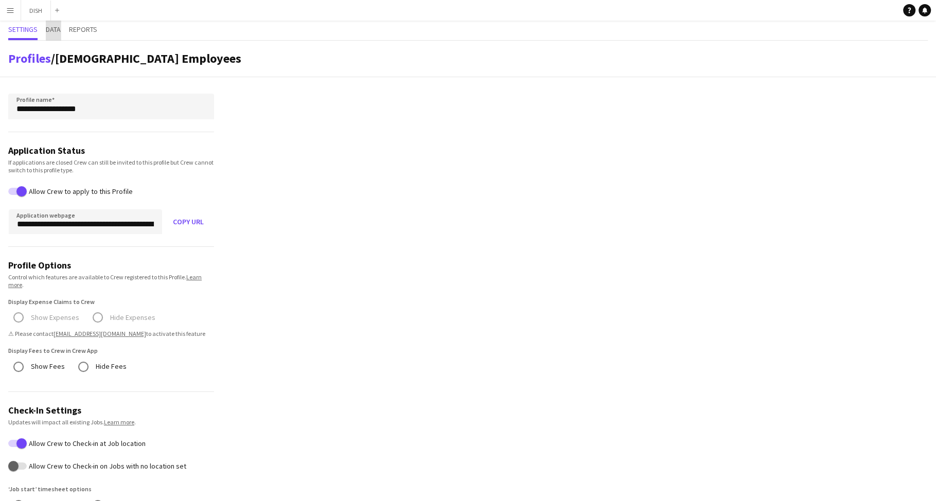
click at [51, 28] on span "Data" at bounding box center [53, 29] width 15 height 7
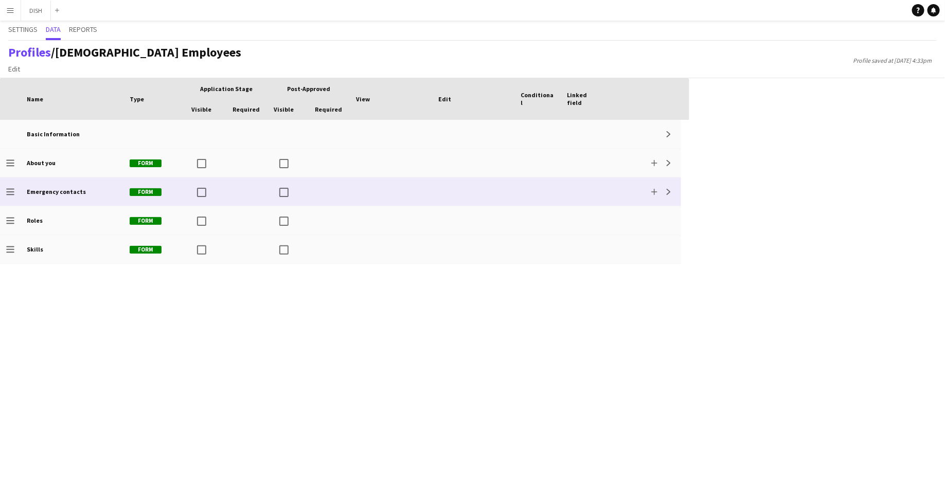
click at [69, 194] on b "Emergency contacts" at bounding box center [56, 192] width 59 height 8
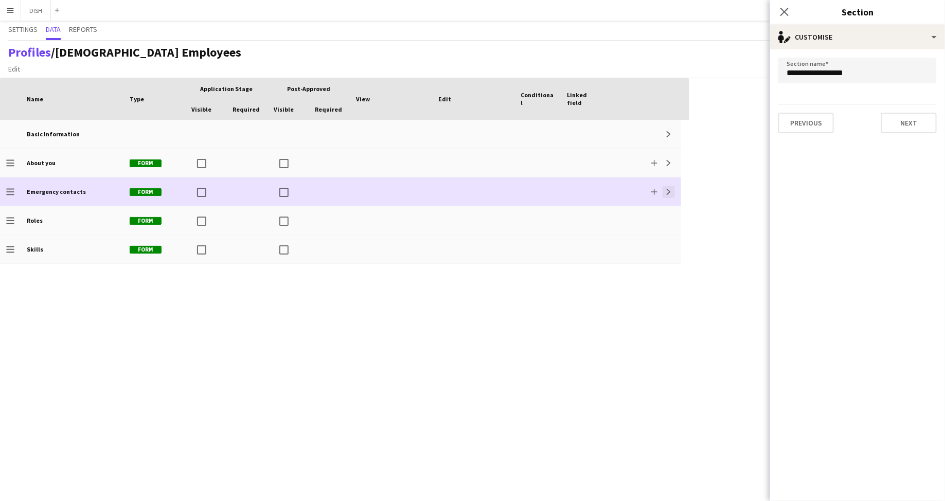
click at [669, 193] on app-icon "Expand" at bounding box center [669, 192] width 6 height 6
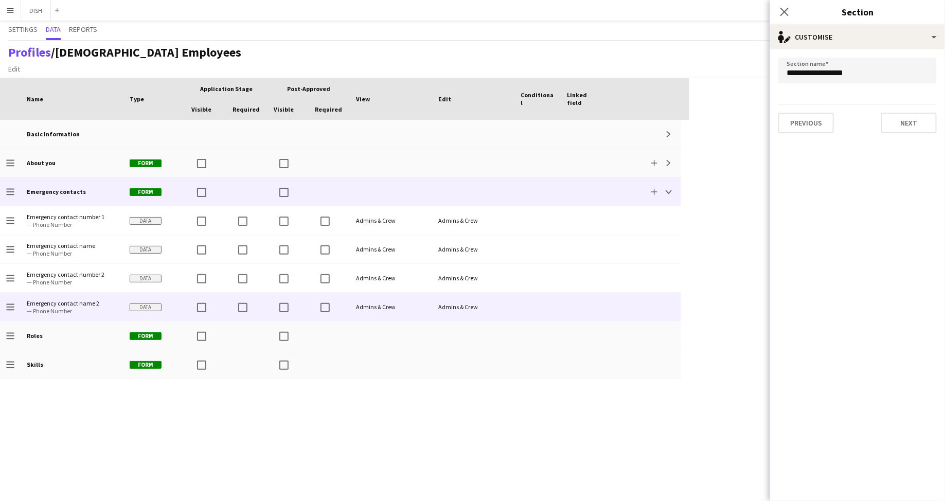
click at [93, 307] on span "— Phone Number" at bounding box center [72, 311] width 91 height 8
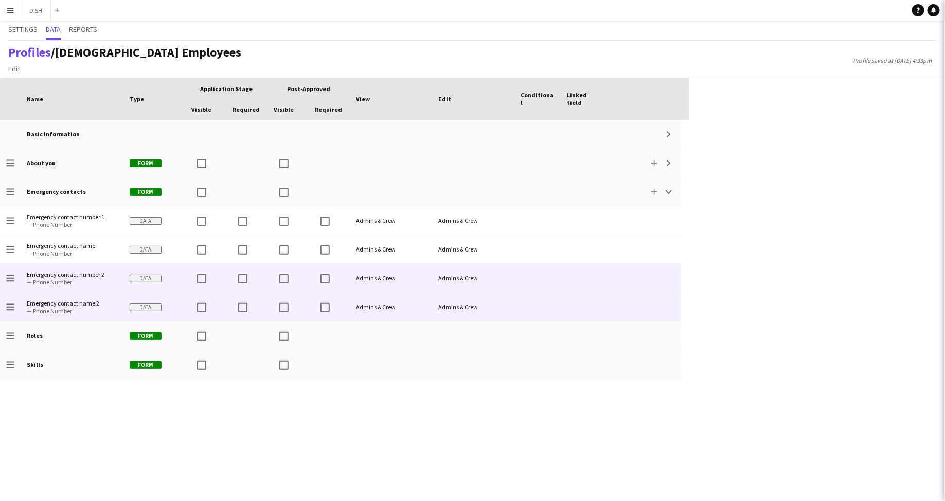
click at [82, 280] on span "— Phone Number" at bounding box center [72, 282] width 91 height 8
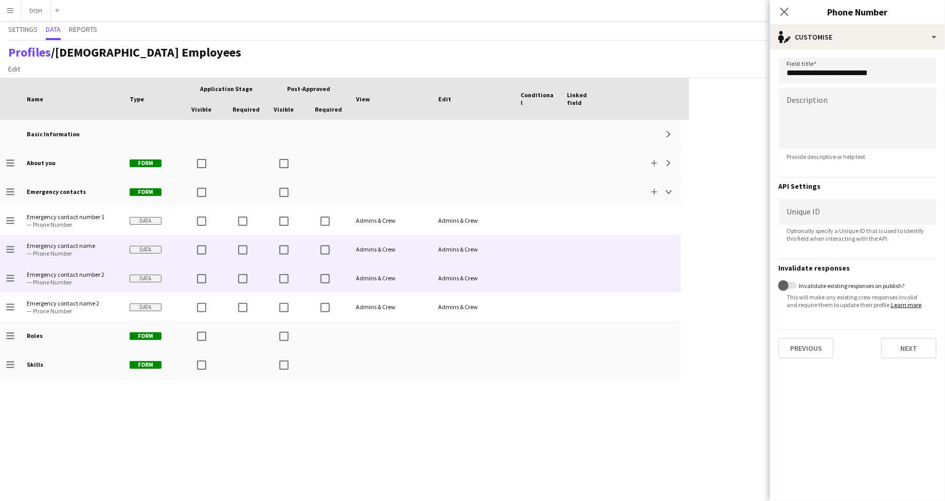
click at [84, 252] on span "— Phone Number" at bounding box center [72, 253] width 91 height 8
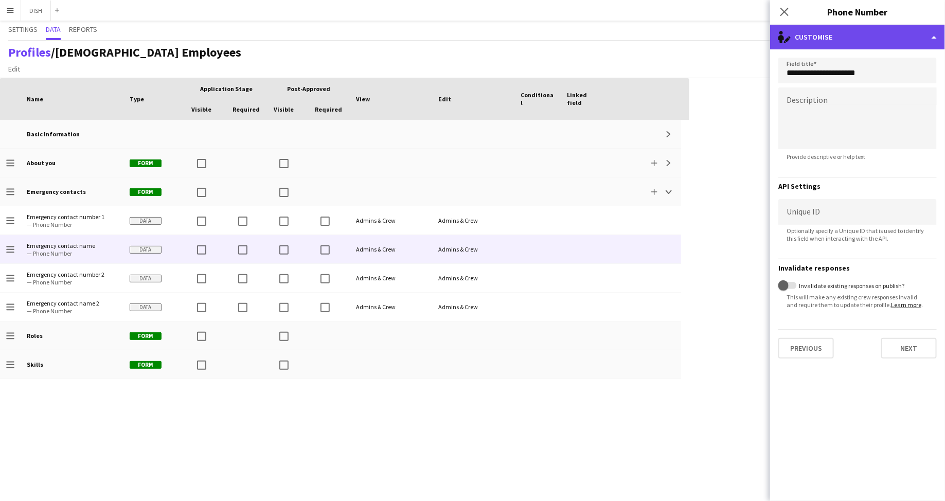
click at [849, 27] on div "single-neutral-actions-edit-1 Customise" at bounding box center [857, 37] width 175 height 25
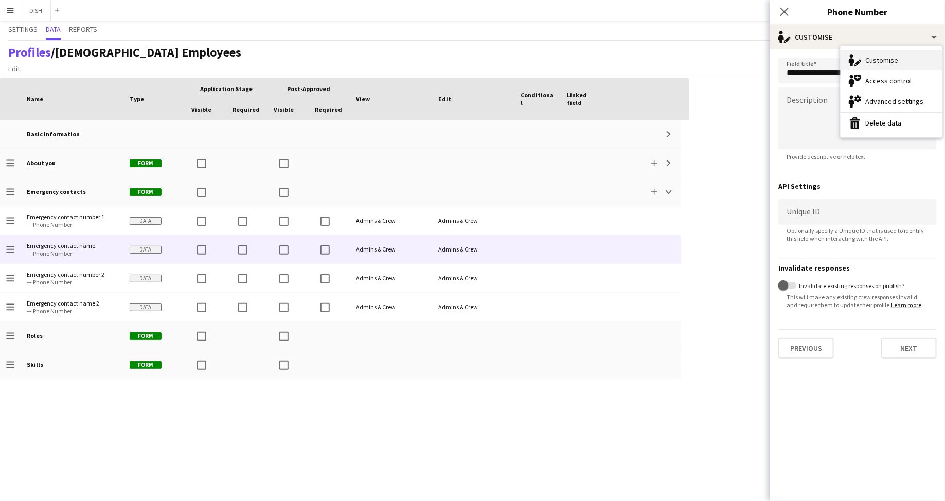
click at [870, 60] on div "Customise Customise" at bounding box center [892, 60] width 102 height 21
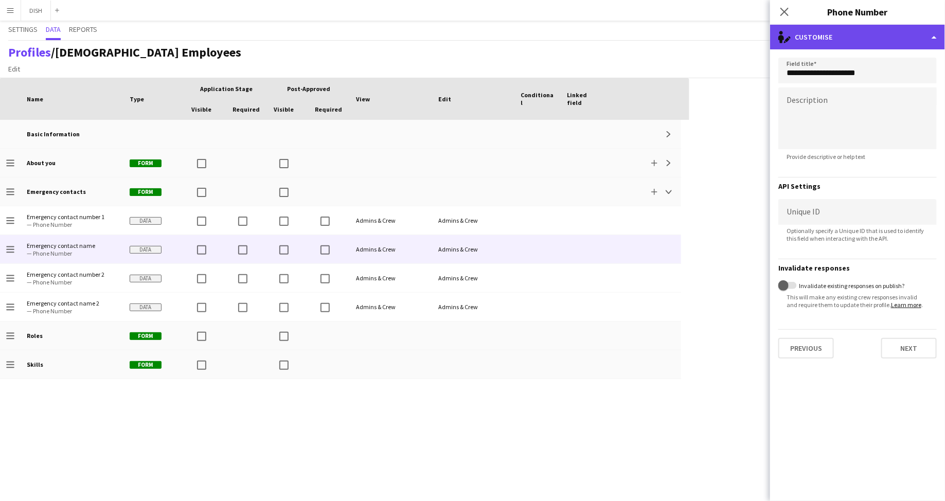
click at [877, 35] on div "single-neutral-actions-edit-1 Customise" at bounding box center [857, 37] width 175 height 25
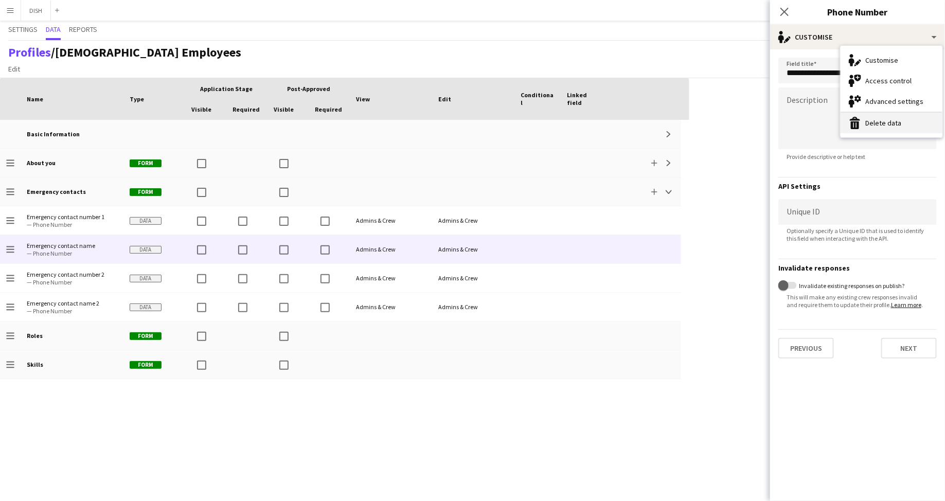
click at [882, 127] on button "Delete data Delete data" at bounding box center [892, 123] width 102 height 21
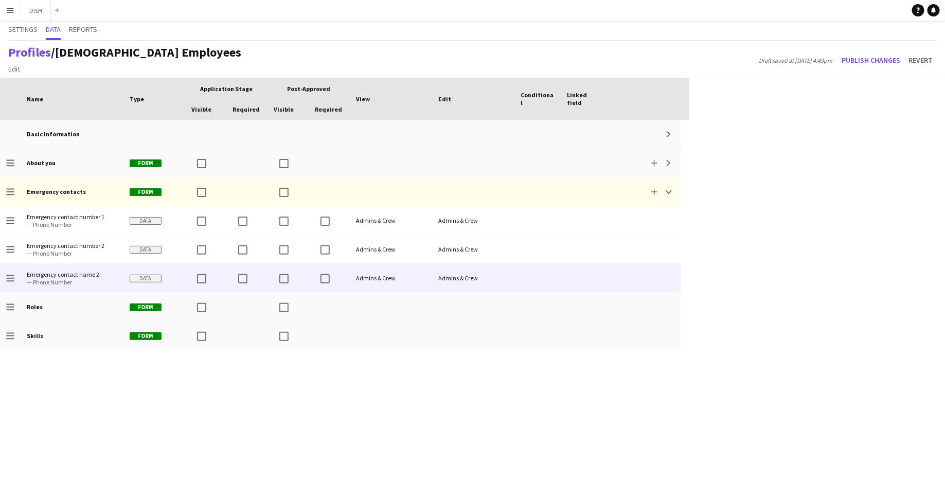
click at [95, 273] on span "Emergency contact name 2" at bounding box center [72, 275] width 91 height 8
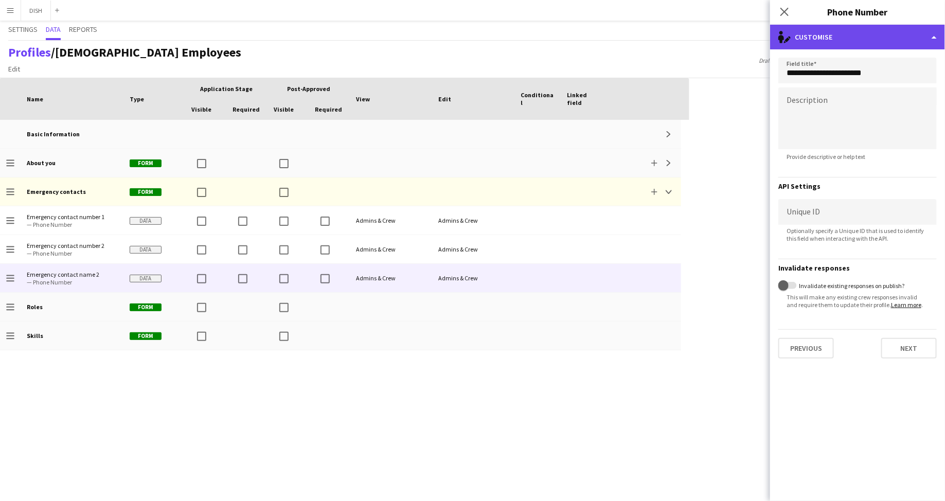
click at [854, 32] on div "single-neutral-actions-edit-1 Customise" at bounding box center [857, 37] width 175 height 25
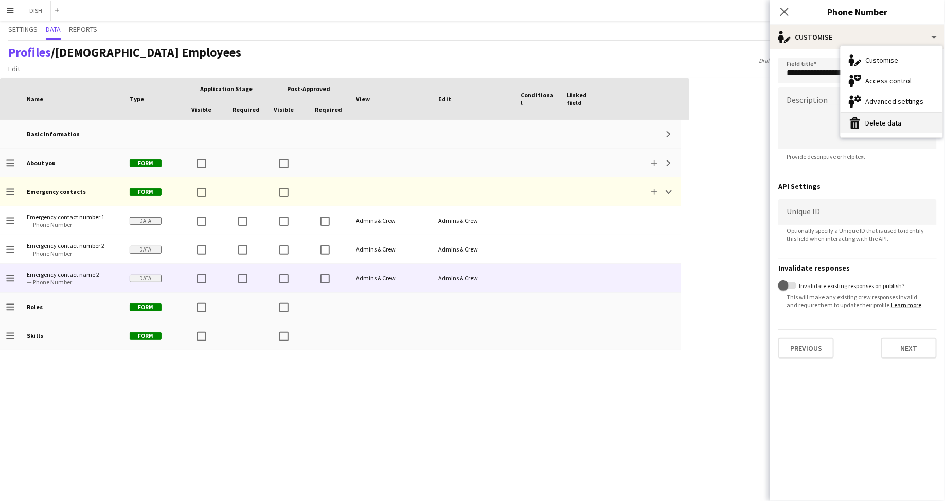
click at [904, 118] on button "Delete data Delete data" at bounding box center [892, 123] width 102 height 21
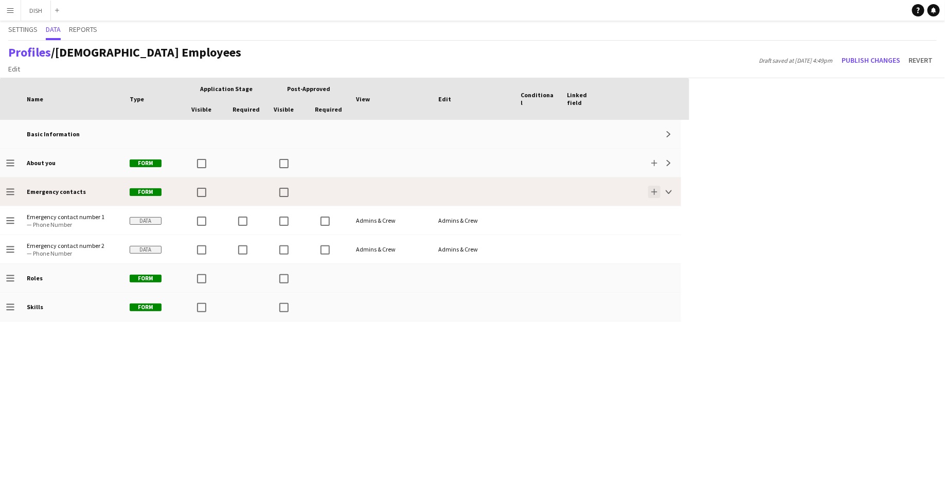
click at [653, 193] on app-icon "Add" at bounding box center [654, 192] width 6 height 6
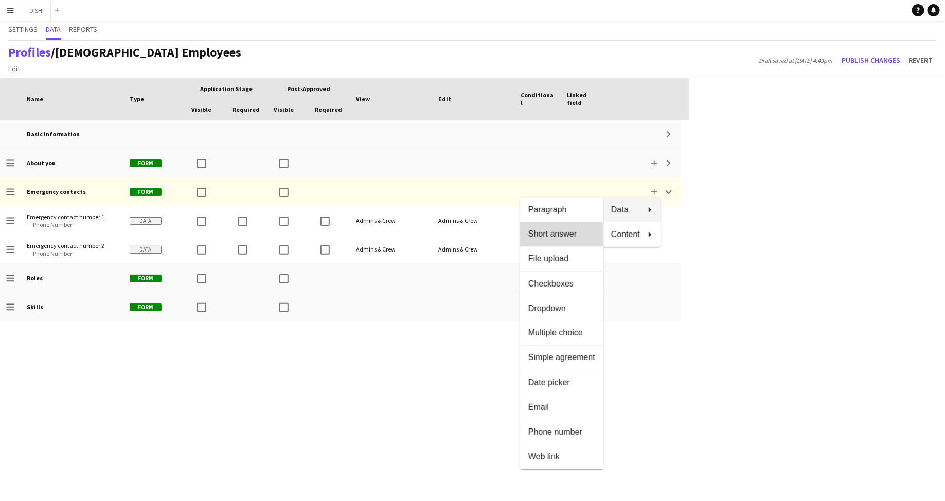
click at [578, 233] on span "Short answer" at bounding box center [561, 233] width 67 height 9
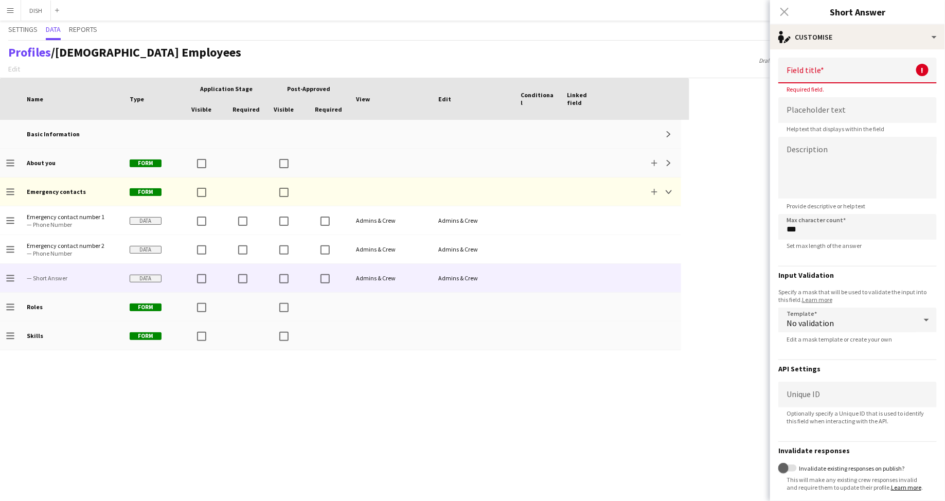
click at [816, 70] on input at bounding box center [857, 71] width 158 height 26
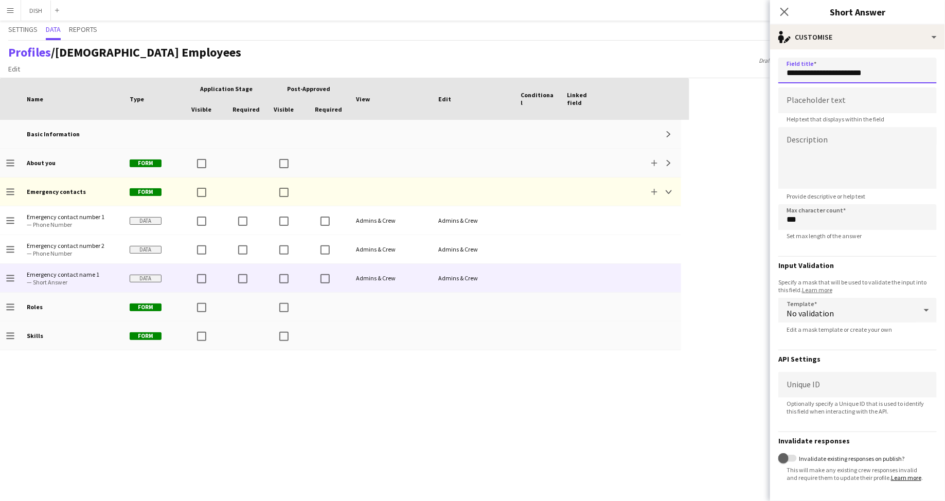
scroll to position [45, 0]
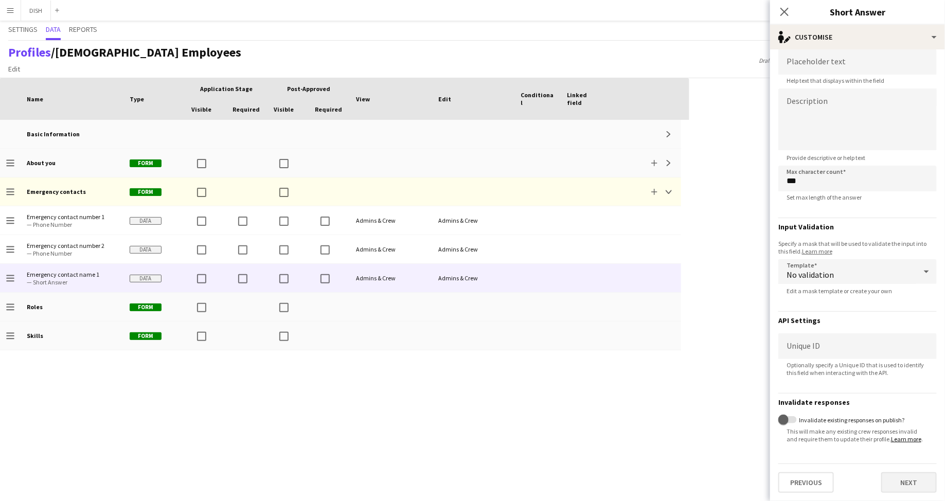
type input "**********"
click at [901, 477] on button "Next" at bounding box center [909, 482] width 56 height 21
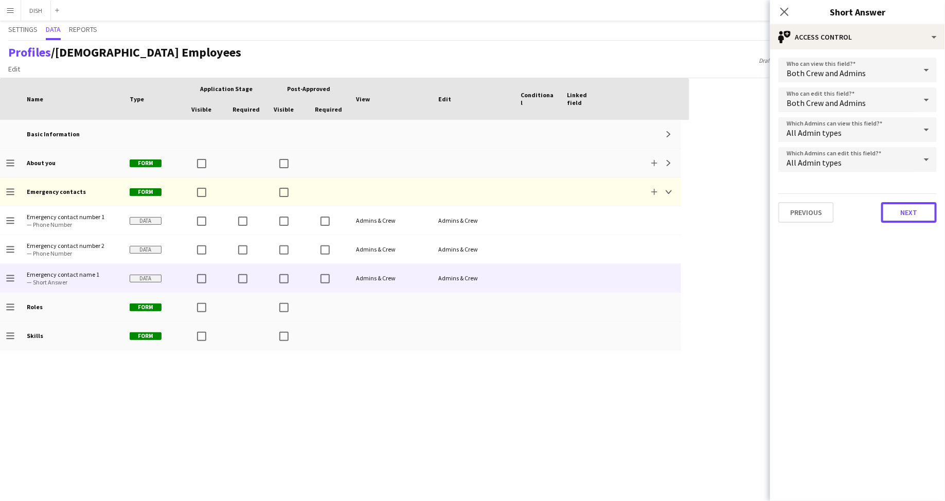
drag, startPoint x: 916, startPoint y: 206, endPoint x: 915, endPoint y: 223, distance: 17.5
click at [915, 224] on form "Who can view this field? Both Crew and Admins Who can edit this field? Both Cre…" at bounding box center [857, 140] width 175 height 182
click at [915, 217] on button "Next" at bounding box center [909, 212] width 56 height 21
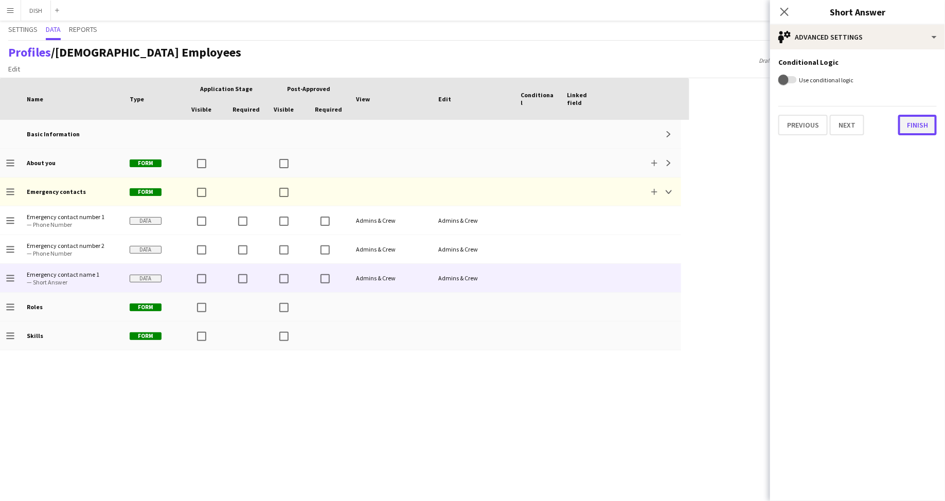
click at [918, 127] on button "Finish" at bounding box center [917, 125] width 39 height 21
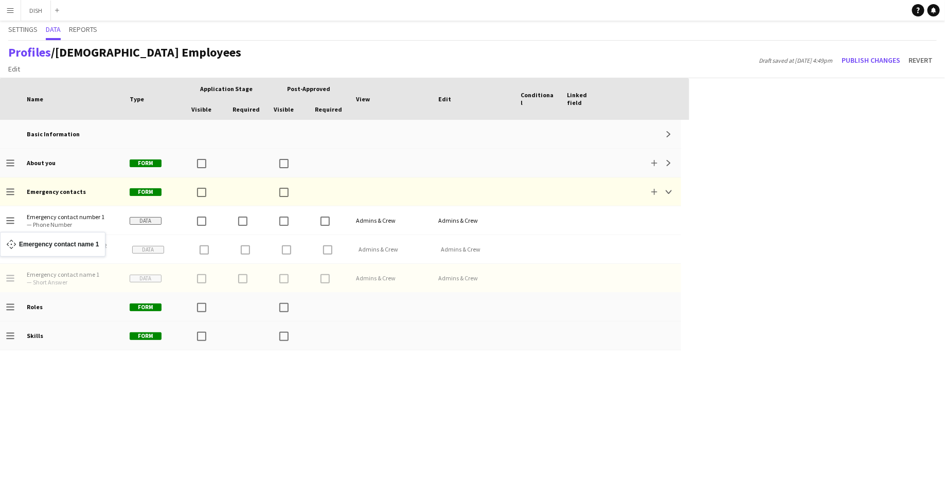
drag, startPoint x: 10, startPoint y: 276, endPoint x: 5, endPoint y: 238, distance: 38.0
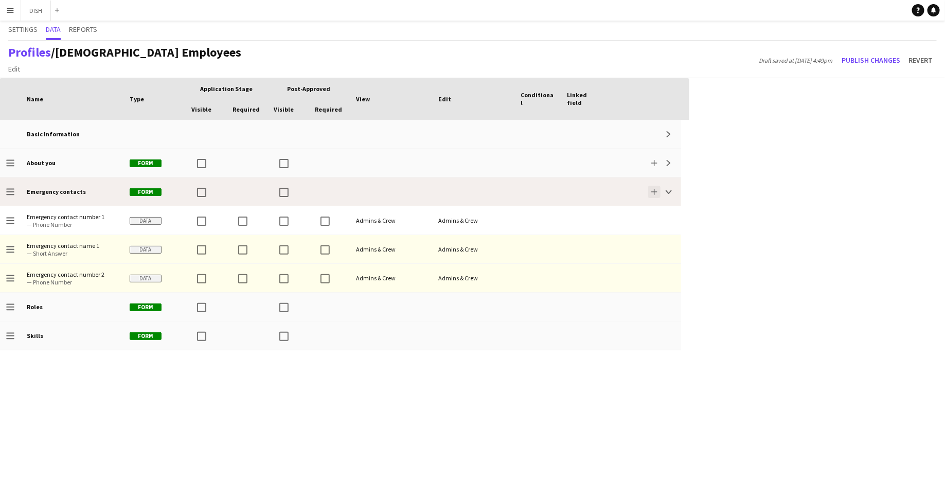
click at [654, 194] on app-icon "Add" at bounding box center [654, 192] width 6 height 6
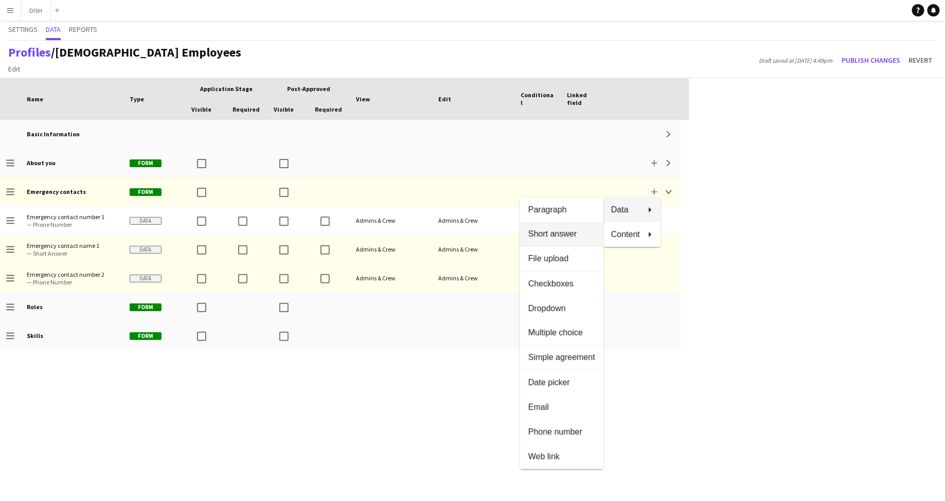
click at [586, 230] on button "Short answer" at bounding box center [561, 234] width 83 height 25
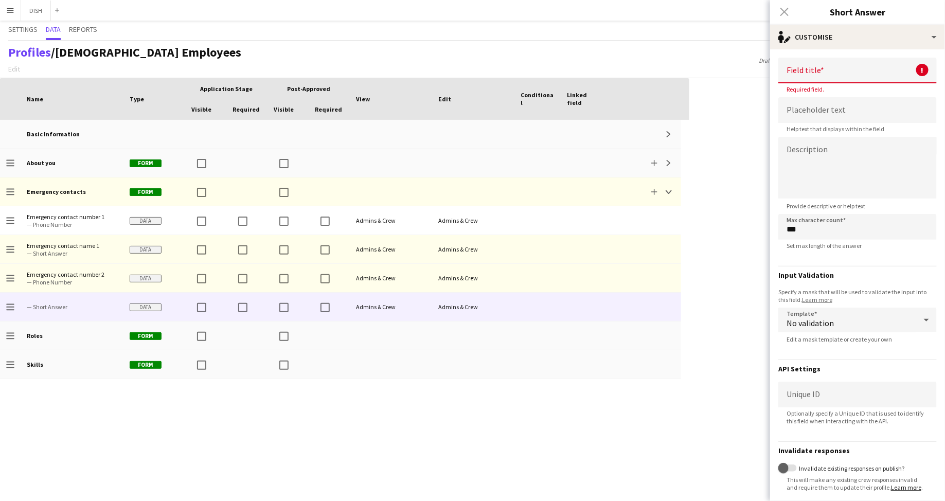
click at [827, 76] on input at bounding box center [857, 71] width 158 height 26
paste input "**********"
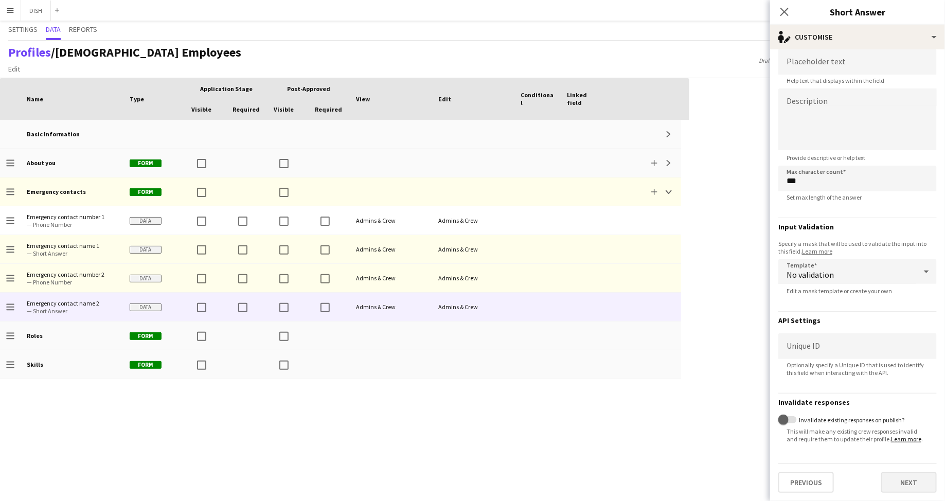
type input "**********"
click at [901, 484] on button "Next" at bounding box center [909, 482] width 56 height 21
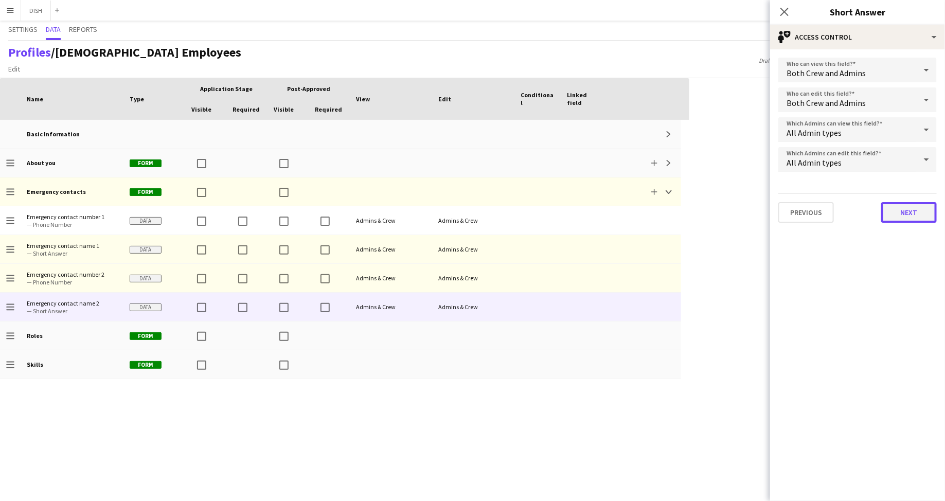
click at [919, 204] on button "Next" at bounding box center [909, 212] width 56 height 21
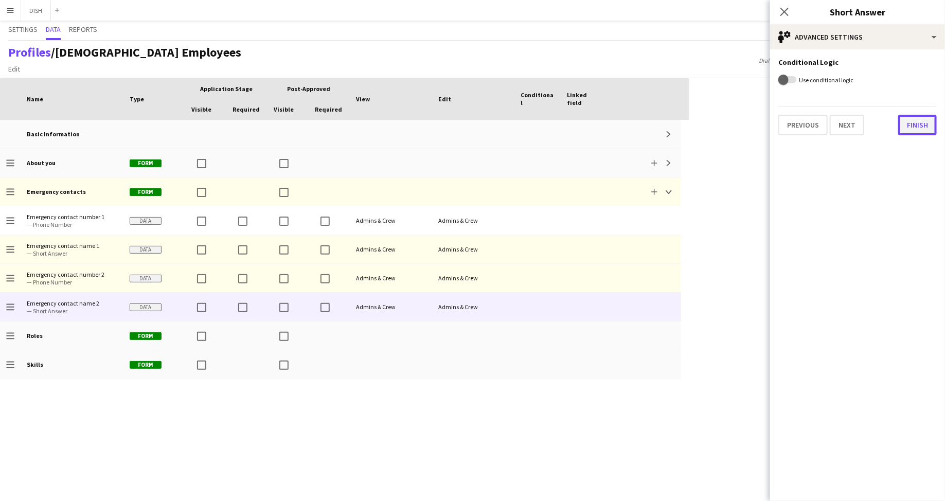
click at [914, 118] on button "Finish" at bounding box center [917, 125] width 39 height 21
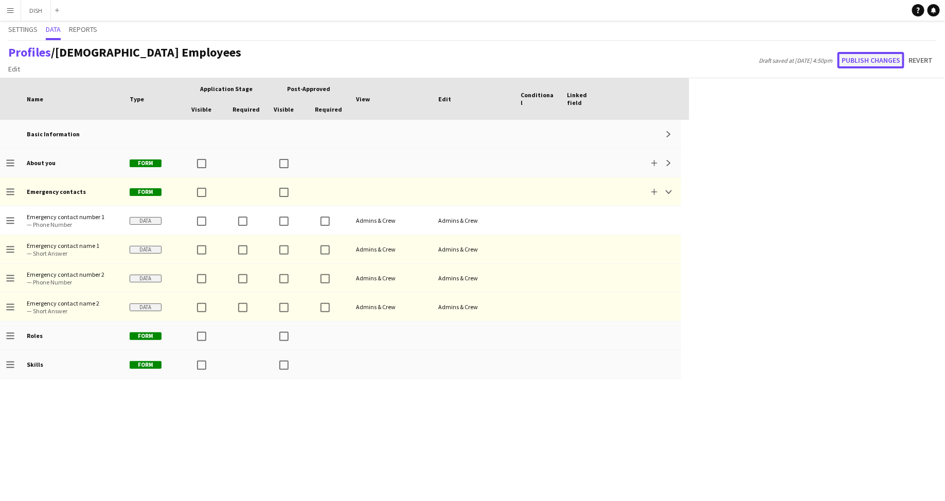
click at [866, 56] on button "Publish changes" at bounding box center [870, 60] width 67 height 16
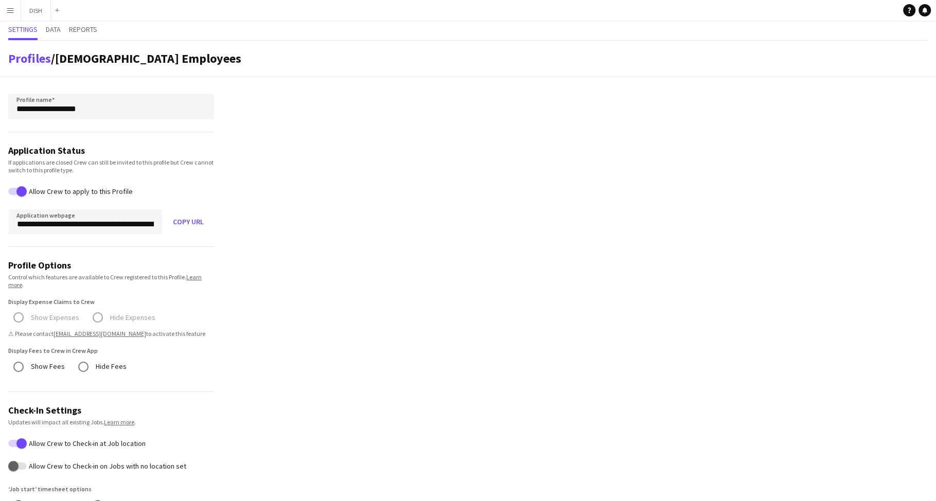
click at [17, 6] on button "Menu" at bounding box center [10, 10] width 21 height 21
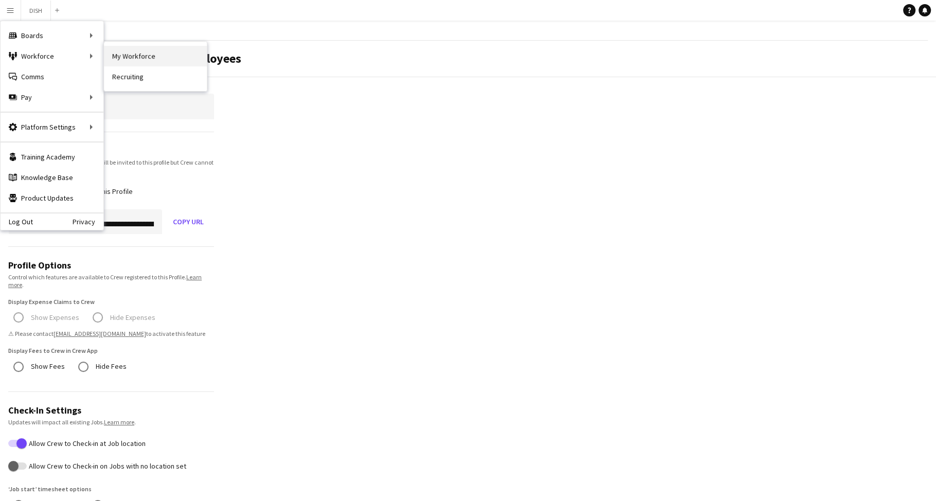
click at [116, 55] on link "My Workforce" at bounding box center [155, 56] width 103 height 21
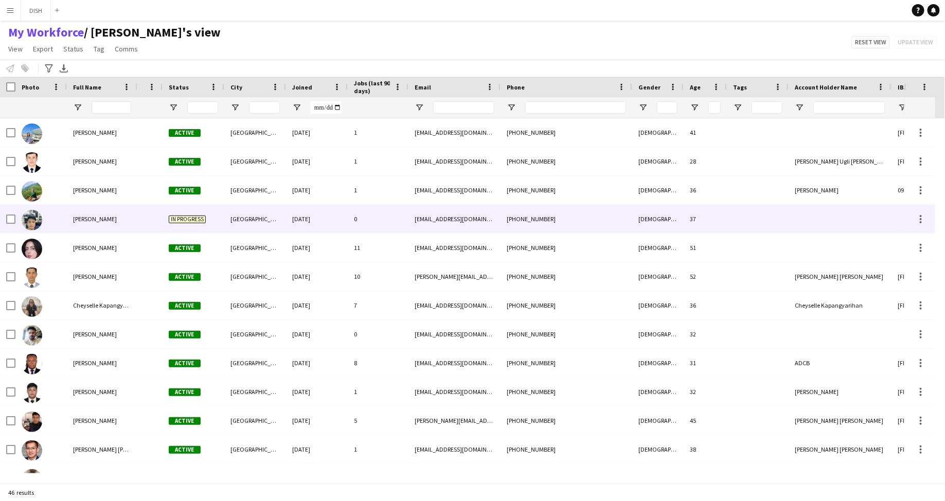
click at [581, 216] on div "[PHONE_NUMBER]" at bounding box center [567, 219] width 132 height 28
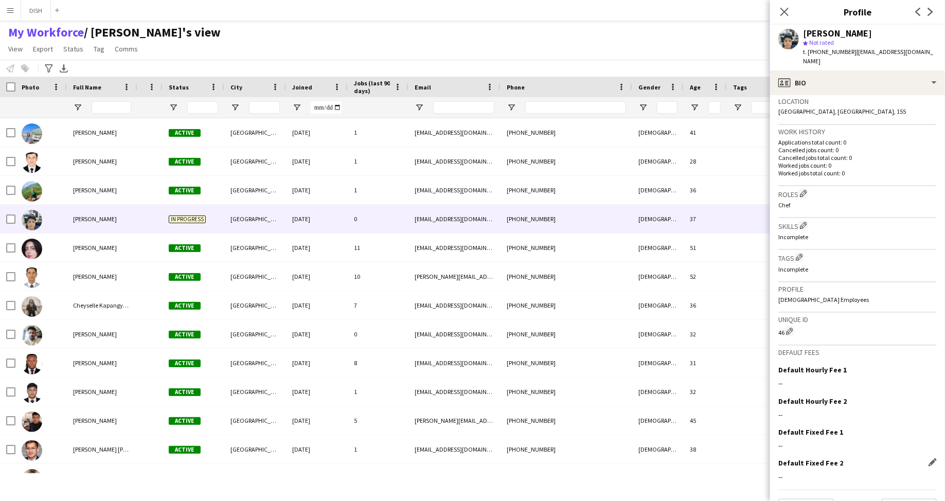
scroll to position [239, 0]
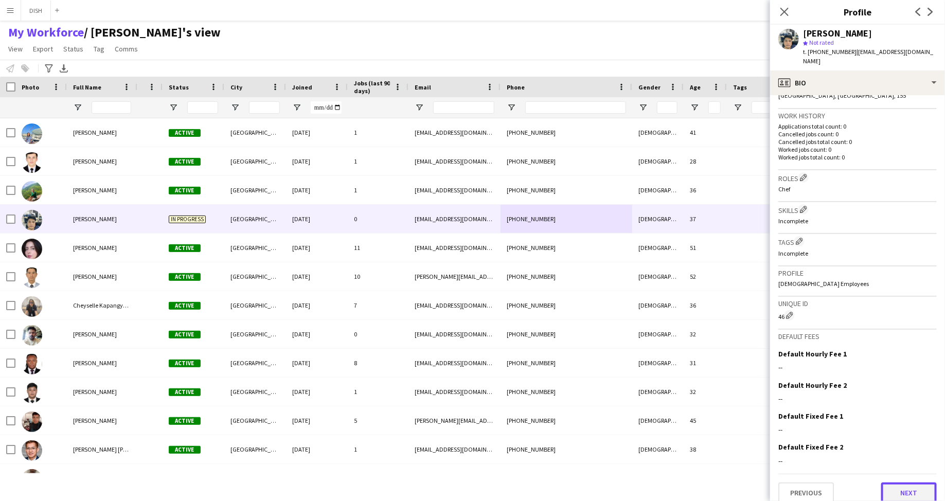
click at [904, 484] on button "Next" at bounding box center [909, 493] width 56 height 21
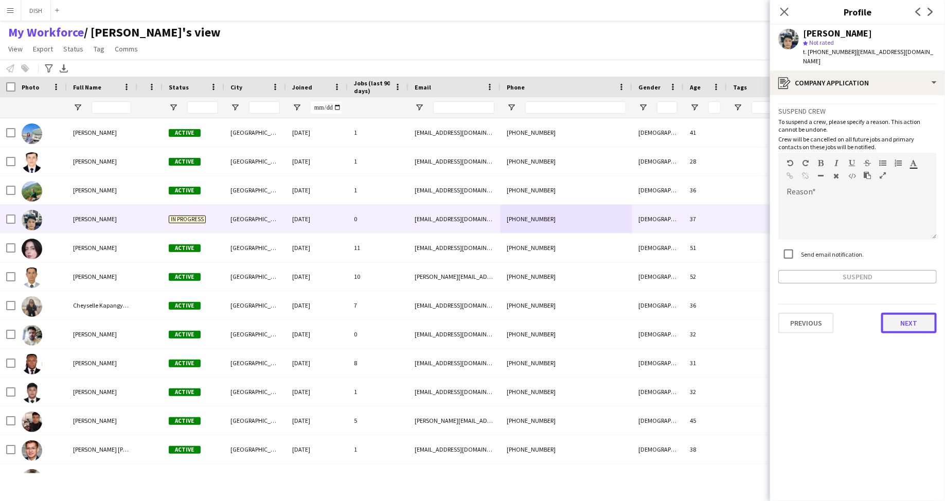
click at [908, 317] on button "Next" at bounding box center [909, 323] width 56 height 21
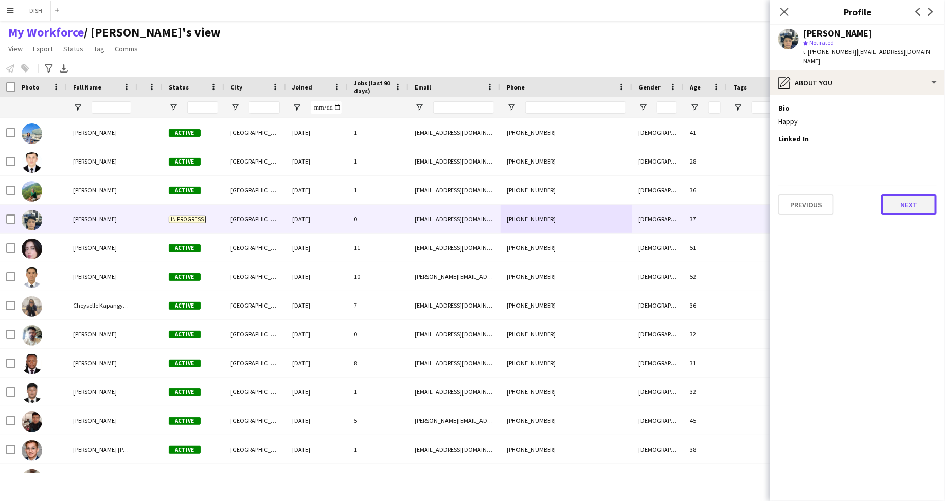
click at [899, 194] on button "Next" at bounding box center [909, 204] width 56 height 21
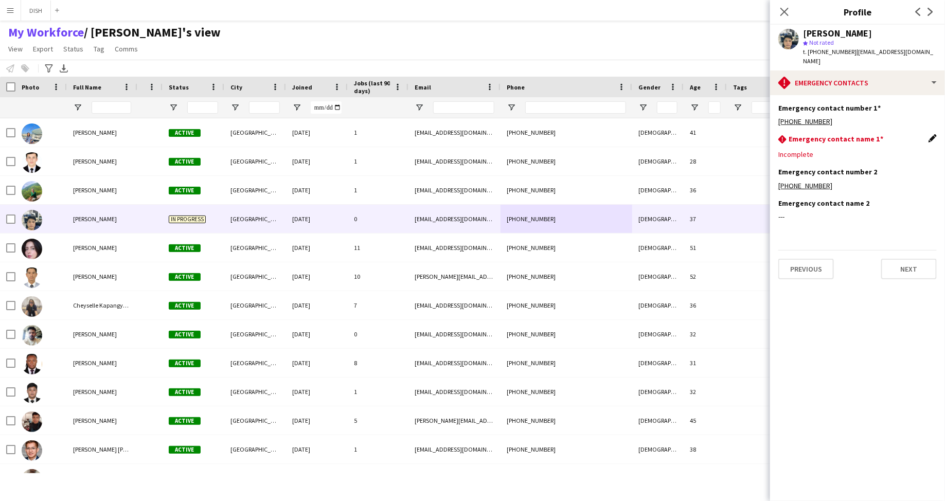
click at [929, 134] on app-icon "Edit this field" at bounding box center [933, 138] width 8 height 8
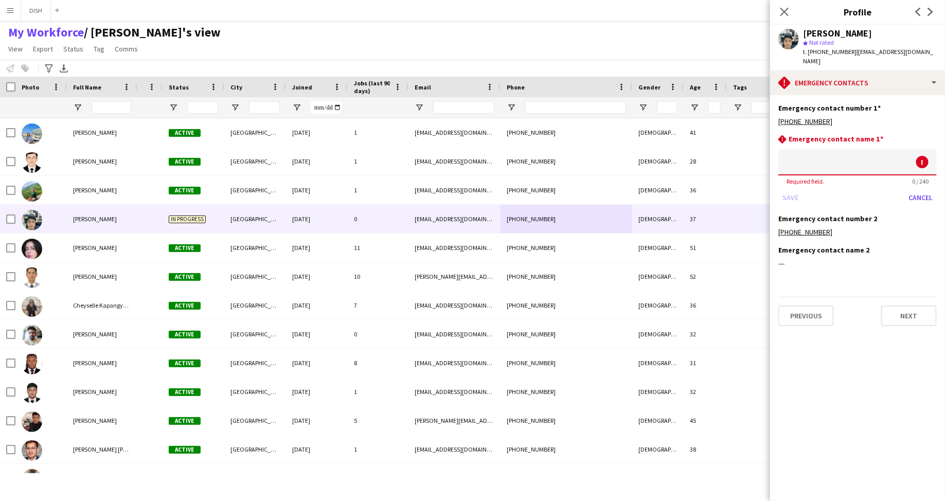
click at [894, 151] on input at bounding box center [857, 163] width 158 height 26
type input "******"
click at [796, 189] on button "Save" at bounding box center [790, 197] width 24 height 16
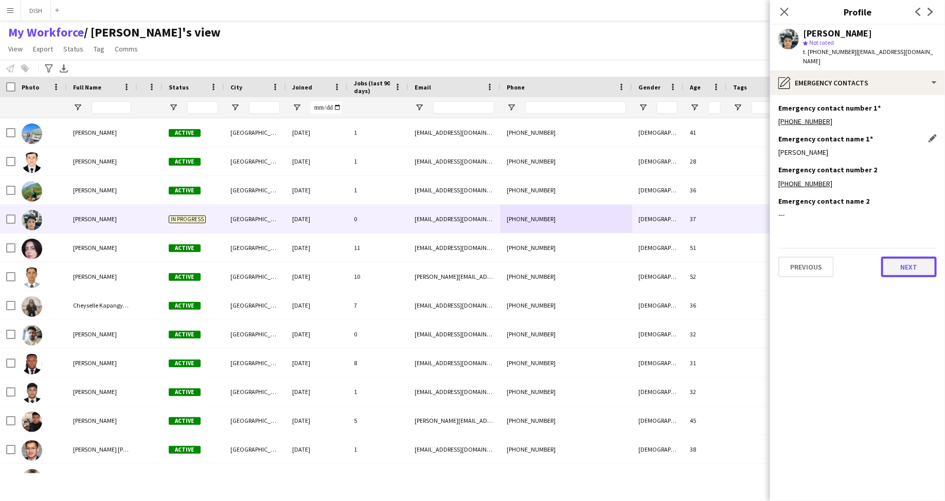
click at [910, 257] on button "Next" at bounding box center [909, 267] width 56 height 21
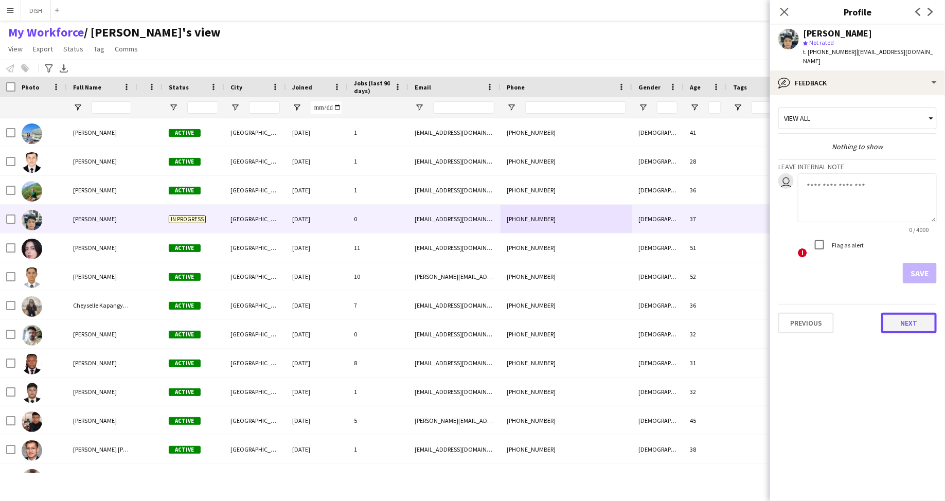
click at [919, 316] on button "Next" at bounding box center [909, 323] width 56 height 21
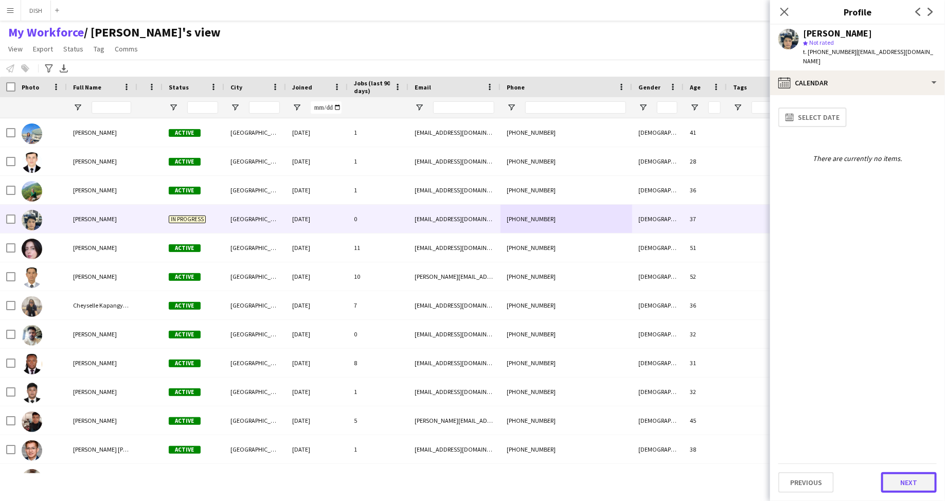
click at [903, 478] on button "Next" at bounding box center [909, 482] width 56 height 21
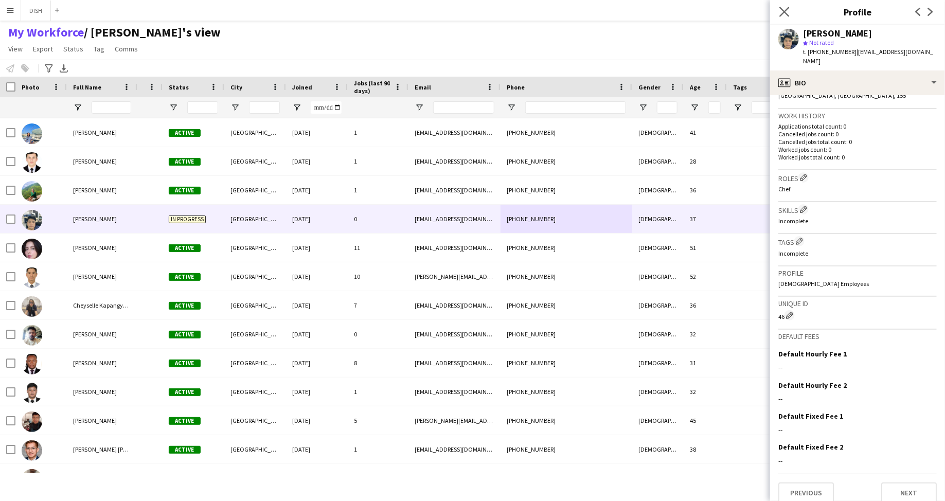
click at [782, 6] on app-icon "Close pop-in" at bounding box center [784, 12] width 15 height 15
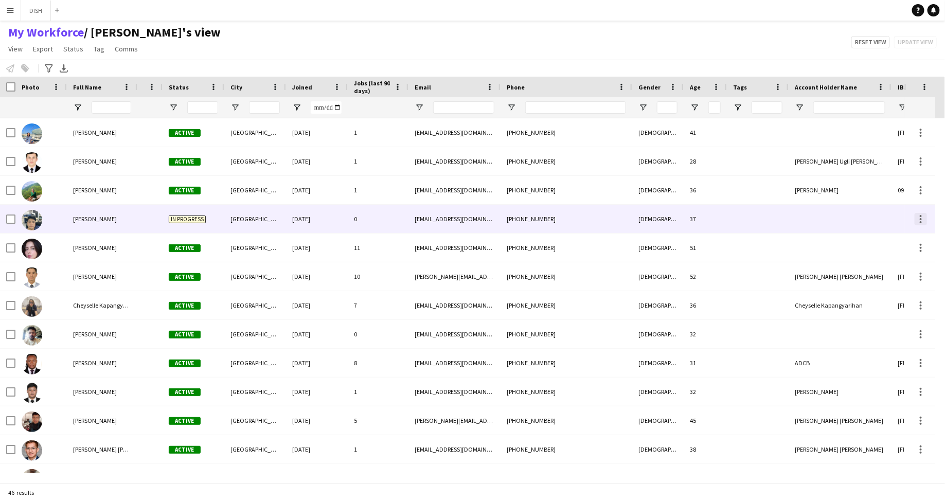
click at [923, 218] on div at bounding box center [921, 219] width 12 height 12
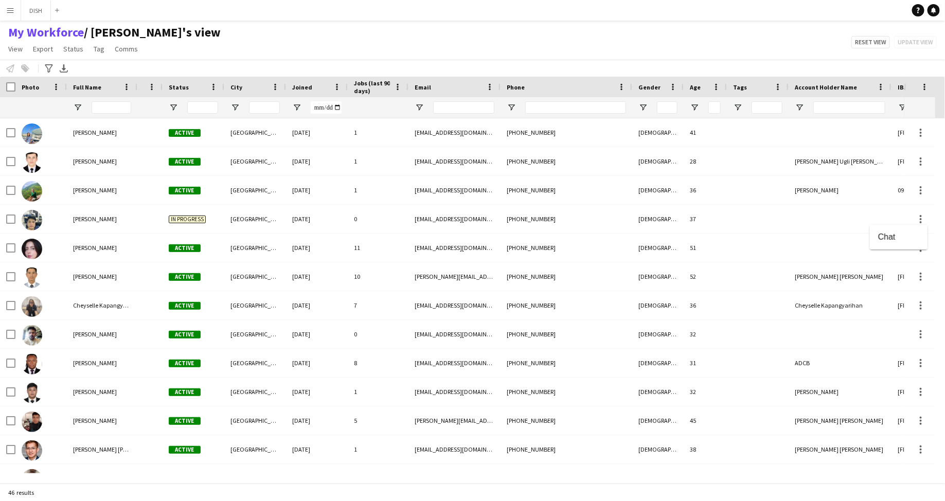
click at [86, 228] on div at bounding box center [472, 250] width 945 height 501
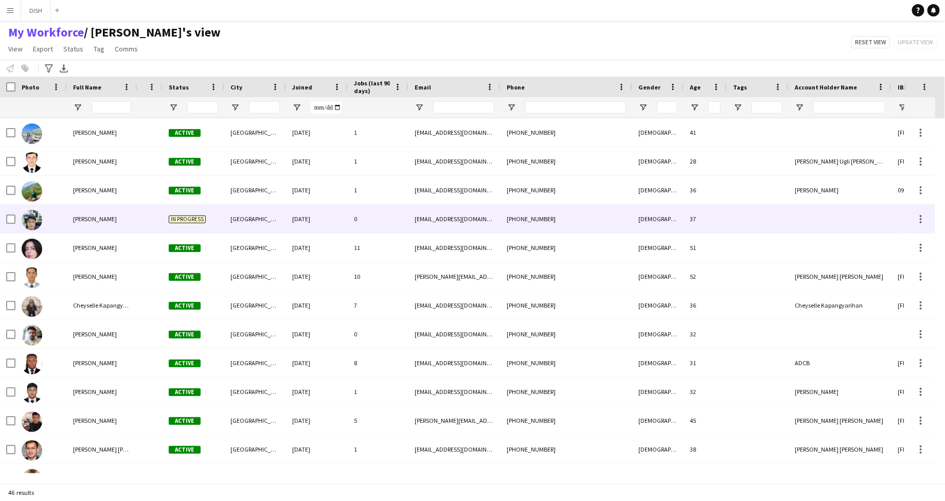
click at [157, 222] on div at bounding box center [149, 219] width 25 height 28
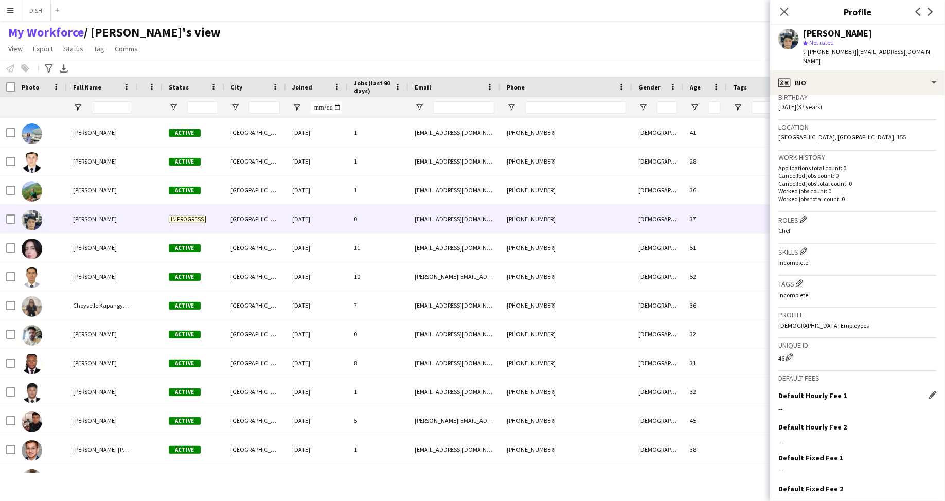
scroll to position [239, 0]
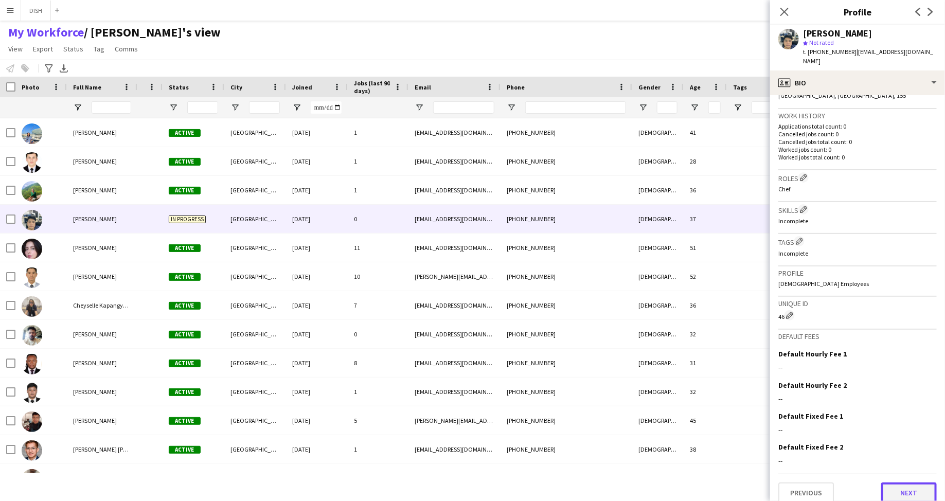
click at [889, 485] on button "Next" at bounding box center [909, 493] width 56 height 21
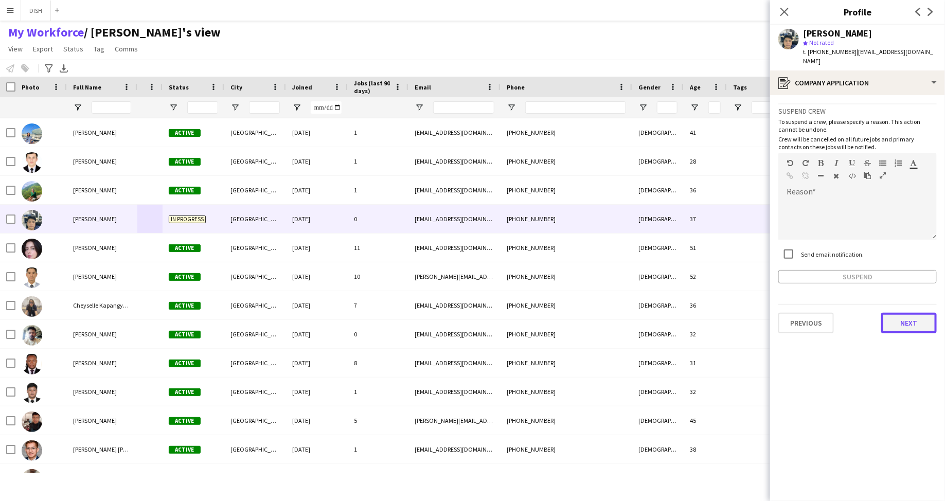
click at [922, 317] on button "Next" at bounding box center [909, 323] width 56 height 21
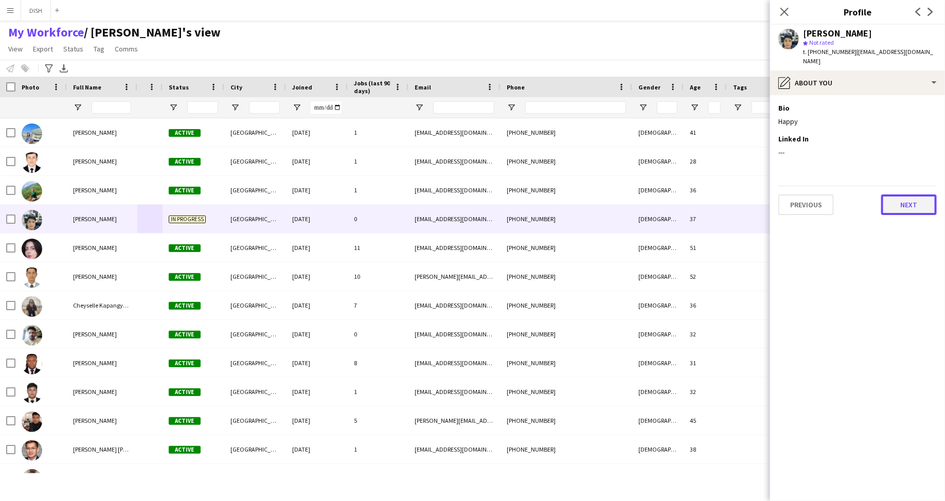
click at [909, 199] on button "Next" at bounding box center [909, 204] width 56 height 21
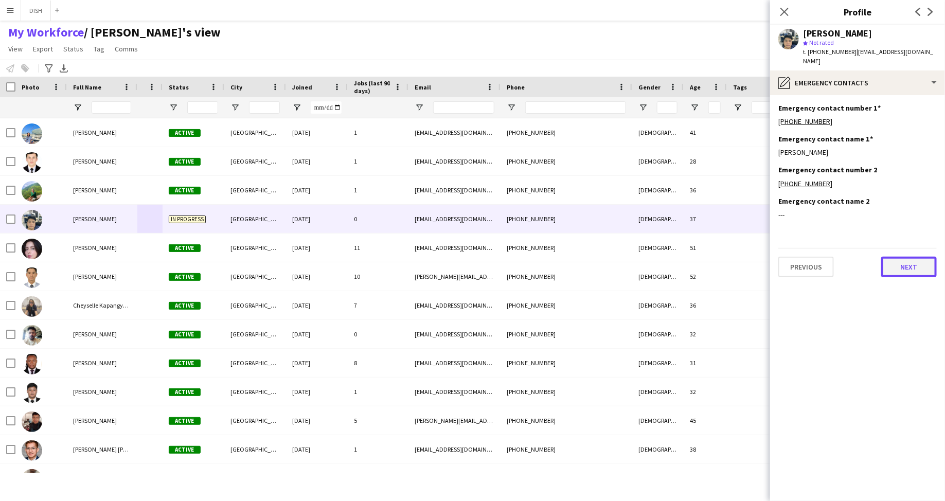
click at [916, 257] on button "Next" at bounding box center [909, 267] width 56 height 21
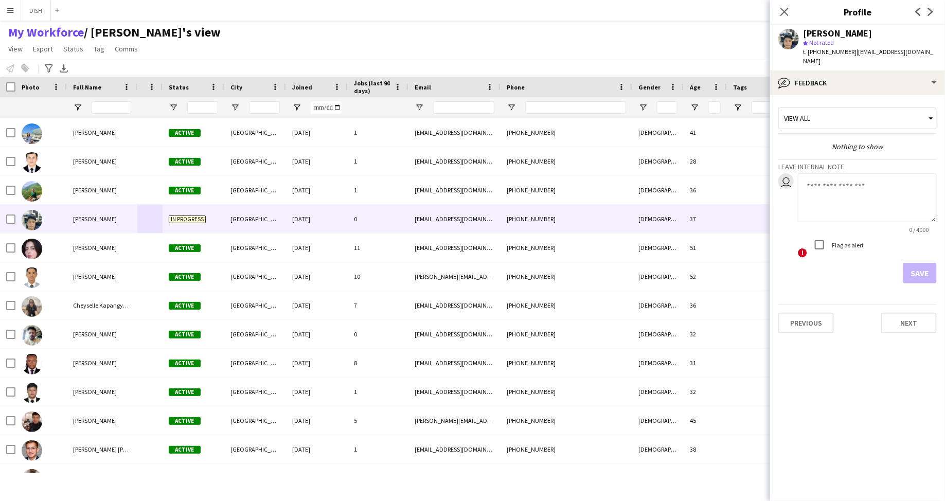
click at [906, 109] on div "View all" at bounding box center [852, 119] width 147 height 20
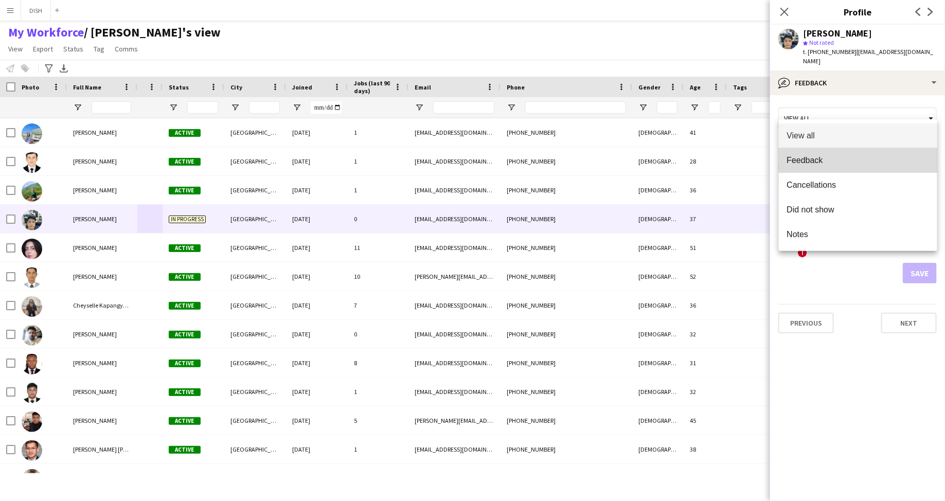
click at [914, 160] on span "Feedback" at bounding box center [858, 160] width 142 height 10
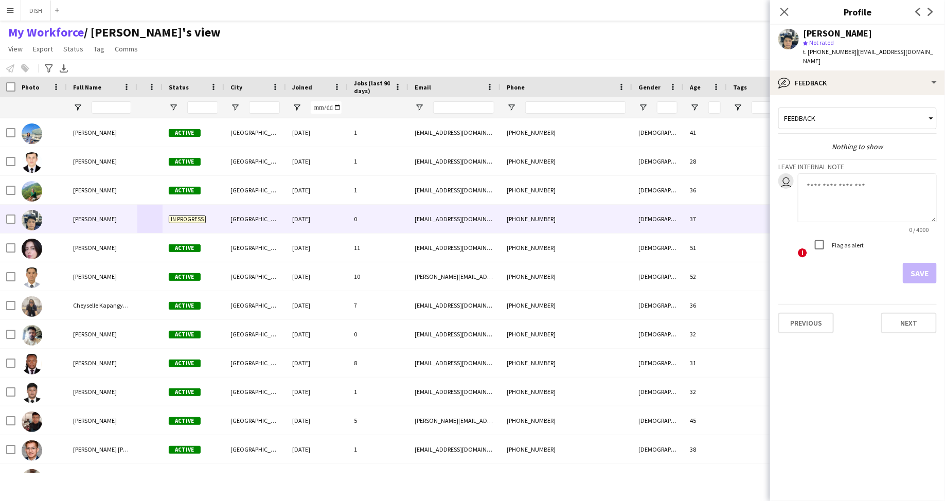
click at [906, 109] on div "Feedback" at bounding box center [852, 119] width 147 height 20
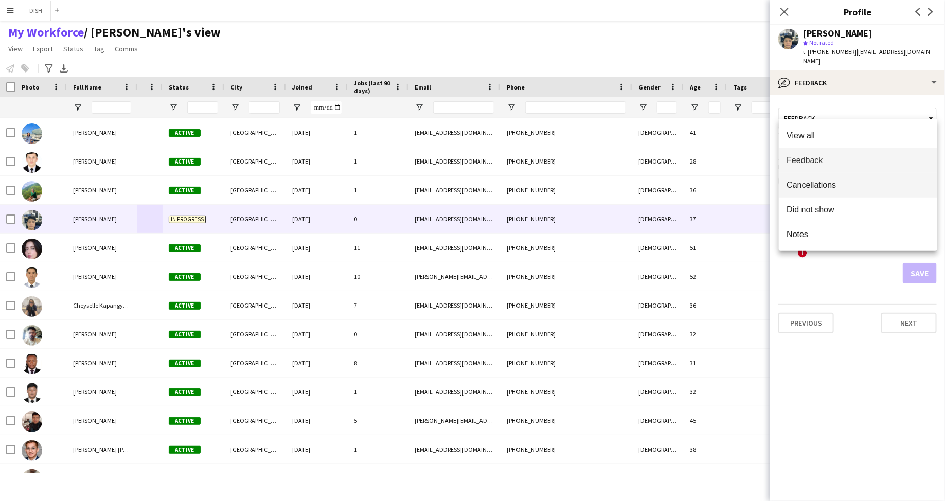
click at [899, 182] on span "Cancellations" at bounding box center [858, 185] width 142 height 10
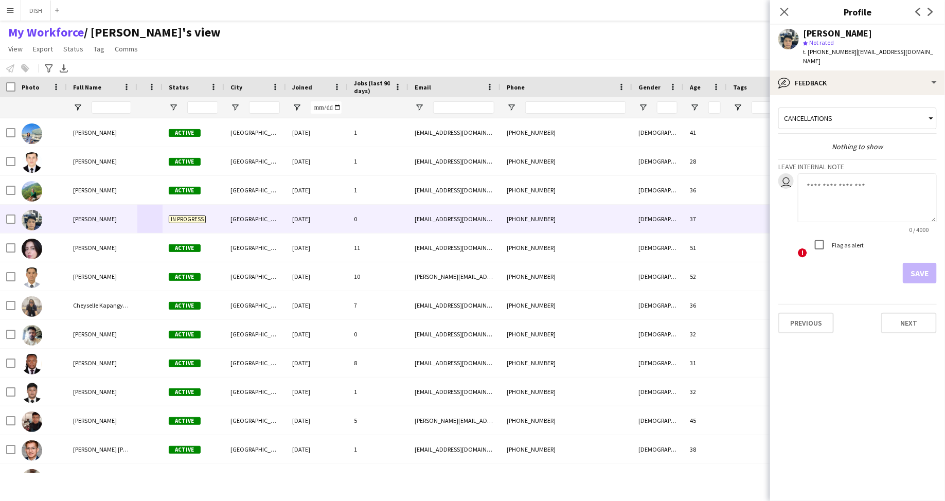
click at [892, 109] on div "Cancellations" at bounding box center [852, 119] width 147 height 20
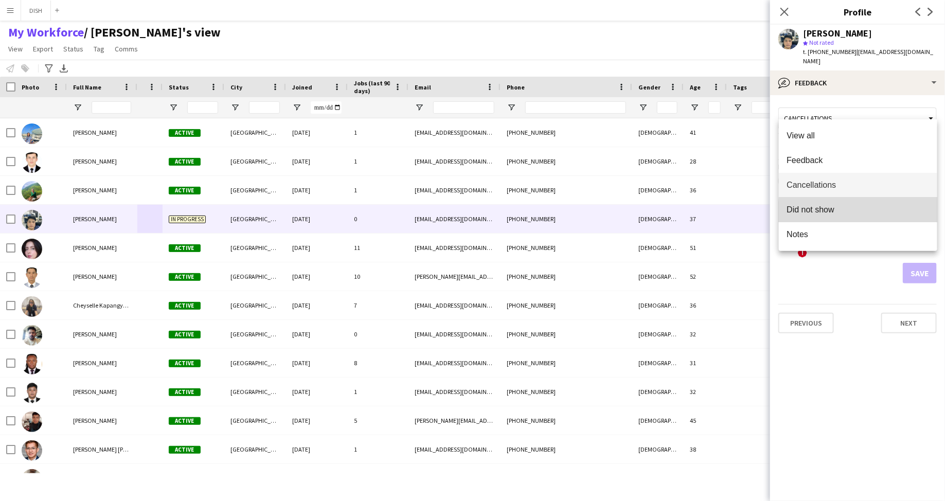
drag, startPoint x: 889, startPoint y: 212, endPoint x: 889, endPoint y: 200, distance: 12.4
click at [889, 212] on span "Did not show" at bounding box center [858, 210] width 142 height 10
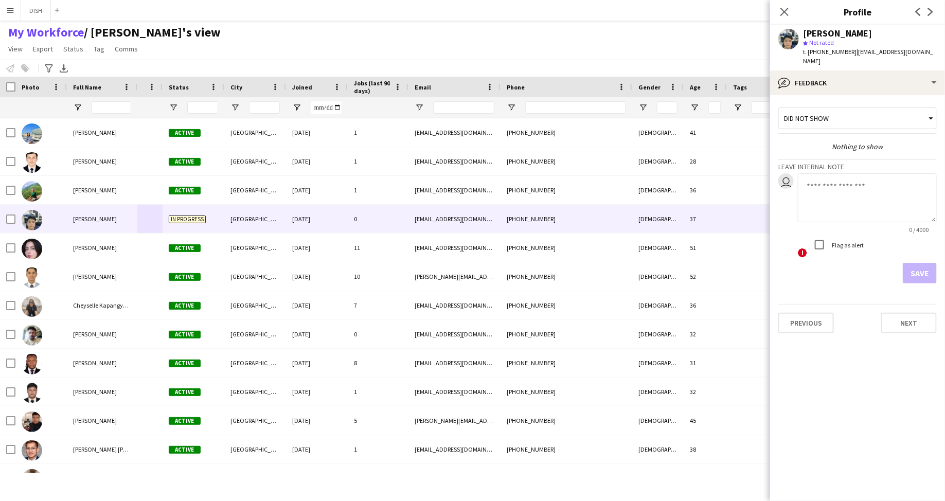
click at [881, 109] on div "Did not show" at bounding box center [852, 119] width 147 height 20
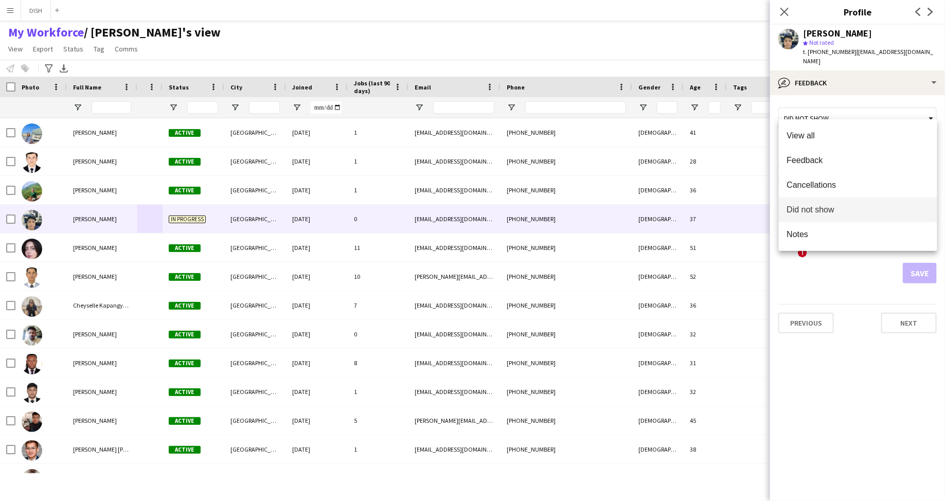
click at [881, 103] on div at bounding box center [472, 250] width 945 height 501
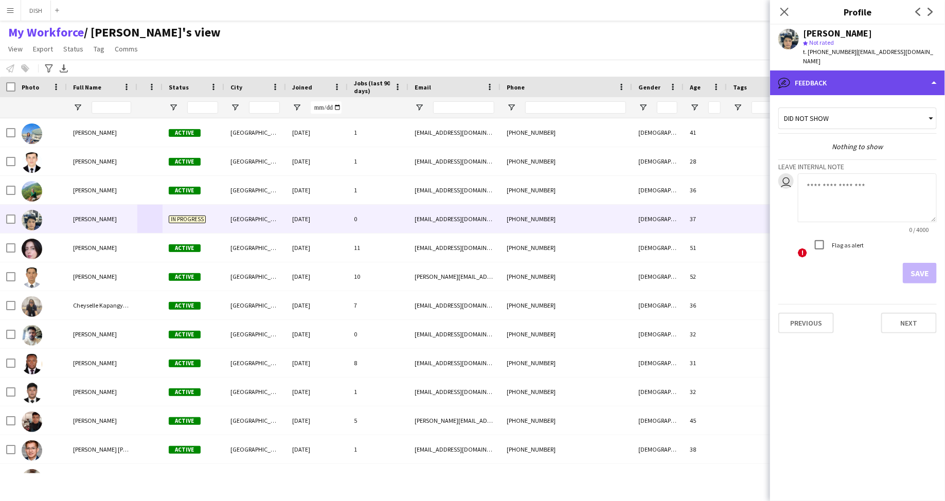
click at [886, 76] on div "bubble-pencil Feedback" at bounding box center [857, 82] width 175 height 25
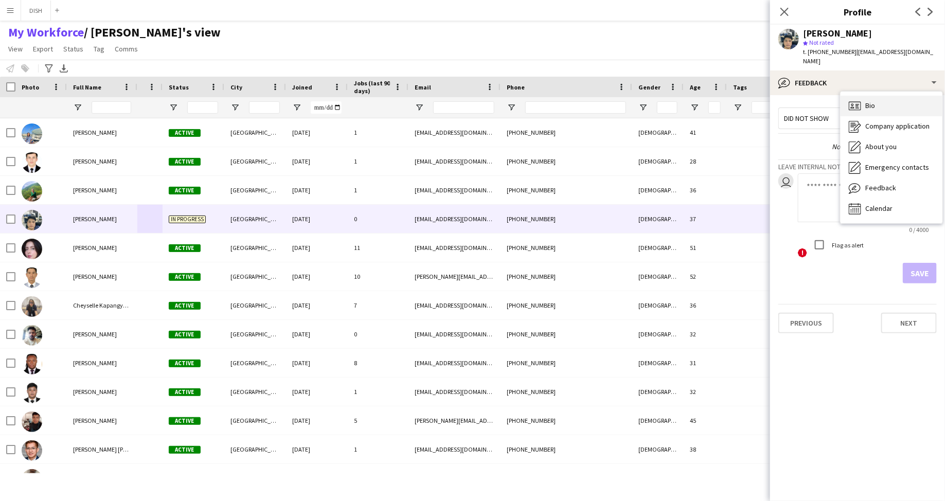
click at [883, 96] on div "Bio Bio" at bounding box center [892, 106] width 102 height 21
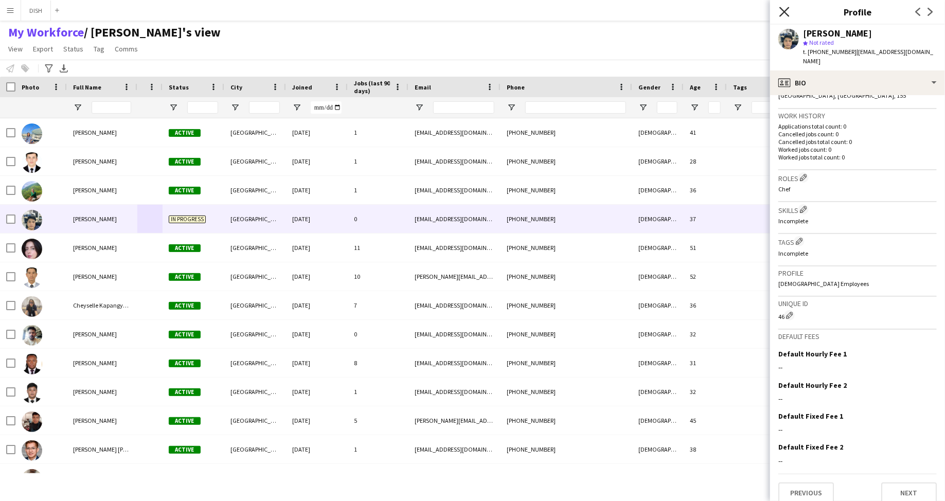
click at [782, 11] on icon "Close pop-in" at bounding box center [784, 12] width 10 height 10
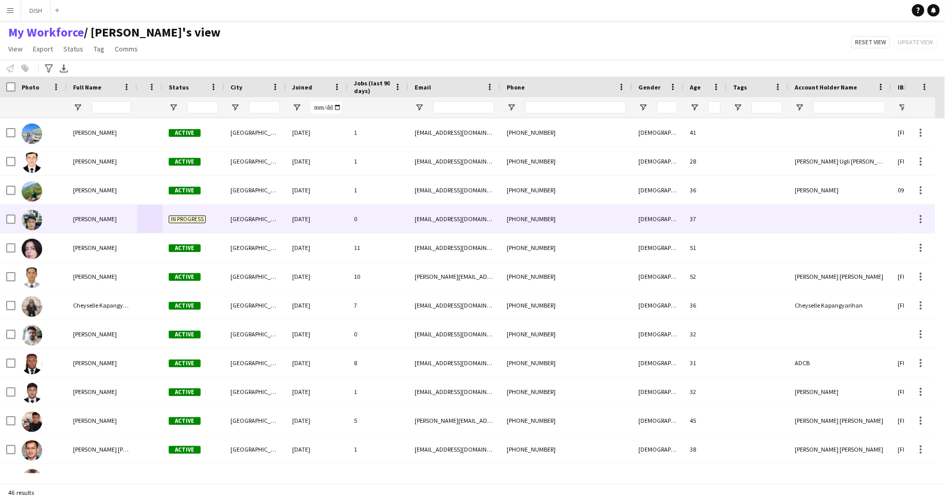
click at [744, 215] on div at bounding box center [758, 219] width 62 height 28
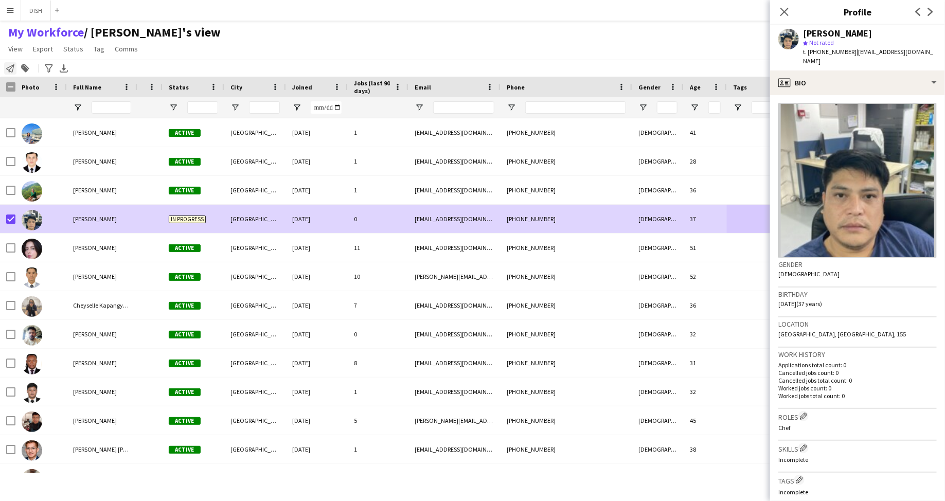
click at [10, 70] on icon "Notify workforce" at bounding box center [10, 68] width 8 height 8
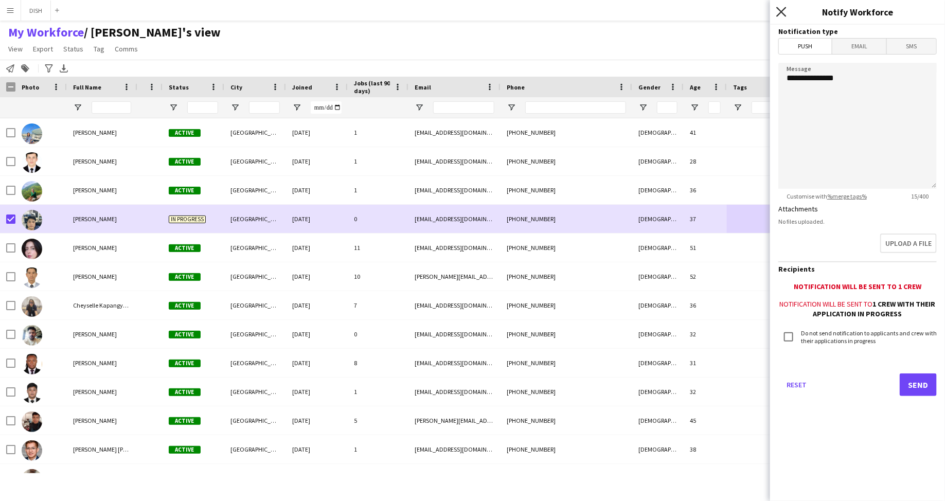
click at [783, 11] on icon "Close pop-in" at bounding box center [781, 12] width 10 height 10
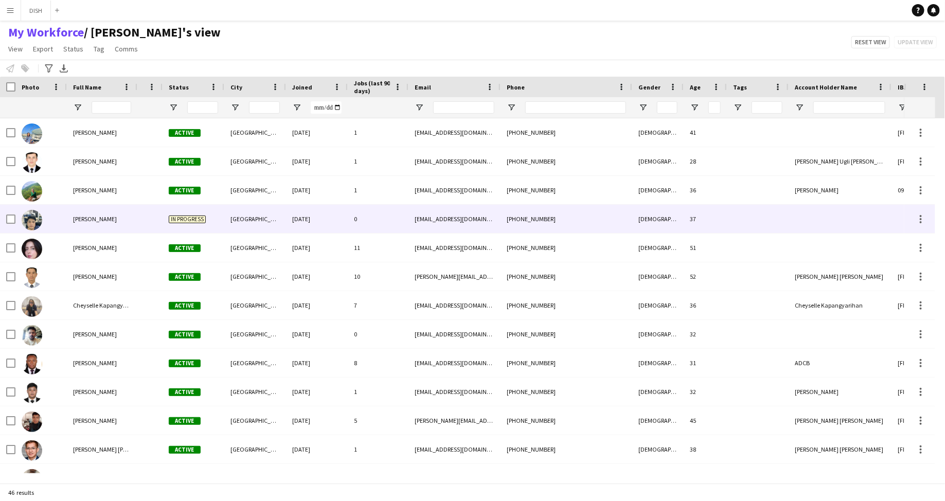
click at [199, 217] on span "In progress" at bounding box center [187, 220] width 37 height 8
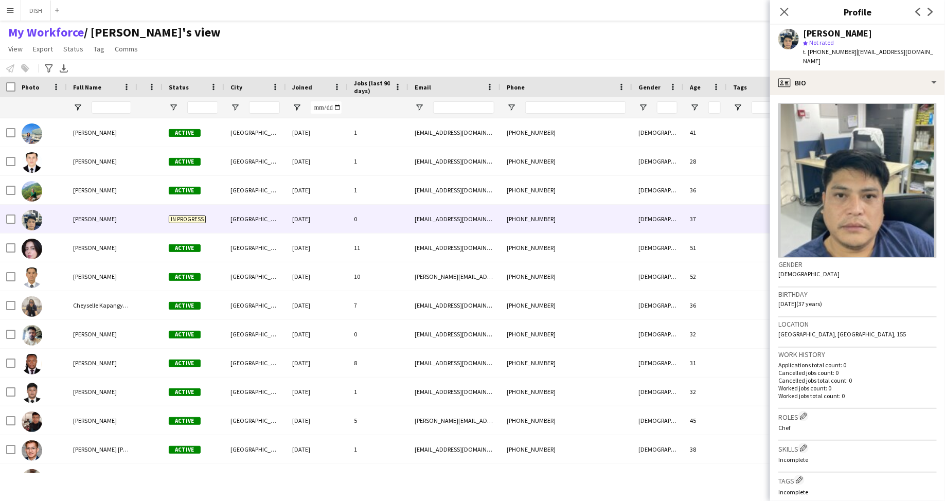
scroll to position [239, 0]
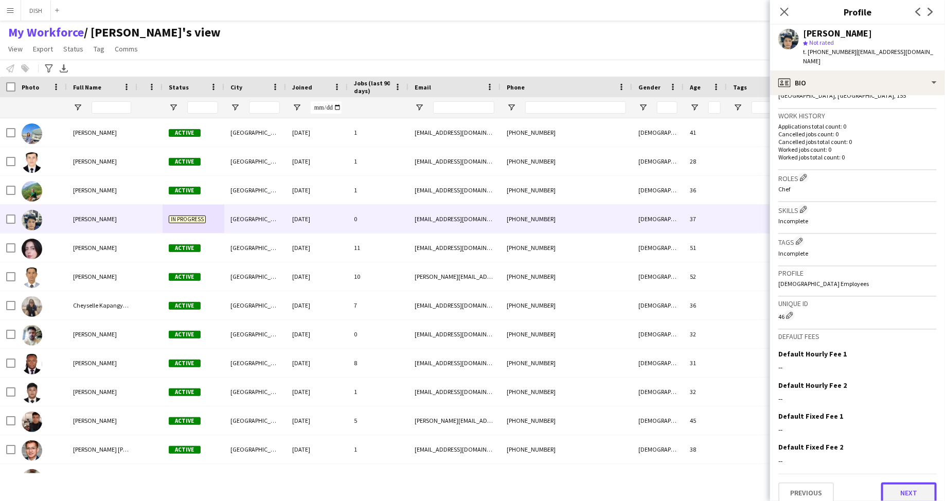
click at [907, 486] on button "Next" at bounding box center [909, 493] width 56 height 21
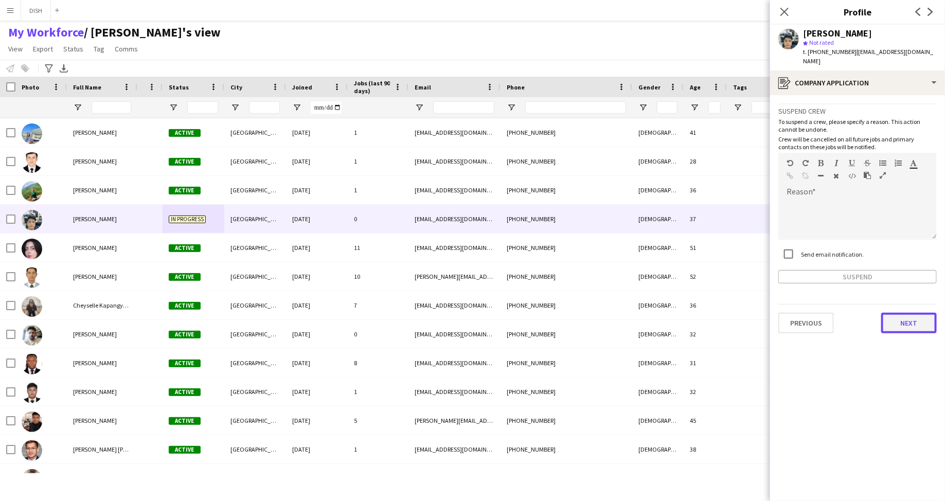
click at [906, 318] on button "Next" at bounding box center [909, 323] width 56 height 21
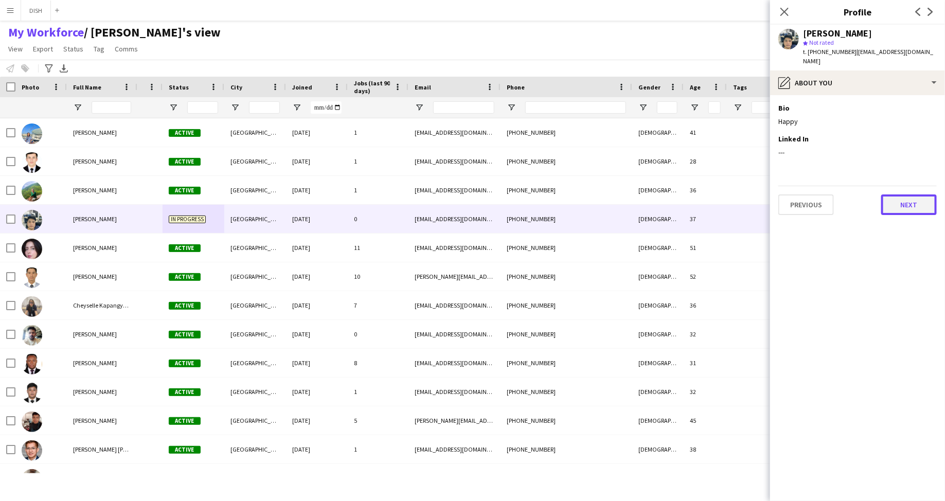
click at [909, 194] on button "Next" at bounding box center [909, 204] width 56 height 21
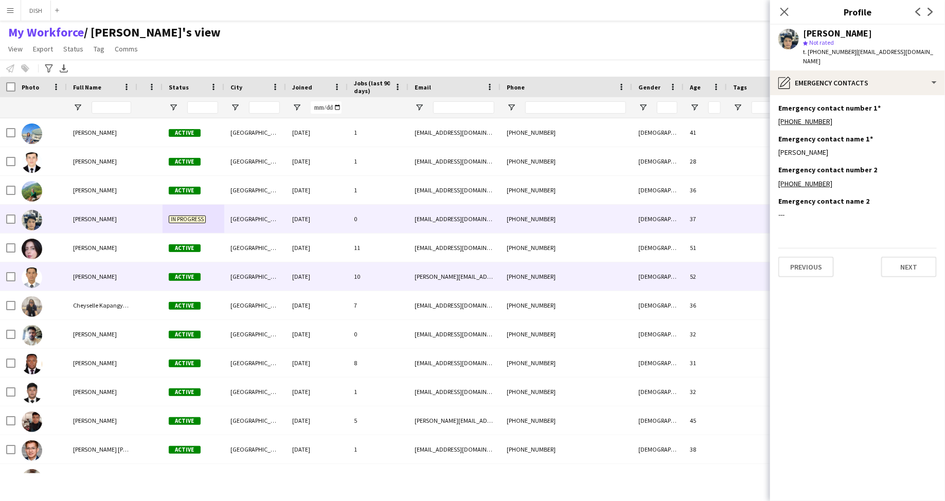
click at [751, 277] on div at bounding box center [758, 276] width 62 height 28
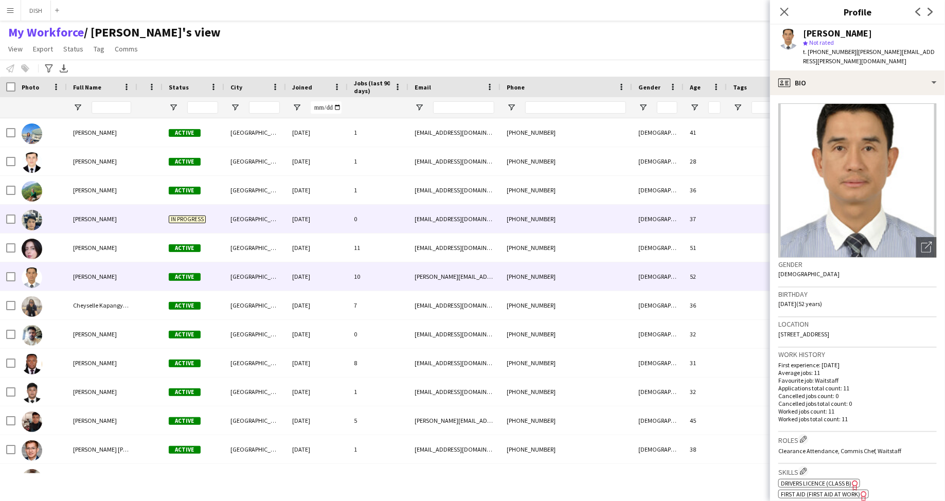
click at [346, 217] on div "[DATE]" at bounding box center [317, 219] width 62 height 28
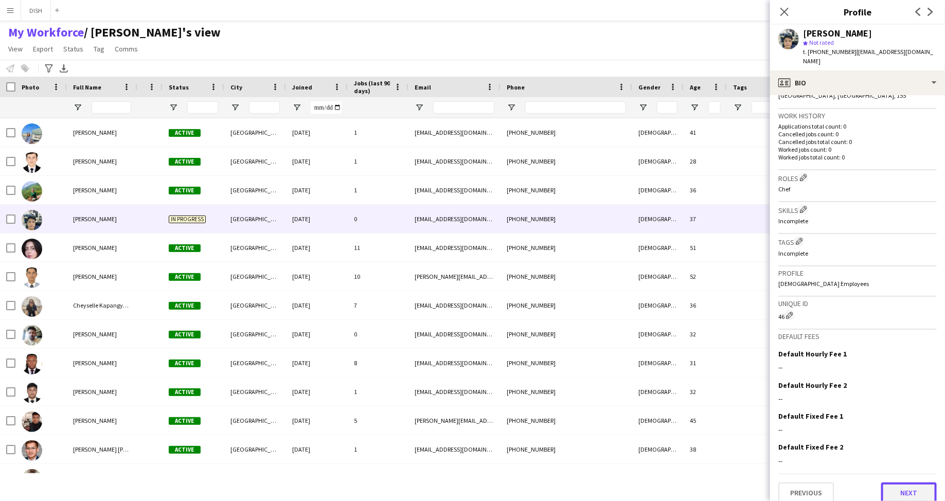
click at [914, 483] on button "Next" at bounding box center [909, 493] width 56 height 21
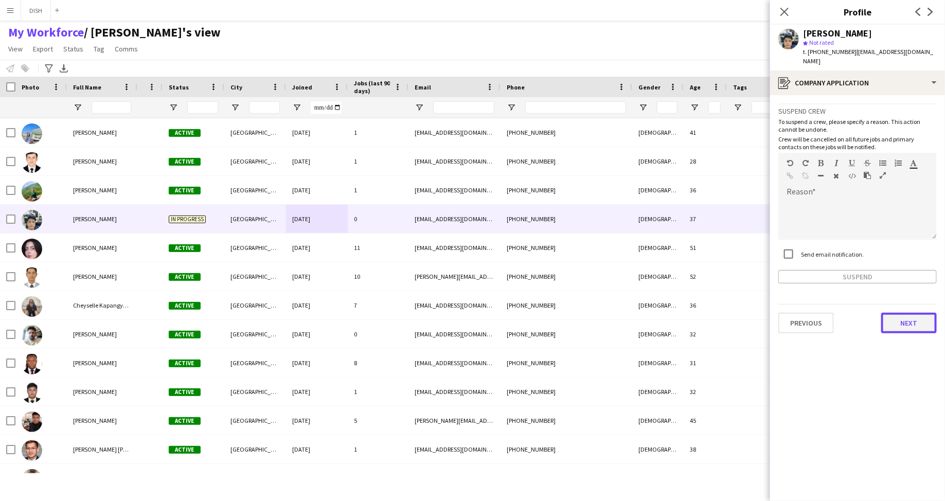
click at [909, 313] on button "Next" at bounding box center [909, 323] width 56 height 21
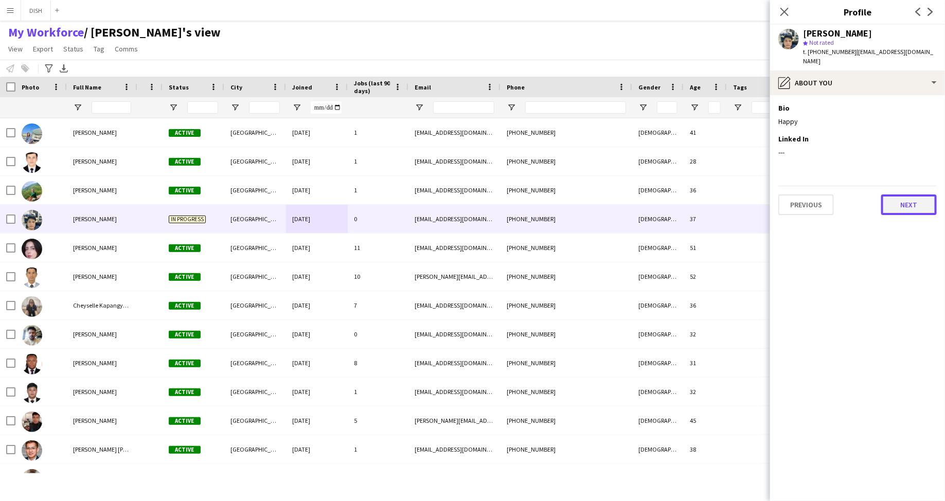
click at [907, 194] on button "Next" at bounding box center [909, 204] width 56 height 21
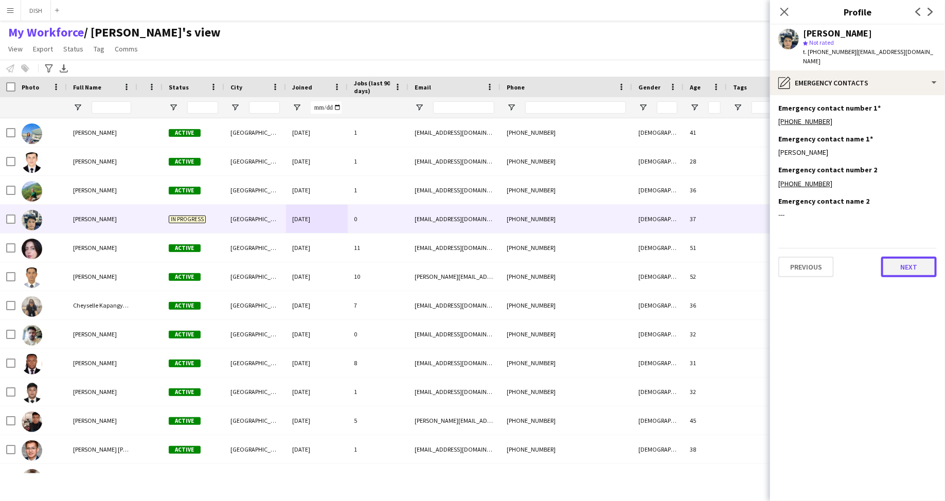
click at [917, 261] on button "Next" at bounding box center [909, 267] width 56 height 21
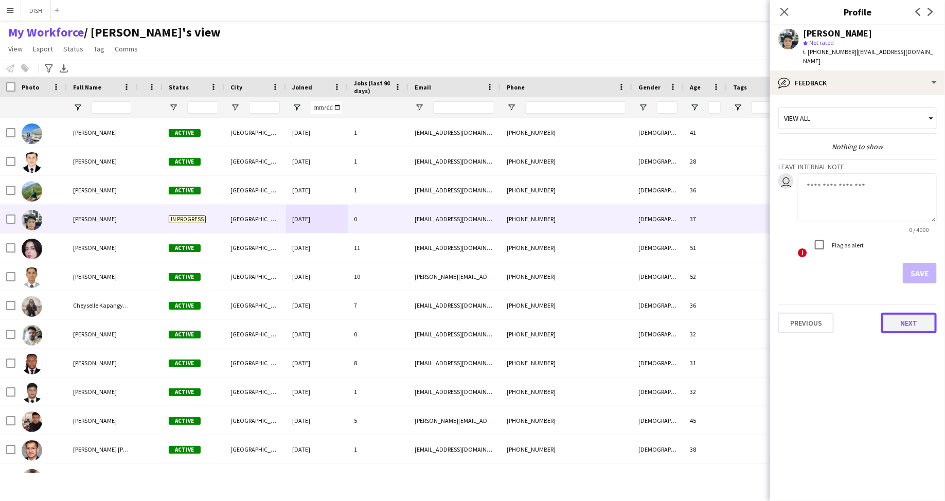
click at [928, 313] on button "Next" at bounding box center [909, 323] width 56 height 21
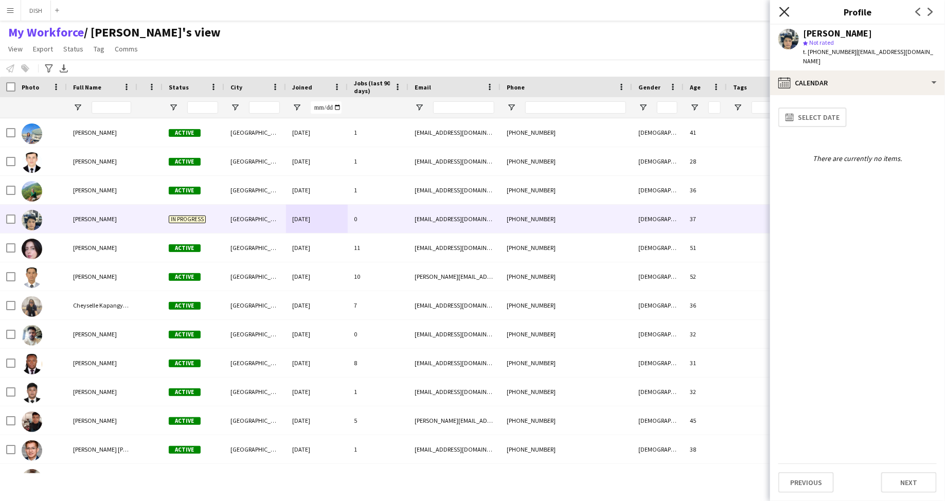
click at [787, 11] on icon "Close pop-in" at bounding box center [784, 12] width 10 height 10
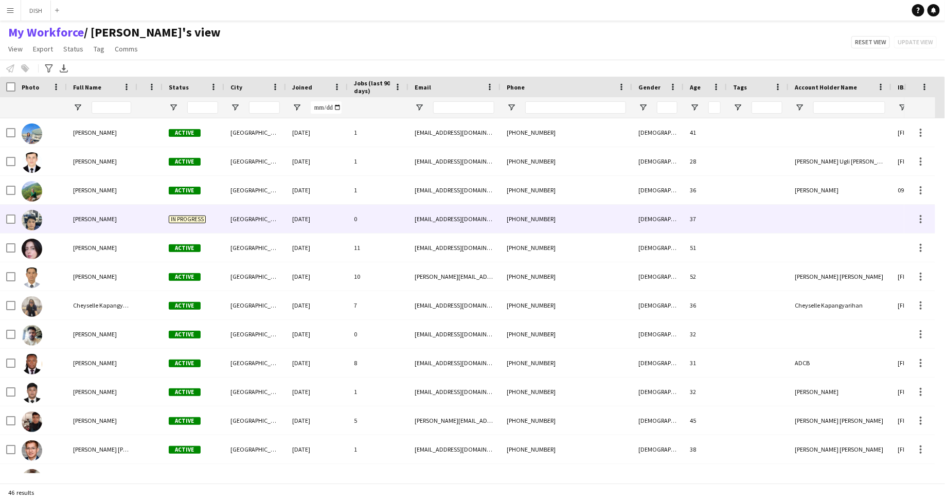
click at [193, 221] on span "In progress" at bounding box center [187, 220] width 37 height 8
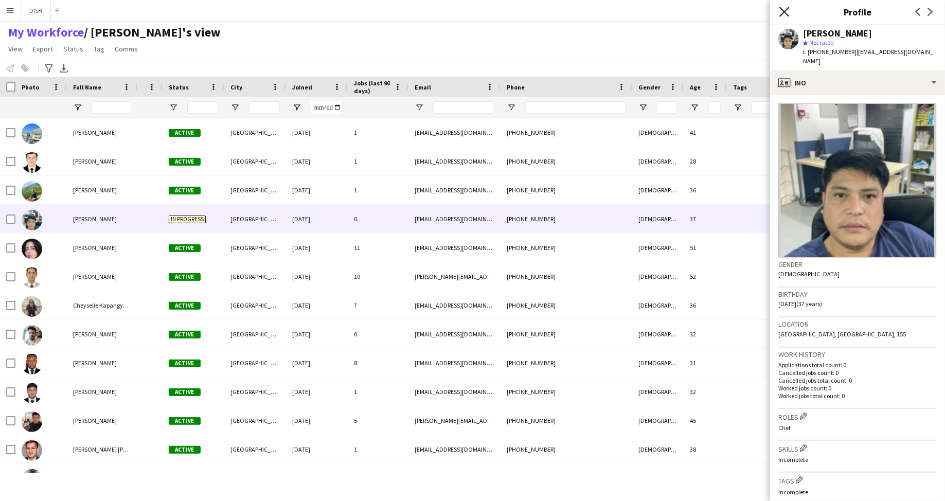
click at [788, 9] on icon "Close pop-in" at bounding box center [784, 12] width 10 height 10
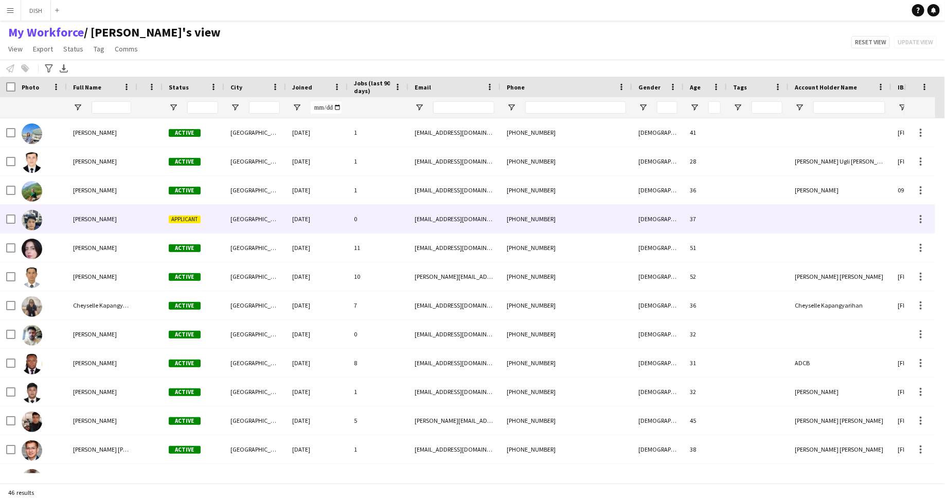
click at [165, 215] on div "Applicant" at bounding box center [194, 219] width 62 height 28
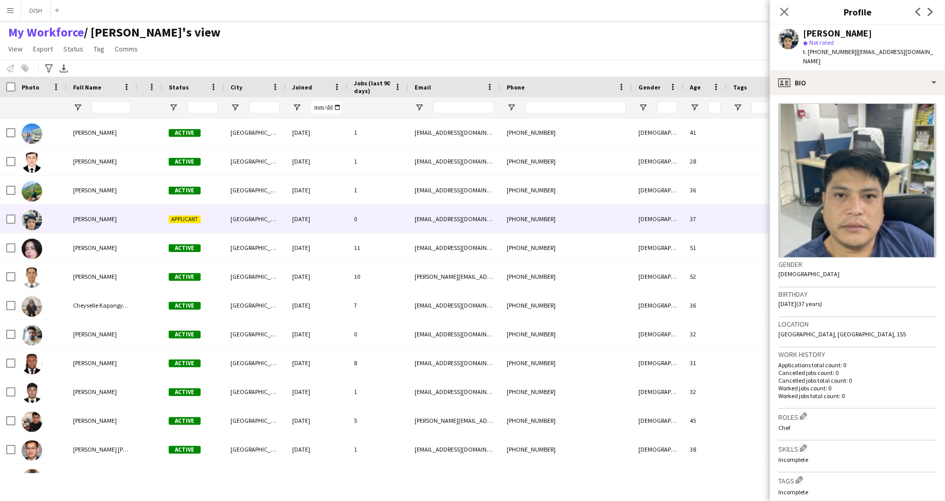
scroll to position [239, 0]
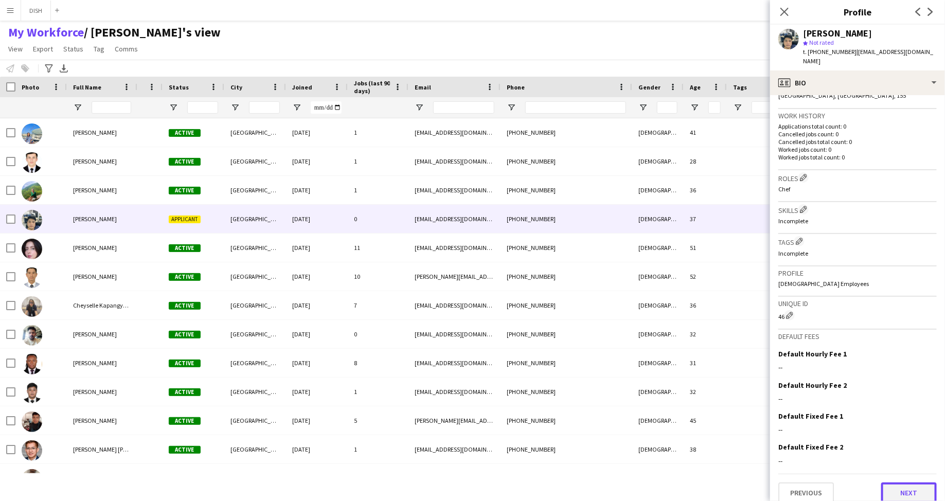
click at [900, 483] on button "Next" at bounding box center [909, 493] width 56 height 21
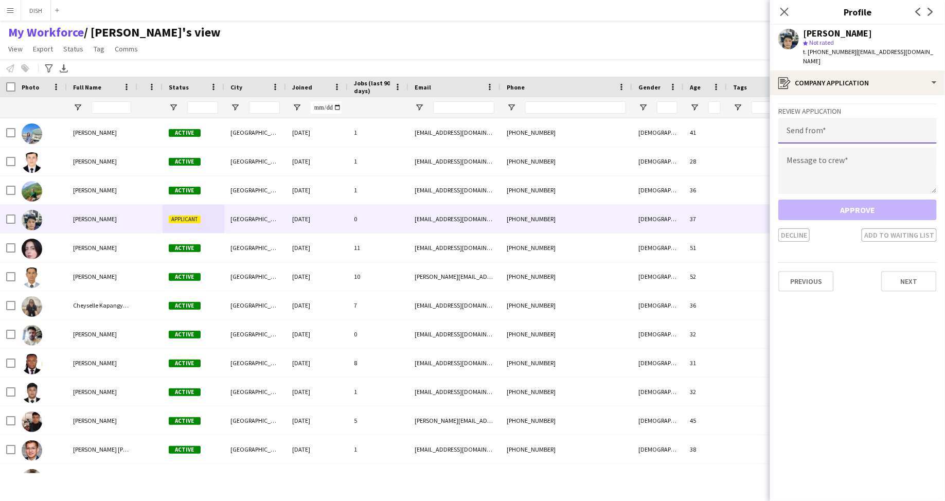
click at [825, 125] on input "email" at bounding box center [857, 131] width 158 height 26
type input "**********"
click at [835, 152] on textarea at bounding box center [857, 171] width 158 height 46
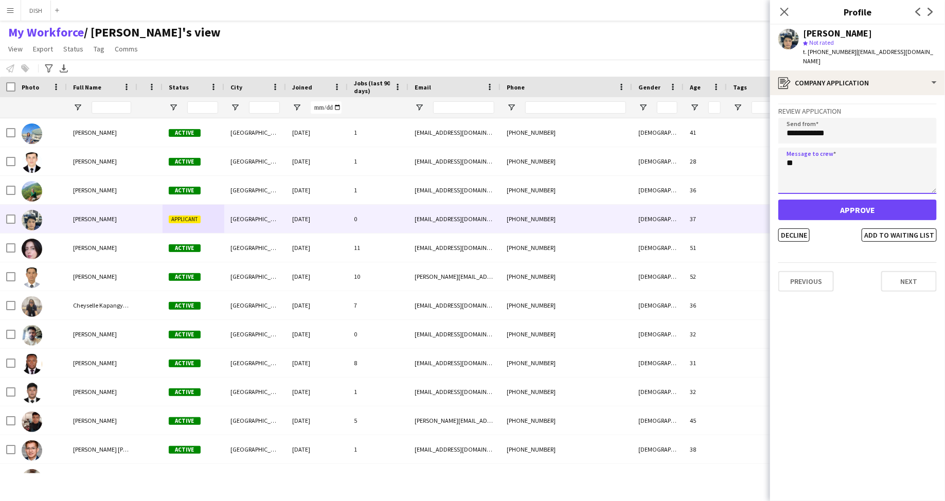
type textarea "*"
type textarea "**********"
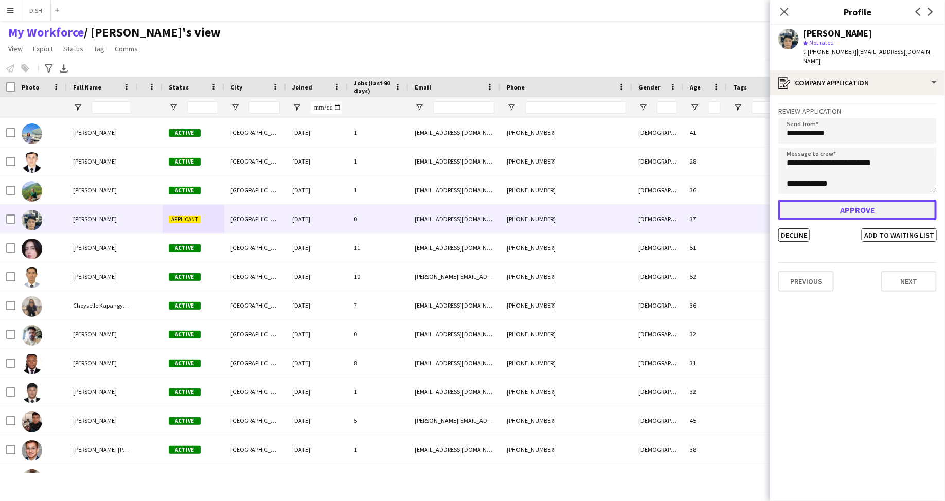
click at [837, 201] on button "Approve" at bounding box center [857, 210] width 158 height 21
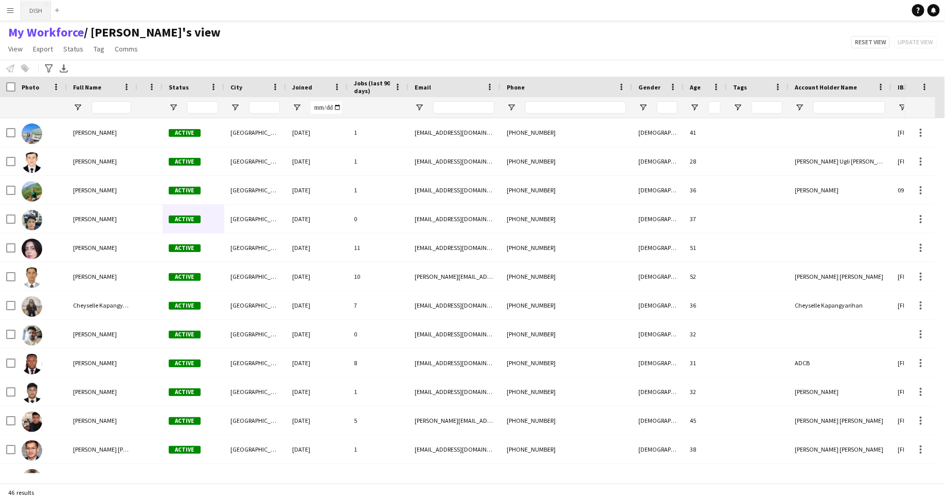
click at [38, 8] on button "DISH Close" at bounding box center [36, 11] width 30 height 20
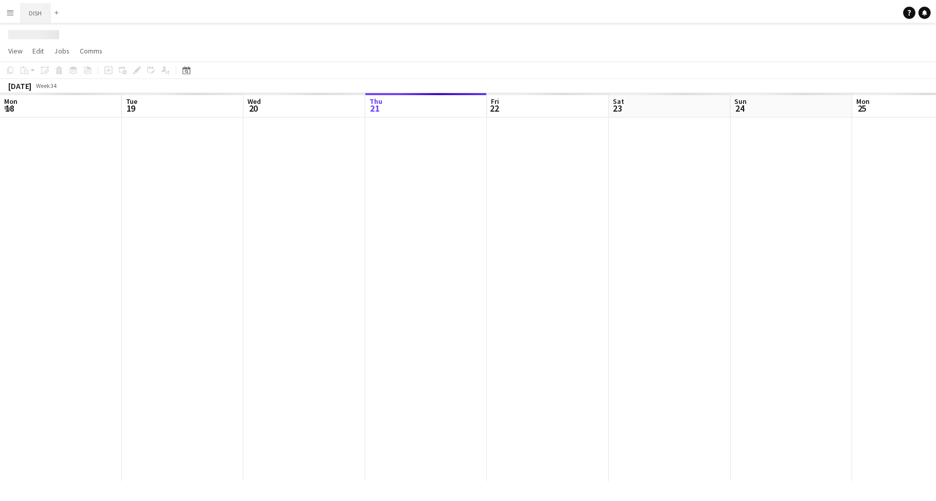
scroll to position [0, 246]
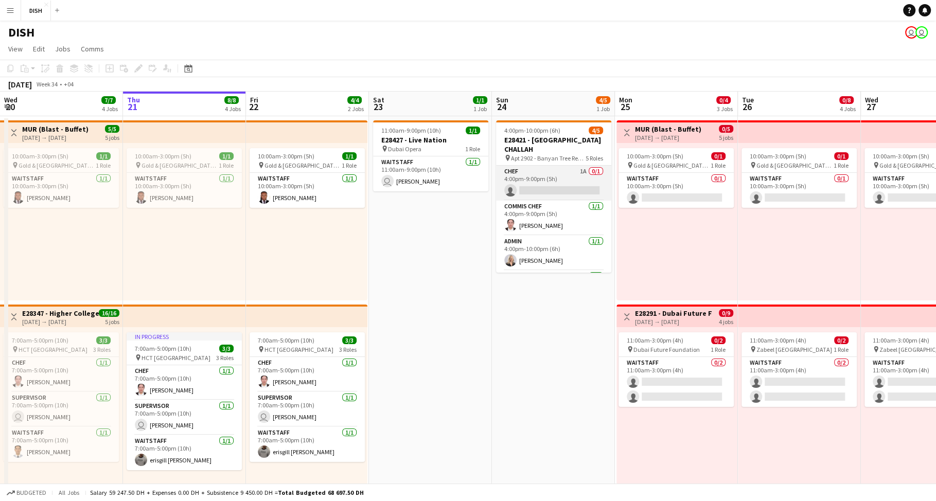
click at [549, 177] on app-card-role "Chef 1A 0/1 4:00pm-9:00pm (5h) single-neutral-actions" at bounding box center [553, 183] width 115 height 35
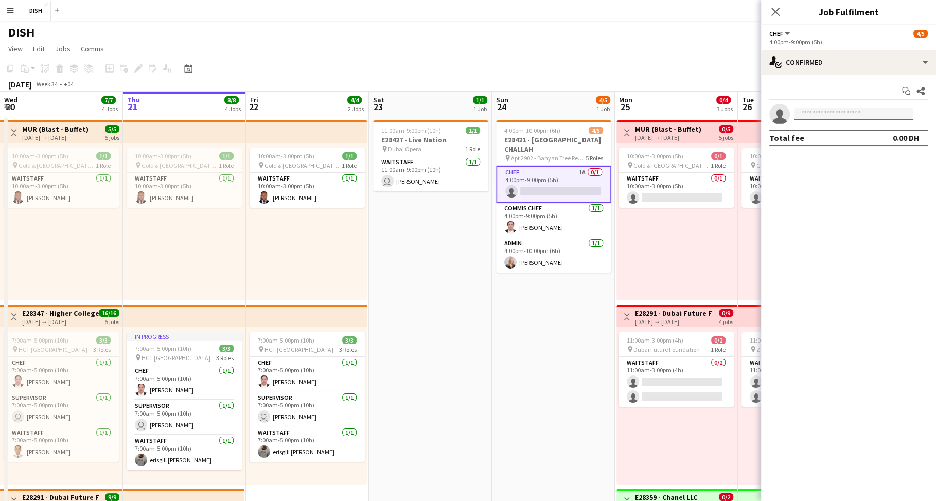
click at [857, 116] on input at bounding box center [853, 114] width 119 height 12
type input "****"
click at [841, 140] on span "arvy12071987@gmail.com" at bounding box center [853, 137] width 103 height 8
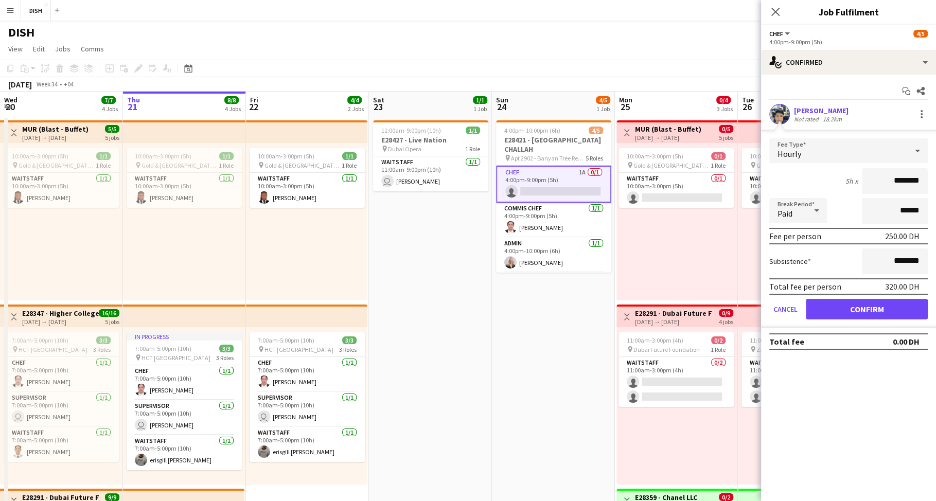
click at [887, 176] on input "********" at bounding box center [895, 181] width 66 height 26
type input "****"
click at [893, 260] on input "********" at bounding box center [895, 261] width 66 height 26
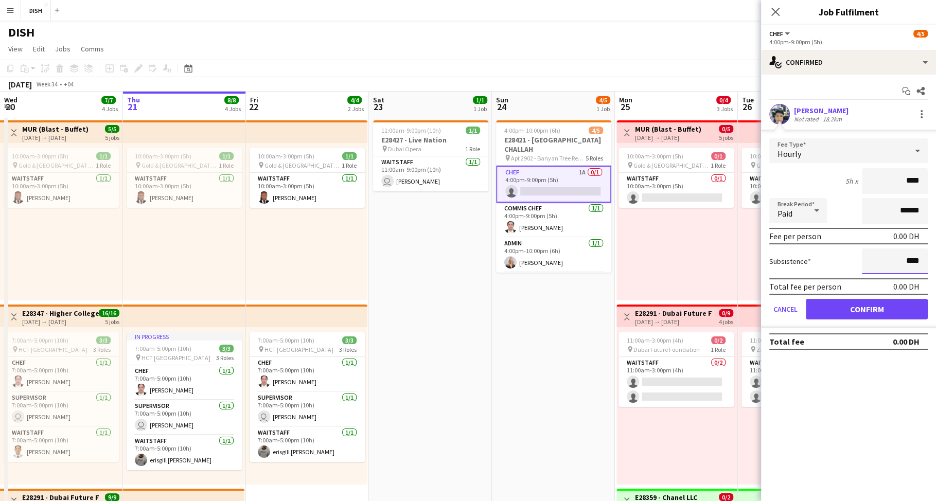
type input "****"
click at [883, 314] on button "Confirm" at bounding box center [867, 309] width 122 height 21
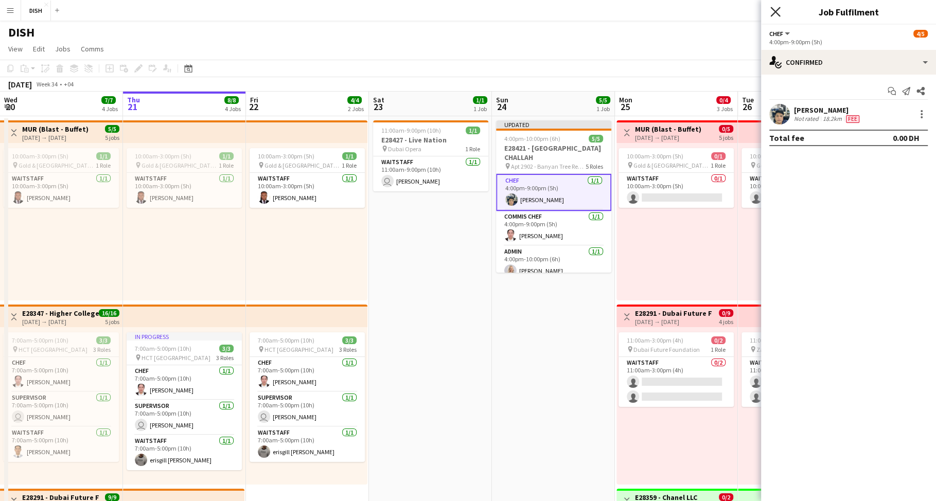
click at [776, 8] on icon "Close pop-in" at bounding box center [775, 12] width 10 height 10
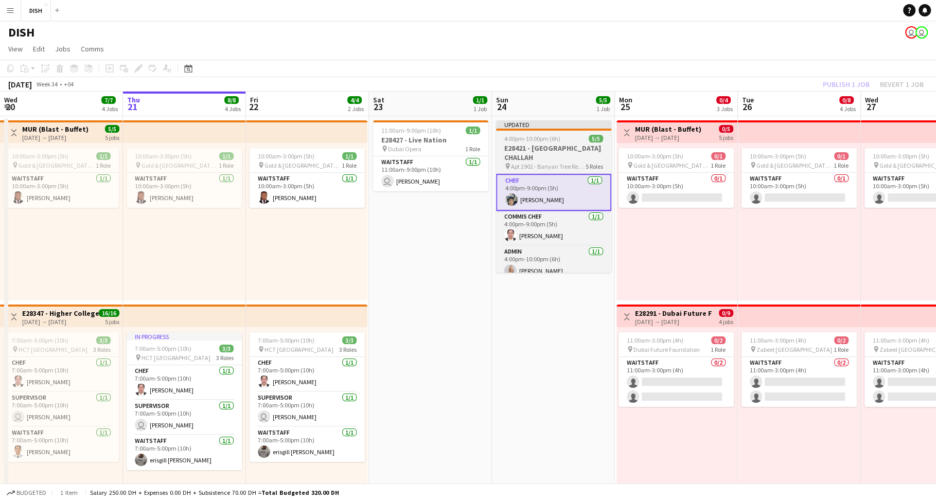
drag, startPoint x: 520, startPoint y: 144, endPoint x: 525, endPoint y: 141, distance: 5.8
click at [520, 144] on h3 "E28421 - [GEOGRAPHIC_DATA] CHALLAH" at bounding box center [553, 153] width 115 height 19
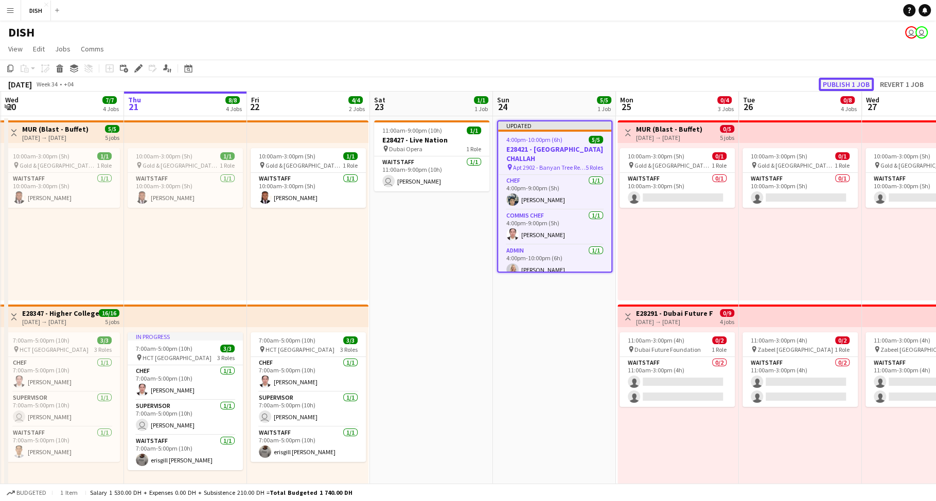
click at [830, 82] on button "Publish 1 job" at bounding box center [845, 84] width 55 height 13
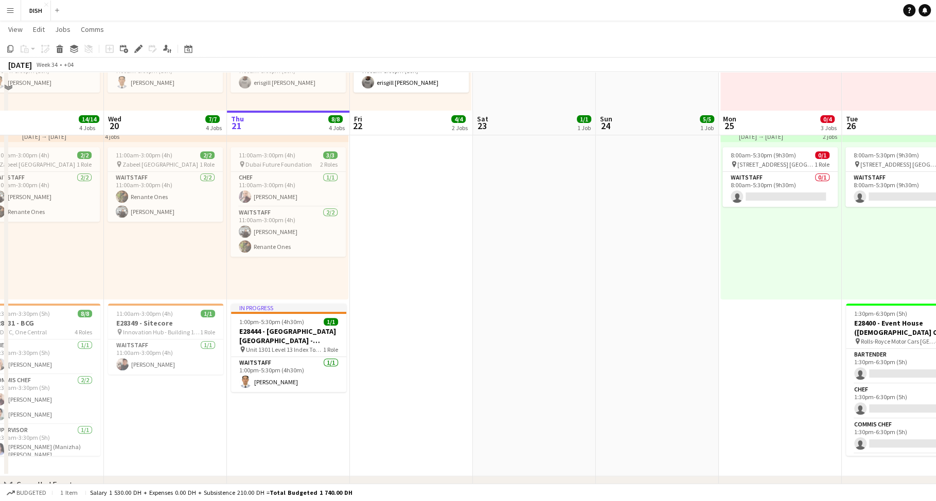
scroll to position [408, 0]
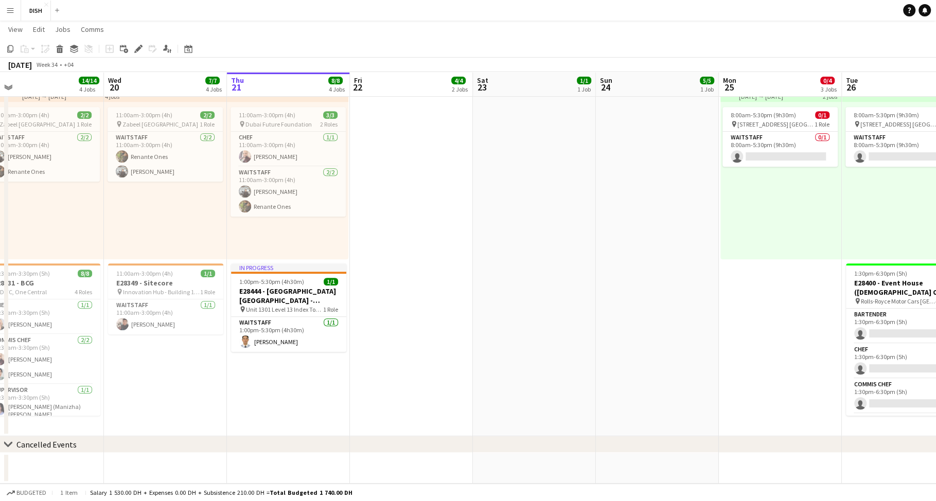
click at [390, 261] on app-date-cell "10:00am-3:00pm (5h) 1/1 pin Gold & Diamond Park, Sheikh Zayed Rd - Al Quoz - Al…" at bounding box center [411, 71] width 123 height 729
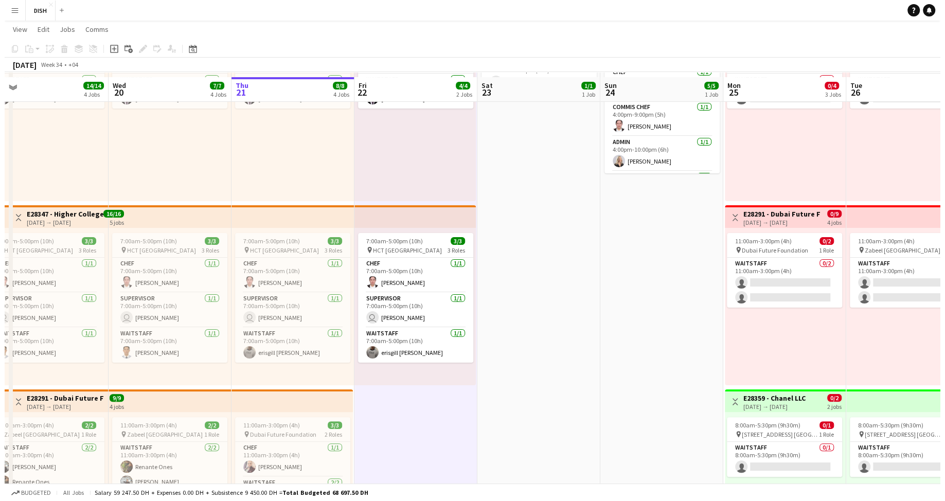
scroll to position [0, 0]
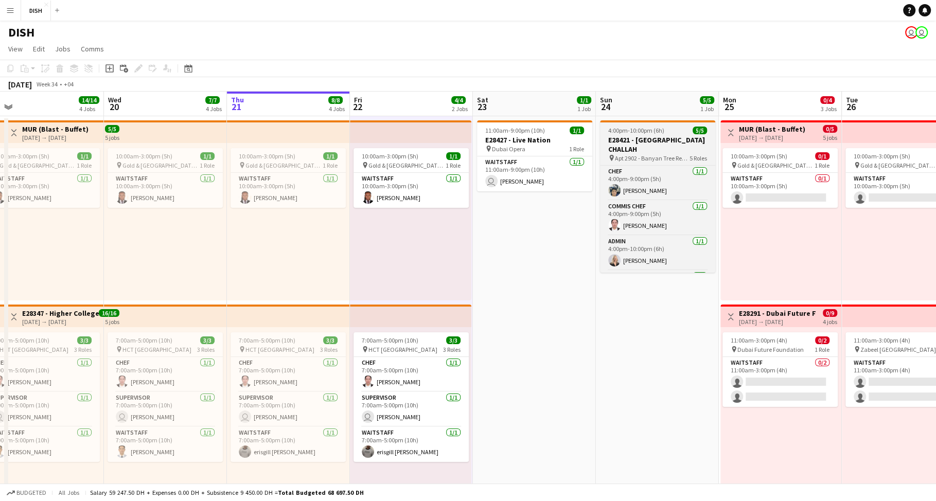
click at [647, 154] on span "Apt 2902 - Banyan Tree Residences" at bounding box center [652, 158] width 75 height 8
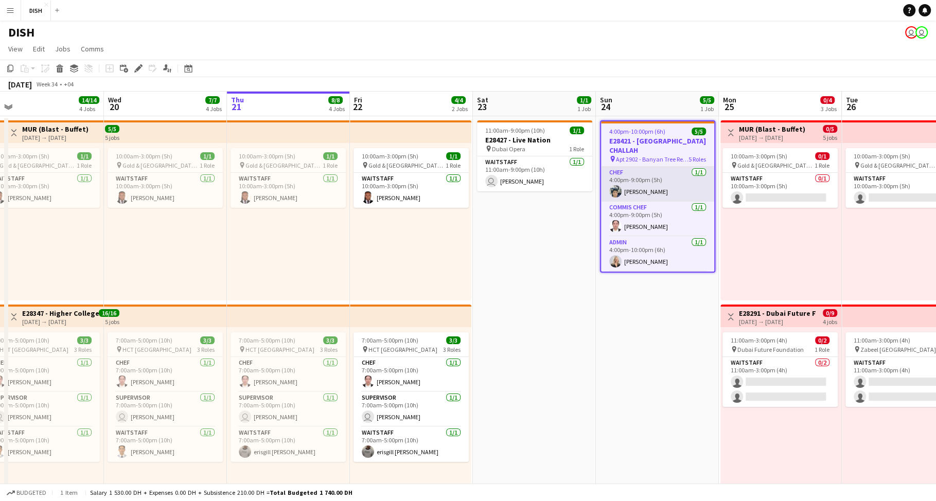
click at [651, 173] on app-card-role "Chef 1/1 4:00pm-9:00pm (5h) Arvy Agarin" at bounding box center [657, 184] width 113 height 35
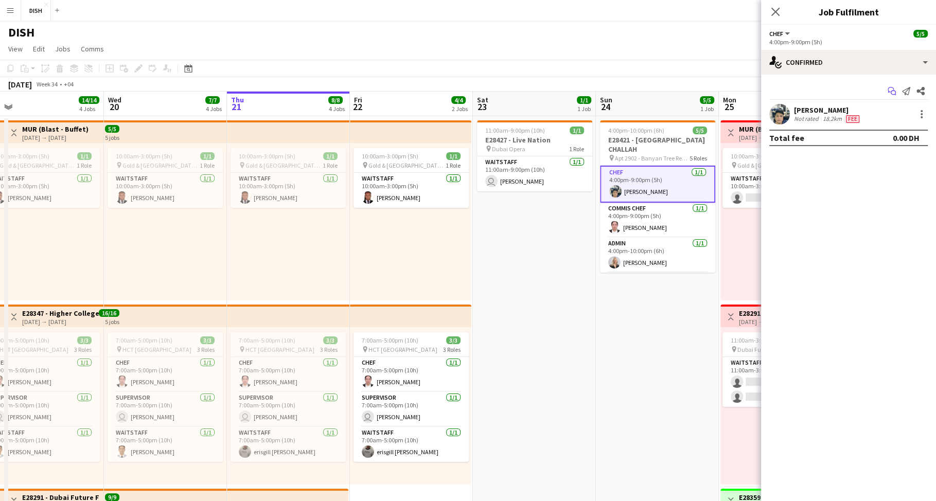
click at [891, 91] on icon at bounding box center [892, 93] width 5 height 5
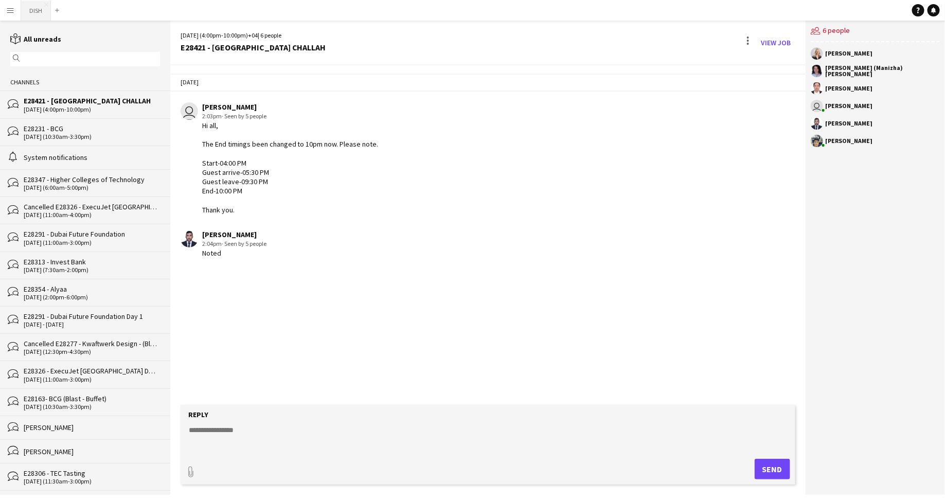
click at [36, 10] on button "DISH Close" at bounding box center [36, 11] width 30 height 20
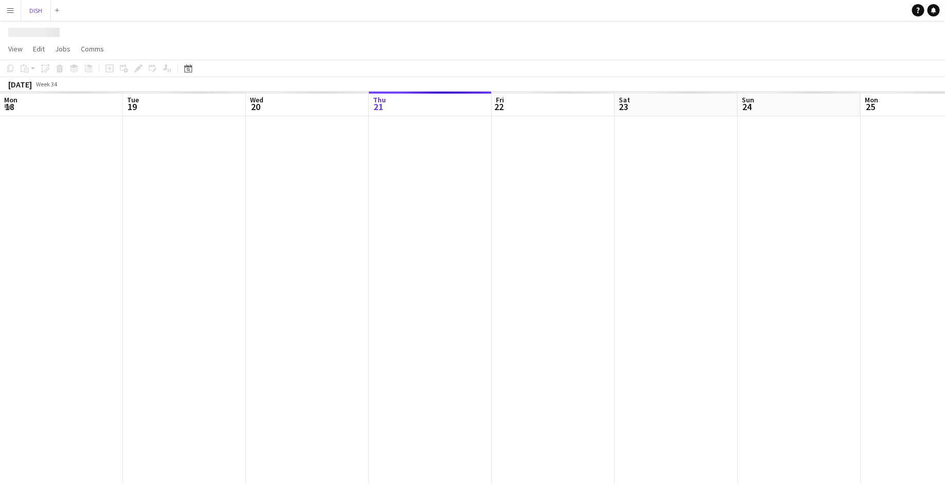
scroll to position [0, 246]
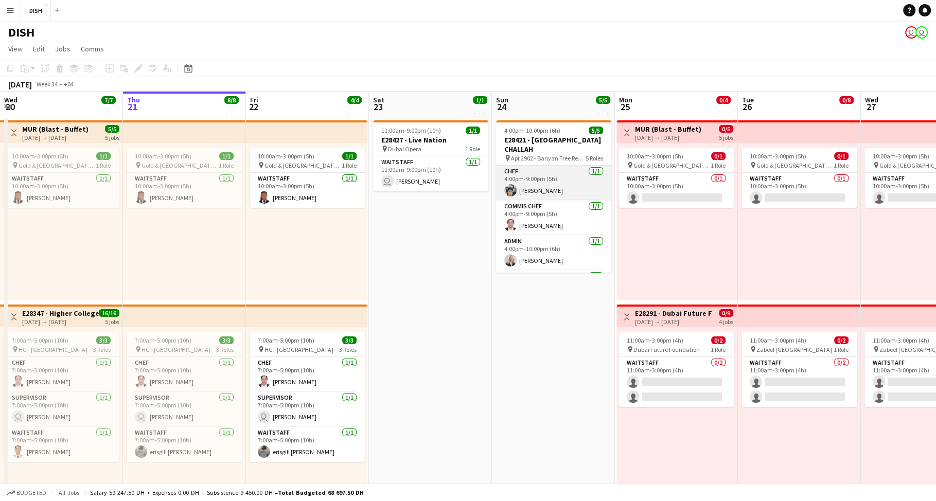
click at [532, 176] on app-card-role "Chef 1/1 4:00pm-9:00pm (5h) Arvy Agarin" at bounding box center [553, 183] width 115 height 35
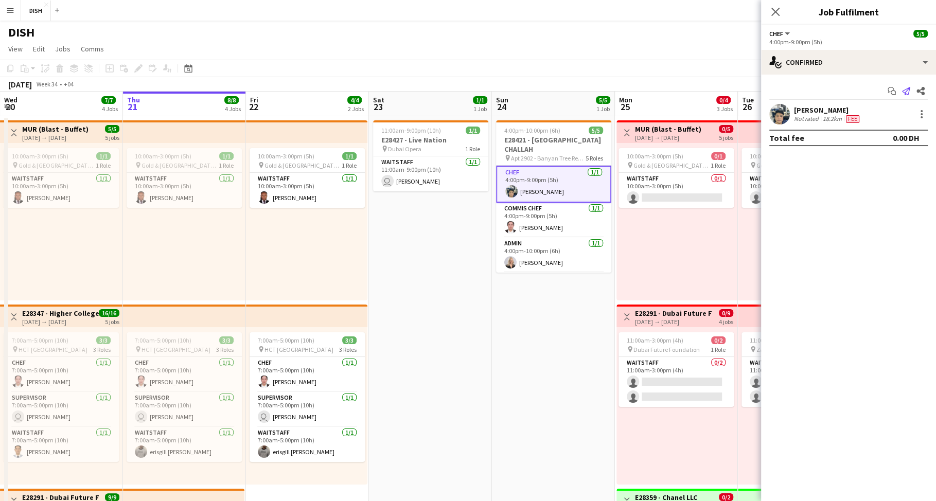
click at [904, 91] on icon "Send notification" at bounding box center [906, 91] width 8 height 8
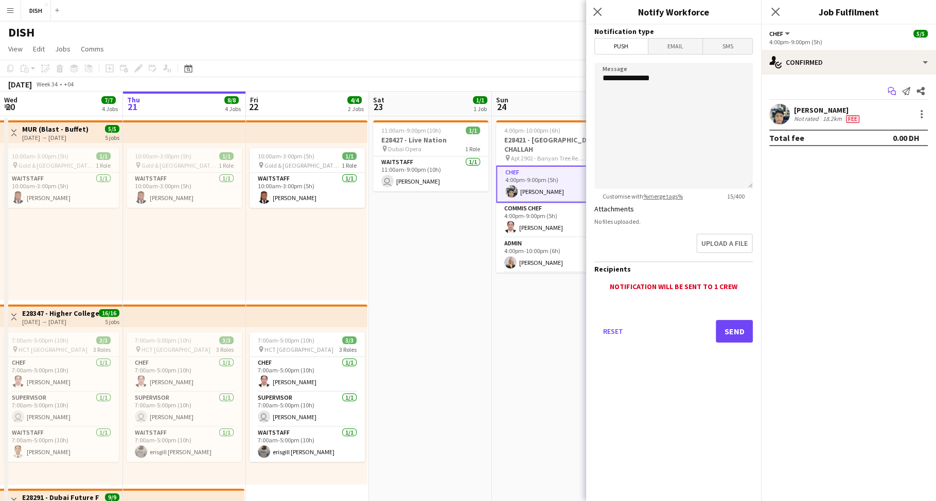
click at [892, 91] on icon at bounding box center [892, 93] width 5 height 5
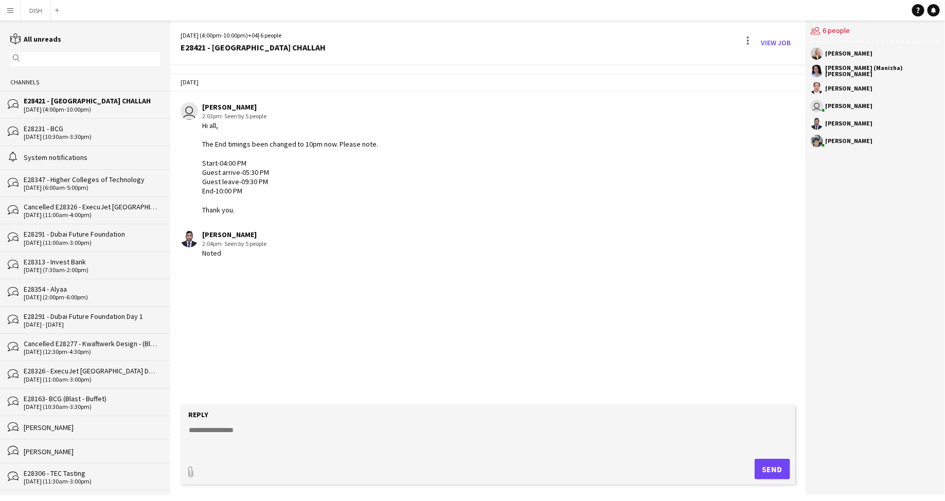
click at [86, 55] on input "text" at bounding box center [90, 59] width 135 height 9
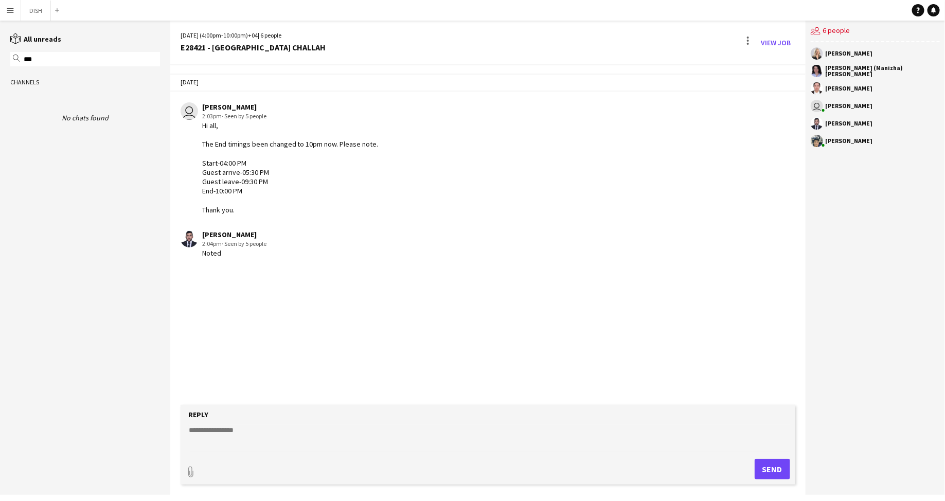
type input "****"
click at [33, 59] on input "****" at bounding box center [90, 59] width 135 height 9
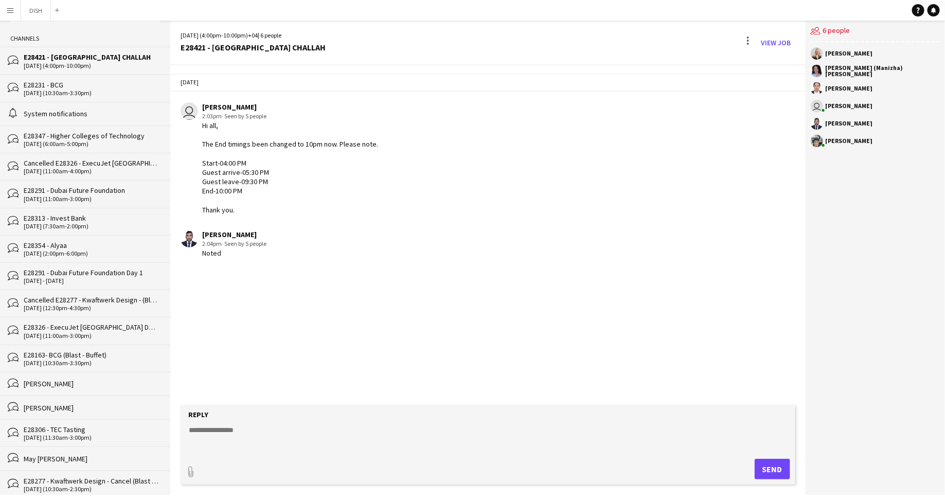
scroll to position [44, 0]
click at [29, 14] on button "DISH Close" at bounding box center [36, 11] width 30 height 20
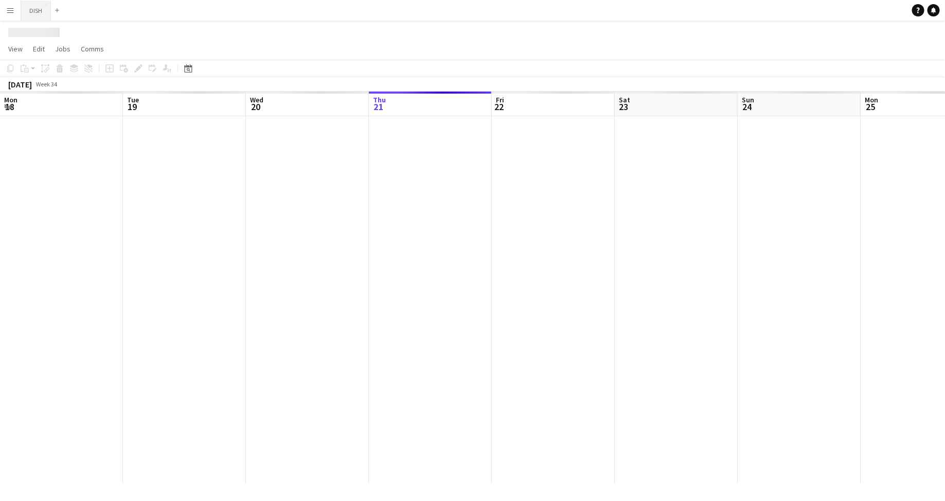
scroll to position [0, 246]
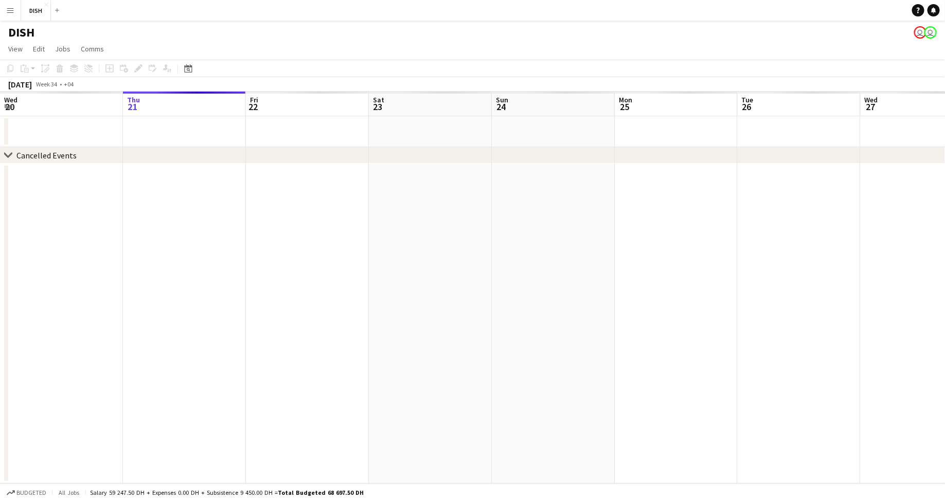
click at [18, 9] on button "Menu" at bounding box center [10, 10] width 21 height 21
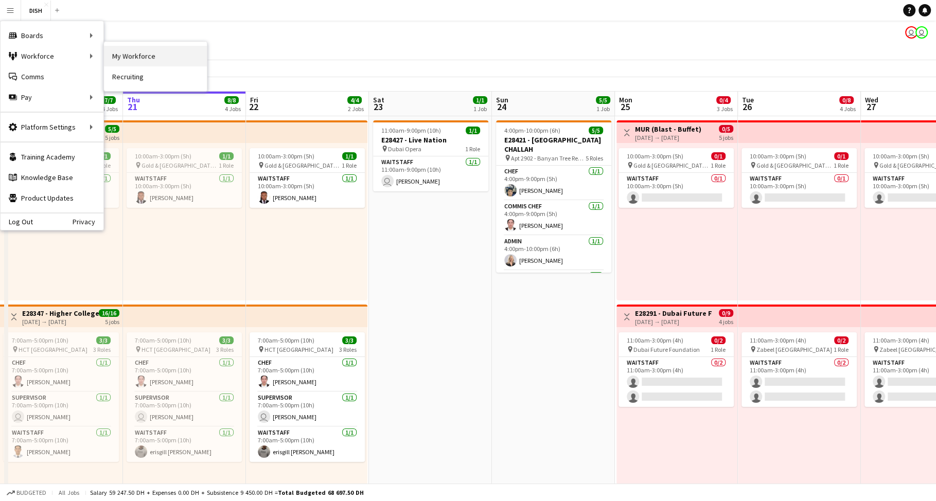
click at [113, 52] on link "My Workforce" at bounding box center [155, 56] width 103 height 21
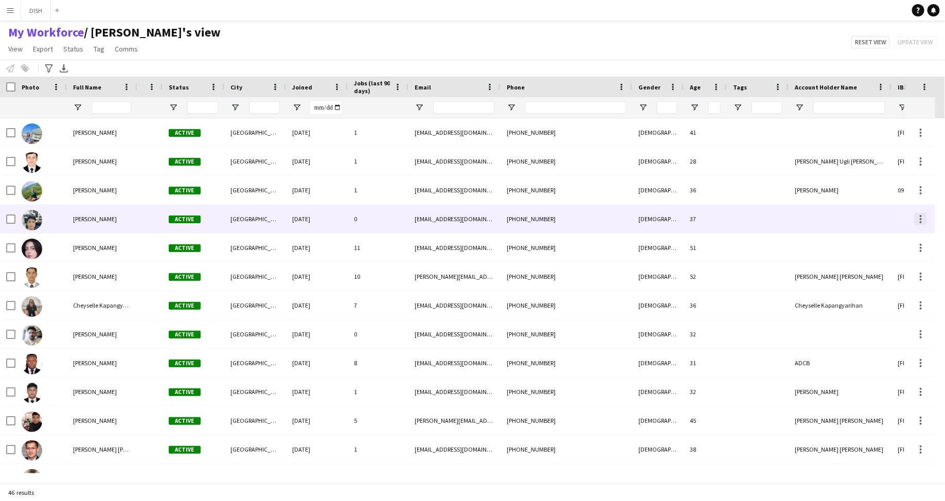
click at [924, 218] on div at bounding box center [921, 219] width 12 height 12
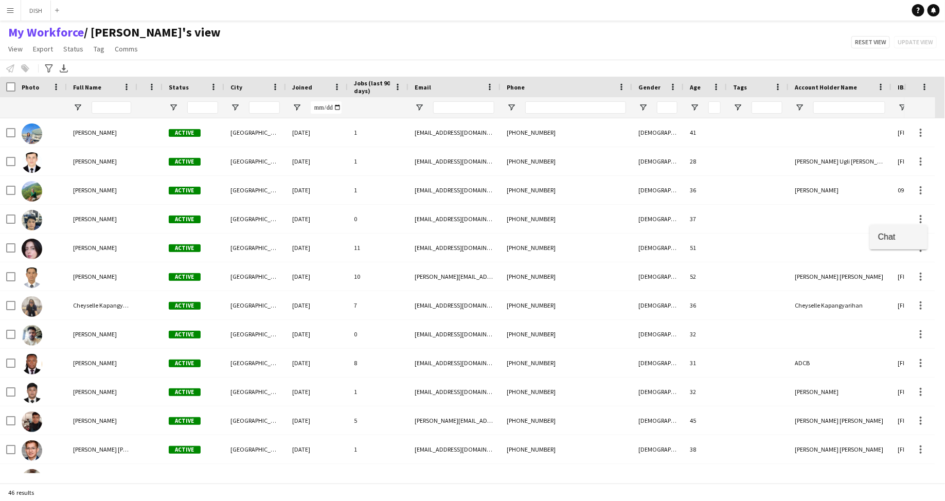
click at [914, 229] on button "Chat" at bounding box center [899, 237] width 58 height 25
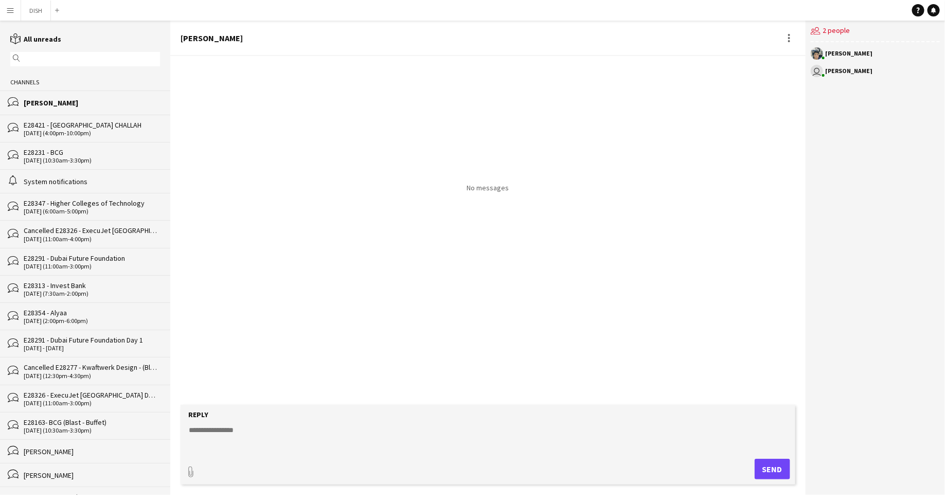
click at [507, 427] on textarea at bounding box center [490, 438] width 604 height 27
type textarea "**"
click at [769, 467] on button "Send" at bounding box center [772, 469] width 35 height 21
click at [473, 413] on div "Reply" at bounding box center [488, 414] width 604 height 9
click at [399, 428] on textarea at bounding box center [490, 438] width 604 height 27
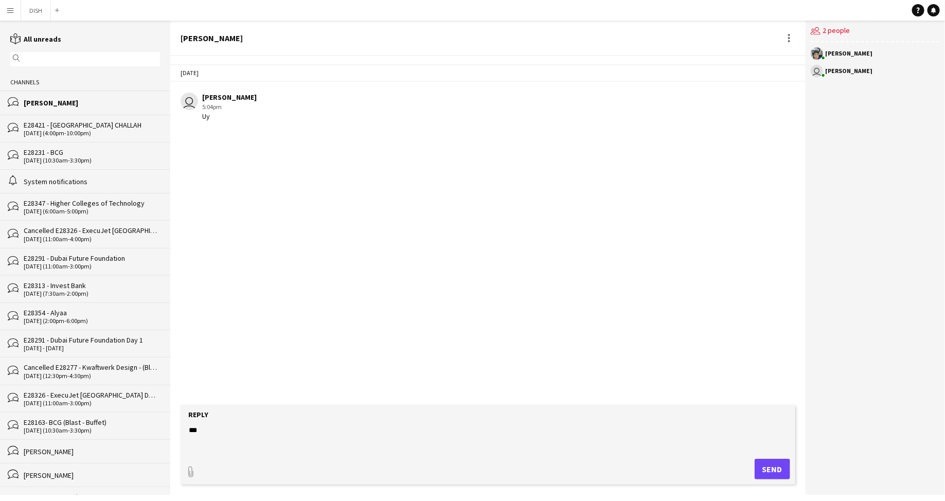
type textarea "***"
click at [777, 470] on button "Send" at bounding box center [772, 469] width 35 height 21
click at [511, 434] on textarea at bounding box center [490, 438] width 604 height 27
type textarea "*"
type textarea "*******"
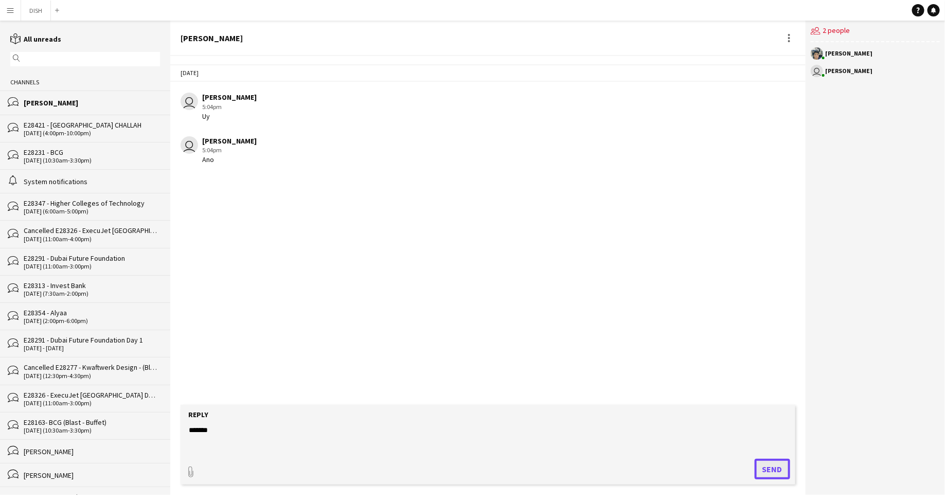
click at [772, 467] on button "Send" at bounding box center [772, 469] width 35 height 21
click at [603, 408] on form "Reply paperclip Send" at bounding box center [488, 445] width 615 height 80
click at [602, 434] on textarea at bounding box center [490, 438] width 604 height 27
type textarea "**********"
click at [782, 469] on button "Send" at bounding box center [772, 469] width 35 height 21
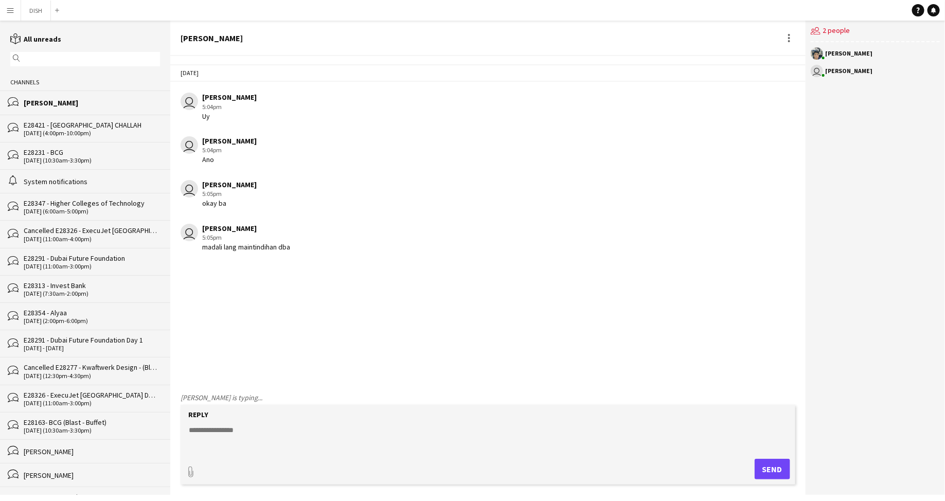
click at [256, 426] on textarea at bounding box center [490, 438] width 604 height 27
click at [246, 432] on textarea at bounding box center [490, 438] width 604 height 27
type textarea "*"
type textarea "**********"
click at [770, 470] on button "Send" at bounding box center [772, 469] width 35 height 21
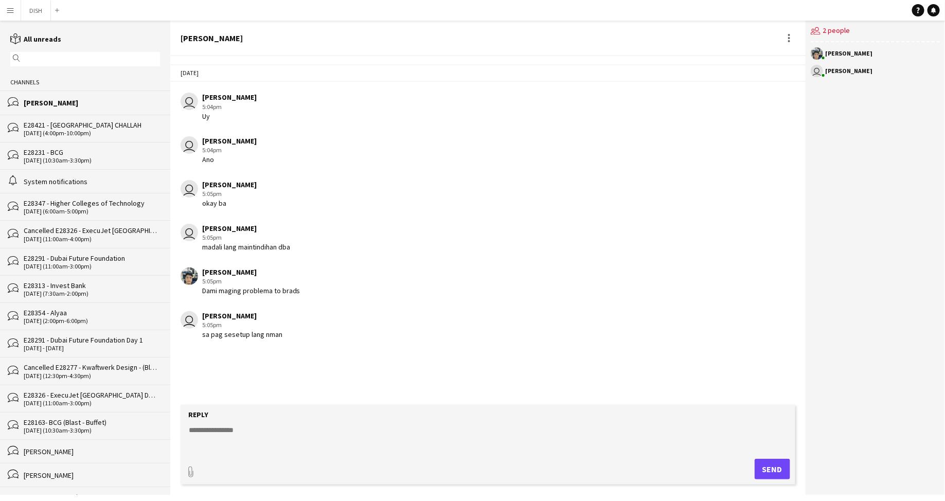
click at [415, 436] on textarea at bounding box center [490, 438] width 604 height 27
type textarea "**********"
click at [773, 472] on button "Send" at bounding box center [772, 469] width 35 height 21
click at [314, 432] on textarea at bounding box center [490, 438] width 604 height 27
type textarea "**********"
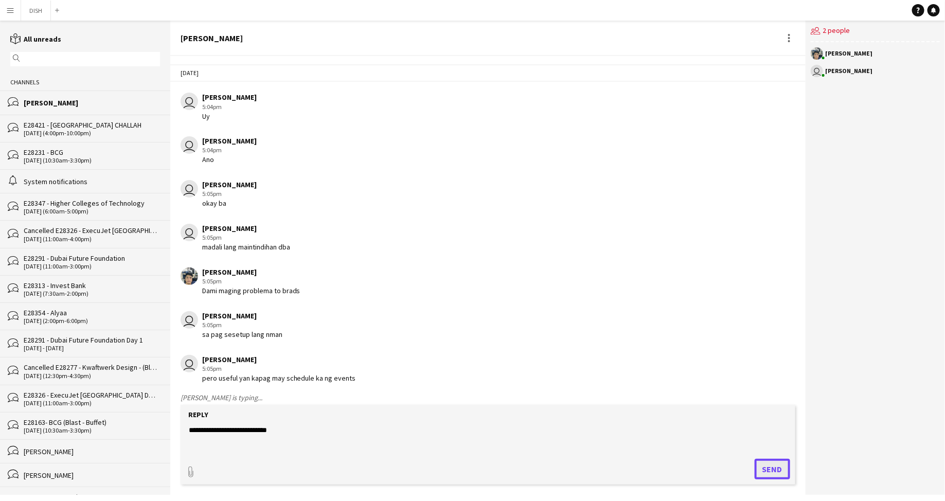
click at [780, 470] on button "Send" at bounding box center [772, 469] width 35 height 21
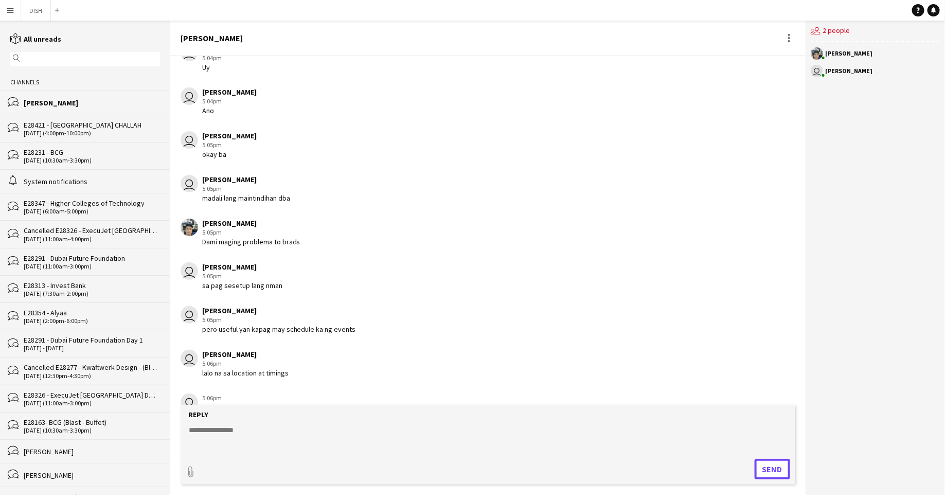
scroll to position [78, 0]
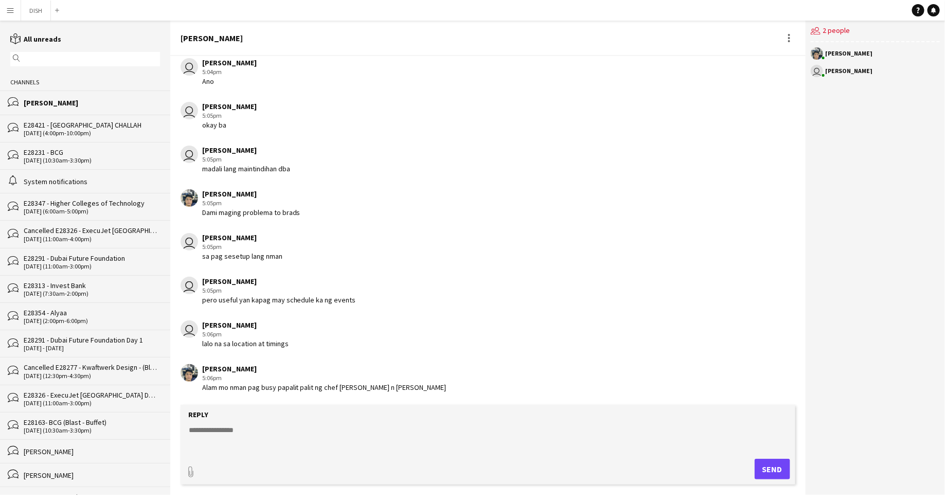
click at [264, 418] on div "Reply" at bounding box center [488, 414] width 604 height 9
click at [248, 437] on textarea at bounding box center [490, 438] width 604 height 27
type textarea "*"
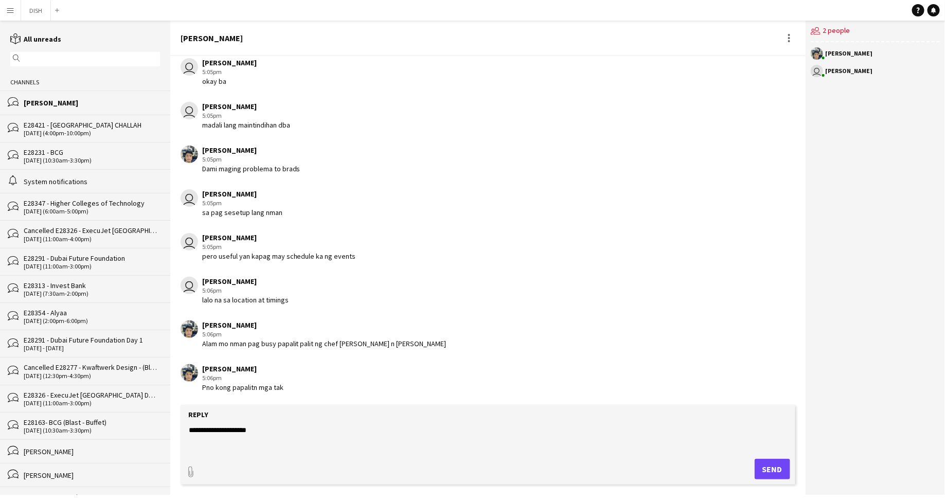
type textarea "**********"
click at [772, 466] on button "Send" at bounding box center [772, 469] width 35 height 21
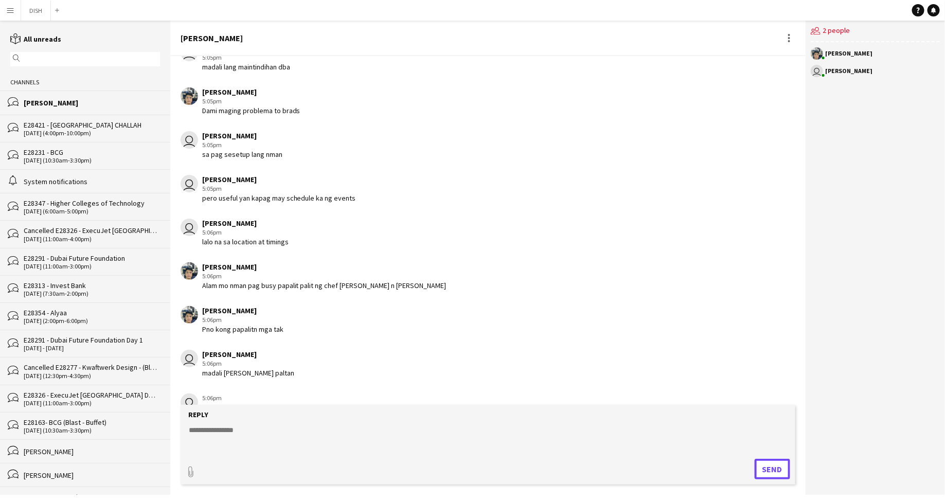
scroll to position [209, 0]
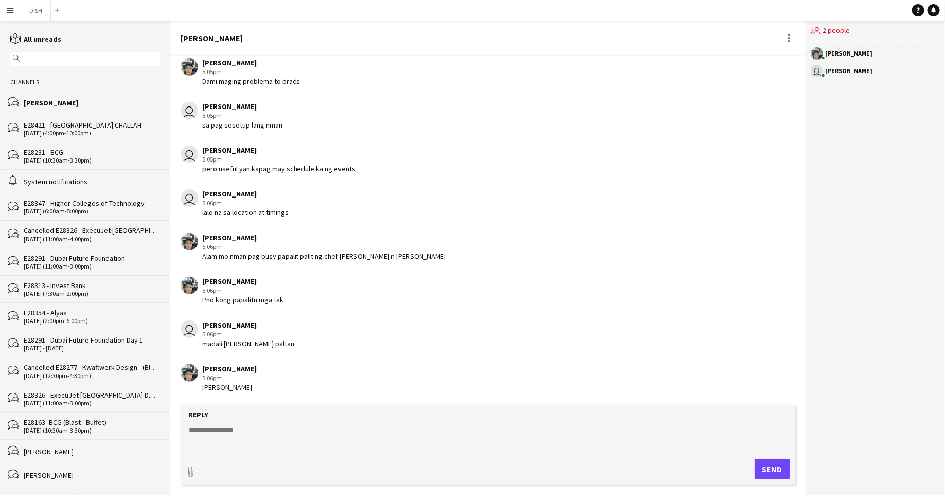
click at [292, 436] on textarea at bounding box center [490, 438] width 604 height 27
type textarea "*"
type textarea "**********"
click at [772, 467] on button "Send" at bounding box center [772, 469] width 35 height 21
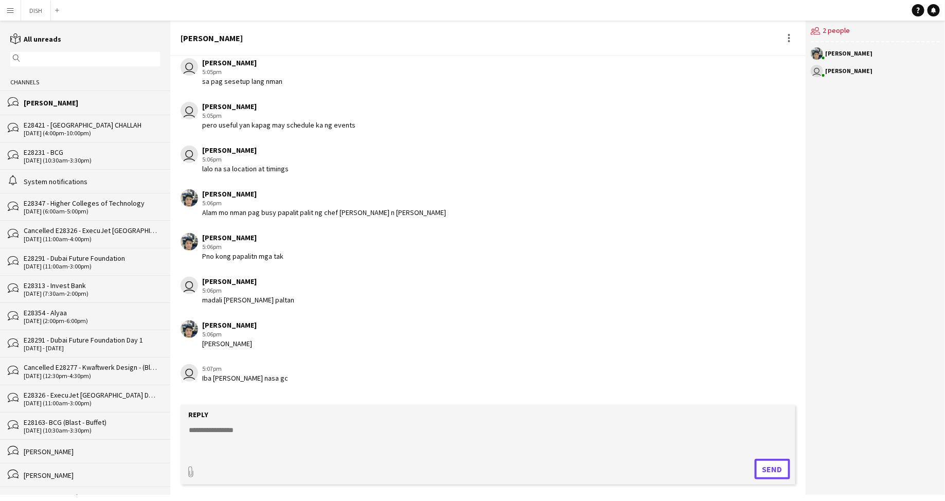
scroll to position [297, 0]
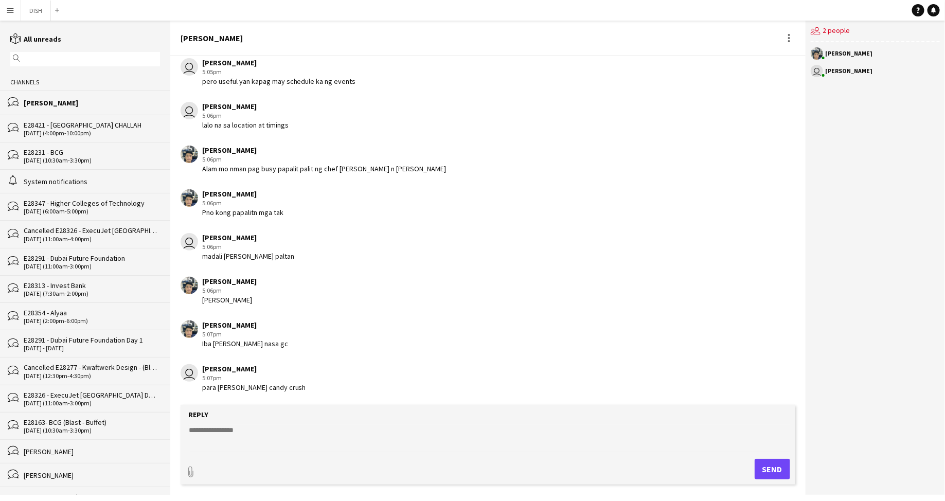
click at [604, 433] on textarea at bounding box center [490, 438] width 604 height 27
click at [247, 437] on textarea at bounding box center [490, 438] width 604 height 27
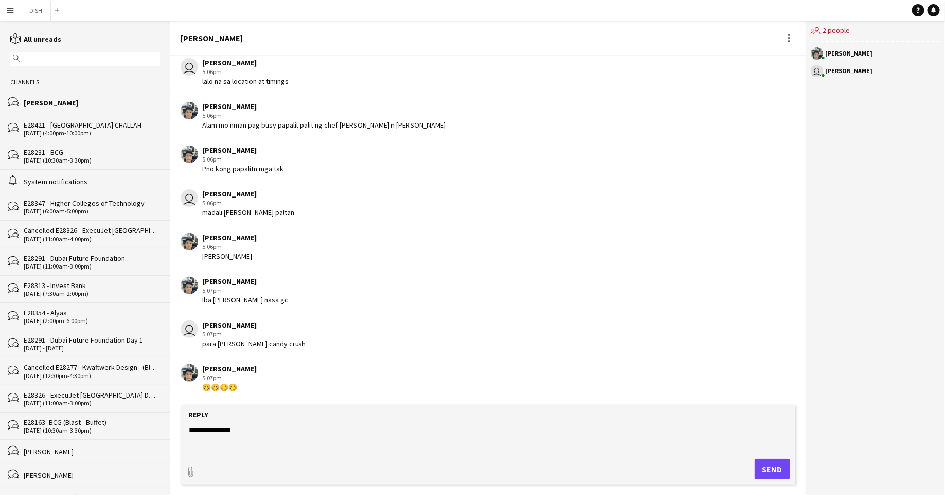
type textarea "**********"
click at [768, 470] on button "Send" at bounding box center [772, 469] width 35 height 21
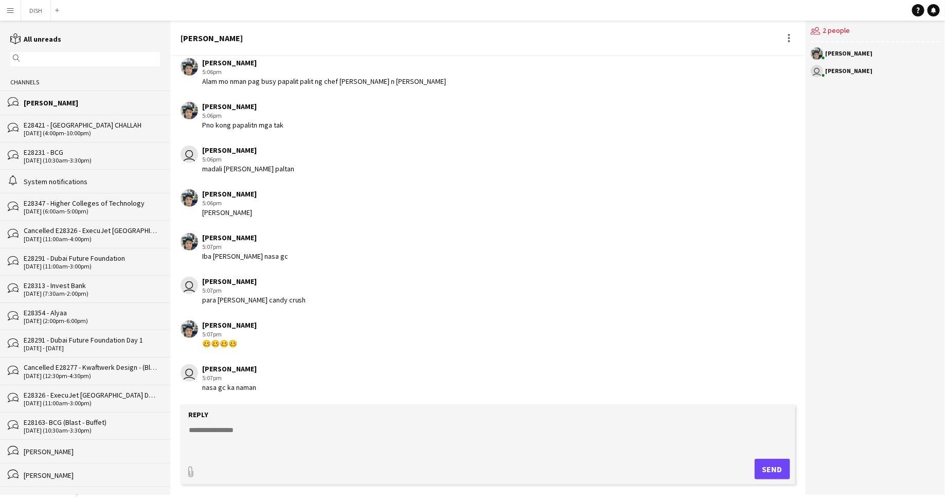
click at [425, 430] on textarea at bounding box center [490, 438] width 604 height 27
type textarea "**********"
click at [779, 471] on button "Send" at bounding box center [772, 469] width 35 height 21
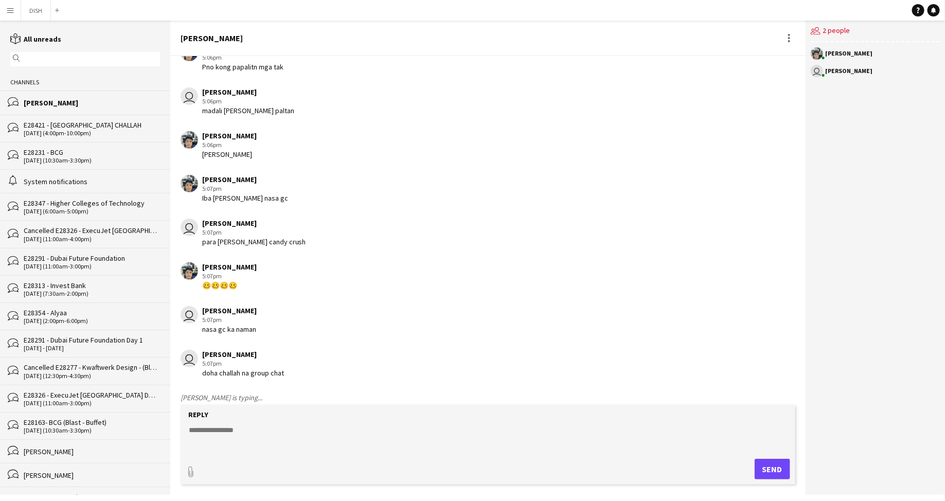
click at [633, 440] on textarea at bounding box center [490, 438] width 604 height 27
type textarea "**********"
click at [770, 465] on button "Send" at bounding box center [772, 469] width 35 height 21
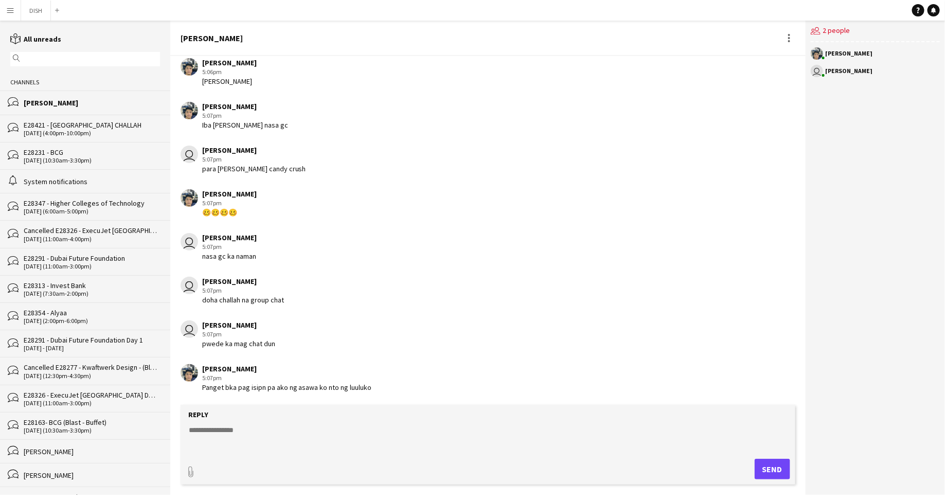
click at [310, 432] on textarea at bounding box center [490, 438] width 604 height 27
type textarea "*******"
click at [769, 466] on button "Send" at bounding box center [772, 469] width 35 height 21
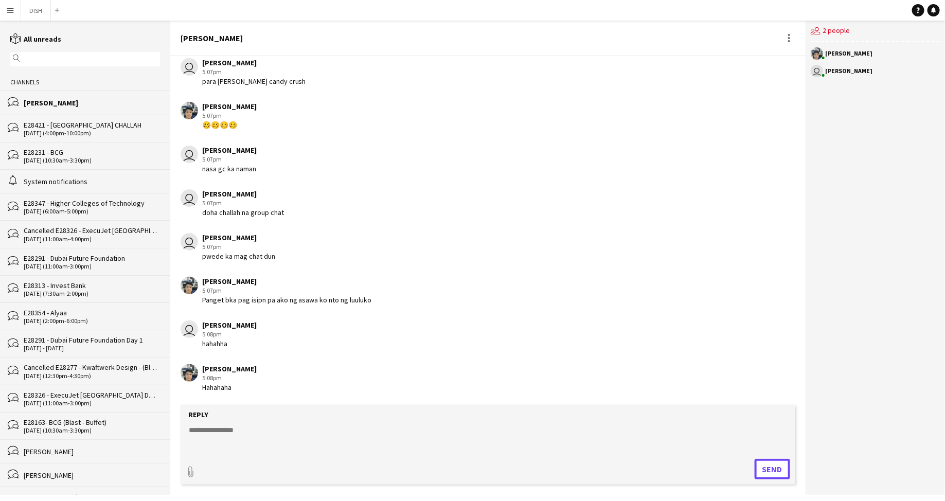
scroll to position [602, 0]
click at [36, 9] on button "DISH Close" at bounding box center [36, 11] width 30 height 20
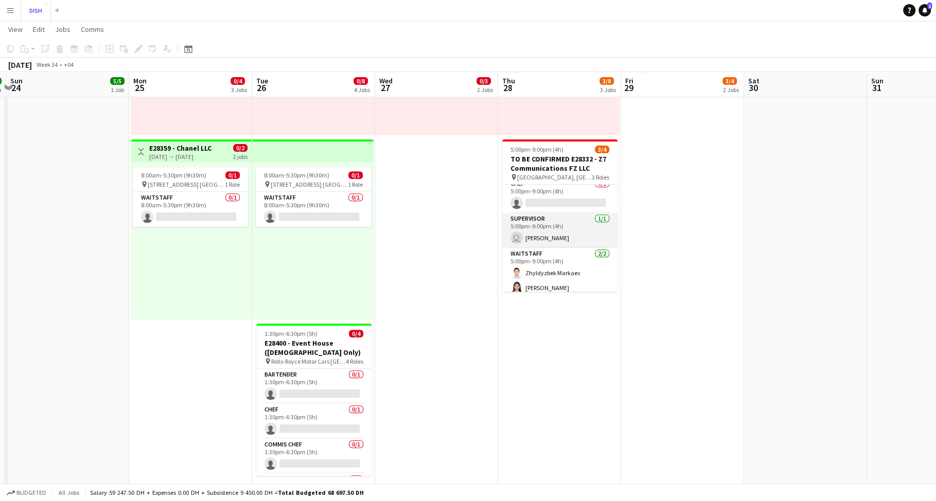
scroll to position [12, 0]
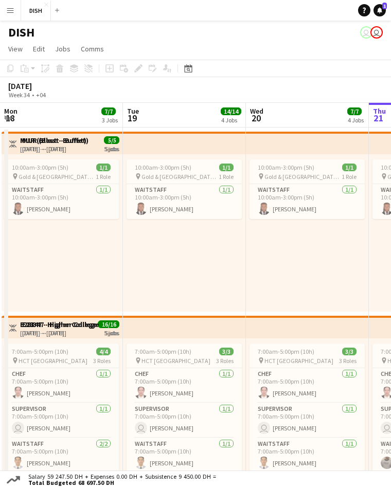
scroll to position [0, 246]
